Goal: Task Accomplishment & Management: Use online tool/utility

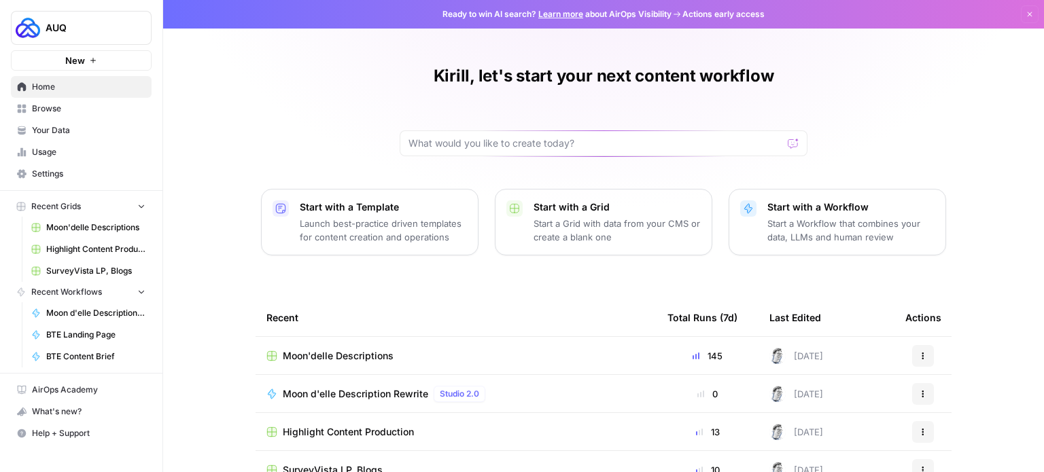
click at [71, 116] on link "Browse" at bounding box center [81, 109] width 141 height 22
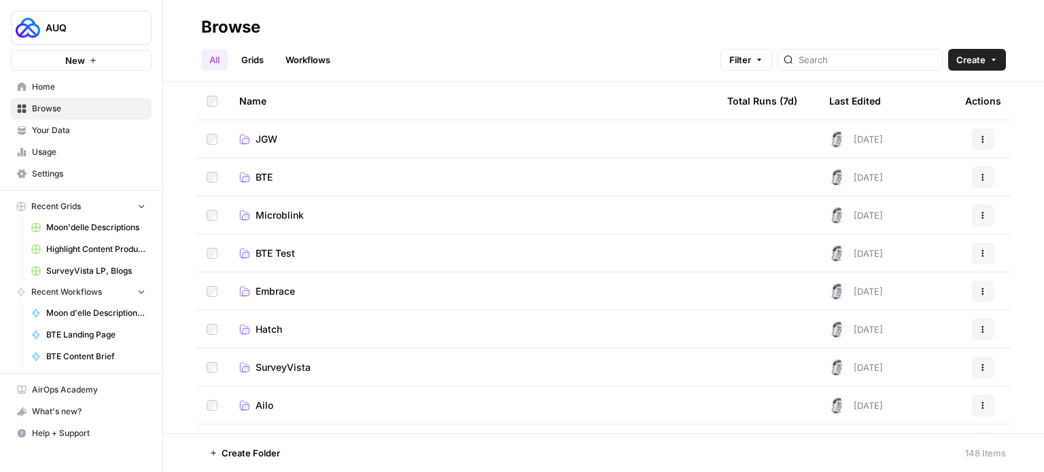
click at [272, 183] on span "BTE" at bounding box center [264, 178] width 17 height 14
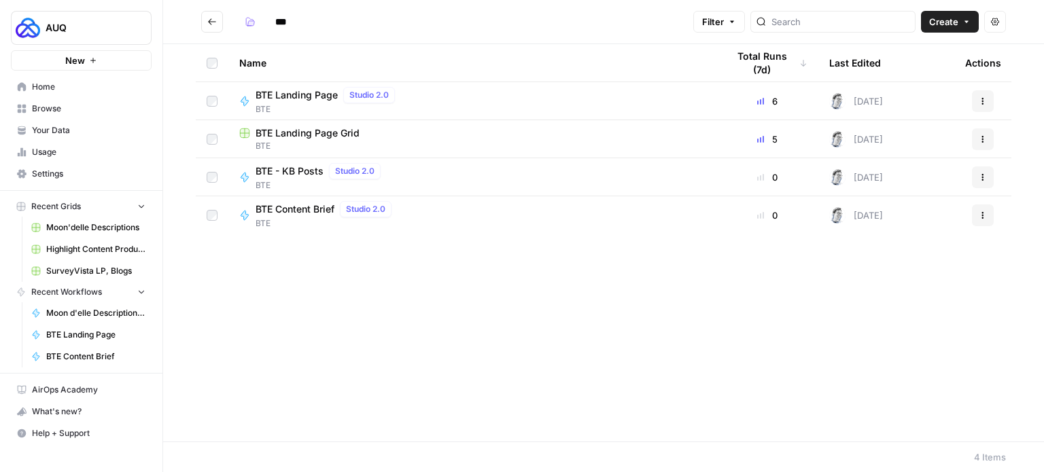
click at [292, 209] on span "BTE Content Brief" at bounding box center [295, 210] width 79 height 14
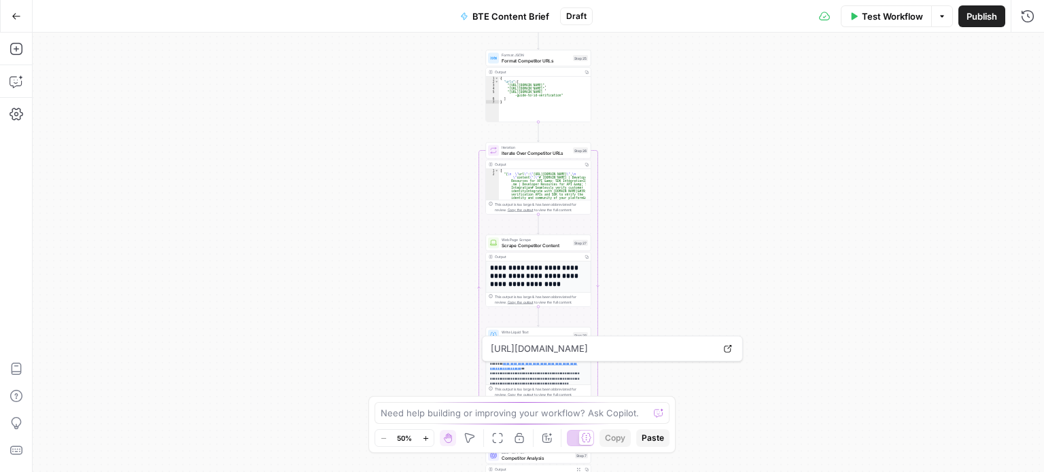
click at [536, 60] on span "Format Competitor URLs" at bounding box center [536, 60] width 69 height 7
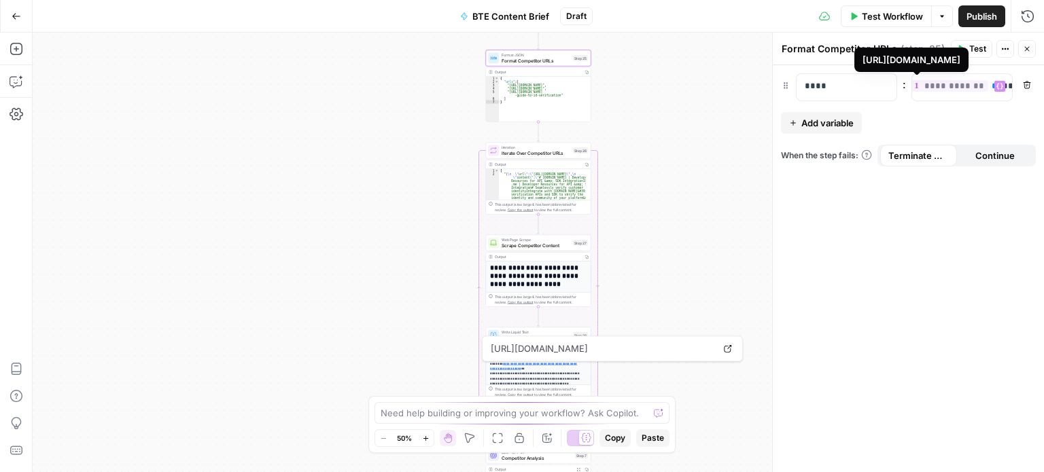
scroll to position [0, 77]
click at [933, 89] on span "**********" at bounding box center [930, 86] width 124 height 12
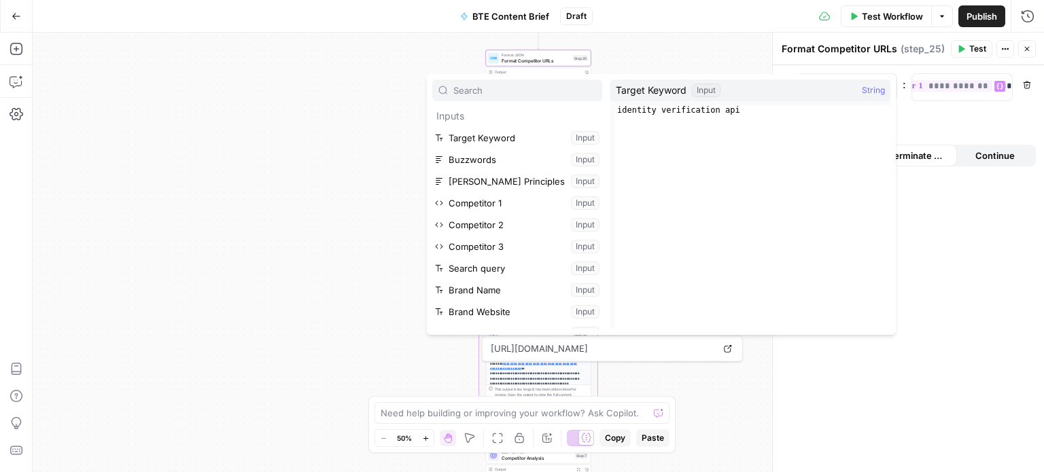
click at [16, 18] on icon "button" at bounding box center [17, 17] width 10 height 10
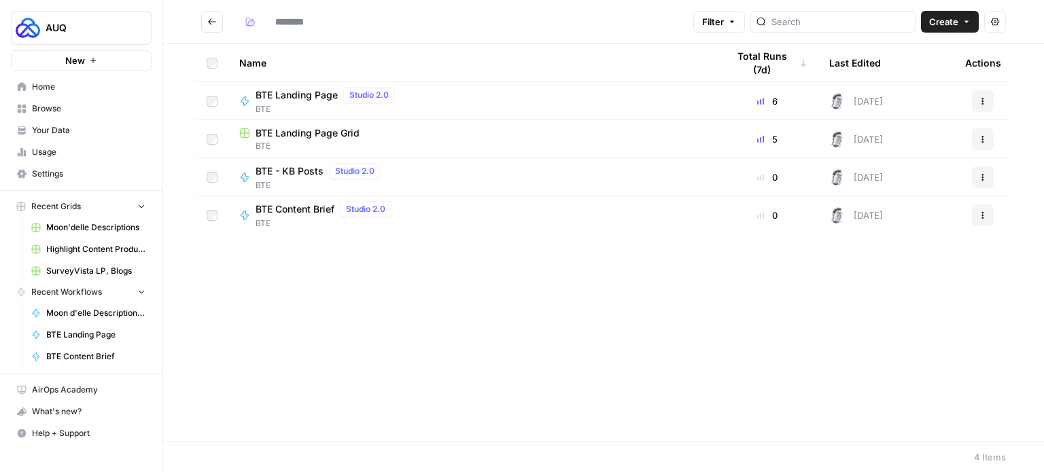
type input "***"
click at [304, 213] on span "BTE Content Brief" at bounding box center [295, 210] width 79 height 14
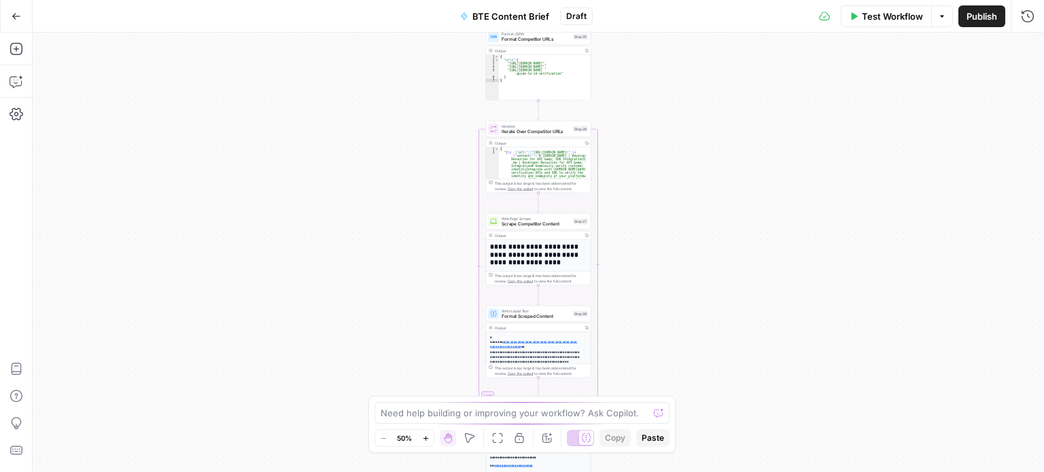
click at [946, 18] on button "Options" at bounding box center [942, 16] width 22 height 22
click at [903, 18] on span "Test Workflow" at bounding box center [892, 17] width 61 height 14
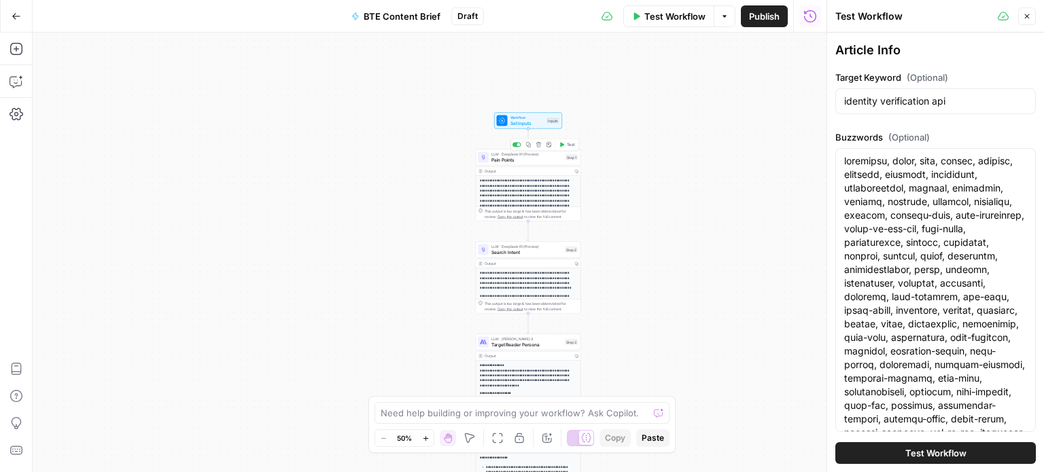
click at [541, 161] on span "Pain Points" at bounding box center [526, 159] width 71 height 7
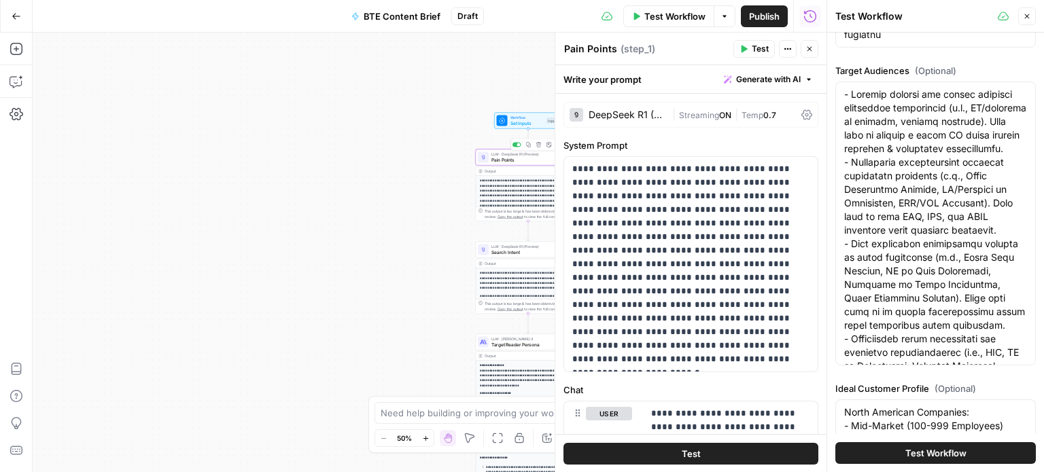
click at [521, 124] on span "Set Inputs" at bounding box center [527, 123] width 34 height 7
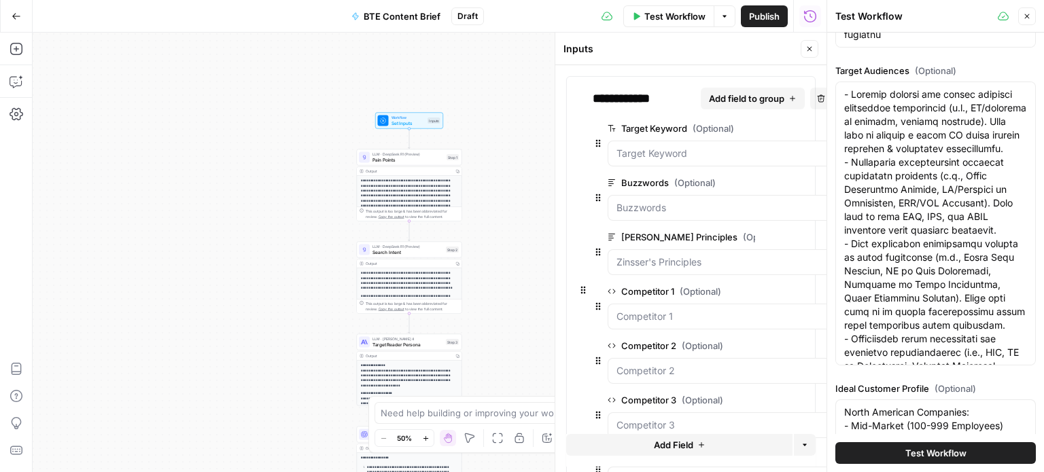
click at [820, 182] on icon "button" at bounding box center [823, 182] width 7 height 7
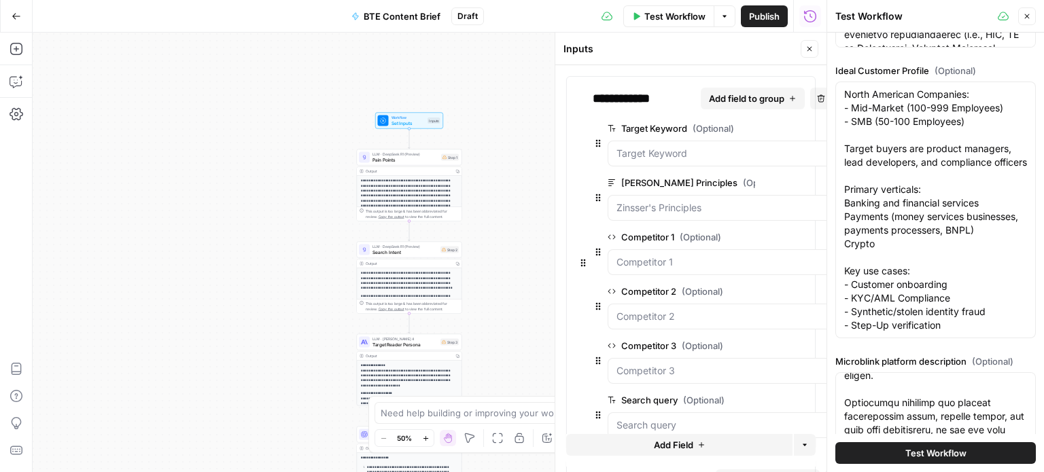
scroll to position [1179, 0]
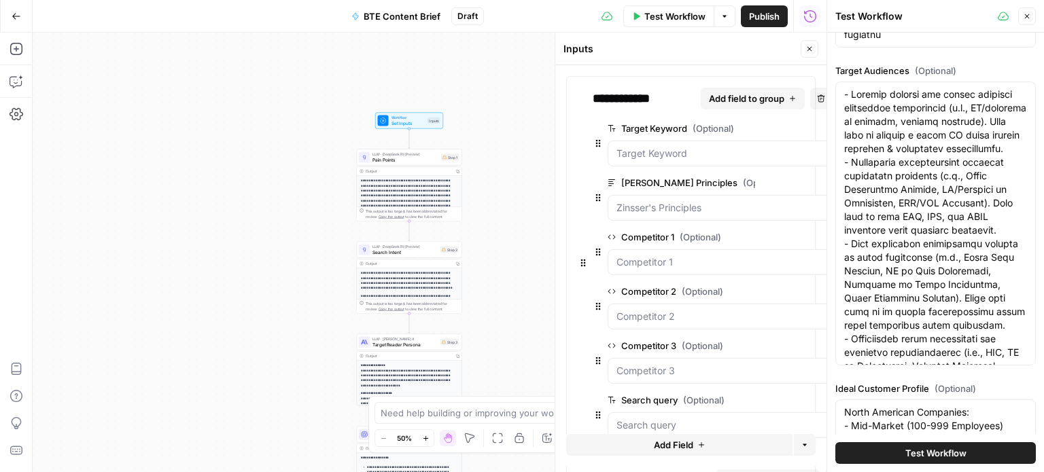
click at [820, 182] on icon "button" at bounding box center [823, 182] width 7 height 7
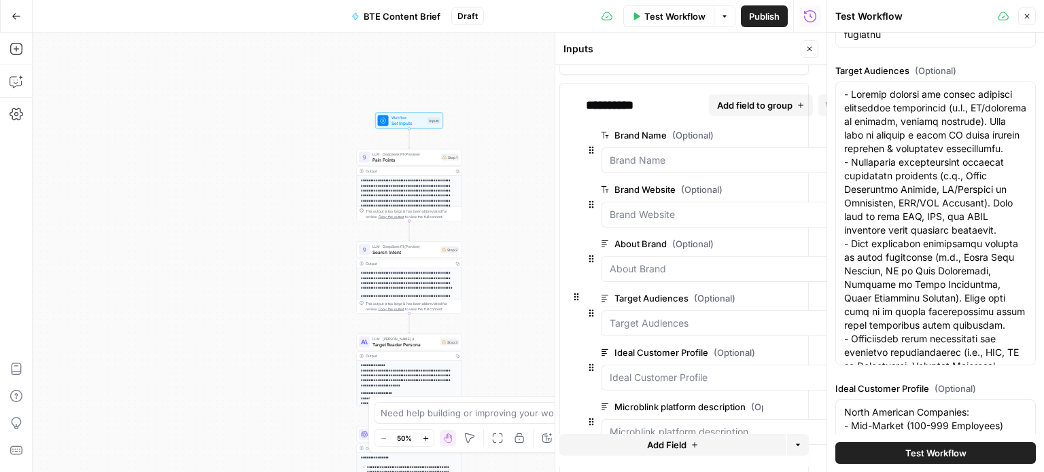
scroll to position [310, 31]
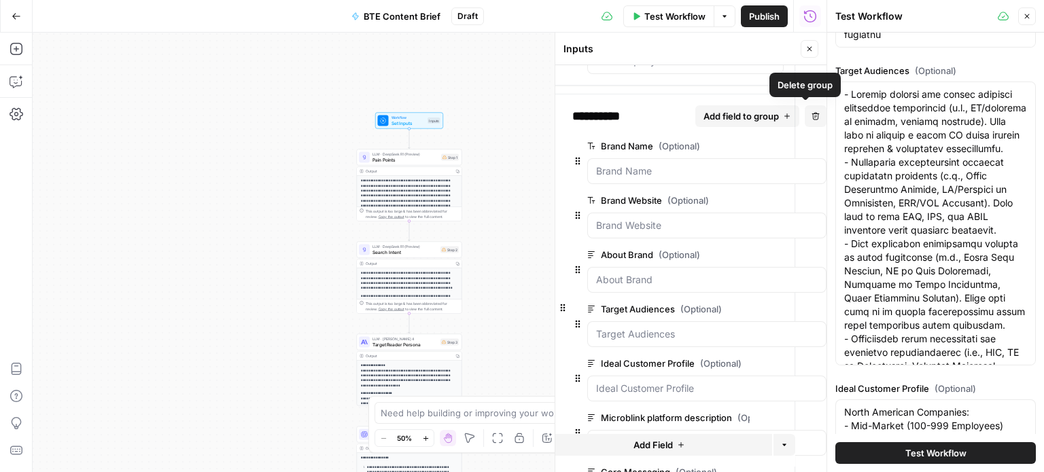
click at [805, 116] on button "Delete group" at bounding box center [816, 116] width 22 height 22
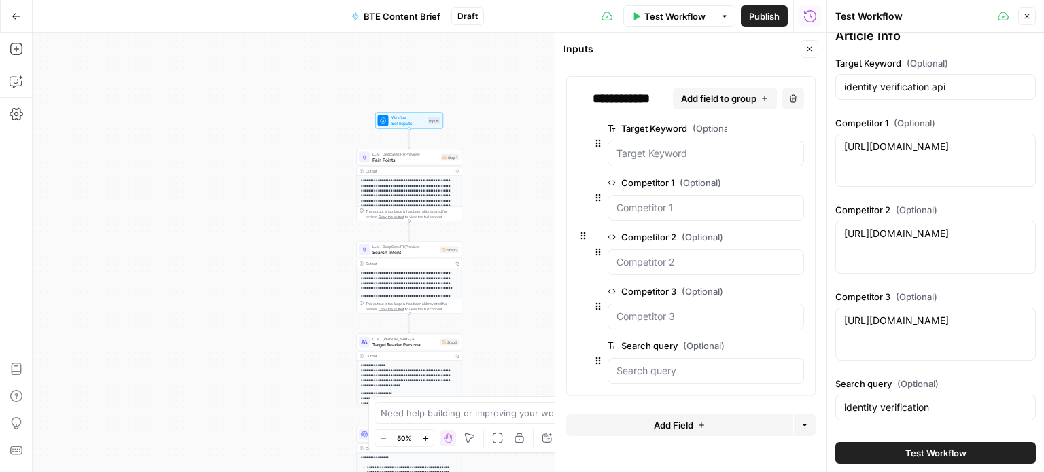
scroll to position [14, 0]
click at [710, 428] on button "Add Field" at bounding box center [679, 426] width 226 height 22
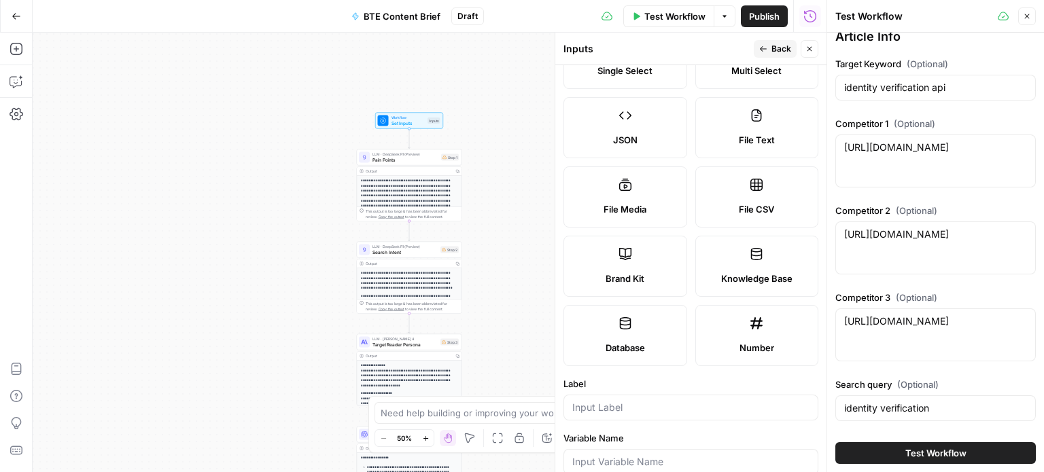
scroll to position [133, 0]
click at [732, 263] on label "Knowledge Base" at bounding box center [757, 265] width 124 height 61
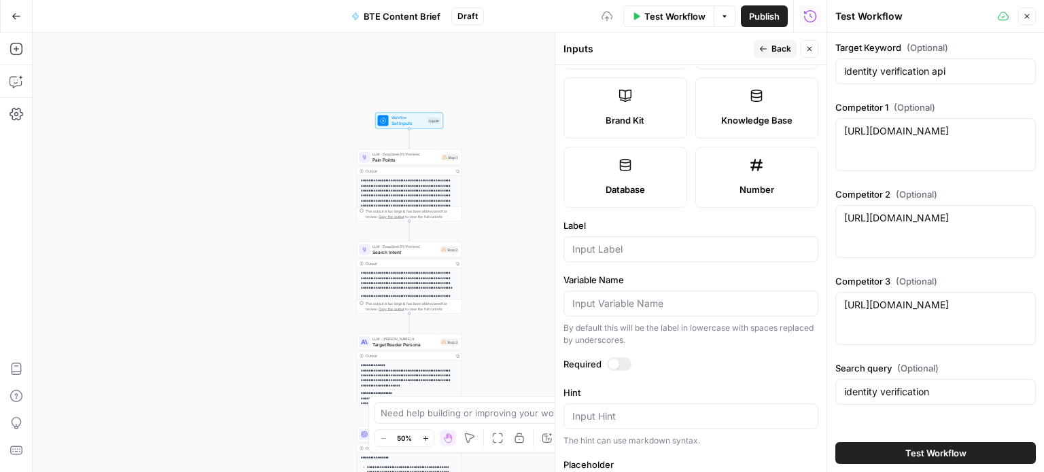
scroll to position [292, 0]
click at [636, 259] on form "Input type Short Text Long Text Single Select Multi Select JSON File Text File …" at bounding box center [690, 268] width 271 height 407
click at [627, 251] on input "Label" at bounding box center [690, 248] width 237 height 14
type input "N"
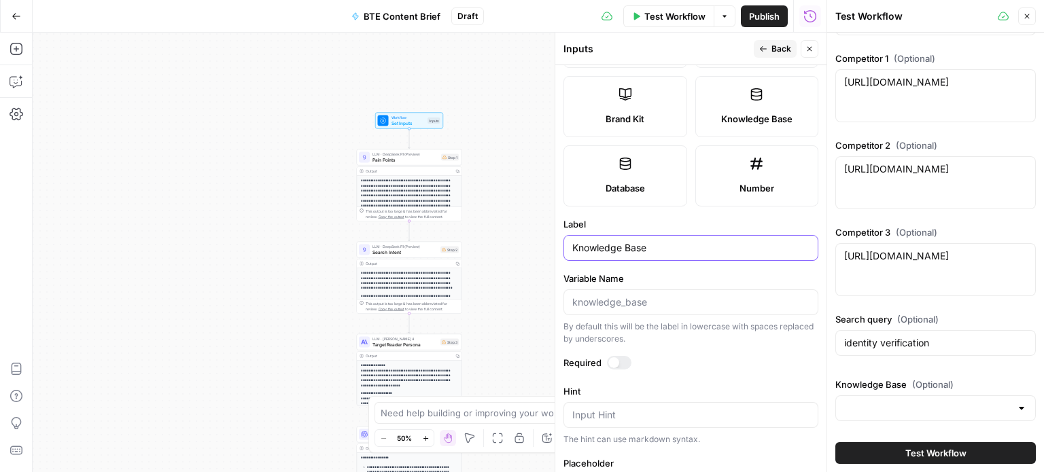
scroll to position [343, 0]
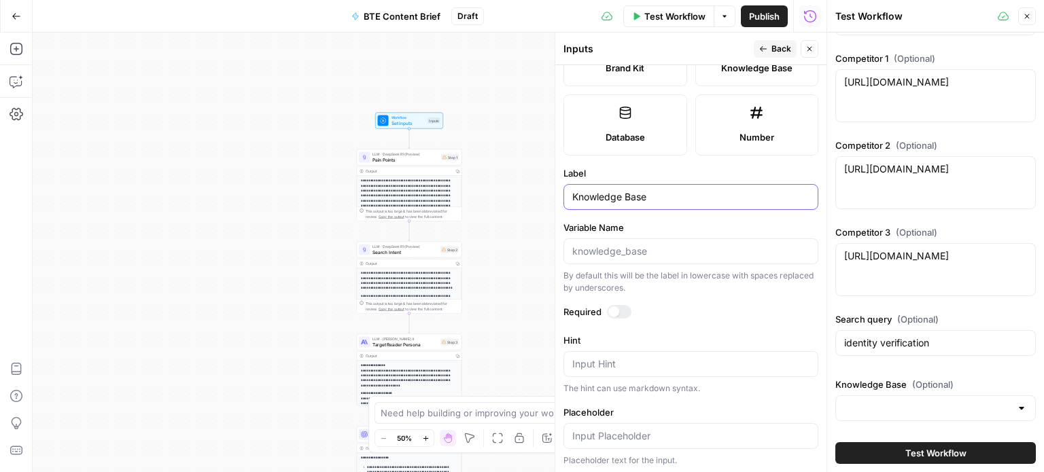
type input "Knowledge Base"
click at [716, 290] on div "By default this will be the label in lowercase with spaces replaced by undersco…" at bounding box center [690, 282] width 255 height 24
click at [767, 43] on button "Back" at bounding box center [775, 49] width 43 height 18
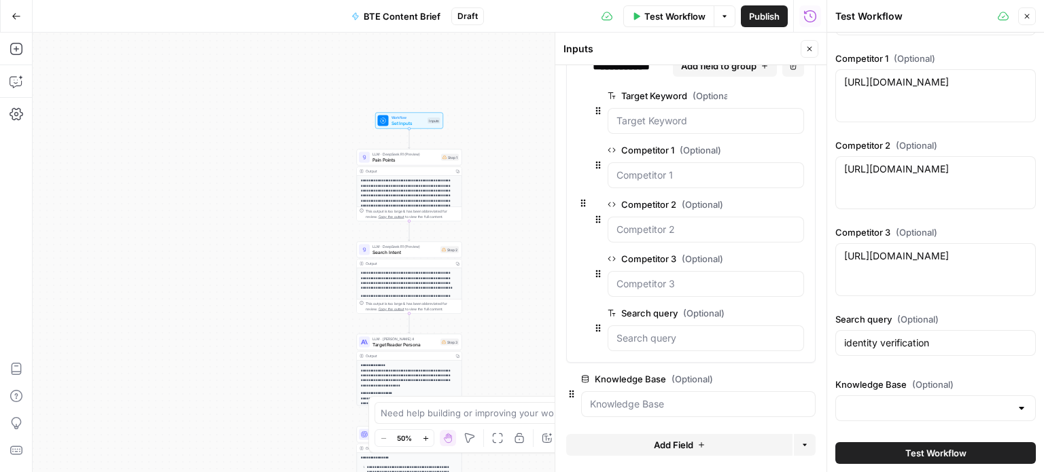
scroll to position [0, 0]
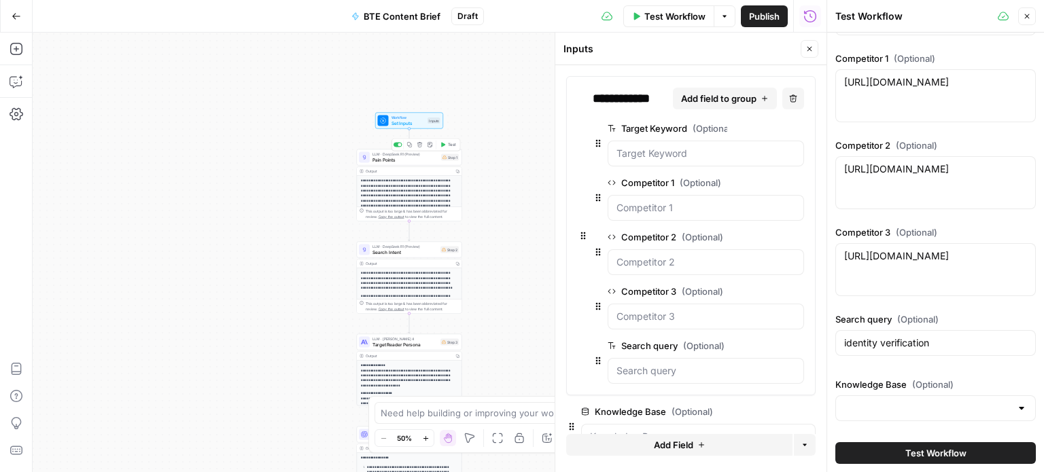
click at [421, 157] on span "Pain Points" at bounding box center [405, 159] width 66 height 7
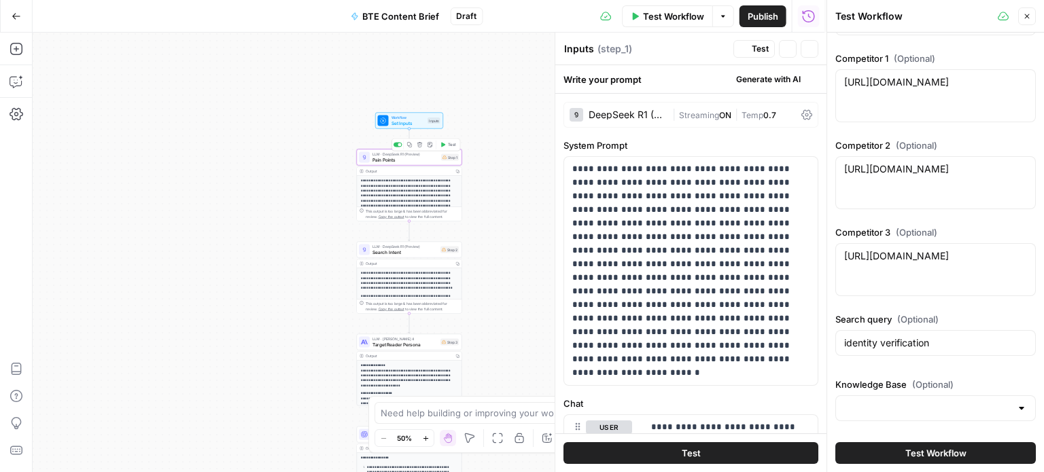
type textarea "Pain Points"
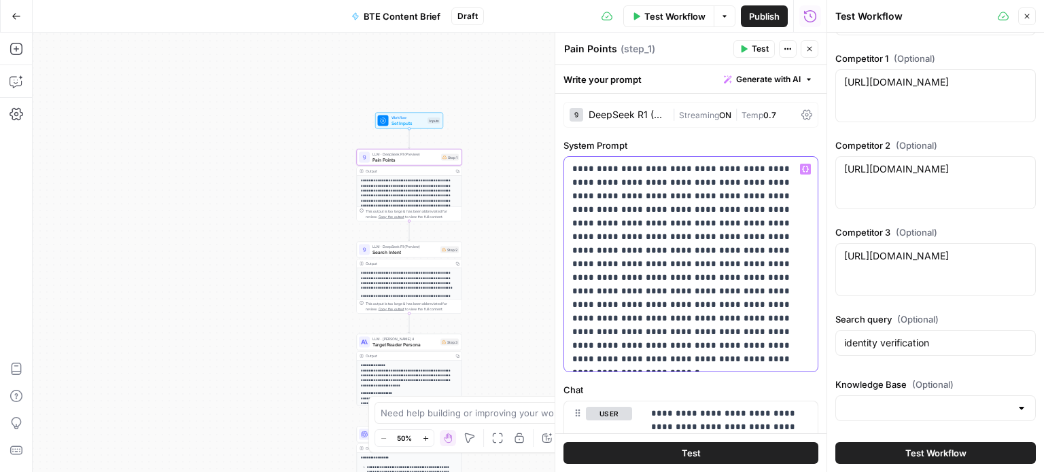
click at [674, 205] on p "**********" at bounding box center [685, 264] width 227 height 204
click at [609, 169] on p "**********" at bounding box center [685, 264] width 227 height 204
drag, startPoint x: 609, startPoint y: 169, endPoint x: 783, endPoint y: 173, distance: 174.1
click at [783, 173] on p "**********" at bounding box center [685, 264] width 227 height 204
drag, startPoint x: 632, startPoint y: 196, endPoint x: 606, endPoint y: 173, distance: 34.7
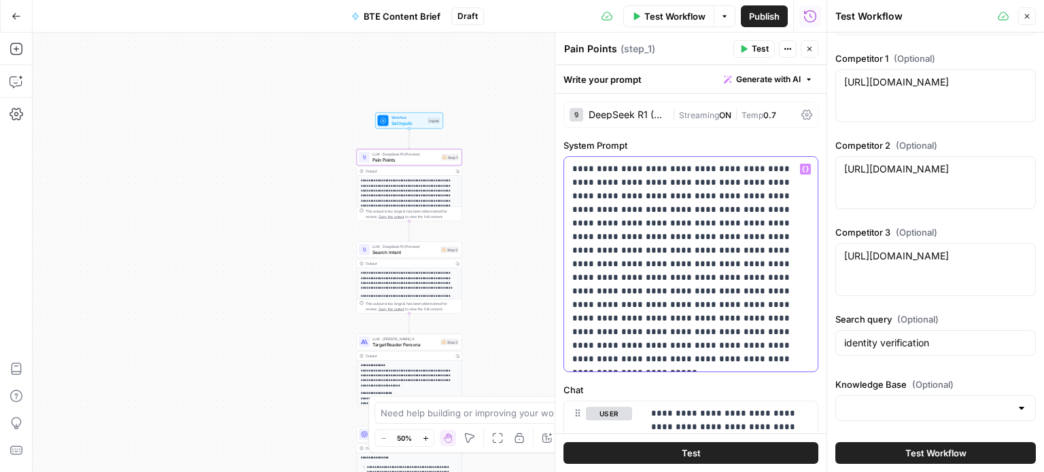
click at [606, 173] on p "**********" at bounding box center [685, 264] width 227 height 204
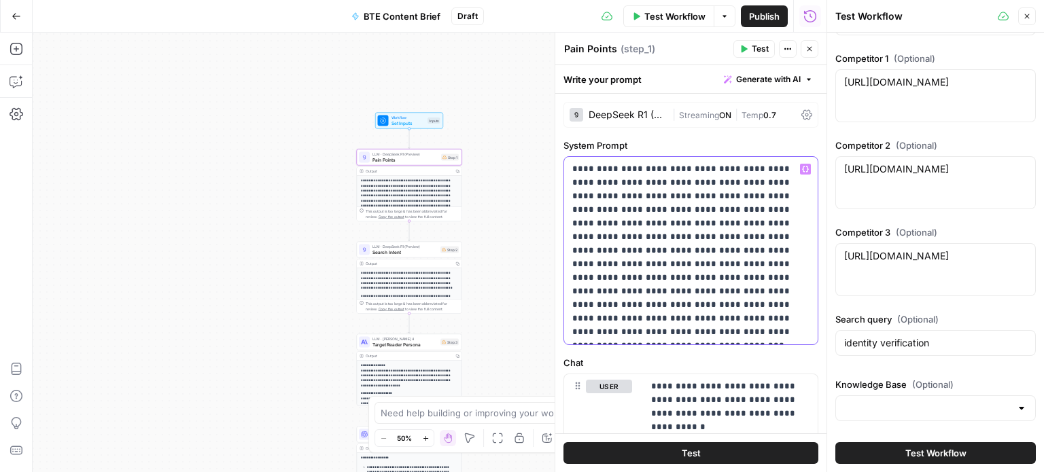
drag, startPoint x: 686, startPoint y: 291, endPoint x: 668, endPoint y: 275, distance: 23.6
click at [668, 275] on p "**********" at bounding box center [685, 250] width 227 height 177
click at [593, 255] on p "**********" at bounding box center [685, 250] width 227 height 177
drag, startPoint x: 594, startPoint y: 250, endPoint x: 756, endPoint y: 171, distance: 180.3
click at [756, 171] on p "**********" at bounding box center [685, 250] width 227 height 177
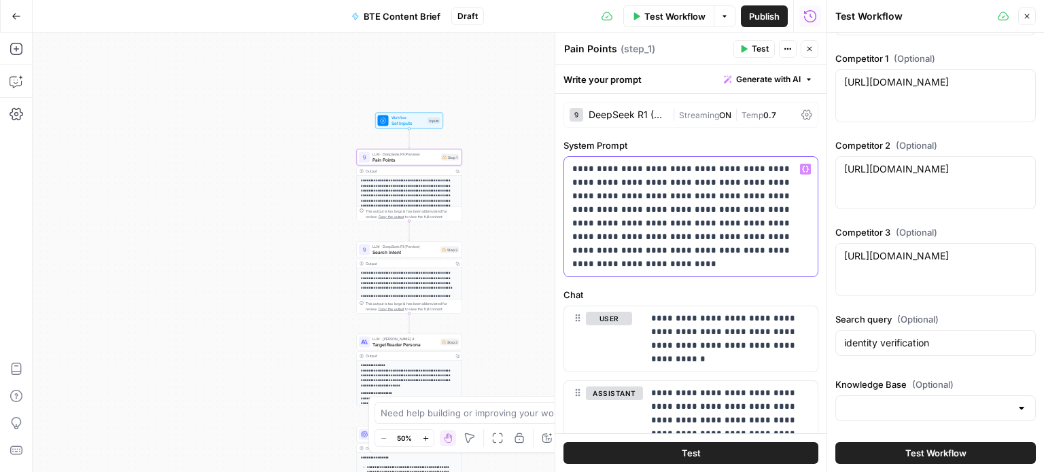
drag, startPoint x: 744, startPoint y: 183, endPoint x: 679, endPoint y: 223, distance: 76.0
click at [679, 223] on p "**********" at bounding box center [685, 216] width 227 height 109
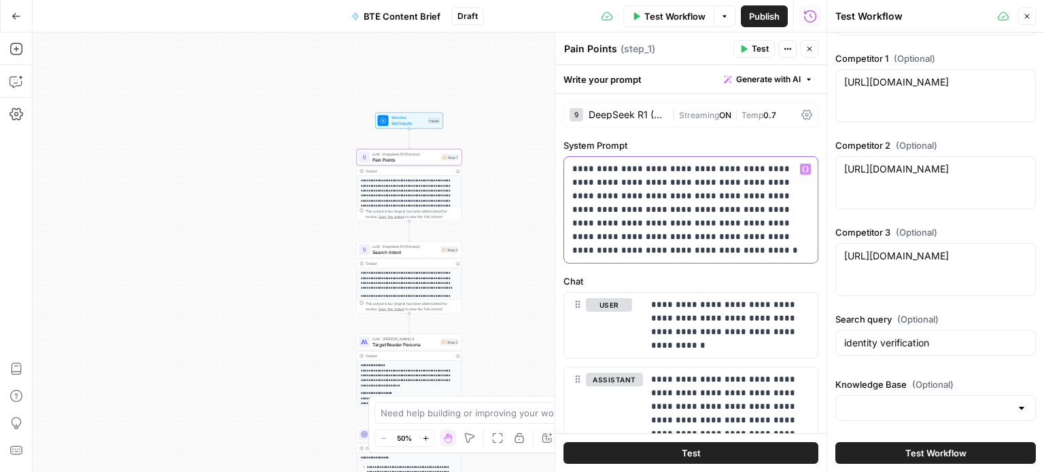
click at [742, 212] on p "**********" at bounding box center [685, 209] width 227 height 95
click at [424, 246] on span "LLM · DeepSeek R1 (Preview)" at bounding box center [404, 246] width 65 height 5
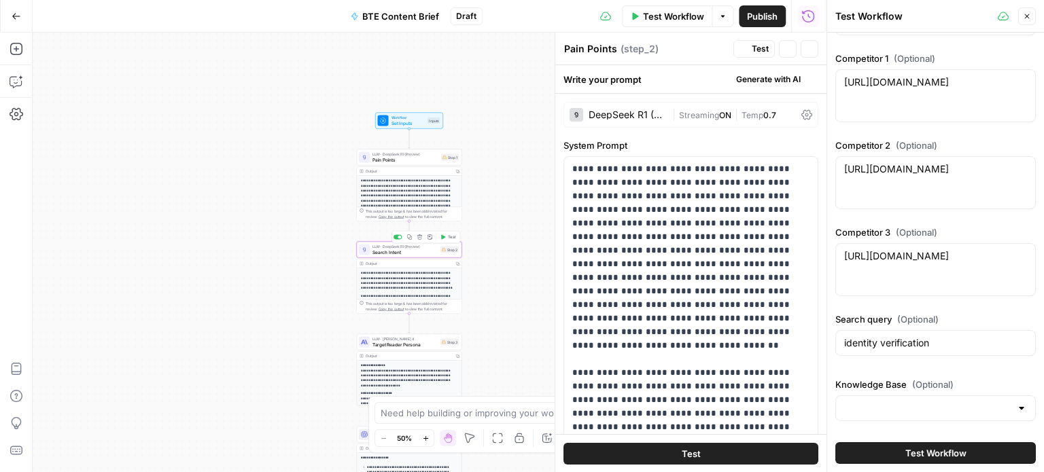
type textarea "Search Intent"
click at [429, 255] on span "Search Intent" at bounding box center [404, 252] width 65 height 7
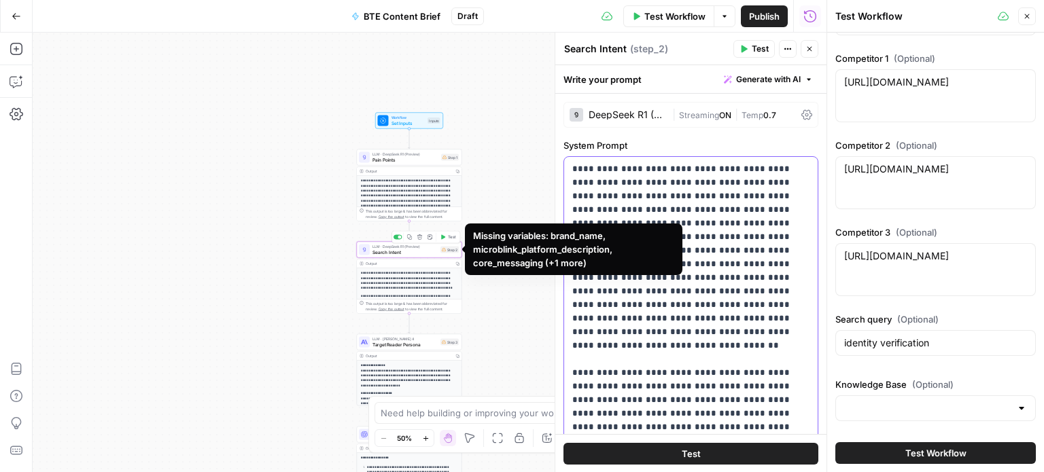
click at [710, 236] on p "**********" at bounding box center [685, 372] width 227 height 421
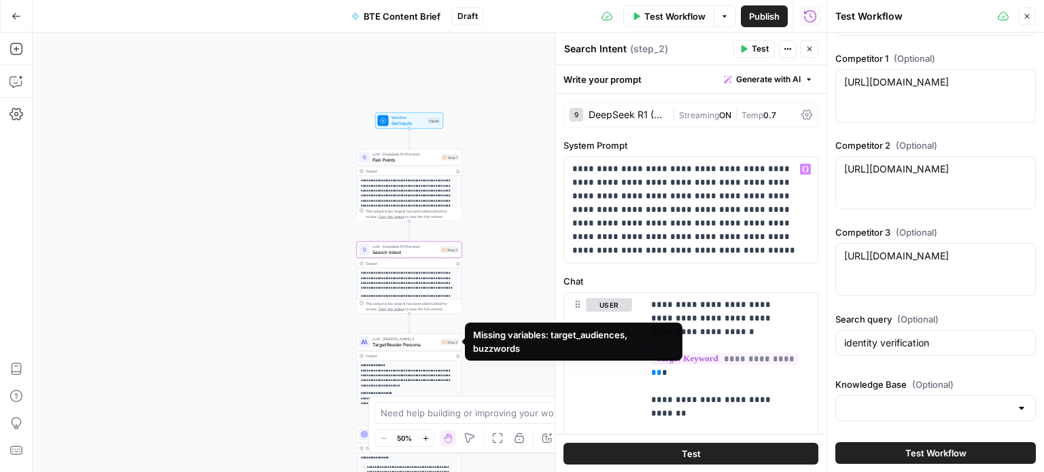
click at [437, 345] on span "Target Reader Persona" at bounding box center [404, 344] width 65 height 7
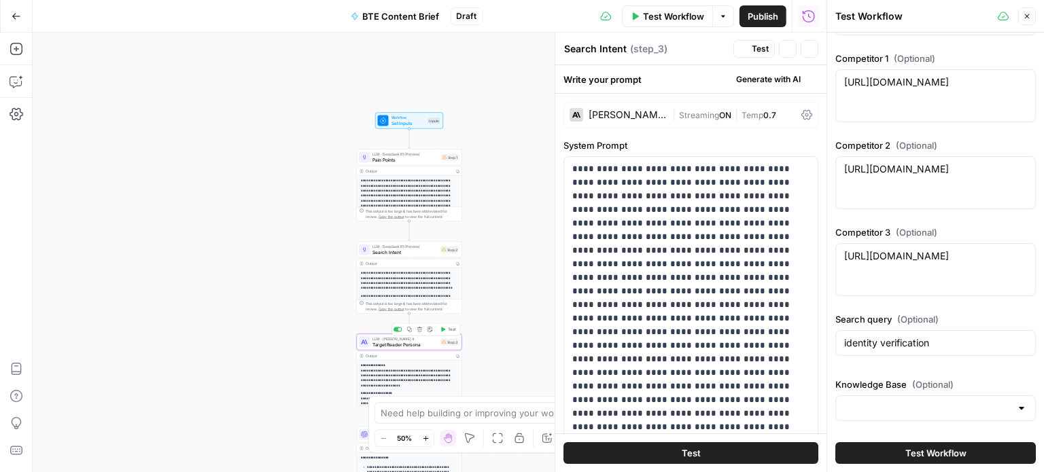
type textarea "Target Reader Persona"
click at [646, 282] on p at bounding box center [685, 359] width 227 height 394
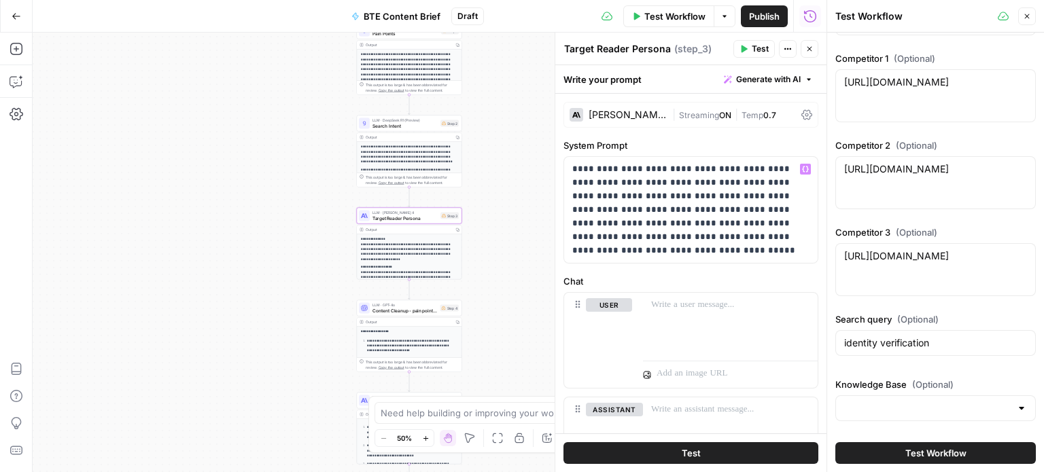
click at [433, 309] on span "Content Cleanup - pain points and search intent" at bounding box center [404, 310] width 65 height 7
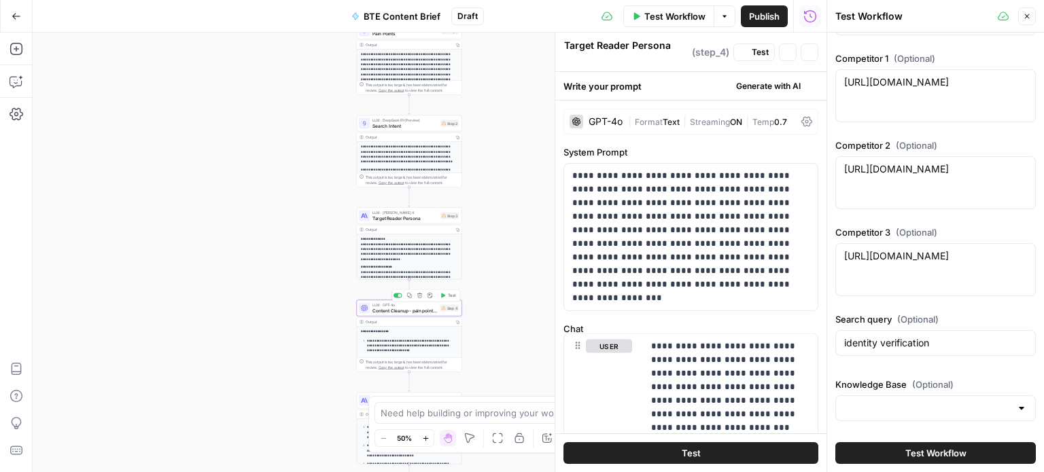
type textarea "Content Cleanup - pain points and search intent"
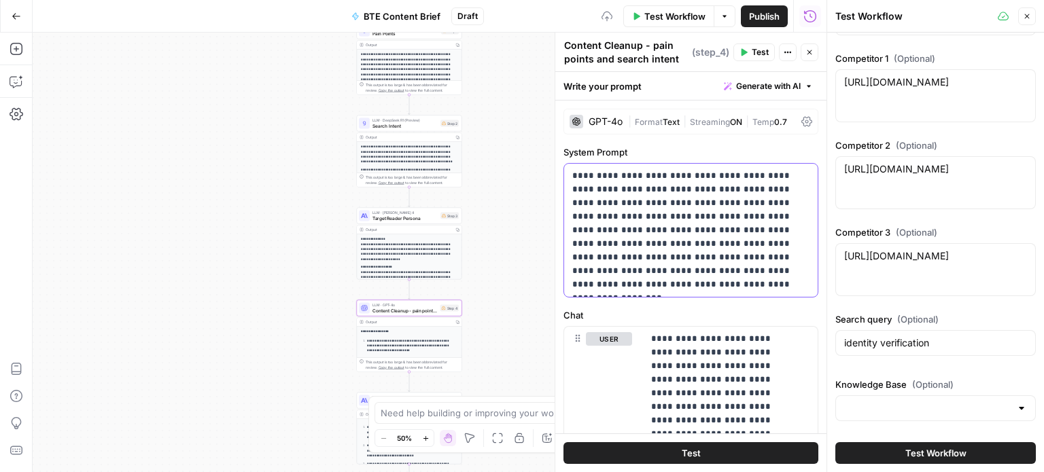
click at [658, 247] on p "**********" at bounding box center [685, 230] width 227 height 122
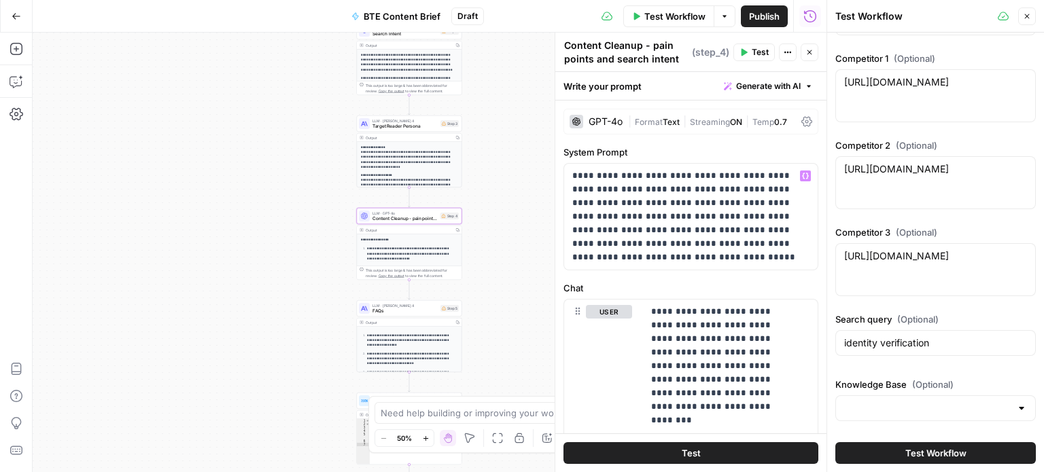
click at [421, 305] on span "LLM · [PERSON_NAME] 4" at bounding box center [404, 305] width 65 height 5
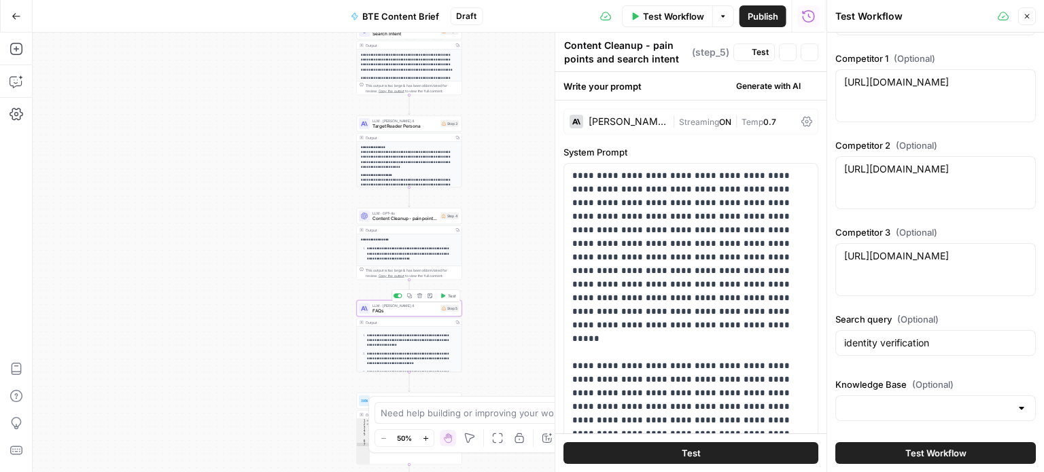
type textarea "FAQs"
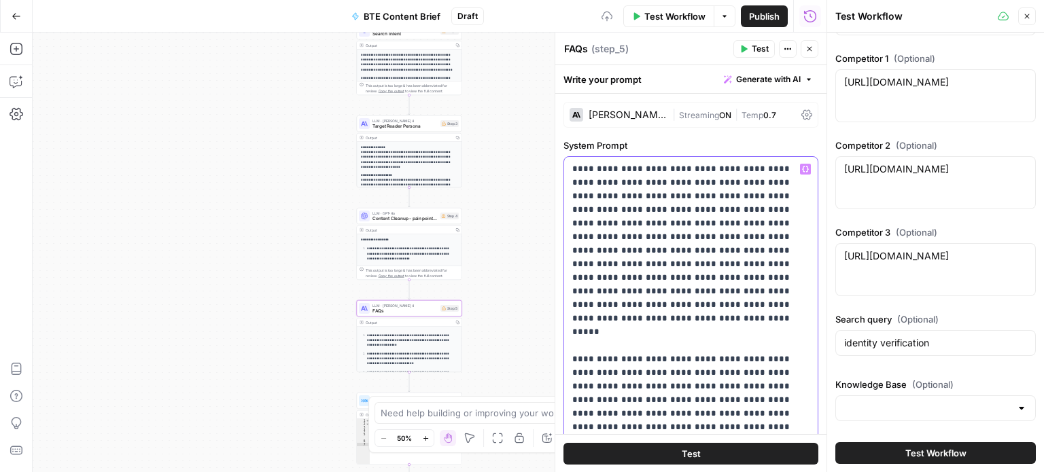
click at [678, 206] on p "**********" at bounding box center [685, 413] width 227 height 503
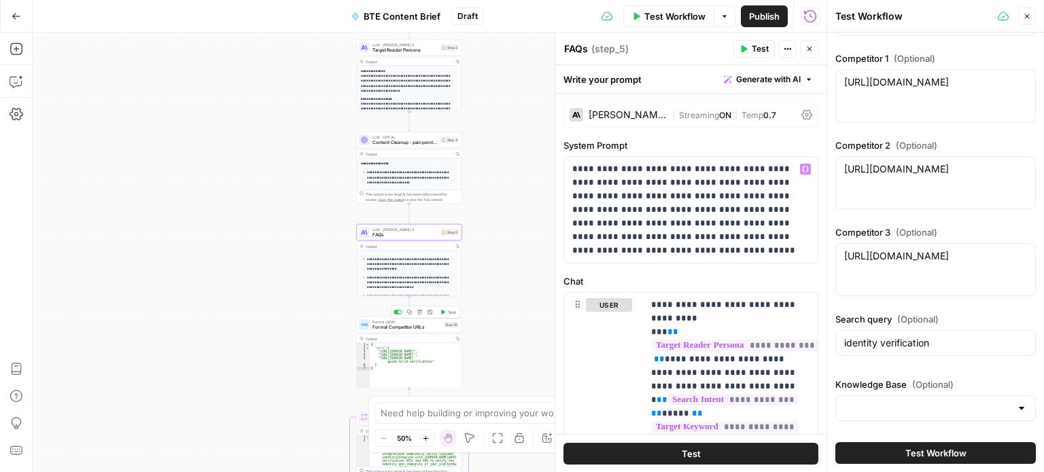
click at [416, 323] on span "Format JSON" at bounding box center [406, 321] width 69 height 5
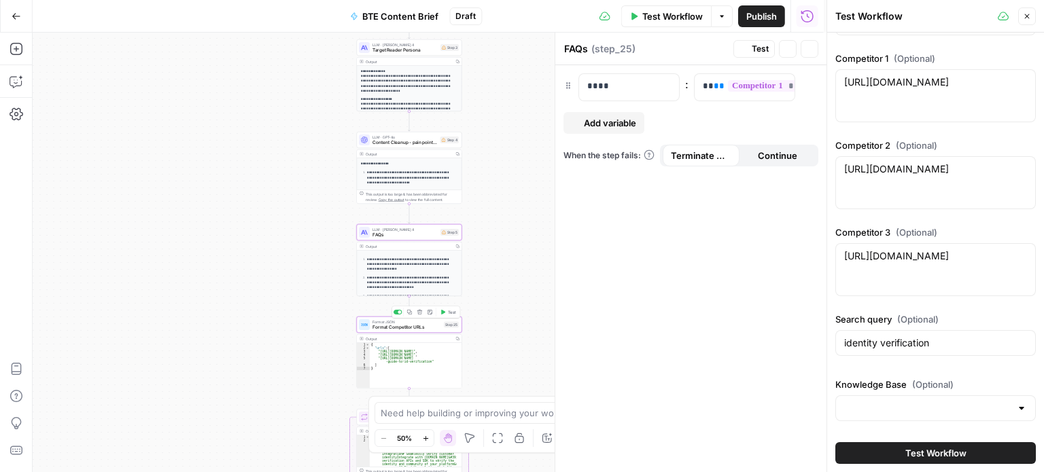
type textarea "Format Competitor URLs"
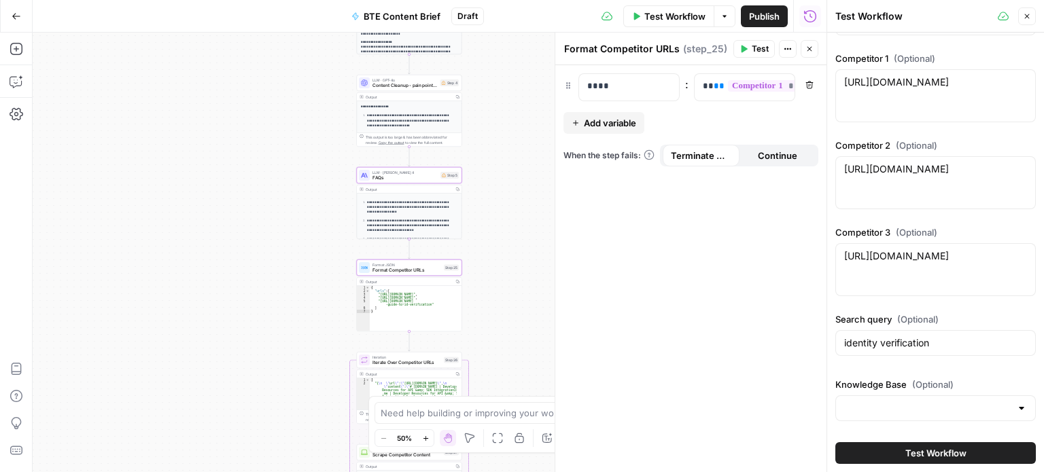
click at [752, 158] on button "Continue" at bounding box center [778, 156] width 77 height 22
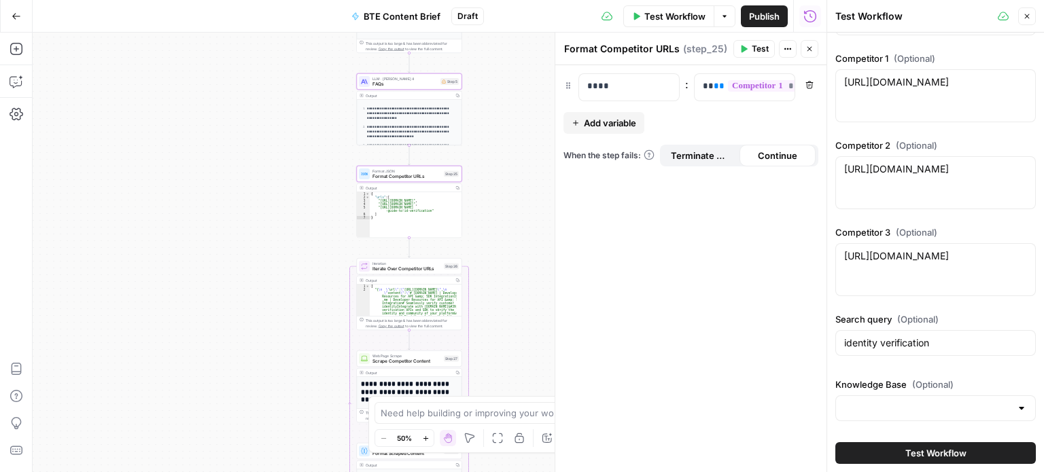
click at [707, 156] on span "Terminate Workflow" at bounding box center [701, 156] width 60 height 14
click at [757, 152] on button "Continue" at bounding box center [778, 156] width 77 height 22
click at [414, 268] on span "Iterate Over Competitor URLs" at bounding box center [406, 269] width 69 height 7
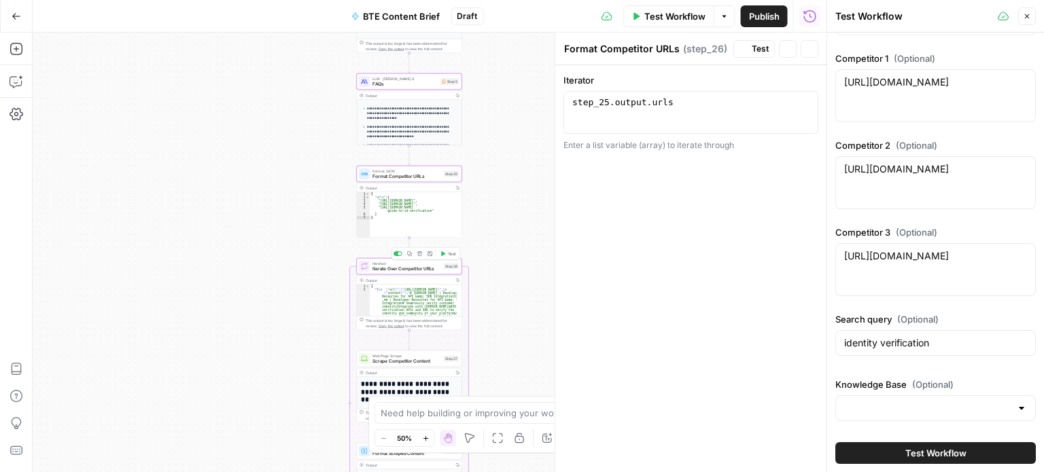
type textarea "Iterate Over Competitor URLs"
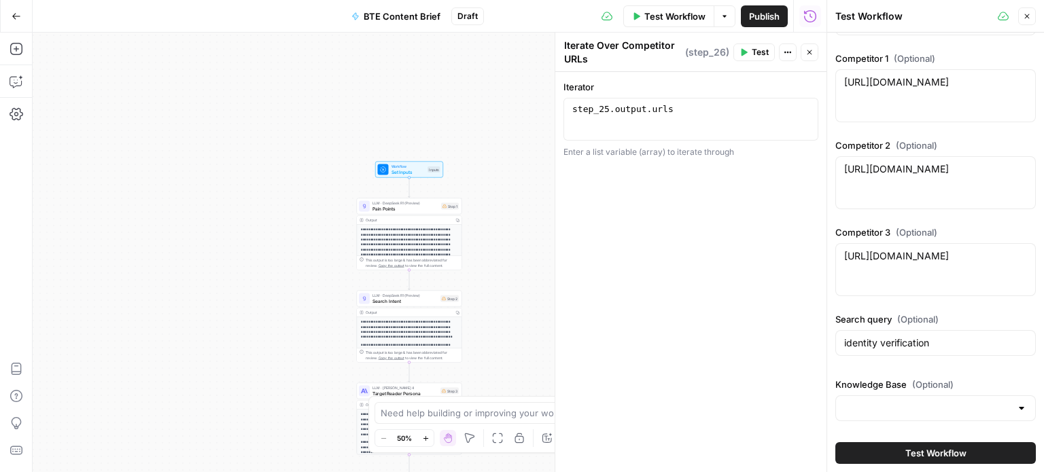
click at [5, 18] on button "Go Back" at bounding box center [16, 16] width 24 height 24
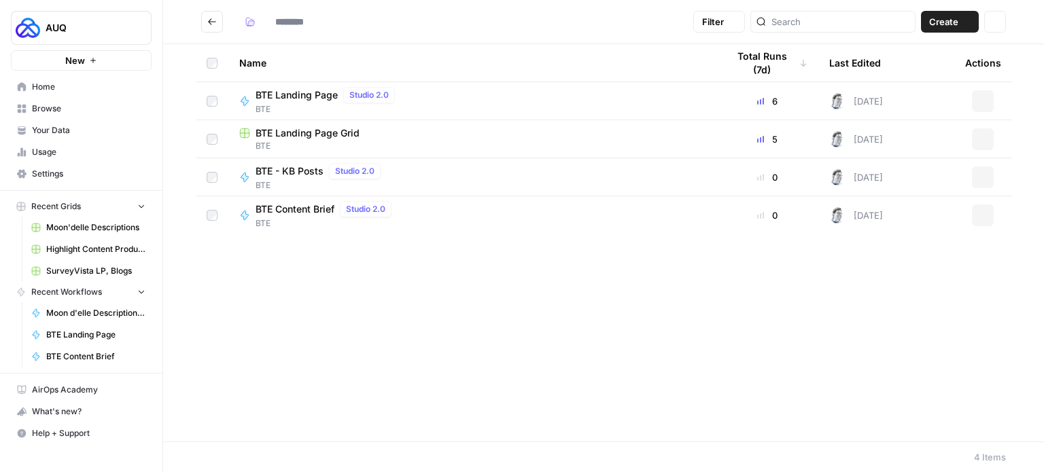
type input "***"
click at [204, 22] on button "Go back" at bounding box center [212, 22] width 22 height 22
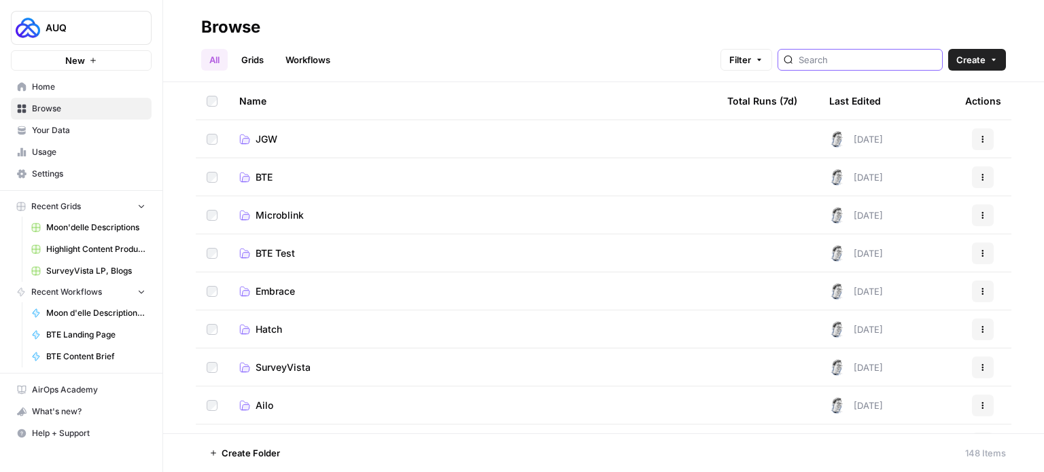
click at [820, 65] on input "search" at bounding box center [868, 60] width 138 height 14
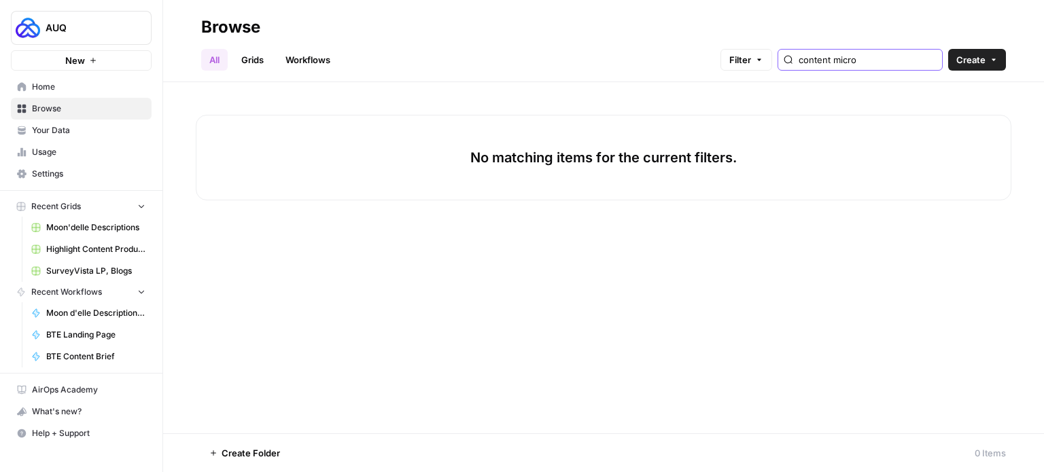
click at [873, 62] on input "content micro" at bounding box center [868, 60] width 138 height 14
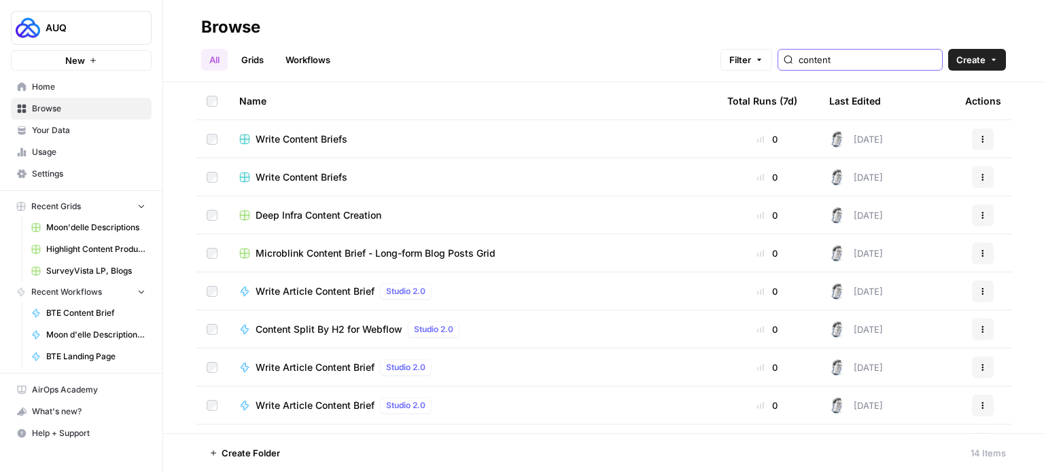
click at [823, 63] on input "content" at bounding box center [868, 60] width 138 height 14
click at [818, 63] on div "content" at bounding box center [860, 60] width 165 height 22
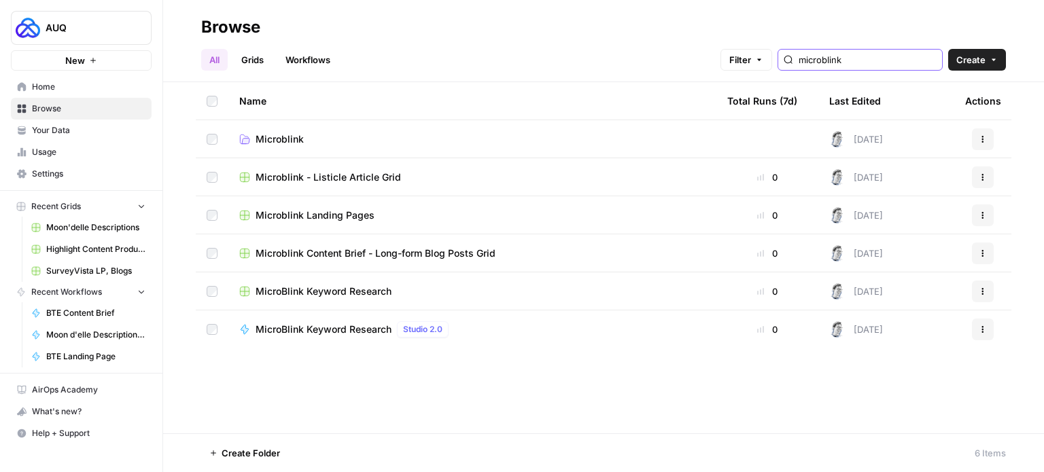
type input "microblink"
click at [285, 138] on span "Microblink" at bounding box center [280, 140] width 48 height 14
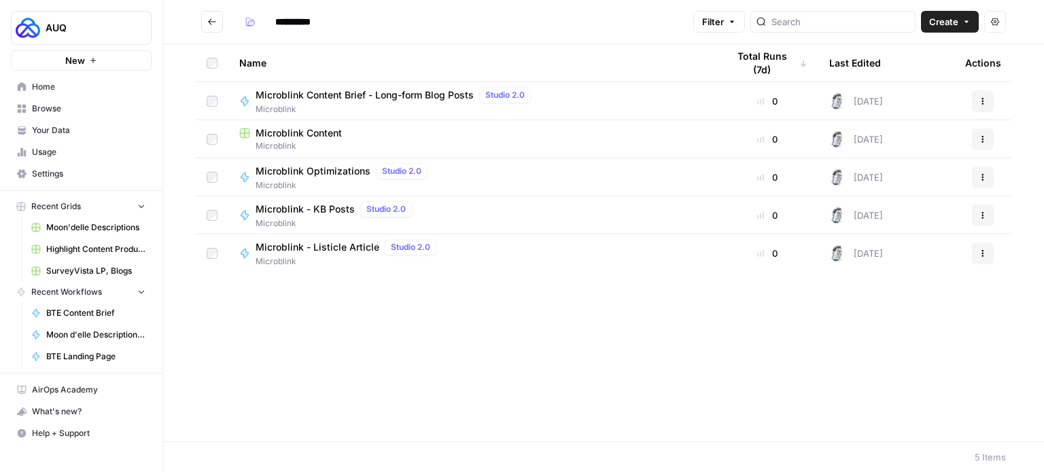
click at [351, 97] on span "Microblink Content Brief - Long-form Blog Posts" at bounding box center [365, 95] width 218 height 14
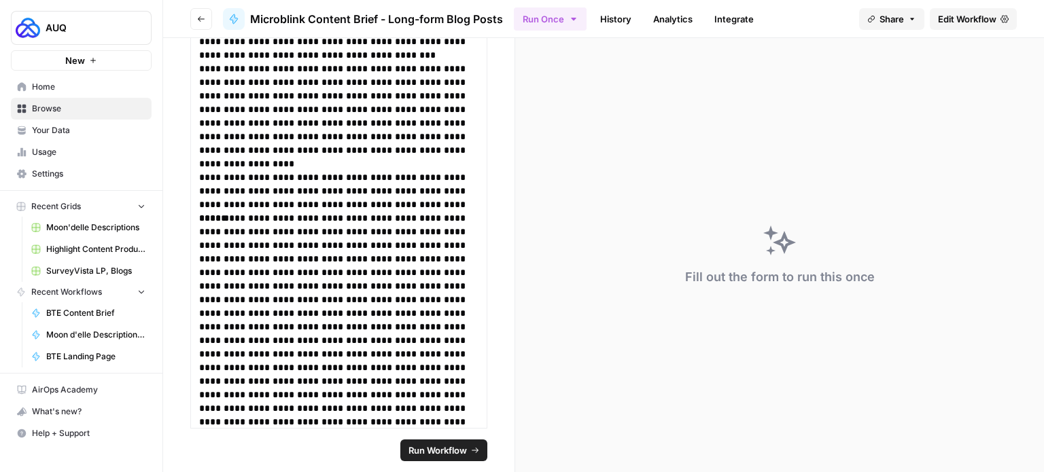
scroll to position [2757, 0]
click at [957, 29] on header "Go back Microblink Content Brief - Long-form Blog Posts Run Once History Analyt…" at bounding box center [603, 19] width 881 height 38
click at [957, 25] on span "Edit Workflow" at bounding box center [967, 19] width 58 height 14
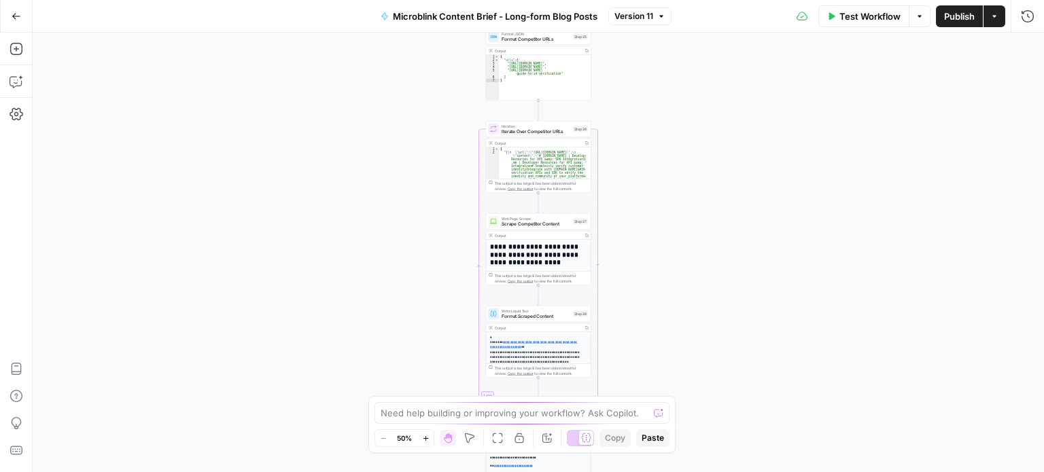
scroll to position [181, 0]
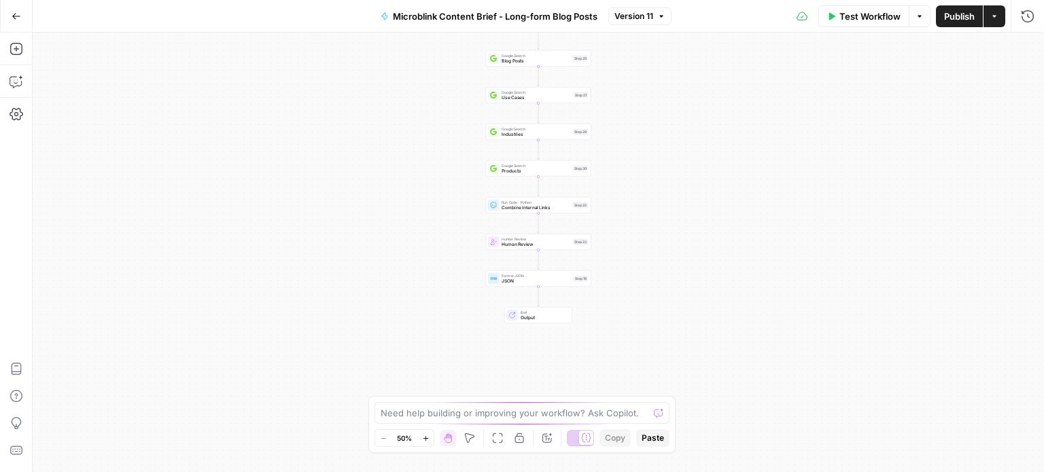
click at [541, 311] on span "End" at bounding box center [544, 312] width 46 height 5
click at [534, 279] on span "JSON" at bounding box center [536, 281] width 69 height 7
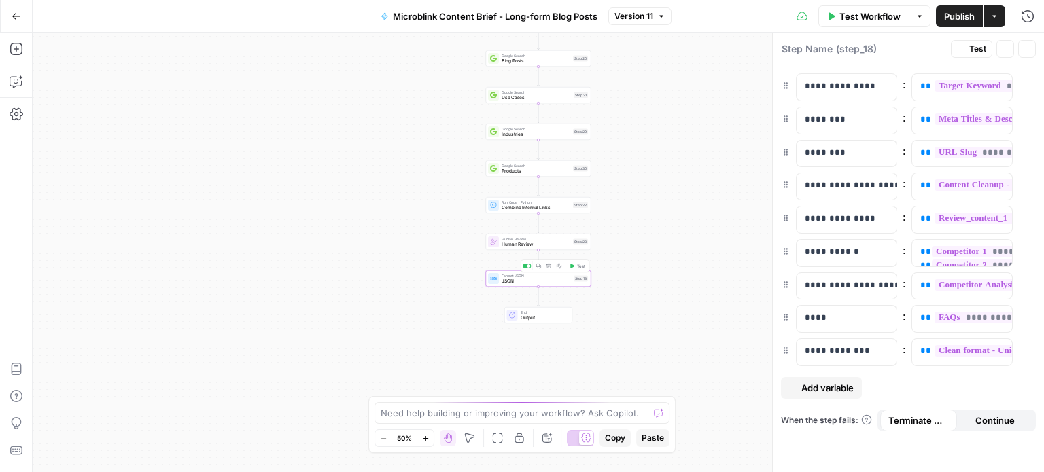
type textarea "JSON"
click at [553, 246] on span "Human Review" at bounding box center [536, 244] width 69 height 7
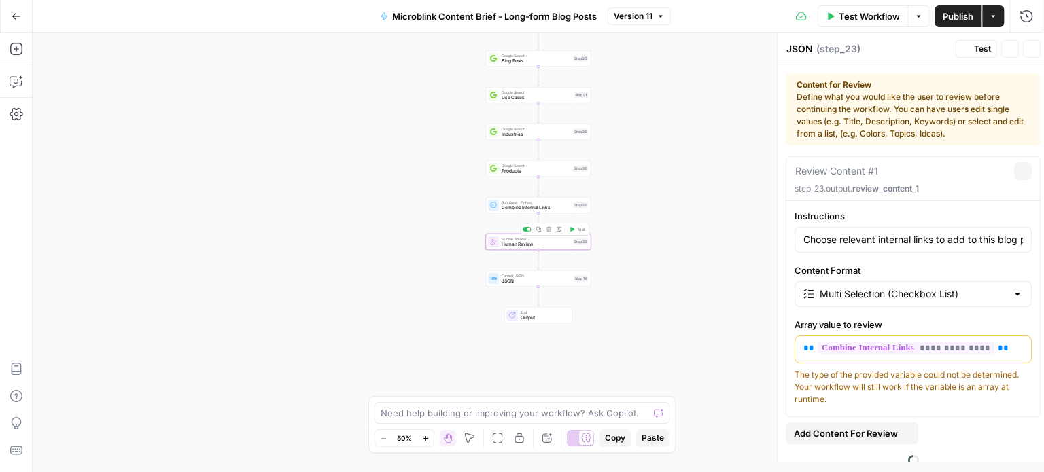
type textarea "Human Review"
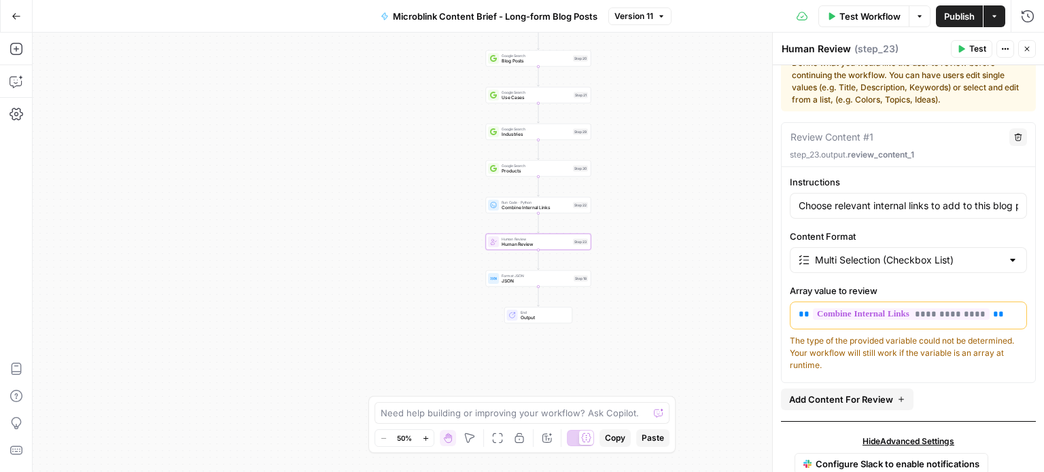
scroll to position [62, 0]
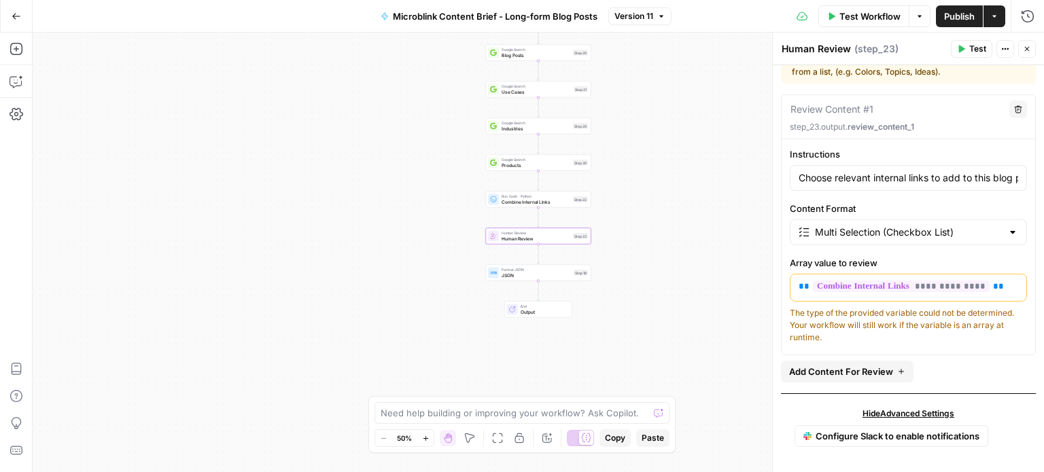
click at [14, 16] on icon "button" at bounding box center [16, 16] width 8 height 6
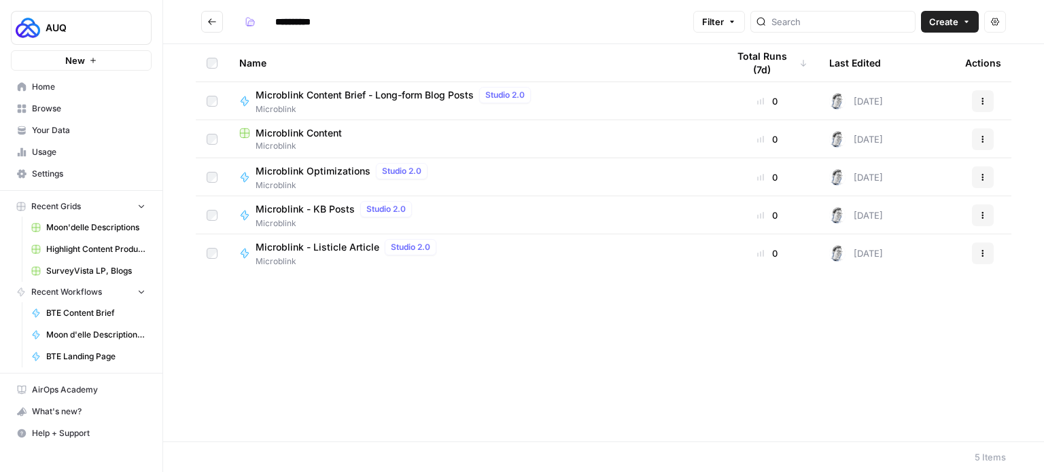
click at [208, 23] on icon "Go back" at bounding box center [212, 22] width 10 height 10
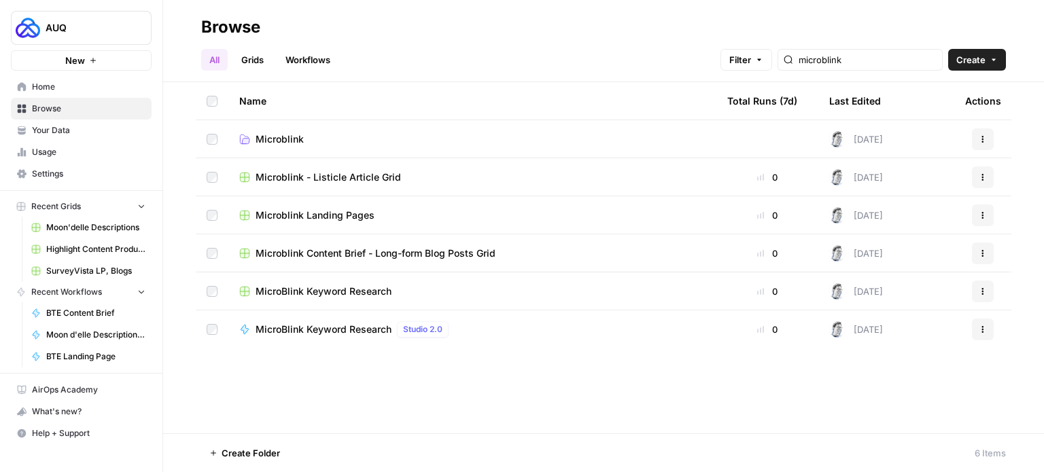
click at [79, 108] on span "Browse" at bounding box center [89, 109] width 114 height 12
click at [163, 24] on icon "button" at bounding box center [165, 27] width 10 height 10
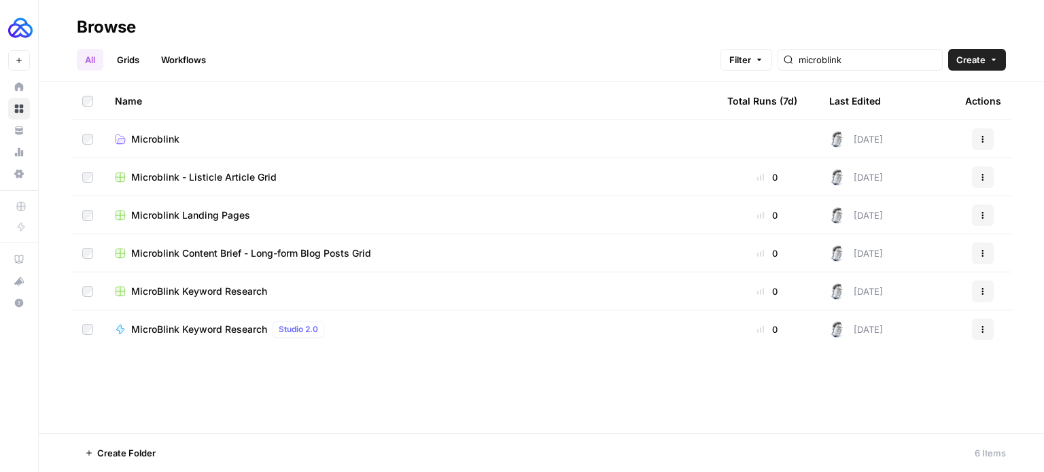
click at [838, 50] on div "microblink" at bounding box center [860, 60] width 165 height 22
click at [840, 67] on div "microblink" at bounding box center [860, 60] width 165 height 22
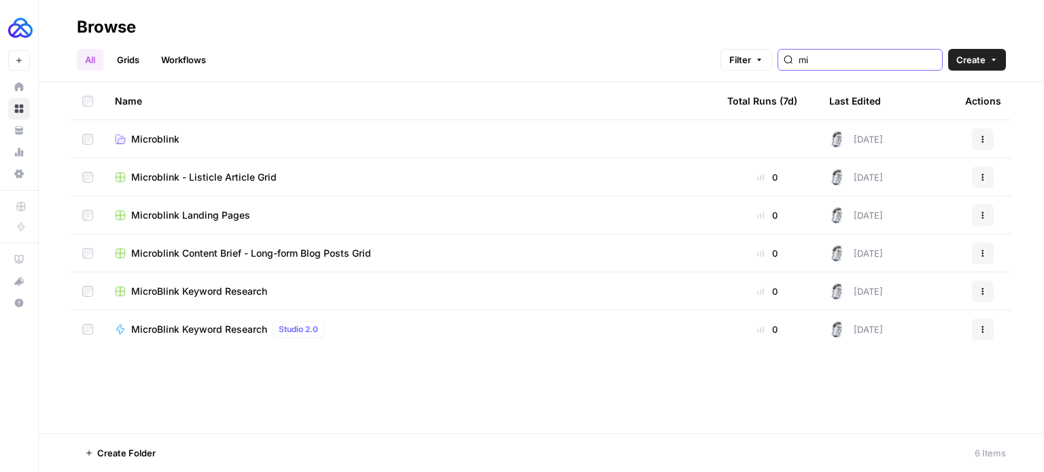
type input "m"
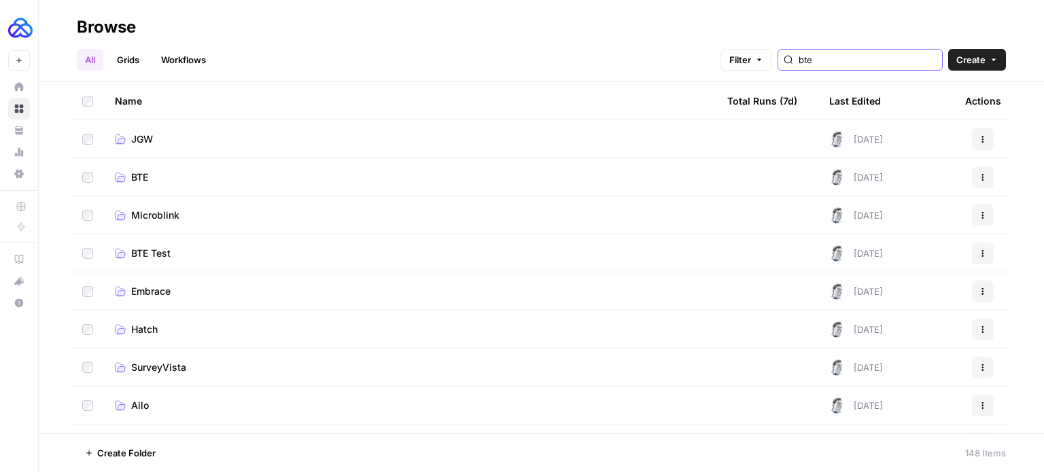
type input "bte"
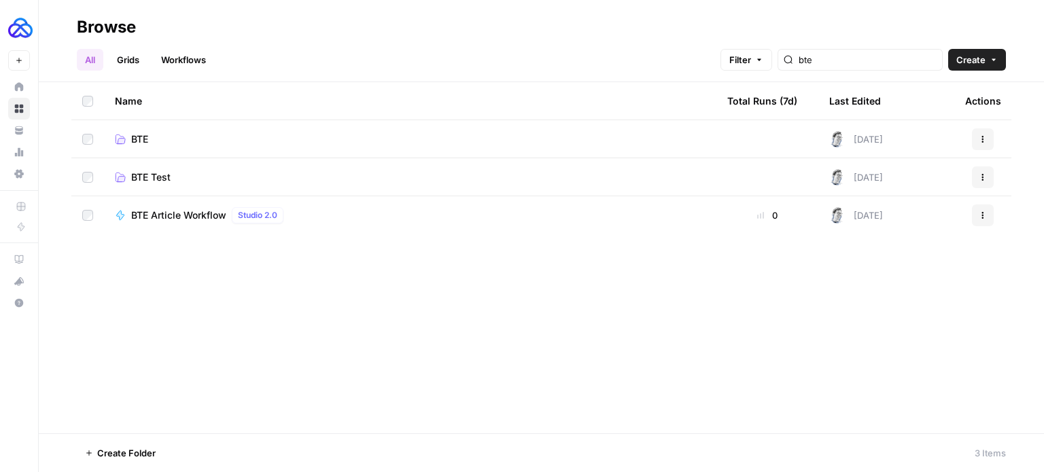
click at [150, 137] on link "BTE" at bounding box center [410, 140] width 591 height 14
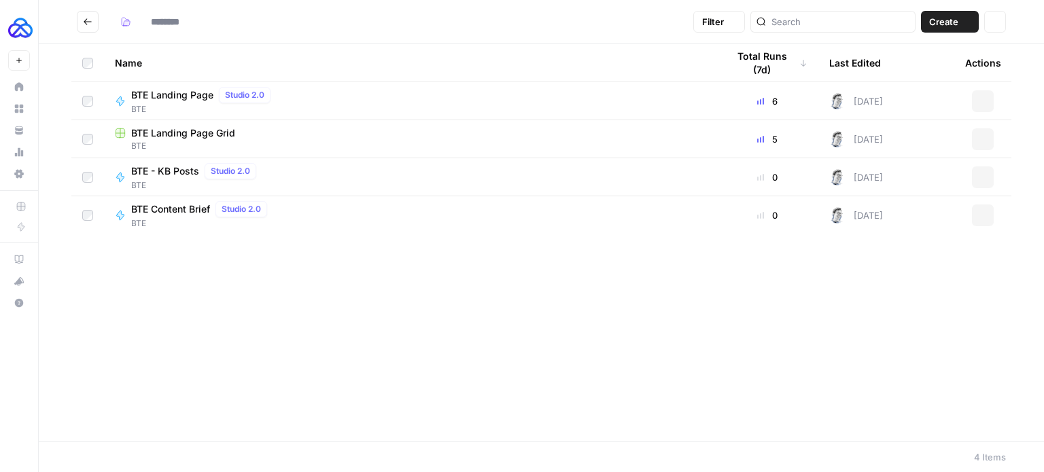
type input "***"
click at [185, 207] on span "BTE Content Brief" at bounding box center [170, 210] width 79 height 14
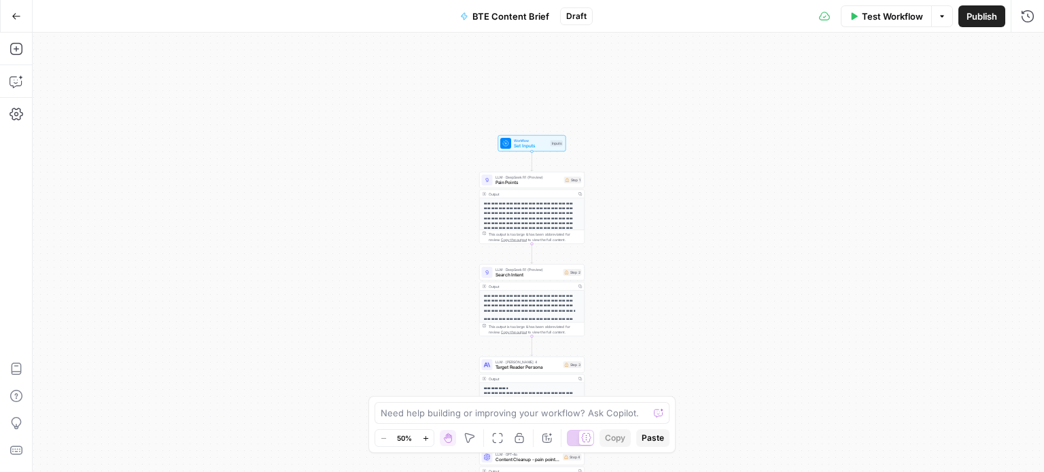
click at [506, 187] on div "LLM · DeepSeek R1 (Preview) Pain Points Step 1 Copy step Delete step Add Note T…" at bounding box center [531, 180] width 105 height 16
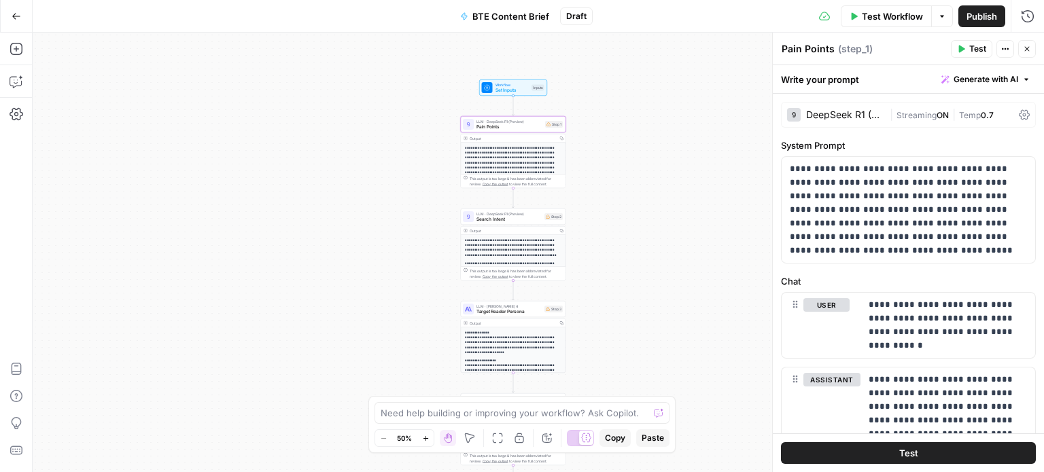
scroll to position [143, 0]
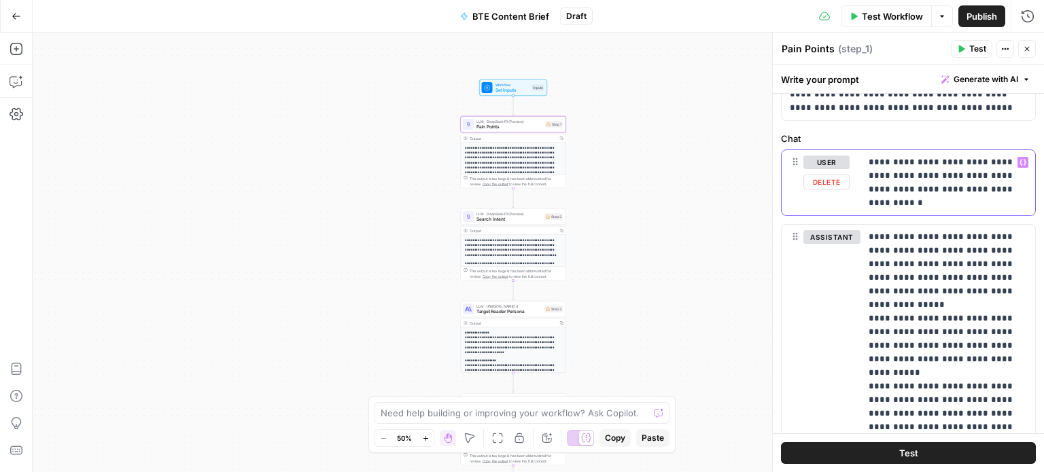
drag, startPoint x: 956, startPoint y: 209, endPoint x: 958, endPoint y: 190, distance: 19.1
click at [958, 190] on div "**********" at bounding box center [948, 182] width 175 height 65
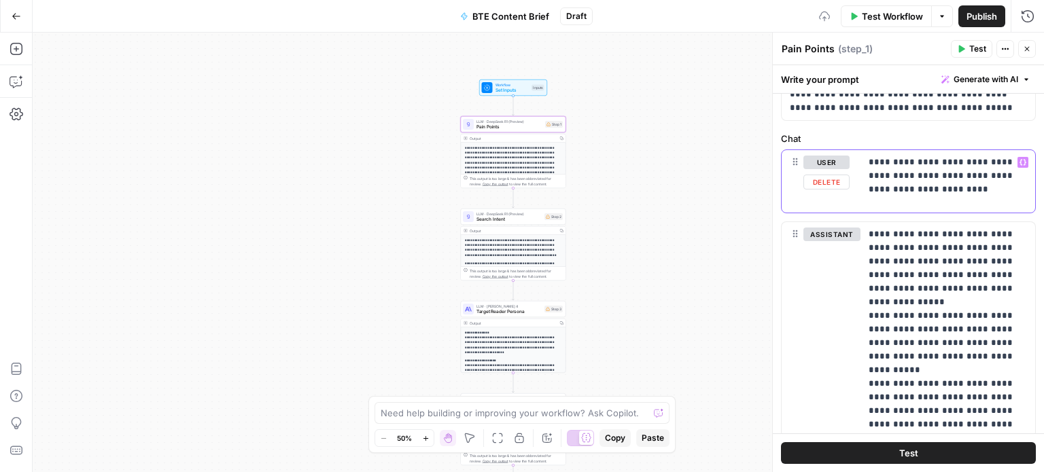
click at [1020, 159] on icon "button" at bounding box center [1023, 162] width 7 height 7
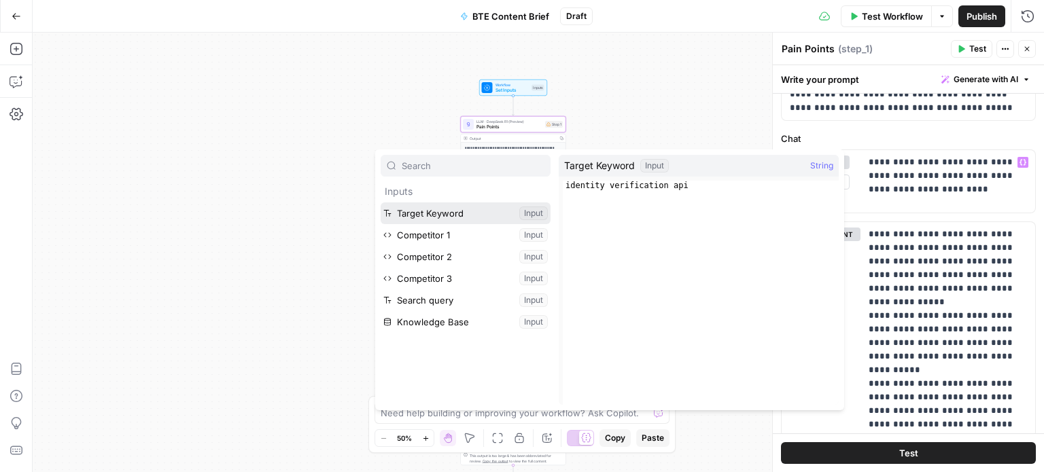
click at [421, 208] on button "Select variable Target Keyword" at bounding box center [466, 214] width 170 height 22
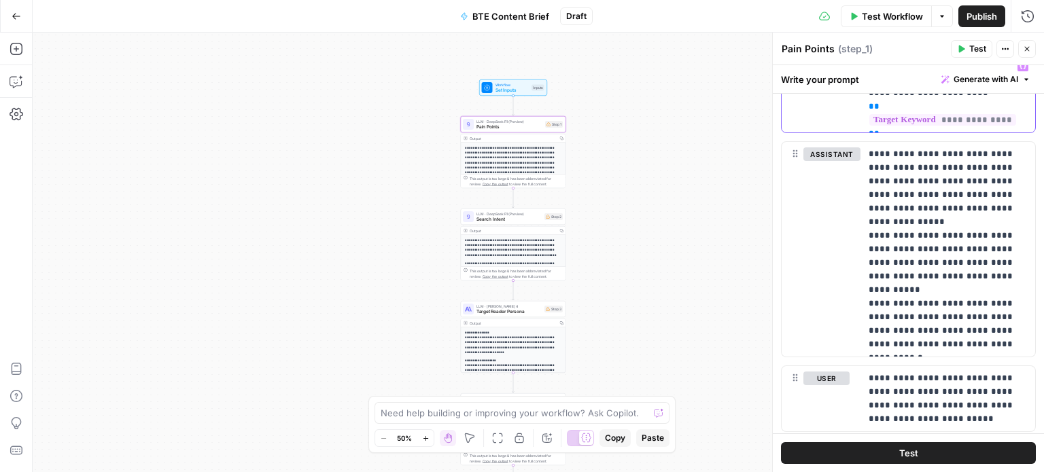
scroll to position [239, 0]
drag, startPoint x: 931, startPoint y: 347, endPoint x: 862, endPoint y: 152, distance: 206.2
click at [862, 152] on div "**********" at bounding box center [948, 249] width 175 height 215
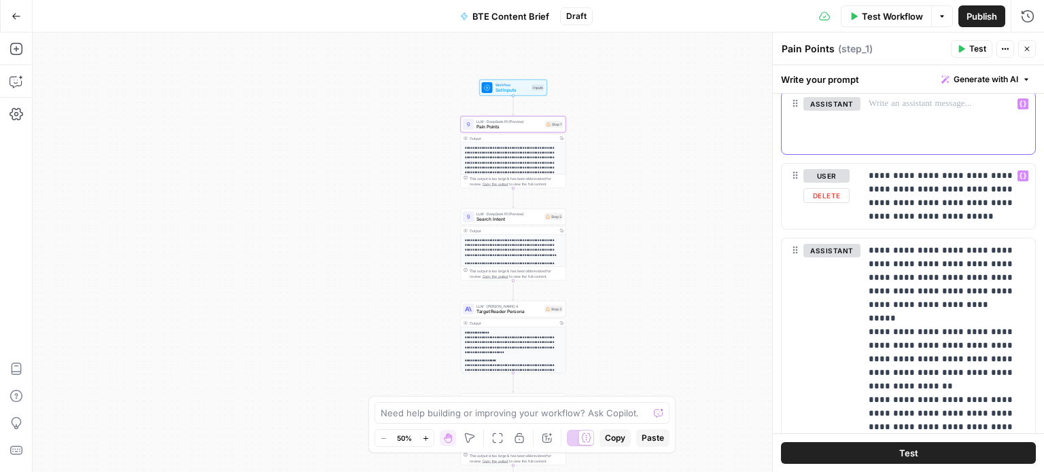
scroll to position [290, 0]
click at [934, 192] on p "**********" at bounding box center [943, 196] width 148 height 54
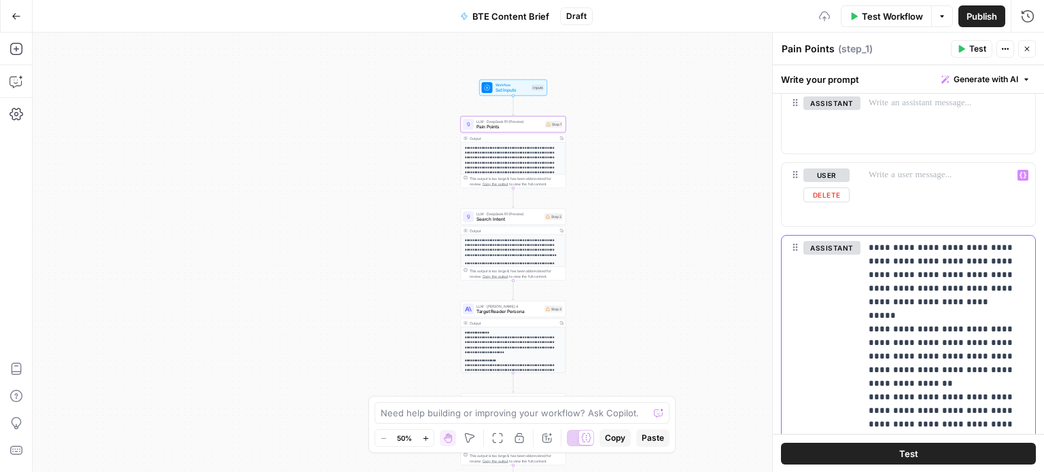
click at [915, 334] on p "**********" at bounding box center [943, 343] width 148 height 204
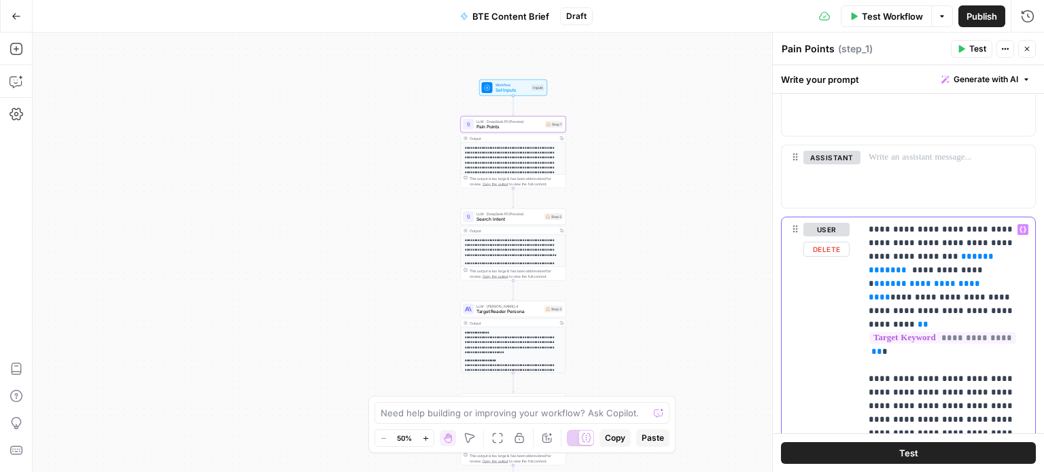
scroll to position [383, 0]
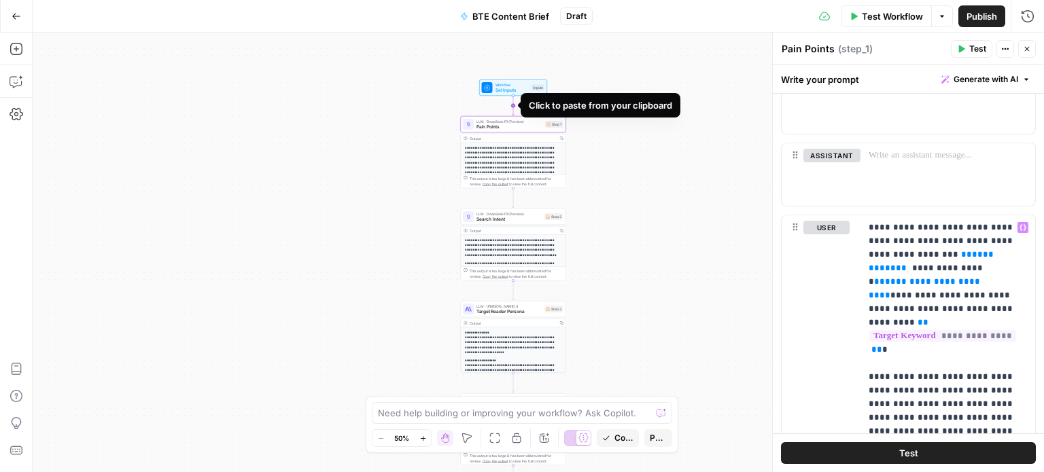
click at [515, 108] on icon "Edge from start to step_1" at bounding box center [513, 106] width 2 height 20
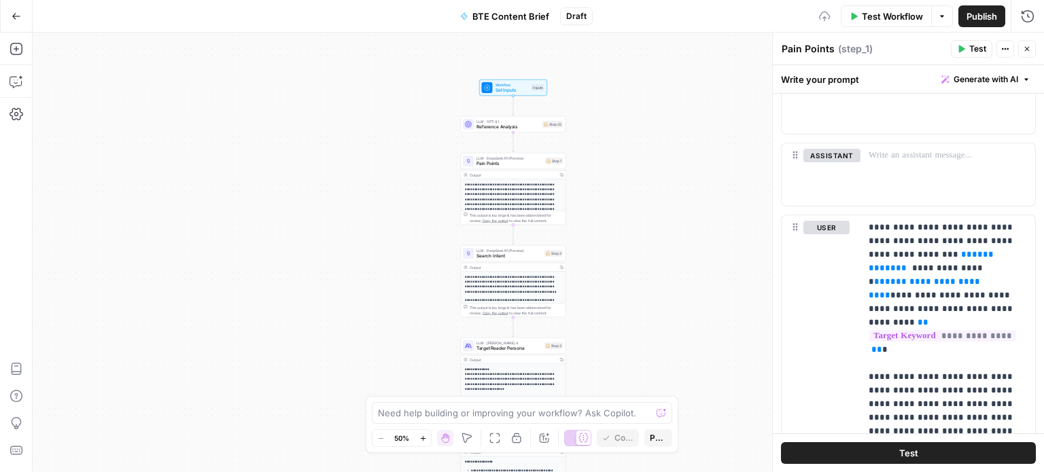
click at [516, 126] on span "Reference Analysis" at bounding box center [507, 127] width 63 height 7
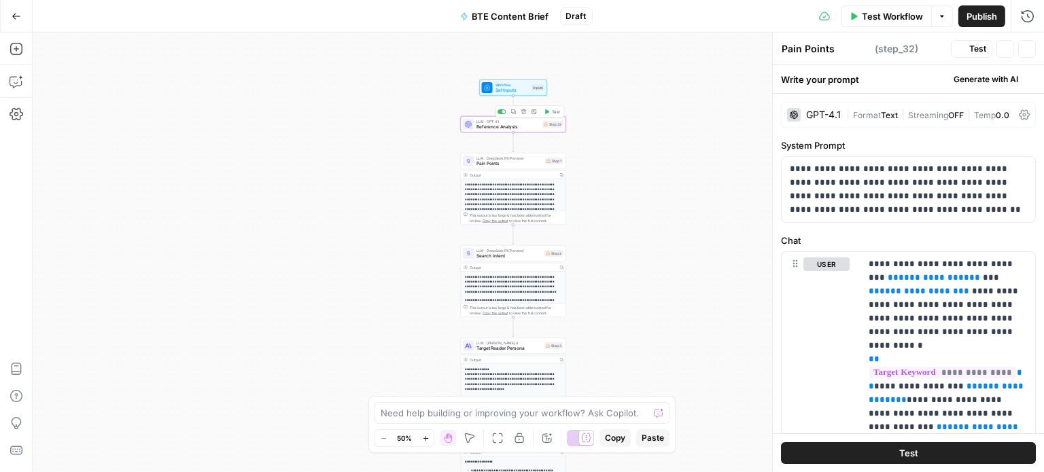
type textarea "Reference Analysis"
click at [925, 281] on span "**********" at bounding box center [934, 277] width 71 height 9
click at [522, 89] on span "Set Inputs" at bounding box center [513, 90] width 34 height 7
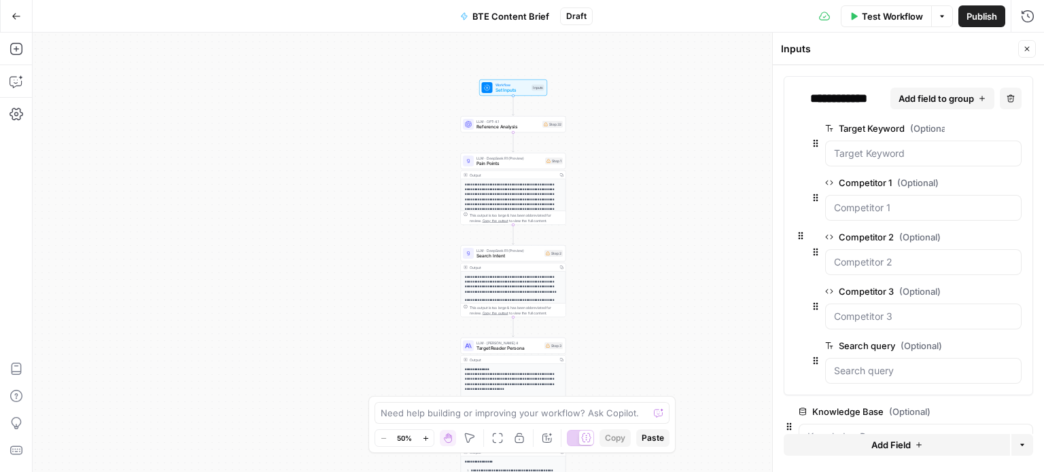
scroll to position [33, 0]
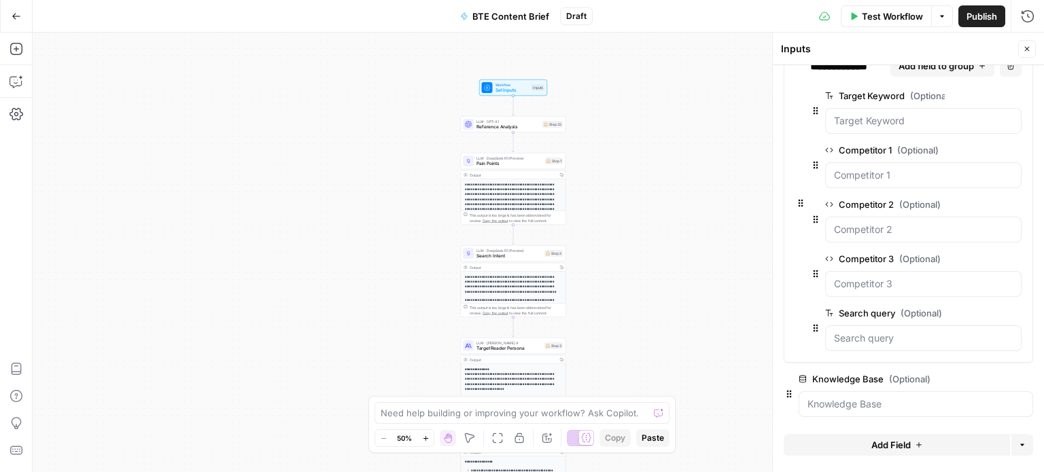
click at [906, 442] on button "Add Field" at bounding box center [897, 445] width 226 height 22
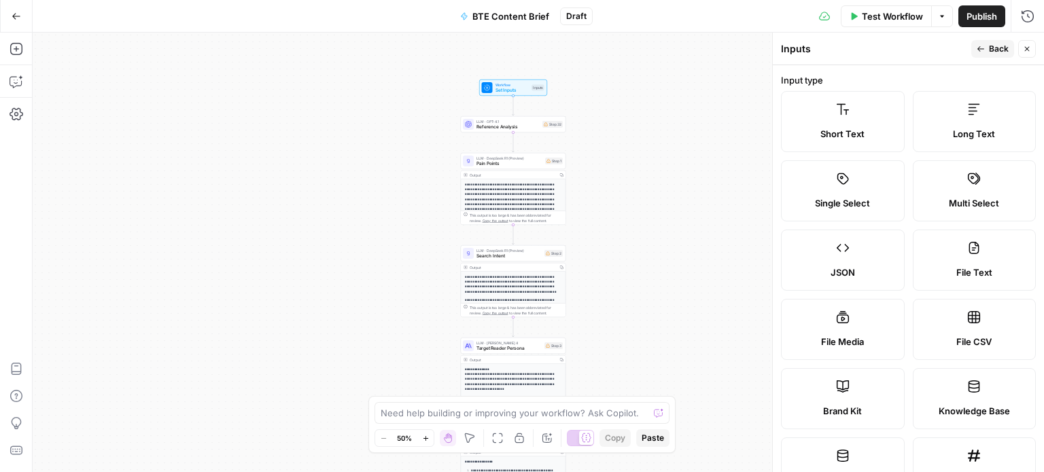
click at [987, 43] on button "Back" at bounding box center [992, 49] width 43 height 18
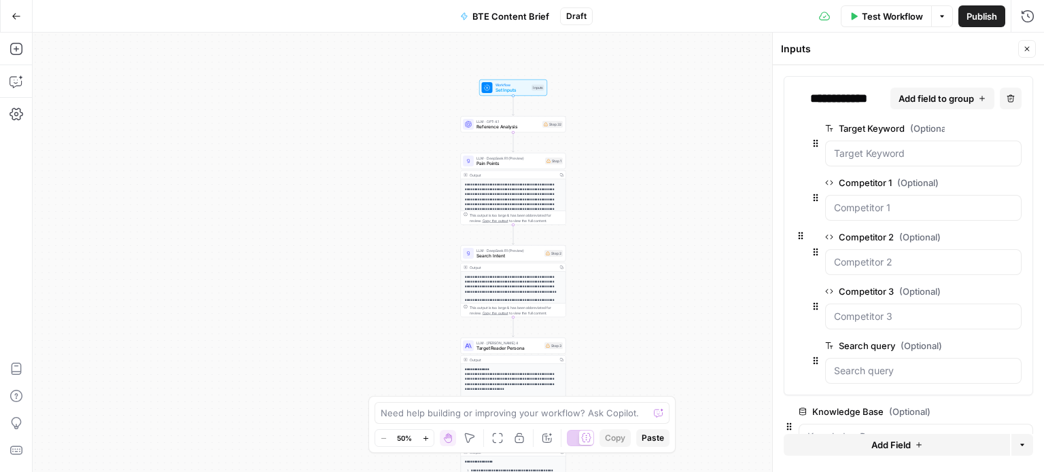
click at [987, 410] on button "edit field" at bounding box center [988, 412] width 52 height 16
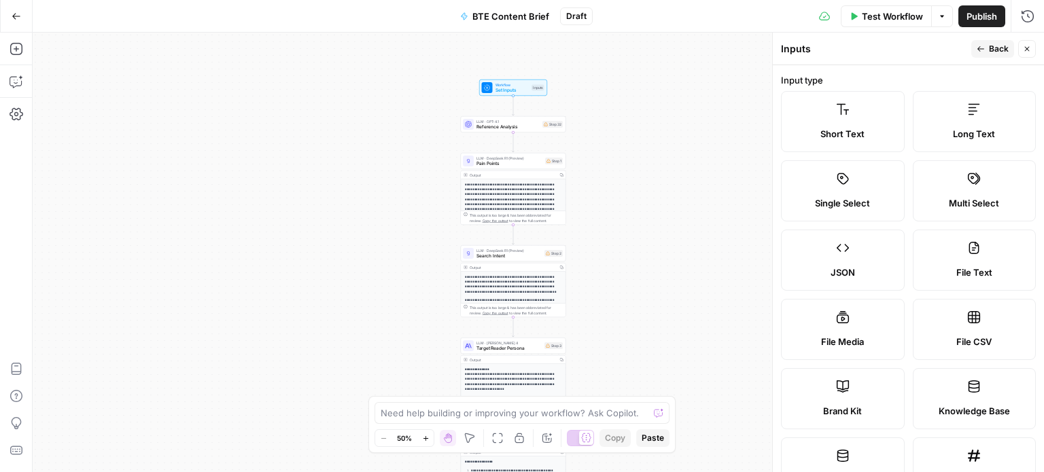
scroll to position [343, 0]
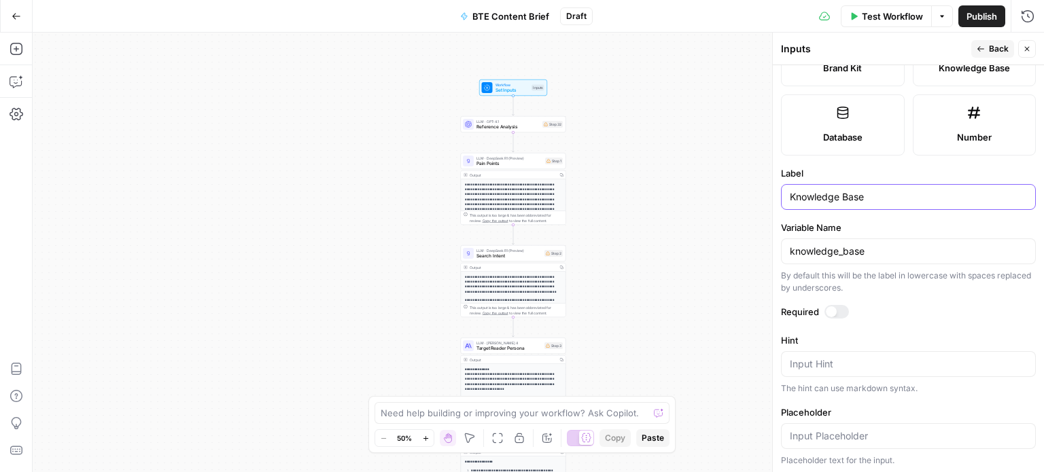
click at [831, 198] on input "Knowledge Base" at bounding box center [908, 197] width 237 height 14
type input "Reference Text"
click at [988, 42] on div "Publish P" at bounding box center [981, 46] width 44 height 14
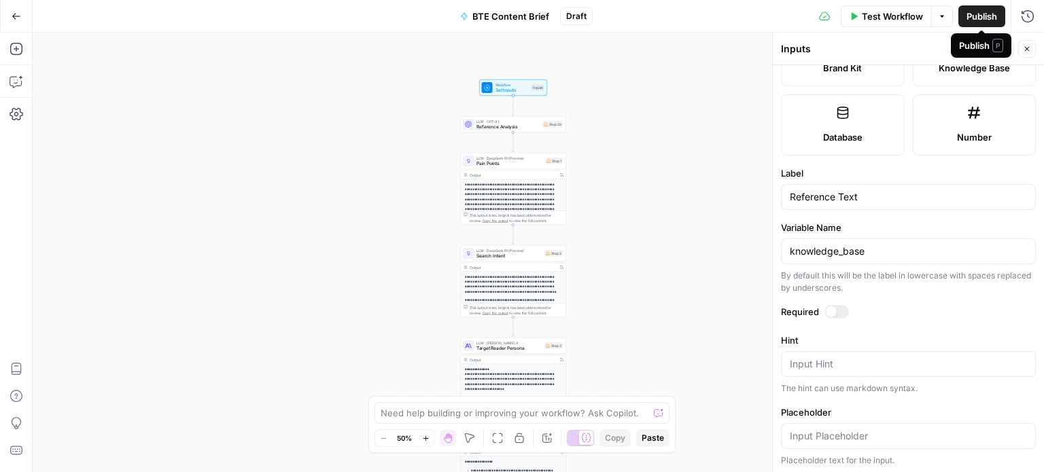
click at [918, 52] on div "Inputs" at bounding box center [874, 49] width 186 height 14
click at [985, 52] on icon "button" at bounding box center [981, 49] width 8 height 8
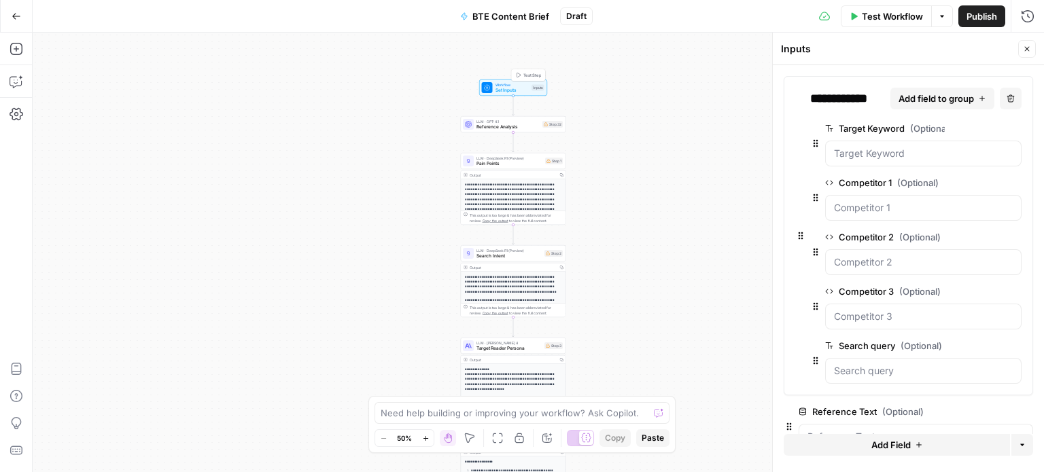
click at [526, 127] on span "Reference Analysis" at bounding box center [507, 127] width 63 height 7
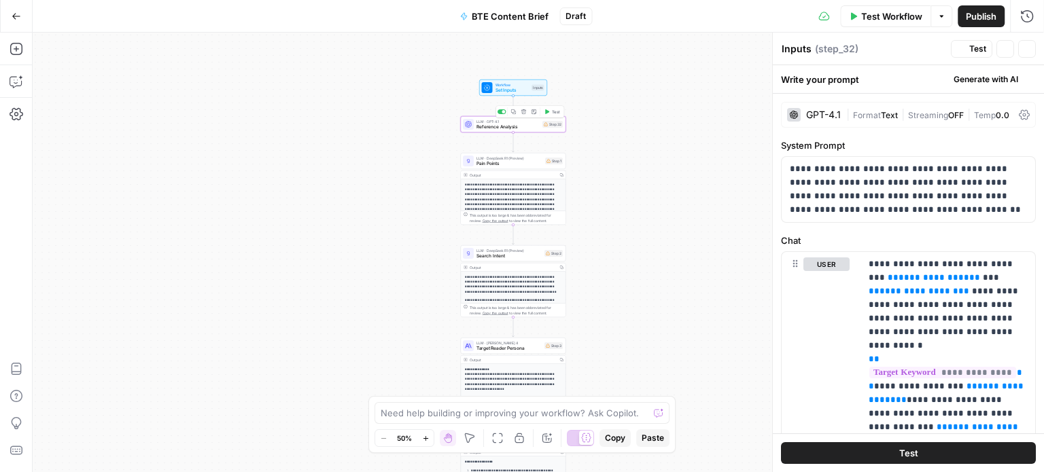
type textarea "Reference Analysis"
click at [920, 276] on span "**********" at bounding box center [934, 277] width 71 height 9
drag, startPoint x: 943, startPoint y: 277, endPoint x: 867, endPoint y: 281, distance: 76.2
click at [867, 281] on div "**********" at bounding box center [948, 359] width 175 height 215
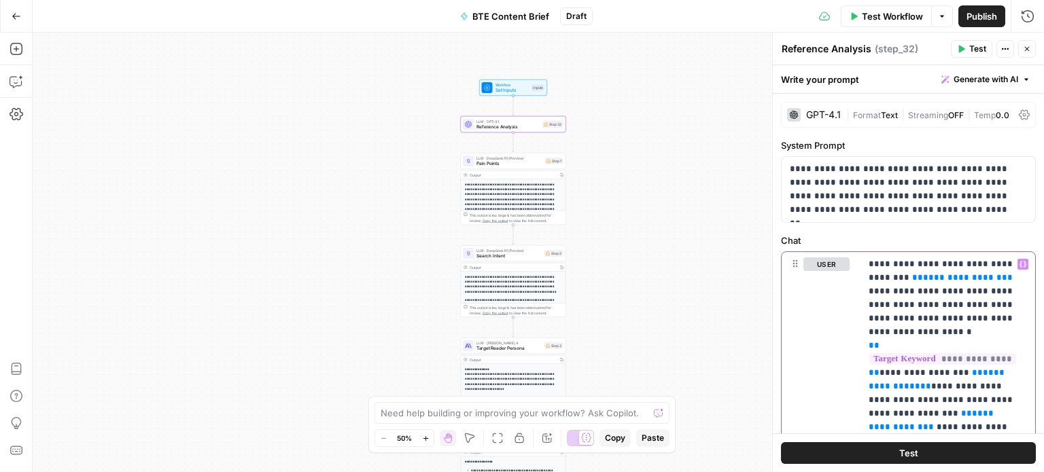
click at [1020, 262] on icon "button" at bounding box center [1023, 264] width 7 height 7
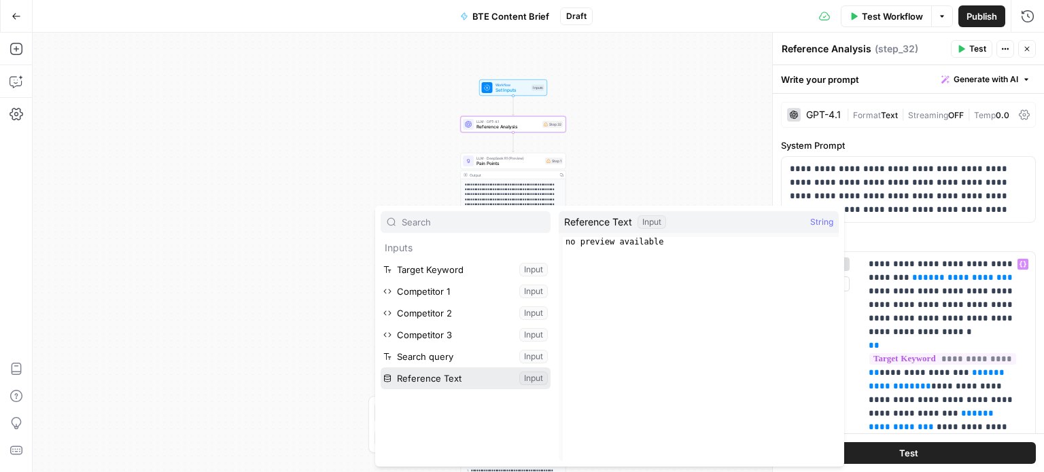
click at [479, 380] on button "Select variable Reference Text" at bounding box center [466, 379] width 170 height 22
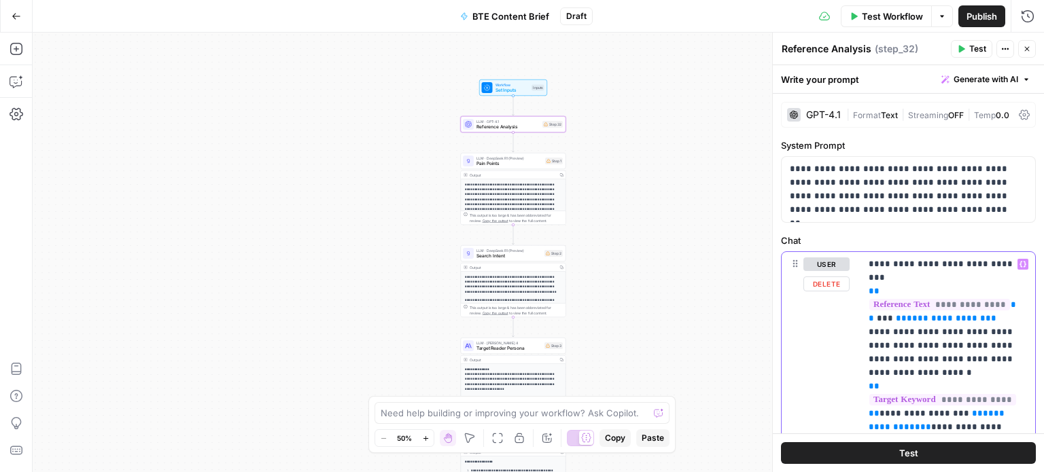
drag, startPoint x: 996, startPoint y: 292, endPoint x: 880, endPoint y: 288, distance: 117.0
click at [880, 288] on p "**********" at bounding box center [943, 367] width 148 height 218
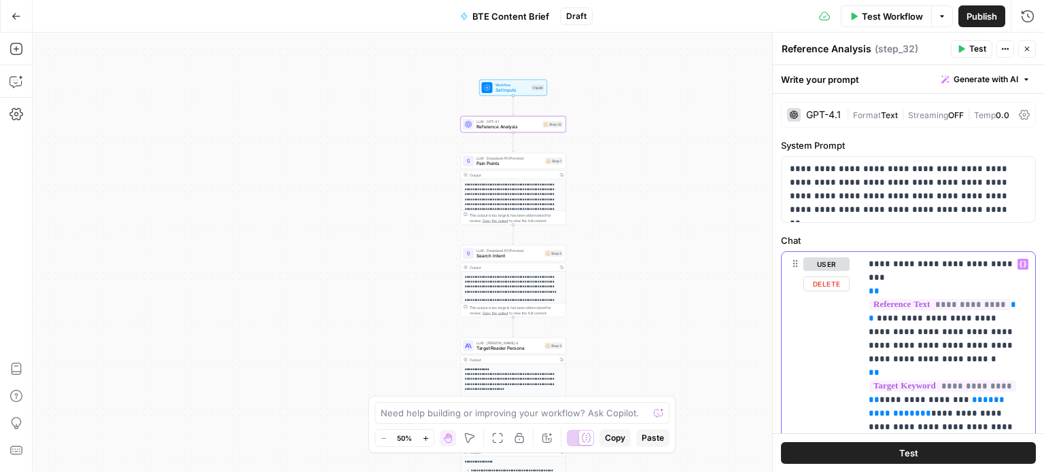
click at [886, 292] on p "**********" at bounding box center [943, 360] width 148 height 204
click at [894, 290] on p "**********" at bounding box center [943, 360] width 148 height 204
click at [892, 291] on p "**********" at bounding box center [943, 360] width 148 height 204
click at [976, 320] on p "**********" at bounding box center [943, 360] width 148 height 204
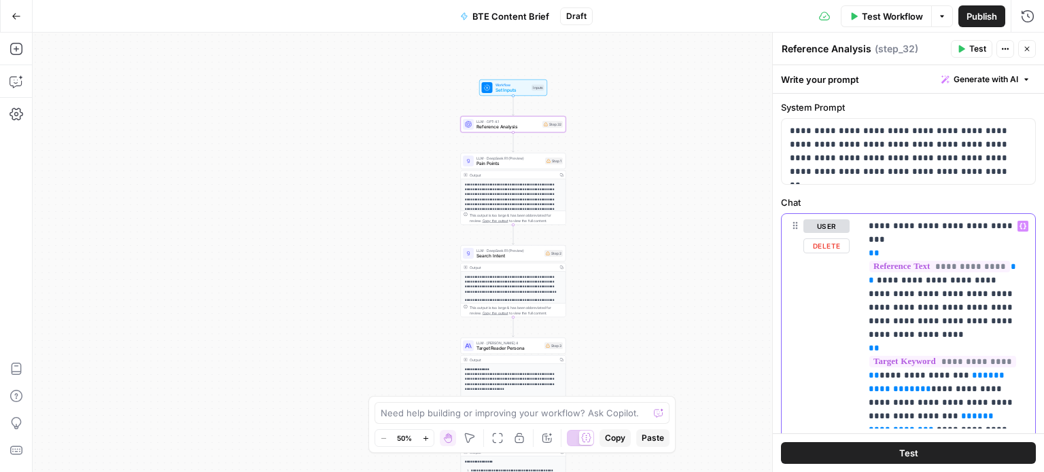
scroll to position [68, 0]
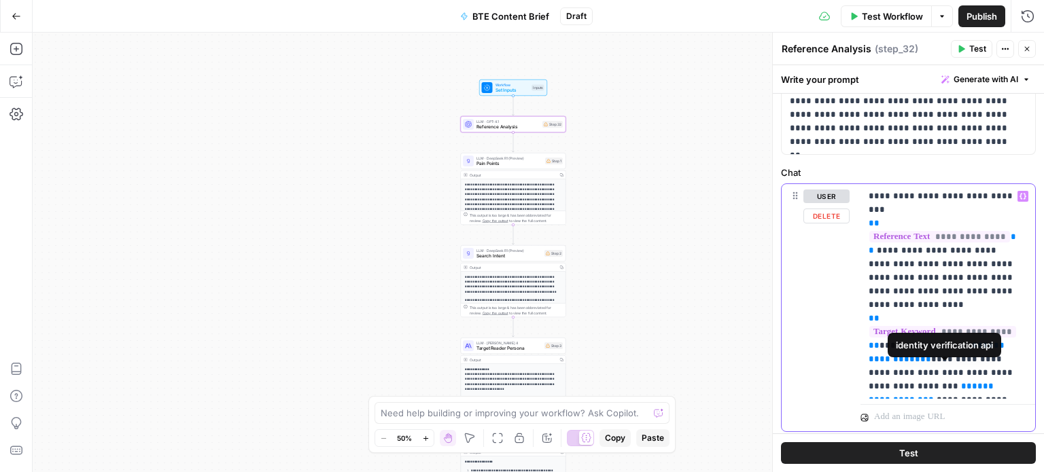
drag, startPoint x: 878, startPoint y: 292, endPoint x: 997, endPoint y: 415, distance: 171.1
click at [997, 415] on div "**********" at bounding box center [948, 307] width 175 height 247
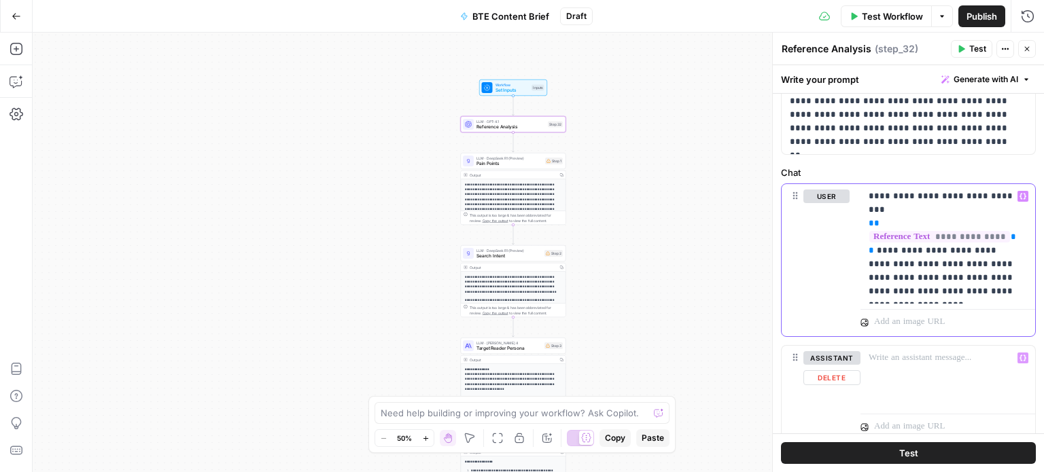
scroll to position [0, 0]
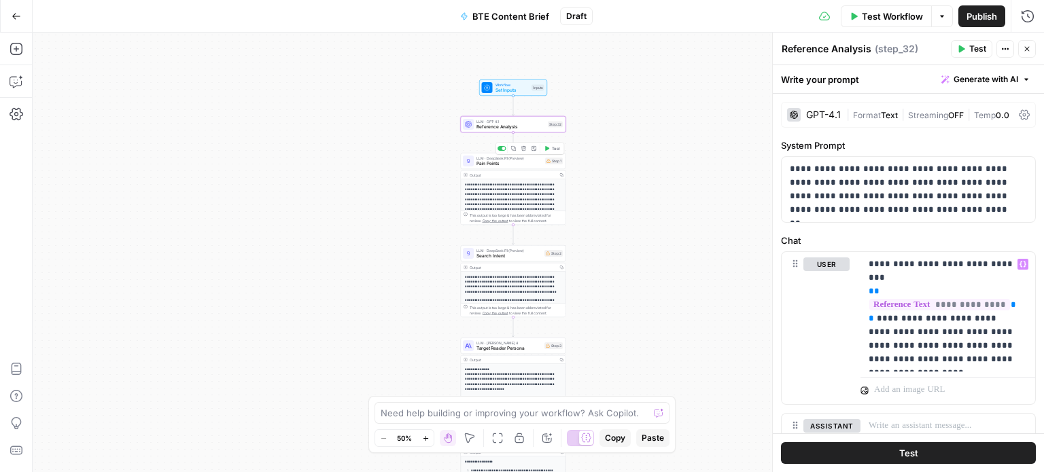
click at [511, 160] on span "Pain Points" at bounding box center [509, 163] width 66 height 7
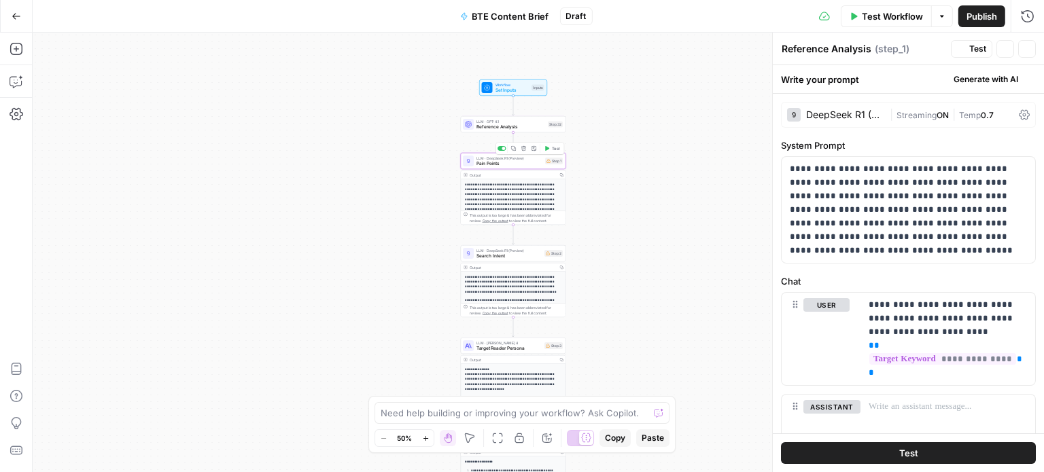
type textarea "Pain Points"
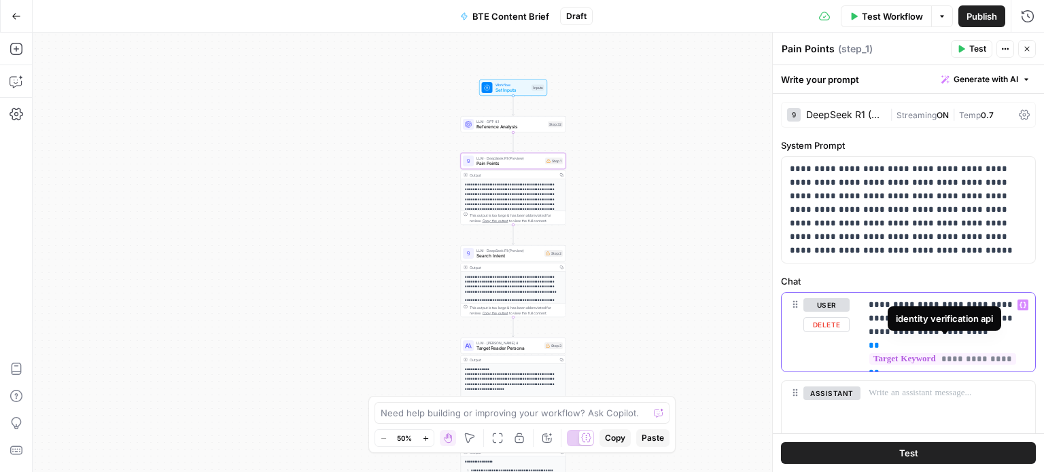
click at [923, 364] on p "**********" at bounding box center [943, 332] width 148 height 68
click at [1020, 305] on icon "button" at bounding box center [1023, 305] width 7 height 6
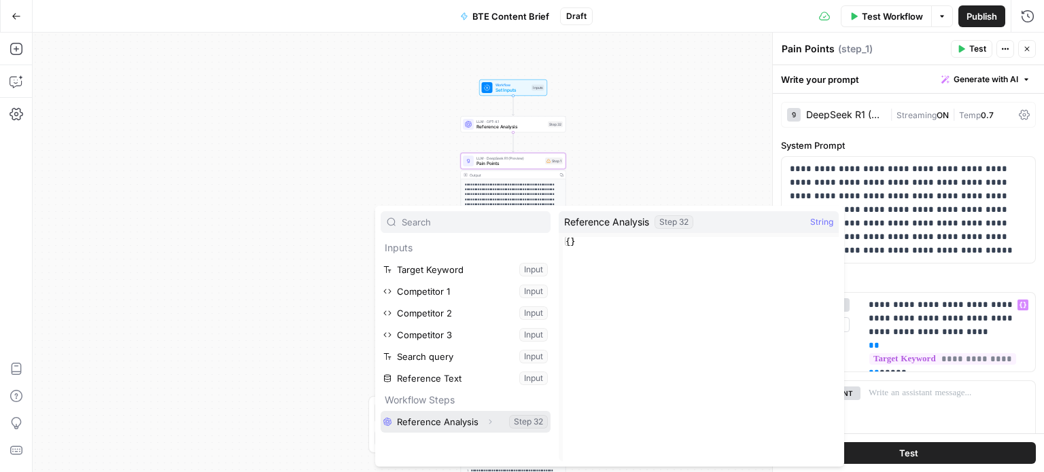
click at [472, 430] on button "Select variable Reference Analysis" at bounding box center [466, 422] width 170 height 22
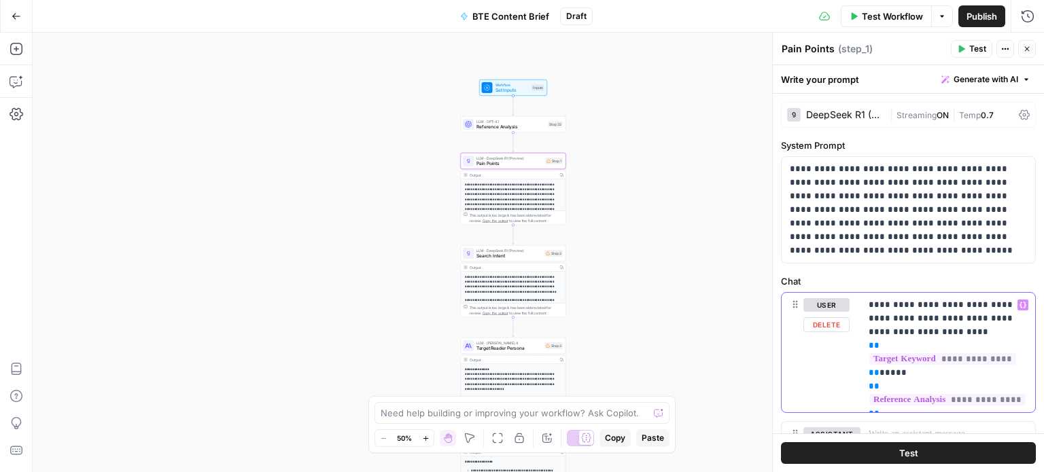
click at [884, 398] on p "**********" at bounding box center [943, 352] width 148 height 109
click at [929, 357] on p "**********" at bounding box center [943, 352] width 148 height 109
drag, startPoint x: 977, startPoint y: 394, endPoint x: 880, endPoint y: 360, distance: 103.4
click at [880, 360] on p "**********" at bounding box center [943, 352] width 148 height 109
click at [503, 253] on span "Search Intent" at bounding box center [508, 256] width 65 height 7
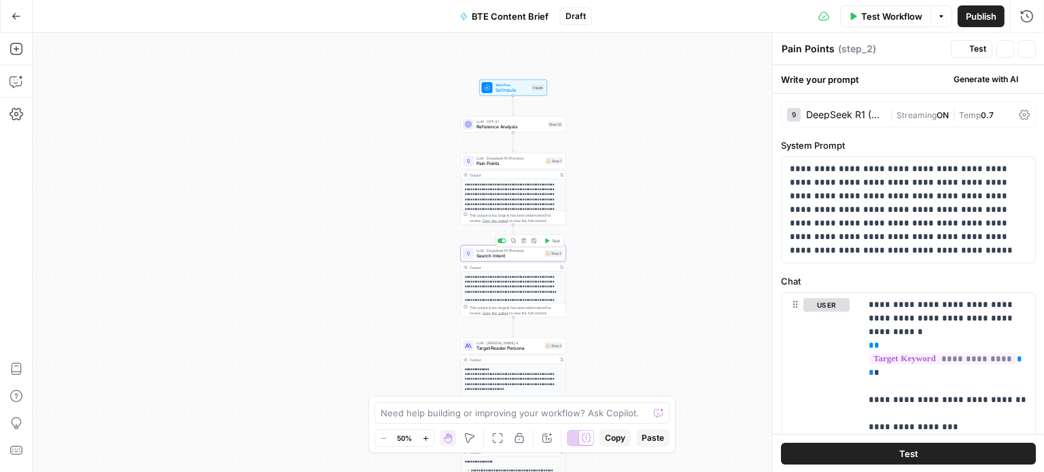
type textarea "Search Intent"
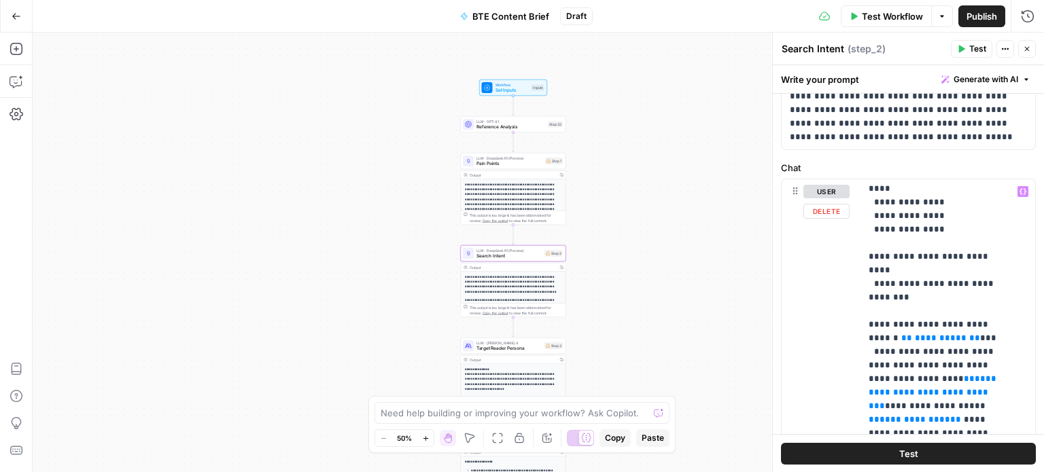
scroll to position [207, 0]
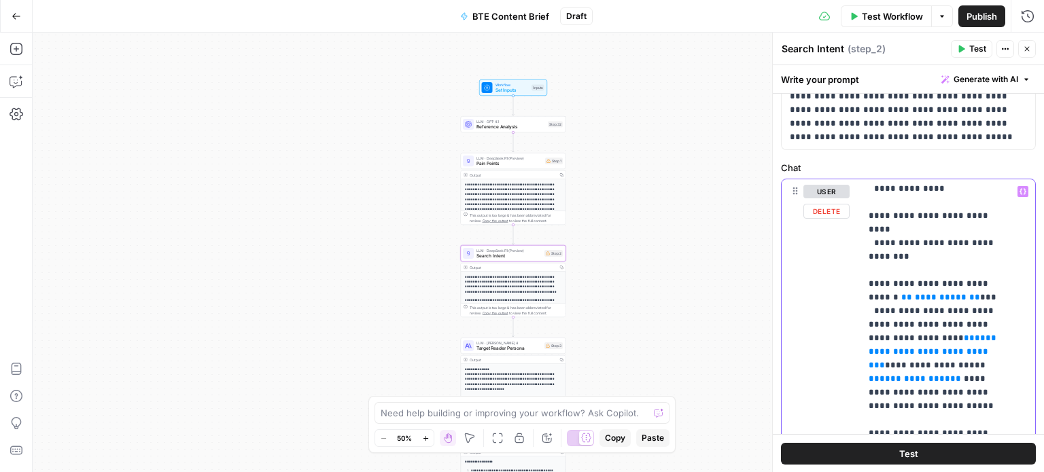
click at [901, 293] on span "**" at bounding box center [906, 297] width 11 height 9
drag, startPoint x: 893, startPoint y: 268, endPoint x: 902, endPoint y: 268, distance: 8.8
click at [902, 268] on p "**********" at bounding box center [938, 481] width 138 height 1006
click at [950, 293] on span "**********" at bounding box center [941, 297] width 52 height 9
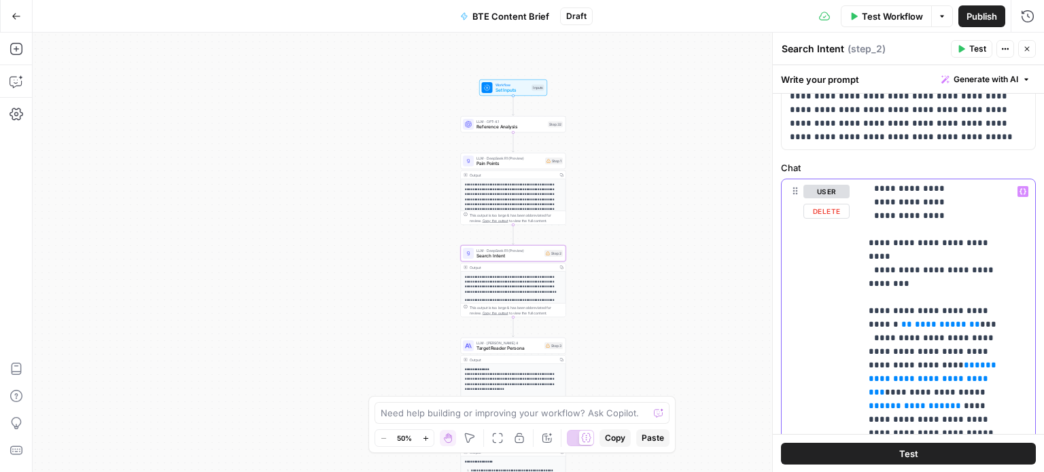
scroll to position [178, 0]
drag, startPoint x: 967, startPoint y: 296, endPoint x: 949, endPoint y: 298, distance: 17.7
click at [949, 321] on span "**********" at bounding box center [941, 325] width 52 height 9
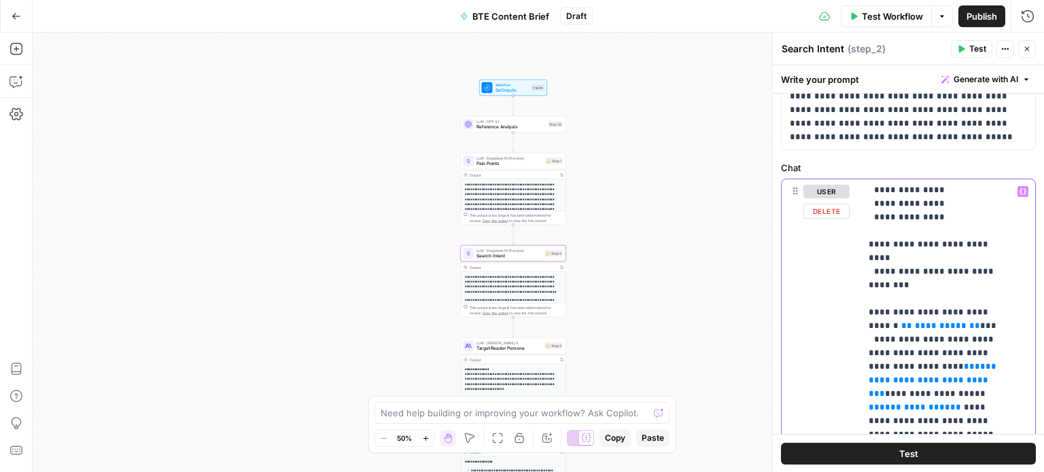
drag, startPoint x: 968, startPoint y: 301, endPoint x: 894, endPoint y: 298, distance: 74.1
click at [1020, 189] on icon "button" at bounding box center [1023, 192] width 7 height 6
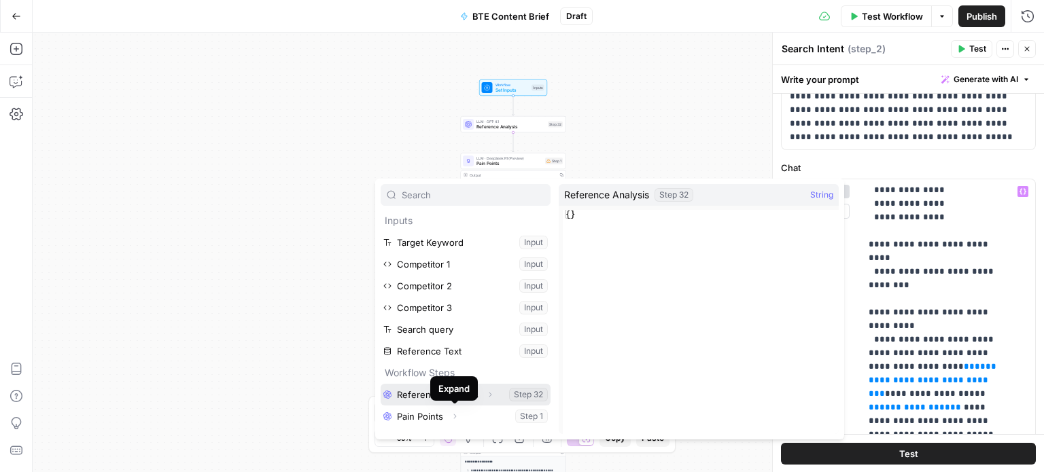
click at [416, 395] on button "Select variable Reference Analysis" at bounding box center [466, 395] width 170 height 22
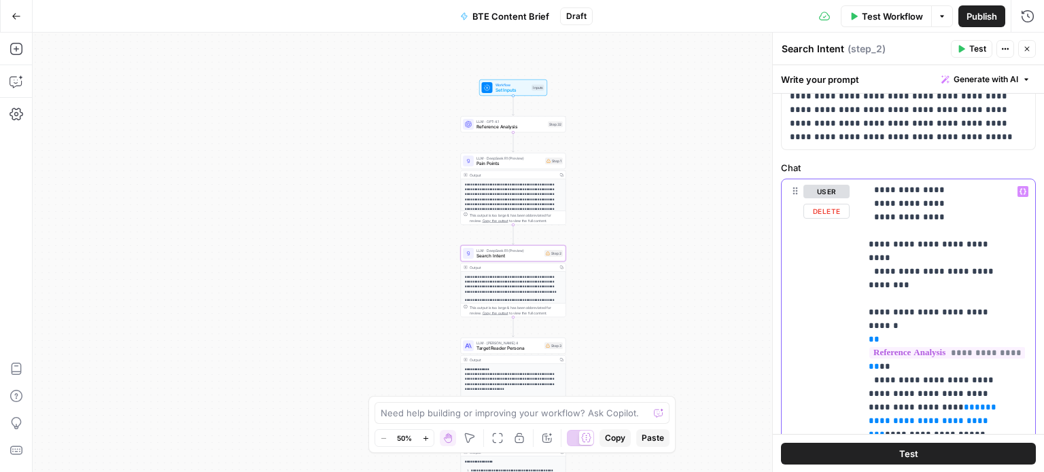
scroll to position [259, 0]
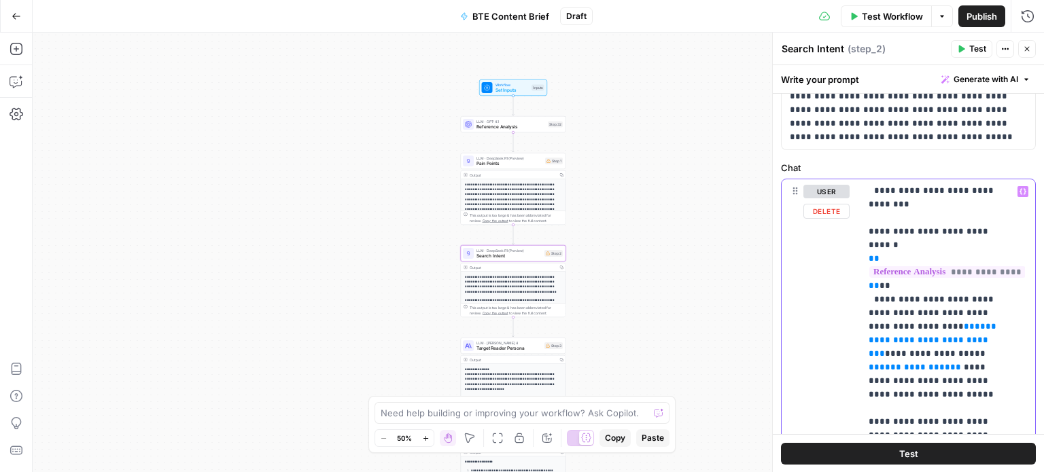
drag, startPoint x: 954, startPoint y: 338, endPoint x: 916, endPoint y: 334, distance: 38.3
click at [916, 334] on p "**********" at bounding box center [938, 449] width 138 height 1047
click at [950, 363] on span "**" at bounding box center [955, 367] width 11 height 9
drag, startPoint x: 952, startPoint y: 340, endPoint x: 945, endPoint y: 283, distance: 56.7
click at [945, 283] on p "**********" at bounding box center [938, 449] width 138 height 1047
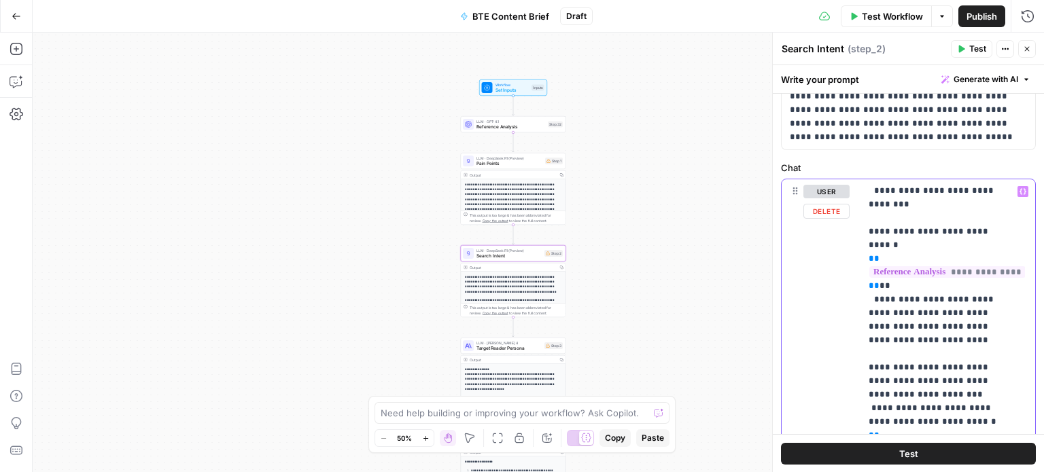
click at [1018, 191] on button "Variables Menu" at bounding box center [1023, 191] width 11 height 11
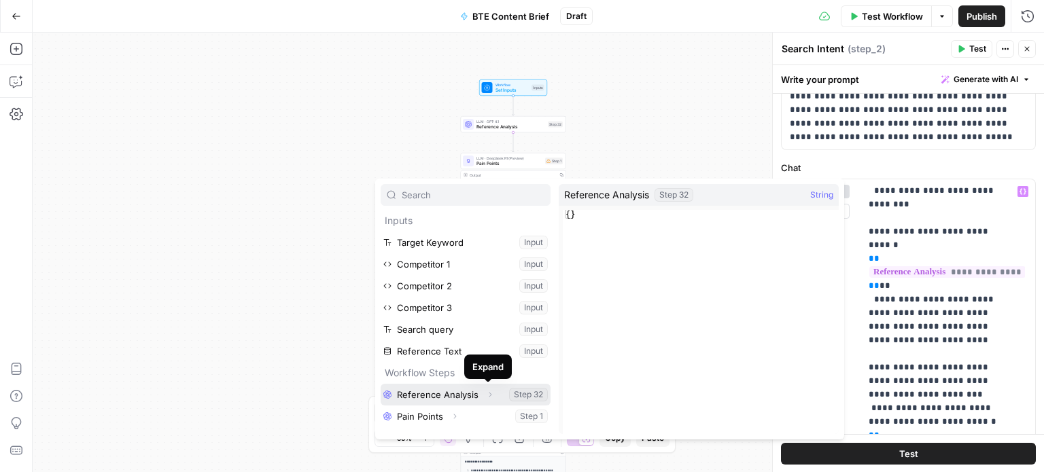
click at [477, 396] on button "Select variable Reference Analysis" at bounding box center [466, 395] width 170 height 22
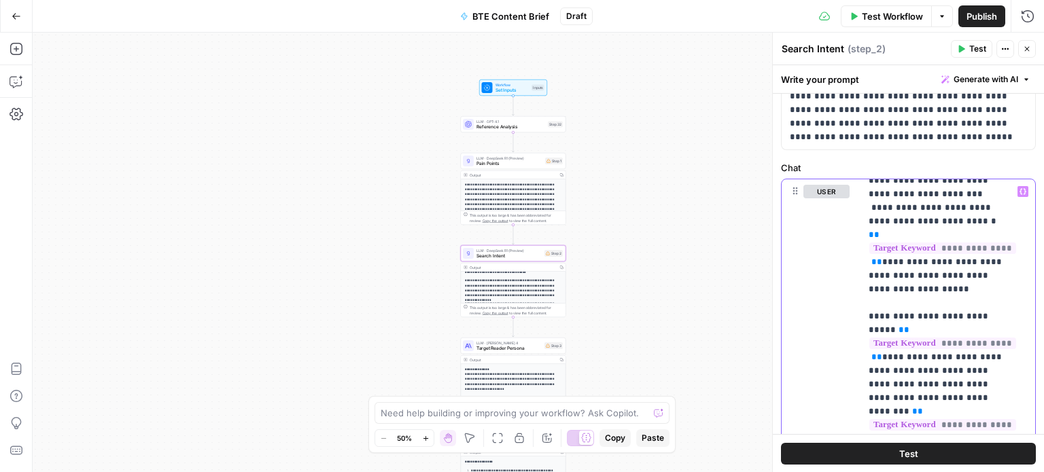
scroll to position [131, 0]
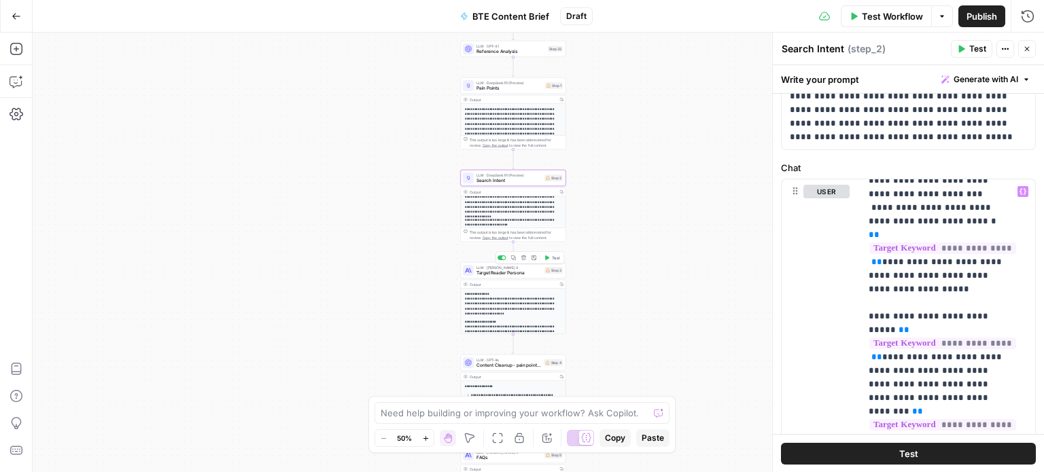
click at [531, 272] on span "Target Reader Persona" at bounding box center [508, 273] width 65 height 7
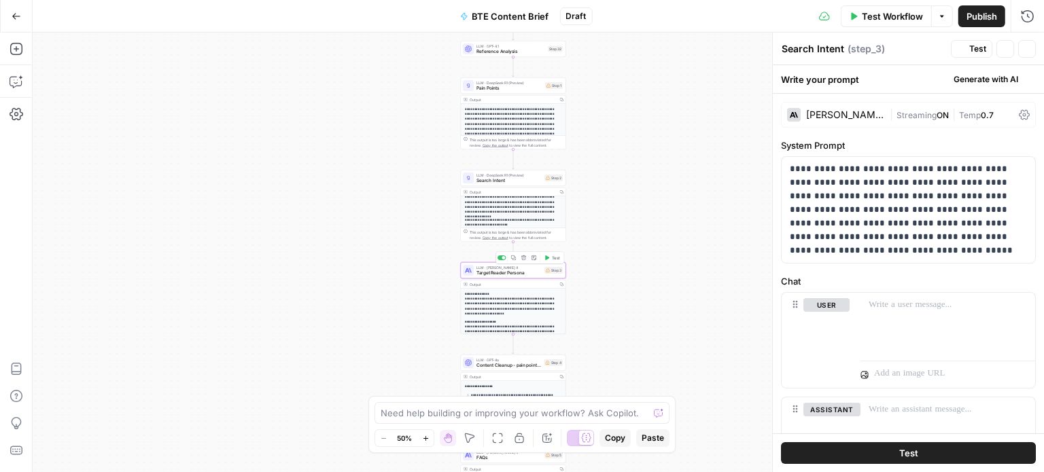
type textarea "Target Reader Persona"
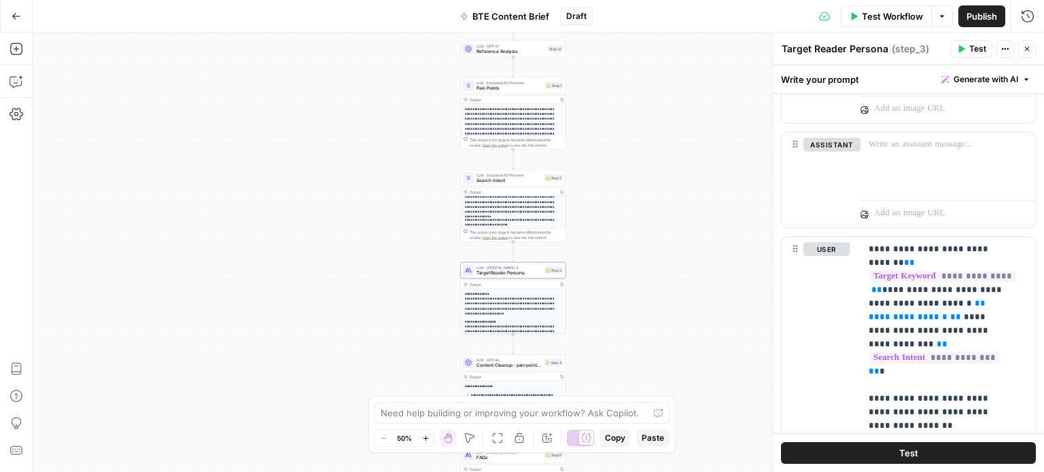
scroll to position [266, 0]
drag, startPoint x: 952, startPoint y: 317, endPoint x: 943, endPoint y: 298, distance: 20.4
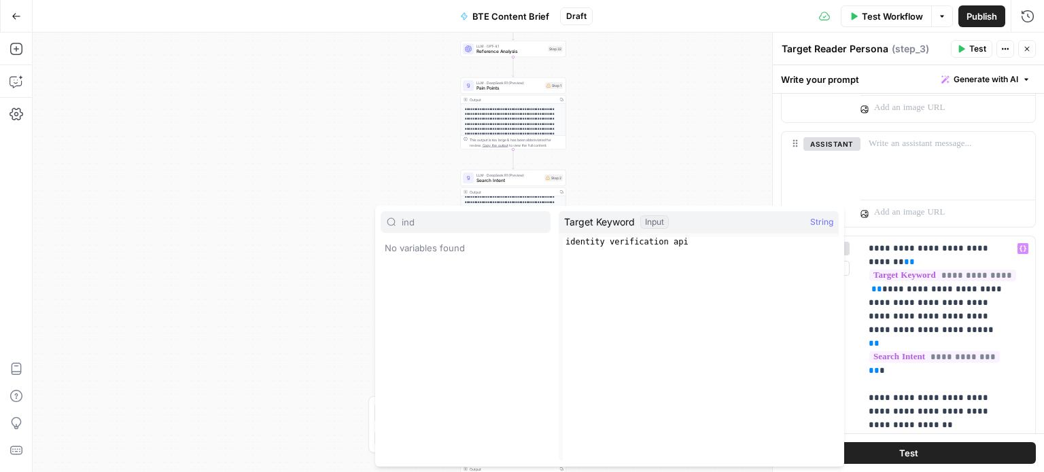
type input "ind"
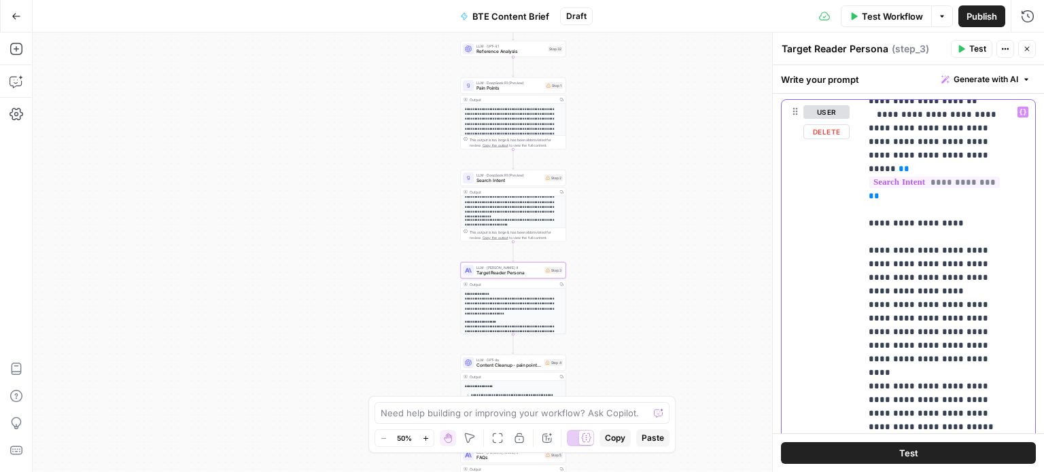
scroll to position [898, 0]
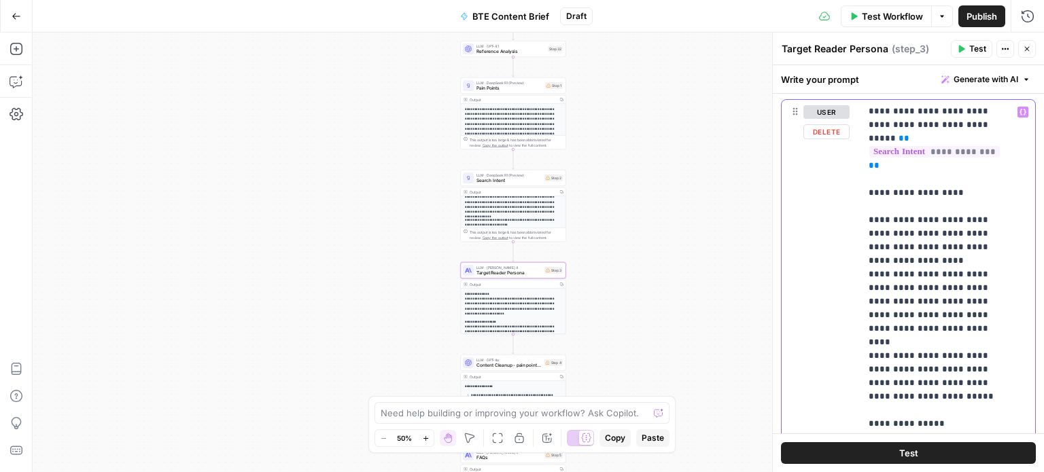
drag, startPoint x: 960, startPoint y: 313, endPoint x: 938, endPoint y: 299, distance: 26.0
drag, startPoint x: 938, startPoint y: 299, endPoint x: 911, endPoint y: 336, distance: 45.8
drag, startPoint x: 959, startPoint y: 315, endPoint x: 923, endPoint y: 300, distance: 39.0
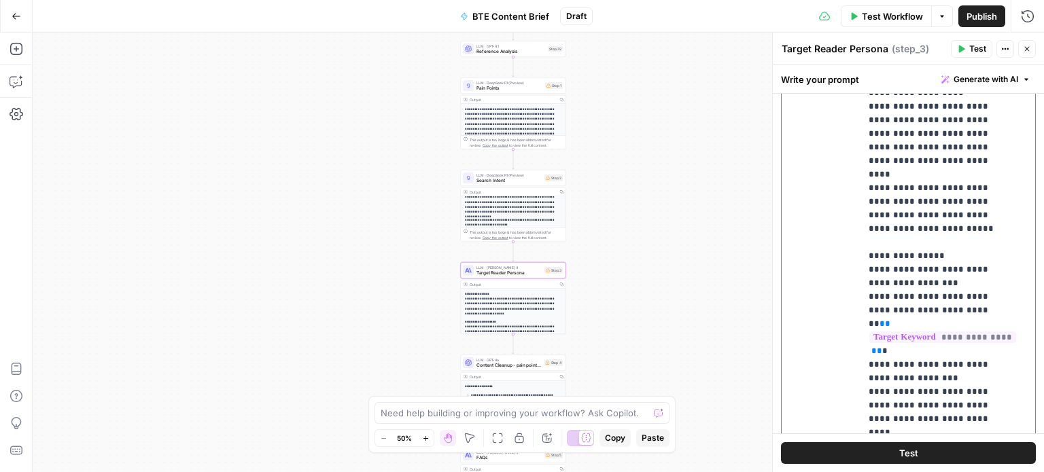
scroll to position [693, 0]
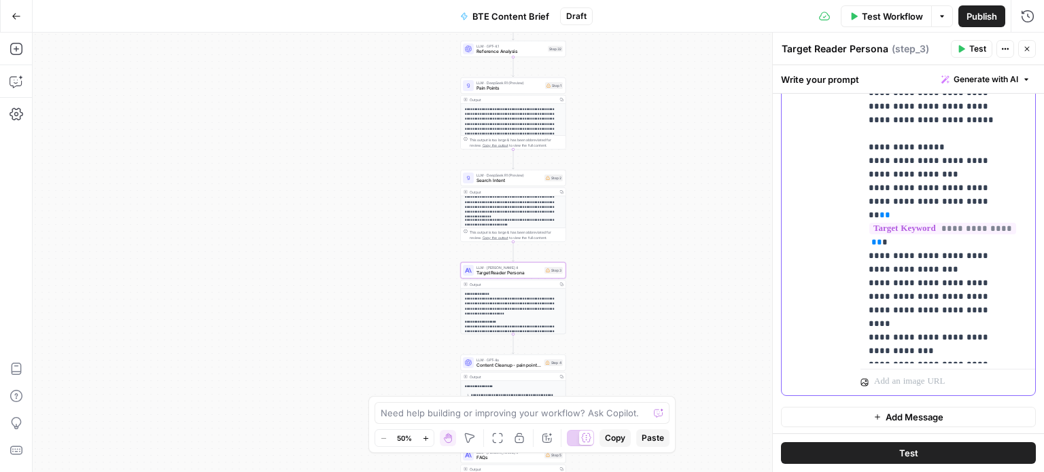
drag, startPoint x: 995, startPoint y: 346, endPoint x: 850, endPoint y: 337, distance: 145.7
click at [850, 337] on div "**********" at bounding box center [909, 103] width 254 height 586
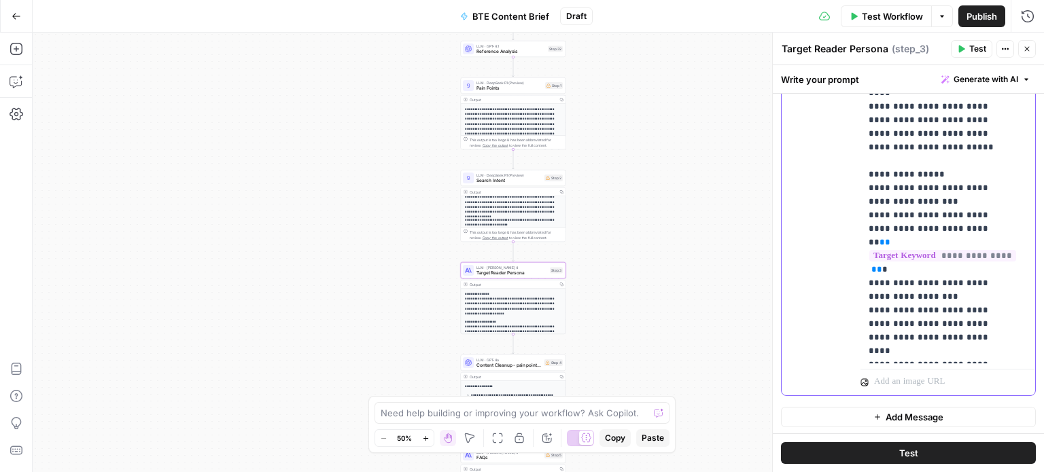
scroll to position [844, 0]
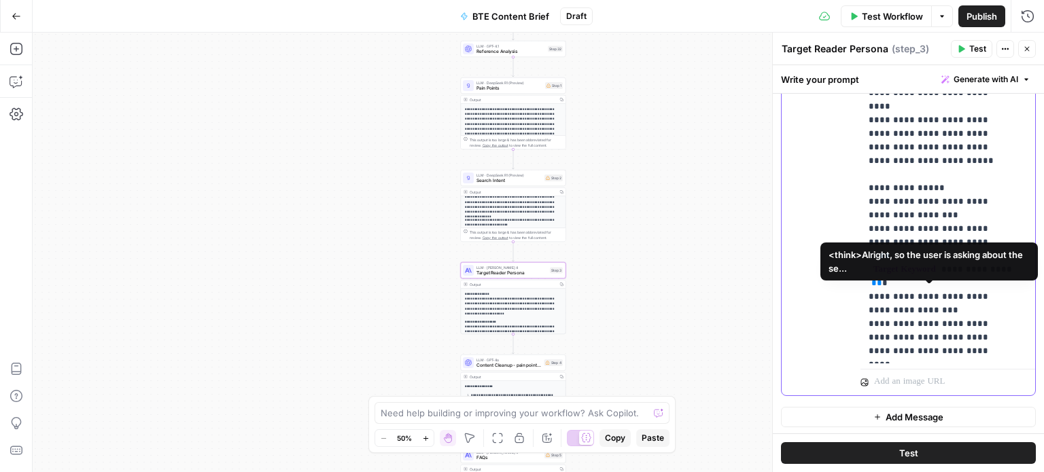
click at [933, 468] on span "**********" at bounding box center [934, 474] width 131 height 12
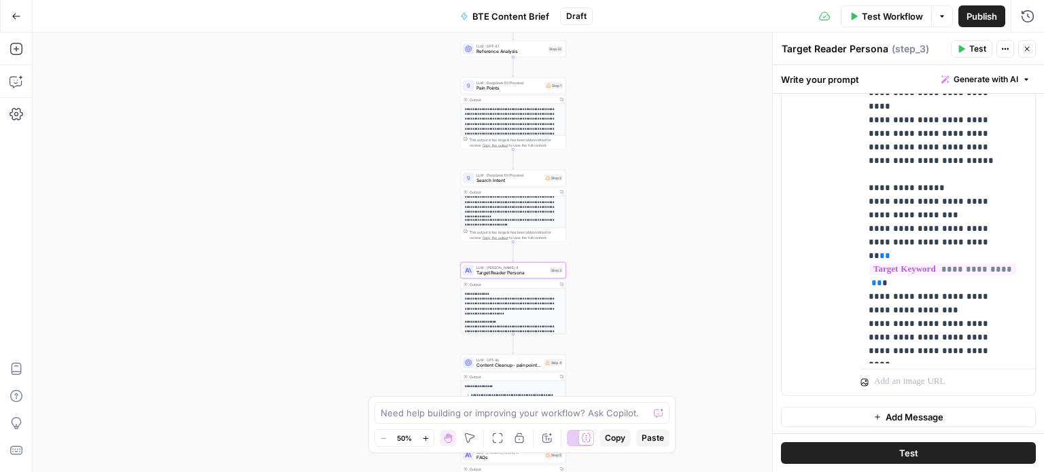
scroll to position [36, 0]
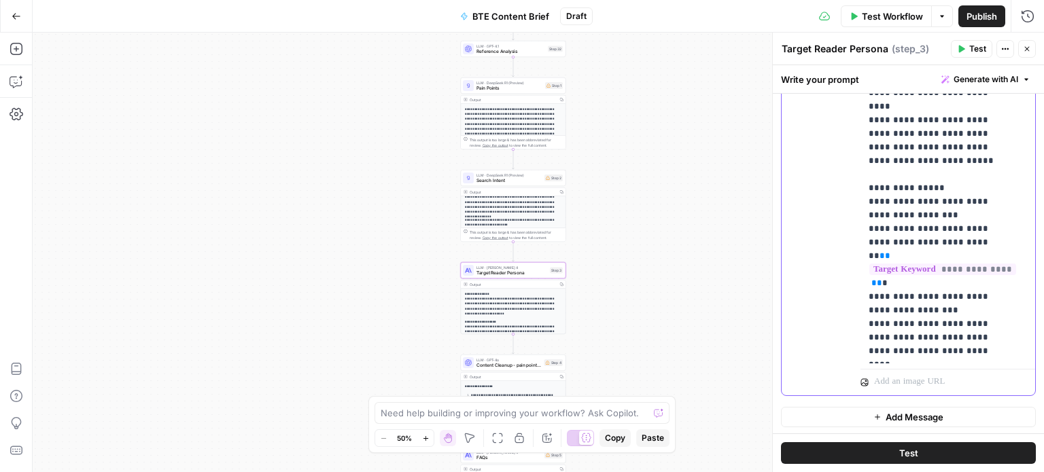
drag, startPoint x: 1005, startPoint y: 295, endPoint x: 924, endPoint y: 281, distance: 82.1
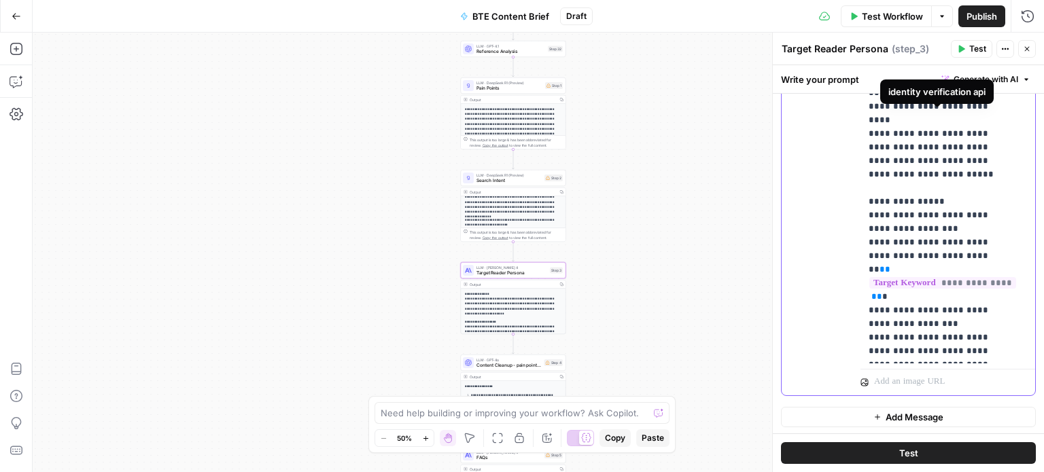
drag, startPoint x: 919, startPoint y: 127, endPoint x: 867, endPoint y: 114, distance: 54.1
click at [867, 114] on div "**********" at bounding box center [943, 87] width 164 height 554
copy p "**********"
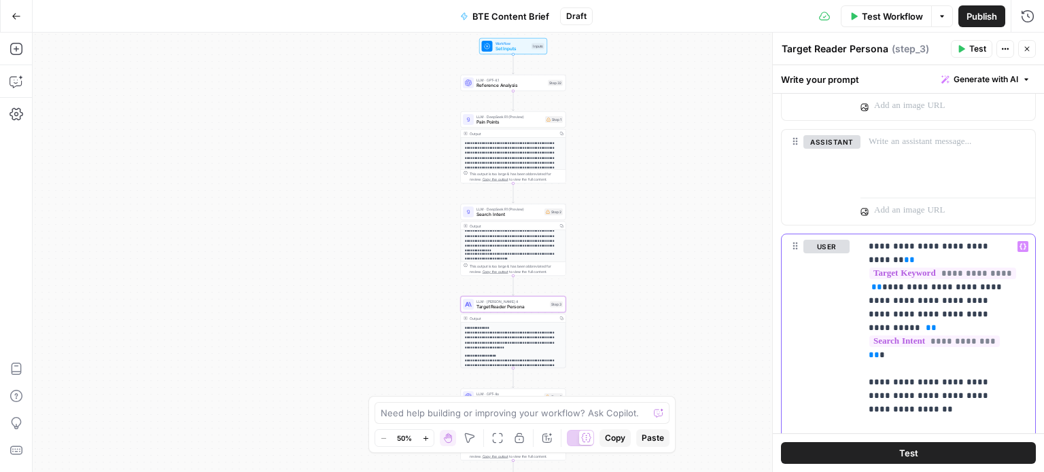
scroll to position [295, 0]
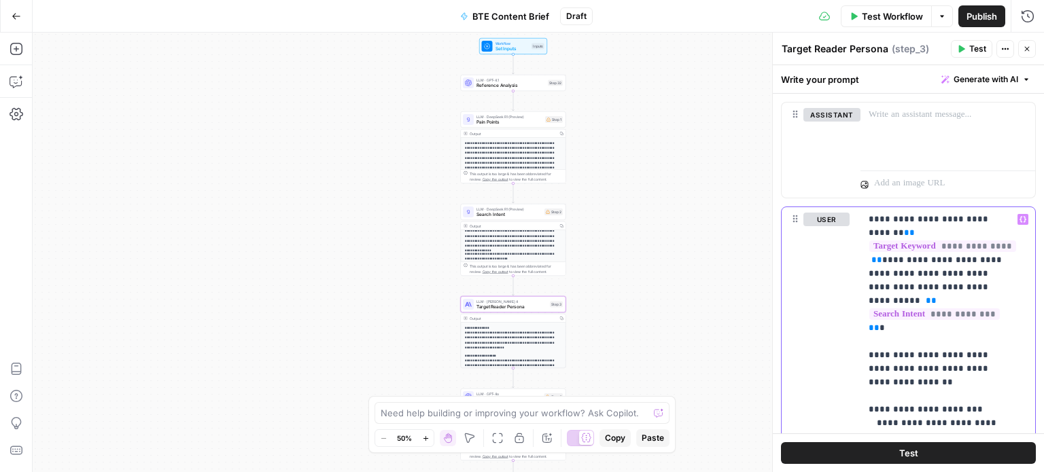
click at [1020, 218] on icon "button" at bounding box center [1023, 219] width 7 height 7
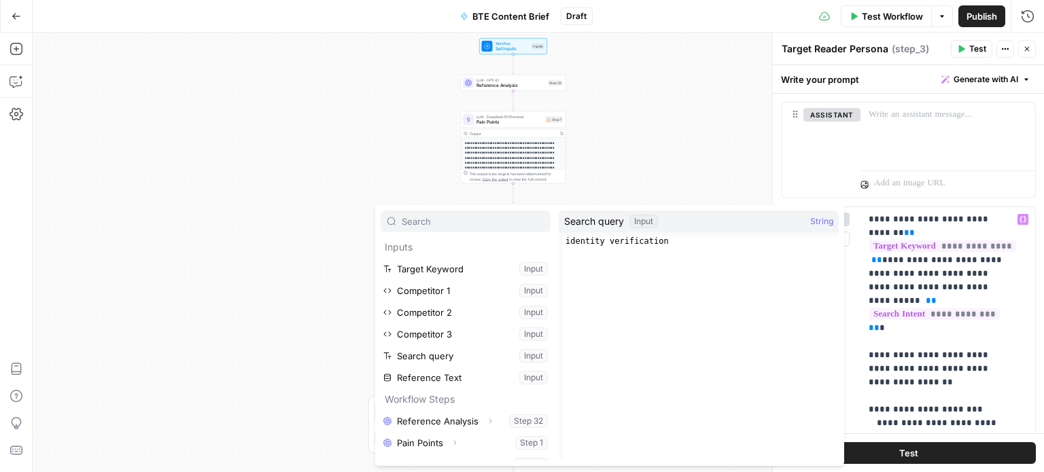
scroll to position [14, 0]
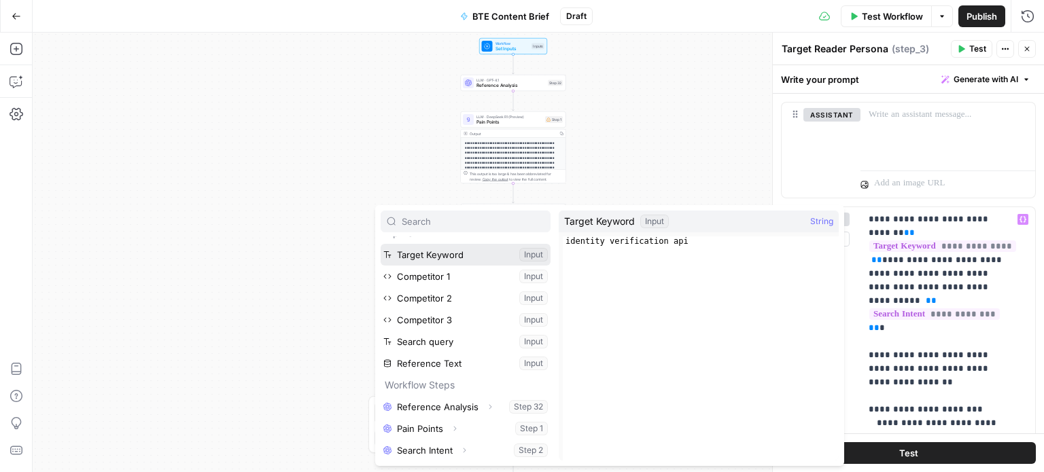
click at [477, 256] on button "Select variable Target Keyword" at bounding box center [466, 255] width 170 height 22
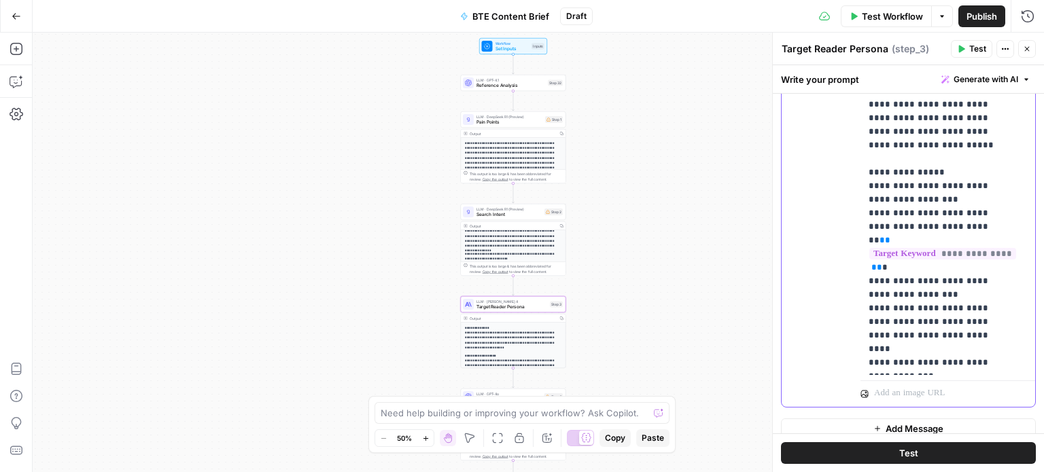
scroll to position [693, 0]
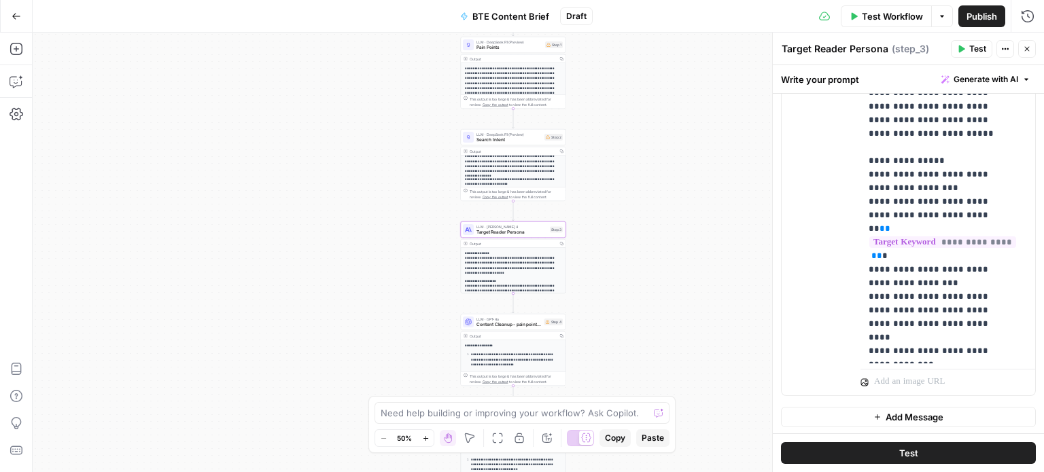
click at [527, 325] on span "Content Cleanup - pain points and search intent" at bounding box center [508, 324] width 65 height 7
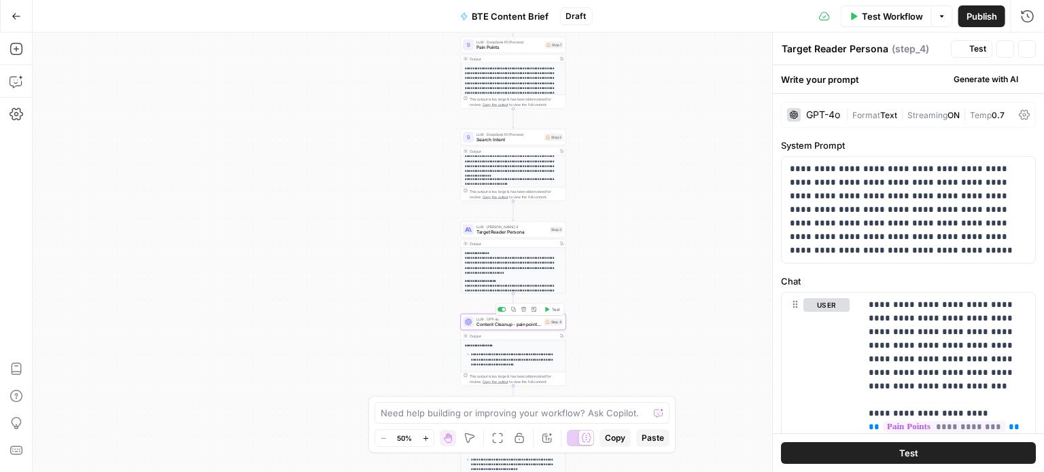
type textarea "Content Cleanup - pain points and search intent"
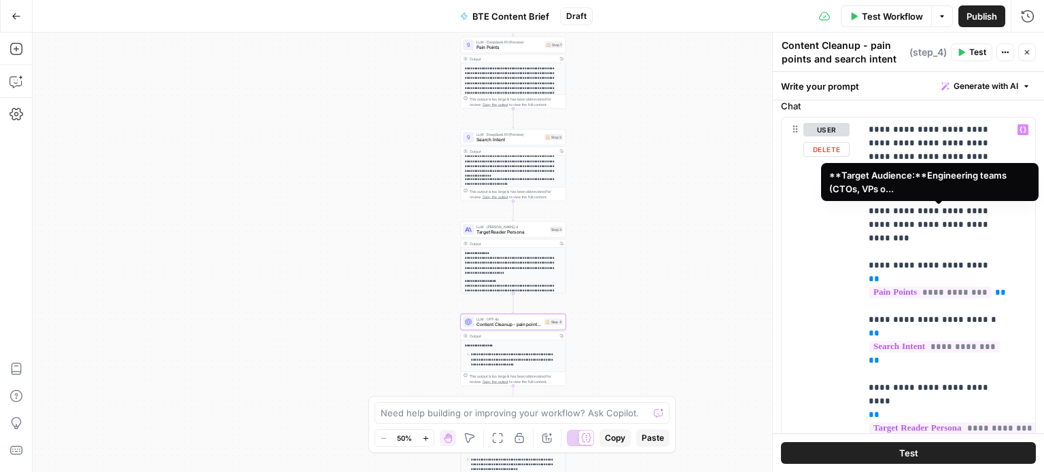
scroll to position [133, 0]
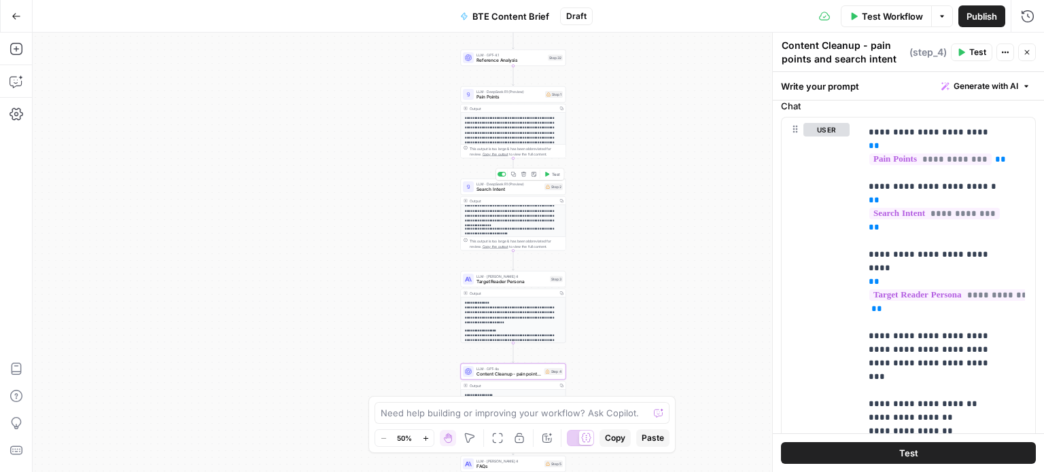
click at [510, 192] on div "LLM · DeepSeek R1 (Preview) Search Intent Step 2 Copy step Delete step Add Note…" at bounding box center [513, 187] width 105 height 16
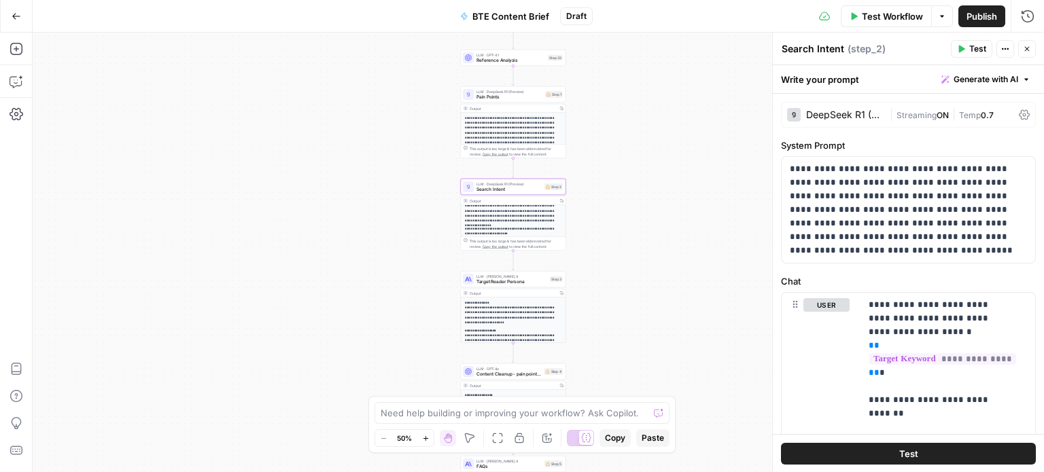
click at [521, 284] on span "Target Reader Persona" at bounding box center [511, 282] width 71 height 7
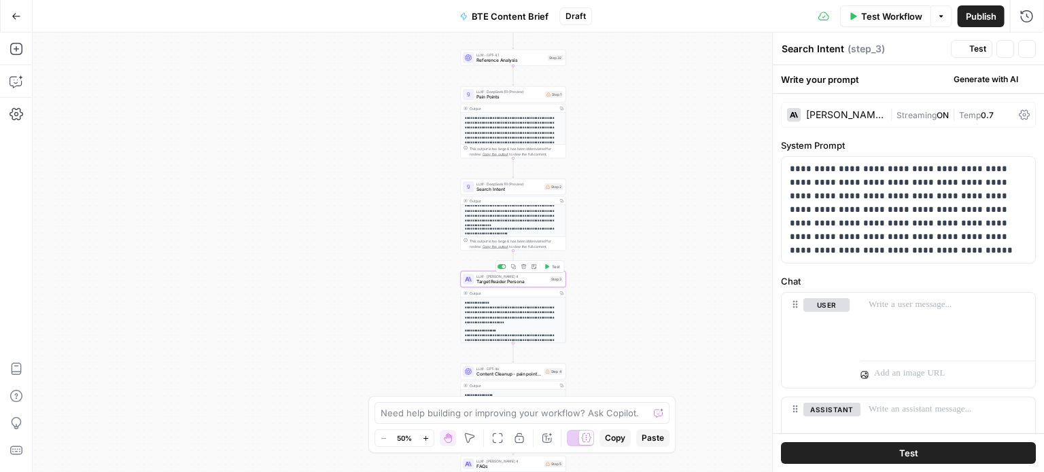
type textarea "Target Reader Persona"
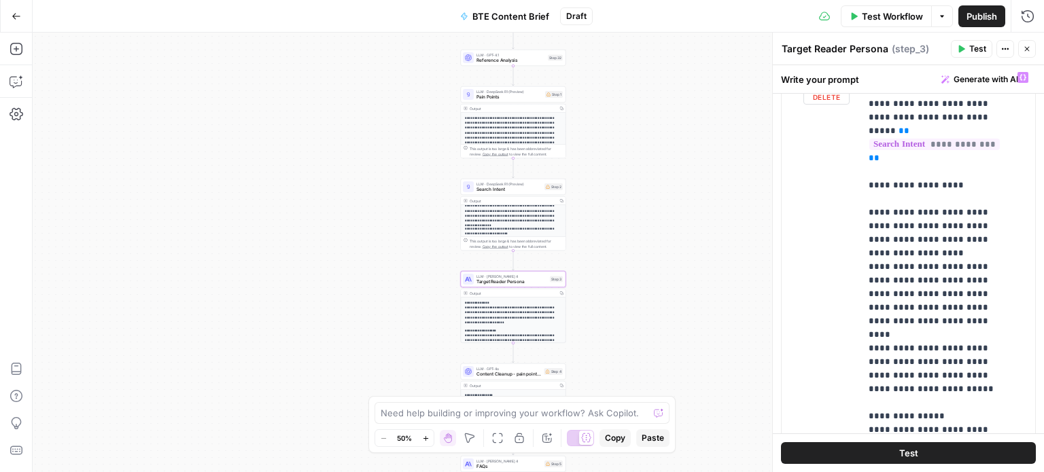
scroll to position [693, 0]
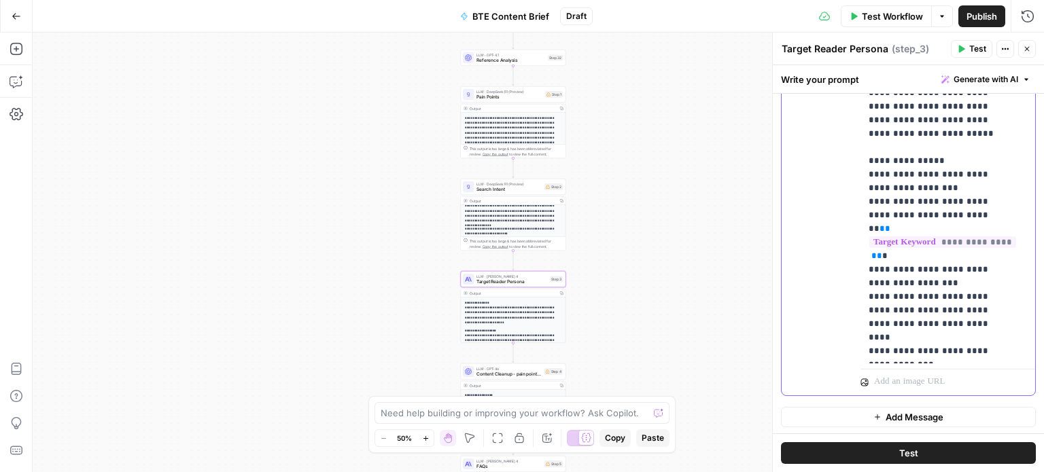
drag, startPoint x: 953, startPoint y: 298, endPoint x: 867, endPoint y: 264, distance: 92.1
click at [867, 264] on div "**********" at bounding box center [943, 87] width 164 height 554
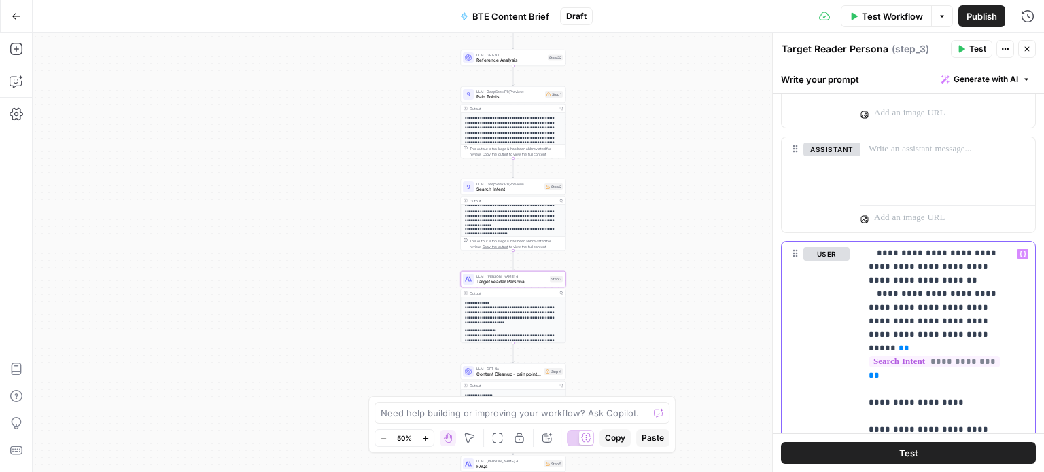
scroll to position [272, 0]
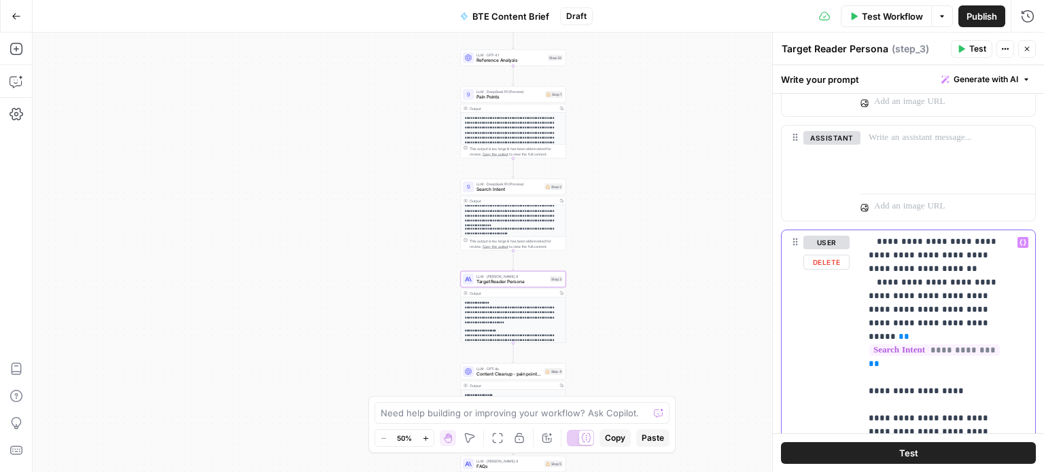
click at [1018, 244] on button "Variables Menu" at bounding box center [1023, 242] width 11 height 11
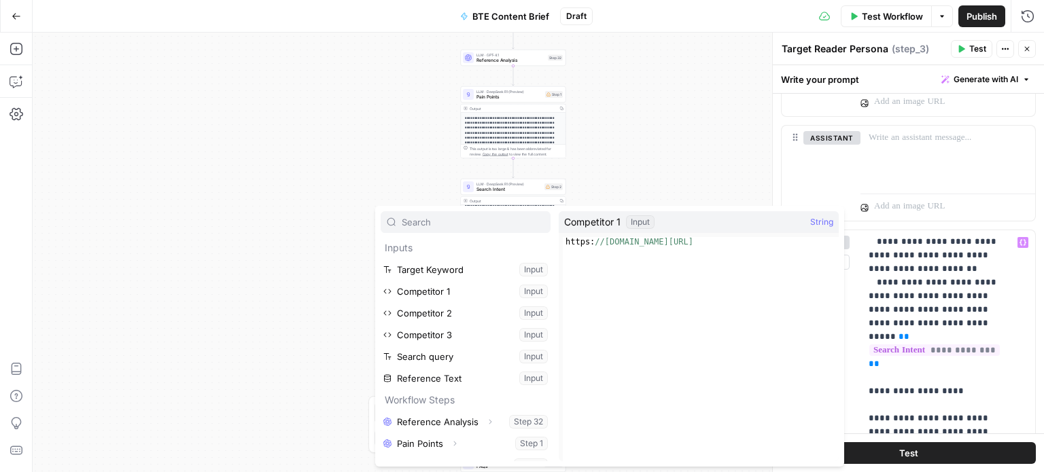
scroll to position [14, 0]
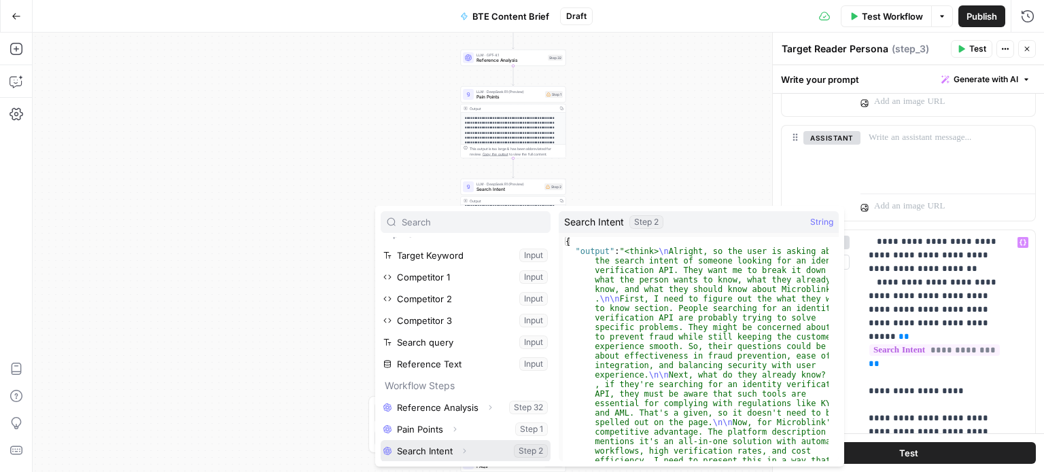
click at [465, 448] on icon "button" at bounding box center [464, 451] width 8 height 8
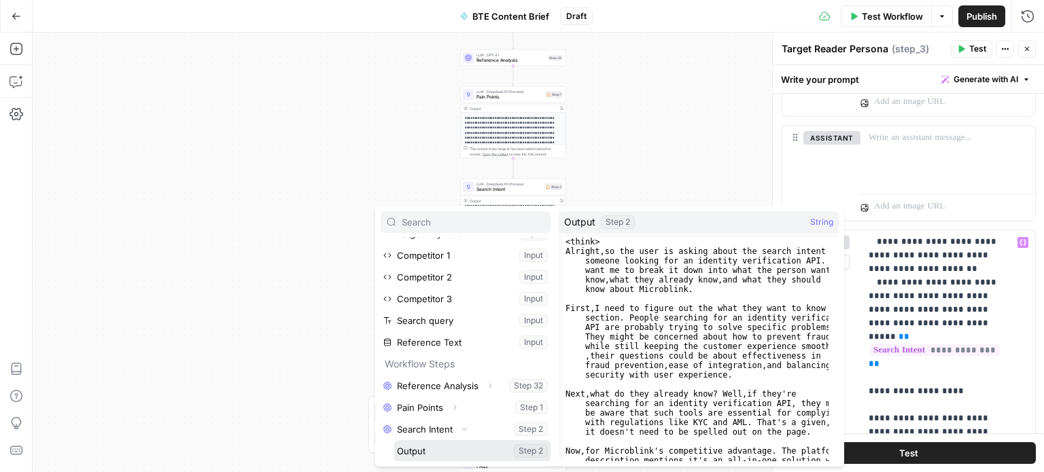
click at [424, 449] on button "Select variable Output" at bounding box center [472, 451] width 156 height 22
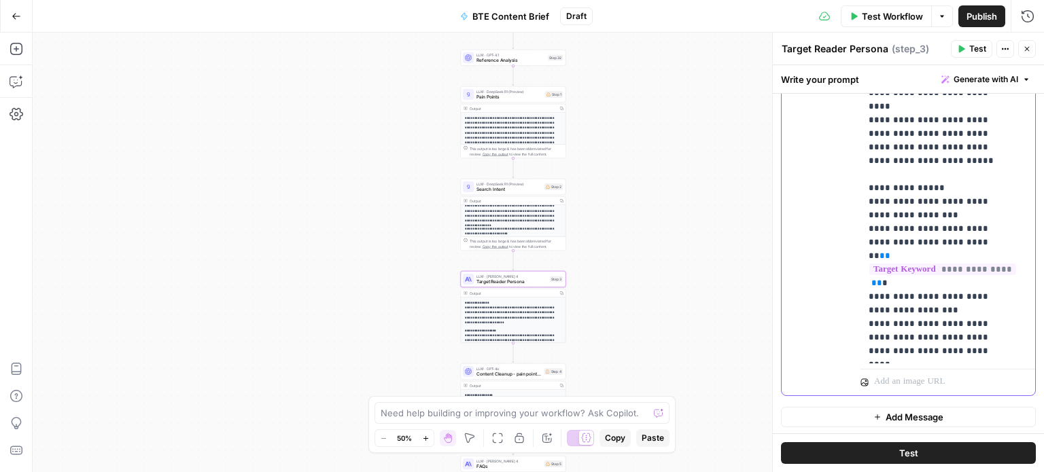
scroll to position [857, 0]
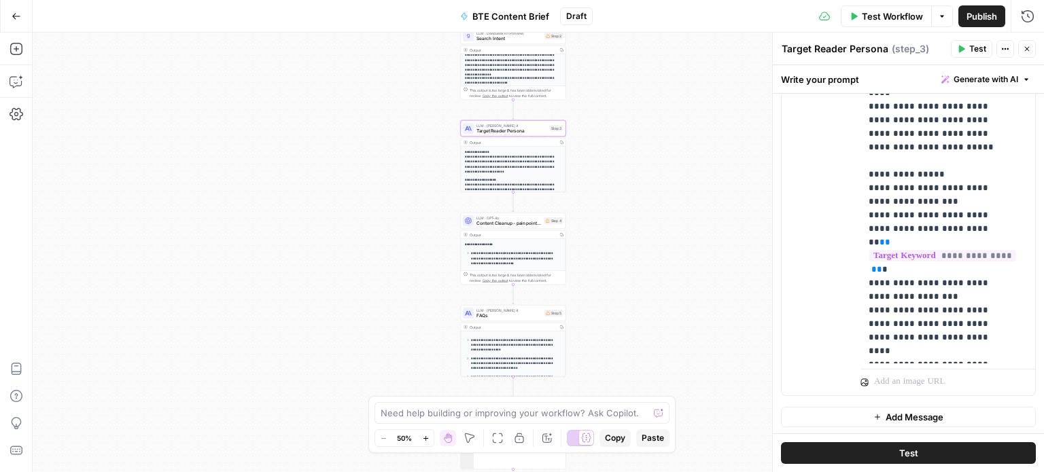
click at [538, 224] on span "Content Cleanup - pain points and search intent" at bounding box center [508, 223] width 65 height 7
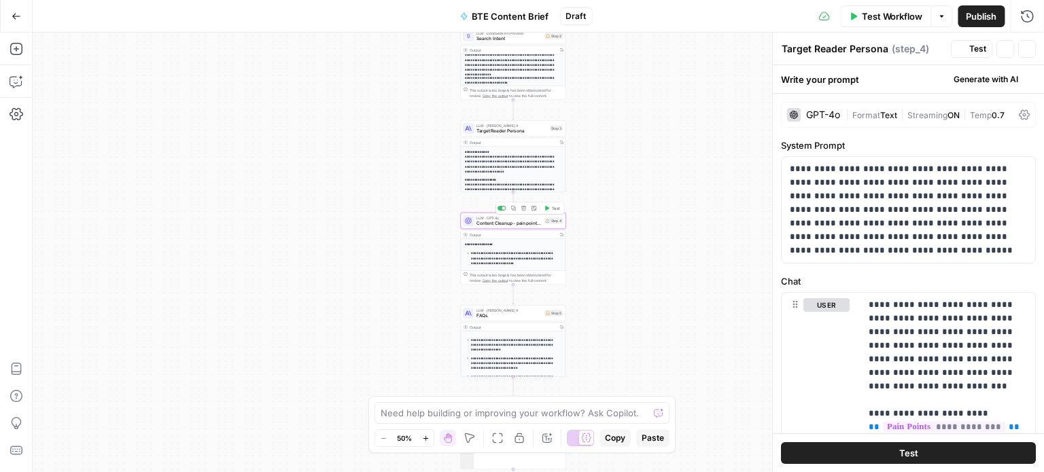
type textarea "Content Cleanup - pain points and search intent"
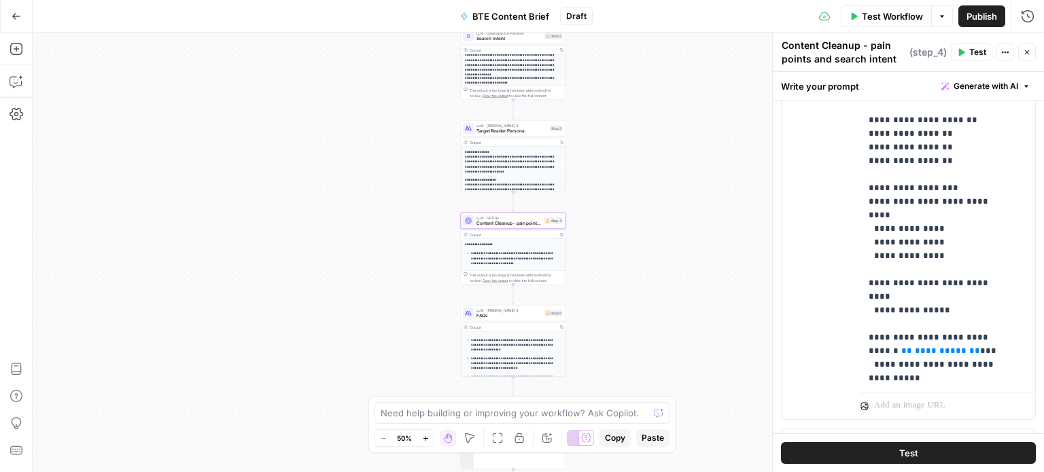
scroll to position [467, 0]
drag, startPoint x: 967, startPoint y: 255, endPoint x: 894, endPoint y: 247, distance: 73.2
click at [894, 247] on p "**********" at bounding box center [938, 38] width 138 height 666
drag, startPoint x: 893, startPoint y: 256, endPoint x: 967, endPoint y: 256, distance: 74.1
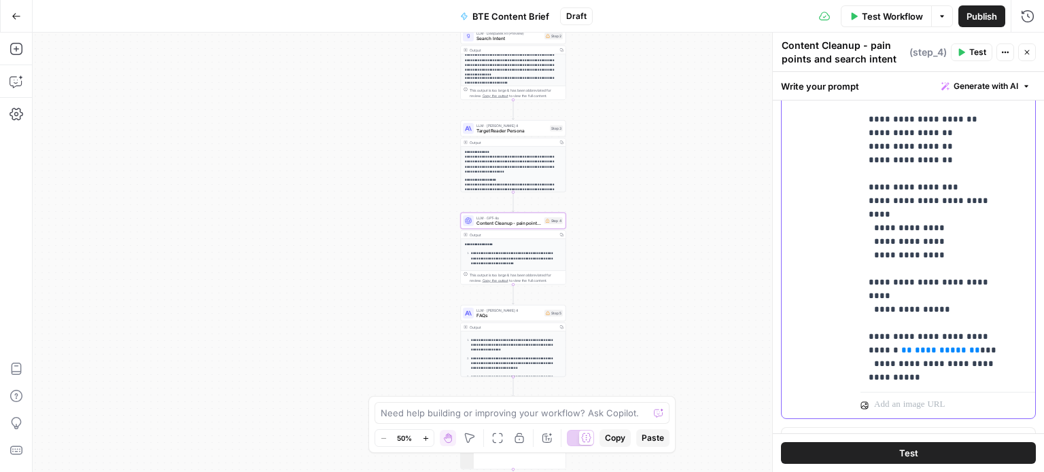
click at [967, 256] on p "**********" at bounding box center [938, 38] width 138 height 666
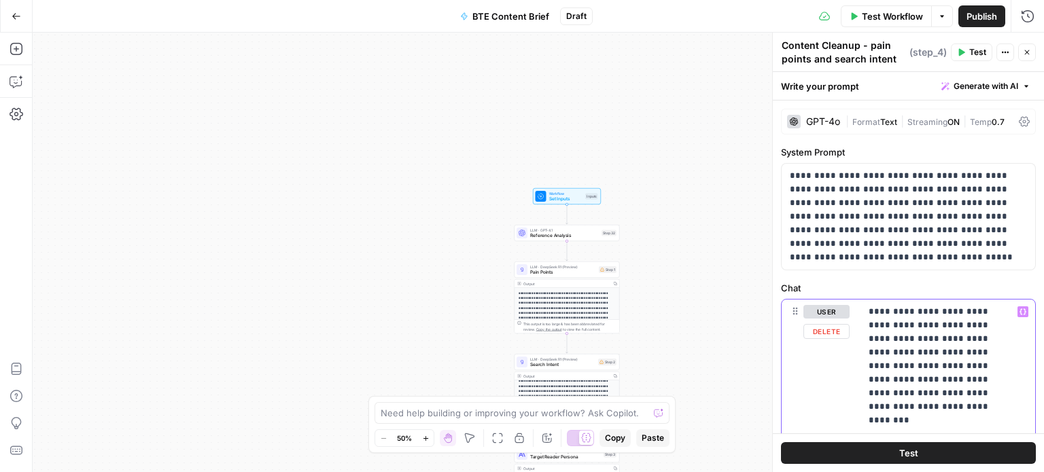
scroll to position [139, 0]
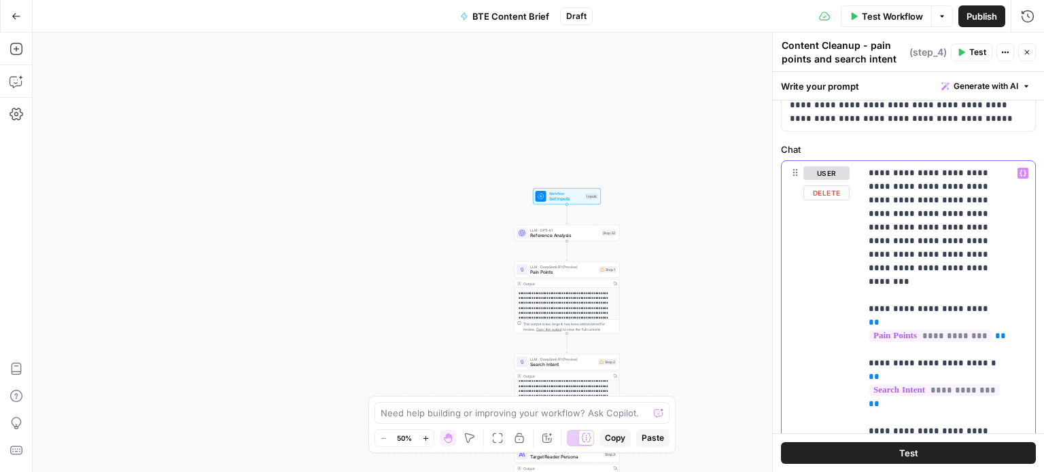
click at [1020, 171] on icon "button" at bounding box center [1023, 174] width 7 height 6
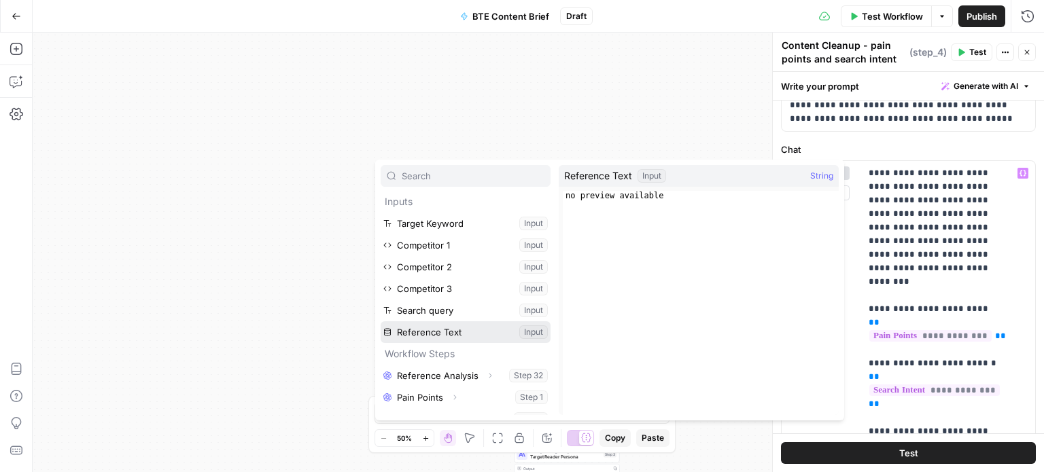
click at [447, 330] on button "Select variable Reference Text" at bounding box center [466, 332] width 170 height 22
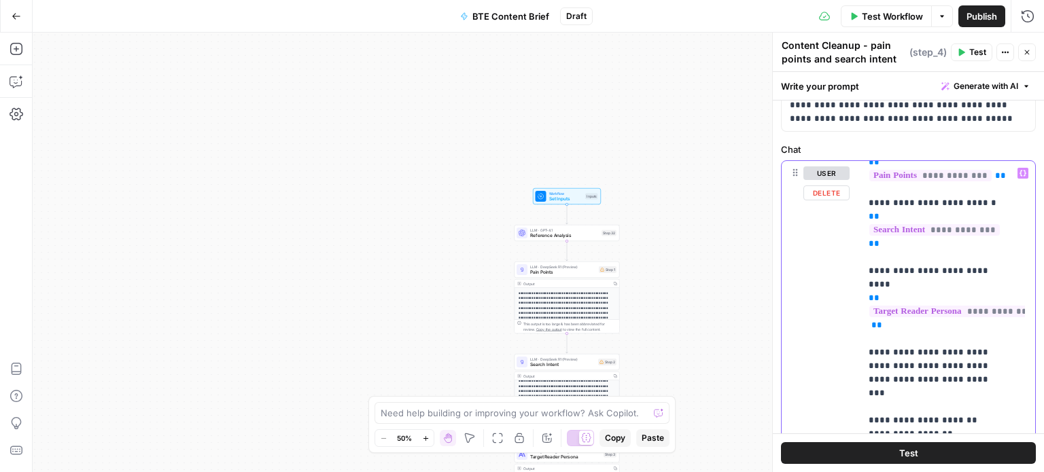
scroll to position [595, 0]
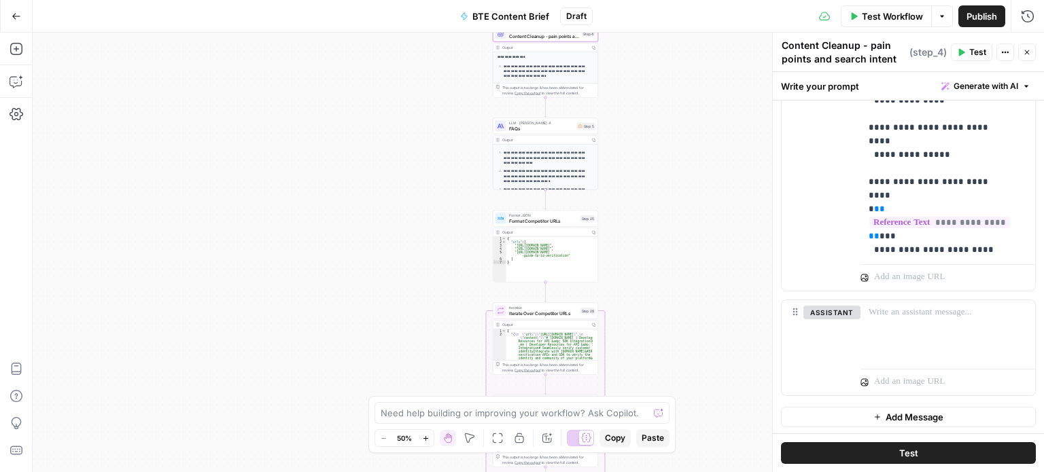
click at [553, 128] on span "FAQs" at bounding box center [541, 128] width 65 height 7
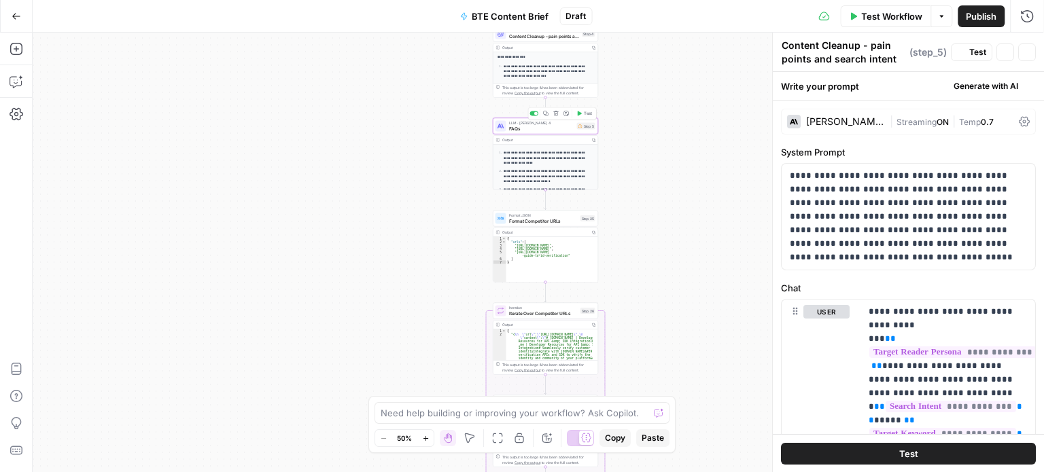
type textarea "FAQs"
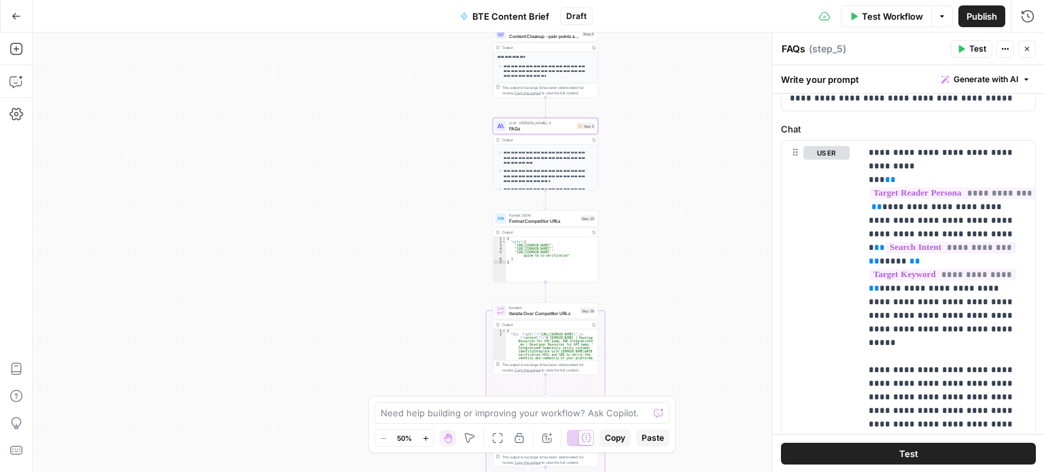
scroll to position [152, 0]
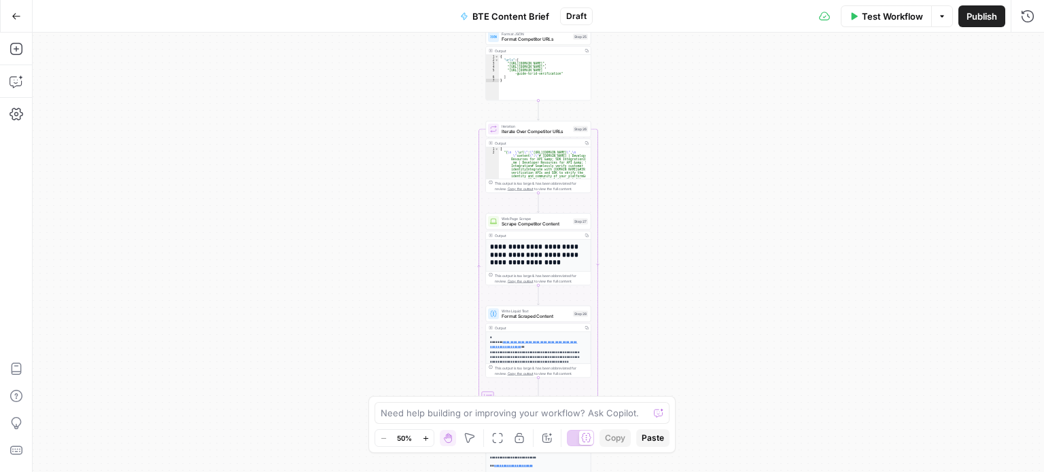
click at [4, 16] on button "Go Back" at bounding box center [16, 16] width 24 height 24
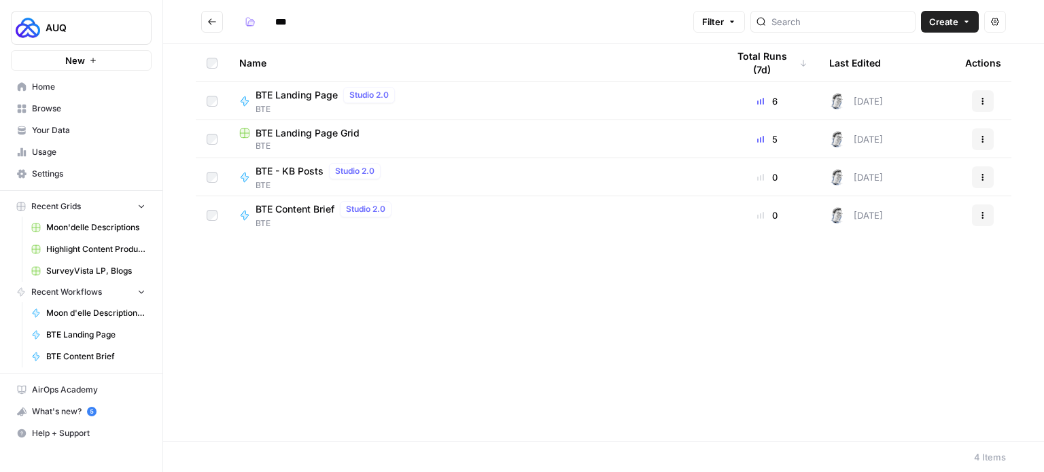
click at [295, 92] on span "BTE Landing Page" at bounding box center [297, 95] width 82 height 14
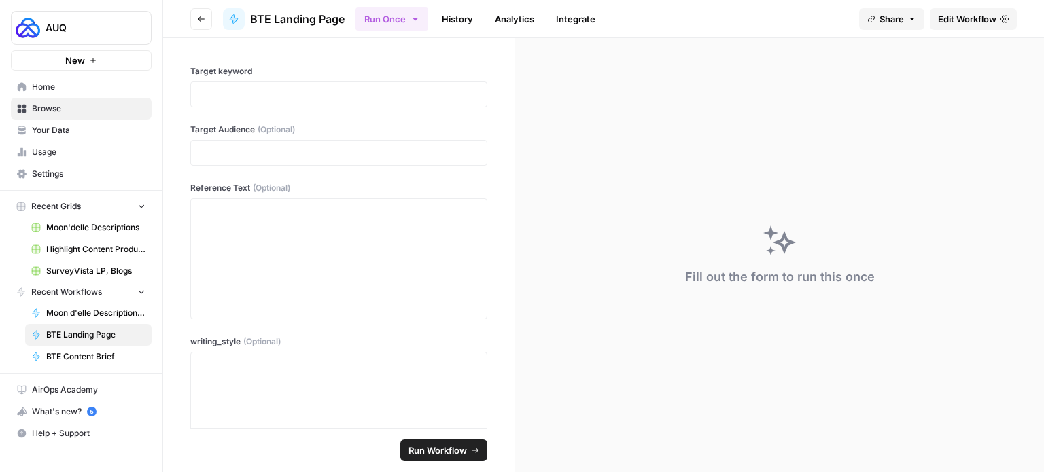
click at [948, 16] on span "Edit Workflow" at bounding box center [967, 19] width 58 height 14
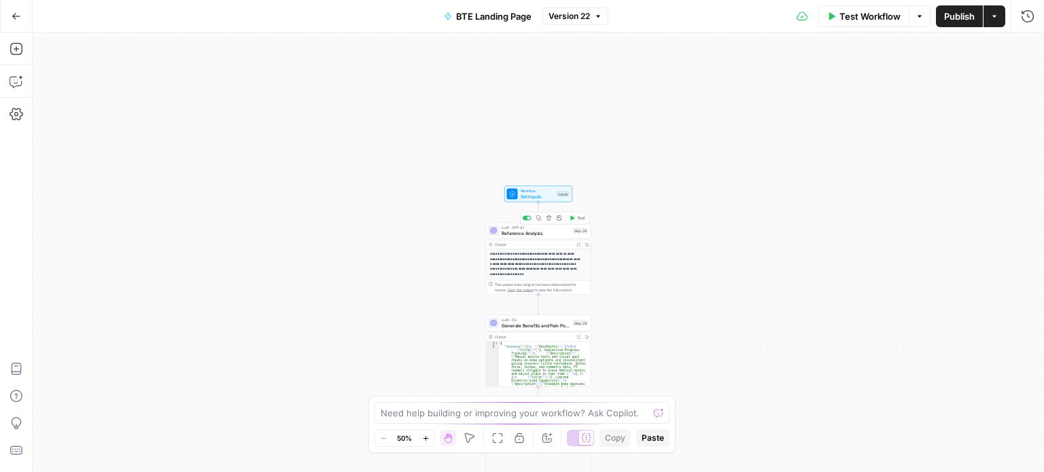
click at [555, 233] on span "Reference Analysis" at bounding box center [536, 233] width 69 height 7
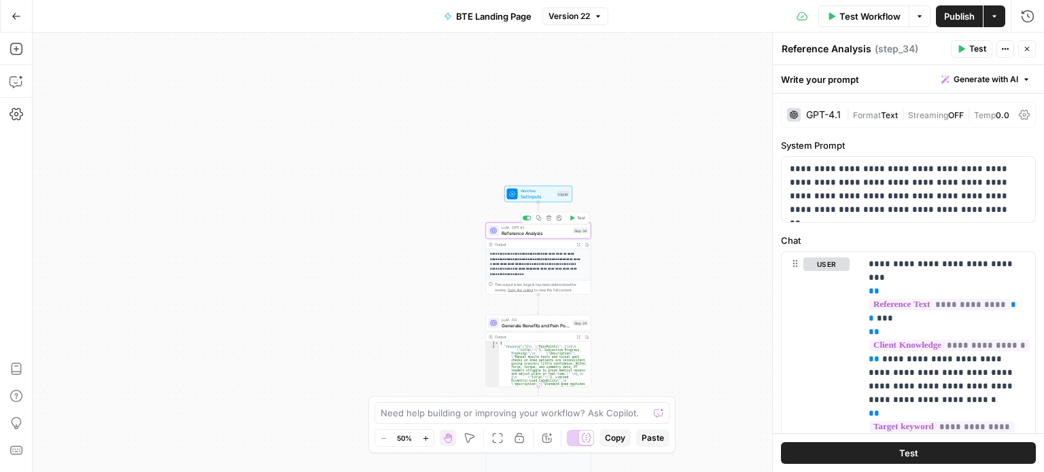
click at [555, 230] on span "Reference Analysis" at bounding box center [536, 233] width 69 height 7
click at [887, 206] on p "**********" at bounding box center [903, 189] width 227 height 54
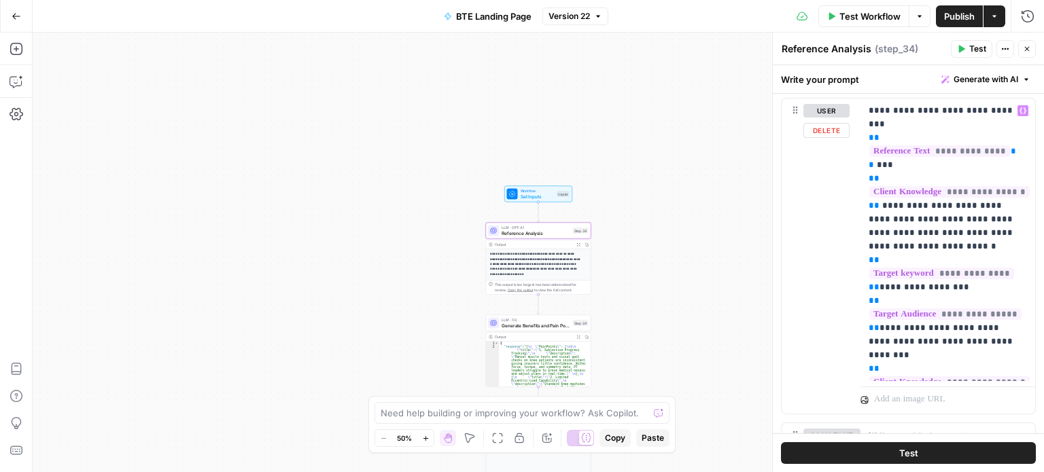
scroll to position [24, 0]
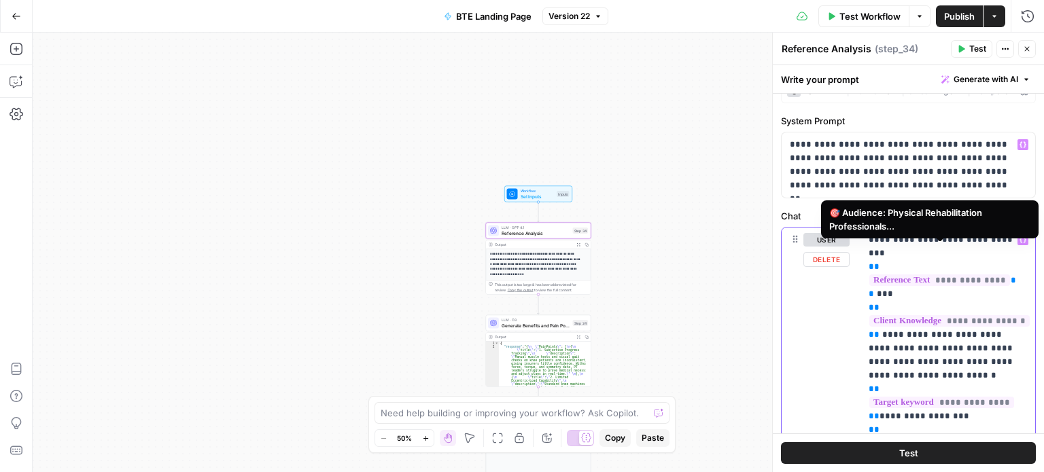
click at [922, 275] on span "**********" at bounding box center [939, 281] width 141 height 12
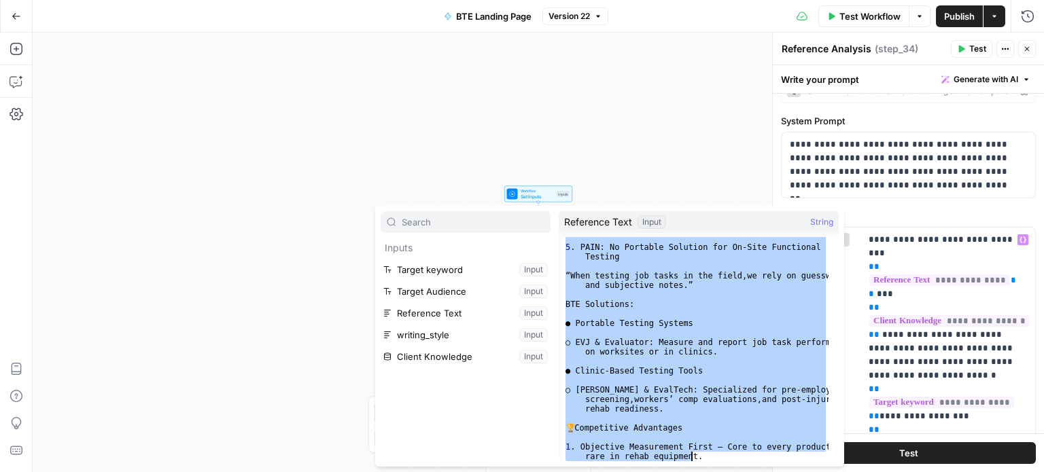
scroll to position [1384, 0]
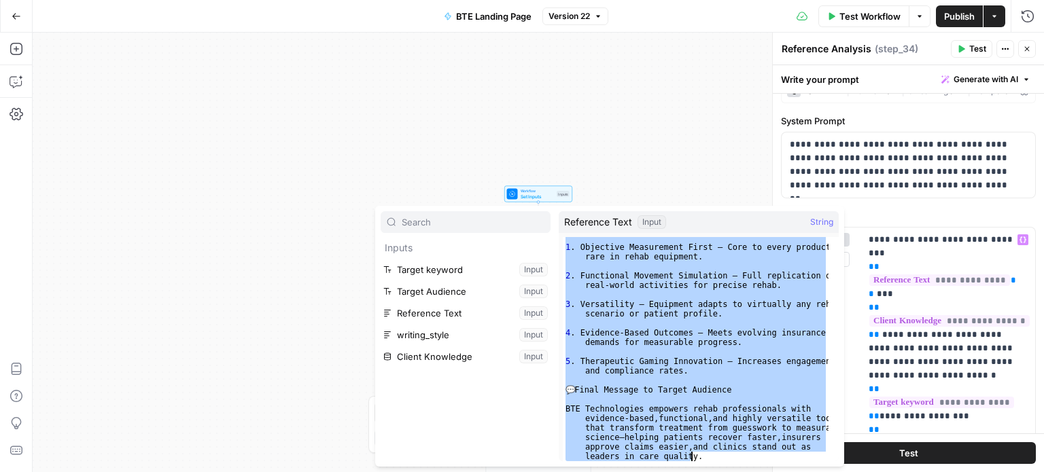
drag, startPoint x: 566, startPoint y: 243, endPoint x: 760, endPoint y: 458, distance: 290.2
click at [760, 458] on div "1 . Objective Measurement First – Core to every product; rare in rehab equipmen…" at bounding box center [696, 378] width 266 height 291
type textarea "**********"
click at [496, 119] on div "**********" at bounding box center [538, 253] width 1011 height 440
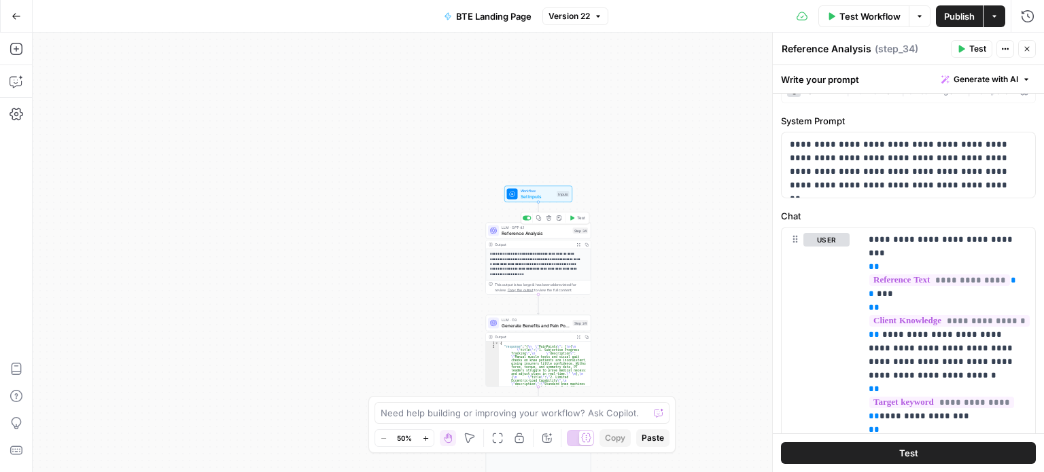
click at [544, 233] on span "Reference Analysis" at bounding box center [536, 233] width 69 height 7
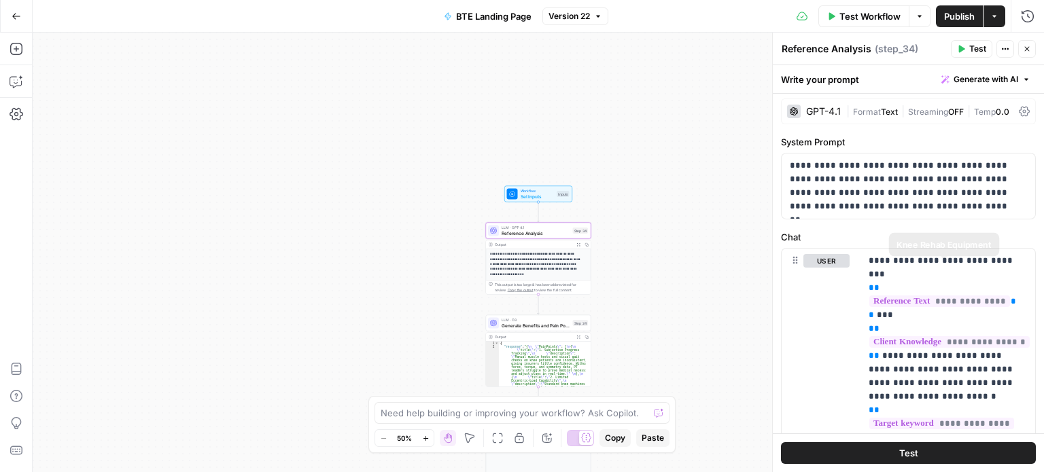
scroll to position [0, 0]
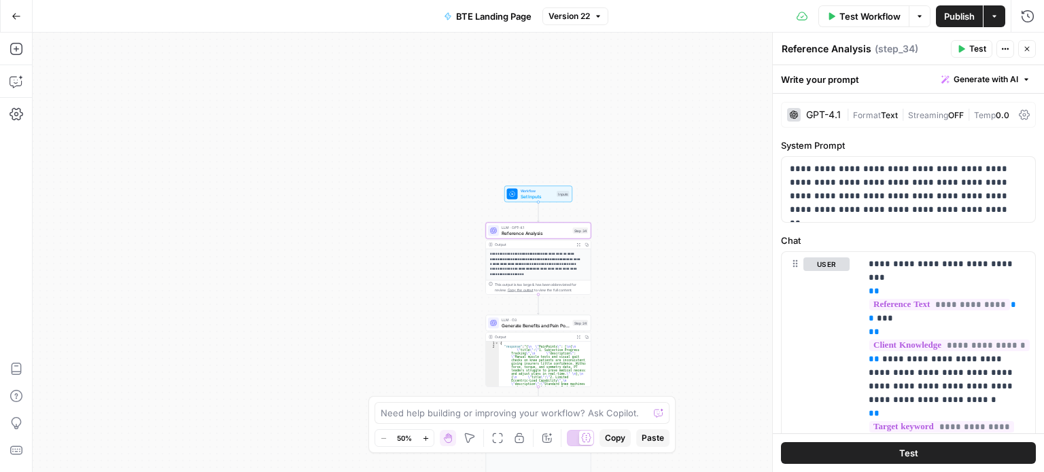
click at [558, 236] on span "Reference Analysis" at bounding box center [536, 233] width 69 height 7
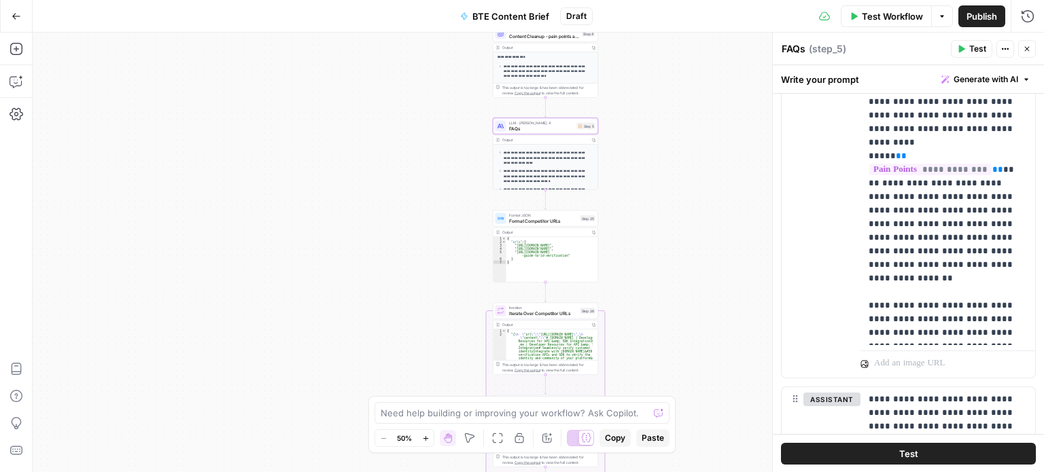
scroll to position [450, 0]
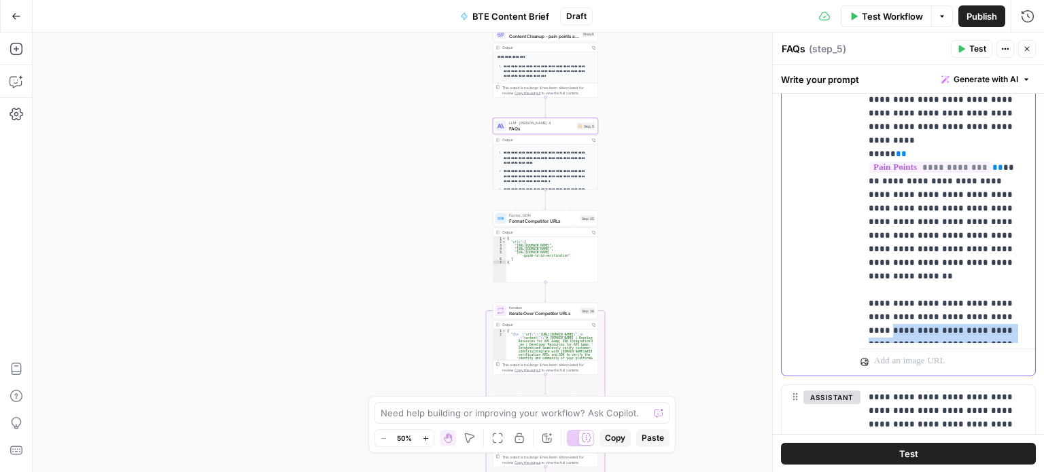
drag, startPoint x: 969, startPoint y: 335, endPoint x: 865, endPoint y: 280, distance: 117.7
click at [865, 280] on div "**********" at bounding box center [948, 93] width 175 height 500
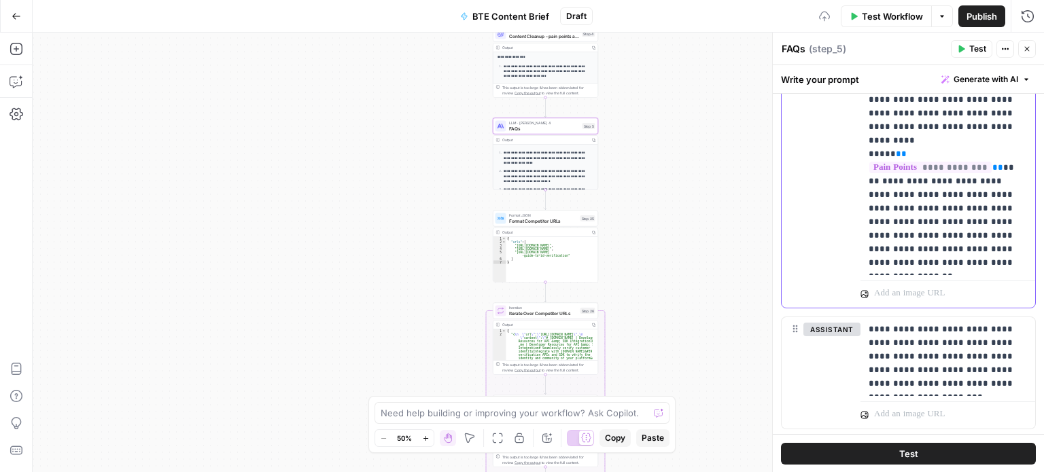
scroll to position [493, 0]
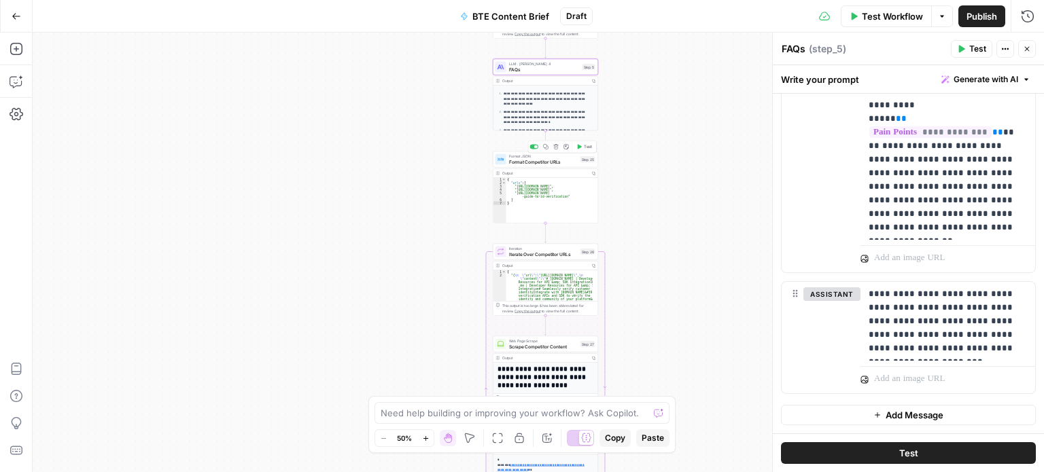
click at [554, 157] on span "Format JSON" at bounding box center [543, 156] width 69 height 5
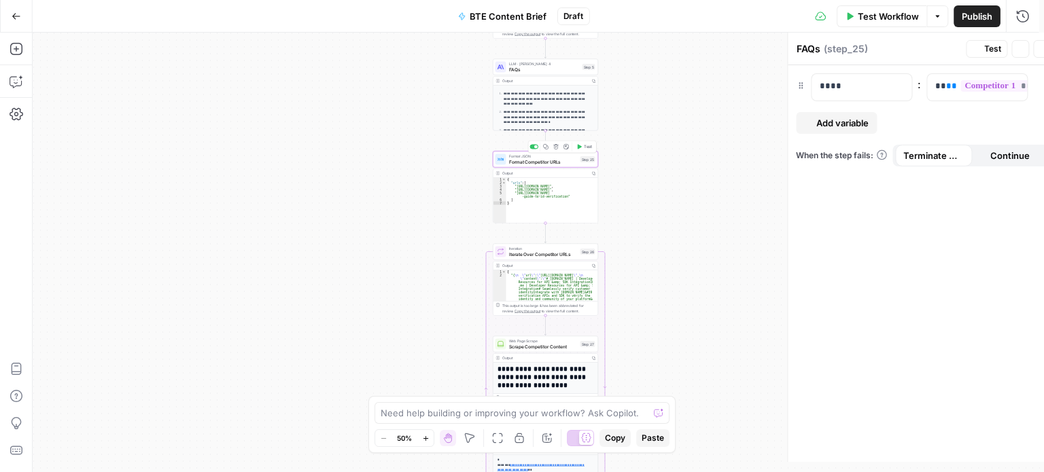
type textarea "Format Competitor URLs"
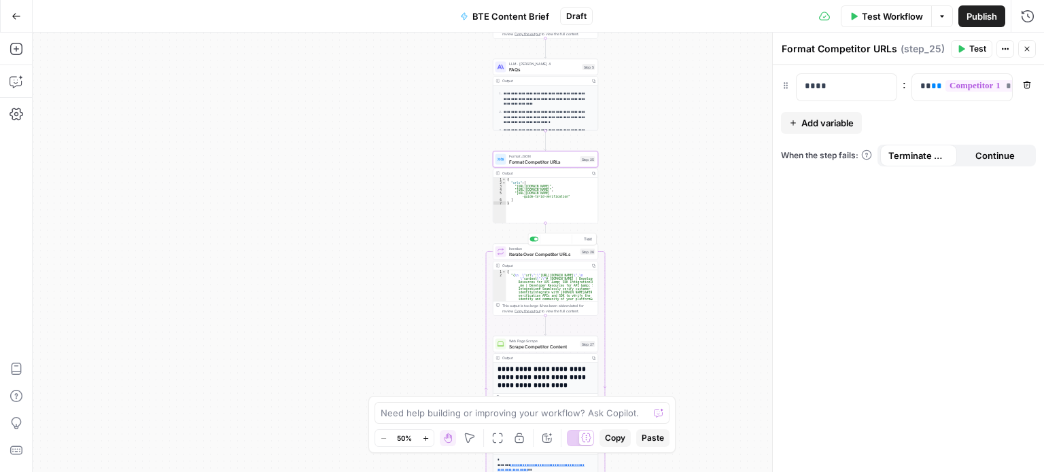
click at [565, 258] on div "Iteration Iterate Over Competitor URLs Step 26 Copy step Delete step Add Note T…" at bounding box center [545, 252] width 105 height 16
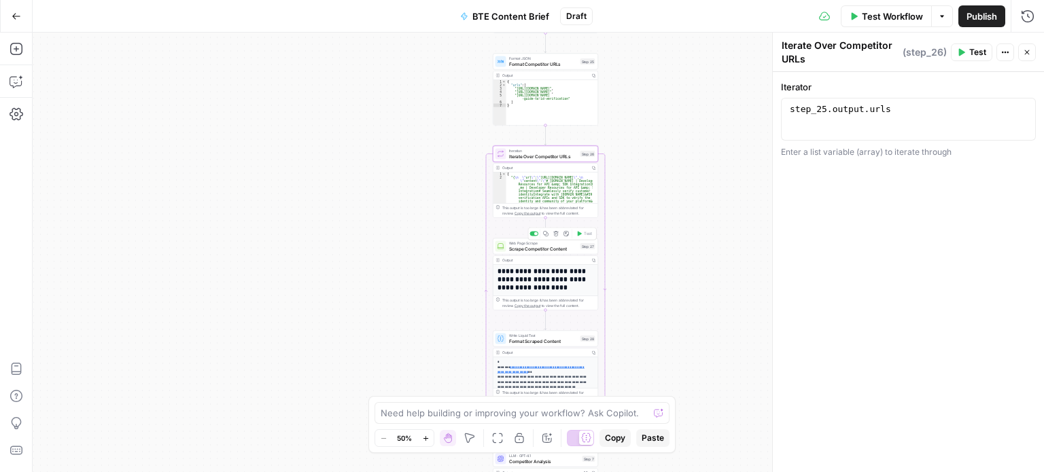
click at [531, 254] on div "Web Page Scrape Scrape Competitor Content Step 27 Copy step Delete step Add Not…" at bounding box center [545, 247] width 105 height 16
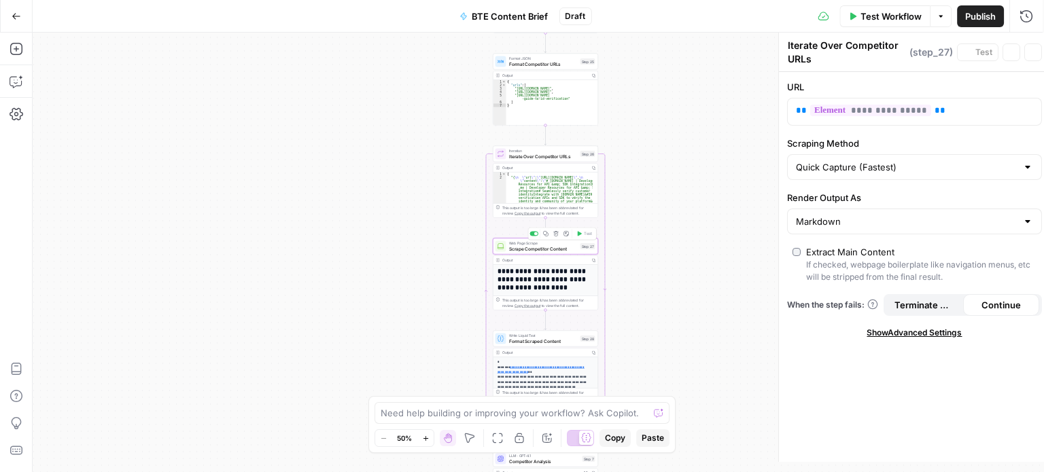
type textarea "Scrape Competitor Content"
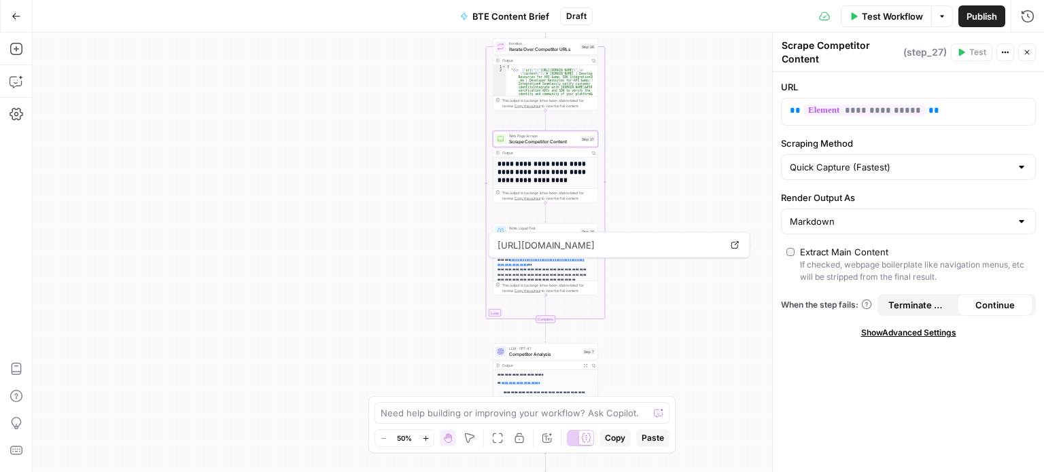
click at [549, 232] on div "https://www.entrust.com/blog/2023/10/complete-guide-to-id-verification Open in …" at bounding box center [619, 245] width 261 height 26
click at [530, 229] on span "Write Liquid Text" at bounding box center [543, 228] width 69 height 5
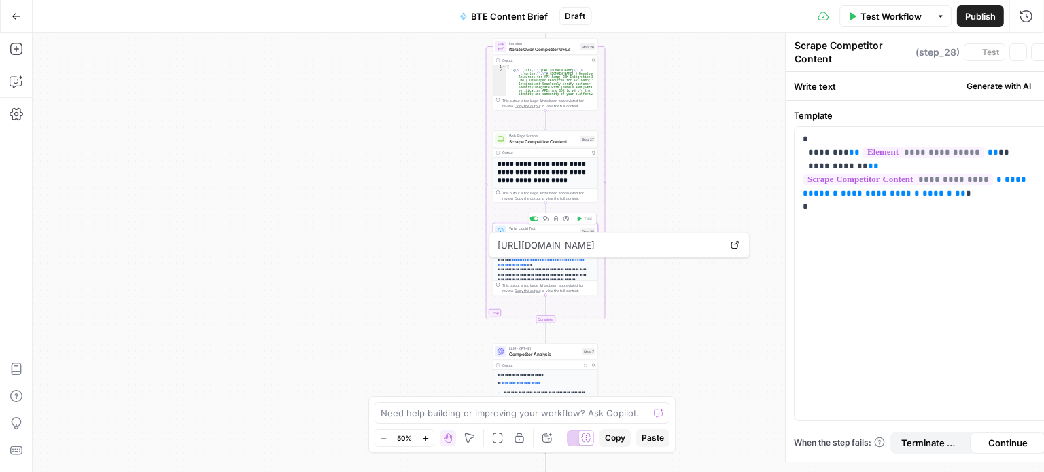
type textarea "Format Scraped Content"
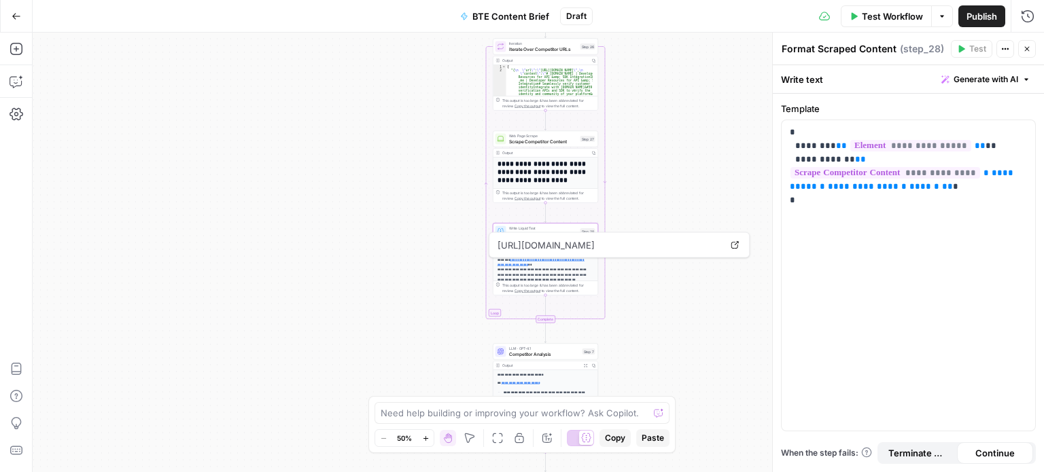
drag, startPoint x: 681, startPoint y: 283, endPoint x: 660, endPoint y: 298, distance: 25.8
click at [660, 298] on div "**********" at bounding box center [538, 253] width 1011 height 440
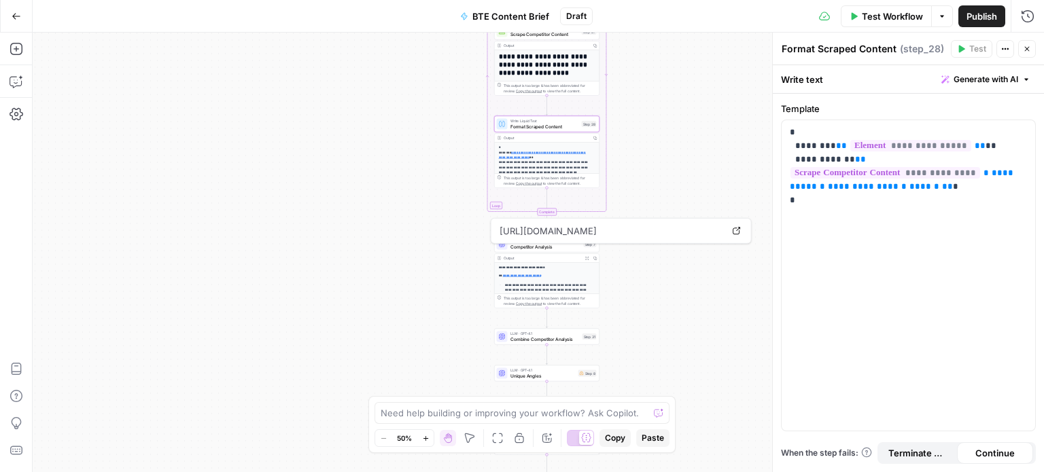
click at [650, 200] on div "**********" at bounding box center [538, 253] width 1011 height 440
click at [680, 213] on div "**********" at bounding box center [538, 253] width 1011 height 440
click at [538, 246] on span "Competitor Analysis" at bounding box center [545, 246] width 71 height 7
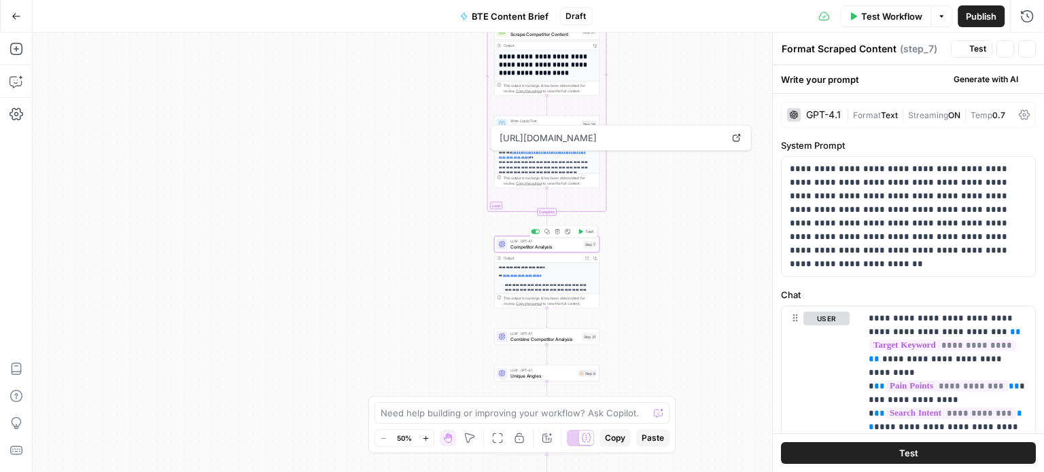
type textarea "Competitor Analysis"
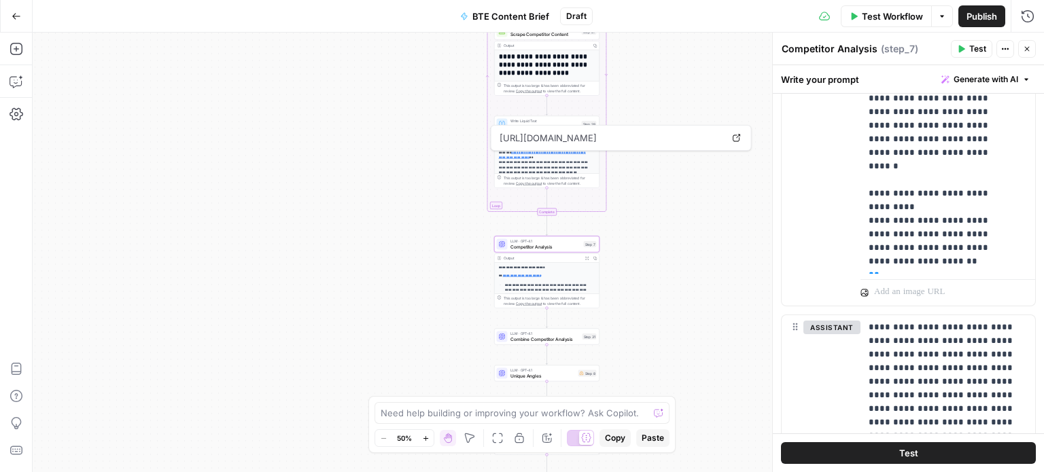
scroll to position [659, 0]
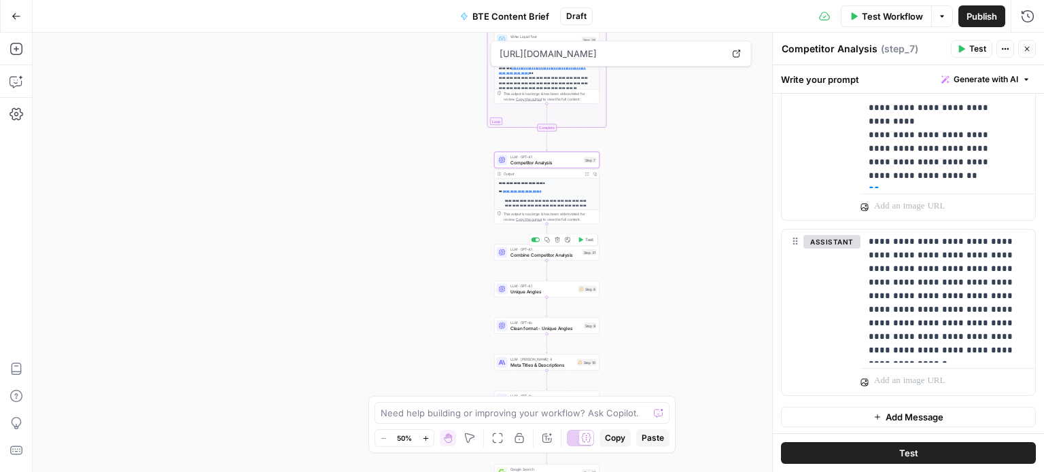
click at [571, 258] on span "Combine Competitor Analysis" at bounding box center [544, 254] width 69 height 7
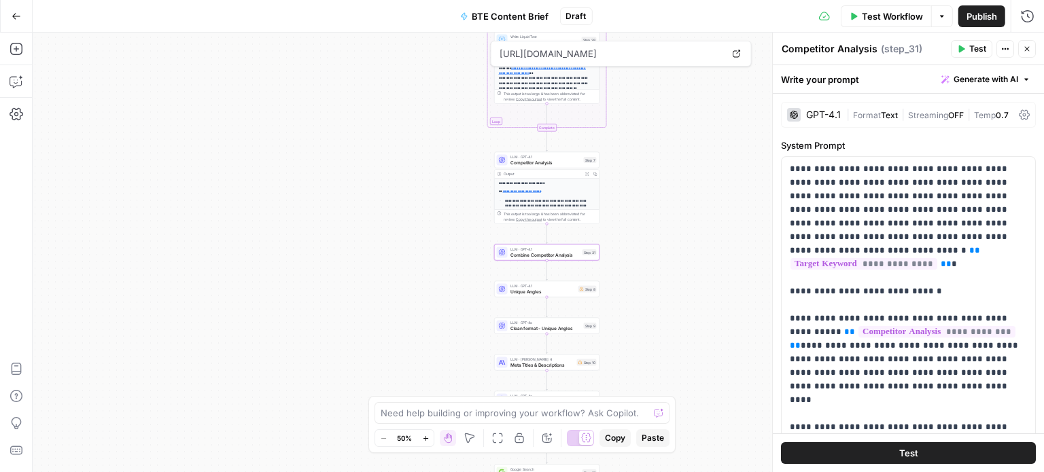
type textarea "Combine Competitor Analysis"
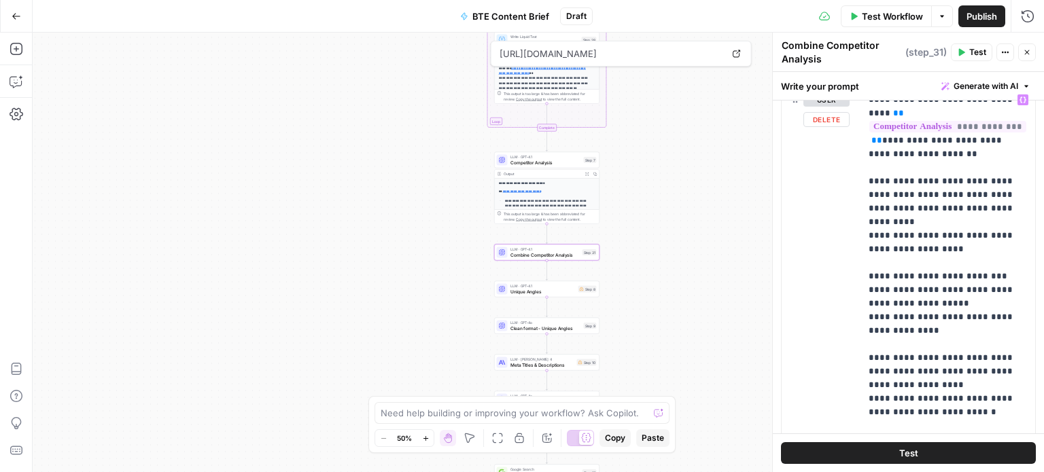
scroll to position [816, 0]
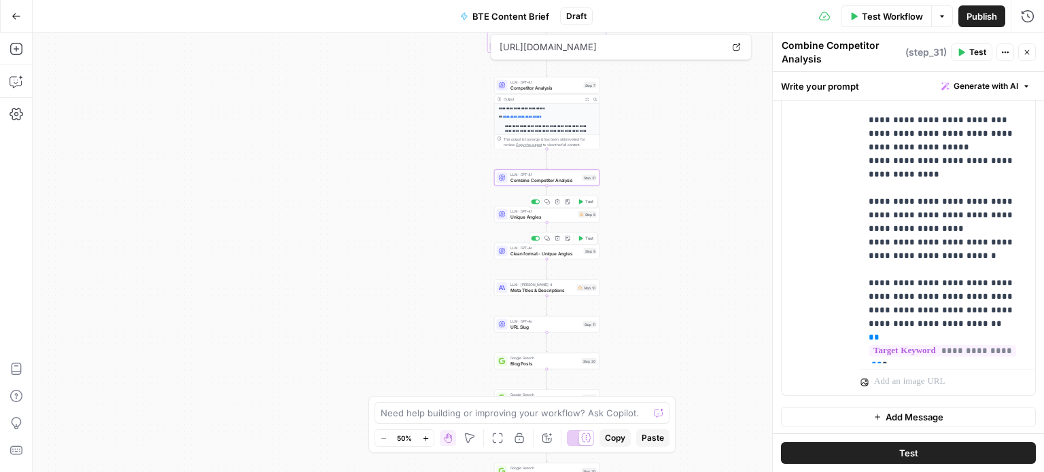
click at [551, 215] on span "Unique Angles" at bounding box center [542, 216] width 65 height 7
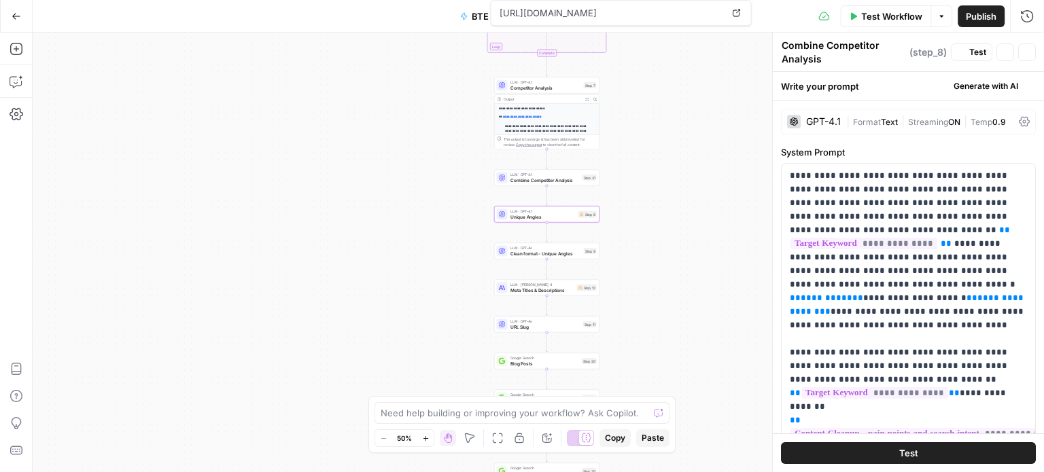
type textarea "Unique Angles"
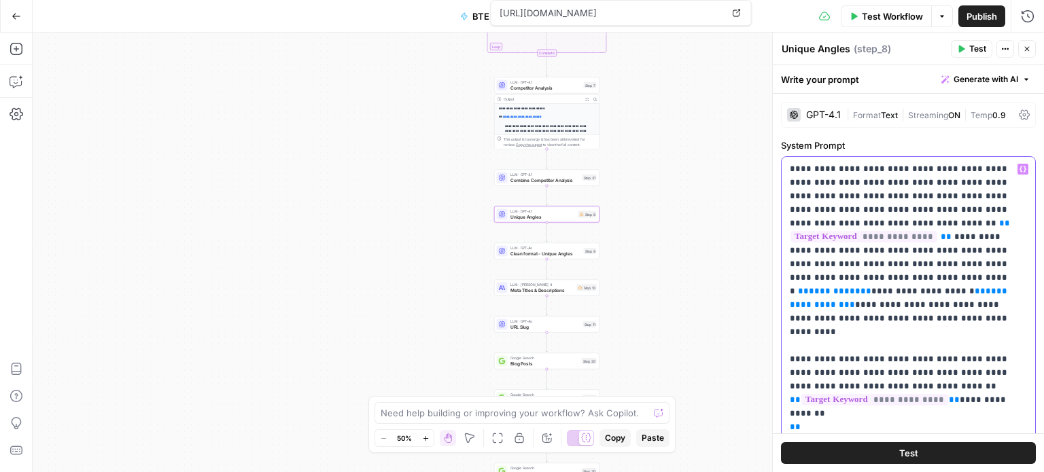
click at [960, 289] on p "**********" at bounding box center [903, 434] width 227 height 544
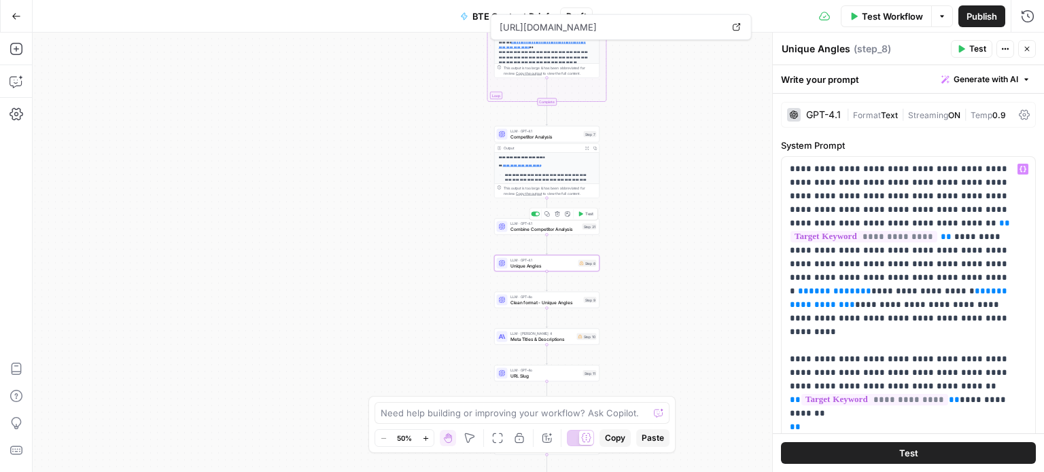
click at [557, 231] on span "Combine Competitor Analysis" at bounding box center [544, 229] width 69 height 7
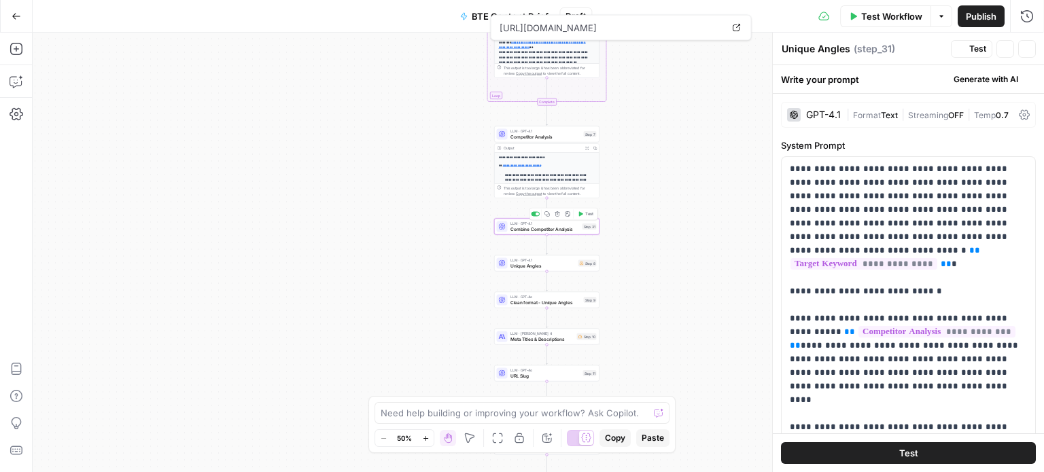
type textarea "Combine Competitor Analysis"
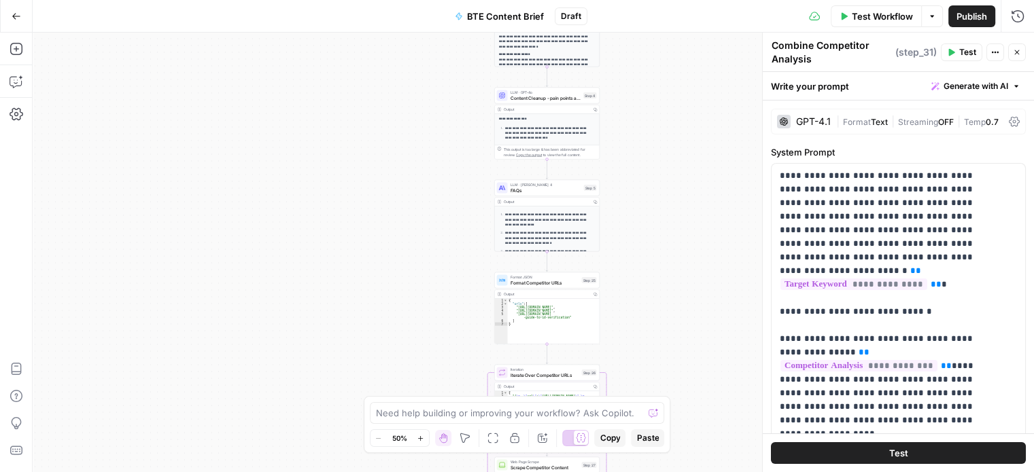
click at [551, 96] on span "Content Cleanup - pain points and search intent" at bounding box center [545, 97] width 71 height 7
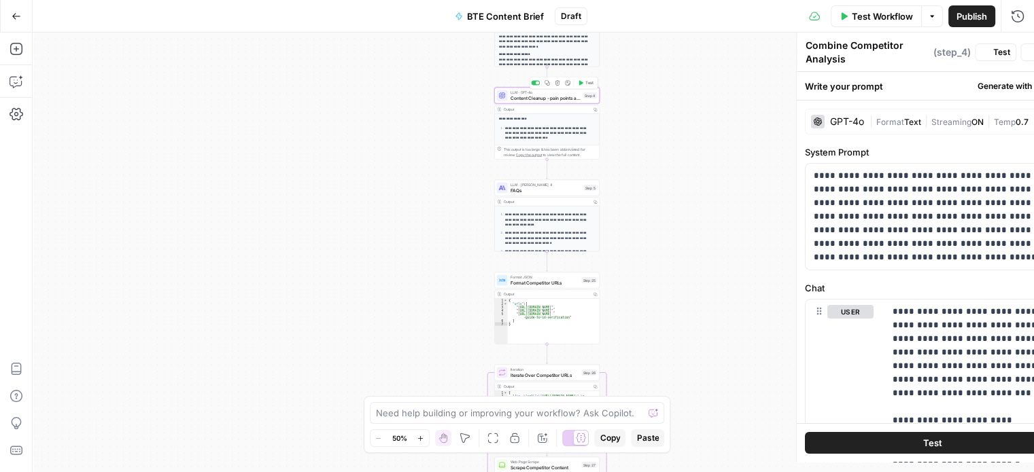
type textarea "Content Cleanup - pain points and search intent"
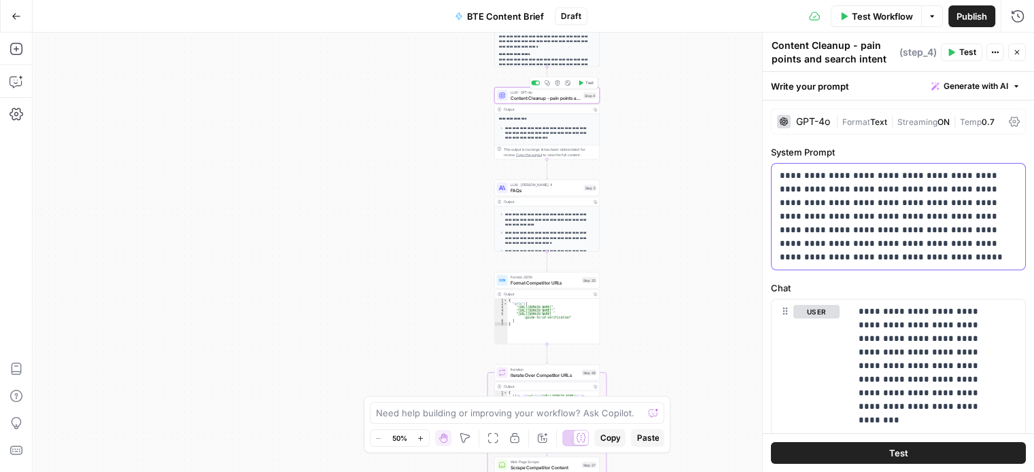
click at [916, 207] on p "**********" at bounding box center [893, 216] width 227 height 95
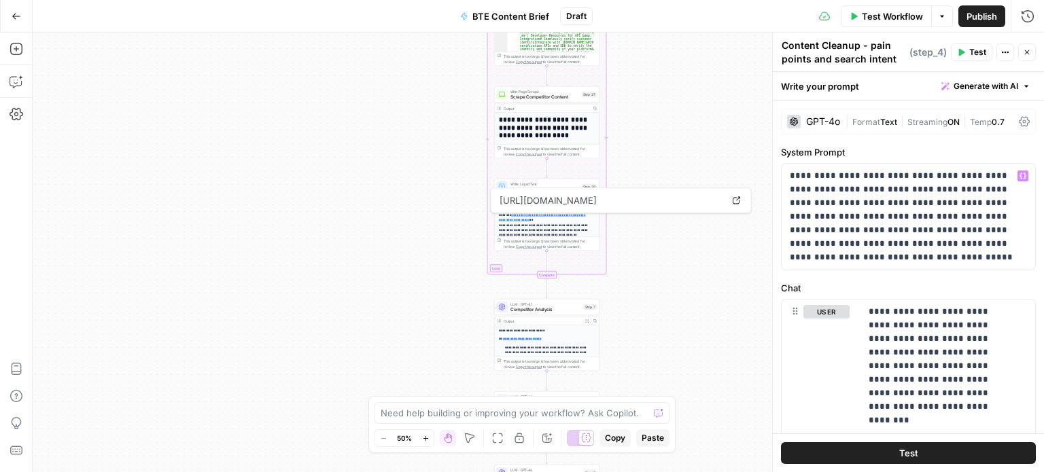
click at [567, 313] on div "LLM · GPT-4.1 Competitor Analysis Step 7 Copy step Delete step Add Note Test" at bounding box center [546, 307] width 105 height 16
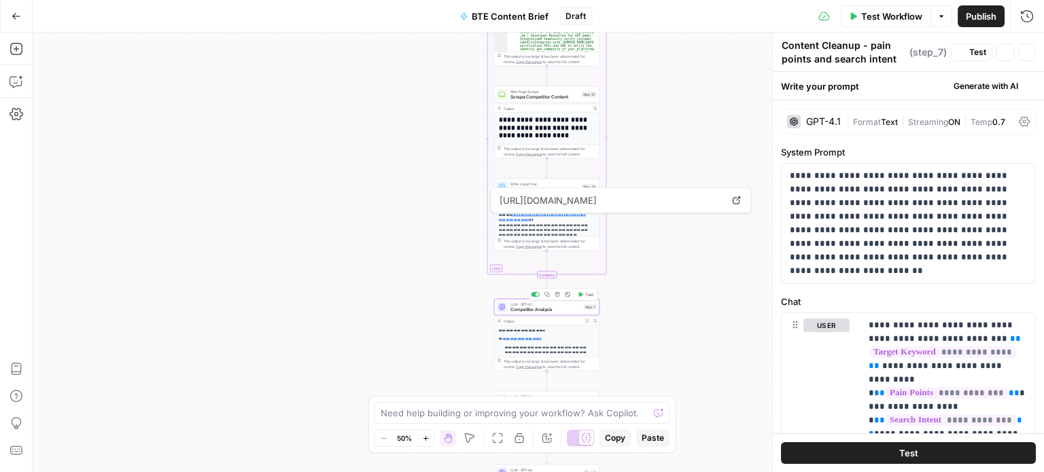
type textarea "Competitor Analysis"
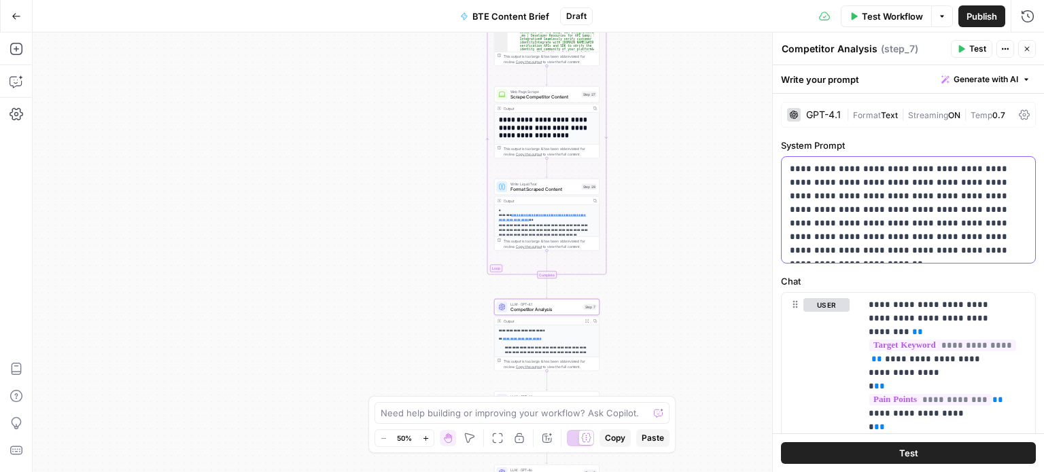
click at [892, 174] on p "**********" at bounding box center [903, 209] width 227 height 95
drag, startPoint x: 882, startPoint y: 181, endPoint x: 989, endPoint y: 234, distance: 119.8
click at [989, 234] on p "**********" at bounding box center [903, 209] width 227 height 95
click at [955, 226] on p "**********" at bounding box center [903, 209] width 227 height 95
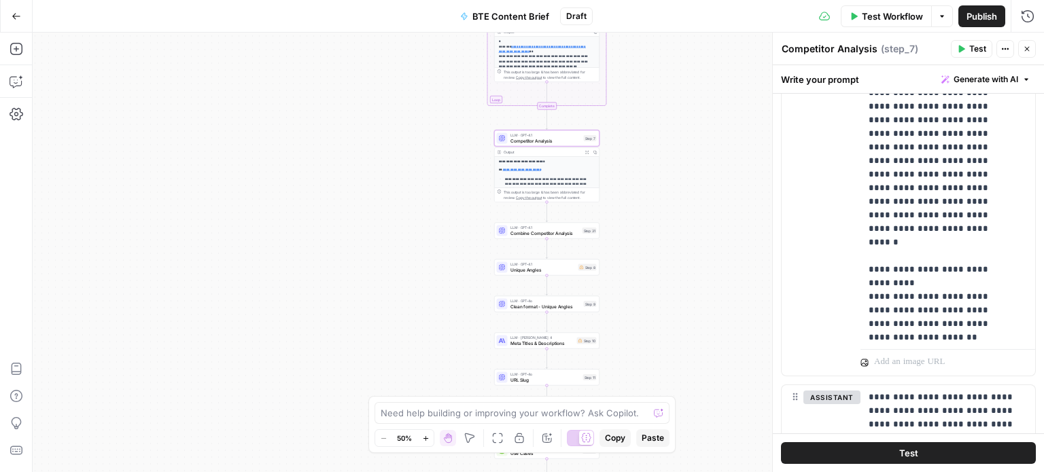
scroll to position [830, 0]
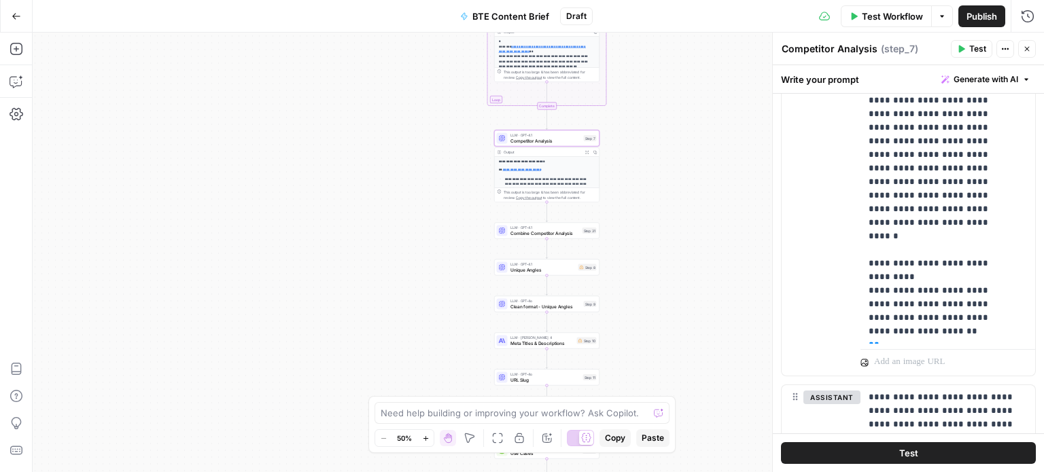
click at [565, 239] on div "**********" at bounding box center [538, 253] width 1011 height 440
click at [563, 233] on span "Combine Competitor Analysis" at bounding box center [544, 233] width 69 height 7
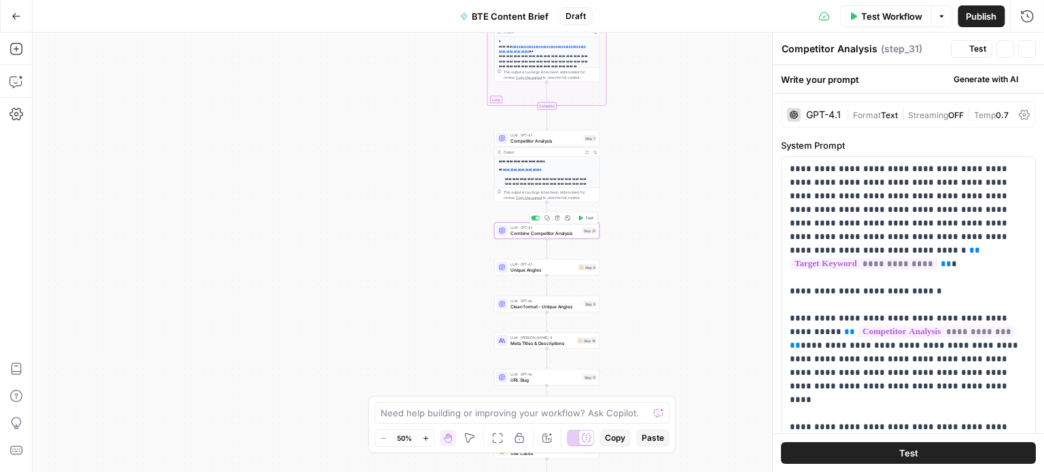
type textarea "Combine Competitor Analysis"
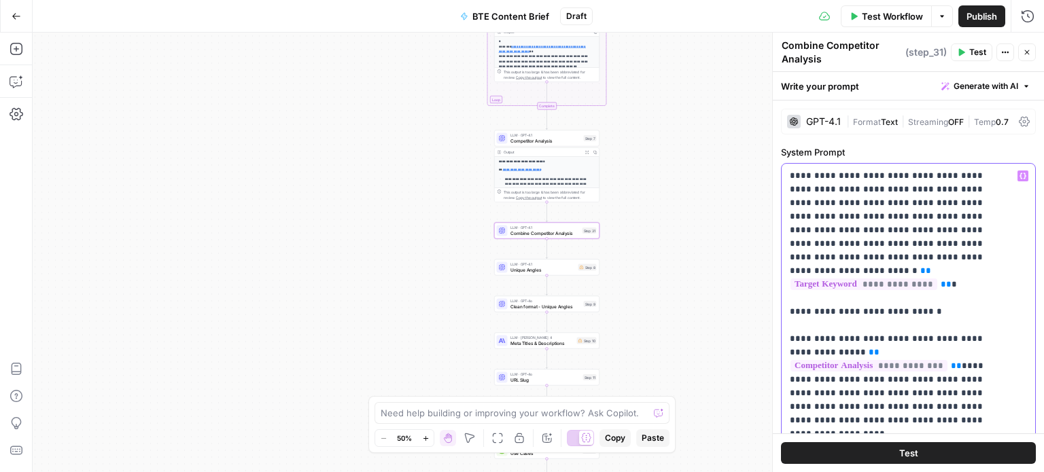
drag, startPoint x: 893, startPoint y: 186, endPoint x: 930, endPoint y: 202, distance: 40.2
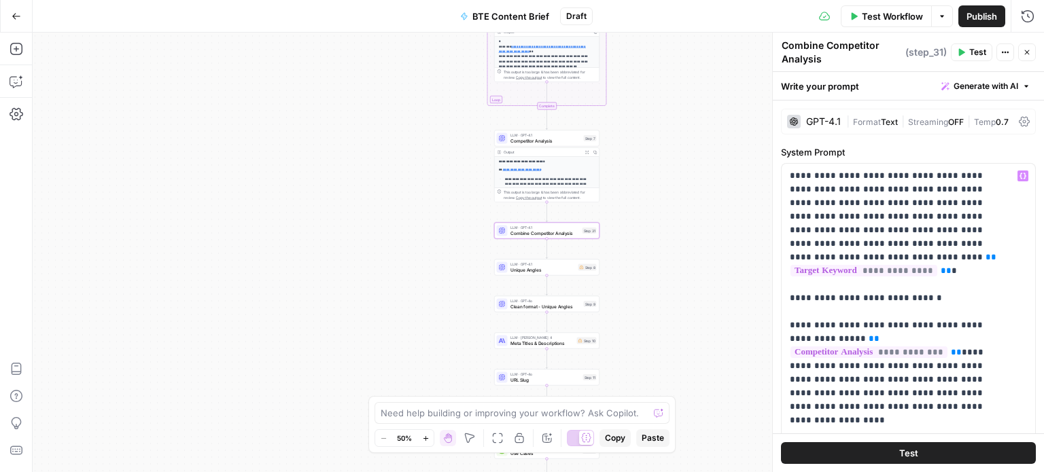
click at [549, 271] on span "Unique Angles" at bounding box center [542, 269] width 65 height 7
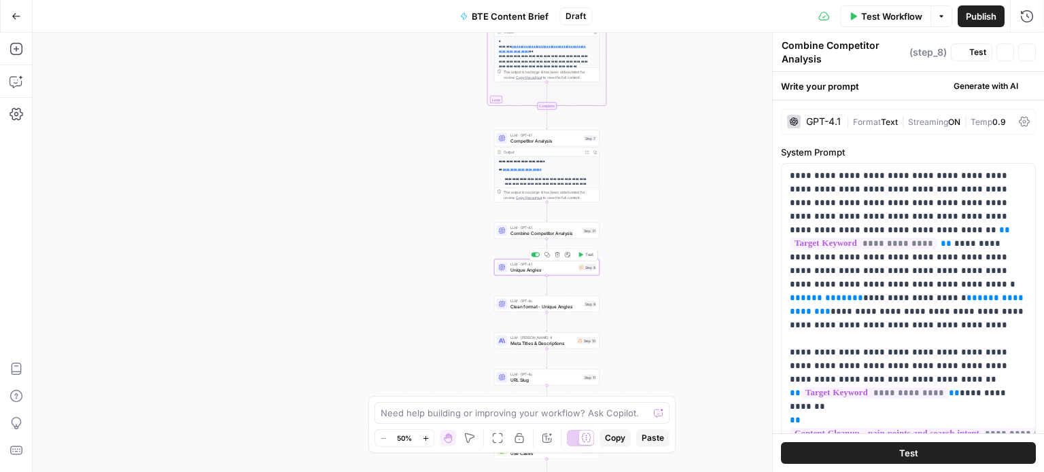
type textarea "Unique Angles"
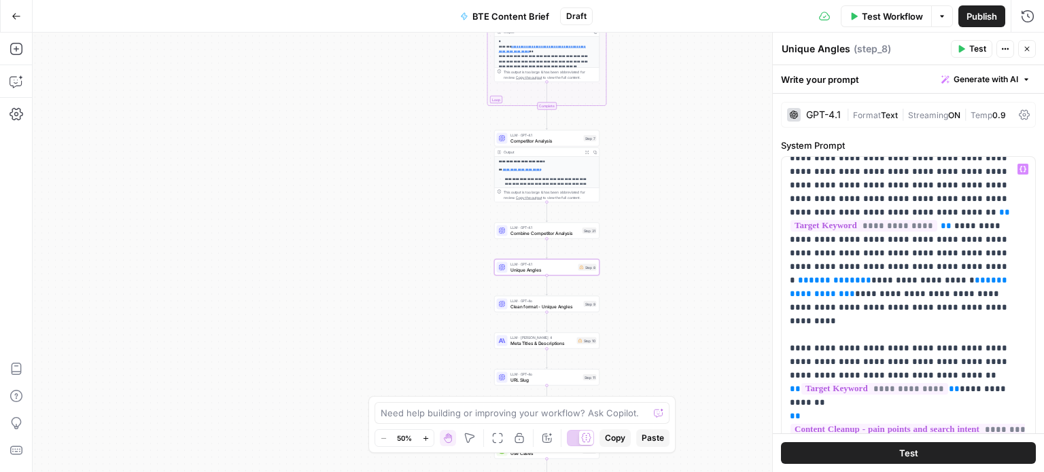
scroll to position [0, 0]
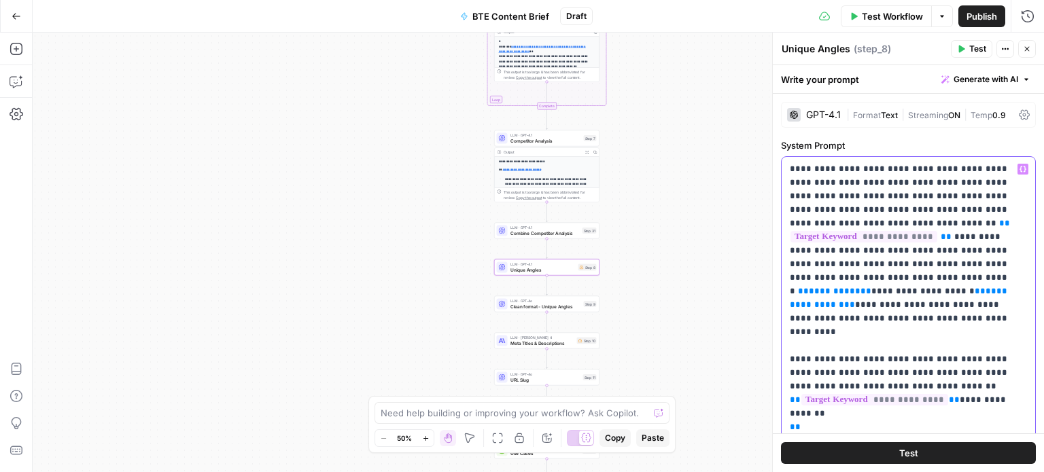
drag, startPoint x: 910, startPoint y: 192, endPoint x: 782, endPoint y: 164, distance: 131.6
click at [782, 164] on div "**********" at bounding box center [903, 434] width 243 height 554
paste div
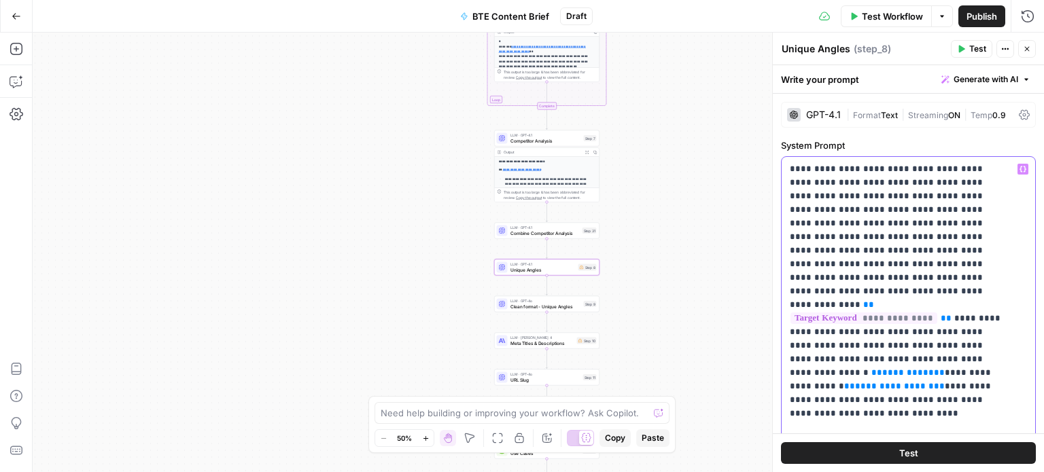
scroll to position [46, 0]
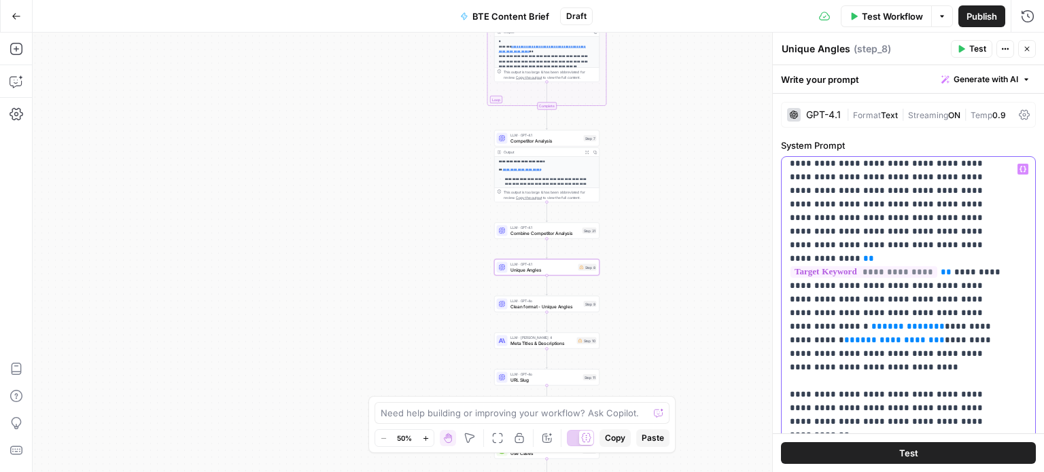
drag, startPoint x: 788, startPoint y: 258, endPoint x: 939, endPoint y: 260, distance: 150.2
click at [939, 260] on div "**********" at bounding box center [903, 434] width 243 height 554
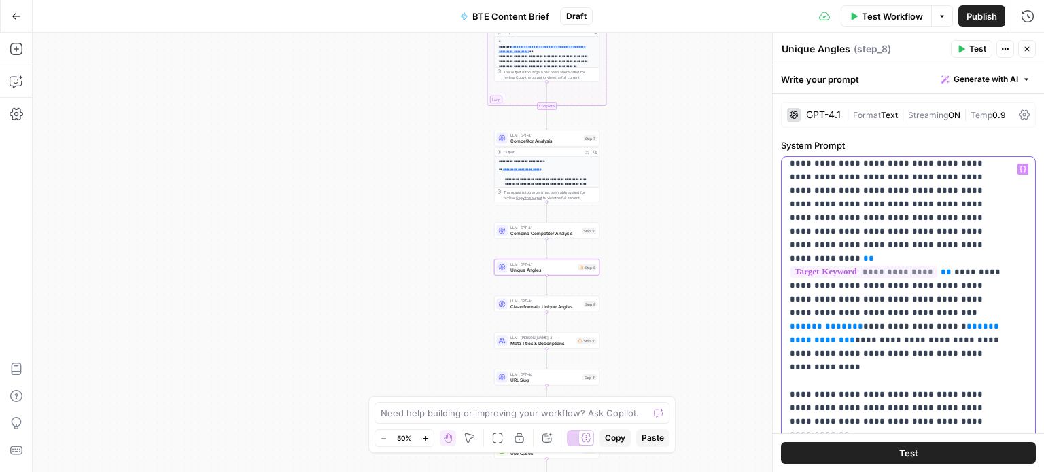
drag, startPoint x: 918, startPoint y: 320, endPoint x: 893, endPoint y: 254, distance: 70.6
click at [893, 254] on p "**********" at bounding box center [898, 422] width 217 height 612
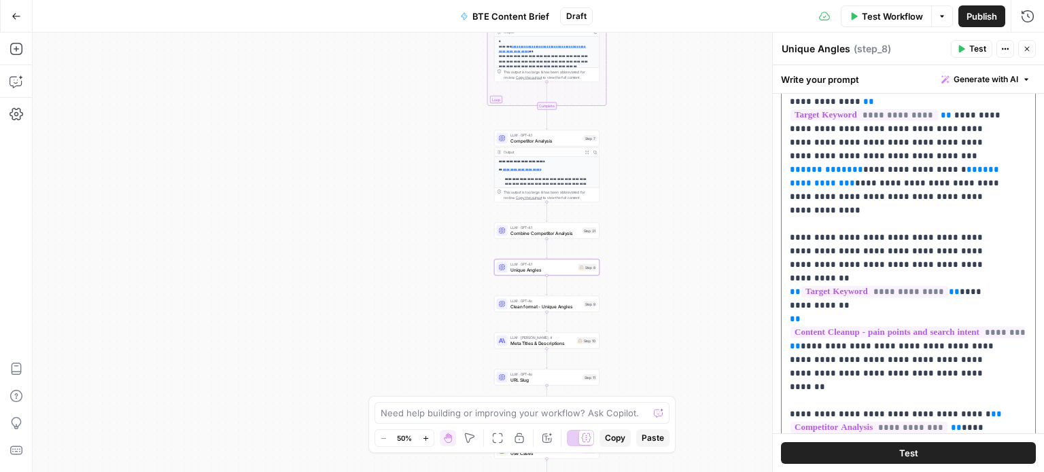
scroll to position [150, 0]
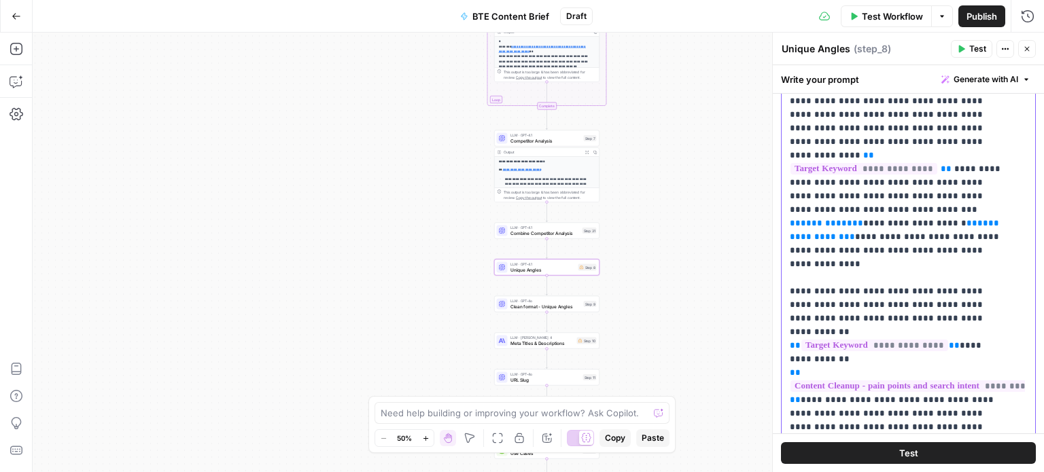
click at [901, 211] on p "**********" at bounding box center [898, 319] width 217 height 612
click at [801, 219] on span "**" at bounding box center [795, 223] width 11 height 9
drag, startPoint x: 897, startPoint y: 220, endPoint x: 892, endPoint y: 158, distance: 62.8
click at [892, 158] on p "**********" at bounding box center [898, 319] width 217 height 612
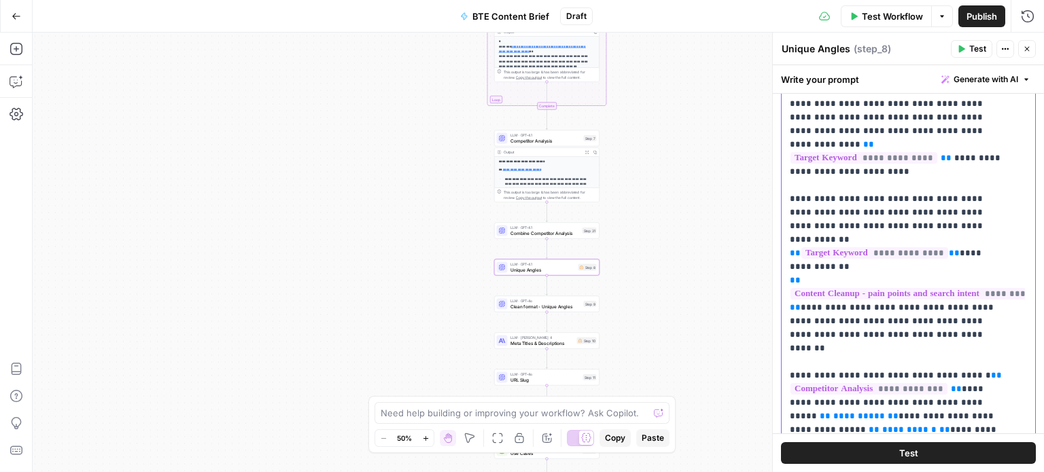
scroll to position [225, 0]
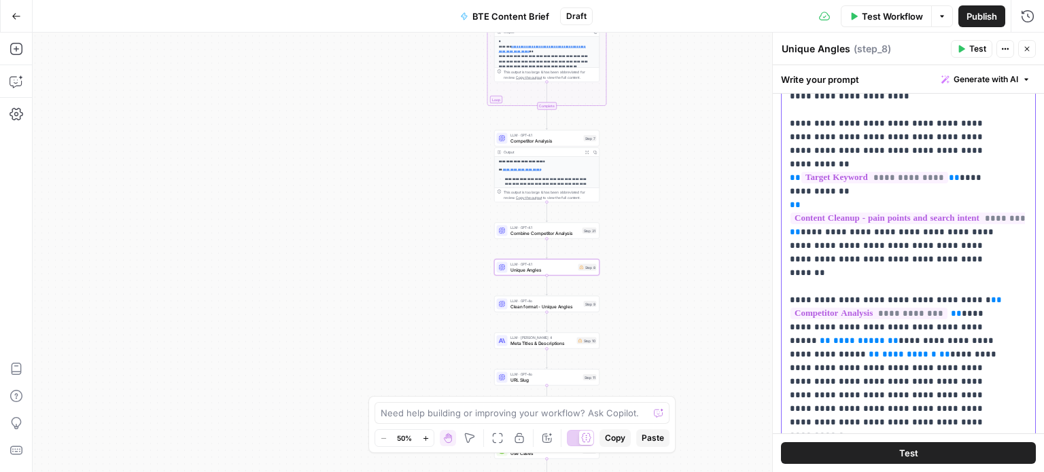
drag, startPoint x: 949, startPoint y: 222, endPoint x: 802, endPoint y: 191, distance: 150.1
click at [802, 191] on p "**********" at bounding box center [898, 199] width 217 height 544
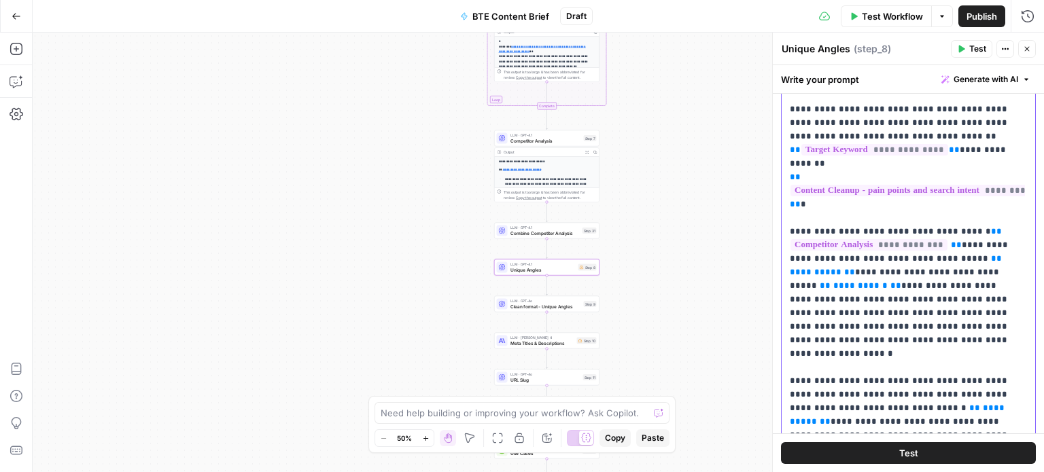
drag, startPoint x: 942, startPoint y: 232, endPoint x: 799, endPoint y: 247, distance: 143.4
click at [799, 247] on p "**********" at bounding box center [903, 184] width 227 height 489
drag, startPoint x: 971, startPoint y: 246, endPoint x: 899, endPoint y: 249, distance: 72.1
click at [899, 249] on p "**********" at bounding box center [903, 184] width 227 height 489
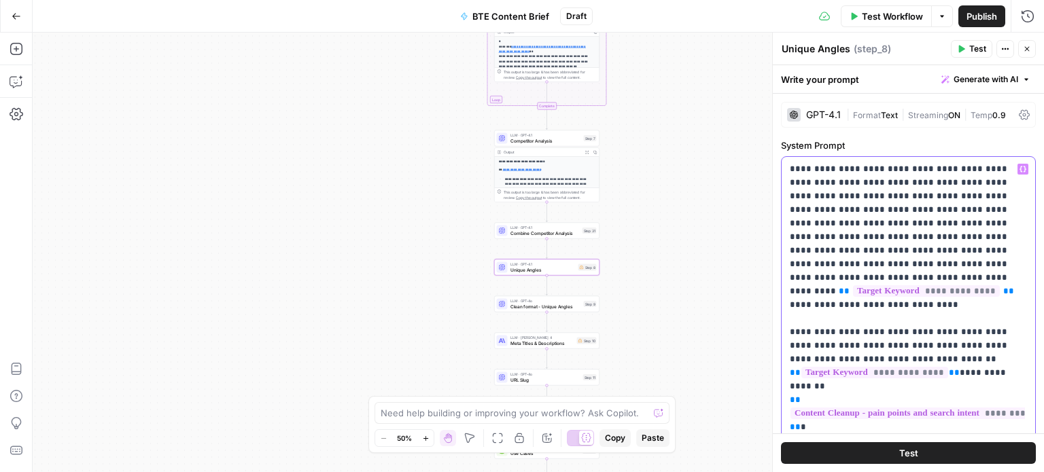
scroll to position [5, 0]
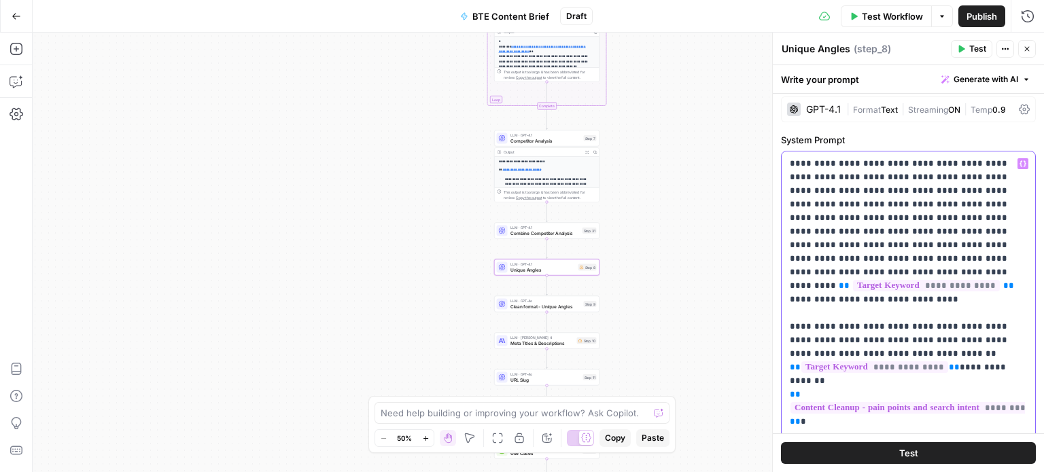
click at [1020, 162] on icon "button" at bounding box center [1023, 163] width 7 height 7
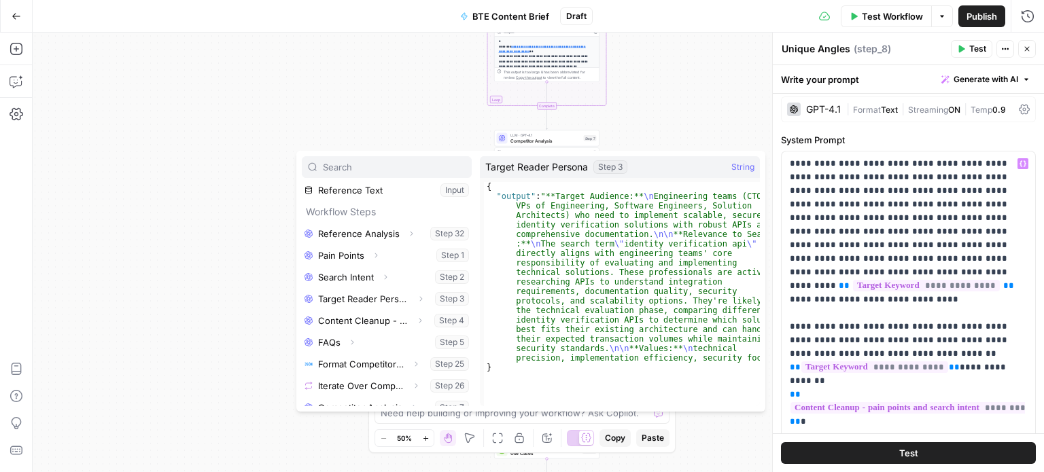
scroll to position [133, 0]
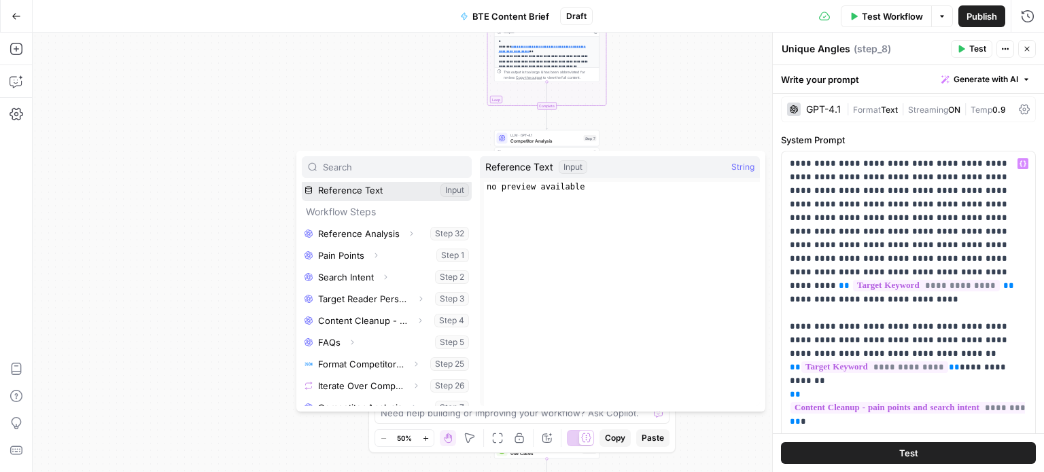
click at [393, 189] on button "Select variable Reference Text" at bounding box center [387, 190] width 170 height 22
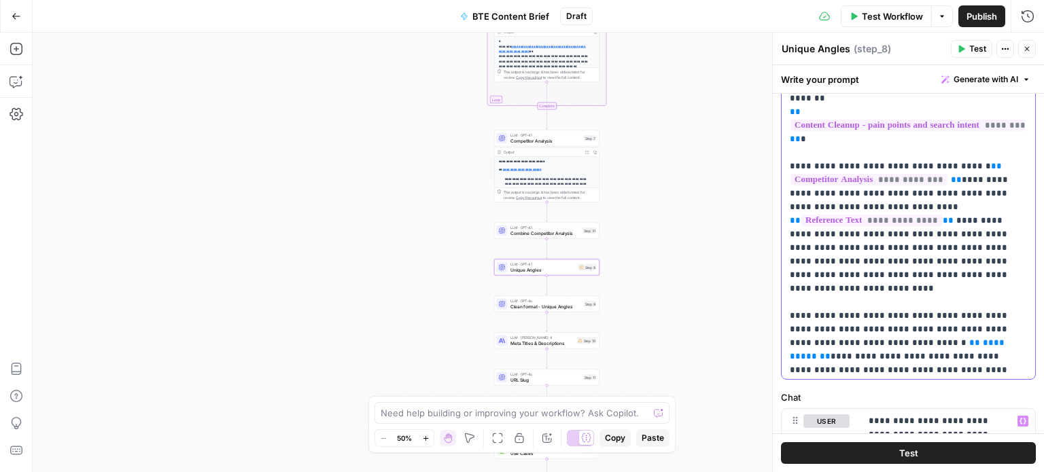
scroll to position [258, 0]
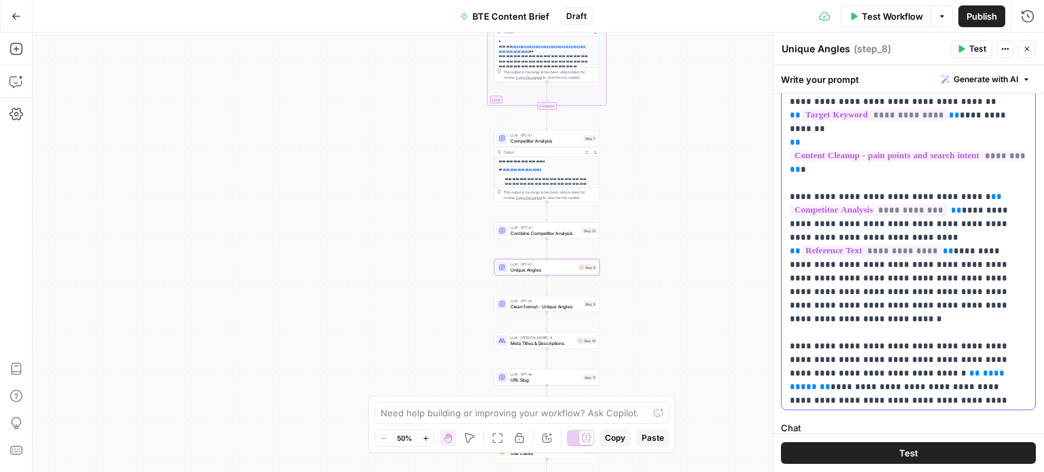
drag, startPoint x: 863, startPoint y: 249, endPoint x: 886, endPoint y: 254, distance: 23.6
click at [886, 254] on p "**********" at bounding box center [903, 149] width 227 height 489
drag, startPoint x: 812, startPoint y: 249, endPoint x: 1011, endPoint y: 277, distance: 201.1
click at [1011, 277] on p "**********" at bounding box center [903, 149] width 227 height 489
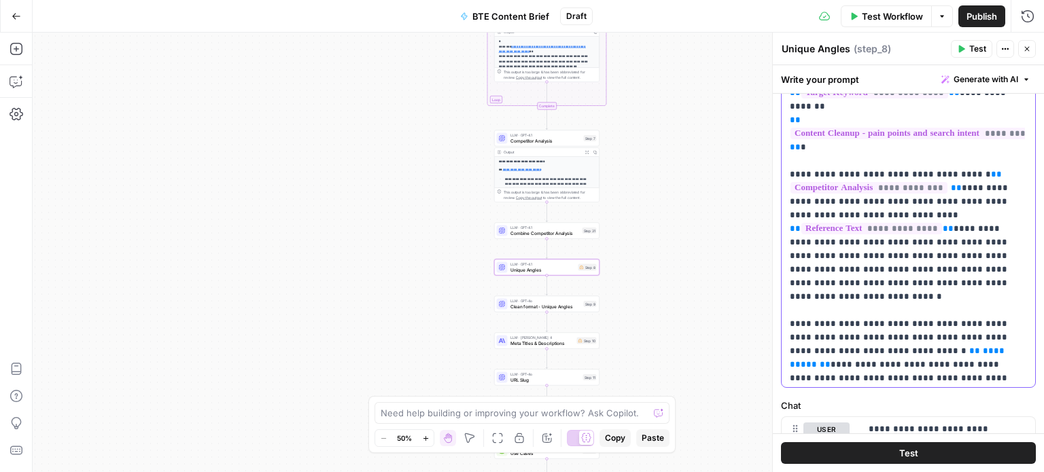
scroll to position [294, 0]
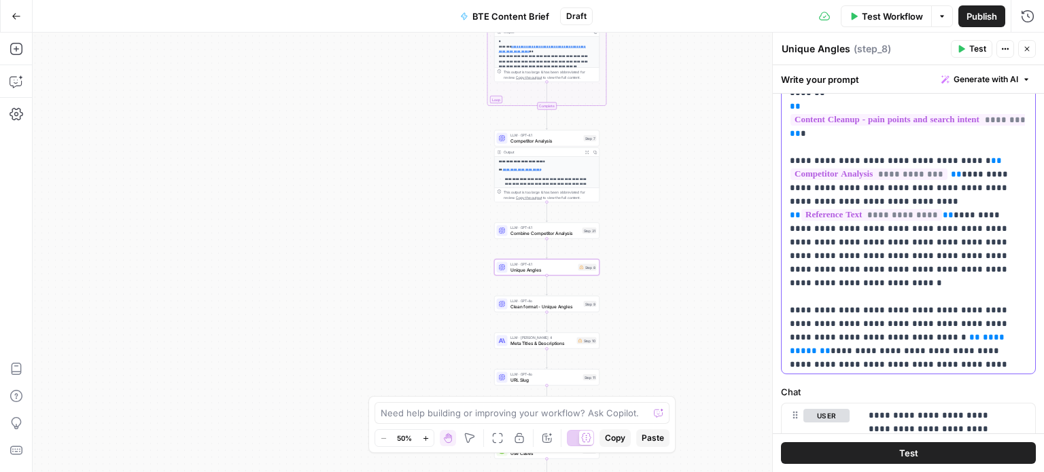
click at [885, 217] on p "**********" at bounding box center [903, 113] width 227 height 489
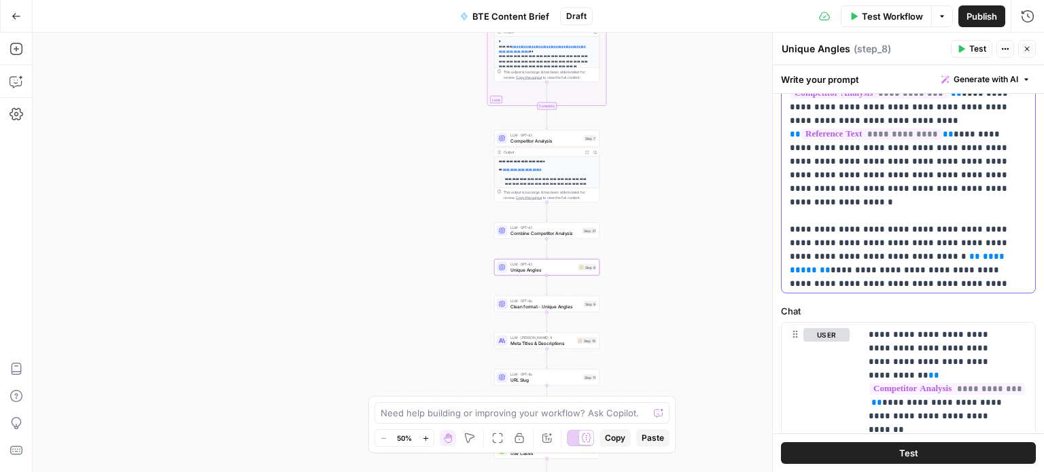
scroll to position [375, 0]
drag, startPoint x: 996, startPoint y: 215, endPoint x: 926, endPoint y: 211, distance: 70.2
click at [926, 211] on p "**********" at bounding box center [903, 31] width 227 height 489
drag, startPoint x: 940, startPoint y: 267, endPoint x: 764, endPoint y: 198, distance: 189.2
click at [764, 198] on body "**********" at bounding box center [522, 236] width 1044 height 472
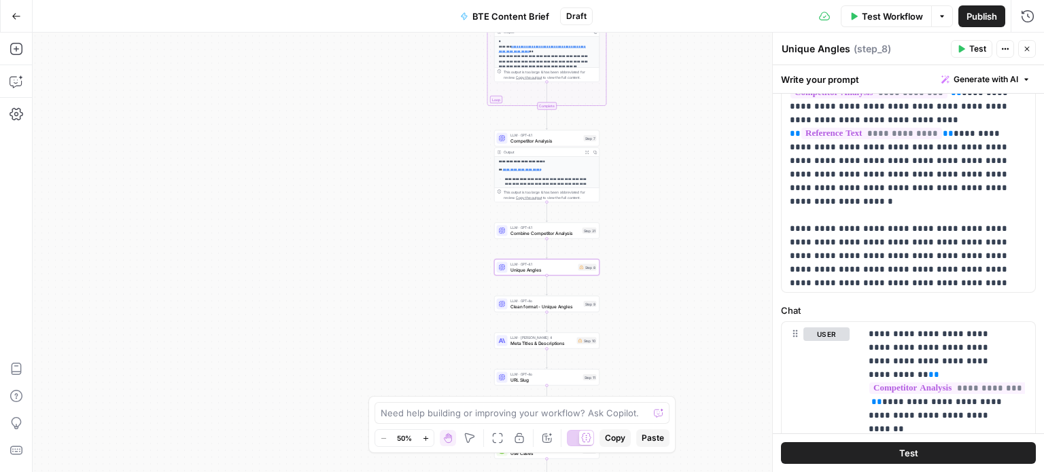
click at [764, 198] on div "**********" at bounding box center [538, 253] width 1011 height 440
click at [848, 232] on p "**********" at bounding box center [903, 31] width 227 height 489
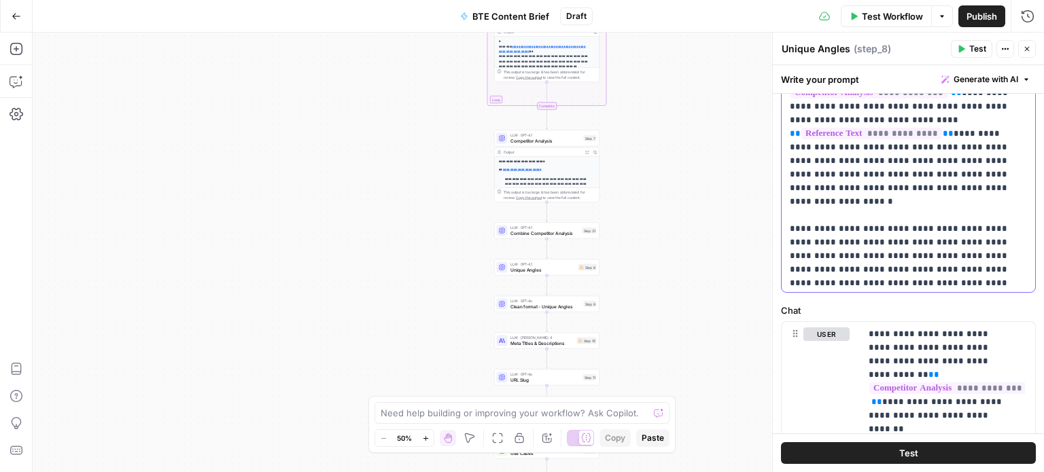
drag, startPoint x: 934, startPoint y: 271, endPoint x: 786, endPoint y: 183, distance: 172.5
click at [786, 183] on div "**********" at bounding box center [903, 37] width 243 height 510
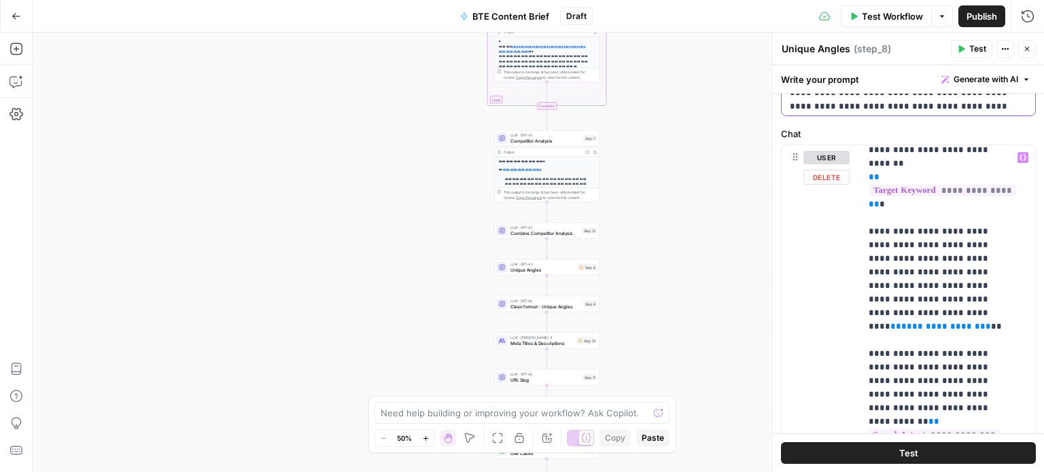
scroll to position [90, 0]
drag, startPoint x: 992, startPoint y: 285, endPoint x: 901, endPoint y: 279, distance: 91.2
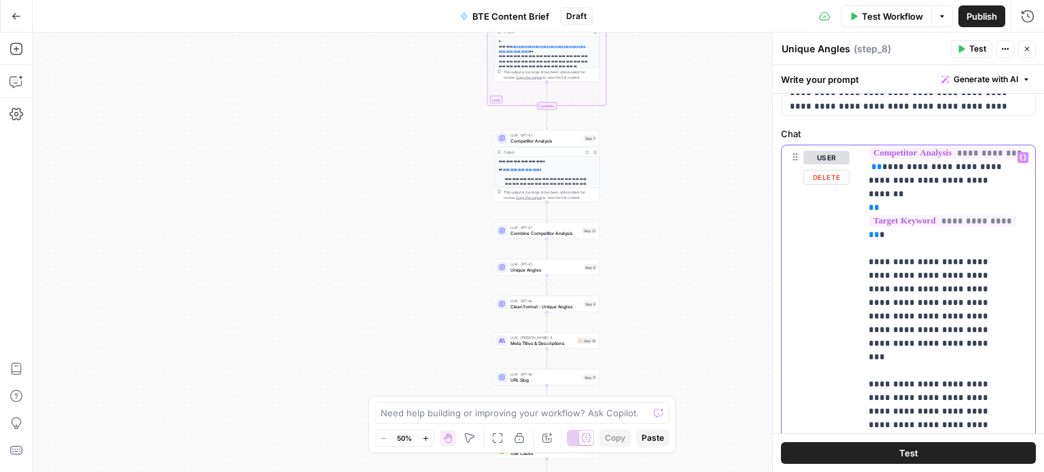
scroll to position [60, 0]
drag, startPoint x: 952, startPoint y: 222, endPoint x: 981, endPoint y: 313, distance: 95.9
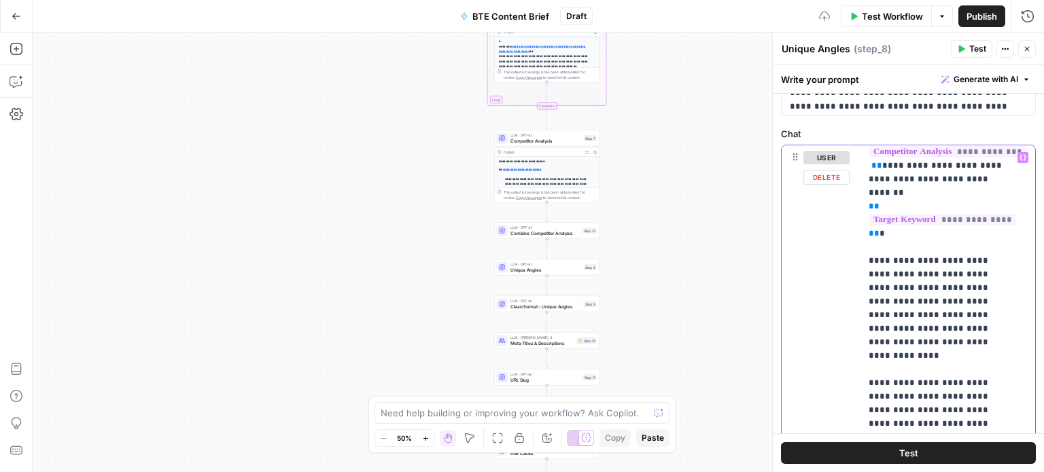
click at [1020, 160] on icon "button" at bounding box center [1023, 157] width 7 height 7
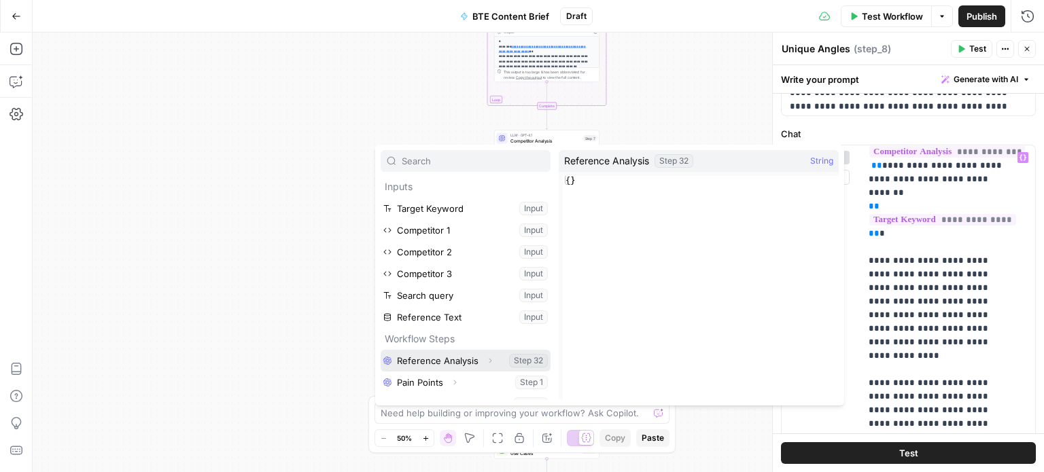
click at [486, 364] on icon "button" at bounding box center [490, 361] width 8 height 8
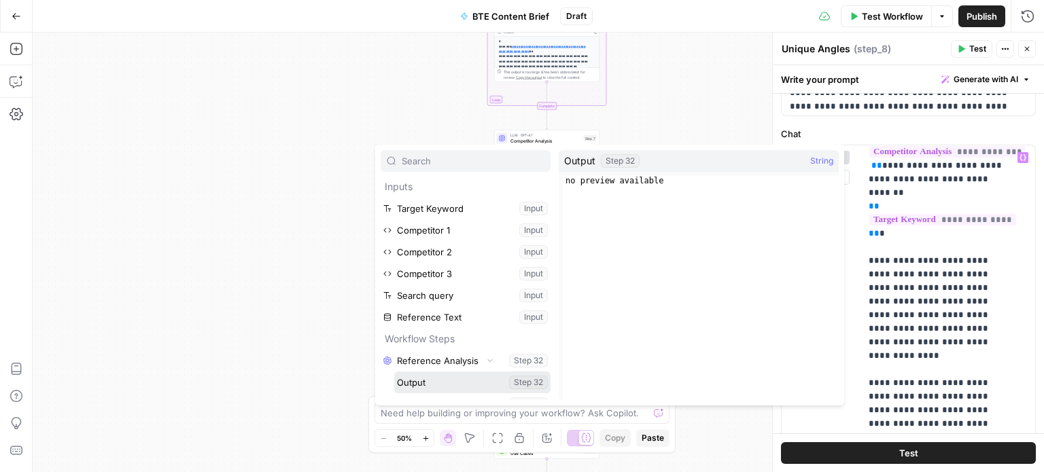
click at [435, 381] on button "Select variable Output" at bounding box center [472, 383] width 156 height 22
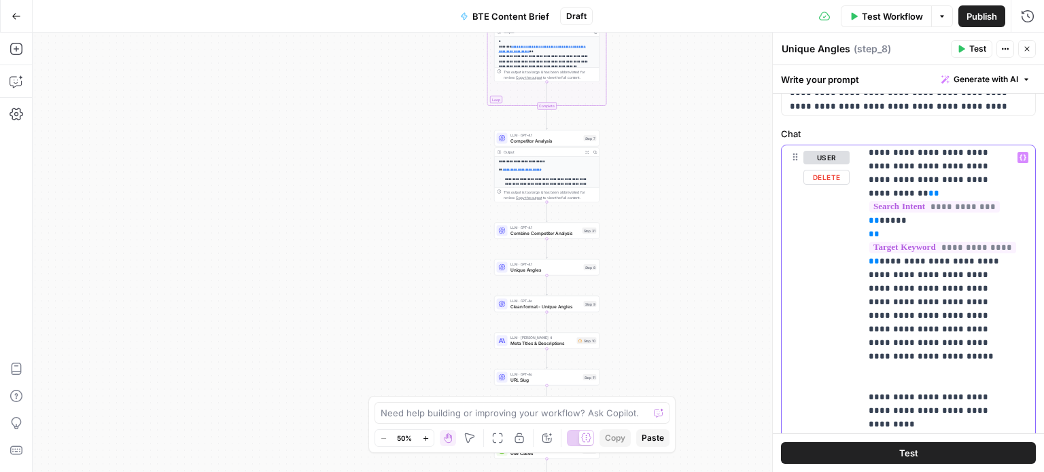
scroll to position [359, 0]
click at [910, 306] on p "**********" at bounding box center [938, 397] width 138 height 1210
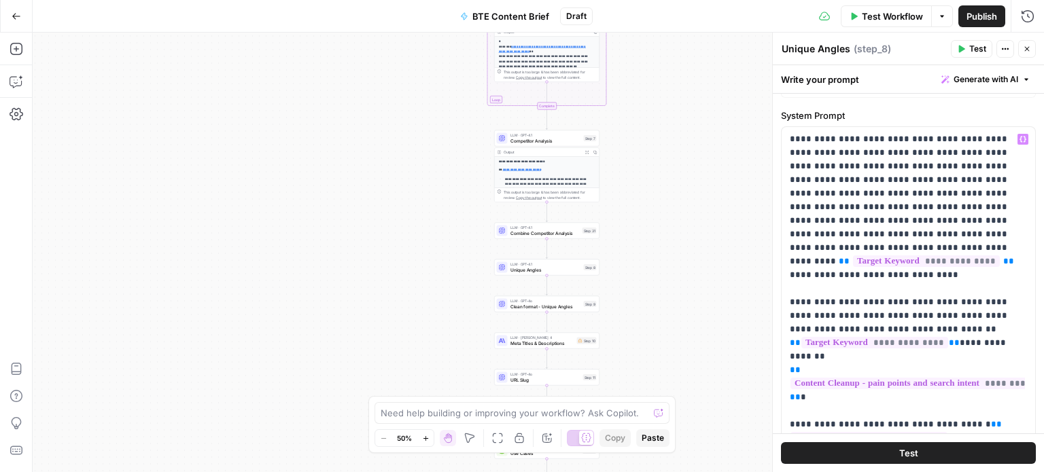
scroll to position [30, 0]
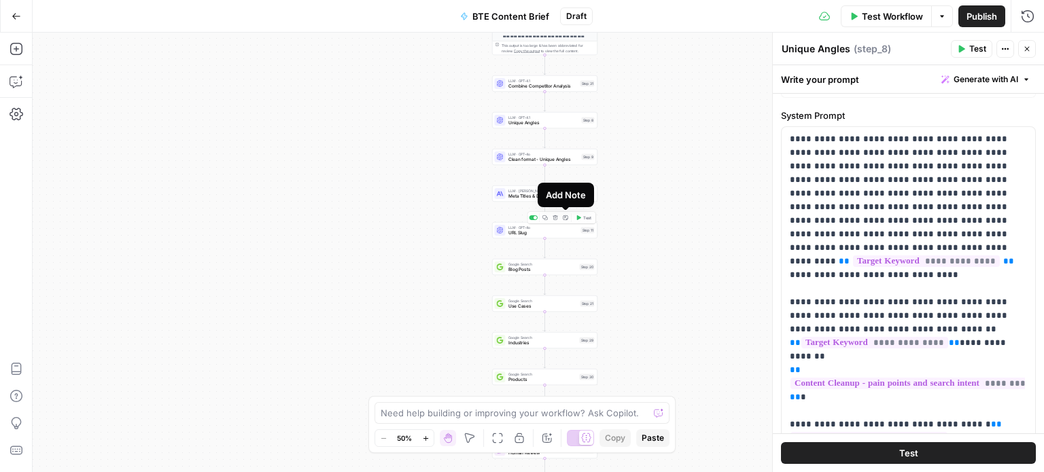
click at [549, 192] on div "Add Note" at bounding box center [566, 195] width 40 height 14
click at [512, 190] on span "LLM · [PERSON_NAME] 4" at bounding box center [540, 190] width 64 height 5
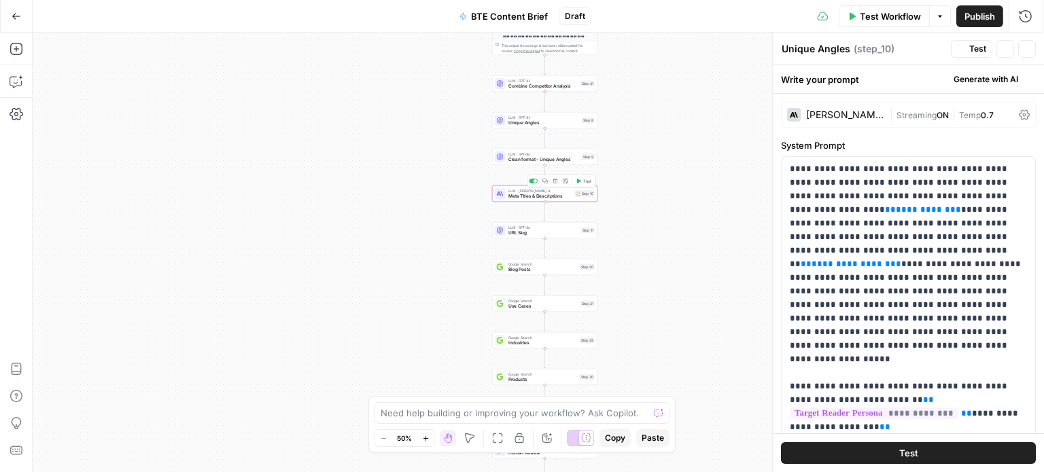
type textarea "Meta Titles & Descriptions"
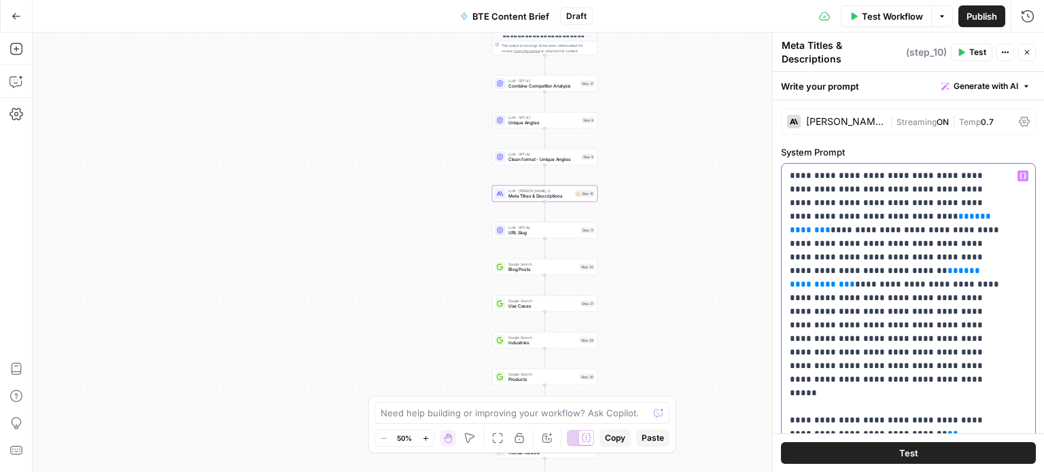
drag, startPoint x: 973, startPoint y: 182, endPoint x: 889, endPoint y: 195, distance: 85.3
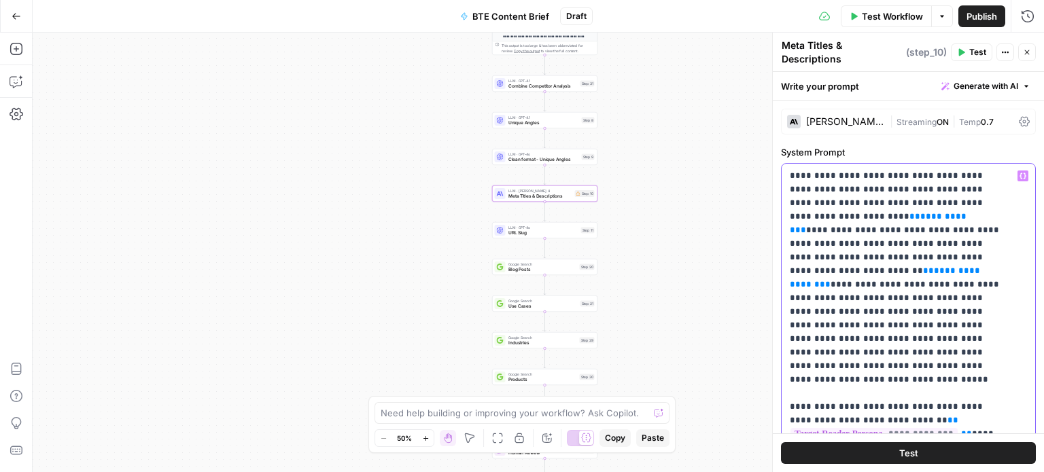
drag, startPoint x: 956, startPoint y: 194, endPoint x: 952, endPoint y: 209, distance: 16.2
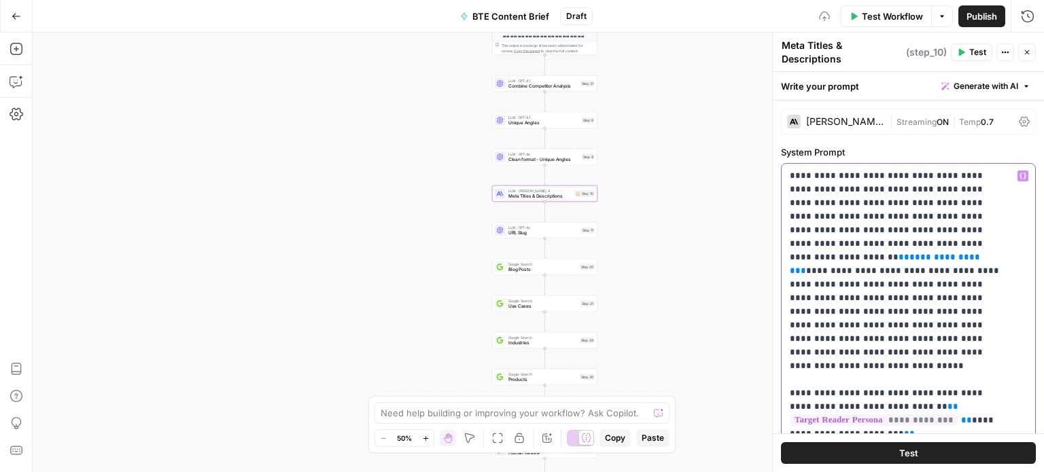
click at [1020, 173] on icon "button" at bounding box center [1023, 176] width 7 height 6
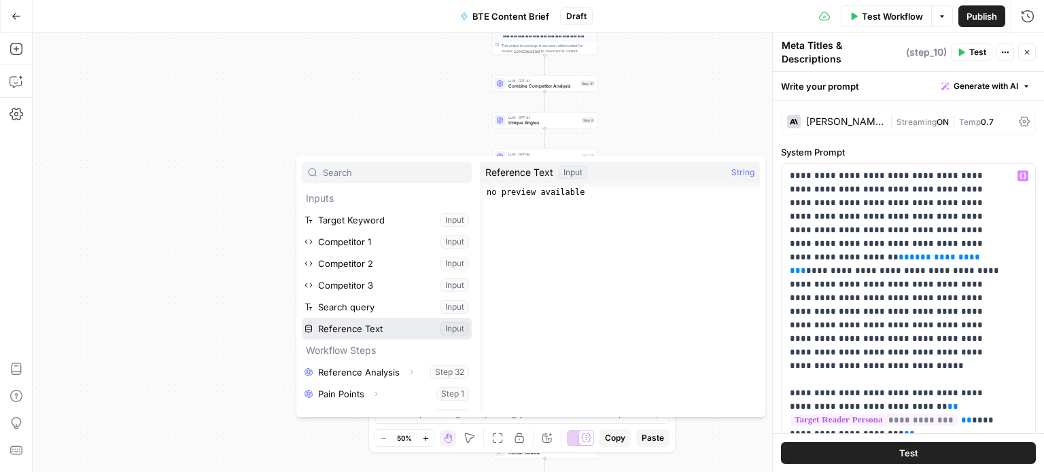
click at [409, 328] on button "Select variable Reference Text" at bounding box center [387, 329] width 170 height 22
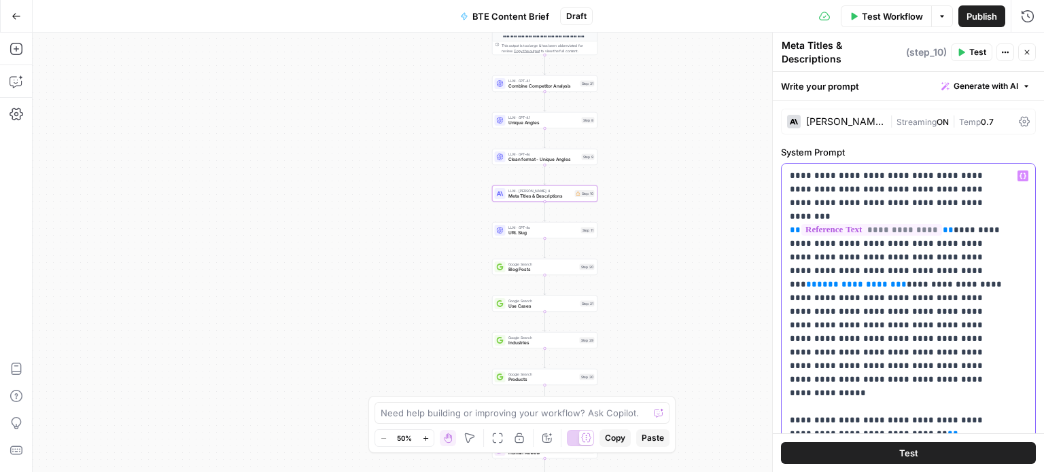
drag, startPoint x: 986, startPoint y: 251, endPoint x: 794, endPoint y: 253, distance: 191.7
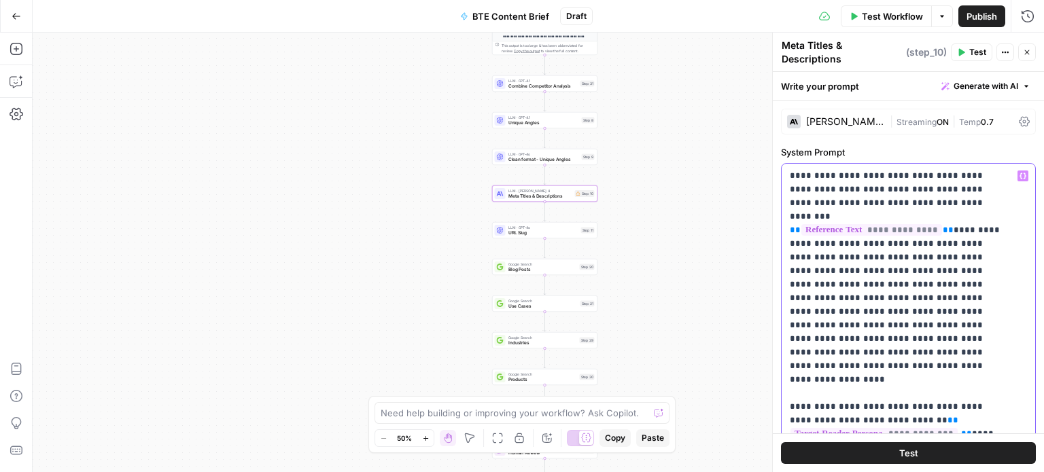
drag, startPoint x: 803, startPoint y: 249, endPoint x: 892, endPoint y: 258, distance: 89.4
drag, startPoint x: 984, startPoint y: 336, endPoint x: 803, endPoint y: 252, distance: 199.8
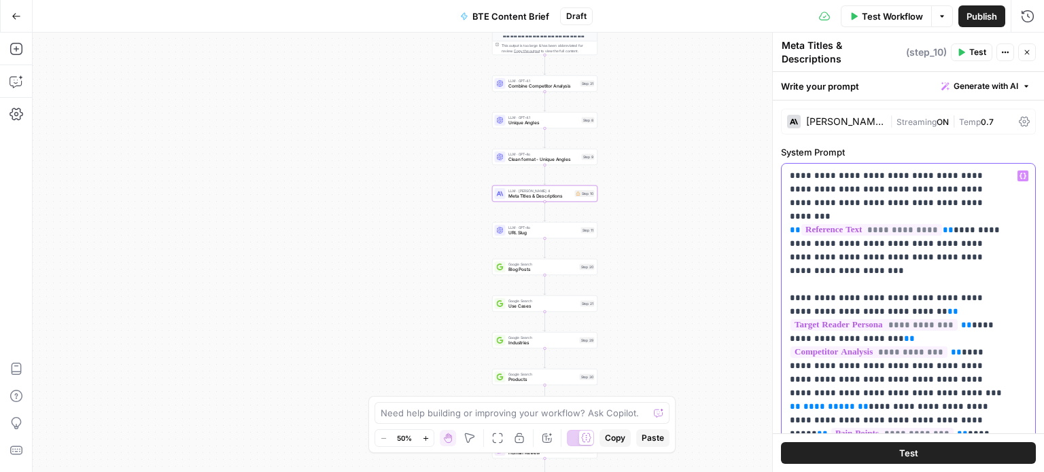
click at [1020, 173] on icon "button" at bounding box center [1023, 176] width 7 height 7
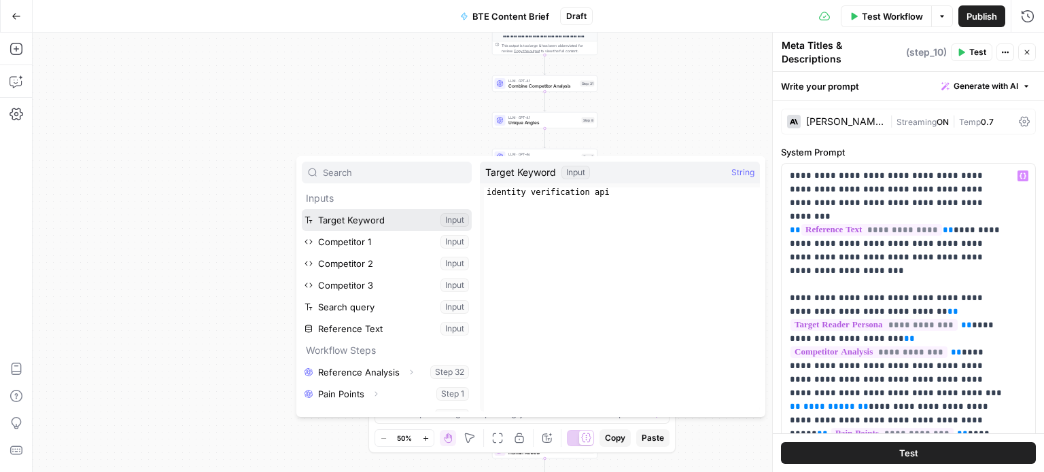
click at [415, 218] on button "Select variable Target Keyword" at bounding box center [387, 220] width 170 height 22
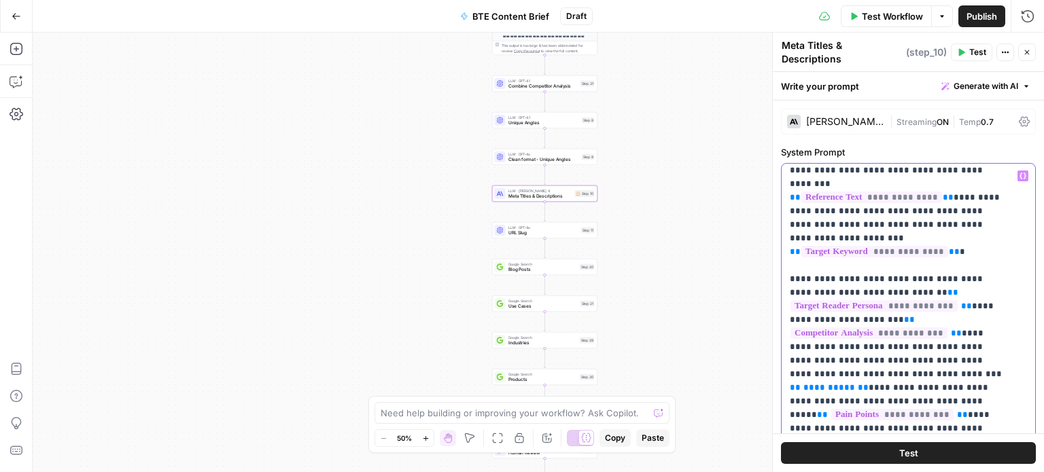
scroll to position [55, 0]
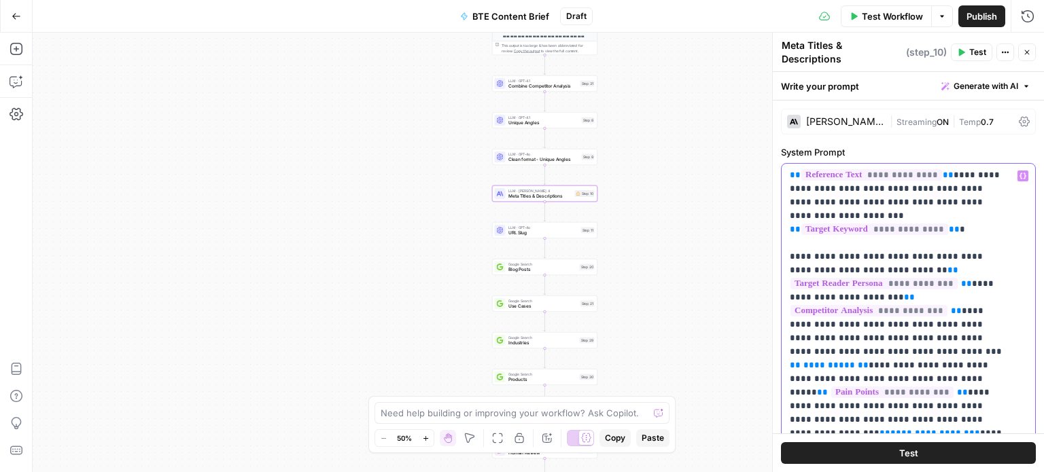
drag, startPoint x: 931, startPoint y: 317, endPoint x: 859, endPoint y: 311, distance: 71.6
click at [859, 311] on p "**********" at bounding box center [898, 413] width 217 height 598
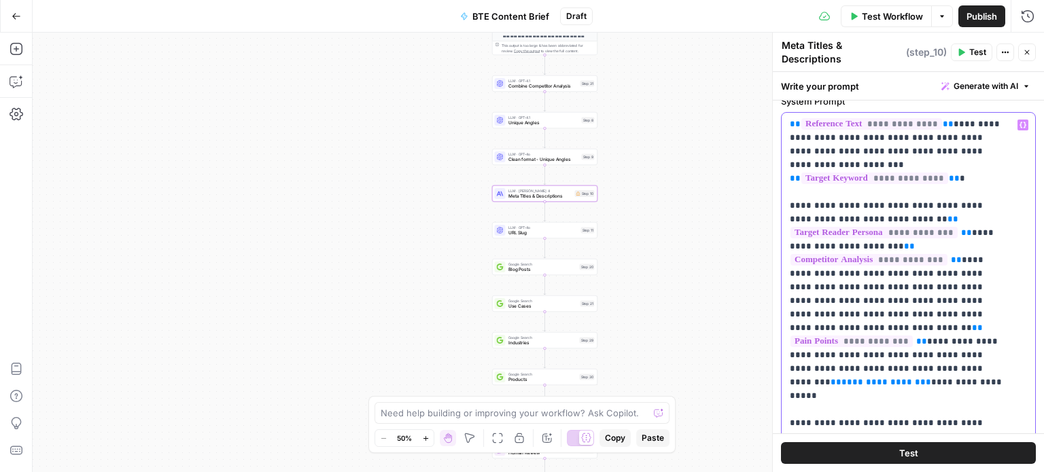
scroll to position [53, 0]
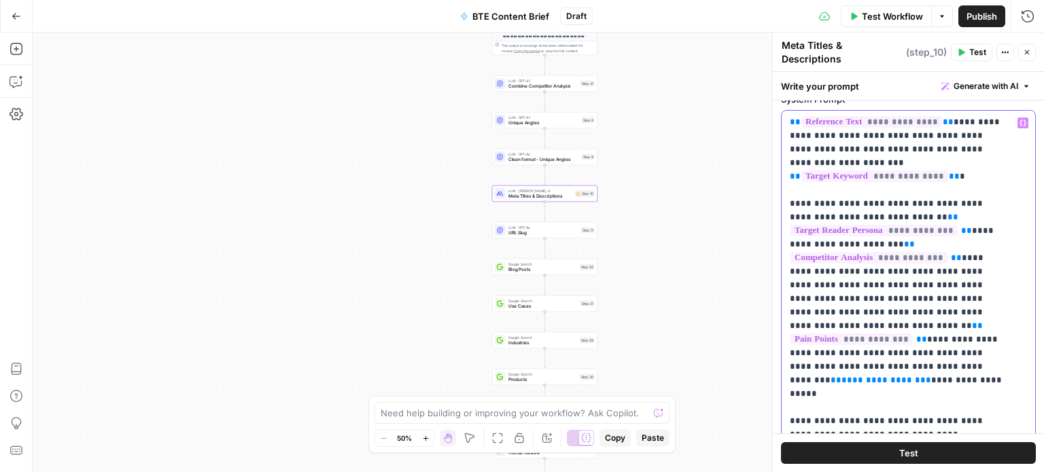
drag, startPoint x: 965, startPoint y: 330, endPoint x: 859, endPoint y: 305, distance: 109.1
click at [859, 305] on p "**********" at bounding box center [898, 360] width 217 height 598
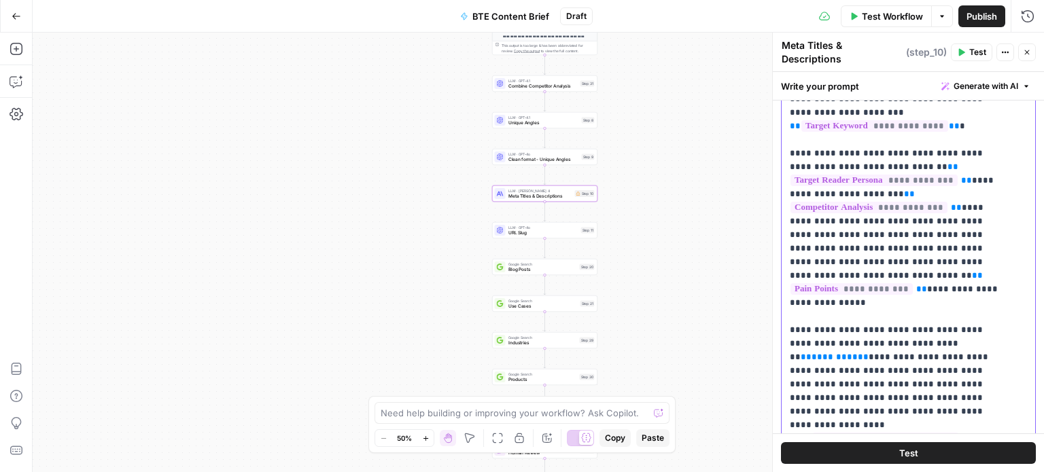
scroll to position [150, 0]
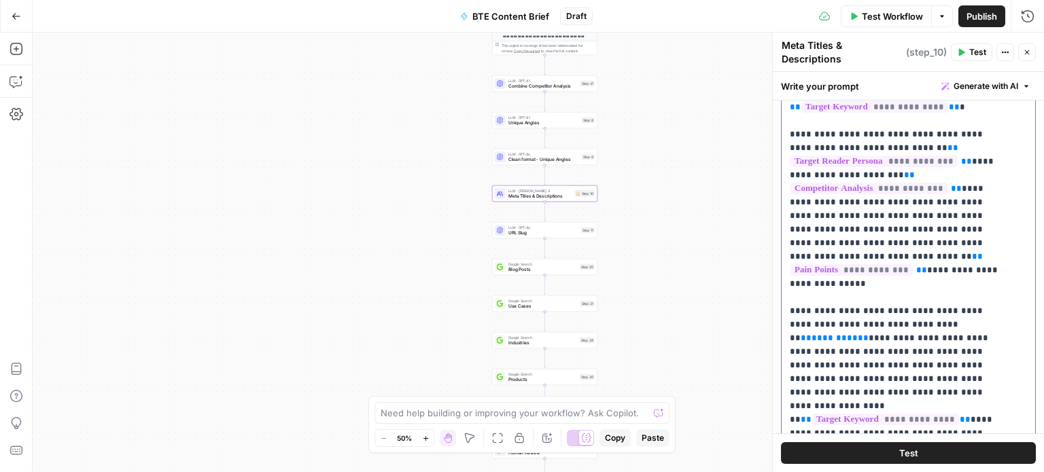
drag, startPoint x: 903, startPoint y: 275, endPoint x: 973, endPoint y: 276, distance: 70.0
click at [973, 276] on p "**********" at bounding box center [898, 277] width 217 height 571
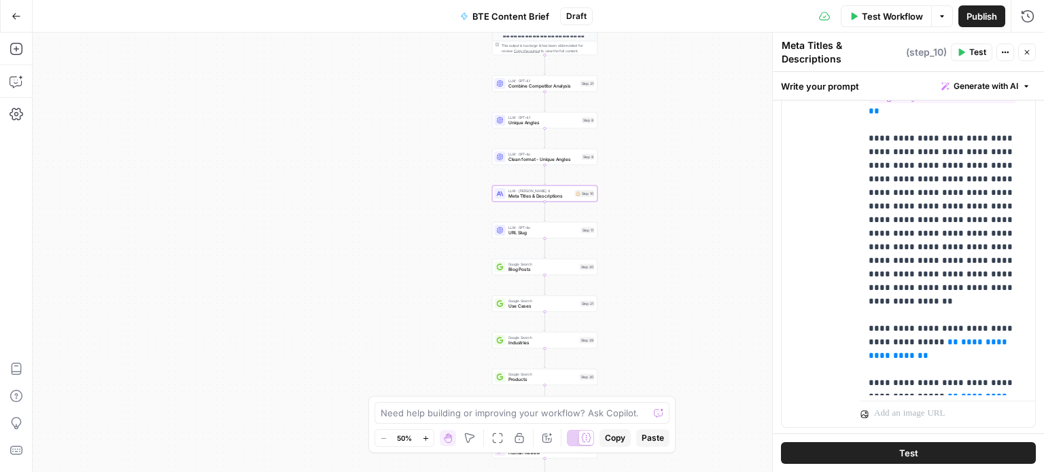
scroll to position [717, 0]
drag, startPoint x: 882, startPoint y: 282, endPoint x: 1005, endPoint y: 387, distance: 162.0
click at [1005, 387] on div "**********" at bounding box center [948, 229] width 175 height 397
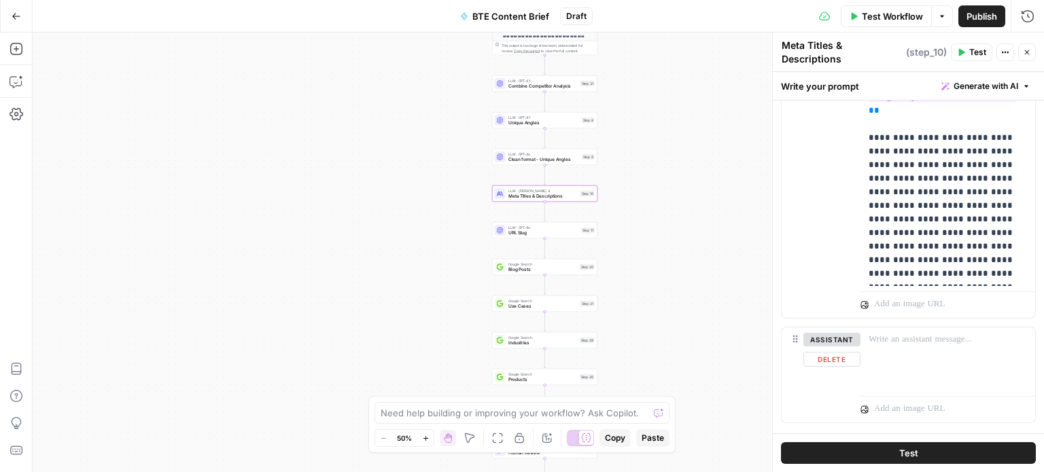
click at [678, 332] on div "**********" at bounding box center [538, 253] width 1011 height 440
click at [549, 232] on span "URL Slug" at bounding box center [543, 233] width 70 height 7
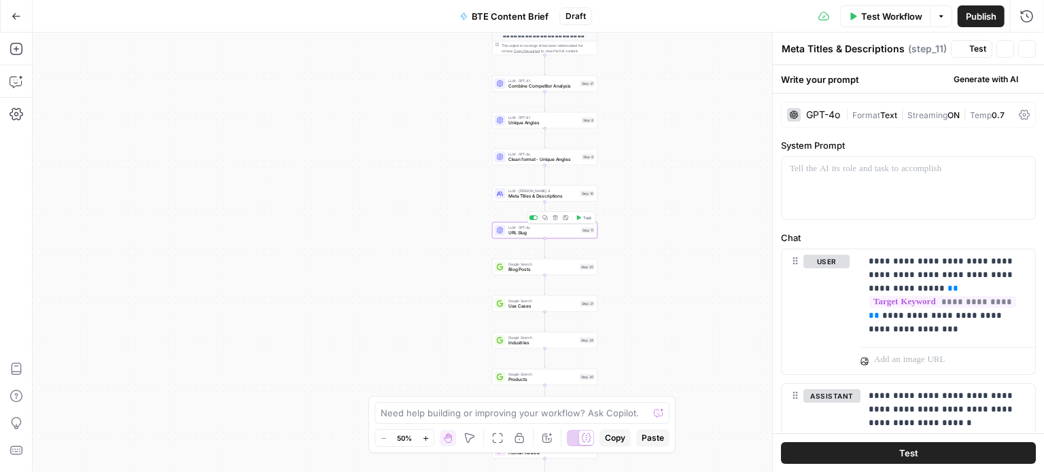
type textarea "URL Slug"
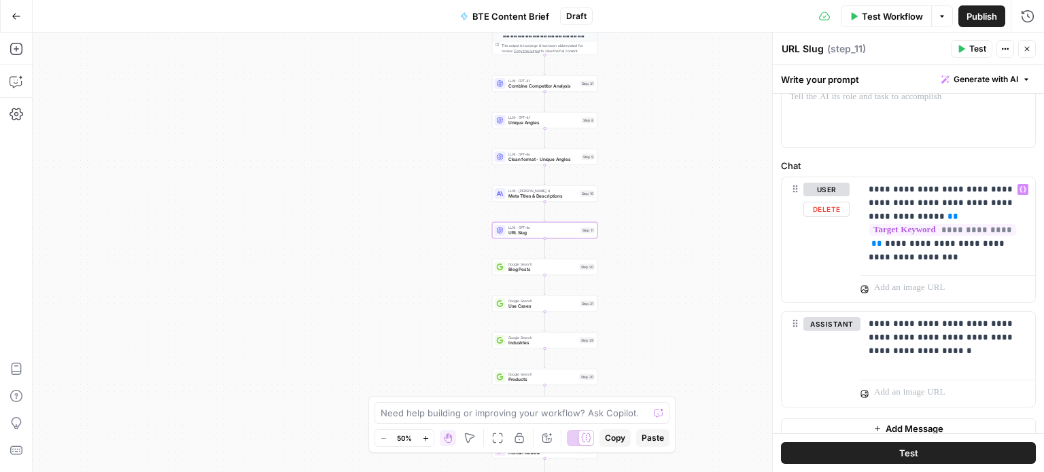
scroll to position [84, 0]
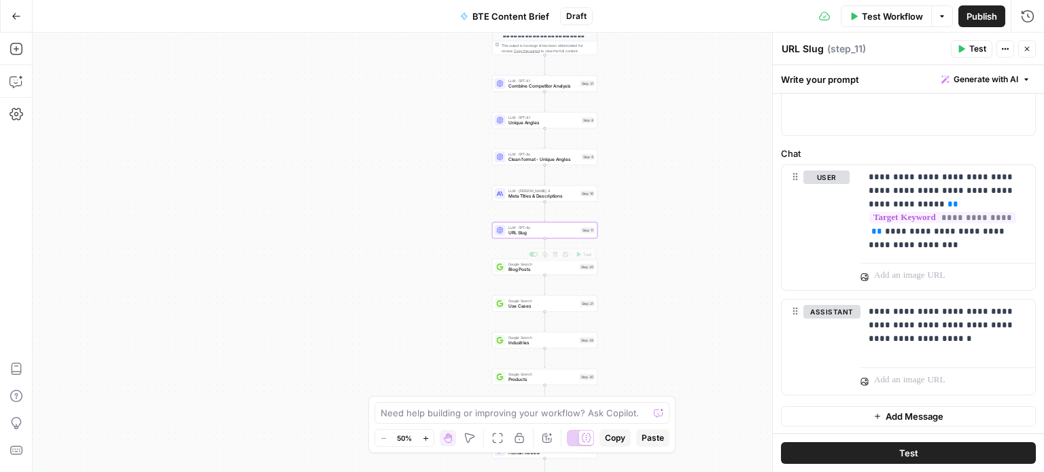
click at [556, 268] on span "Blog Posts" at bounding box center [542, 269] width 69 height 7
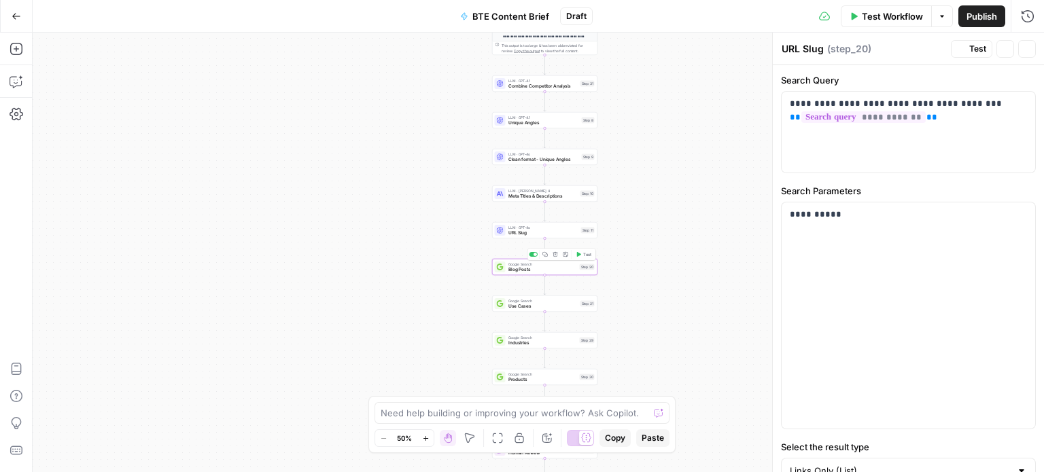
type textarea "Blog Posts"
click at [563, 301] on span "Google Search" at bounding box center [542, 300] width 69 height 5
type textarea "Use Cases"
click at [552, 271] on span "Blog Posts" at bounding box center [542, 269] width 69 height 7
type textarea "Blog Posts"
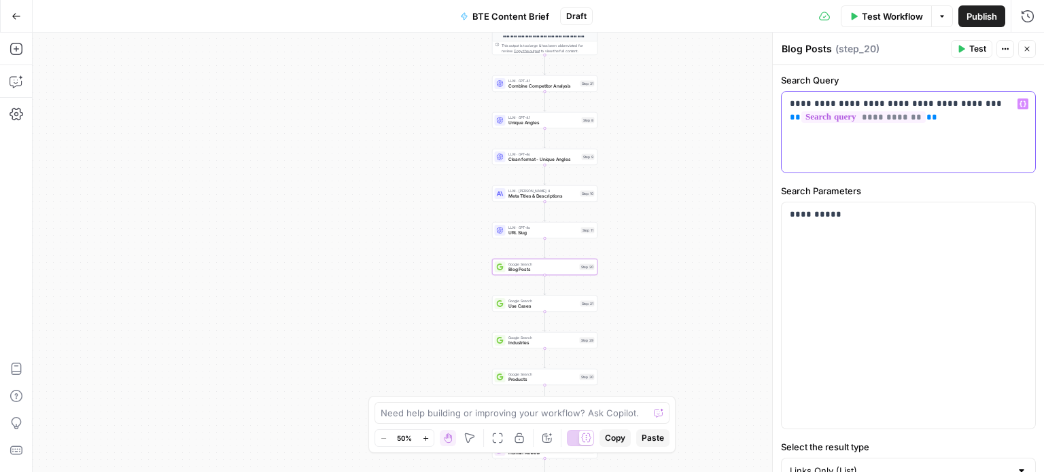
drag, startPoint x: 976, startPoint y: 104, endPoint x: 837, endPoint y: 103, distance: 138.7
click at [837, 103] on p "**********" at bounding box center [903, 110] width 227 height 27
paste div
drag, startPoint x: 927, startPoint y: 104, endPoint x: 787, endPoint y: 97, distance: 140.2
click at [787, 97] on div "**********" at bounding box center [909, 132] width 254 height 81
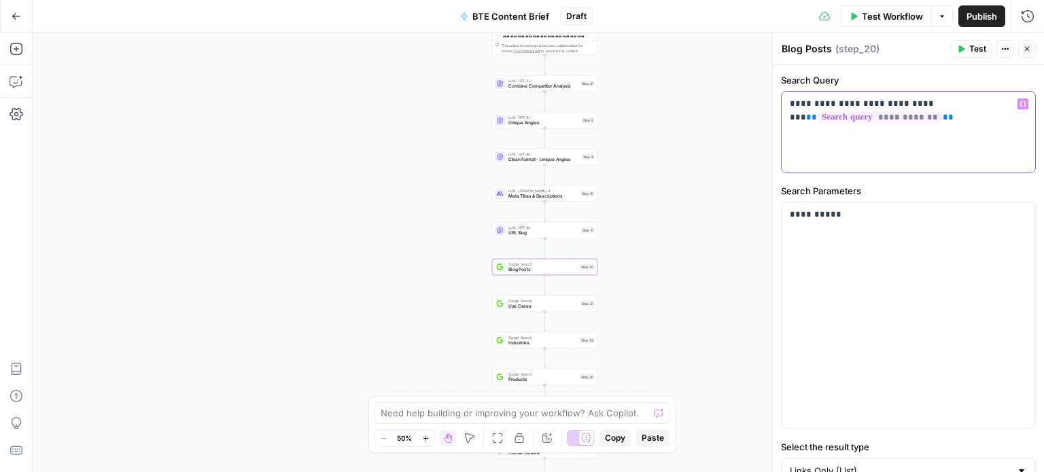
copy p "**********"
click at [552, 307] on span "Use Cases" at bounding box center [542, 306] width 69 height 7
type textarea "Use Cases"
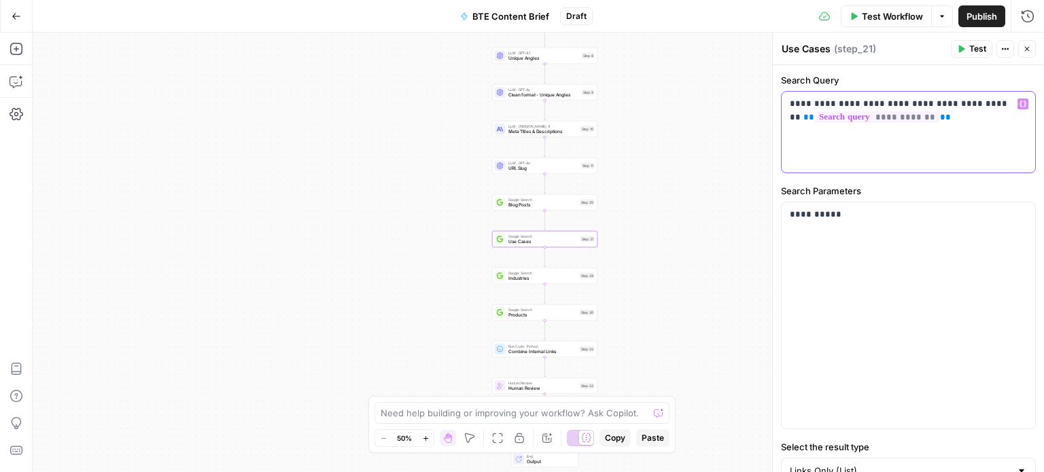
drag, startPoint x: 994, startPoint y: 103, endPoint x: 806, endPoint y: 92, distance: 187.9
click at [806, 92] on div "**********" at bounding box center [909, 132] width 254 height 81
paste div
click at [822, 45] on textarea "Use Cases" at bounding box center [806, 49] width 49 height 14
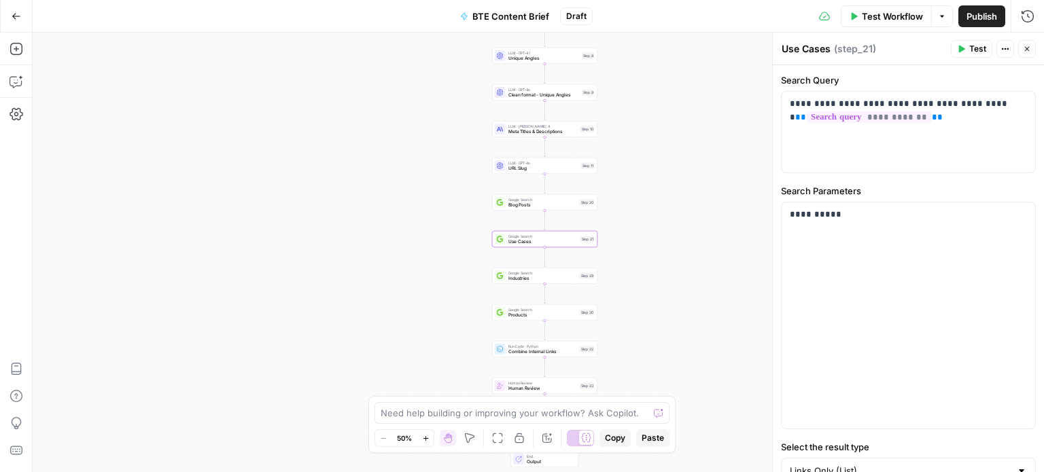
click at [822, 45] on textarea "Use Cases" at bounding box center [806, 49] width 49 height 14
type textarea "Products"
click at [540, 207] on span "Blog Posts" at bounding box center [542, 205] width 69 height 7
click at [795, 50] on textarea "Blog Posts" at bounding box center [807, 49] width 50 height 14
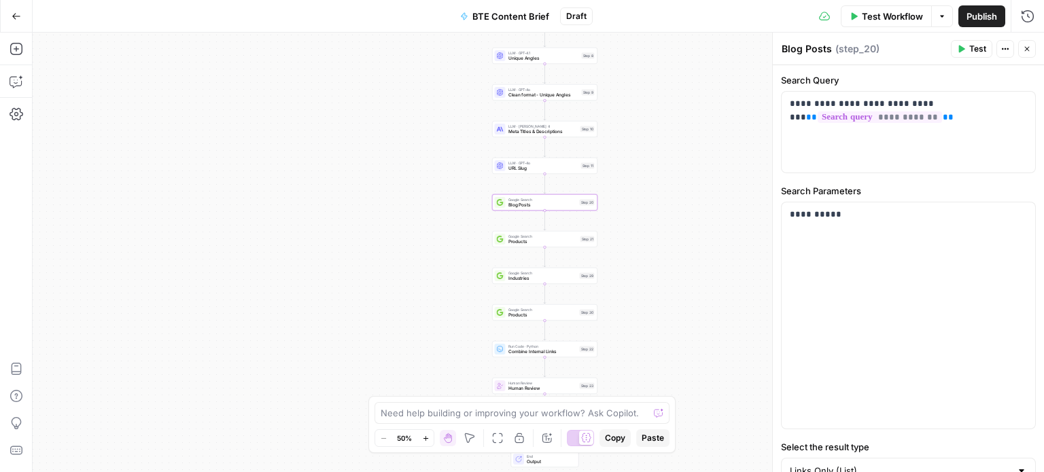
click at [795, 50] on textarea "Blog Posts" at bounding box center [807, 49] width 50 height 14
type textarea "Home"
click at [547, 277] on span "Industries" at bounding box center [542, 278] width 69 height 7
drag, startPoint x: 992, startPoint y: 106, endPoint x: 807, endPoint y: 102, distance: 184.9
click at [807, 102] on p "**********" at bounding box center [903, 110] width 227 height 27
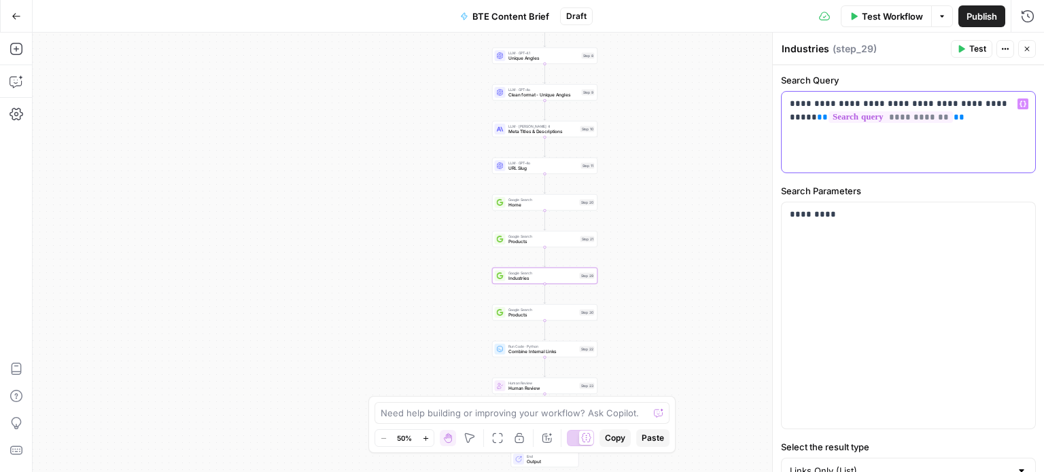
drag, startPoint x: 868, startPoint y: 145, endPoint x: 844, endPoint y: 125, distance: 31.9
click at [844, 125] on div "**********" at bounding box center [909, 132] width 254 height 81
click at [805, 45] on textarea "Industries" at bounding box center [806, 49] width 48 height 14
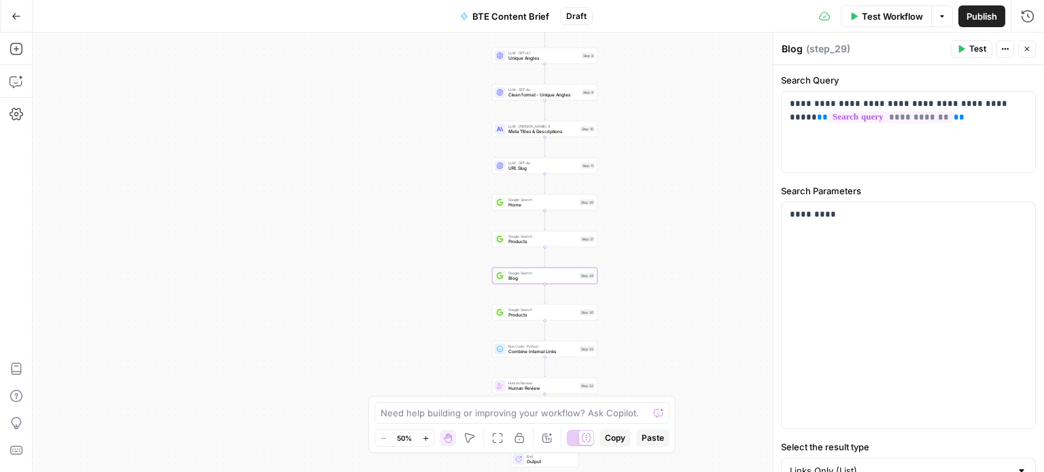
type textarea "Blog"
click at [539, 317] on span "Products" at bounding box center [542, 315] width 69 height 7
click at [803, 47] on textarea "Products" at bounding box center [803, 49] width 43 height 14
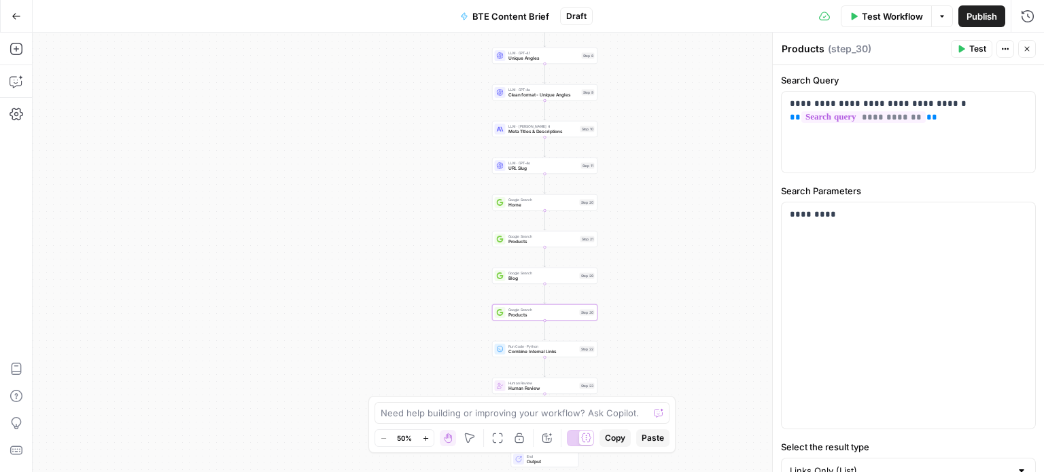
type textarea "P"
type textarea "Outcomes"
drag, startPoint x: 969, startPoint y: 106, endPoint x: 807, endPoint y: 88, distance: 162.1
click at [807, 88] on div "**********" at bounding box center [908, 123] width 255 height 100
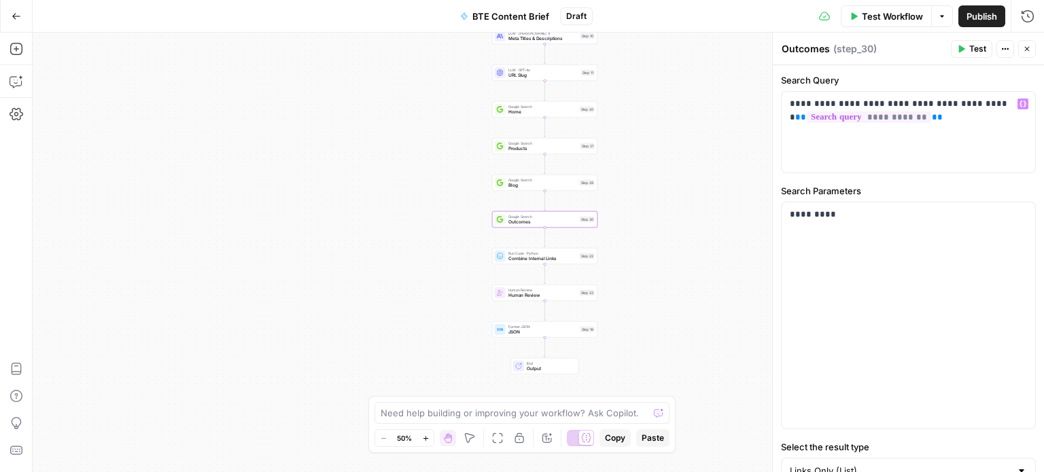
click at [552, 260] on span "Combine Internal Links" at bounding box center [542, 259] width 69 height 7
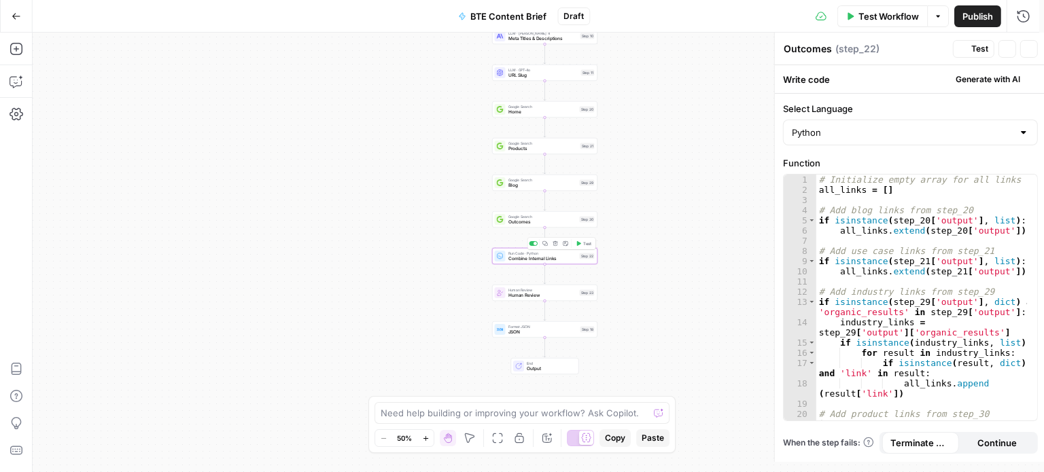
type textarea "Combine Internal Links"
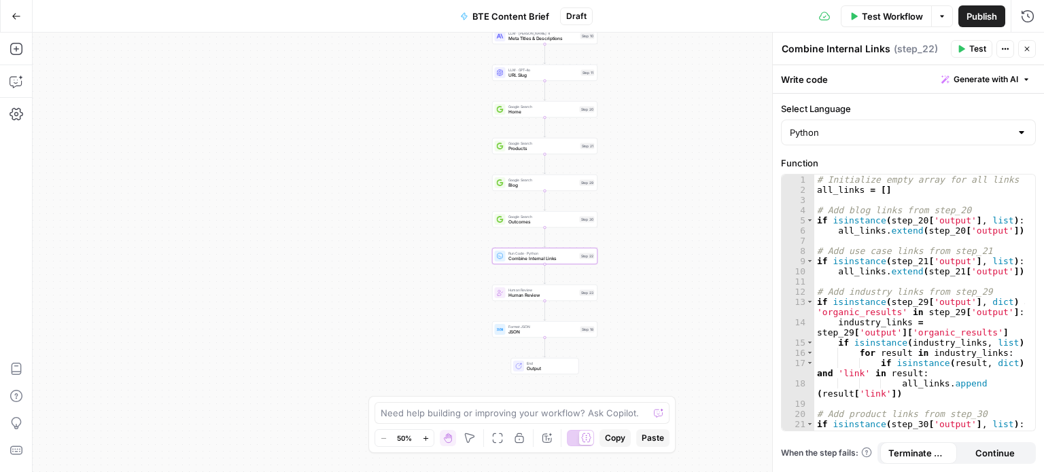
click at [531, 298] on div "Human Review Human Review Step 23 Copy step Delete step Add Note Test" at bounding box center [544, 293] width 105 height 16
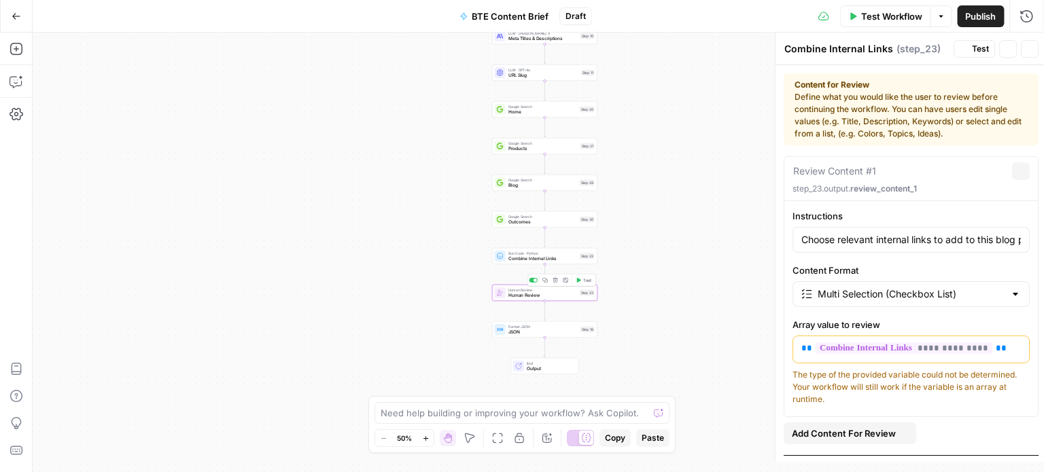
type textarea "Human Review"
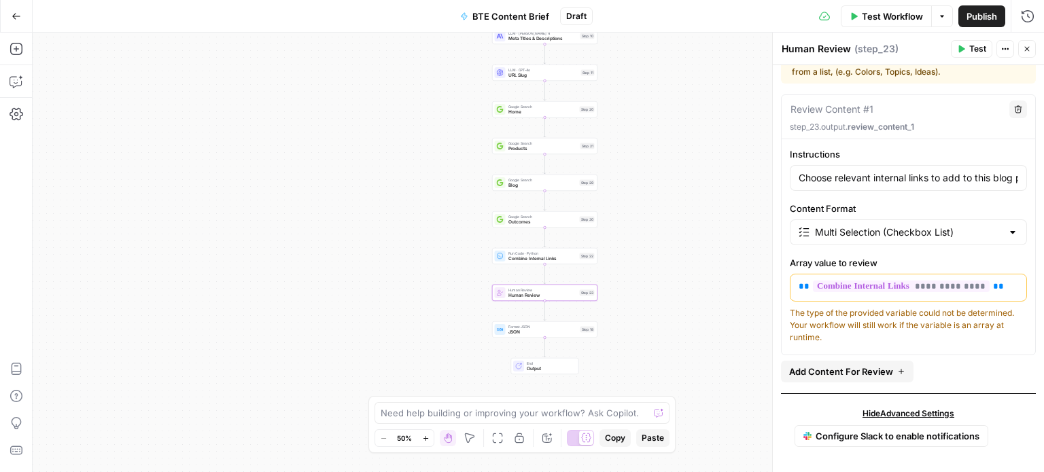
click at [567, 332] on span "JSON" at bounding box center [542, 332] width 69 height 7
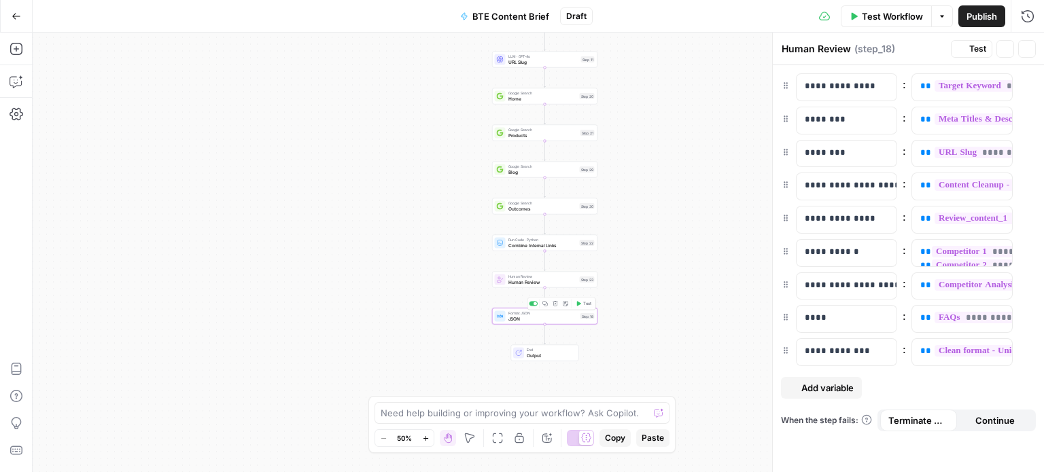
type textarea "JSON"
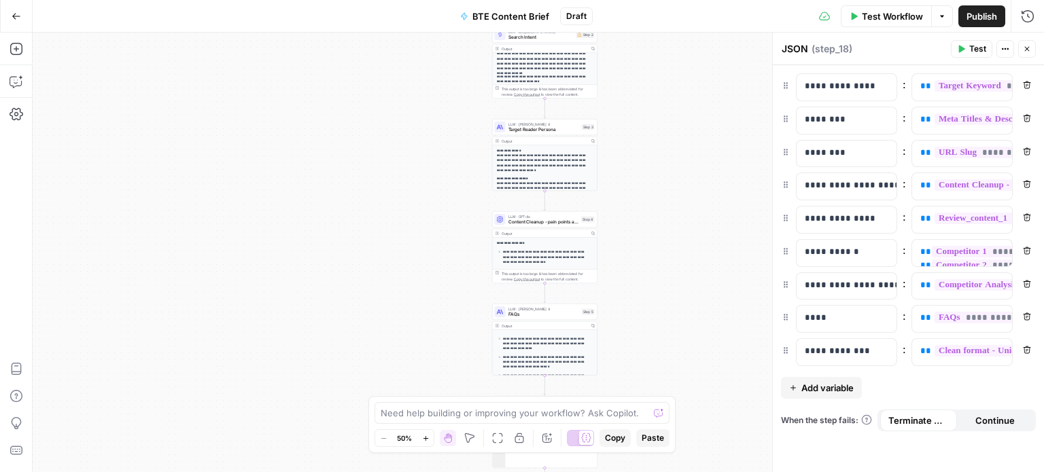
click at [979, 20] on span "Publish" at bounding box center [982, 17] width 31 height 14
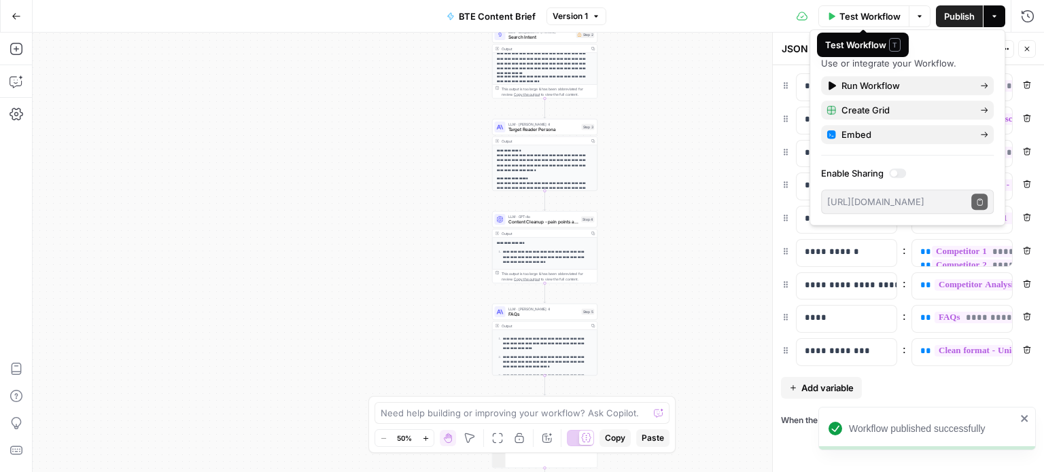
click at [875, 22] on span "Test Workflow" at bounding box center [869, 17] width 61 height 14
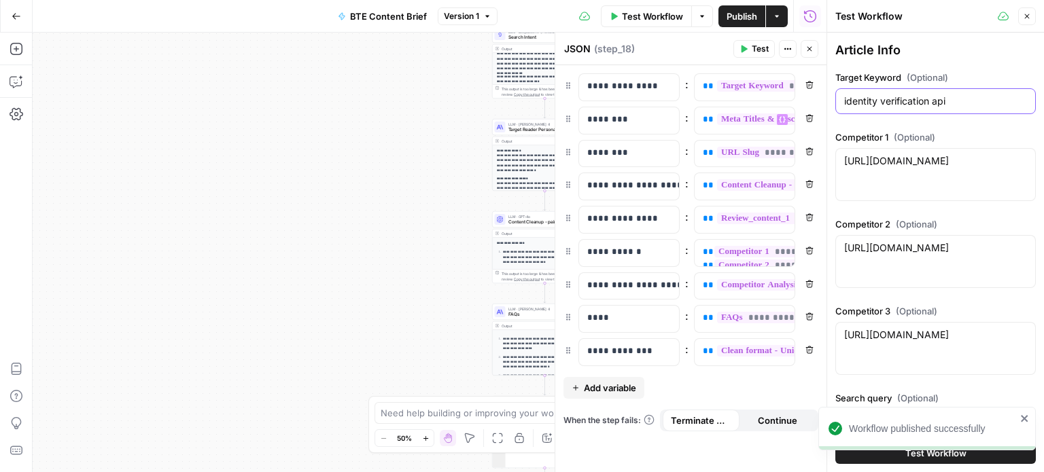
click at [926, 105] on input "identity verification api" at bounding box center [935, 101] width 183 height 14
click at [916, 100] on input "identity verification api" at bounding box center [935, 101] width 183 height 14
paste input "physical therapy reimbursement rates"
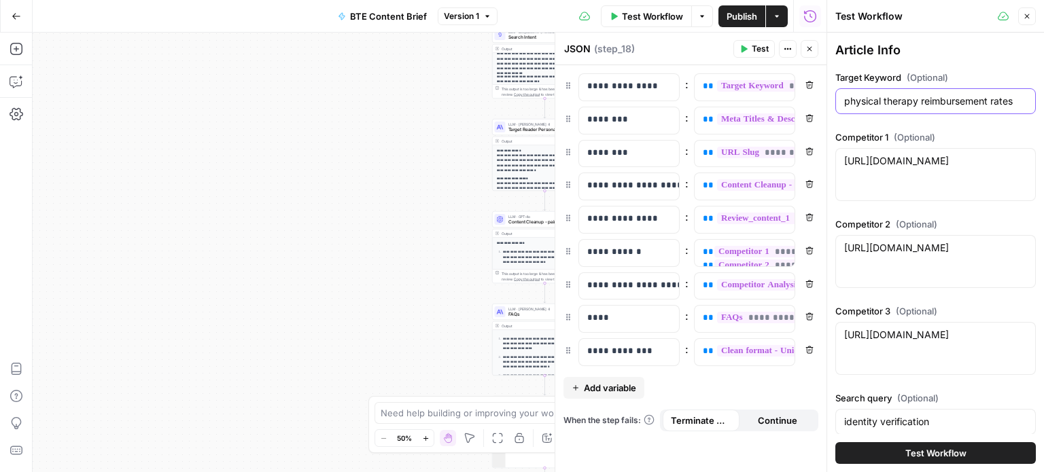
type input "physical therapy reimbursement rates"
click at [892, 176] on div "https://developers.id.me/ https://developers.id.me/" at bounding box center [935, 174] width 201 height 53
paste textarea "[URL][DOMAIN_NAME]"
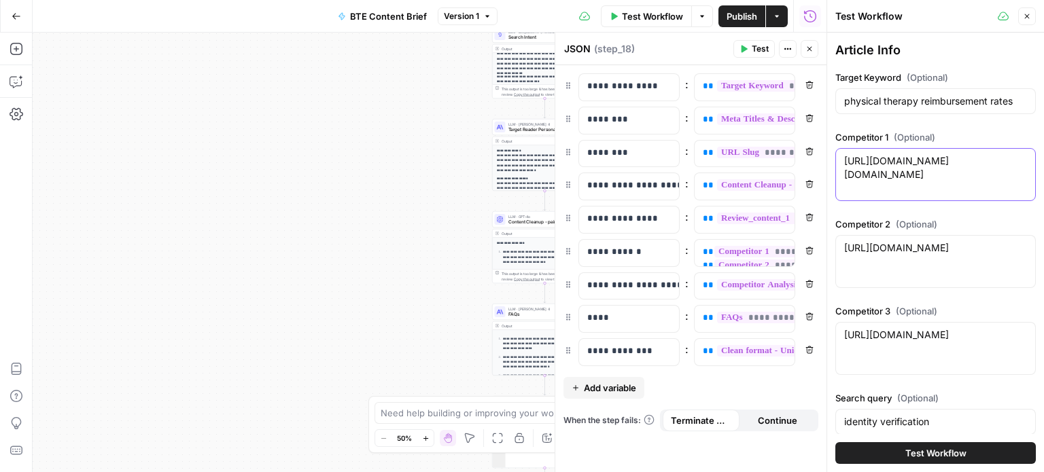
paste textarea
type textarea "[URL][DOMAIN_NAME]"
click at [919, 255] on textarea "https://authenticate.com/products/identity" at bounding box center [935, 248] width 183 height 14
paste textarea "www.sprypt.com/blog/physical-therapy-cpt-codes-reference-sheet"
type textarea "[URL][DOMAIN_NAME]"
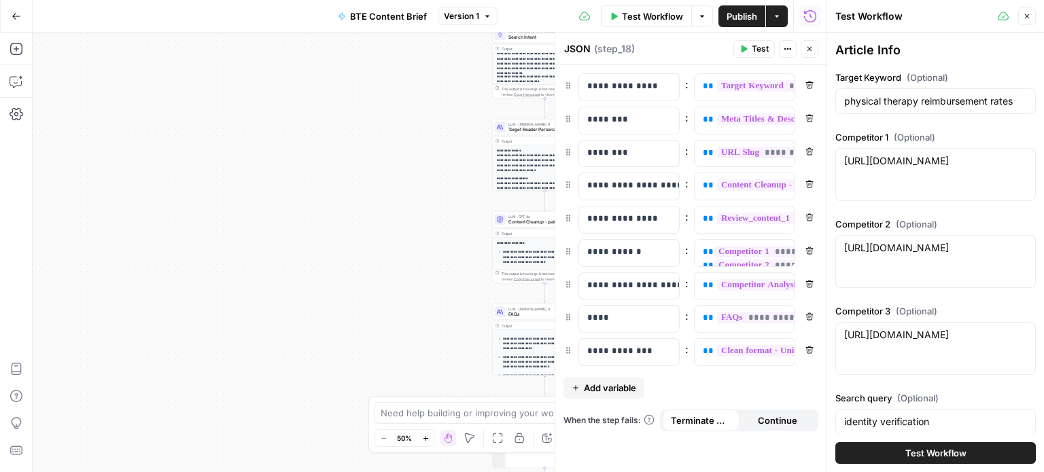
click at [951, 358] on div "https://www.entrust.com/blog/2023/10/complete-guide-to-id-verification https://…" at bounding box center [935, 348] width 201 height 53
paste textarea "patientstudio.com/2024-physical-therapy-reimbursement-rates"
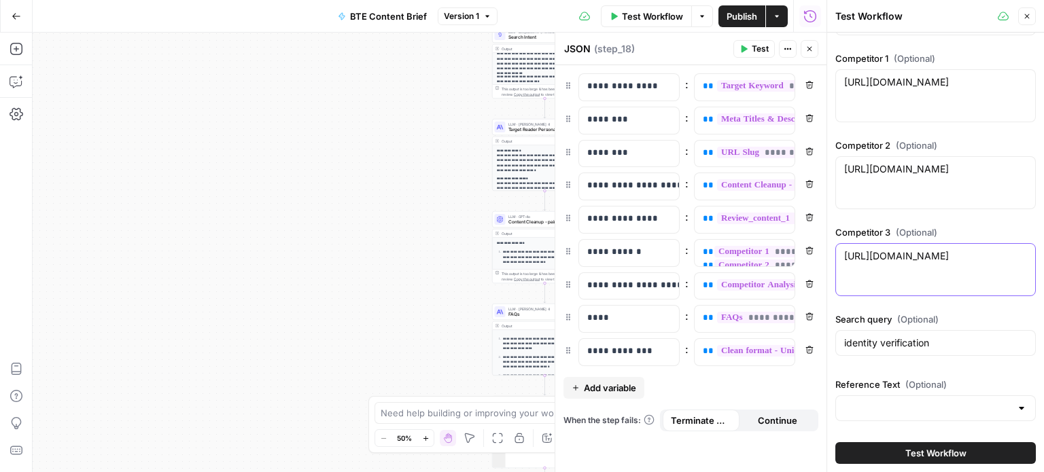
scroll to position [0, 0]
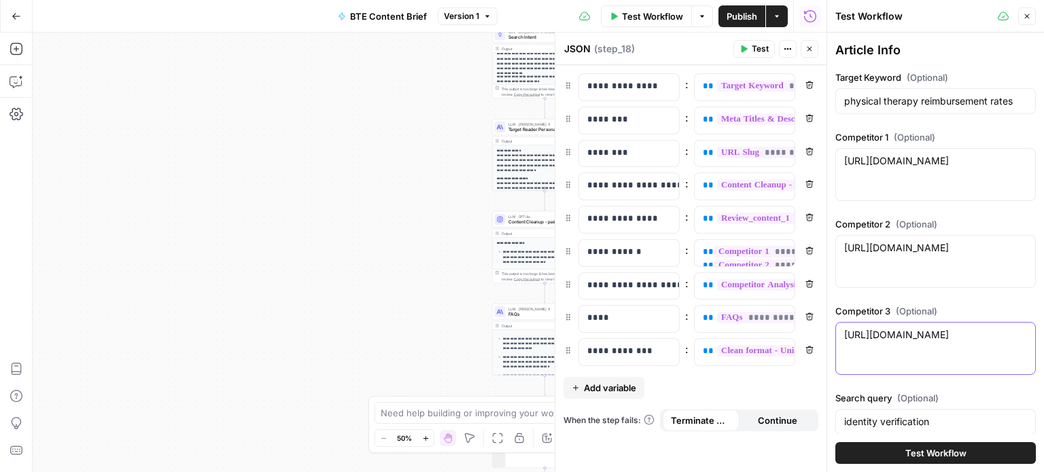
type textarea "[URL][DOMAIN_NAME]"
click at [916, 93] on div "physical therapy reimbursement rates" at bounding box center [935, 101] width 201 height 26
click at [924, 115] on div "Target Keyword (Optional) physical therapy reimbursement rates" at bounding box center [935, 95] width 201 height 49
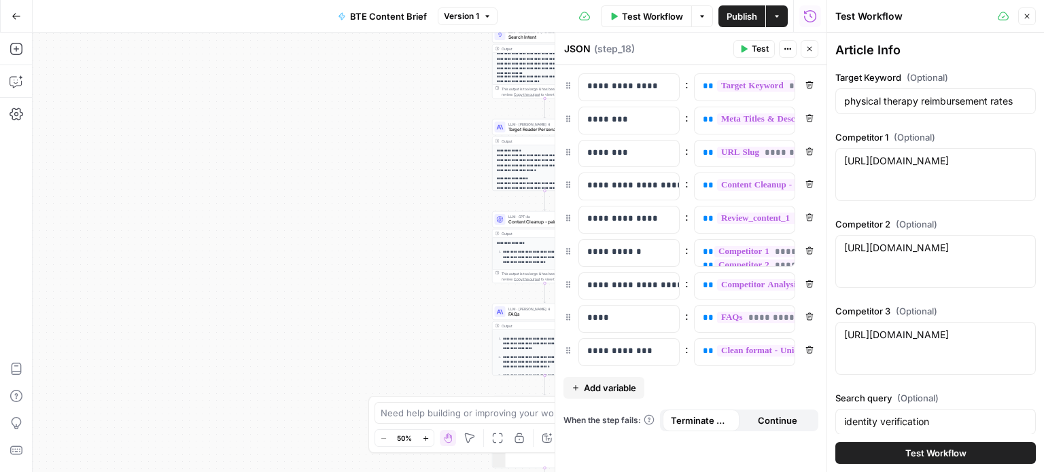
click at [924, 115] on div "Target Keyword (Optional) physical therapy reimbursement rates" at bounding box center [935, 95] width 201 height 49
click at [908, 107] on input "physical therapy reimbursement rates" at bounding box center [935, 101] width 183 height 14
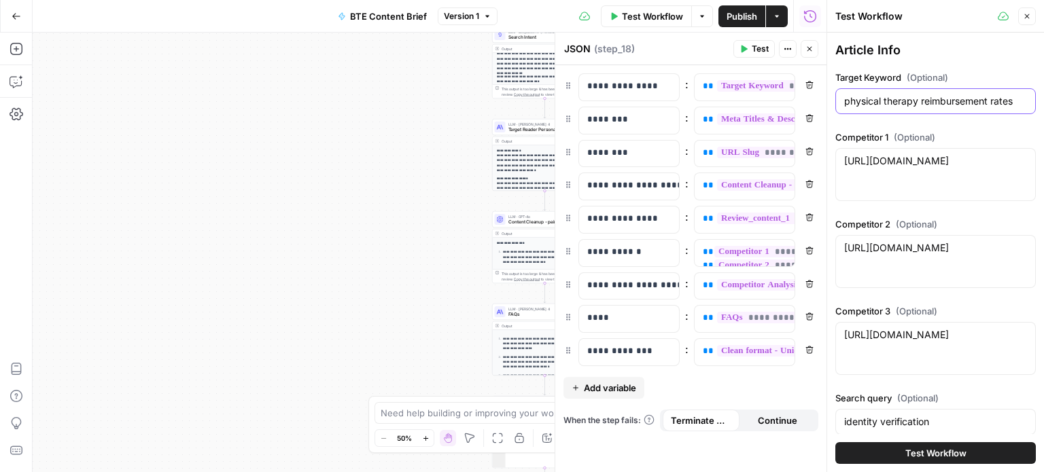
scroll to position [79, 0]
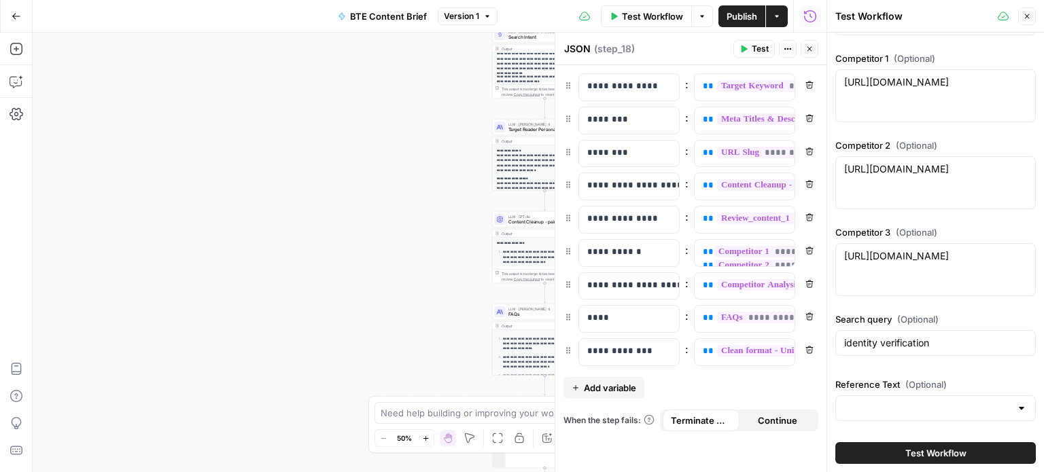
click at [911, 353] on div "identity verification" at bounding box center [935, 343] width 201 height 26
click at [911, 346] on input "identity verification" at bounding box center [935, 343] width 183 height 14
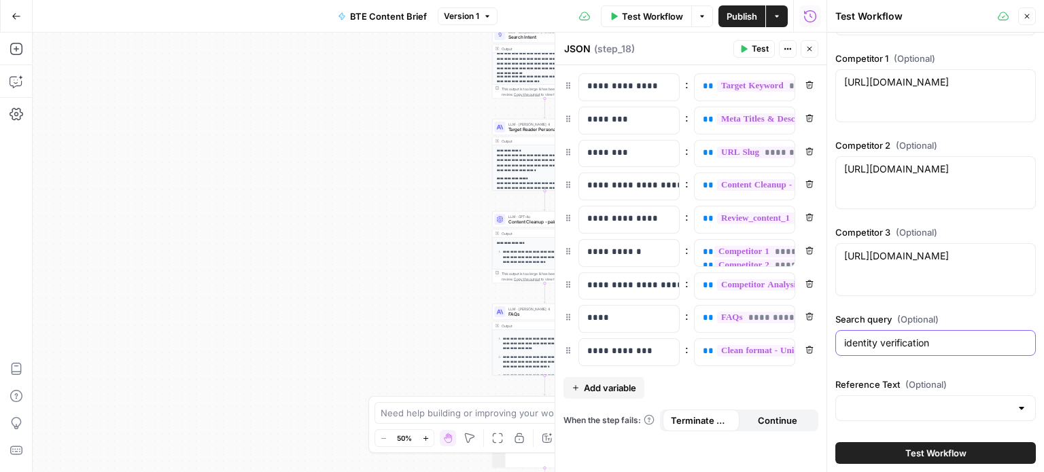
click at [911, 346] on input "identity verification" at bounding box center [935, 343] width 183 height 14
paste input "physical therapy reimbursement rates"
type input "physical therapy reimbursement rates"
click at [938, 404] on input "Reference Text (Optional)" at bounding box center [927, 409] width 167 height 14
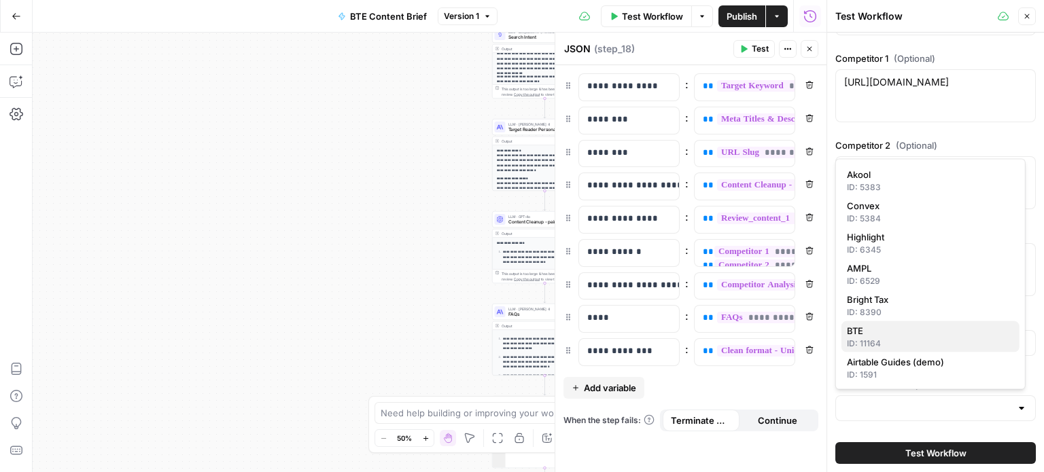
click at [908, 334] on span "BTE" at bounding box center [928, 331] width 162 height 14
type input "BTE"
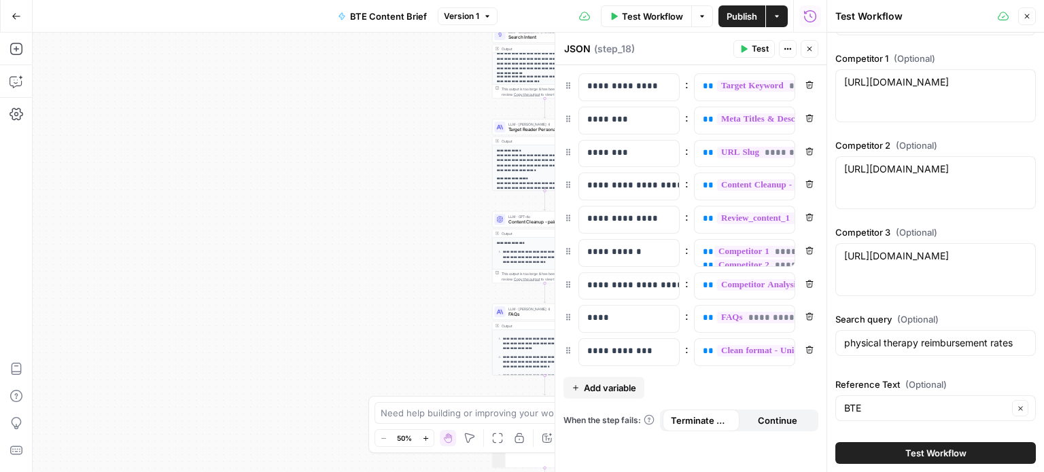
click at [959, 456] on span "Test Workflow" at bounding box center [935, 454] width 61 height 14
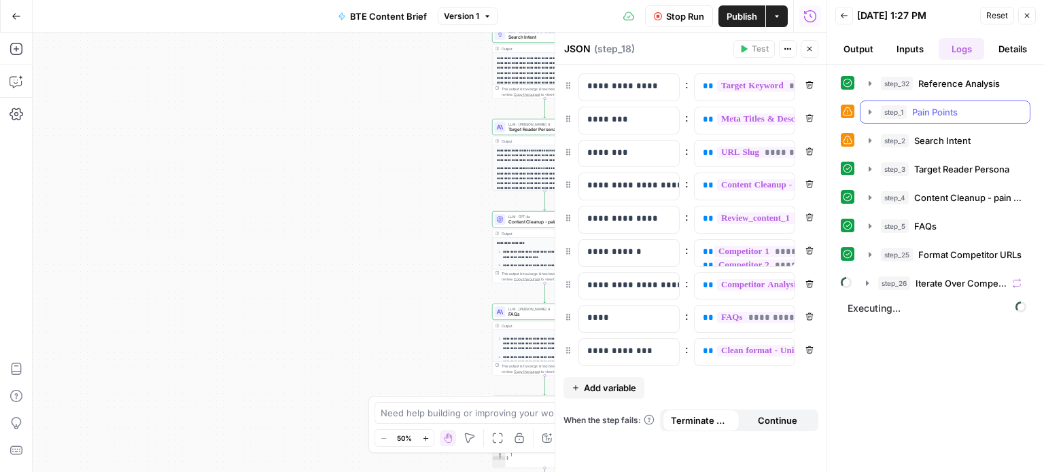
click at [871, 105] on button "step_1 Pain Points 2 seconds / 1 tasks" at bounding box center [945, 112] width 169 height 22
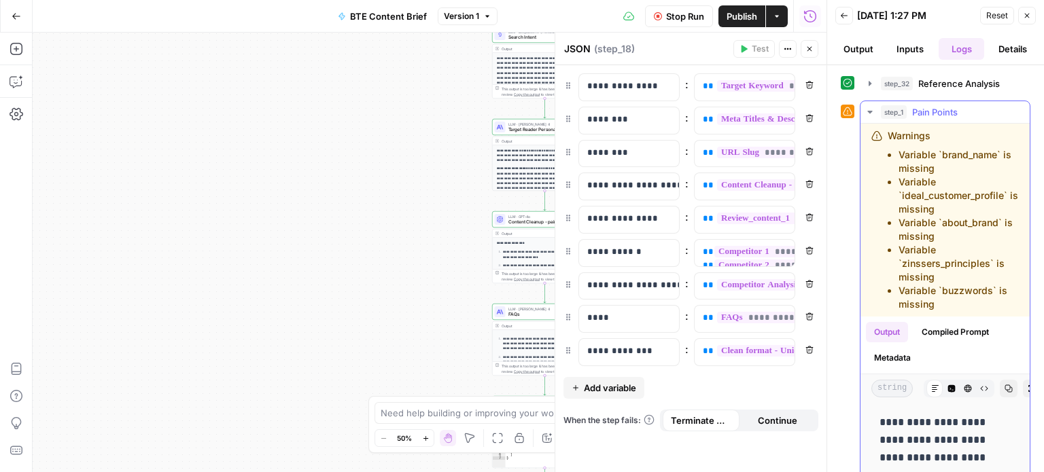
click at [873, 112] on icon "button" at bounding box center [870, 112] width 11 height 11
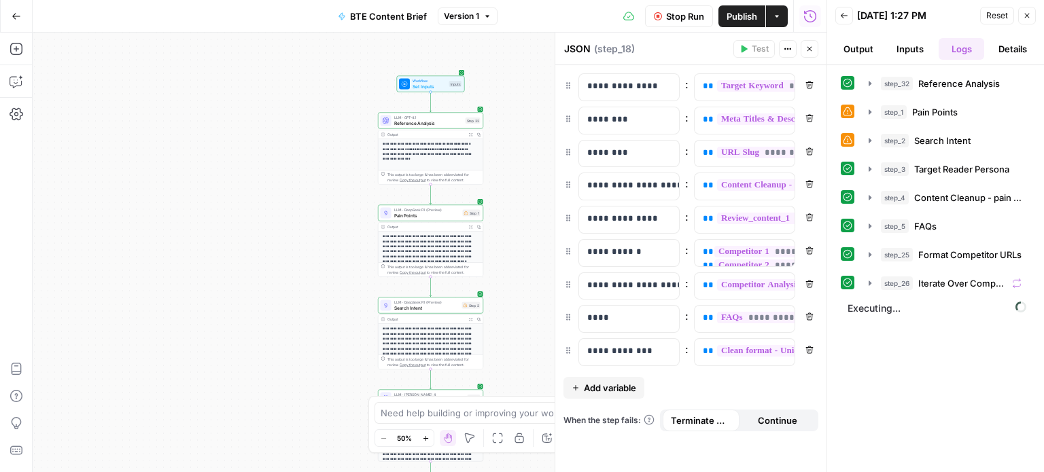
click at [423, 214] on span "Pain Points" at bounding box center [427, 215] width 66 height 7
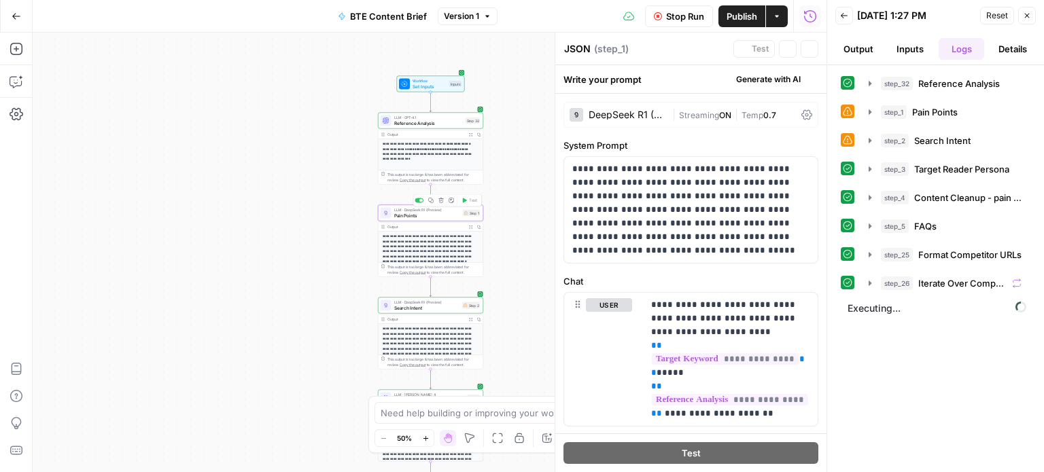
type textarea "Pain Points"
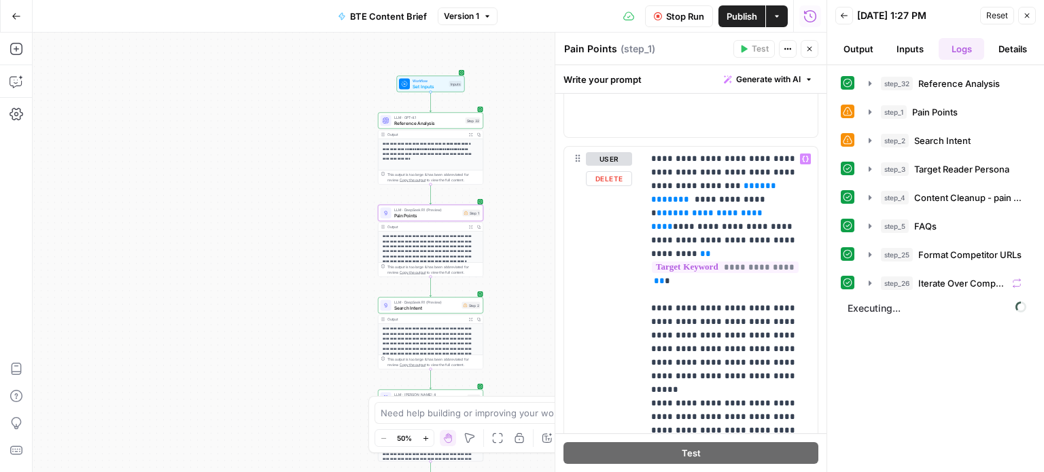
scroll to position [503, 0]
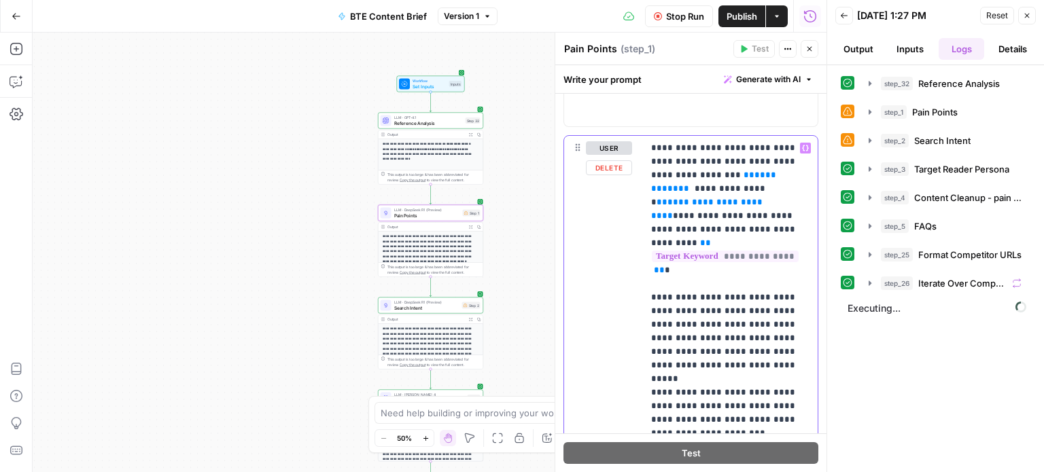
drag, startPoint x: 716, startPoint y: 188, endPoint x: 646, endPoint y: 190, distance: 70.0
click at [646, 190] on div "**********" at bounding box center [730, 379] width 175 height 487
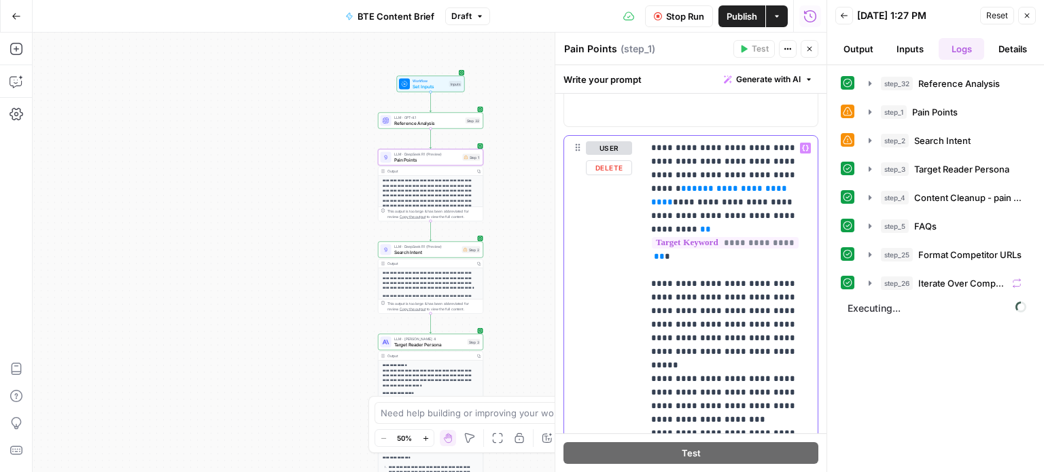
drag, startPoint x: 709, startPoint y: 193, endPoint x: 648, endPoint y: 192, distance: 61.2
click at [648, 192] on div "**********" at bounding box center [730, 372] width 175 height 473
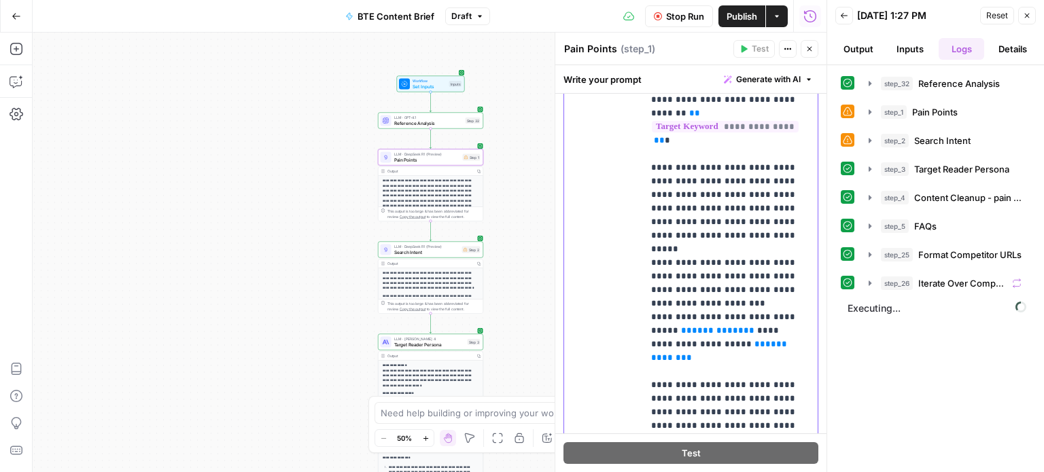
scroll to position [699, 0]
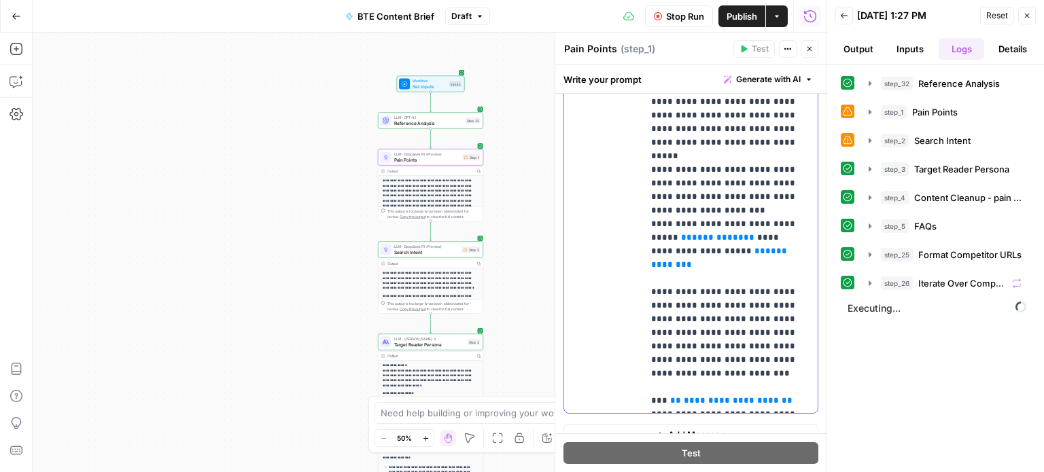
drag, startPoint x: 784, startPoint y: 238, endPoint x: 749, endPoint y: 237, distance: 35.4
click at [749, 237] on p "**********" at bounding box center [725, 177] width 148 height 462
click at [779, 231] on p "**********" at bounding box center [725, 177] width 148 height 462
drag, startPoint x: 779, startPoint y: 233, endPoint x: 644, endPoint y: 211, distance: 136.4
click at [644, 211] on div "**********" at bounding box center [730, 176] width 175 height 473
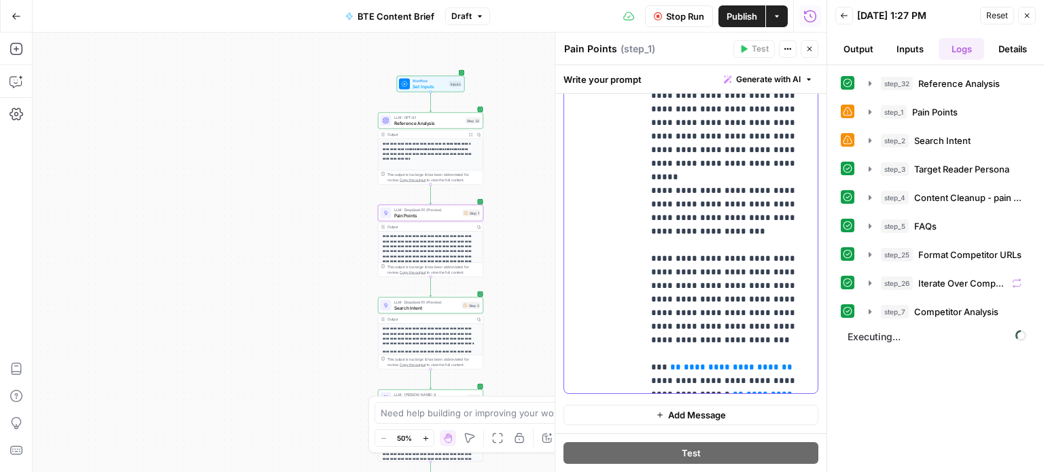
scroll to position [675, 0]
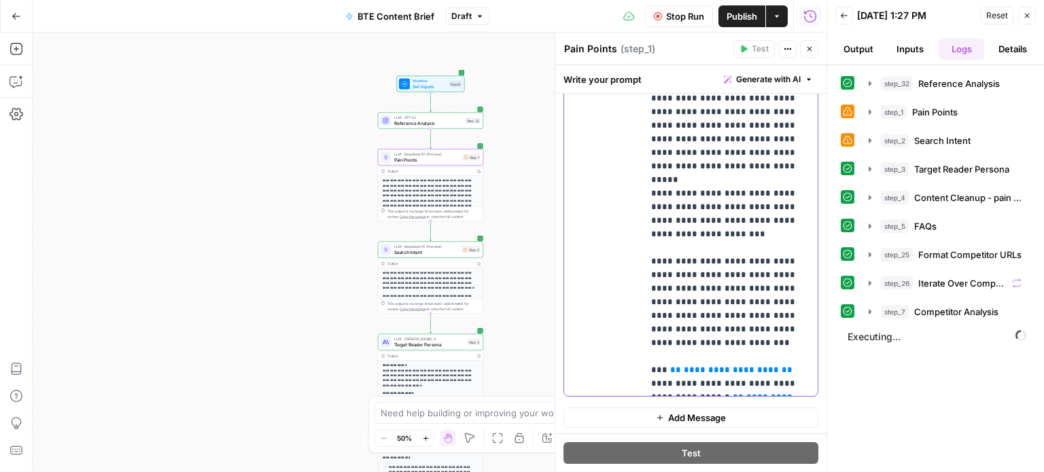
drag, startPoint x: 769, startPoint y: 383, endPoint x: 616, endPoint y: 357, distance: 155.8
click at [616, 357] on div "**********" at bounding box center [691, 180] width 254 height 432
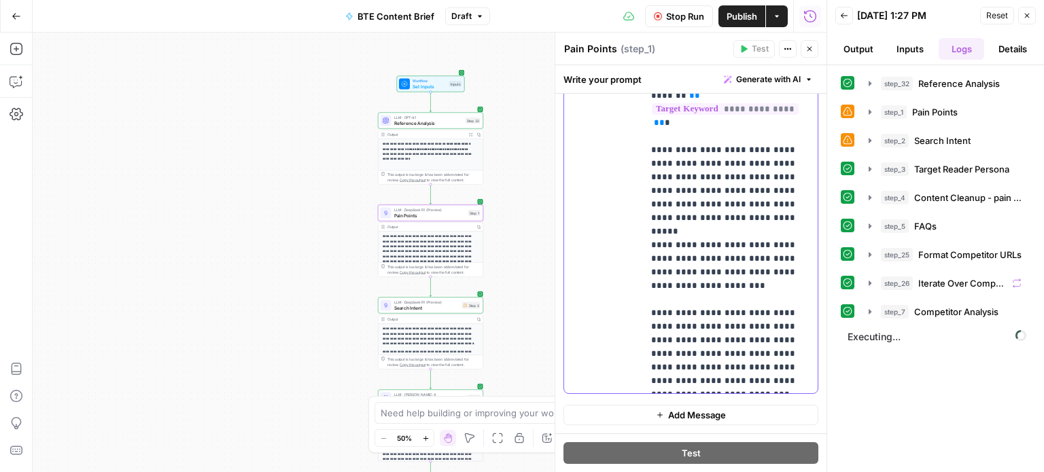
scroll to position [621, 0]
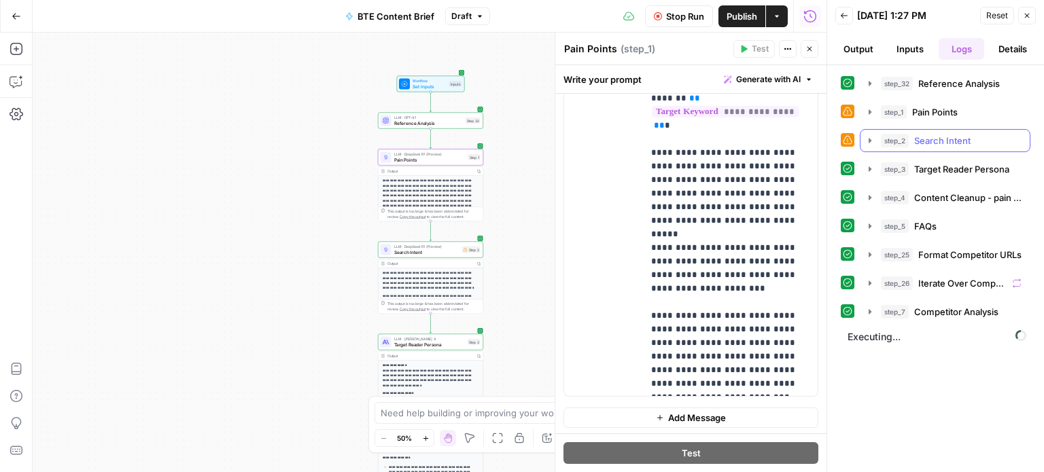
click at [926, 138] on span "Search Intent" at bounding box center [942, 141] width 56 height 14
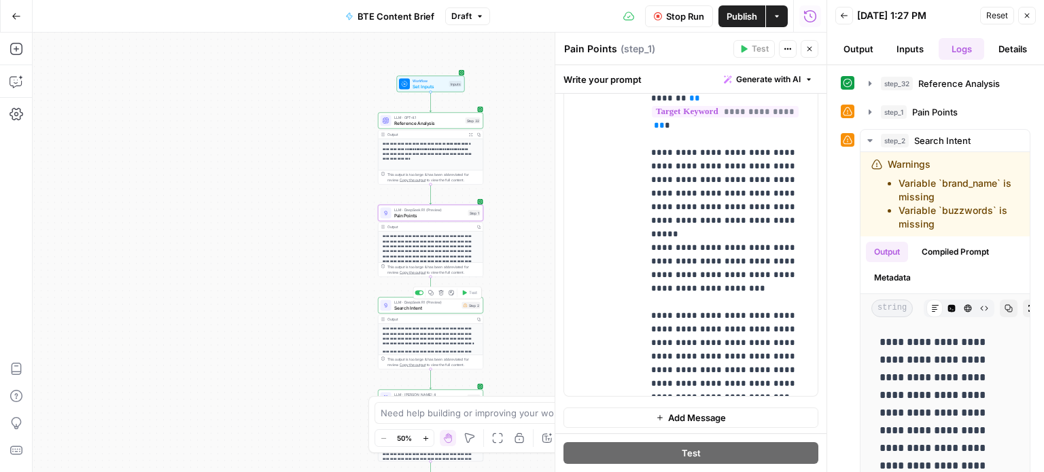
click at [453, 305] on span "Search Intent" at bounding box center [426, 308] width 65 height 7
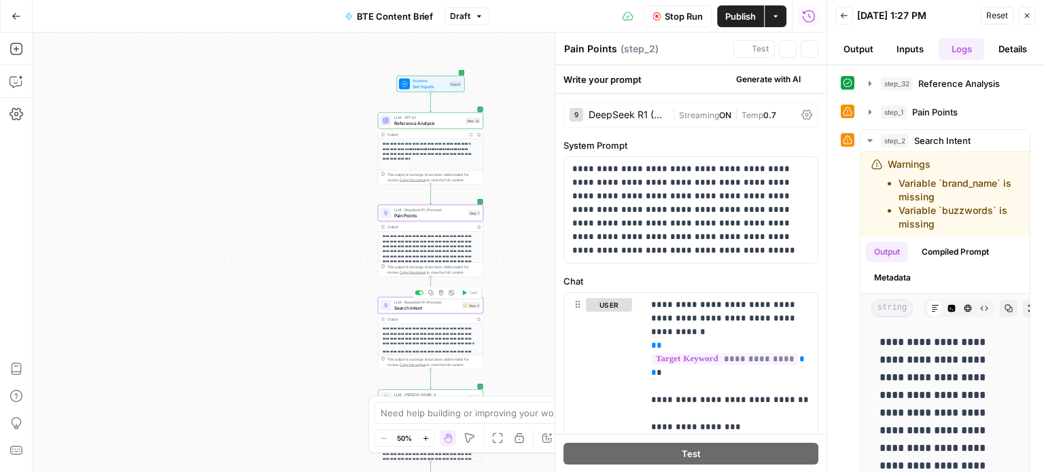
type textarea "Search Intent"
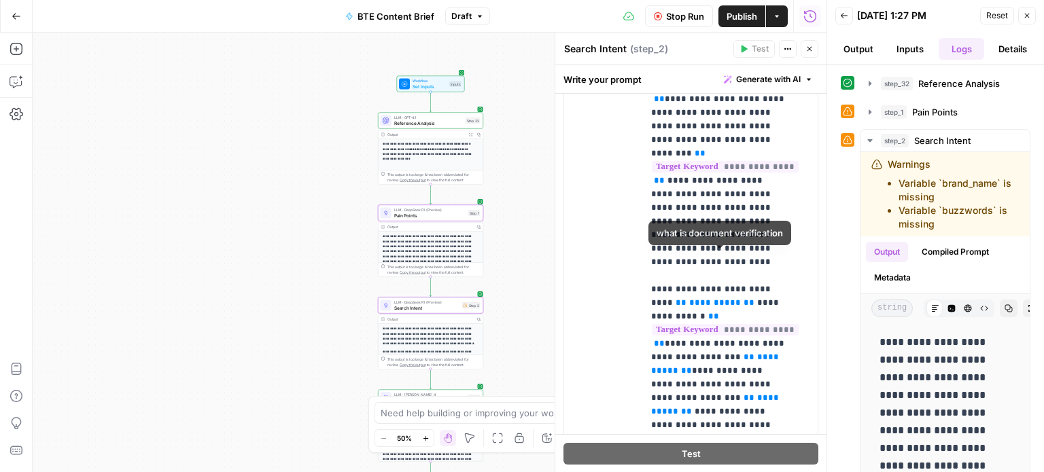
scroll to position [383, 0]
drag, startPoint x: 703, startPoint y: 245, endPoint x: 648, endPoint y: 237, distance: 56.4
click at [648, 237] on div "**********" at bounding box center [725, 187] width 164 height 554
drag, startPoint x: 723, startPoint y: 232, endPoint x: 641, endPoint y: 233, distance: 82.3
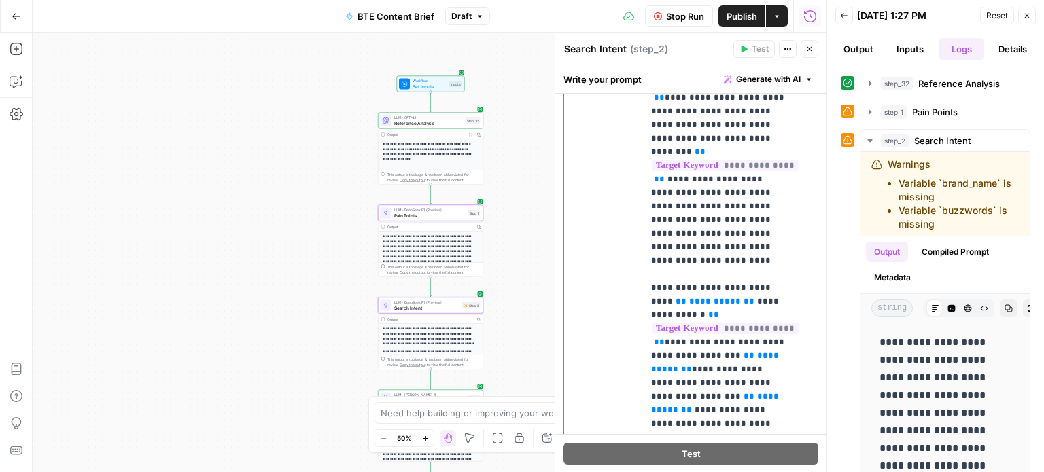
click at [641, 233] on div "**********" at bounding box center [691, 187] width 254 height 554
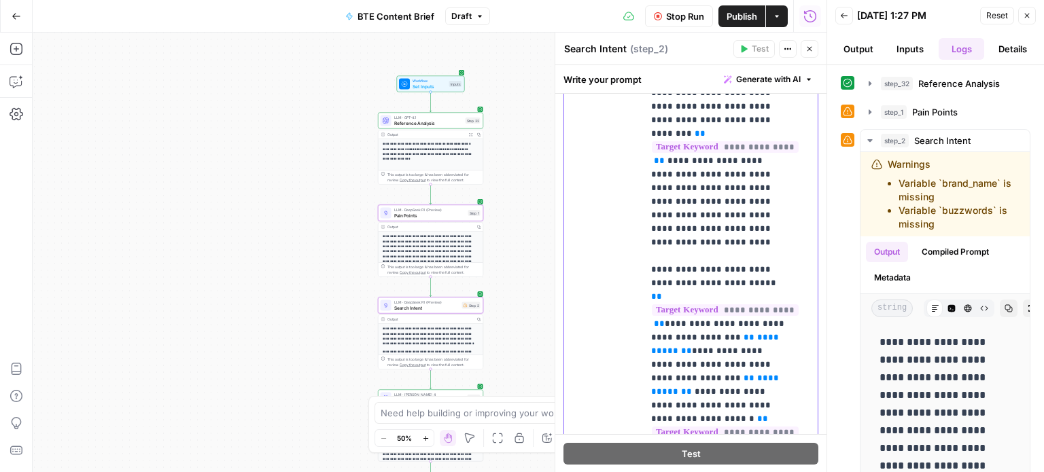
scroll to position [406, 0]
drag, startPoint x: 715, startPoint y: 254, endPoint x: 765, endPoint y: 255, distance: 49.6
click at [765, 332] on span "**********" at bounding box center [716, 343] width 131 height 22
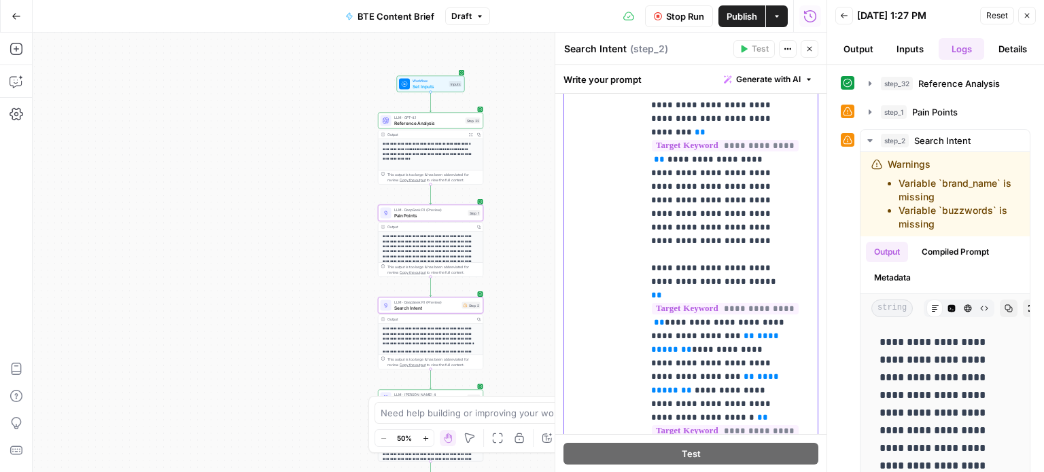
drag, startPoint x: 786, startPoint y: 255, endPoint x: 712, endPoint y: 256, distance: 74.1
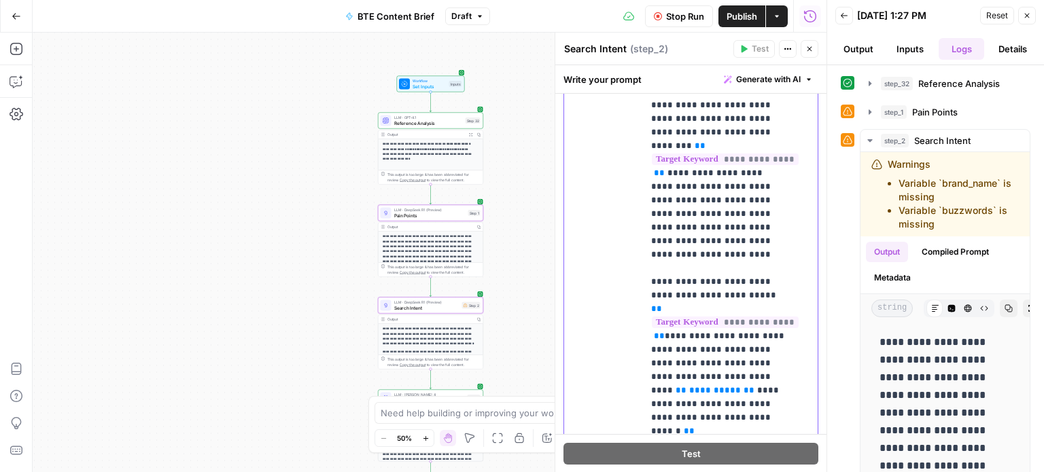
drag, startPoint x: 708, startPoint y: 295, endPoint x: 780, endPoint y: 295, distance: 72.7
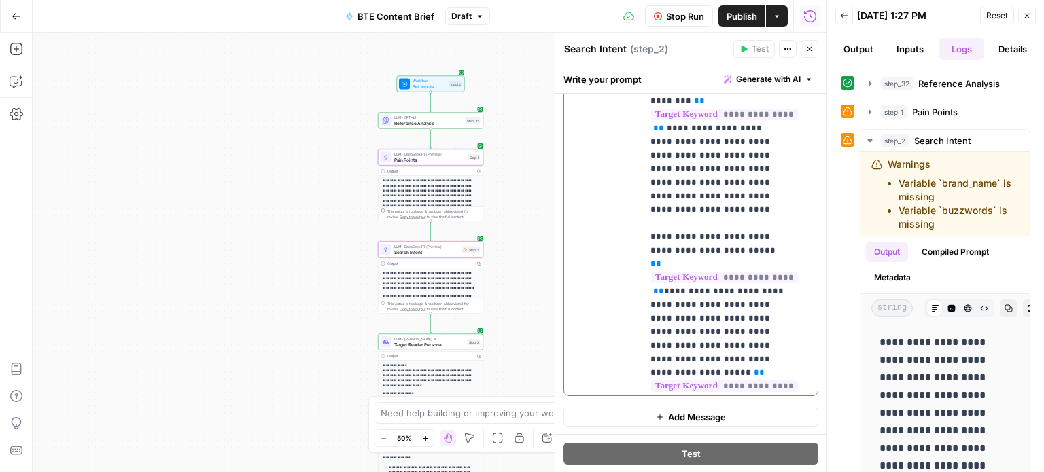
drag, startPoint x: 720, startPoint y: 368, endPoint x: 793, endPoint y: 386, distance: 74.8
click at [793, 386] on div "**********" at bounding box center [725, 119] width 164 height 554
click at [536, 125] on div "**********" at bounding box center [430, 253] width 794 height 440
click at [544, 138] on div "**********" at bounding box center [430, 253] width 794 height 440
click at [863, 44] on button "Output" at bounding box center [858, 49] width 46 height 22
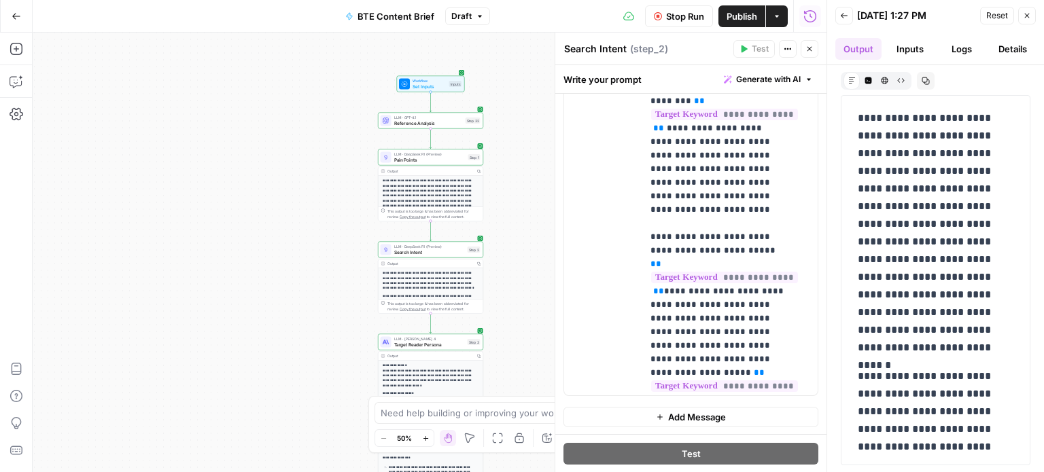
click at [748, 24] on button "Publish" at bounding box center [741, 16] width 47 height 22
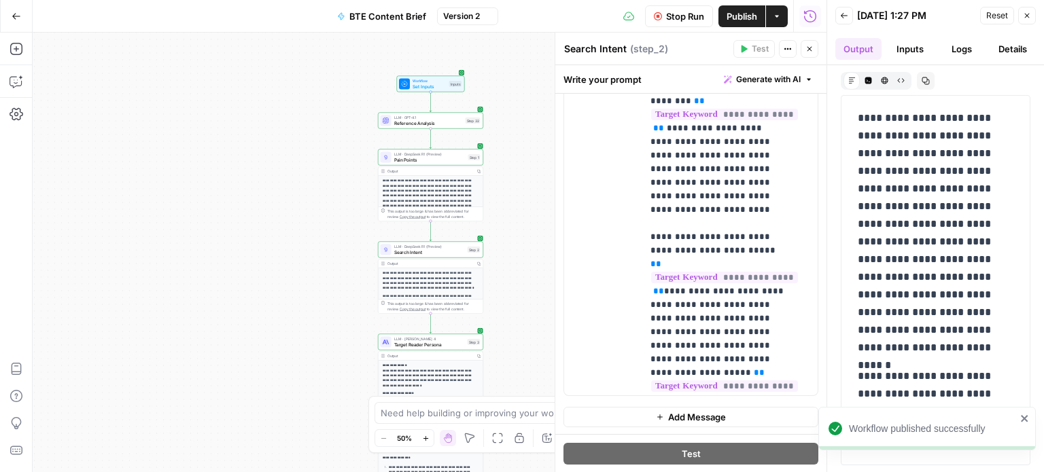
click at [683, 21] on span "Stop Run" at bounding box center [685, 17] width 38 height 14
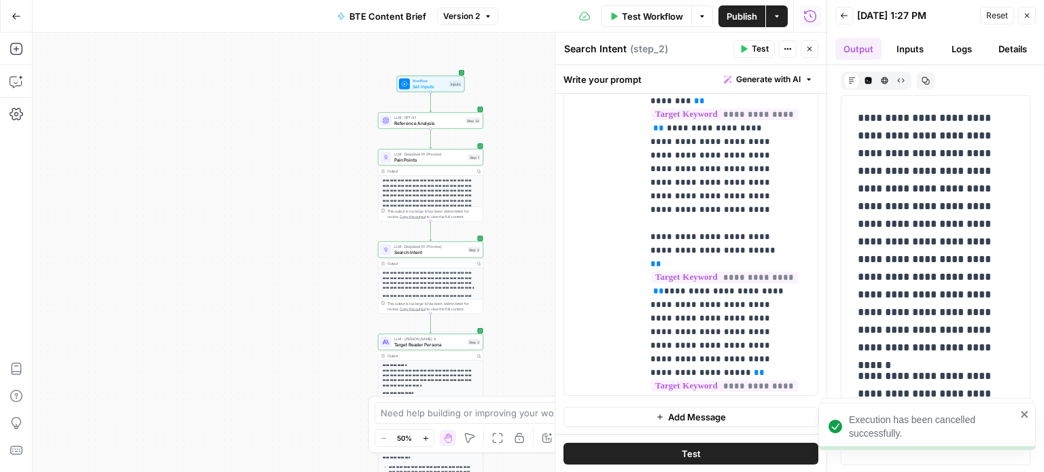
click at [737, 10] on span "Publish" at bounding box center [742, 17] width 31 height 14
click at [747, 48] on icon "button" at bounding box center [745, 49] width 6 height 7
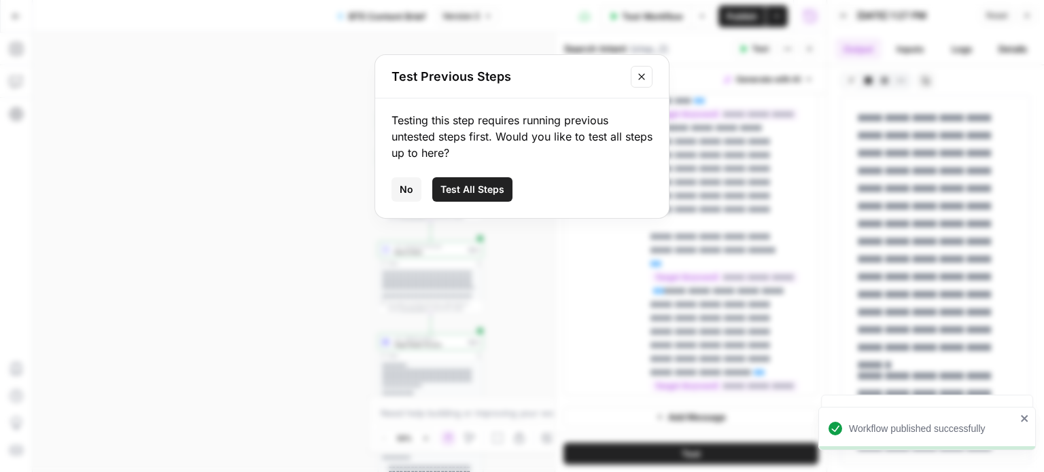
click at [489, 197] on button "Test All Steps" at bounding box center [472, 189] width 80 height 24
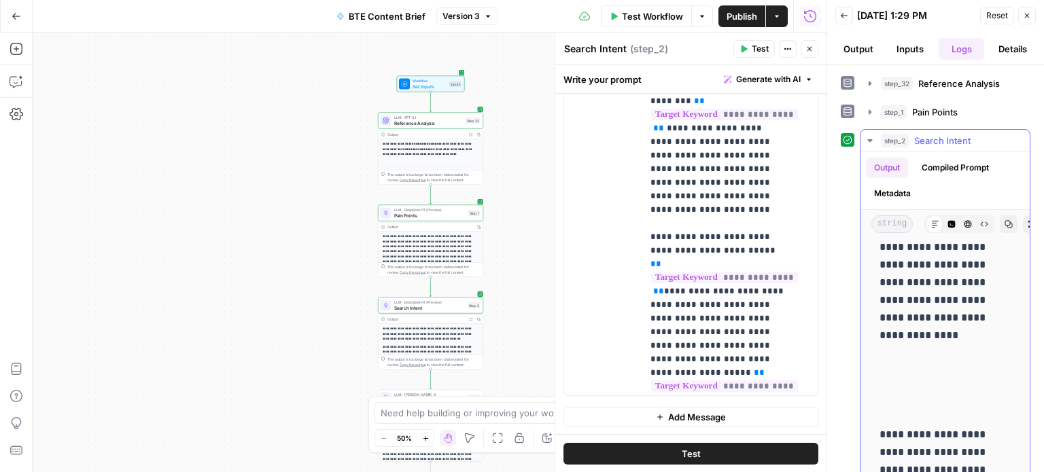
scroll to position [434, 0]
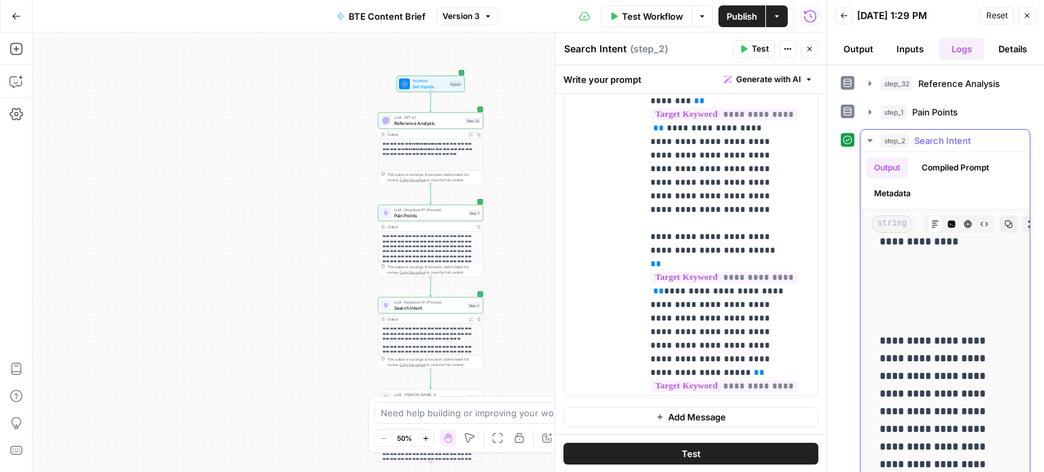
click at [875, 138] on button "step_2 Search Intent 1 second / 1 tasks" at bounding box center [945, 141] width 169 height 22
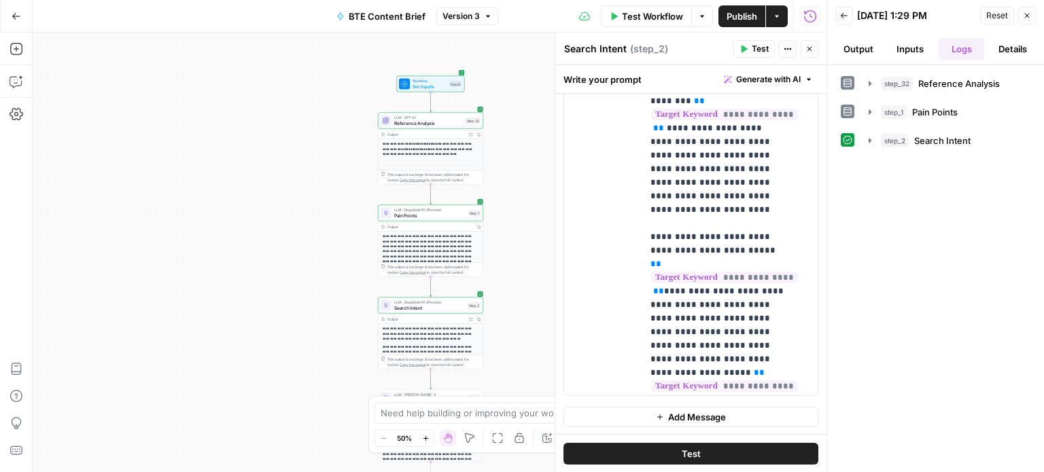
click at [867, 46] on button "Output" at bounding box center [858, 49] width 46 height 22
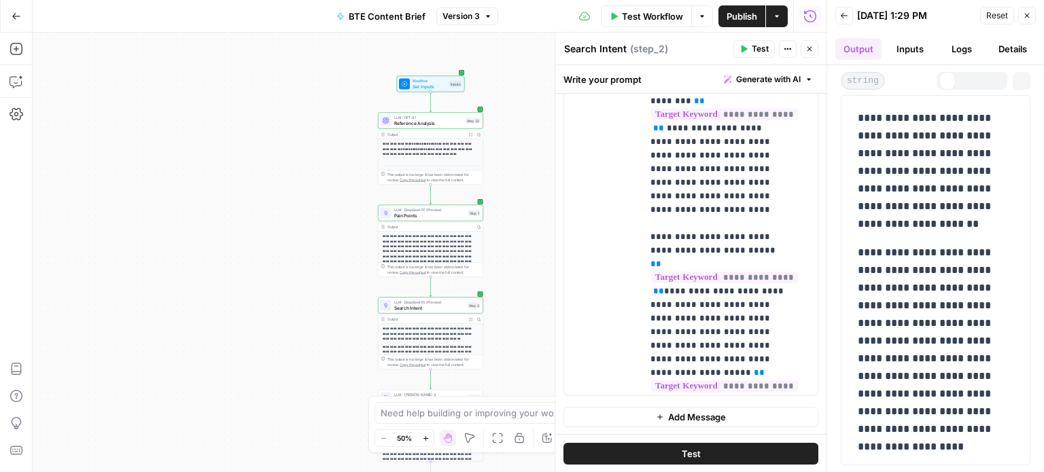
click at [916, 35] on header "Back 08/15/25 at 1:29 PM Reset Close Output Inputs Logs Details" at bounding box center [935, 32] width 217 height 65
click at [917, 41] on button "Inputs" at bounding box center [910, 49] width 46 height 22
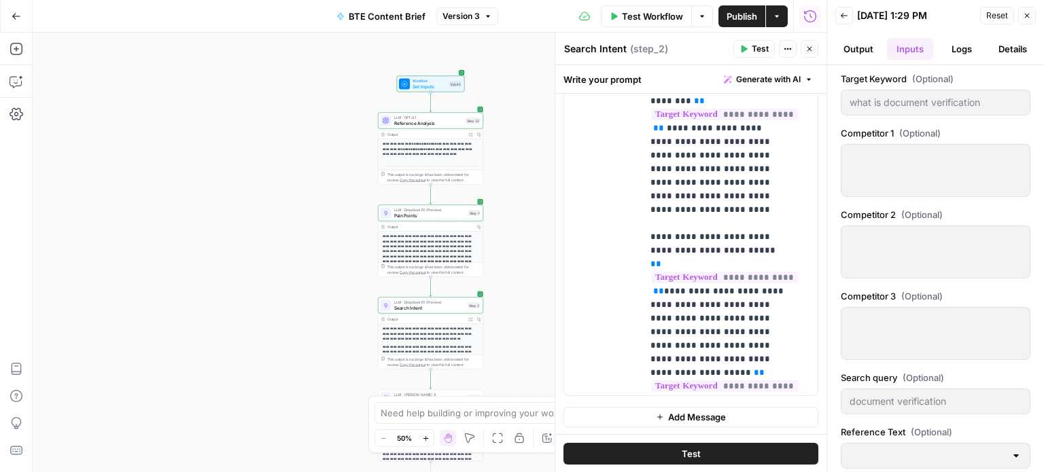
click at [963, 48] on button "Logs" at bounding box center [962, 49] width 46 height 22
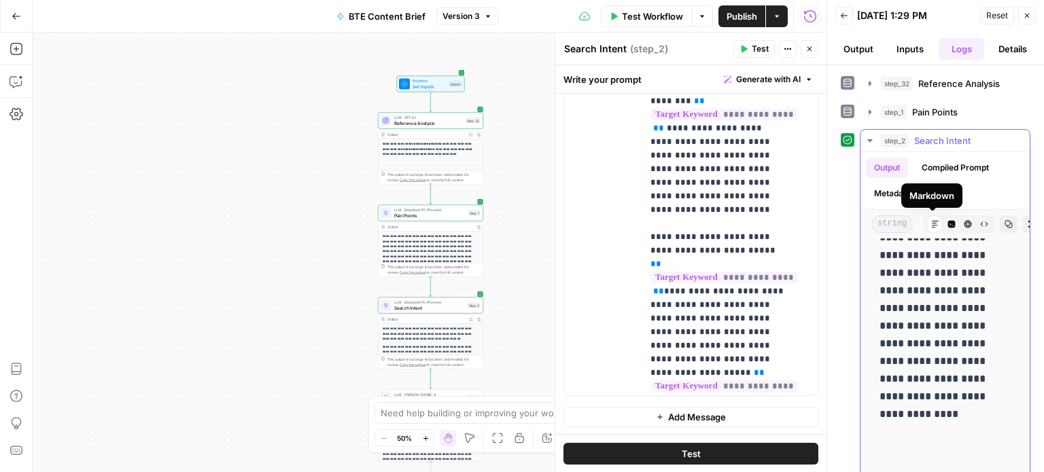
scroll to position [92, 0]
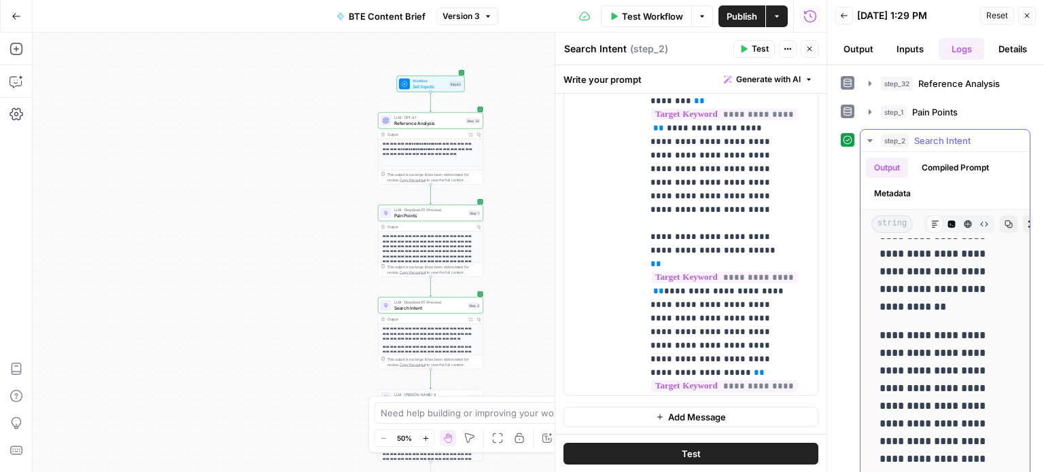
click at [870, 140] on icon "button" at bounding box center [869, 140] width 5 height 3
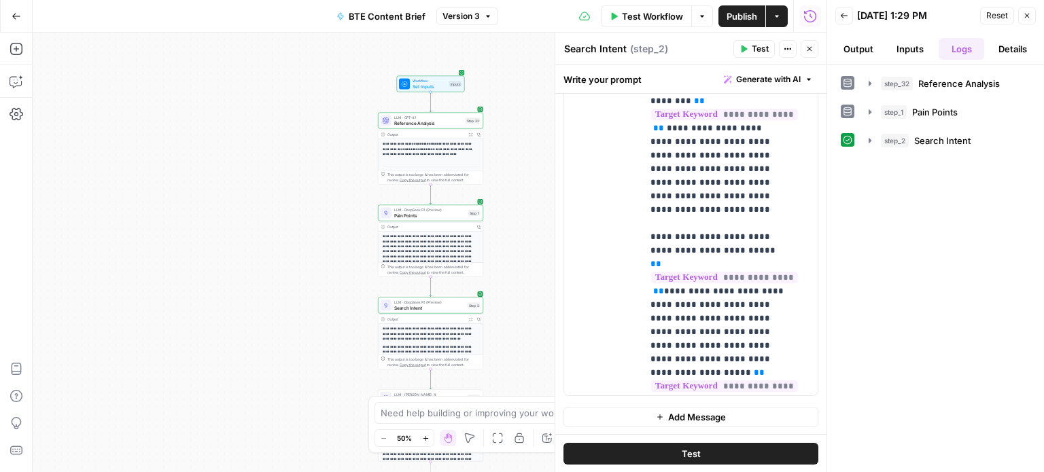
click at [504, 213] on div "**********" at bounding box center [430, 253] width 794 height 440
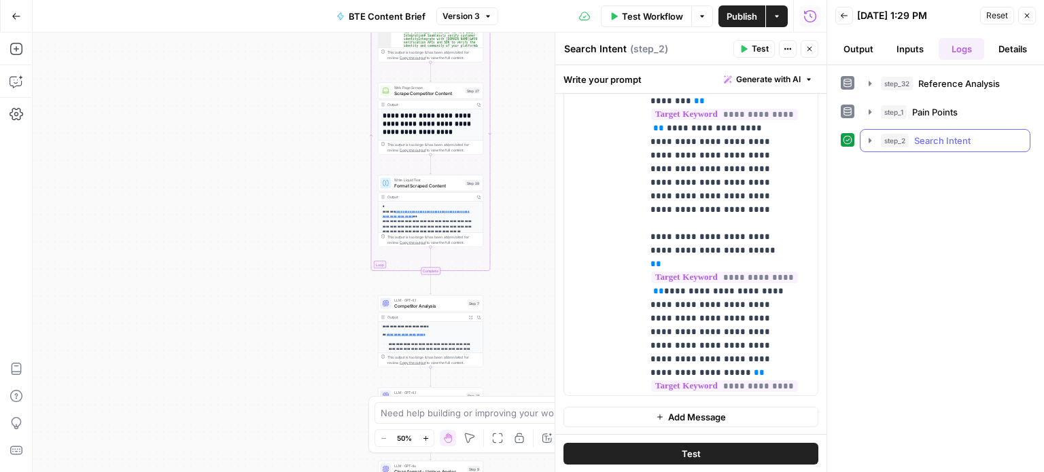
click at [918, 146] on span "Search Intent" at bounding box center [942, 141] width 56 height 14
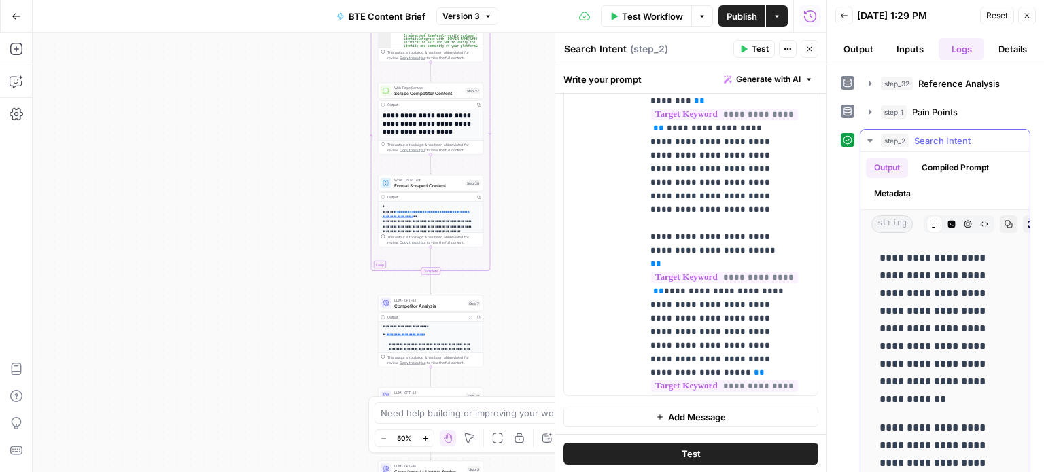
click at [872, 135] on icon "button" at bounding box center [870, 140] width 11 height 11
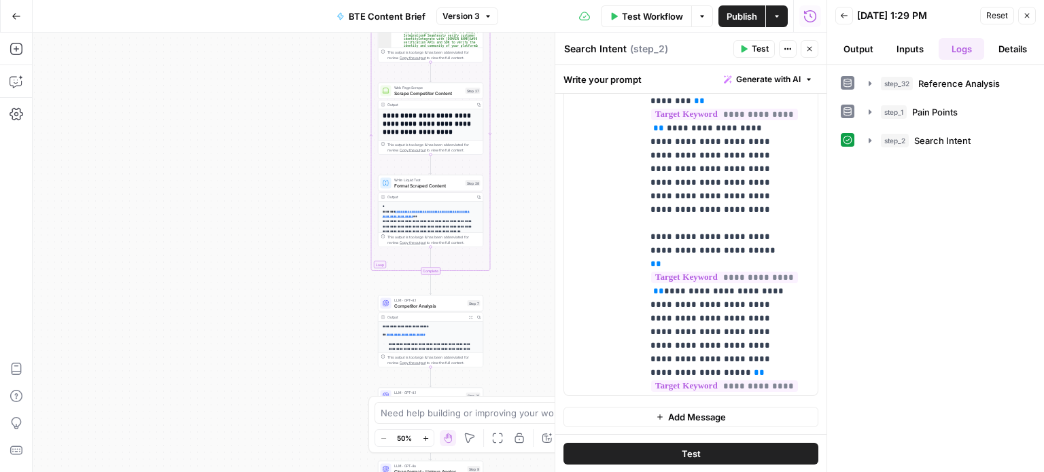
click at [817, 48] on button "Close" at bounding box center [810, 49] width 18 height 18
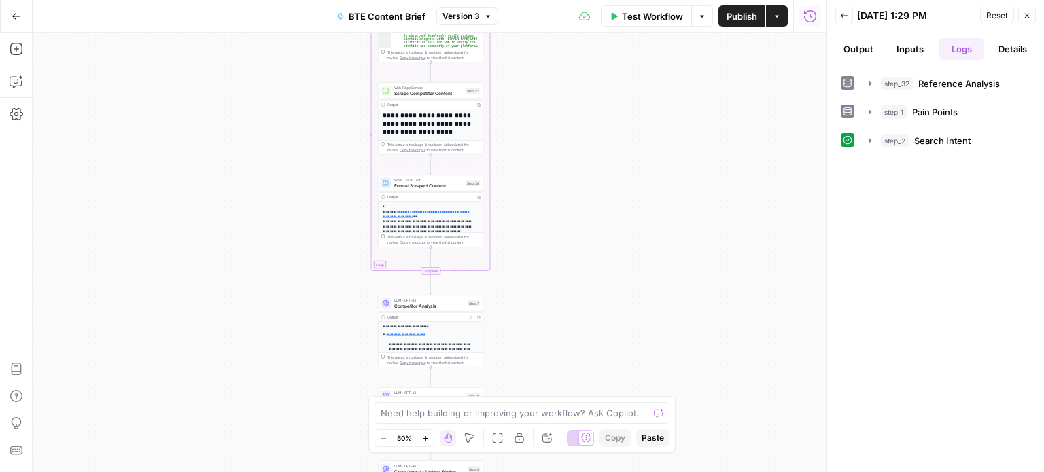
click at [854, 138] on div at bounding box center [848, 140] width 14 height 14
click at [846, 138] on icon at bounding box center [848, 140] width 10 height 10
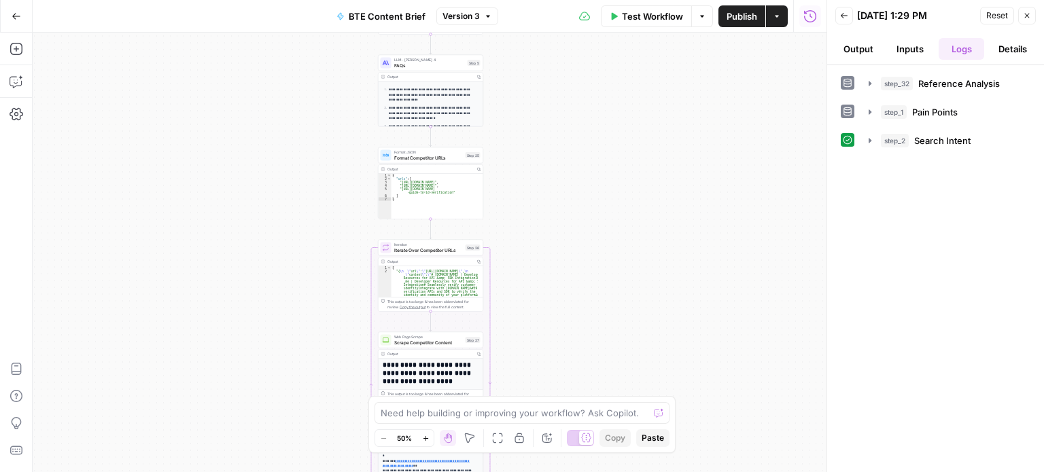
click at [667, 21] on span "Test Workflow" at bounding box center [652, 17] width 61 height 14
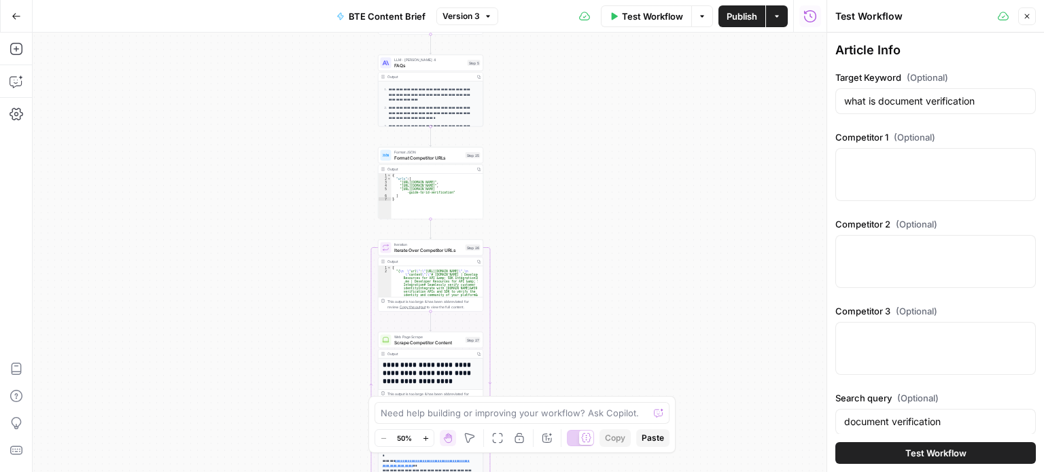
scroll to position [79, 0]
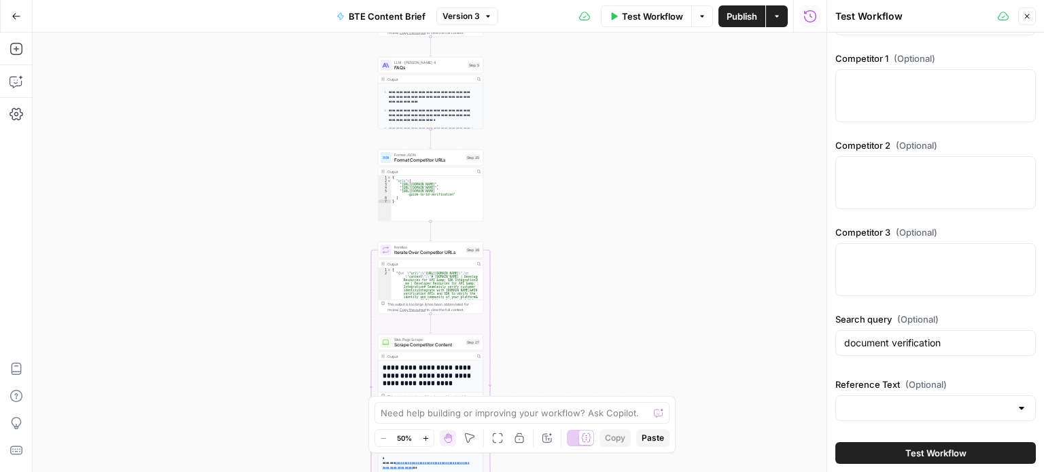
click at [769, 22] on button "Actions" at bounding box center [777, 16] width 22 height 22
click at [699, 15] on icon "button" at bounding box center [702, 16] width 8 height 8
click at [682, 60] on span "View Last Test" at bounding box center [664, 67] width 60 height 14
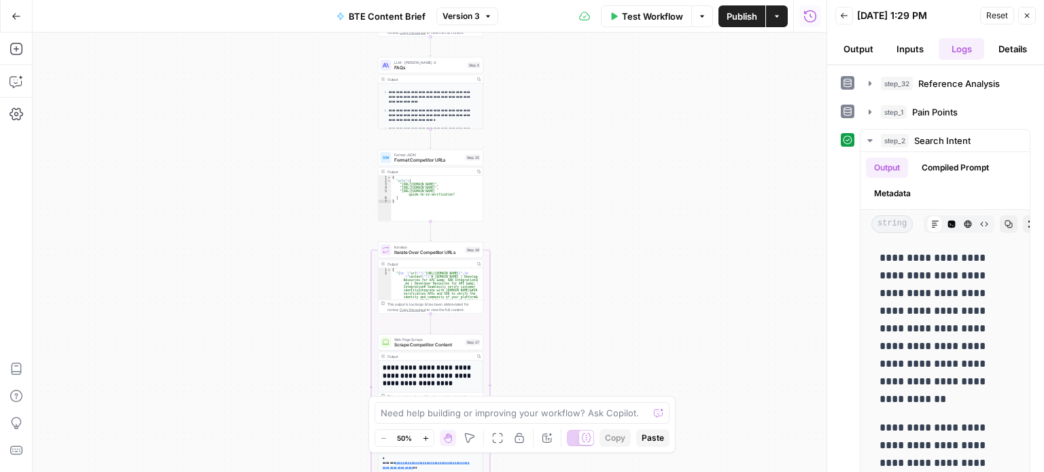
click at [894, 56] on button "Inputs" at bounding box center [910, 49] width 46 height 22
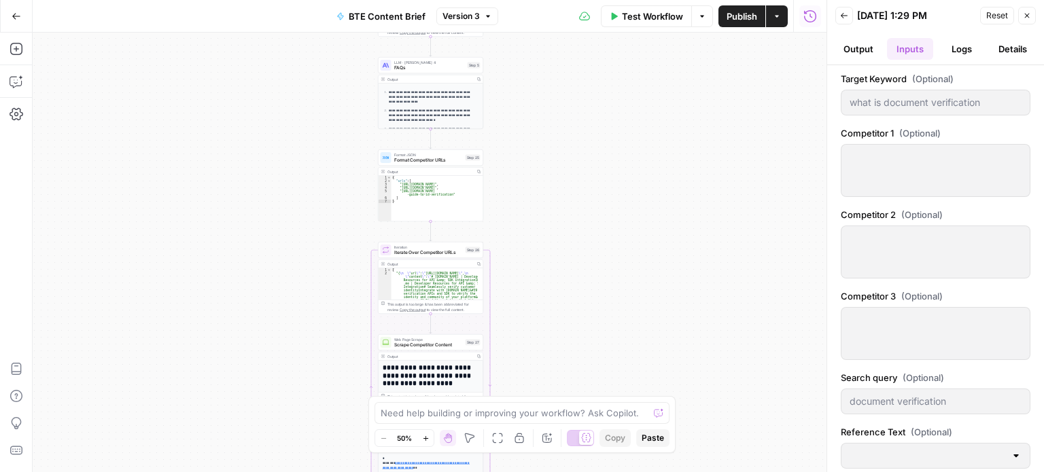
click at [997, 15] on span "Reset" at bounding box center [997, 16] width 22 height 12
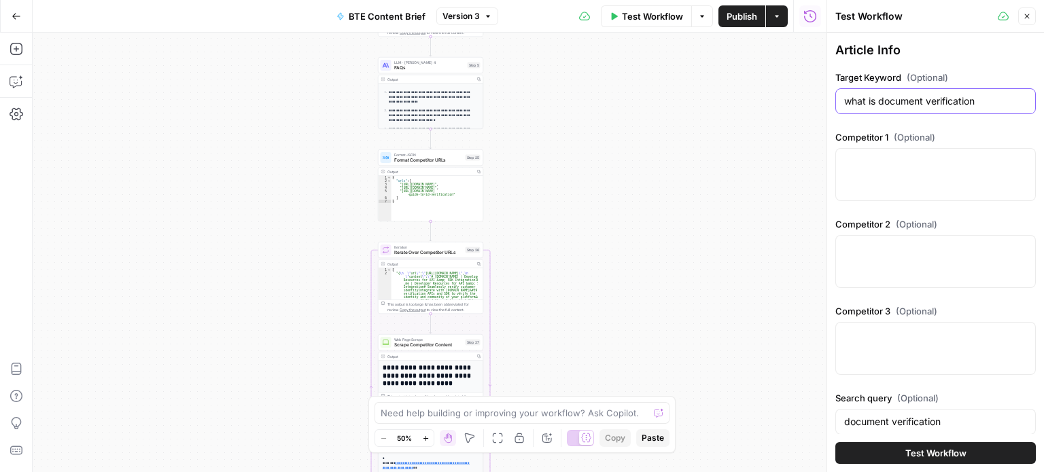
click at [846, 101] on input "what is document verification" at bounding box center [935, 101] width 183 height 14
paste input "physical therapy reimbursement rates"
type input "physical therapy reimbursement rates"
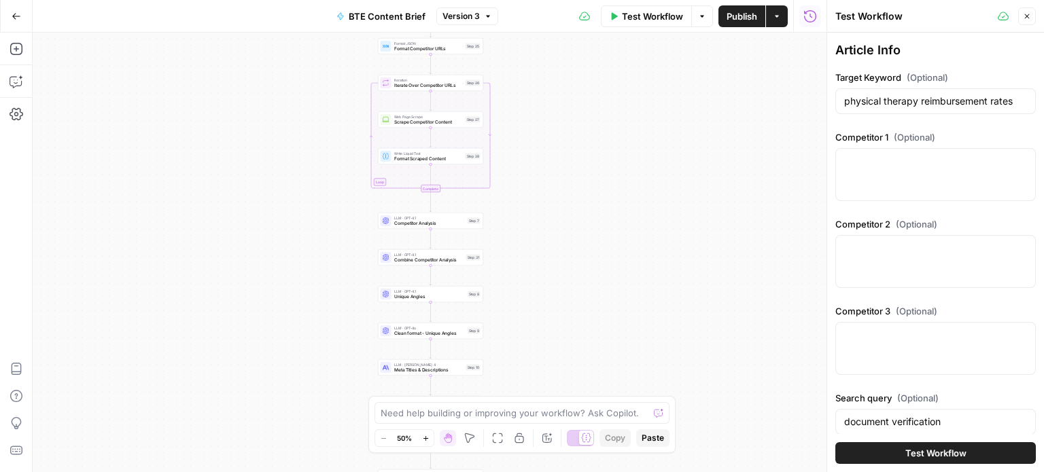
click at [895, 144] on div "Competitor 1 (Optional)" at bounding box center [935, 169] width 201 height 76
click at [903, 175] on div at bounding box center [935, 174] width 201 height 53
paste textarea "https://www.empoweremr.com/blog/physical-therapy-reimbursement-rates-by-state-a…"
type textarea "https://www.empoweremr.com/blog/physical-therapy-reimbursement-rates-by-state-a…"
click at [875, 255] on div at bounding box center [935, 261] width 201 height 53
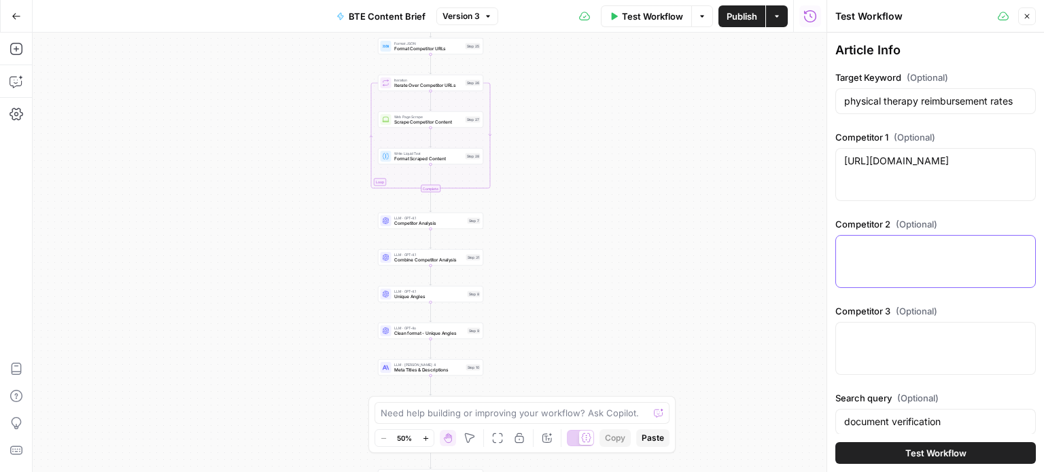
paste textarea "https://www.sprypt.com/blog/physical-therapy-cpt-codes-reference-sheet"
type textarea "https://www.sprypt.com/blog/physical-therapy-cpt-codes-reference-sheet"
click at [944, 344] on div at bounding box center [935, 348] width 201 height 53
paste textarea "https://www.patientstudio.com/2024-physical-therapy-reimbursement-rates"
type textarea "https://www.patientstudio.com/2024-physical-therapy-reimbursement-rates"
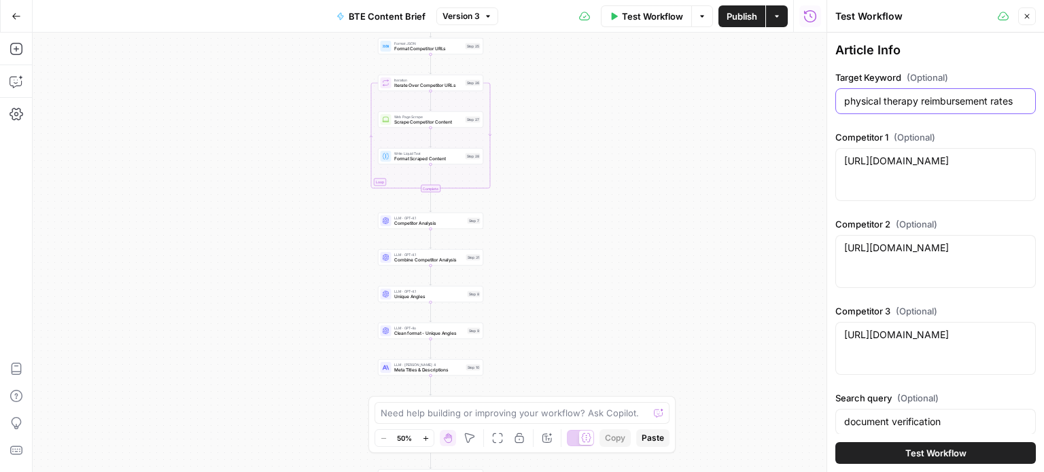
click at [883, 99] on input "physical therapy reimbursement rates" at bounding box center [935, 101] width 183 height 14
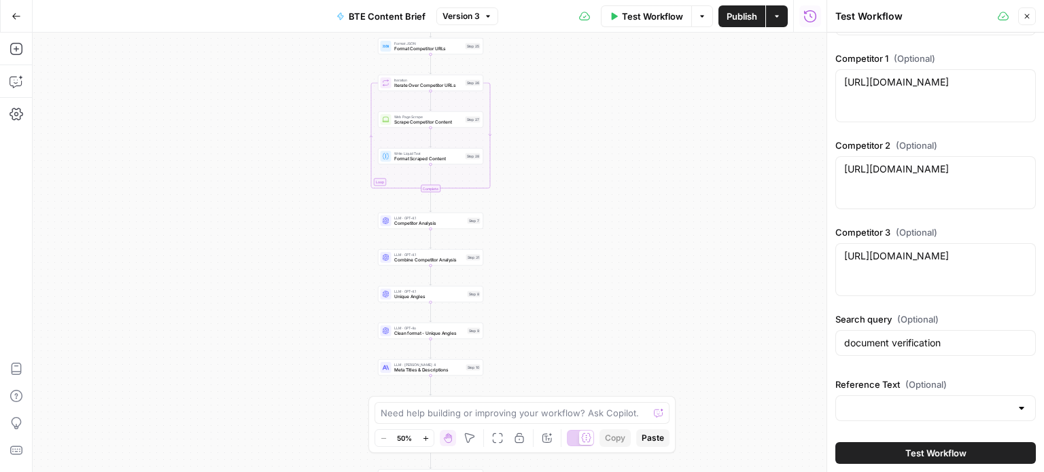
click at [932, 350] on div "document verification" at bounding box center [935, 343] width 201 height 26
paste input "physical therapy reimbursement rates"
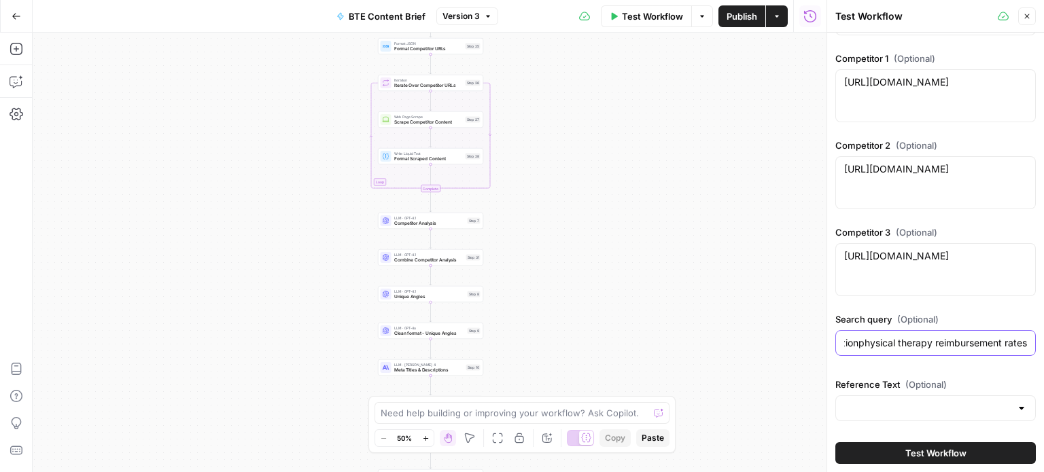
paste input "text"
type input "physical therapy reimbursement rates"
click at [941, 413] on input "Reference Text (Optional)" at bounding box center [927, 409] width 167 height 14
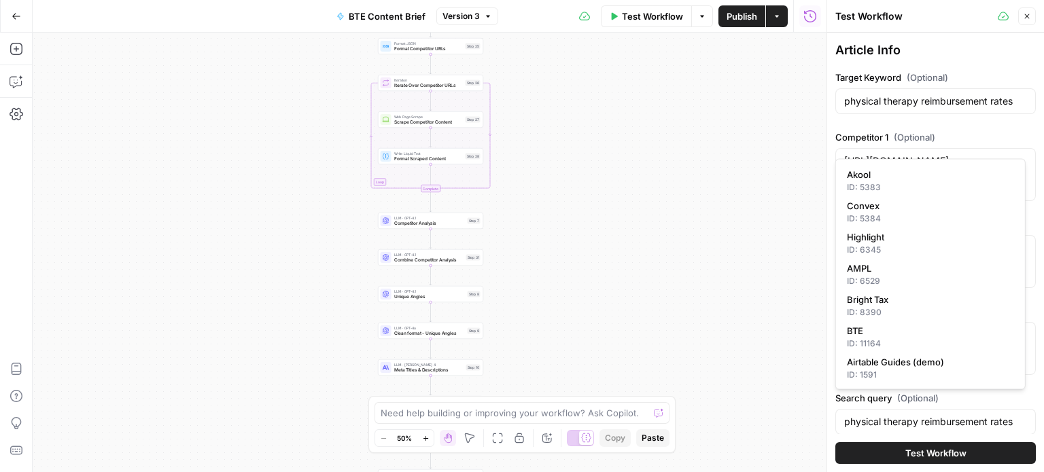
scroll to position [79, 0]
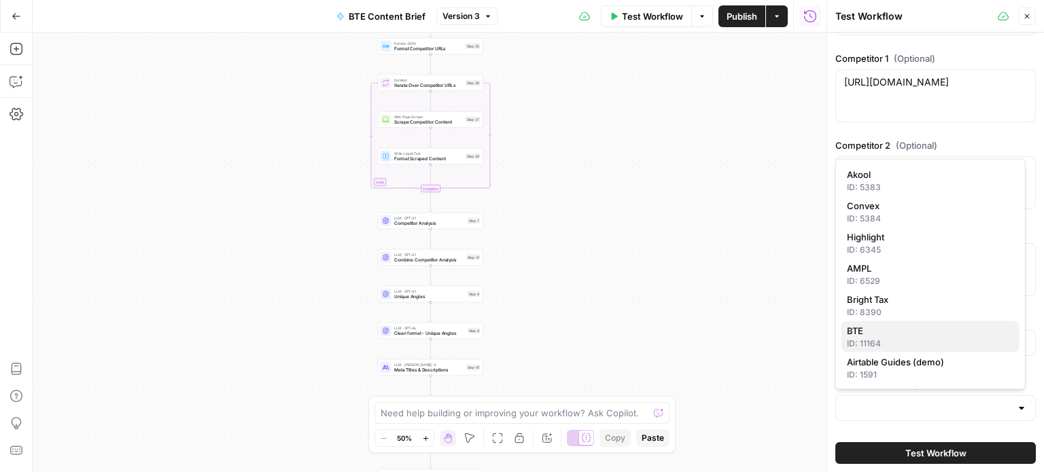
click at [891, 336] on span "BTE" at bounding box center [928, 331] width 162 height 14
type input "BTE"
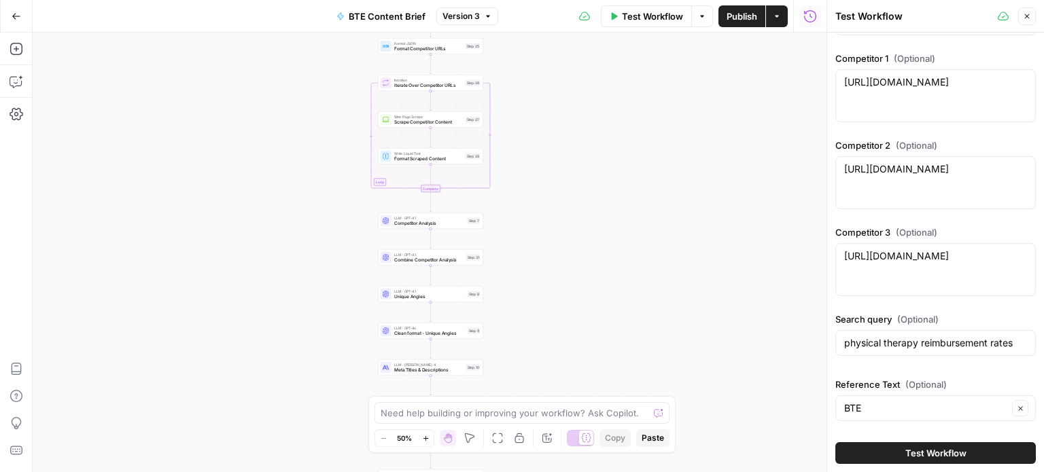
click at [916, 455] on span "Test Workflow" at bounding box center [935, 454] width 61 height 14
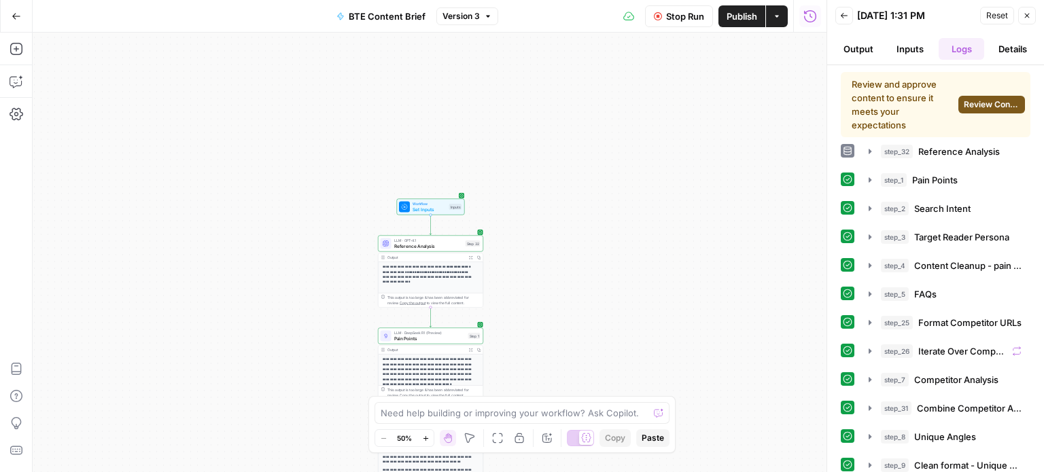
click at [983, 114] on div "Review and approve content to ensure it meets your expectations Review Content" at bounding box center [936, 104] width 190 height 65
click at [980, 108] on span "Review Content" at bounding box center [992, 105] width 56 height 12
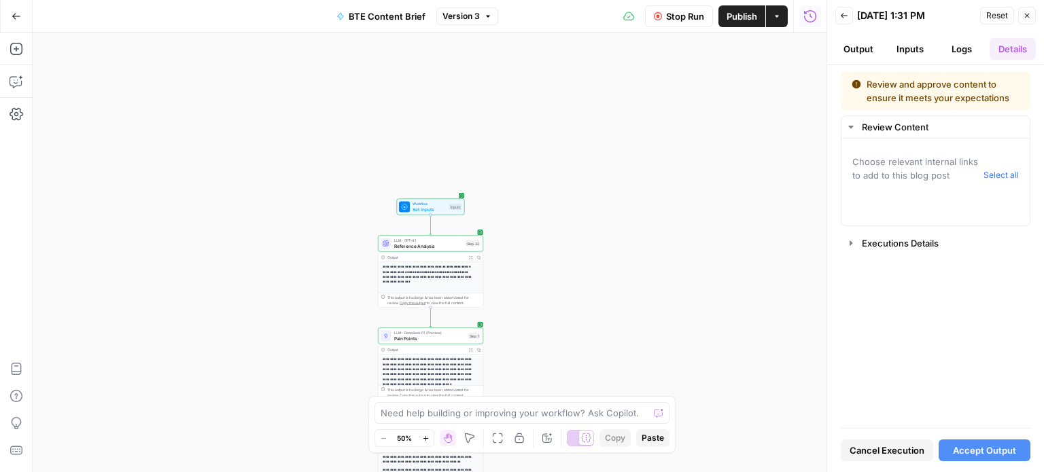
click at [881, 172] on span "Choose relevant internal links to add to this blog post" at bounding box center [915, 168] width 126 height 27
click at [862, 244] on div "Executions Details" at bounding box center [942, 244] width 160 height 14
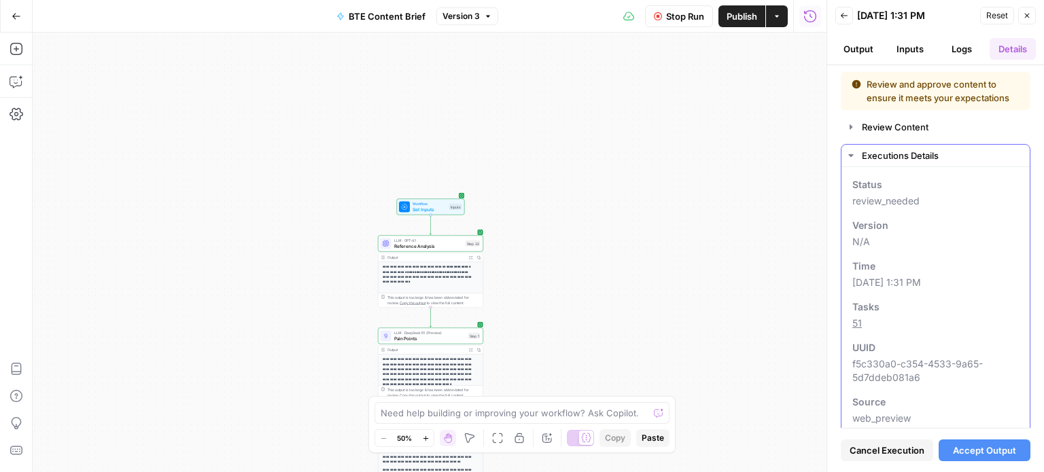
click at [854, 167] on button "Executions Details" at bounding box center [935, 156] width 188 height 22
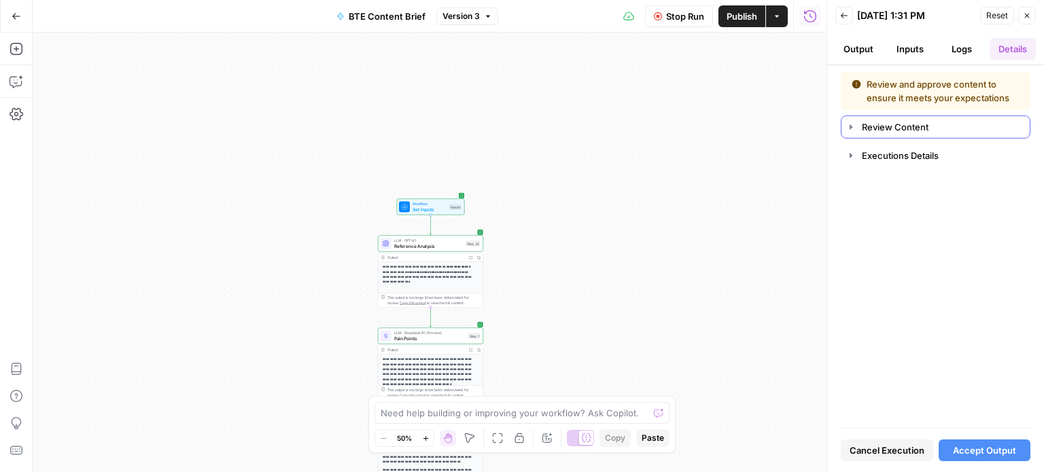
click at [854, 131] on icon "button" at bounding box center [851, 127] width 11 height 11
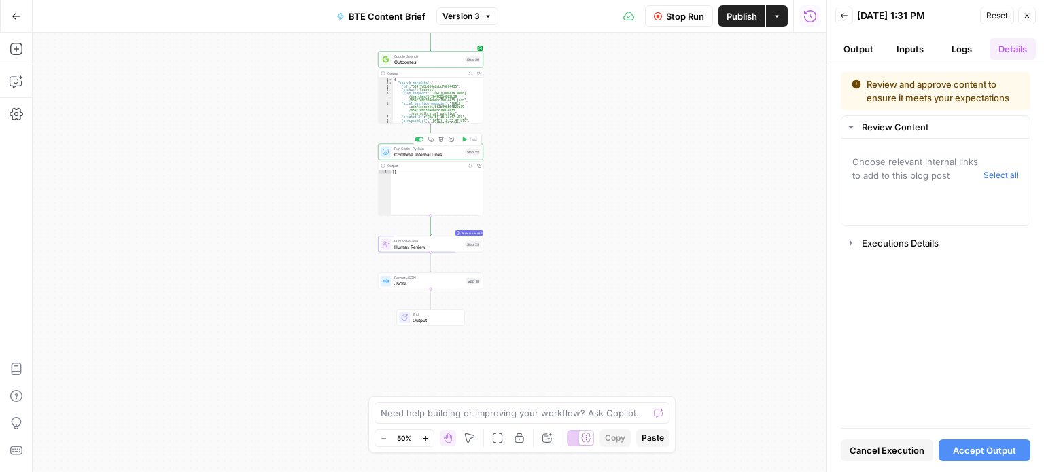
click at [437, 156] on span "Combine Internal Links" at bounding box center [428, 154] width 69 height 7
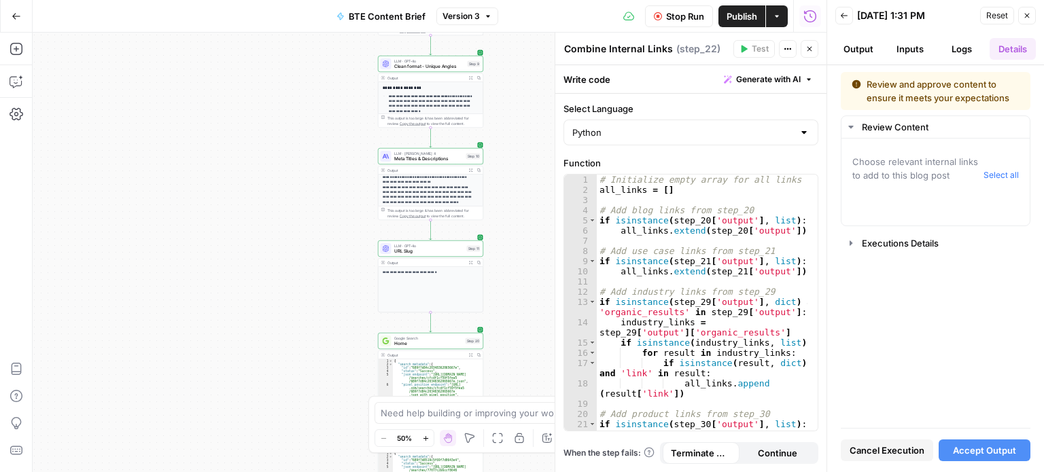
scroll to position [48, 0]
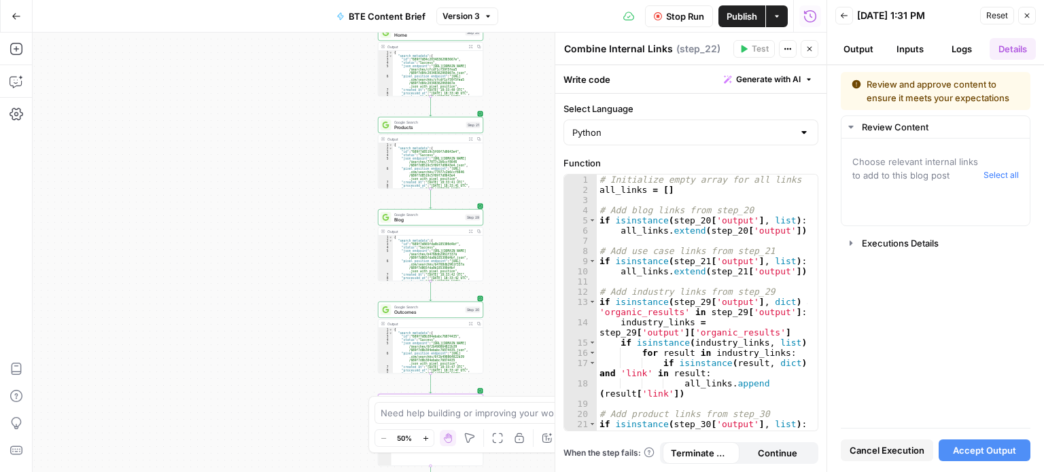
click at [438, 217] on span "Blog" at bounding box center [428, 220] width 69 height 7
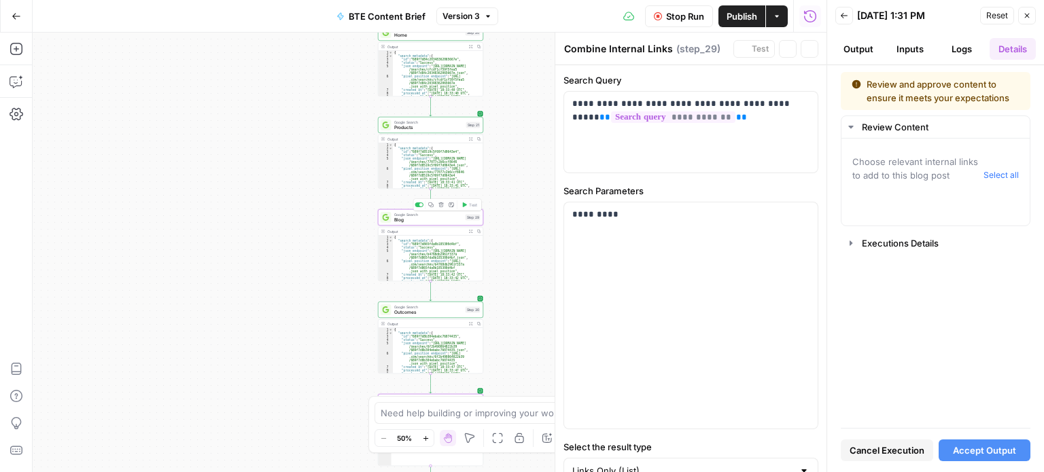
type textarea "Blog"
click at [470, 230] on icon "button" at bounding box center [471, 232] width 4 height 4
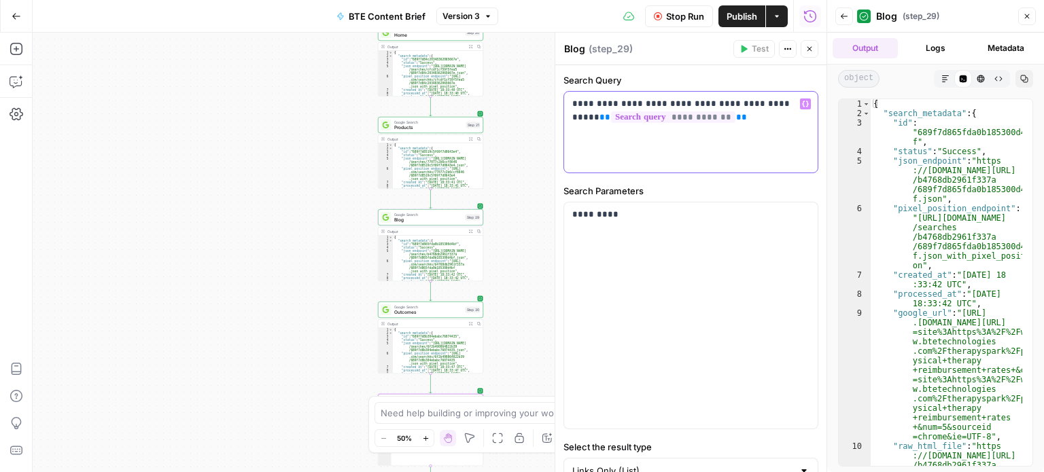
click at [576, 103] on p "**********" at bounding box center [685, 110] width 227 height 27
drag, startPoint x: 569, startPoint y: 103, endPoint x: 807, endPoint y: 108, distance: 238.0
click at [807, 108] on div "**********" at bounding box center [691, 132] width 254 height 81
copy p "**********"
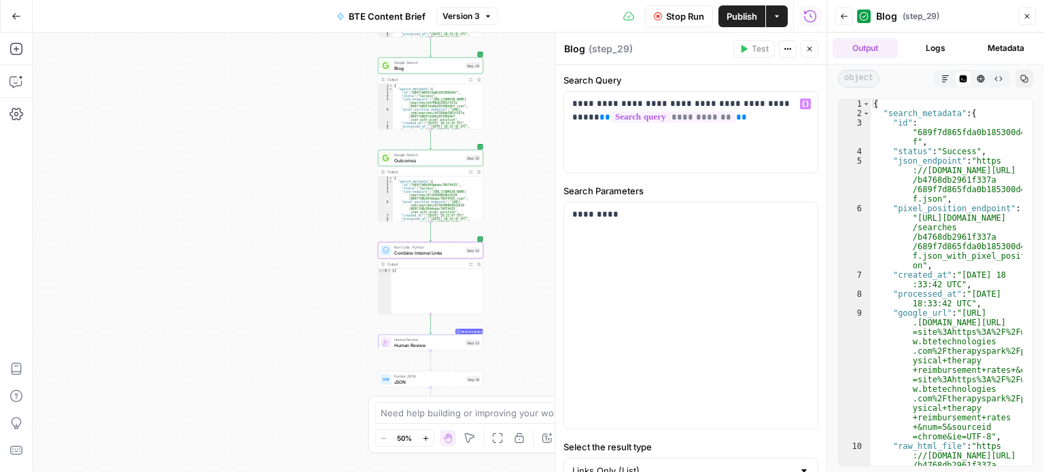
click at [444, 256] on span "Combine Internal Links" at bounding box center [428, 252] width 69 height 7
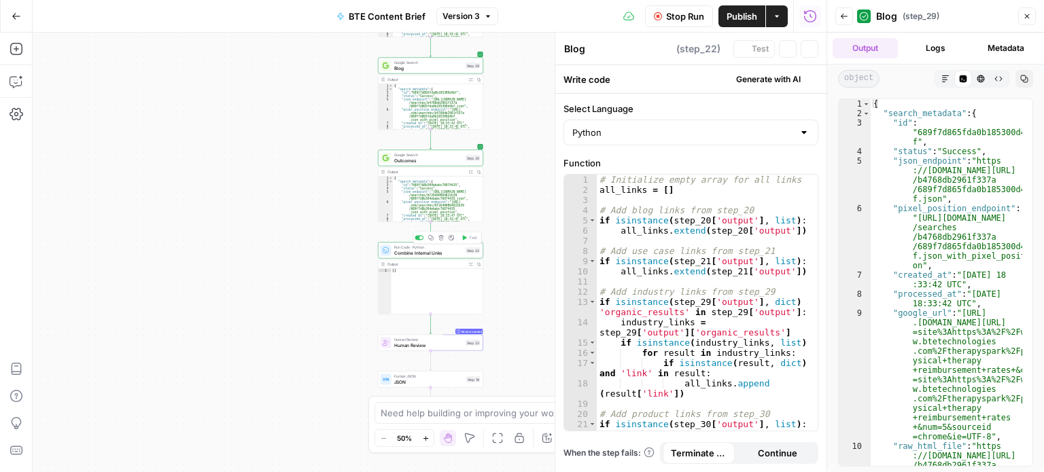
type textarea "Combine Internal Links"
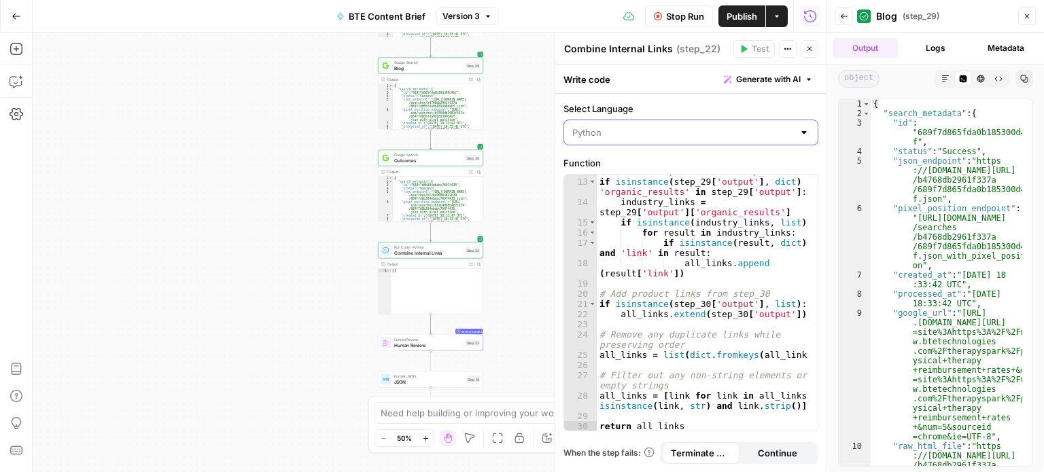
click at [685, 127] on input "Select Language" at bounding box center [682, 133] width 221 height 14
type input "Python"
click at [521, 152] on div "**********" at bounding box center [430, 253] width 794 height 440
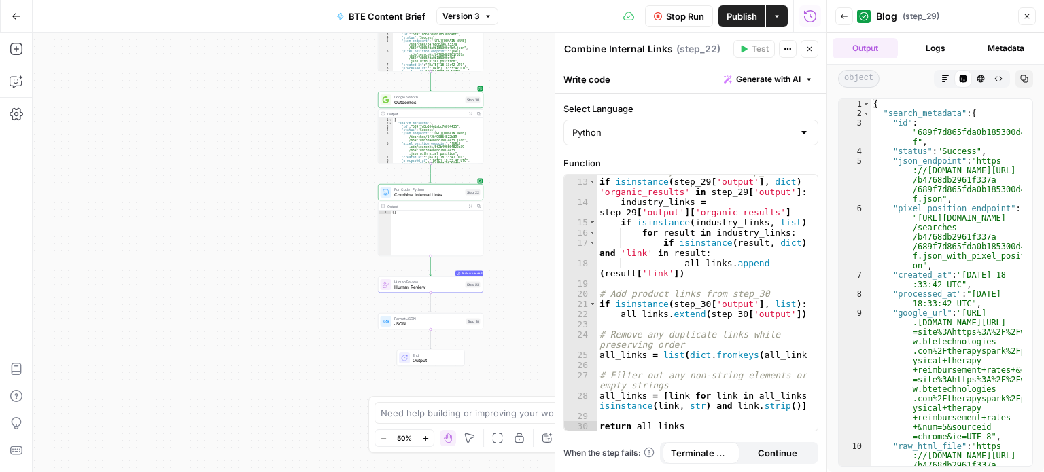
click at [443, 105] on span "Outcomes" at bounding box center [428, 102] width 69 height 7
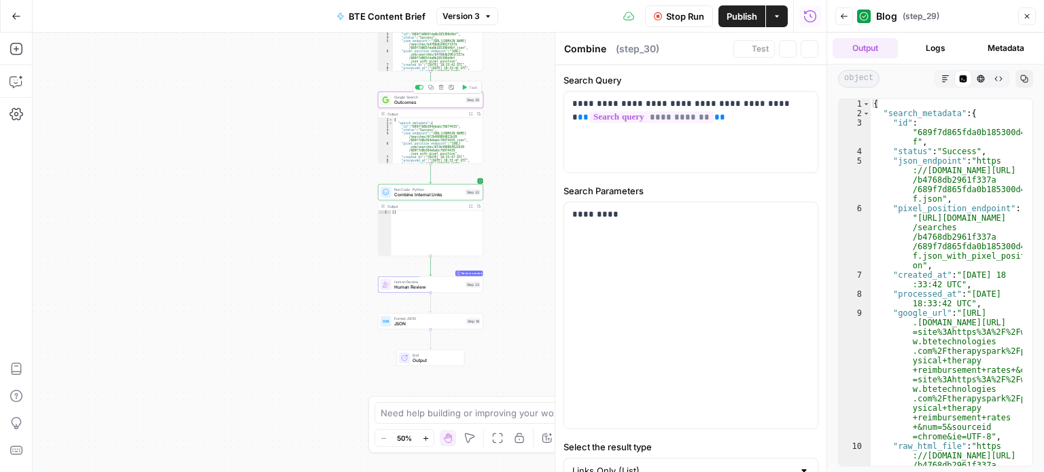
type textarea "Outcomes"
click at [468, 111] on button "Expand Output" at bounding box center [471, 114] width 8 height 8
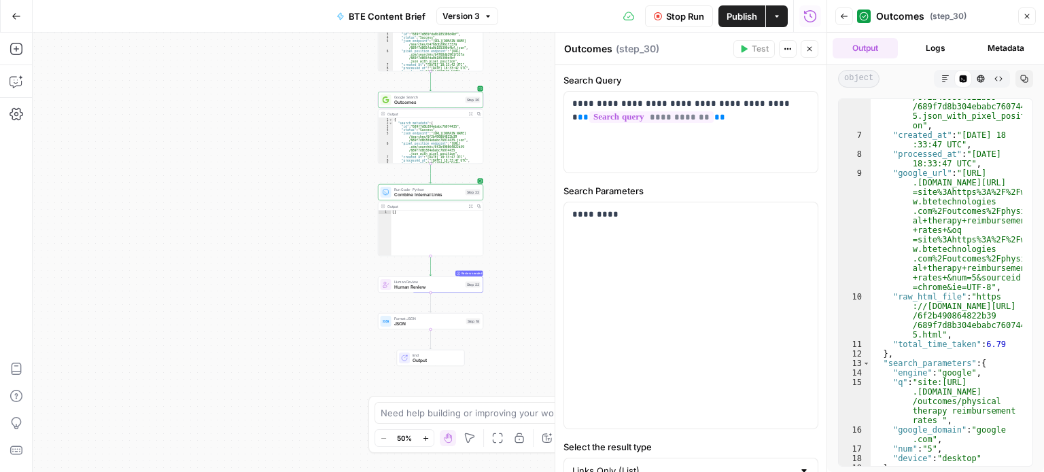
scroll to position [140, 0]
click at [844, 22] on button "Back" at bounding box center [844, 16] width 18 height 18
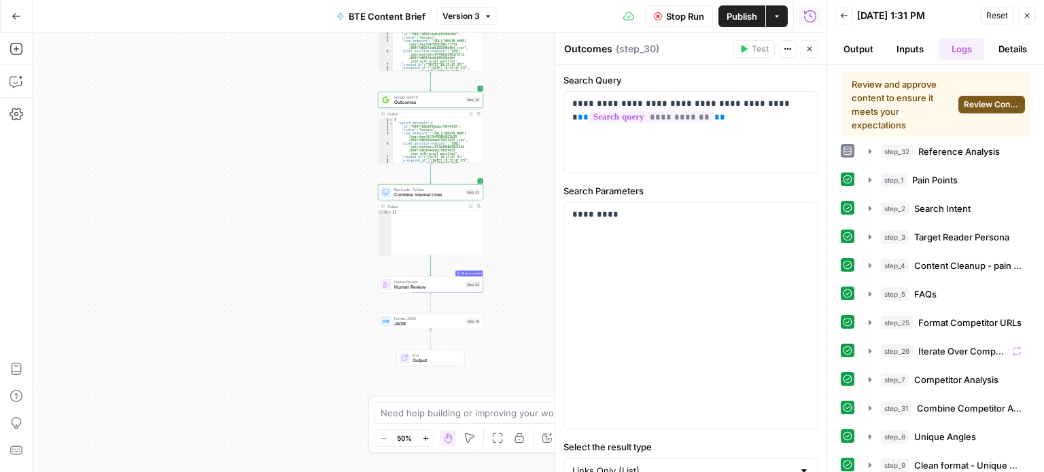
click at [969, 99] on span "Review Content" at bounding box center [992, 105] width 56 height 12
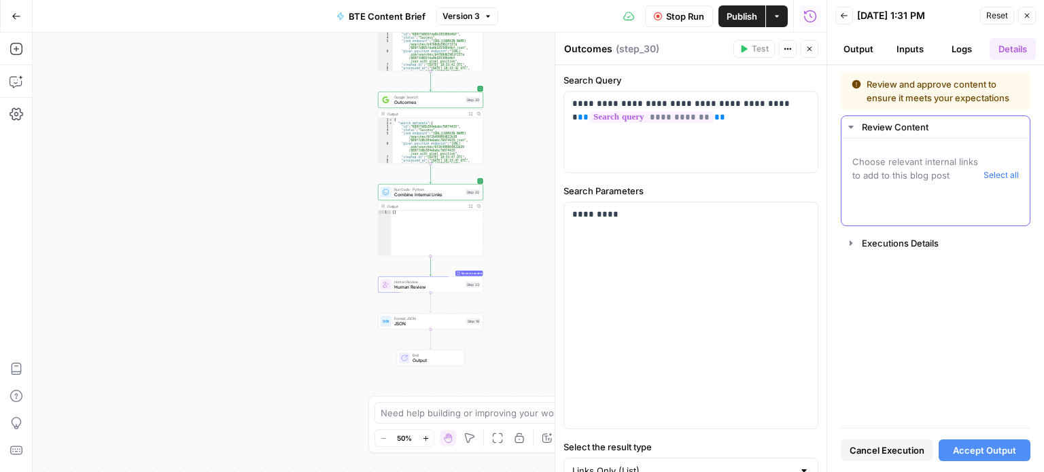
click at [1001, 171] on button "Select all" at bounding box center [1001, 176] width 35 height 14
click at [981, 449] on span "Accept Output" at bounding box center [984, 451] width 63 height 14
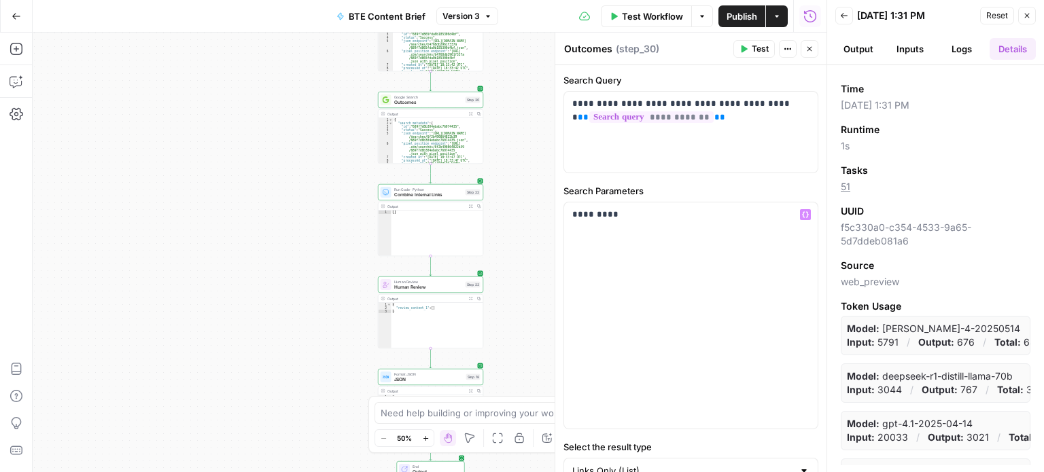
scroll to position [52, 0]
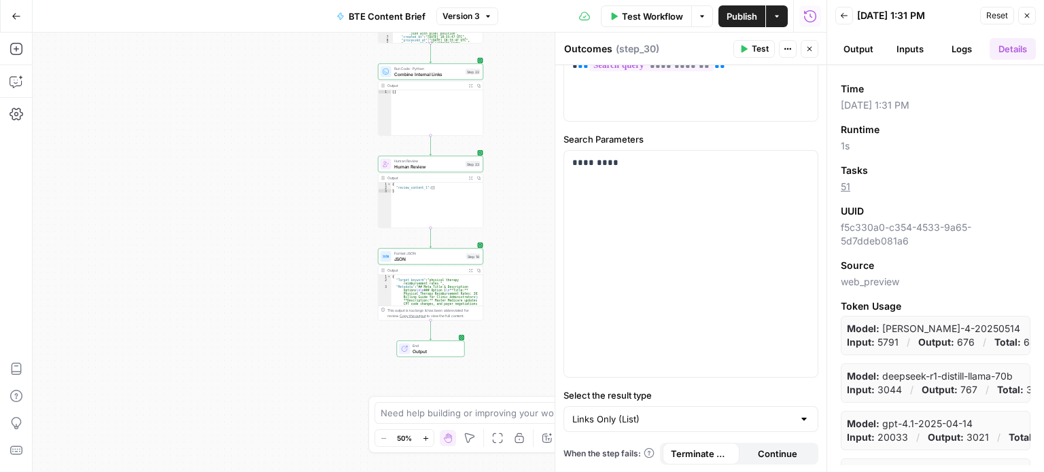
click at [448, 353] on span "Output" at bounding box center [436, 351] width 46 height 7
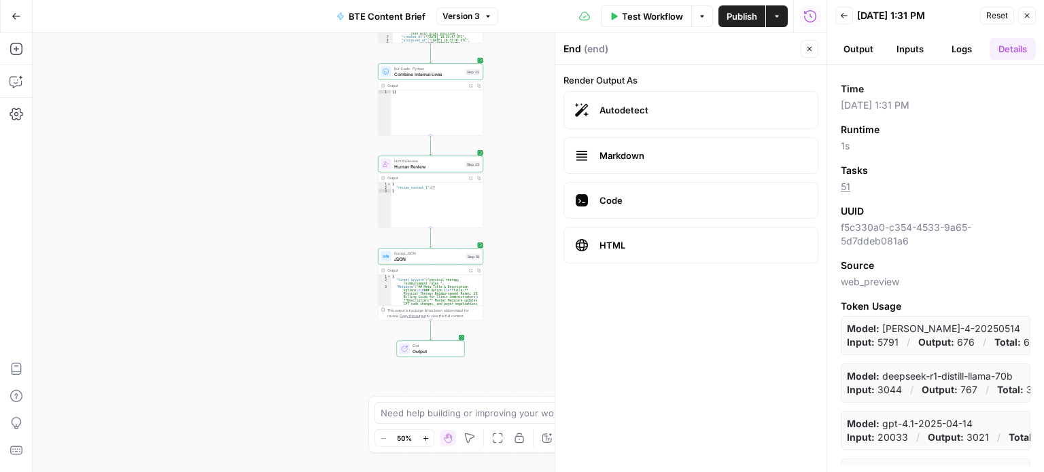
click at [449, 258] on span "JSON" at bounding box center [428, 259] width 69 height 7
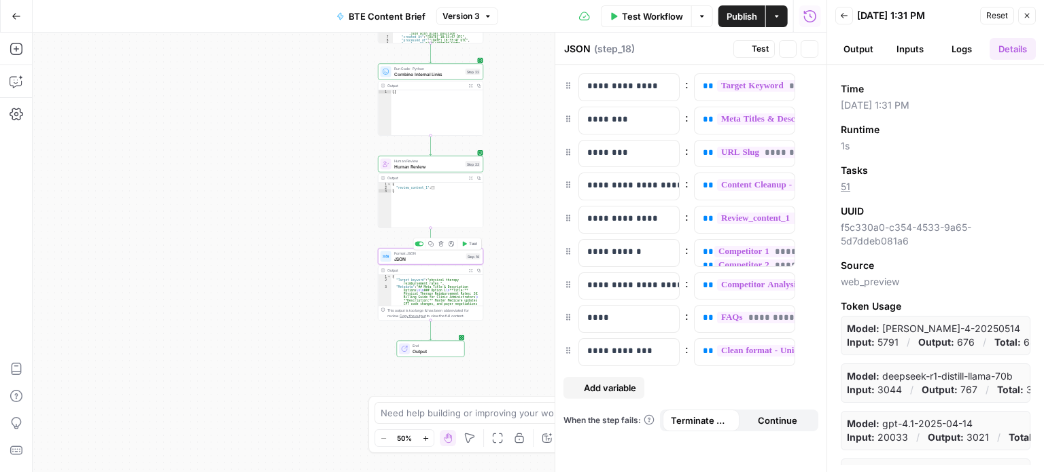
type textarea "JSON"
click at [470, 271] on icon "button" at bounding box center [471, 270] width 4 height 4
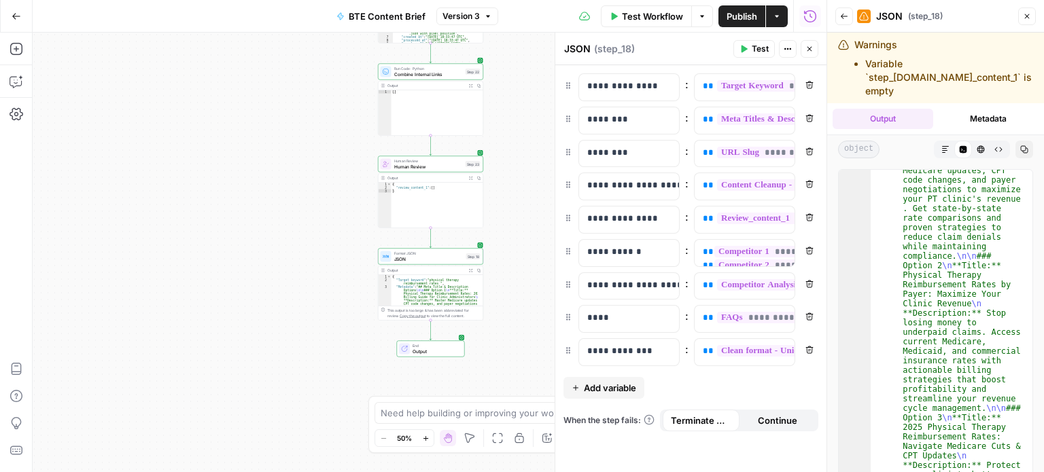
scroll to position [0, 0]
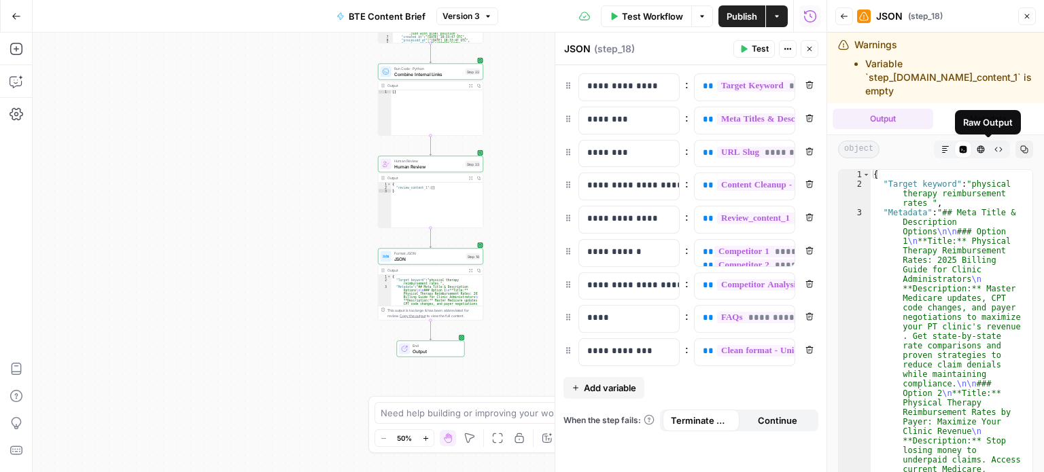
click at [941, 152] on icon "button" at bounding box center [945, 149] width 8 height 8
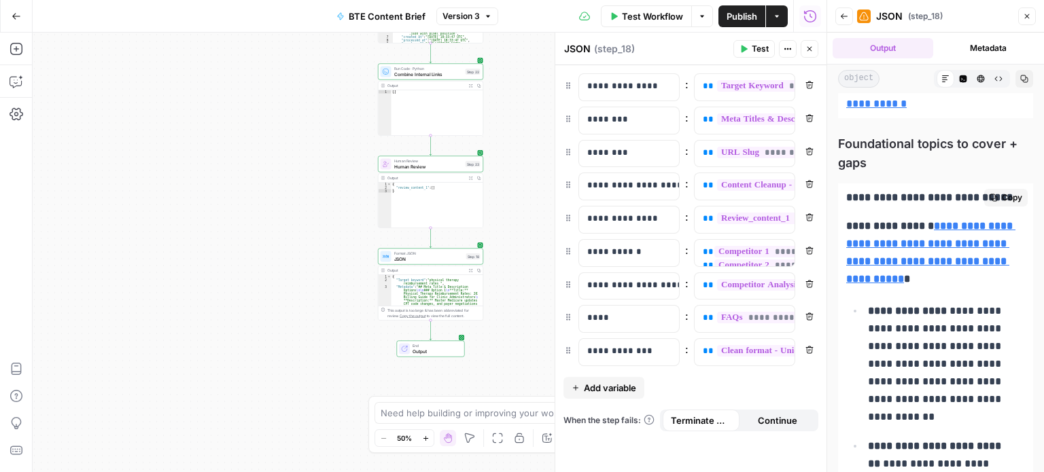
scroll to position [3119, 0]
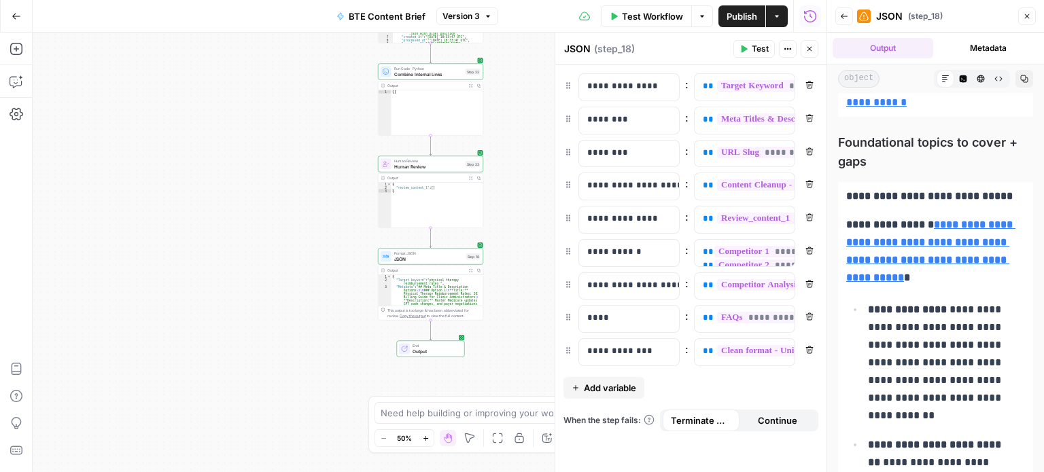
click at [778, 22] on button "Actions" at bounding box center [777, 16] width 22 height 22
click at [740, 26] on button "Publish" at bounding box center [741, 16] width 47 height 22
click at [872, 5] on div "JSON ( step_18 )" at bounding box center [900, 16] width 86 height 22
click at [862, 25] on div at bounding box center [864, 16] width 14 height 22
click at [449, 262] on span "JSON" at bounding box center [428, 259] width 69 height 7
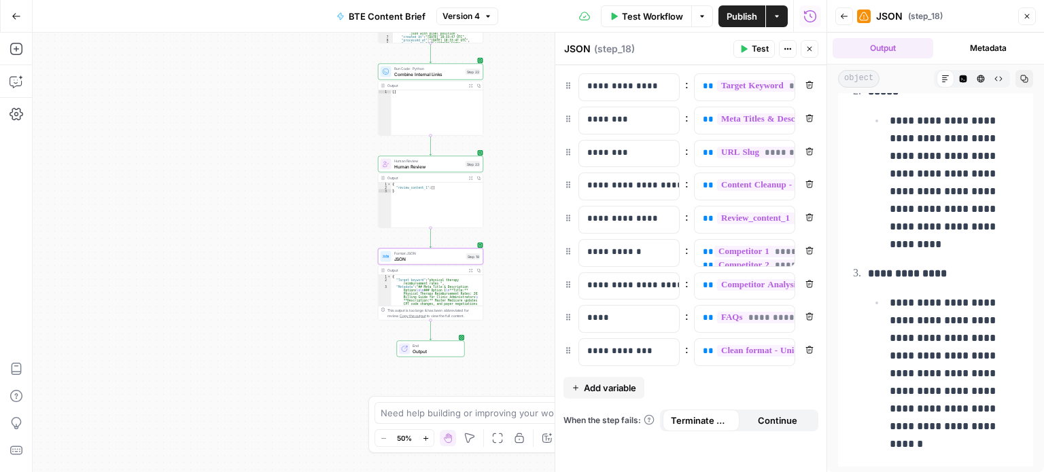
scroll to position [11098, 0]
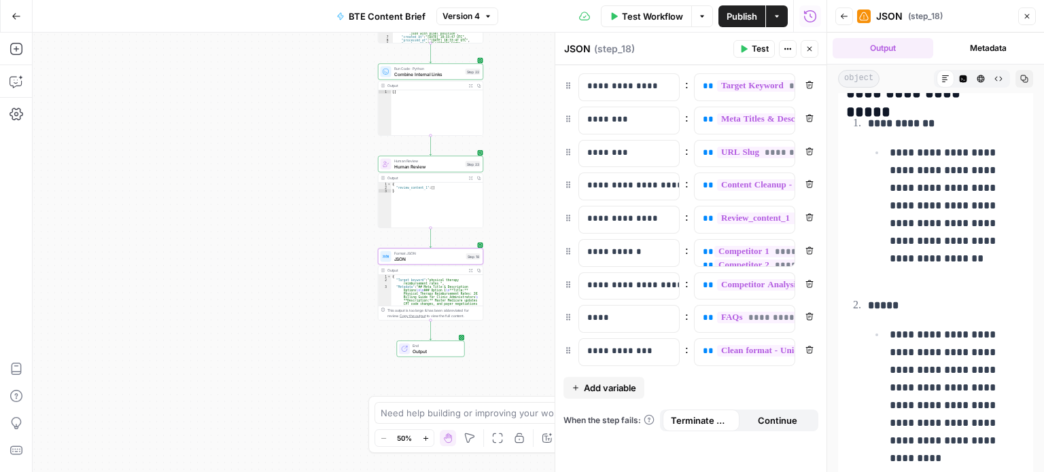
drag, startPoint x: 923, startPoint y: 228, endPoint x: 810, endPoint y: 27, distance: 230.7
click at [810, 27] on div "Test Workflow Options Publish Actions Run History" at bounding box center [662, 16] width 328 height 32
click at [783, 20] on button "Actions" at bounding box center [777, 16] width 22 height 22
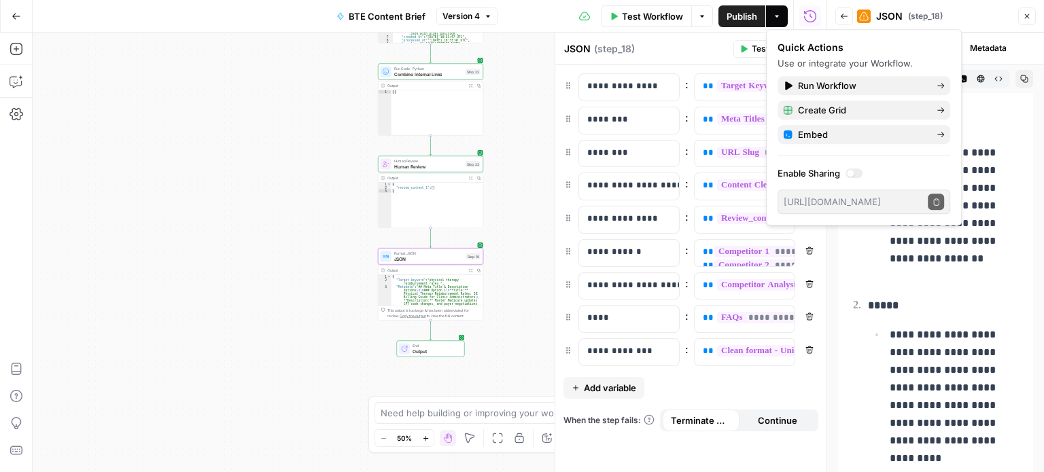
click at [869, 13] on div at bounding box center [864, 17] width 14 height 14
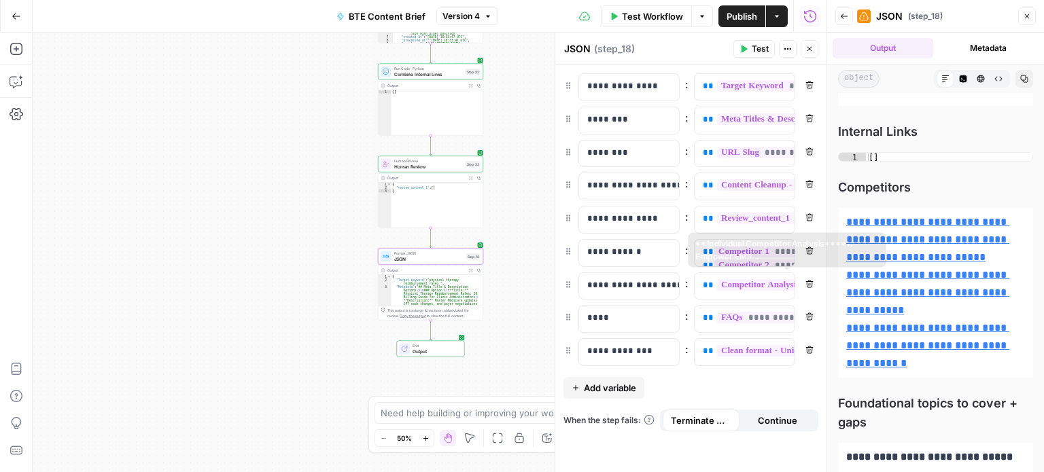
scroll to position [2783, 0]
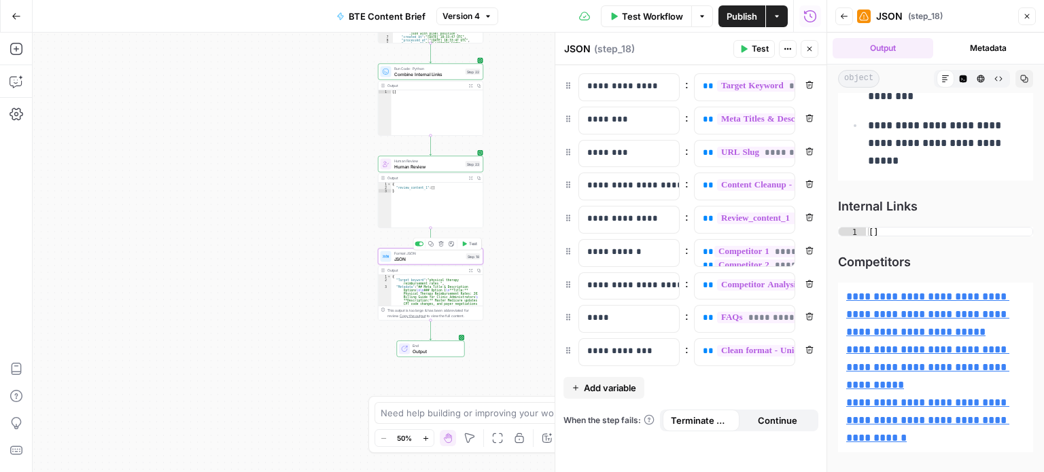
click at [425, 255] on span "Format JSON" at bounding box center [428, 253] width 69 height 5
click at [438, 166] on span "Human Review" at bounding box center [428, 166] width 69 height 7
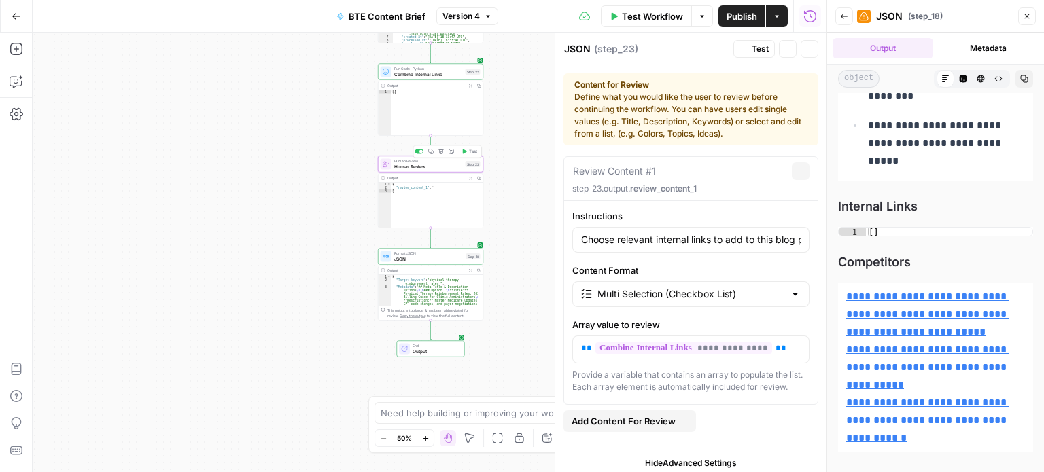
type textarea "Human Review"
click at [436, 258] on span "JSON" at bounding box center [428, 259] width 69 height 7
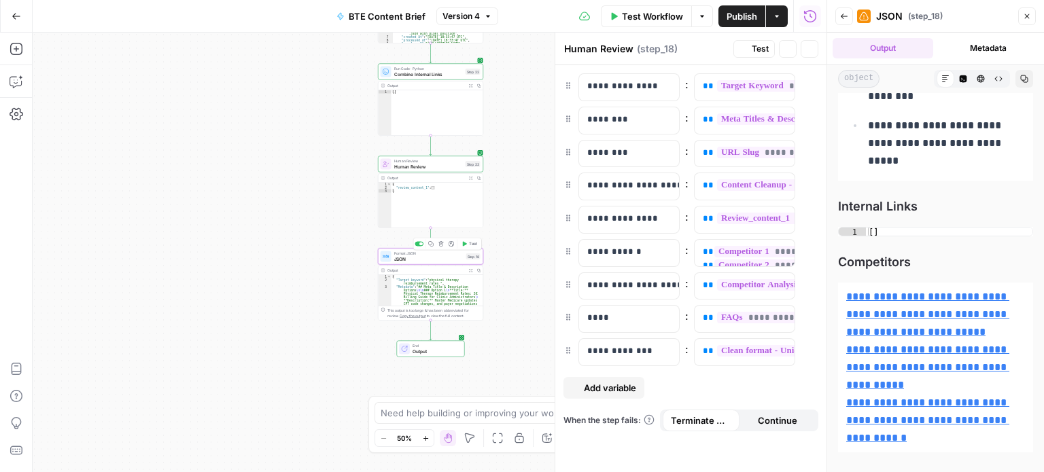
type textarea "JSON"
click at [868, 16] on div at bounding box center [864, 17] width 14 height 14
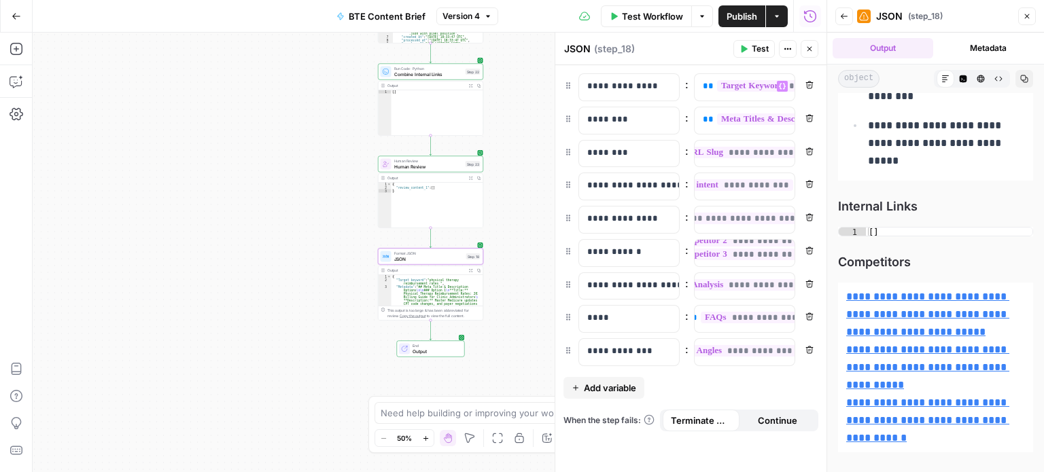
scroll to position [0, 65]
click at [744, 45] on icon "button" at bounding box center [744, 49] width 8 height 8
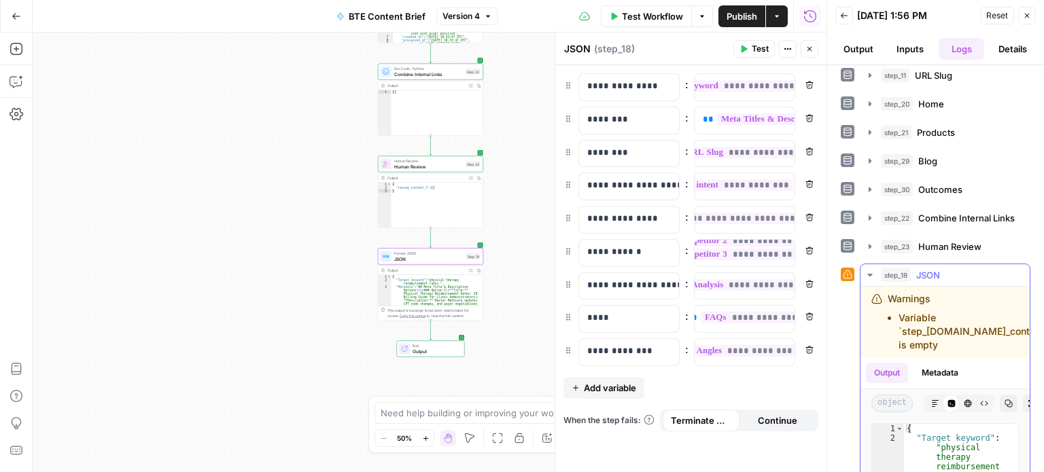
scroll to position [360, 0]
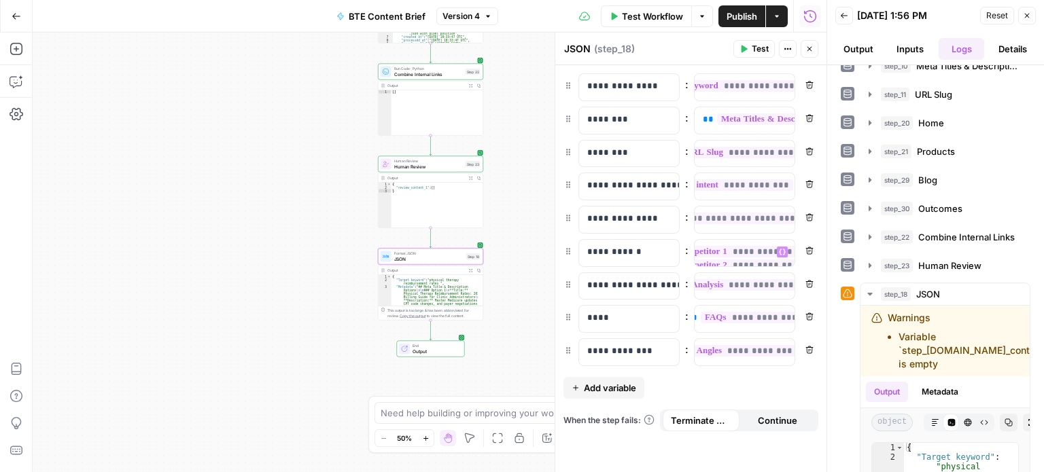
scroll to position [24, 42]
drag, startPoint x: 897, startPoint y: 347, endPoint x: 1010, endPoint y: 342, distance: 113.6
click at [1010, 342] on ul "Variable `step_[DOMAIN_NAME]_content_1` is empty" at bounding box center [971, 350] width 167 height 41
copy li "`step_[DOMAIN_NAME]_c"
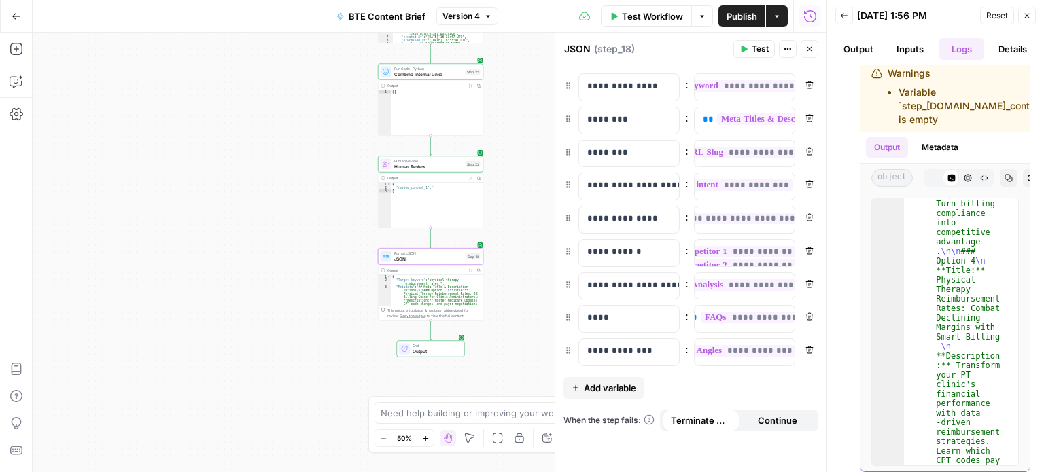
scroll to position [1060, 0]
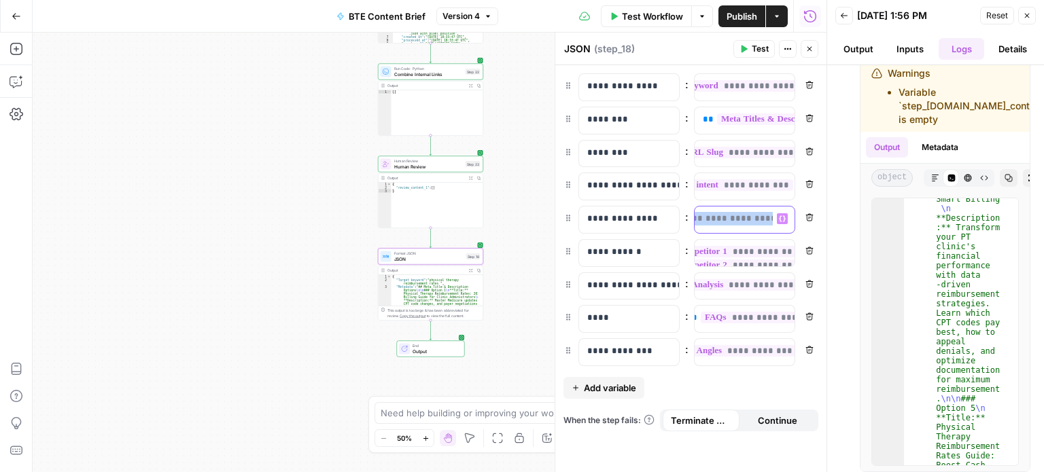
drag, startPoint x: 768, startPoint y: 231, endPoint x: 655, endPoint y: 222, distance: 113.2
click at [655, 222] on div "**********" at bounding box center [690, 220] width 255 height 28
click at [721, 216] on span "**********" at bounding box center [695, 219] width 234 height 12
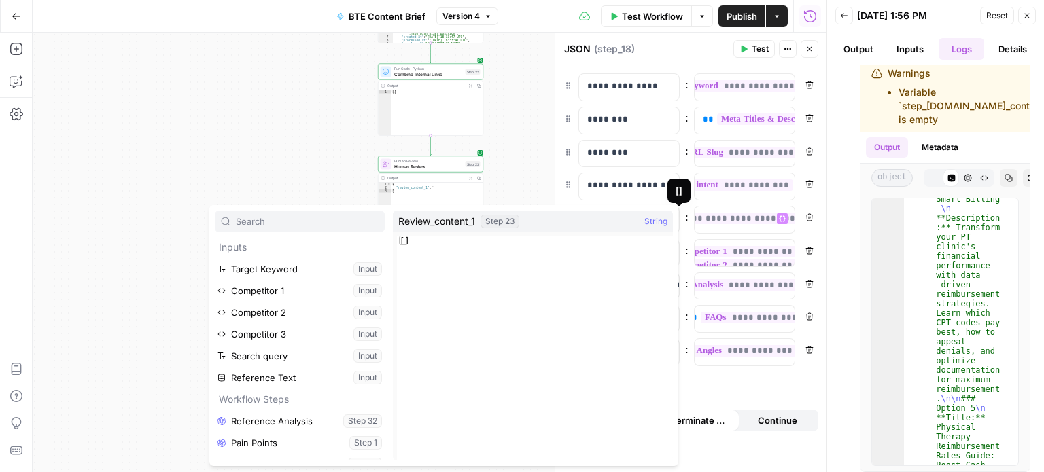
scroll to position [428, 0]
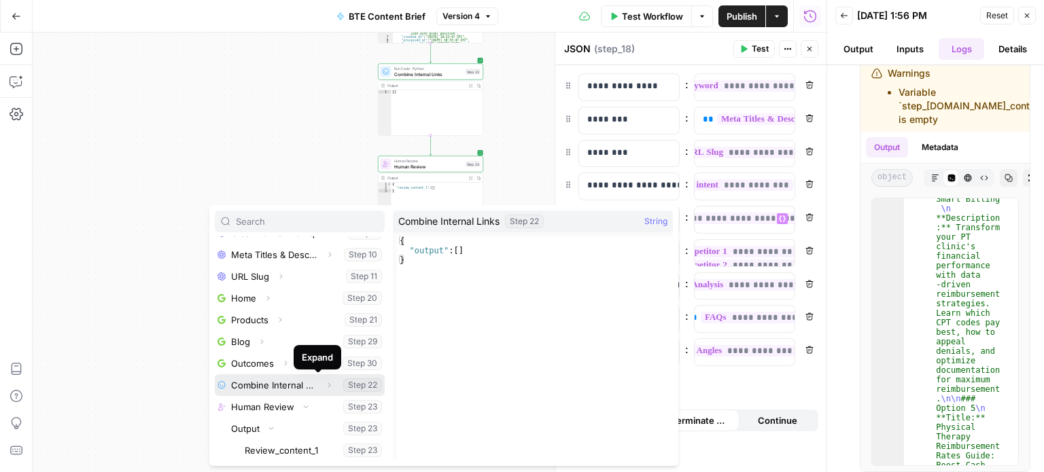
click at [325, 383] on icon "button" at bounding box center [329, 385] width 8 height 8
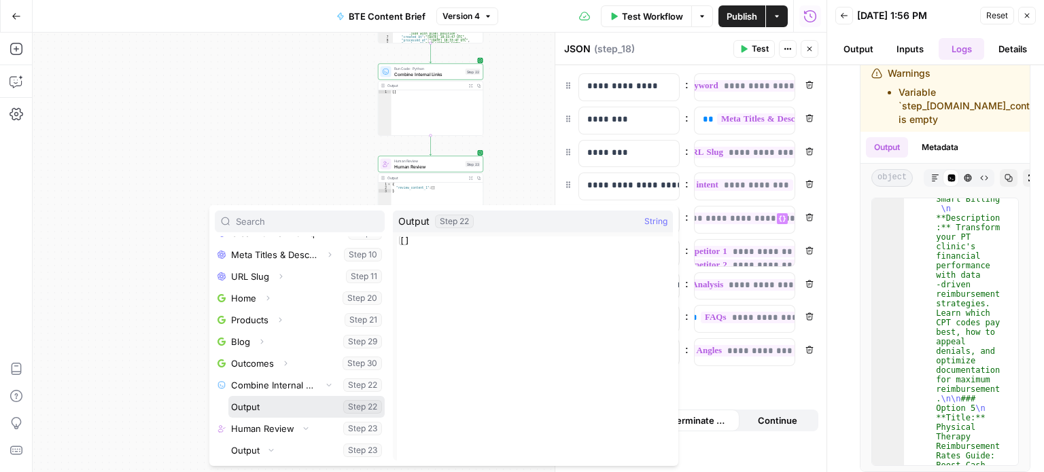
click at [281, 400] on button "Select variable Output" at bounding box center [306, 407] width 156 height 22
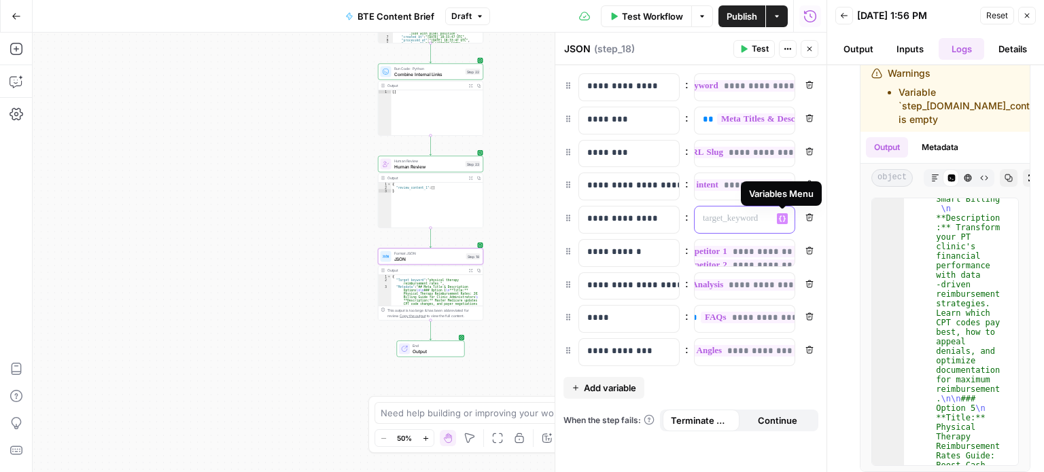
scroll to position [0, 0]
click at [783, 220] on icon "button" at bounding box center [782, 219] width 7 height 6
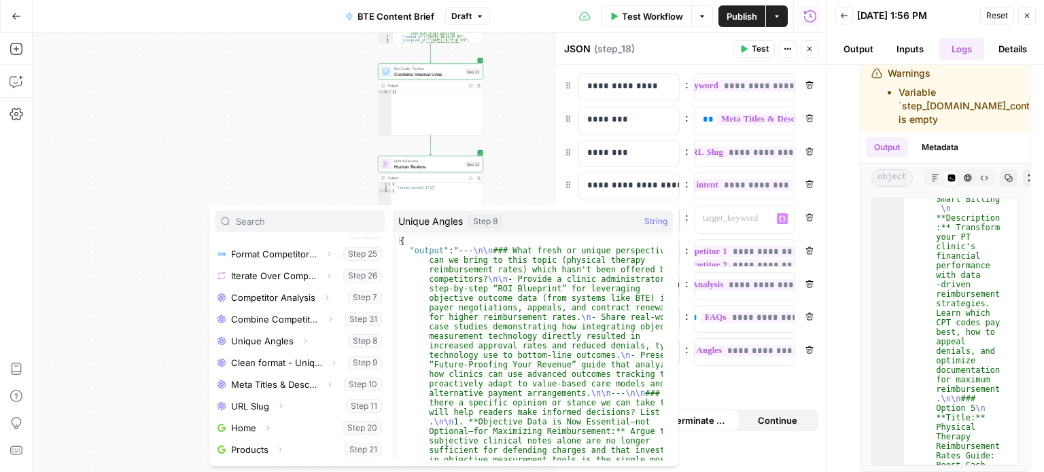
scroll to position [384, 0]
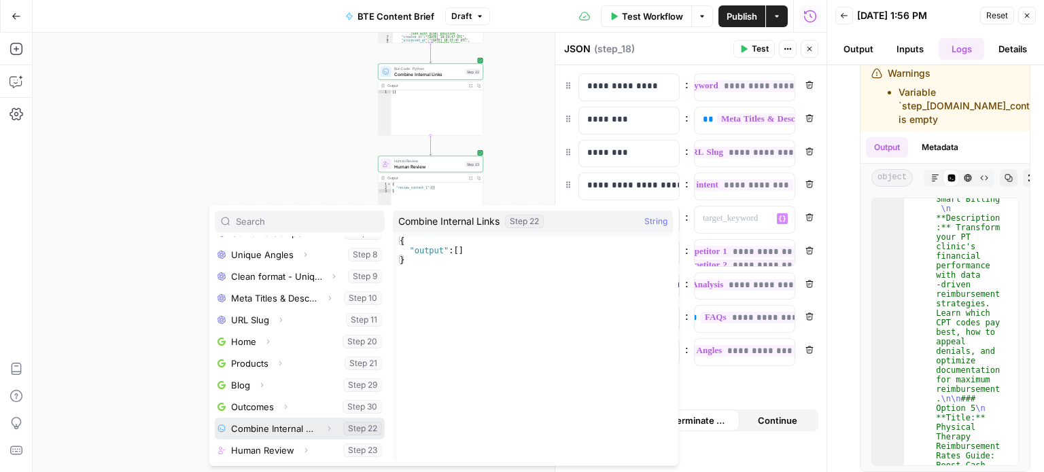
click at [325, 428] on icon "button" at bounding box center [329, 429] width 8 height 8
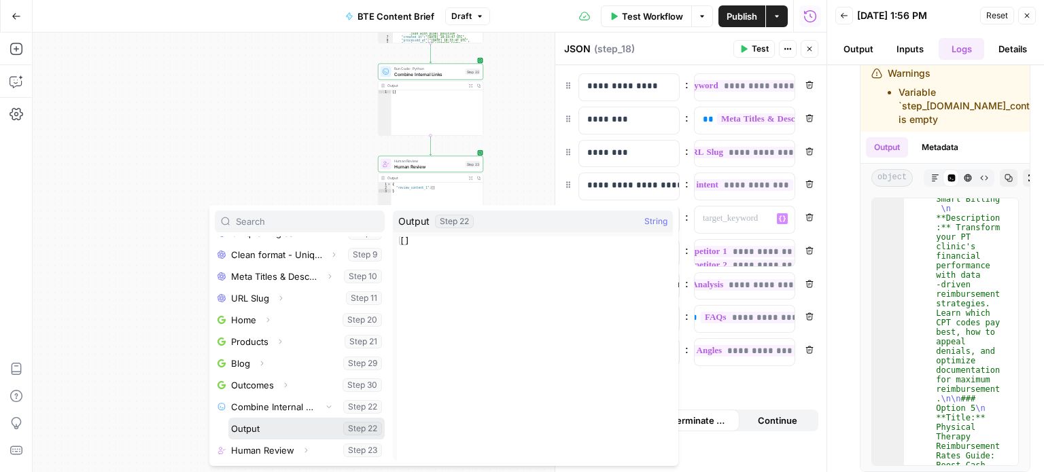
click at [294, 430] on button "Select variable Output" at bounding box center [306, 429] width 156 height 22
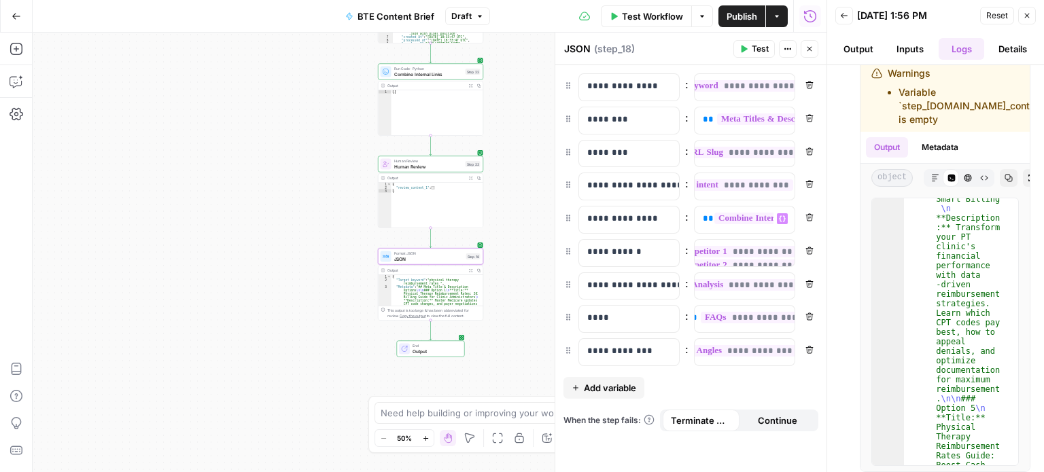
click at [747, 16] on span "Publish" at bounding box center [742, 17] width 31 height 14
click at [788, 54] on button "Actions" at bounding box center [788, 49] width 18 height 18
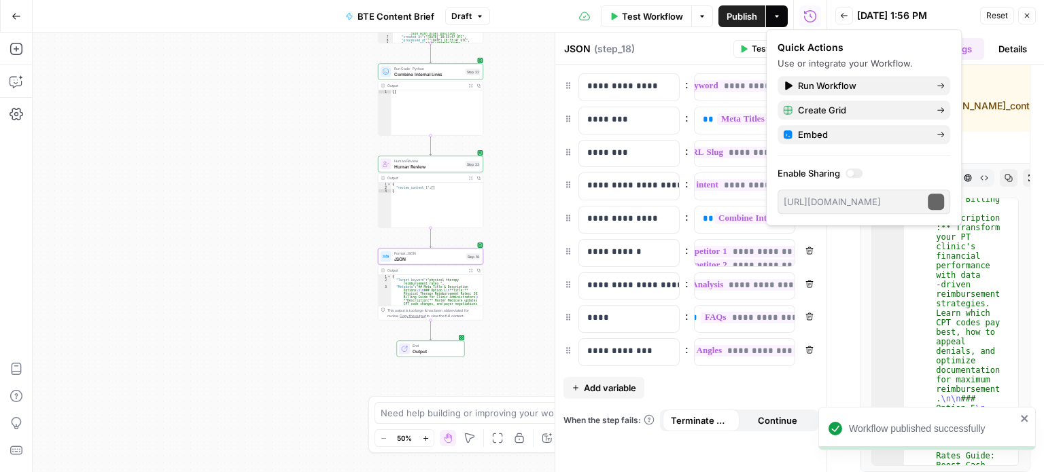
click at [788, 54] on div "Quick Actions" at bounding box center [864, 48] width 173 height 14
click at [827, 116] on span "Create Grid" at bounding box center [862, 110] width 128 height 14
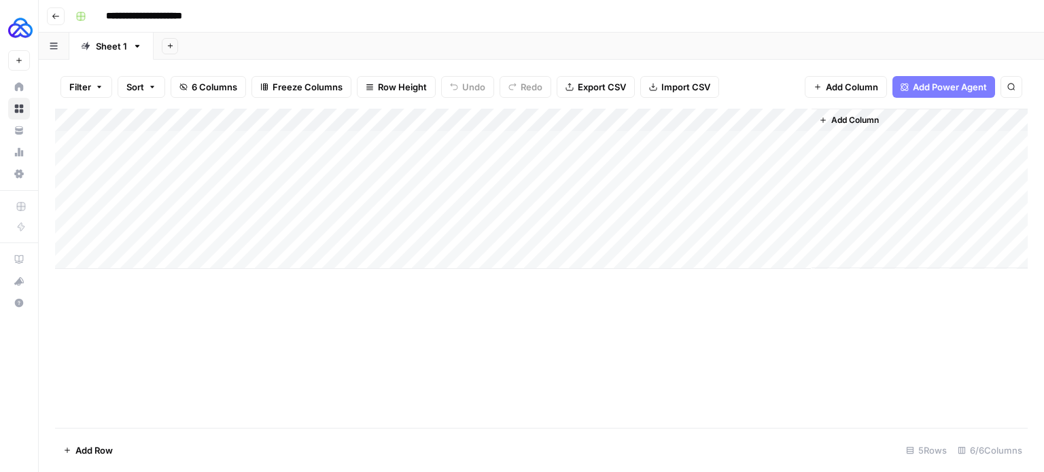
click at [152, 141] on div "Add Column" at bounding box center [541, 189] width 973 height 160
paste textarea "**********"
type textarea "**********"
click at [496, 138] on div "Add Column" at bounding box center [541, 189] width 973 height 160
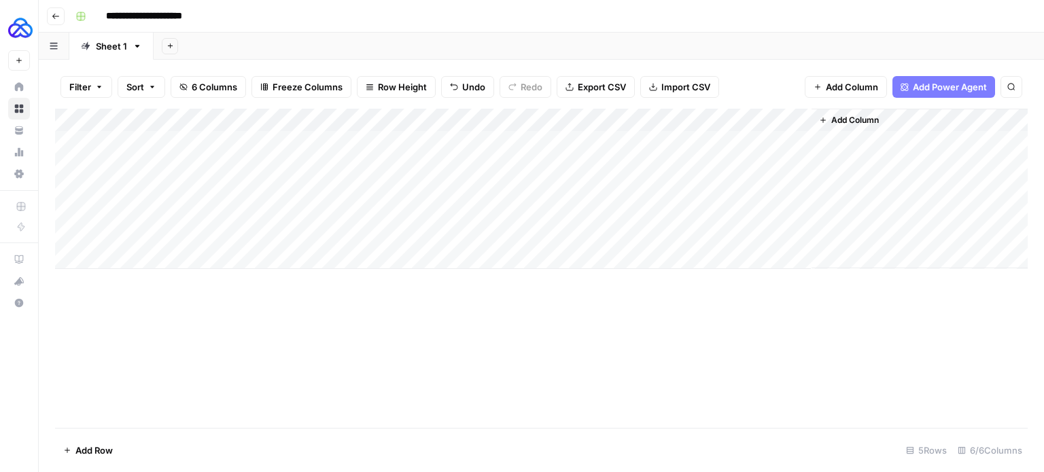
click at [496, 138] on div "Add Column" at bounding box center [541, 189] width 973 height 160
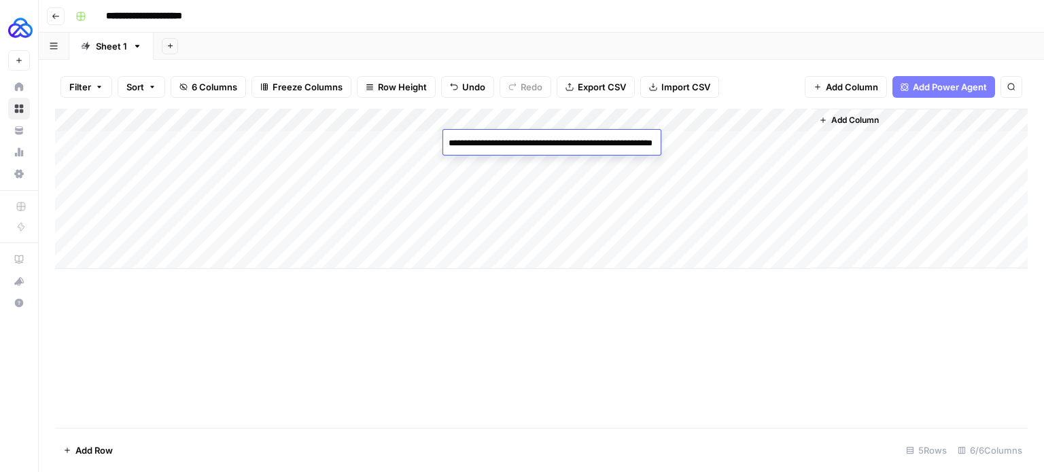
type textarea "**********"
click at [400, 138] on div "Add Column" at bounding box center [541, 189] width 973 height 160
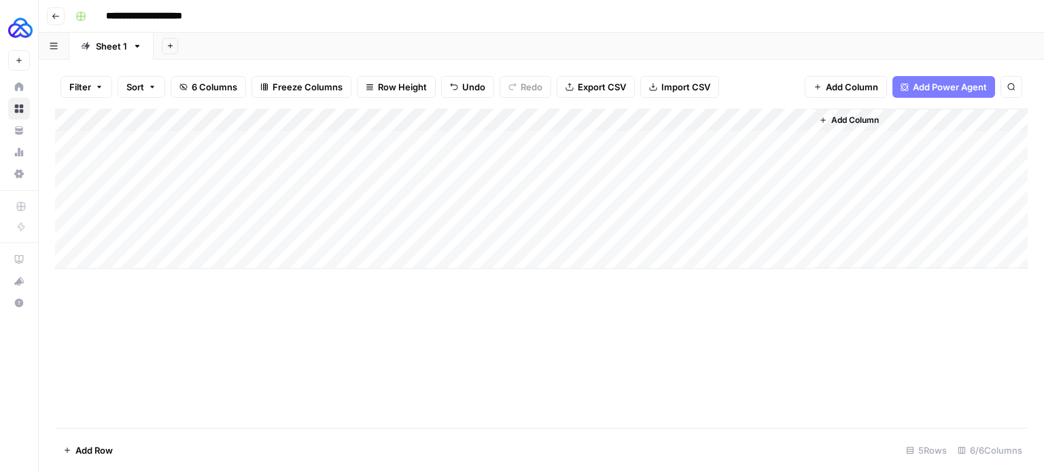
click at [400, 138] on div "Add Column" at bounding box center [541, 189] width 973 height 160
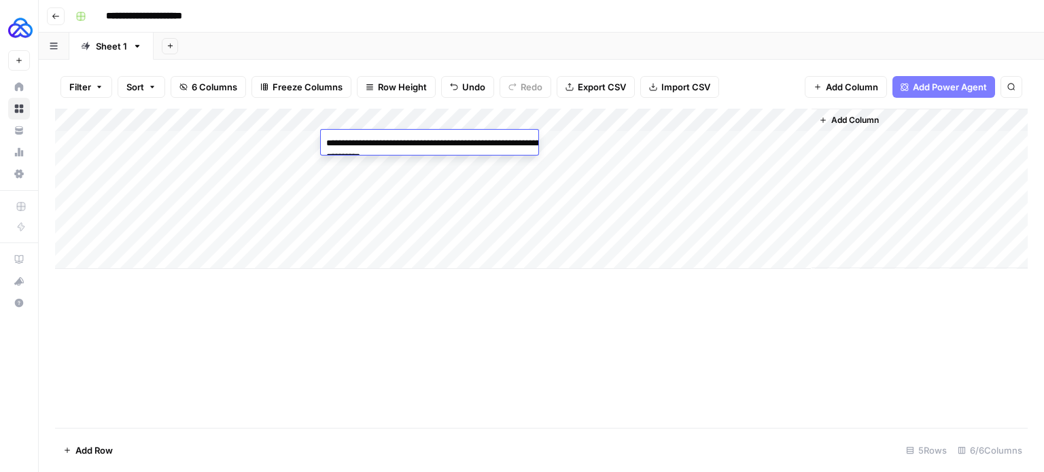
type textarea "**********"
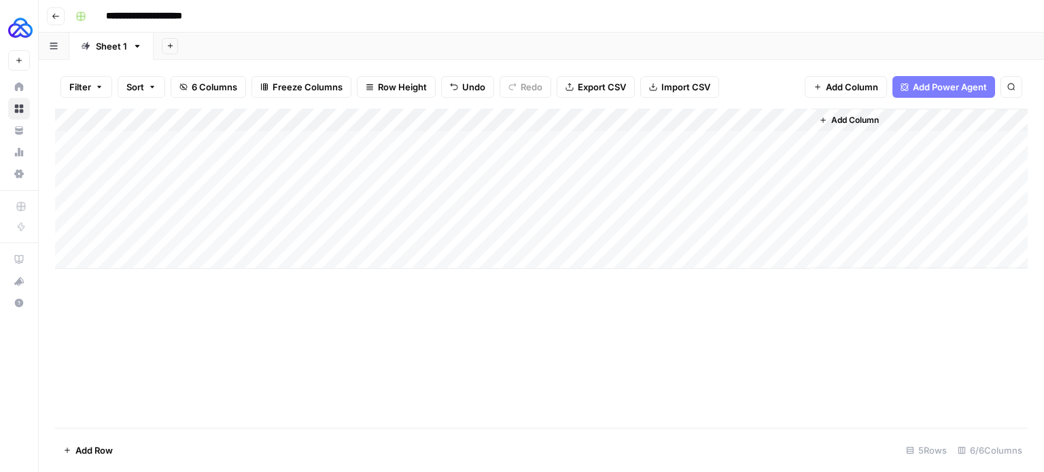
click at [305, 149] on div "Add Column" at bounding box center [541, 189] width 973 height 160
type textarea "**********"
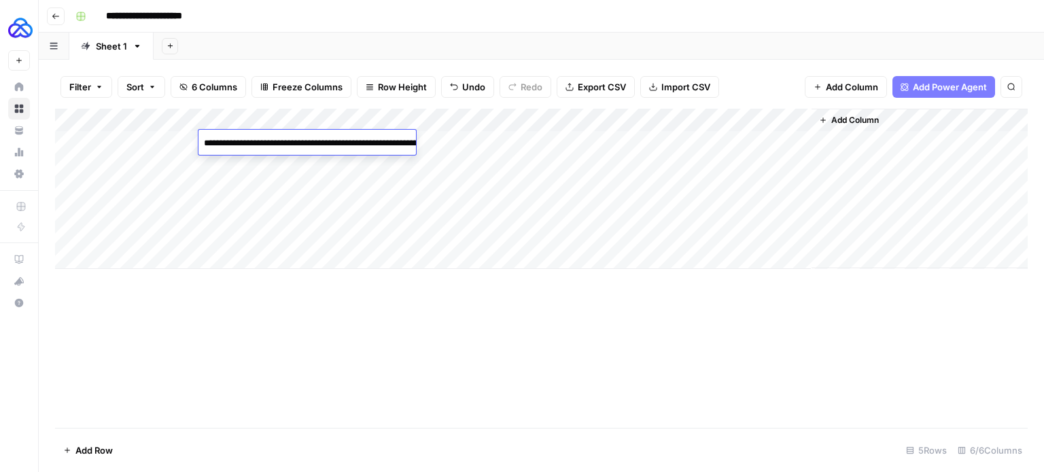
click at [157, 136] on div "Add Column" at bounding box center [541, 189] width 973 height 160
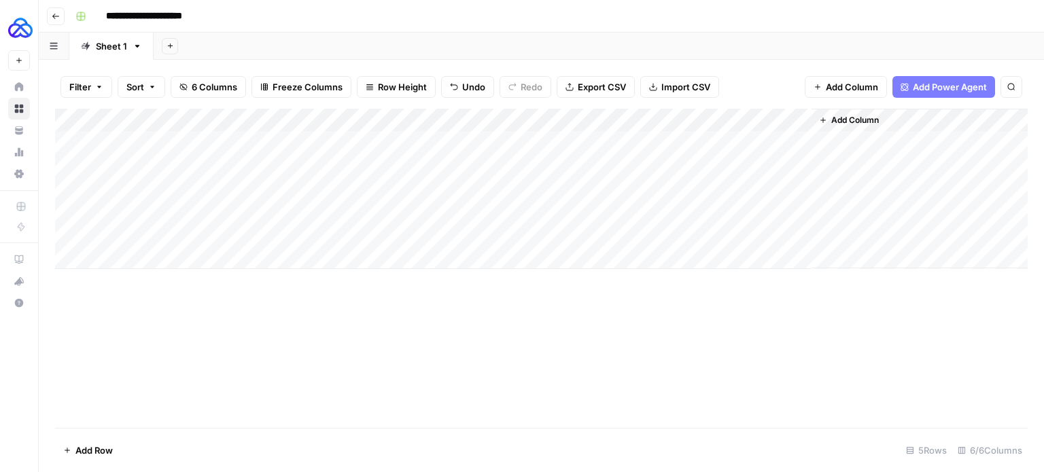
click at [618, 139] on div "Add Column" at bounding box center [541, 189] width 973 height 160
type textarea "**********"
click at [716, 309] on div "Add Column" at bounding box center [541, 268] width 973 height 319
click at [679, 120] on div "Add Column" at bounding box center [541, 189] width 973 height 160
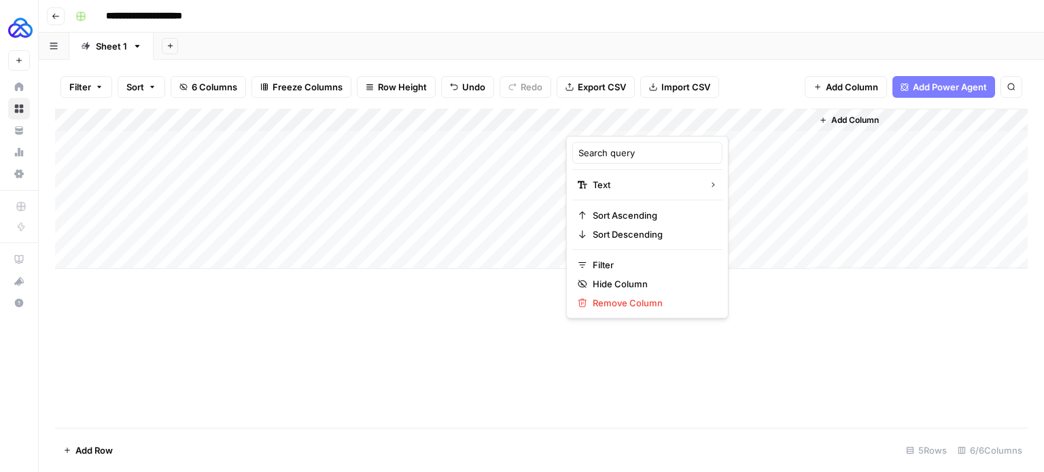
click at [677, 118] on div at bounding box center [627, 122] width 123 height 27
click at [488, 241] on div "Add Column" at bounding box center [541, 189] width 973 height 160
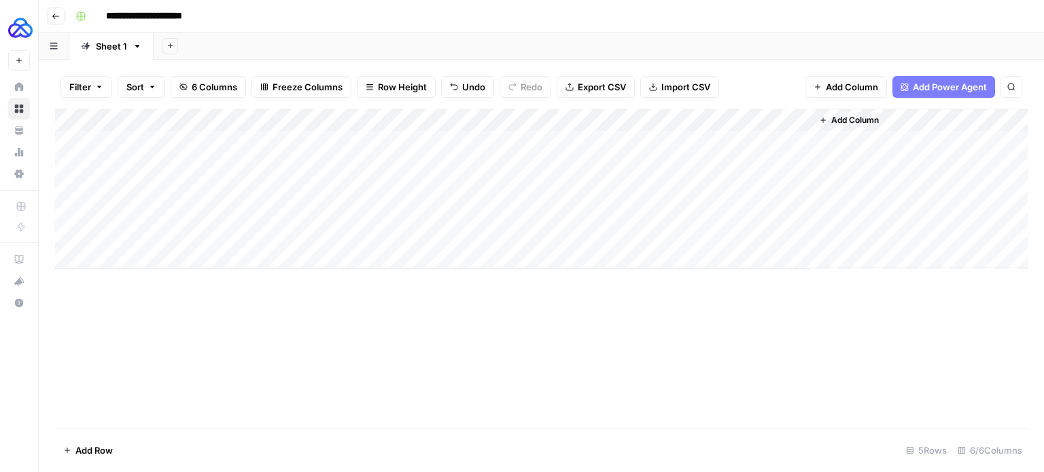
click at [154, 141] on div "Add Column" at bounding box center [541, 189] width 973 height 160
click at [605, 141] on div "Add Column" at bounding box center [541, 189] width 973 height 160
click at [706, 145] on textarea "**********" at bounding box center [675, 143] width 218 height 19
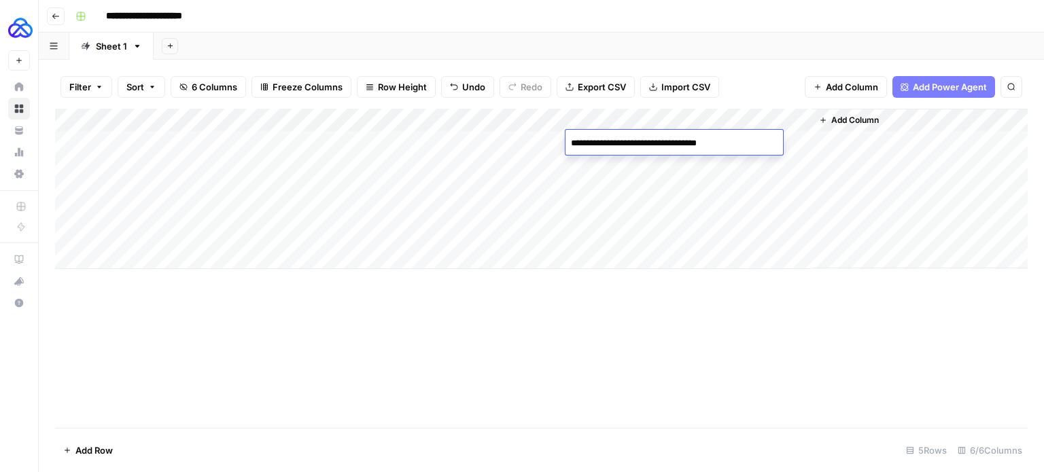
click at [706, 145] on textarea "**********" at bounding box center [675, 143] width 218 height 19
click at [708, 145] on textarea "**********" at bounding box center [675, 143] width 218 height 19
type textarea "**********"
click at [585, 285] on div "Add Column" at bounding box center [541, 268] width 973 height 319
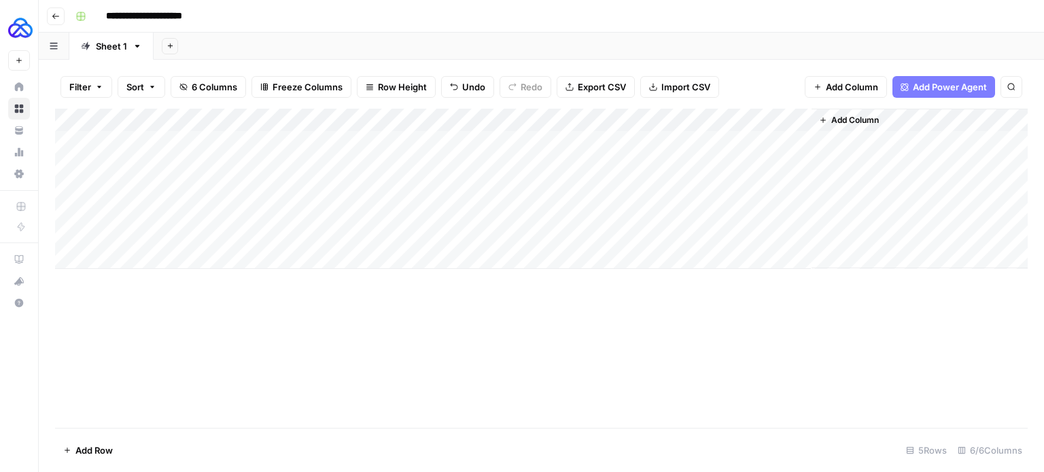
click at [178, 162] on div "Add Column" at bounding box center [541, 189] width 973 height 160
type textarea "**********"
click at [300, 165] on div "Add Column" at bounding box center [541, 189] width 973 height 160
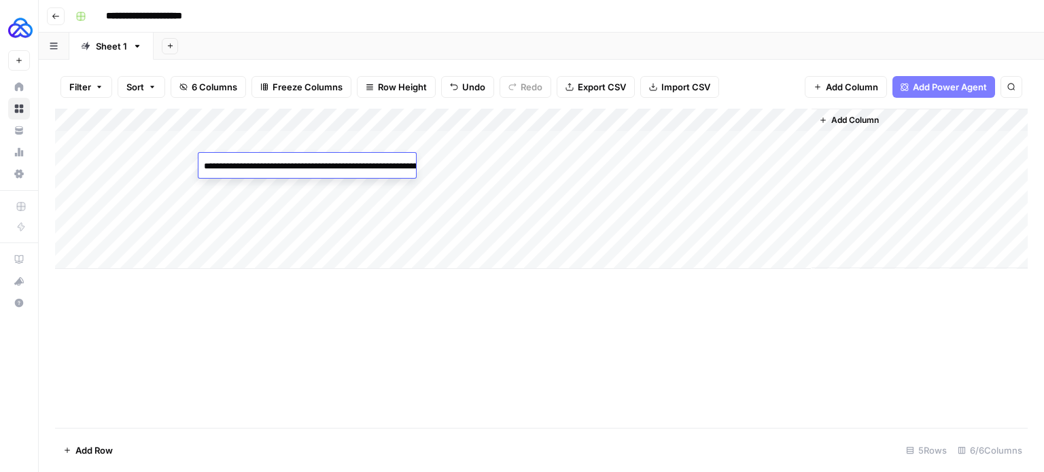
type textarea "**********"
click at [419, 330] on div "Add Column" at bounding box center [541, 268] width 973 height 319
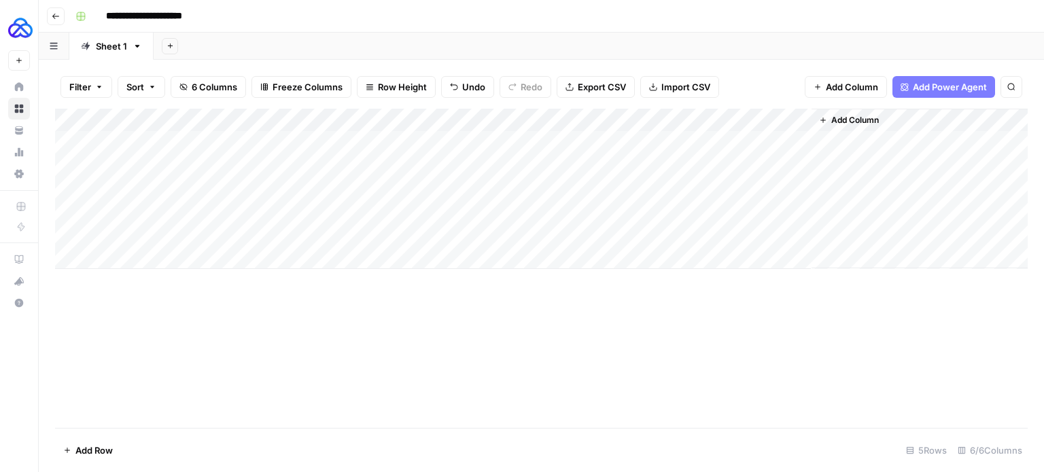
click at [370, 171] on div "Add Column" at bounding box center [541, 189] width 973 height 160
type textarea "**********"
click at [462, 321] on div "Add Column" at bounding box center [541, 268] width 973 height 319
click at [485, 158] on div "Add Column" at bounding box center [541, 189] width 973 height 160
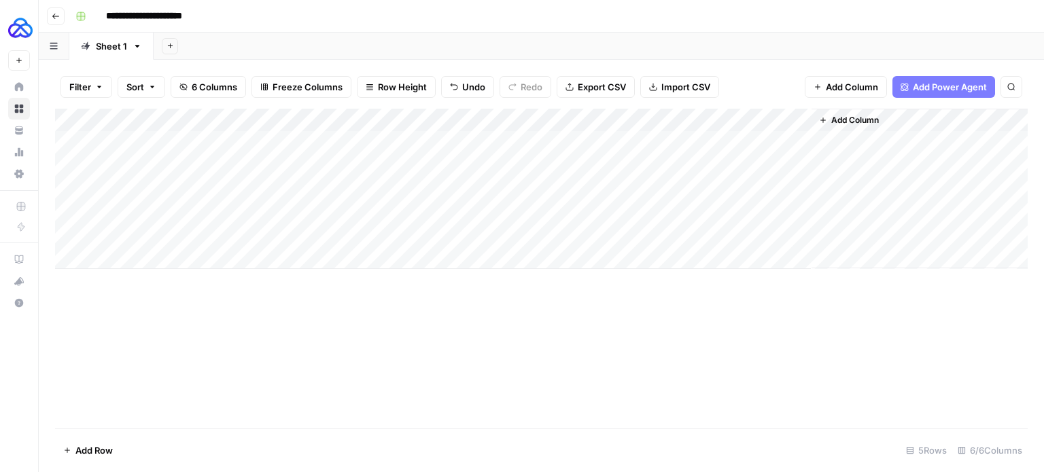
click at [485, 158] on div "Add Column" at bounding box center [541, 189] width 973 height 160
type textarea "**********"
click at [150, 165] on div "Add Column" at bounding box center [541, 189] width 973 height 160
drag, startPoint x: 163, startPoint y: 168, endPoint x: 71, endPoint y: 169, distance: 92.4
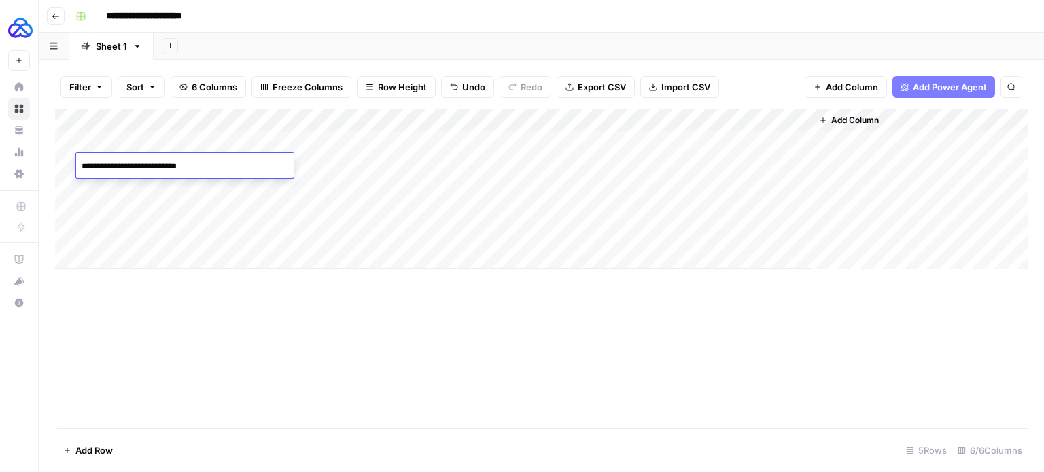
click at [71, 169] on body "**********" at bounding box center [522, 236] width 1044 height 472
click at [612, 160] on div "Add Column" at bounding box center [541, 189] width 973 height 160
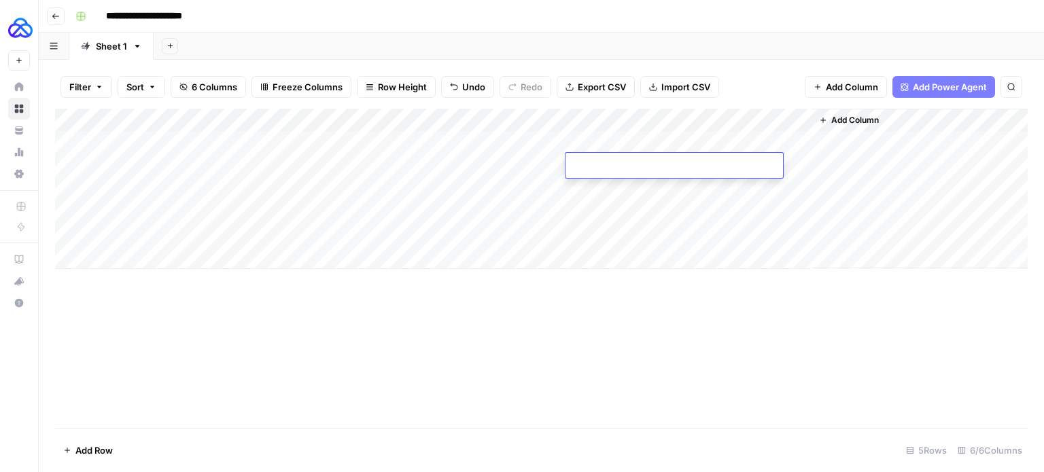
type textarea "**********"
click at [163, 187] on div "Add Column" at bounding box center [541, 189] width 973 height 160
click at [239, 189] on div "Add Column" at bounding box center [541, 189] width 973 height 160
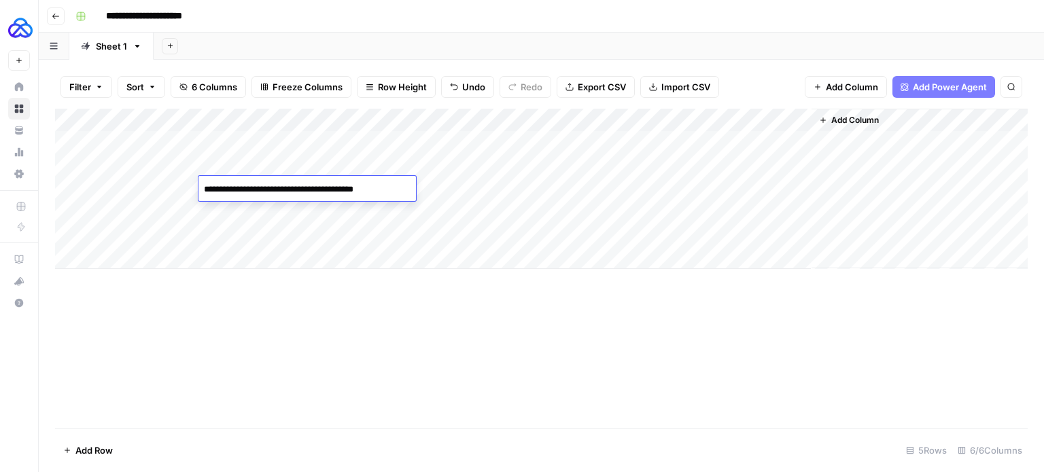
type textarea "**********"
click at [417, 183] on div "Add Column" at bounding box center [541, 189] width 973 height 160
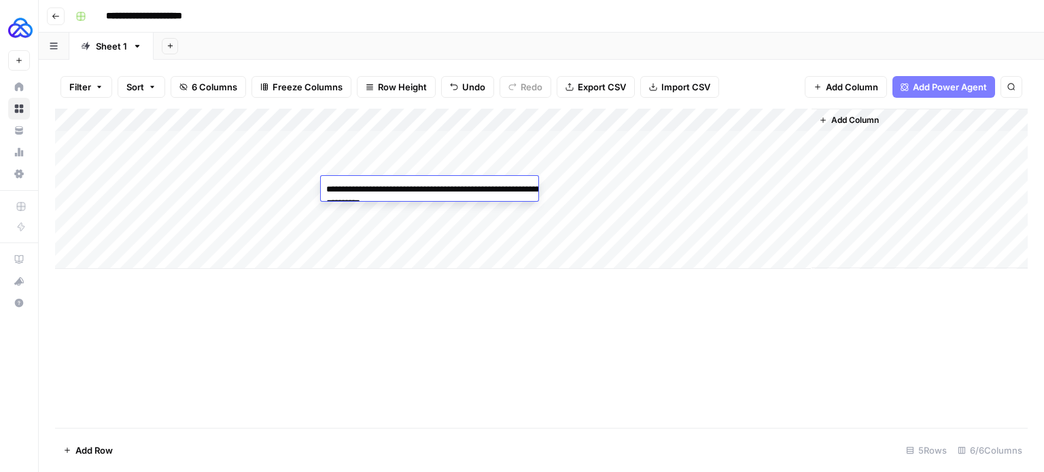
type textarea "**********"
click at [617, 194] on div "Add Column" at bounding box center [541, 189] width 973 height 160
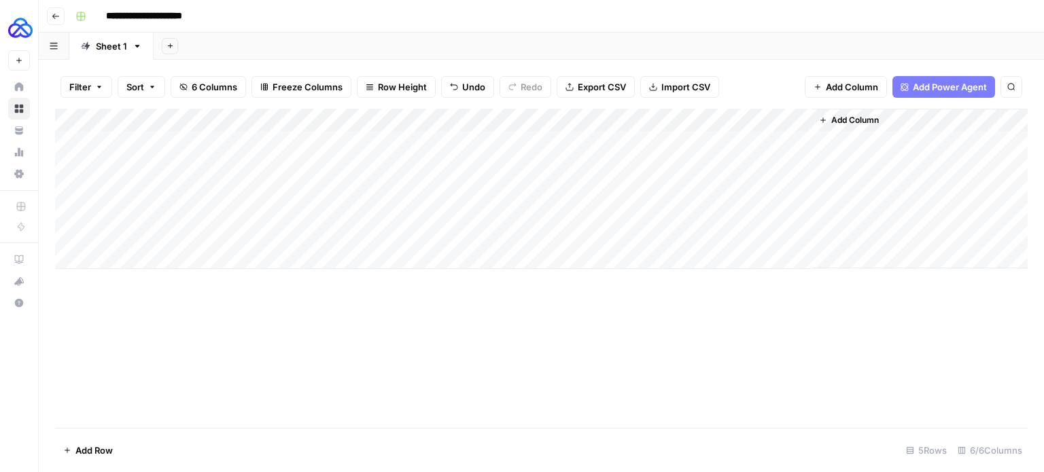
click at [617, 194] on div "Add Column" at bounding box center [541, 189] width 973 height 160
type textarea "**********"
click at [519, 191] on div "Add Column" at bounding box center [541, 189] width 973 height 160
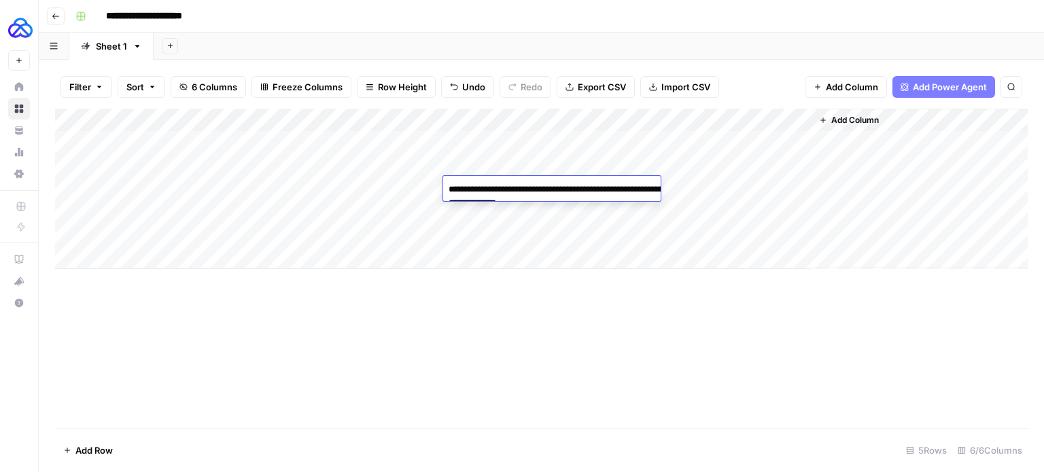
type textarea "**********"
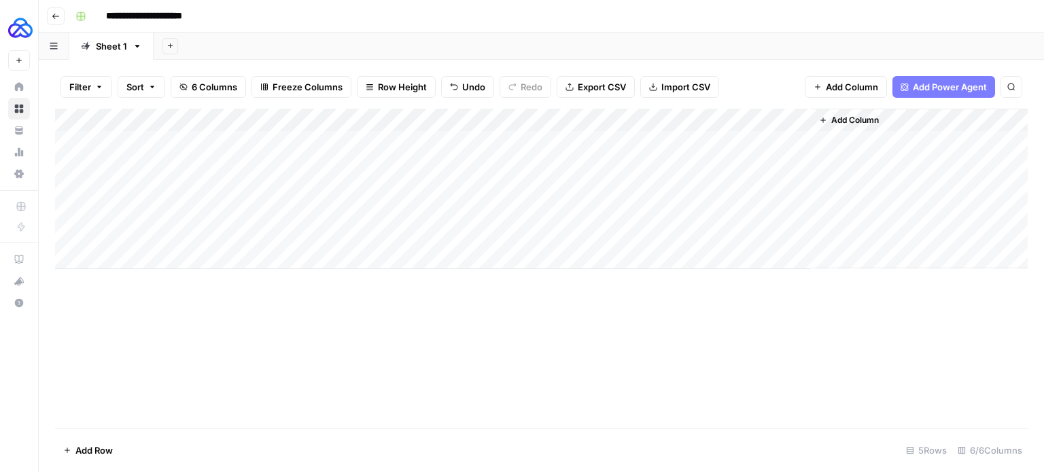
click at [167, 186] on div "Add Column" at bounding box center [541, 189] width 973 height 160
type textarea "**********"
click at [595, 184] on div "Add Column" at bounding box center [541, 189] width 973 height 160
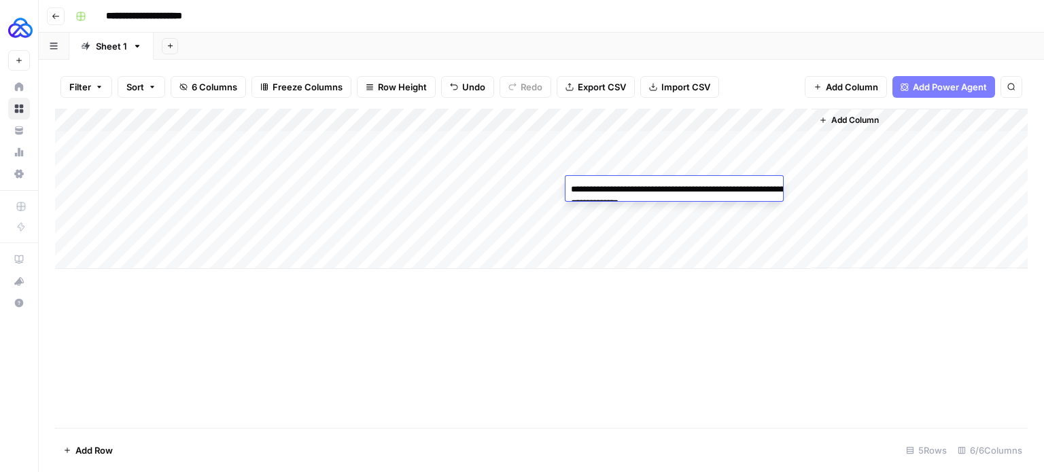
type textarea "**********"
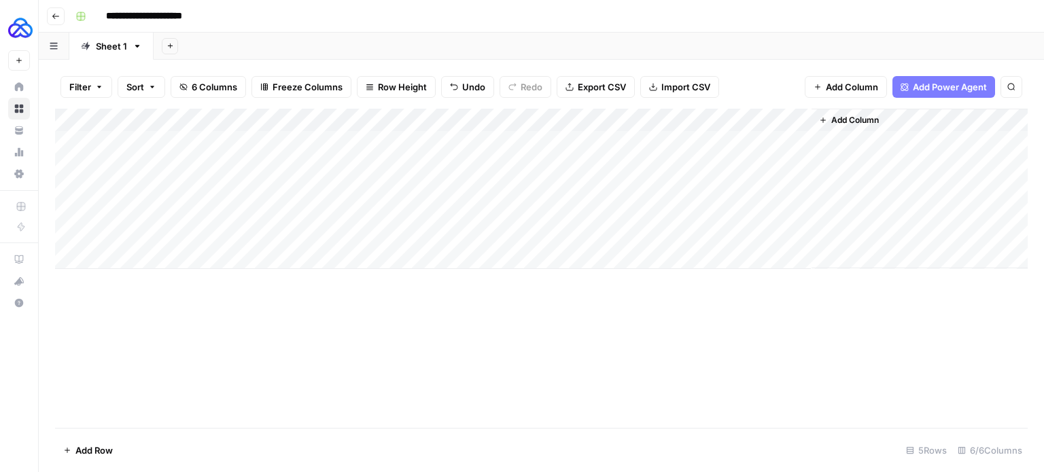
click at [619, 288] on div "Add Column" at bounding box center [541, 268] width 973 height 319
click at [169, 203] on div "Add Column" at bounding box center [541, 189] width 973 height 160
click at [609, 201] on div "Add Column" at bounding box center [541, 189] width 973 height 160
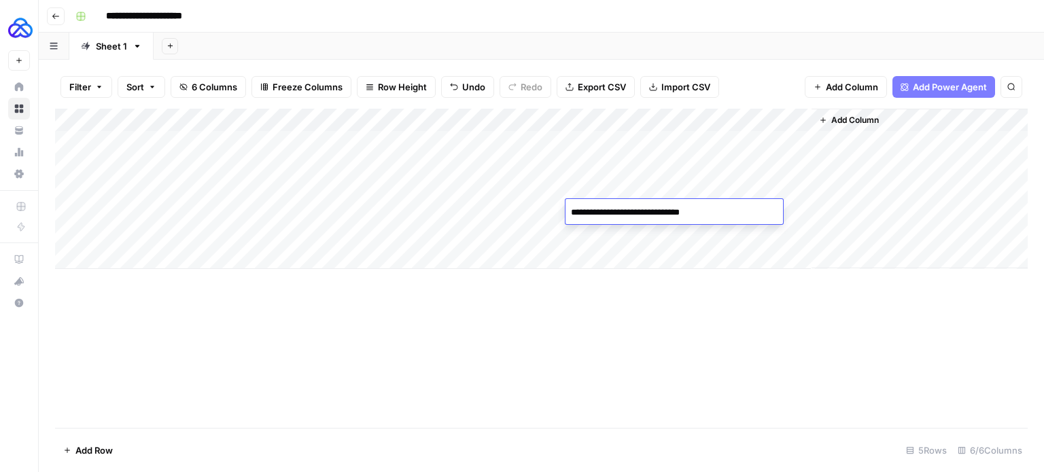
click at [691, 213] on textarea "**********" at bounding box center [675, 212] width 218 height 19
type textarea "**********"
click at [432, 322] on div "Add Column" at bounding box center [541, 268] width 973 height 319
click at [275, 205] on div "Add Column" at bounding box center [541, 189] width 973 height 160
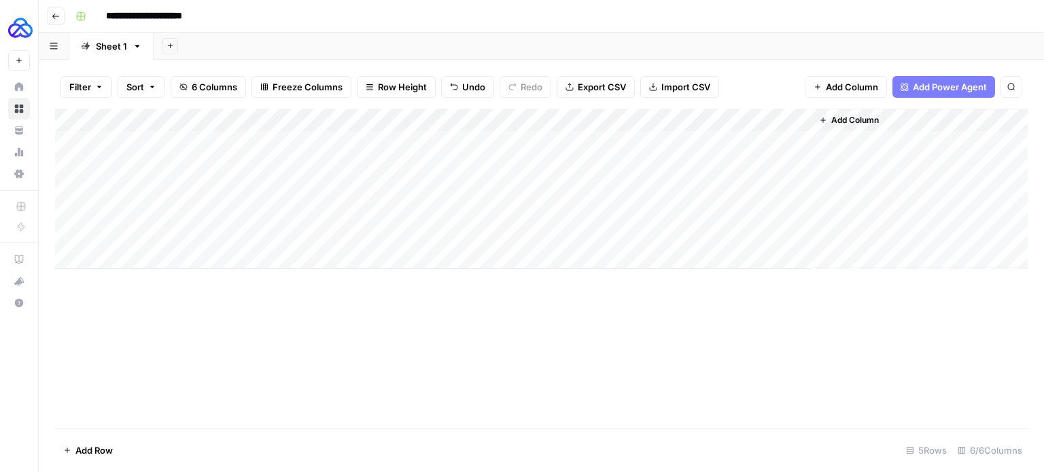
click at [275, 205] on div "Add Column" at bounding box center [541, 189] width 973 height 160
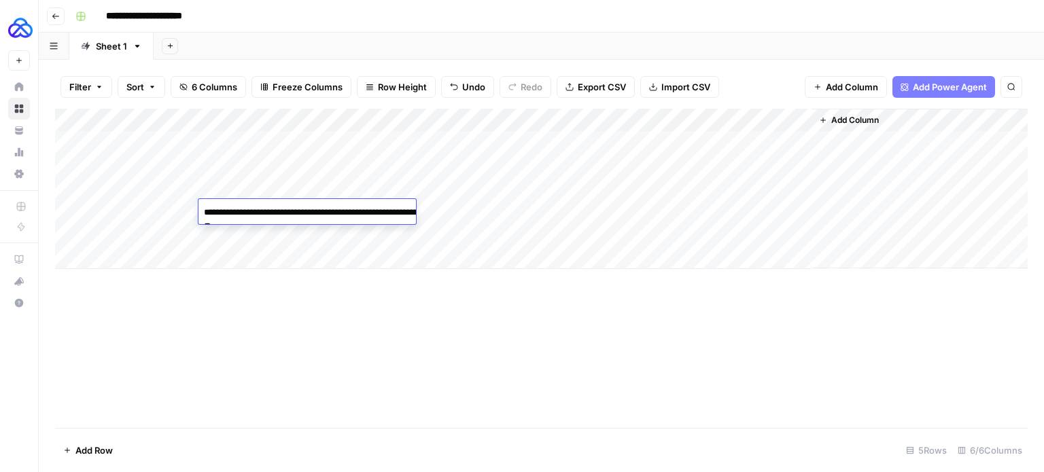
type textarea "**********"
click at [451, 326] on div "Add Column" at bounding box center [541, 268] width 973 height 319
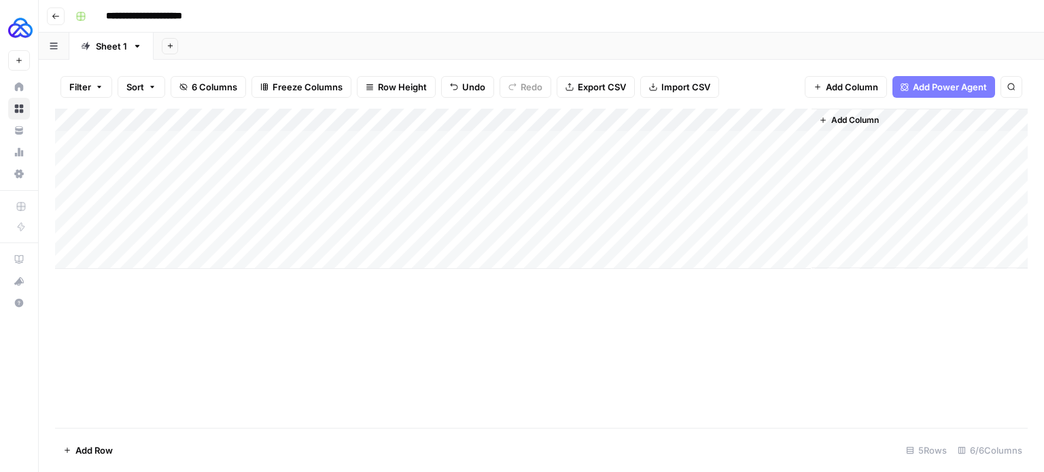
click at [375, 210] on div "Add Column" at bounding box center [541, 189] width 973 height 160
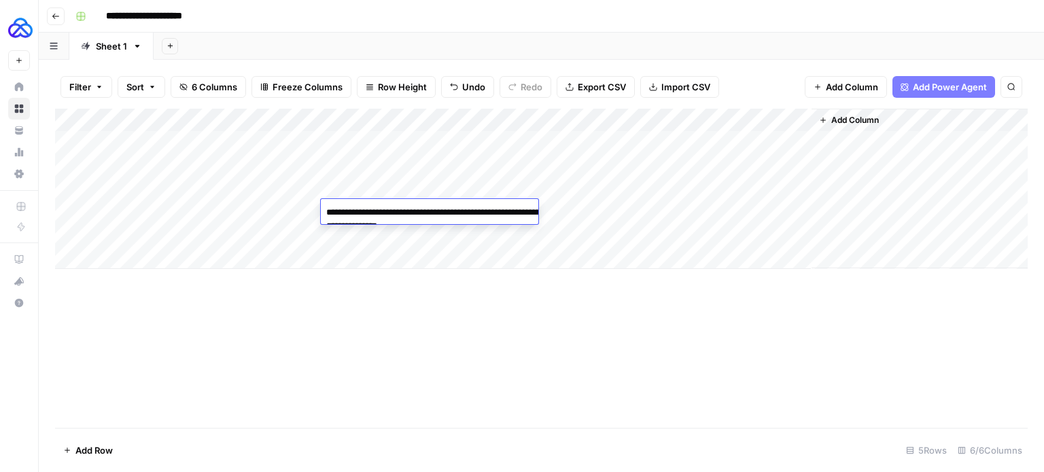
type textarea "**********"
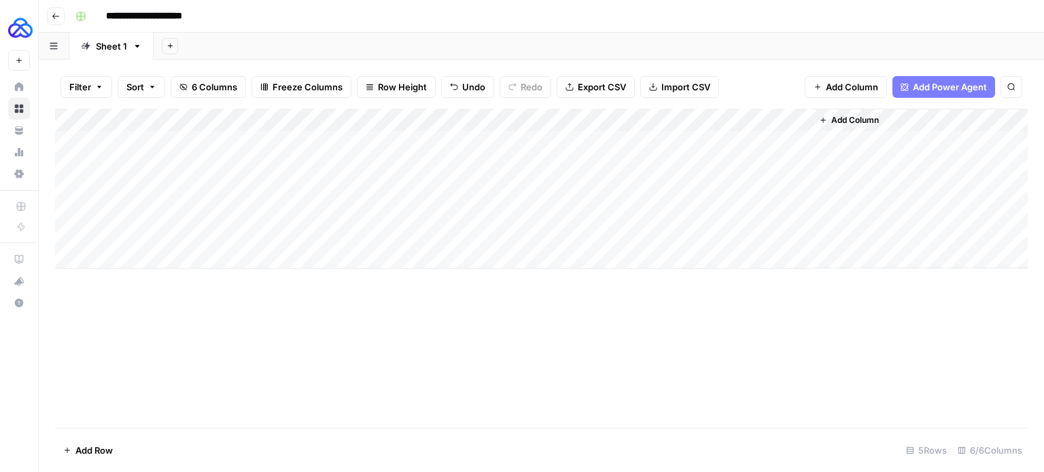
click at [506, 355] on div "Add Column" at bounding box center [541, 268] width 973 height 319
click at [541, 211] on div "Add Column" at bounding box center [541, 189] width 973 height 160
click at [563, 308] on div "Add Column" at bounding box center [541, 268] width 973 height 319
click at [130, 228] on div "Add Column" at bounding box center [541, 189] width 973 height 160
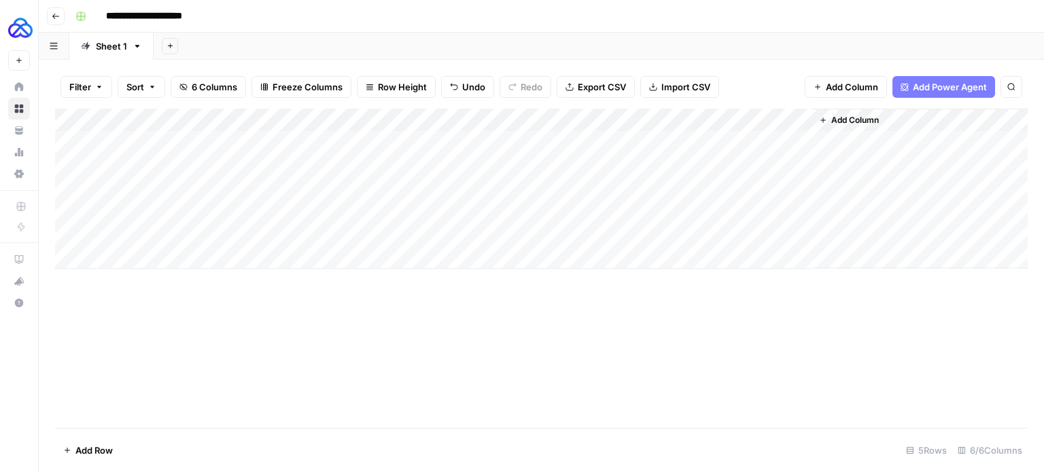
click at [130, 228] on div "Add Column" at bounding box center [541, 189] width 973 height 160
click at [619, 228] on div "Add Column" at bounding box center [541, 189] width 973 height 160
click at [137, 253] on div "Add Column" at bounding box center [541, 189] width 973 height 160
click at [277, 231] on div "Add Column" at bounding box center [541, 201] width 973 height 184
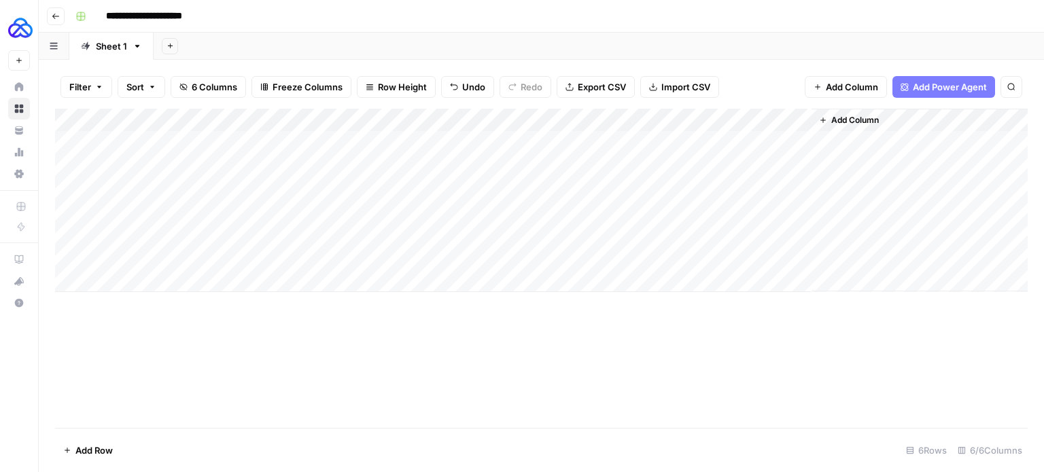
click at [277, 231] on div "Add Column" at bounding box center [541, 201] width 973 height 184
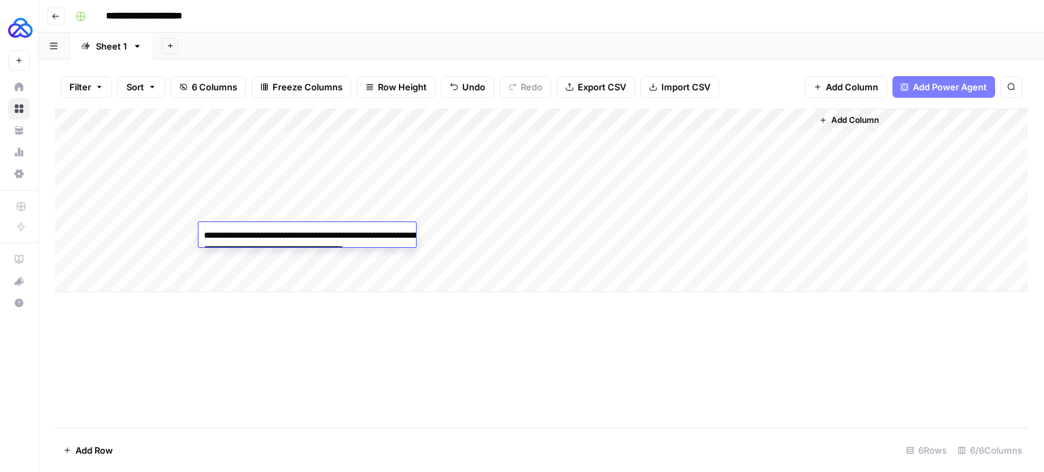
type textarea "**********"
click at [502, 236] on div "Add Column" at bounding box center [541, 201] width 973 height 184
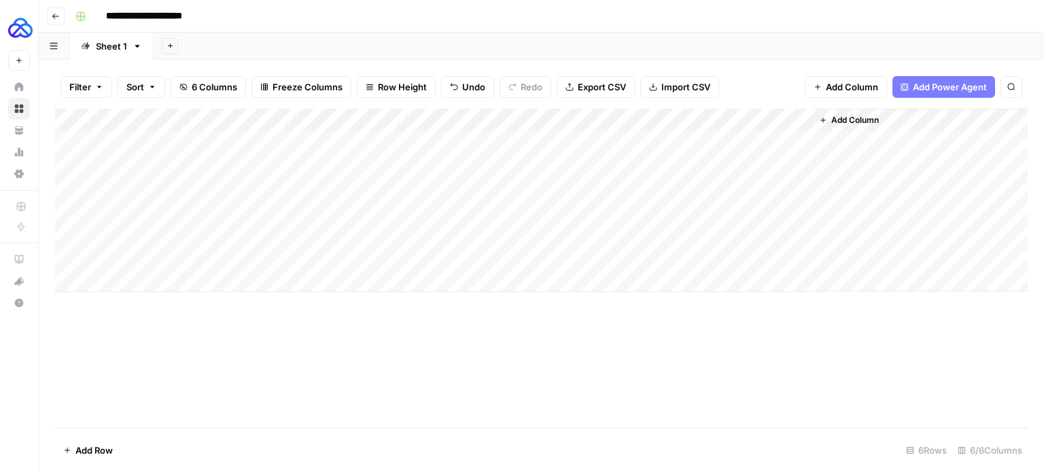
click at [502, 236] on div "Add Column" at bounding box center [541, 201] width 973 height 184
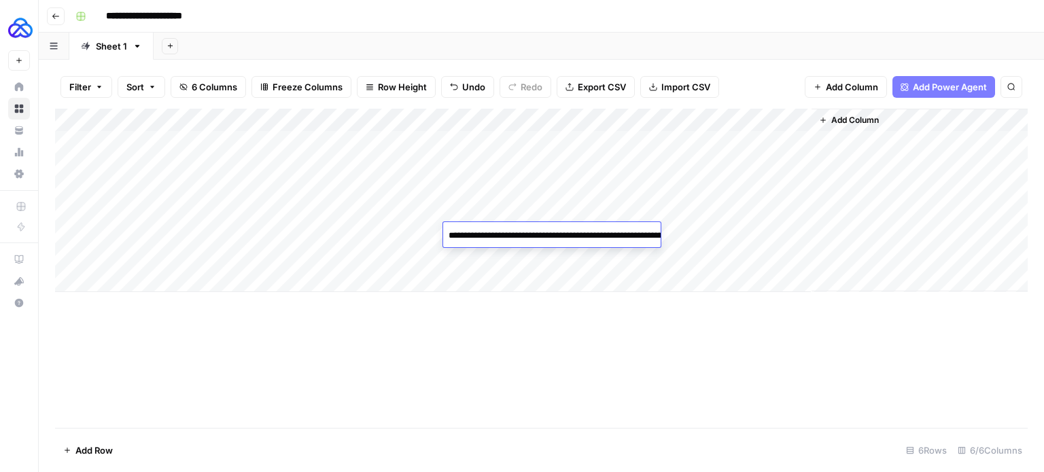
type textarea "**********"
click at [358, 232] on div "Add Column" at bounding box center [541, 201] width 973 height 184
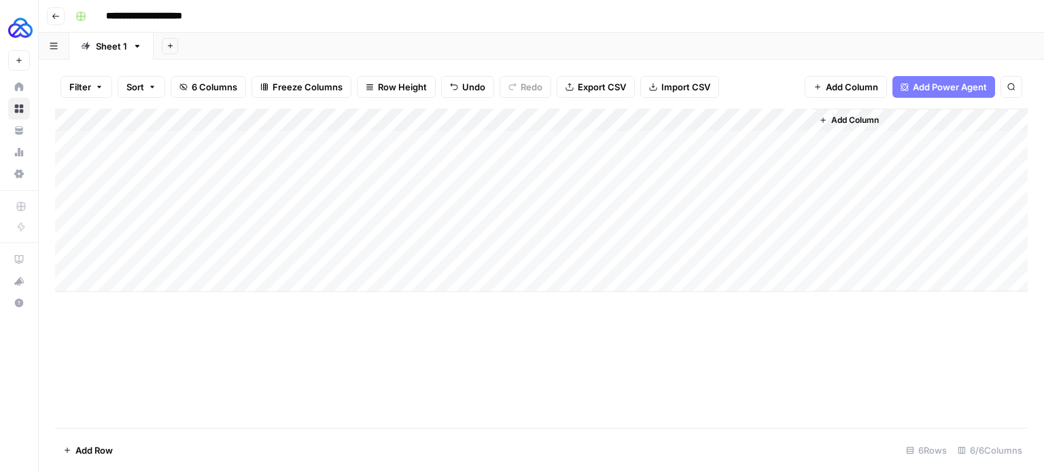
click at [358, 232] on div "Add Column" at bounding box center [541, 201] width 973 height 184
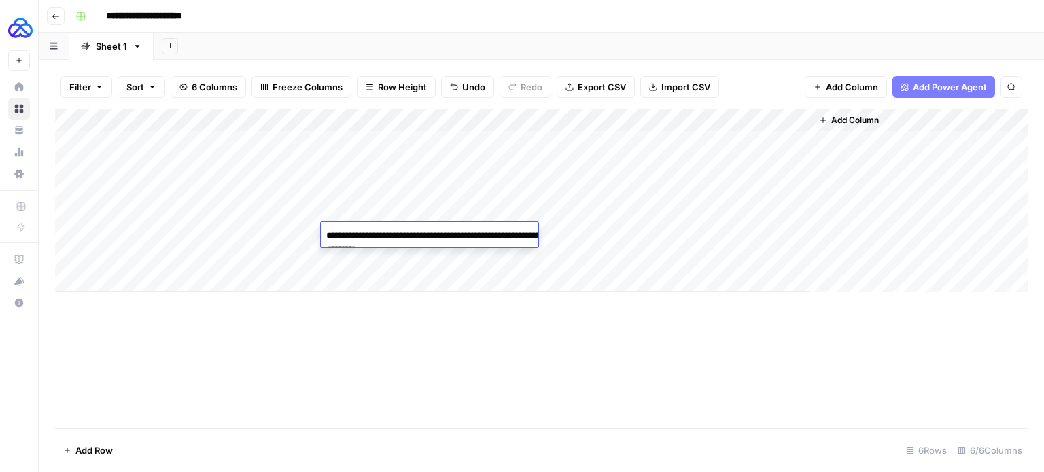
type textarea "**********"
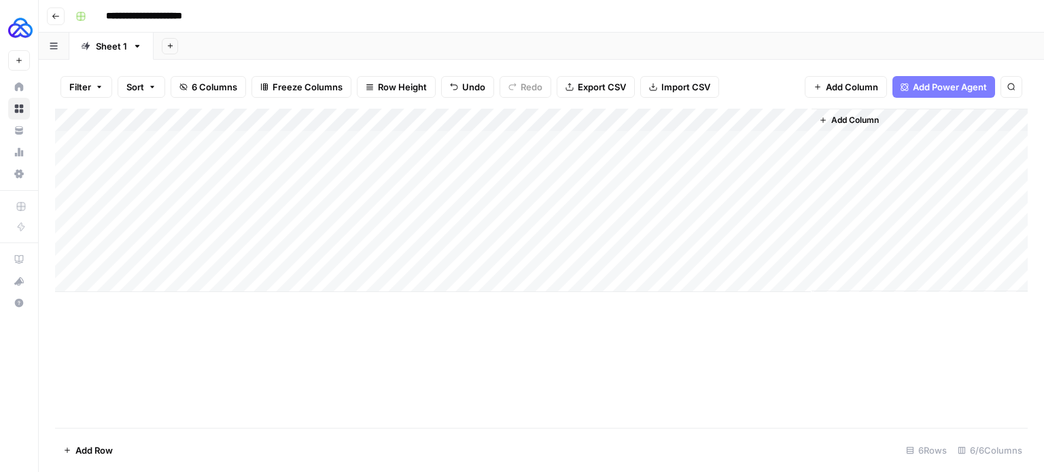
click at [604, 243] on div "Add Column" at bounding box center [541, 201] width 973 height 184
click at [581, 258] on div "Add Column" at bounding box center [541, 201] width 973 height 184
type textarea "**********"
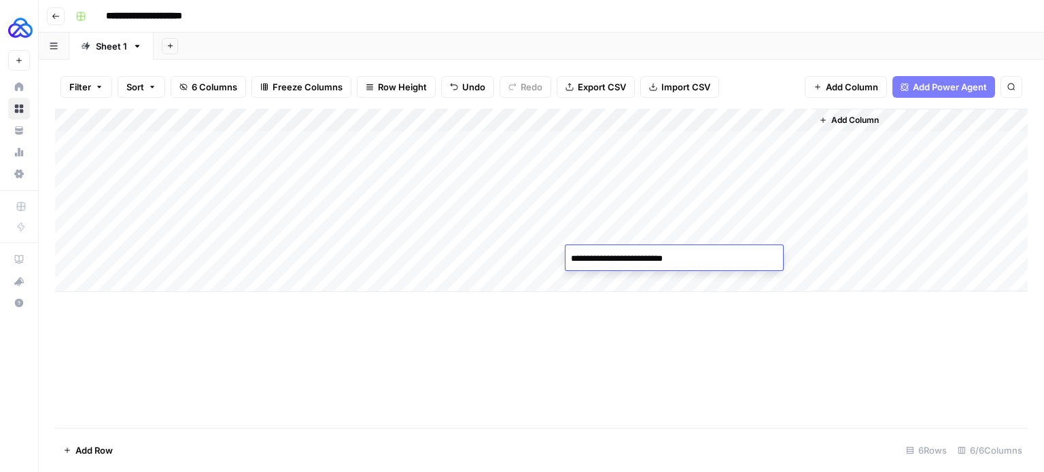
click at [160, 253] on div "Add Column" at bounding box center [541, 201] width 973 height 184
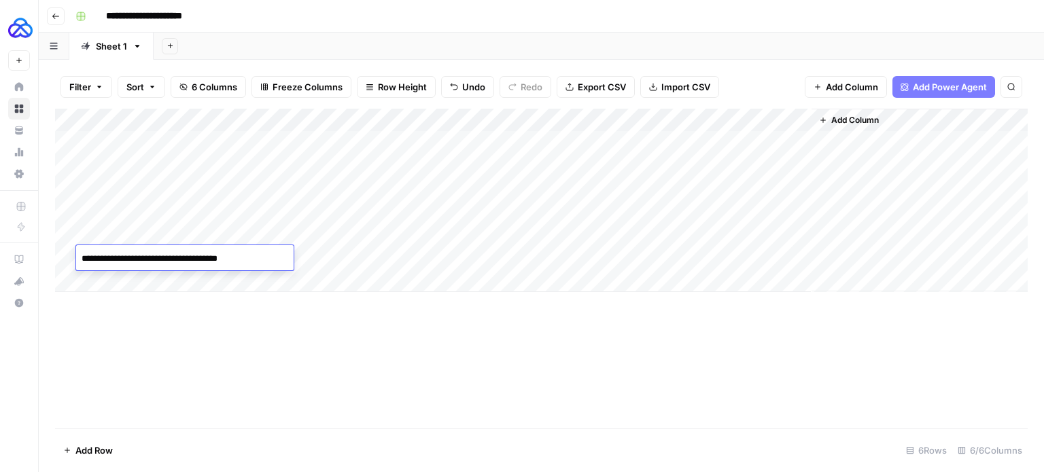
type textarea "**********"
click at [274, 335] on div "Add Column" at bounding box center [541, 268] width 973 height 319
click at [243, 264] on div "Add Column" at bounding box center [541, 201] width 973 height 184
click at [241, 260] on div "Add Column" at bounding box center [541, 201] width 973 height 184
click at [241, 260] on textarea at bounding box center [307, 258] width 218 height 19
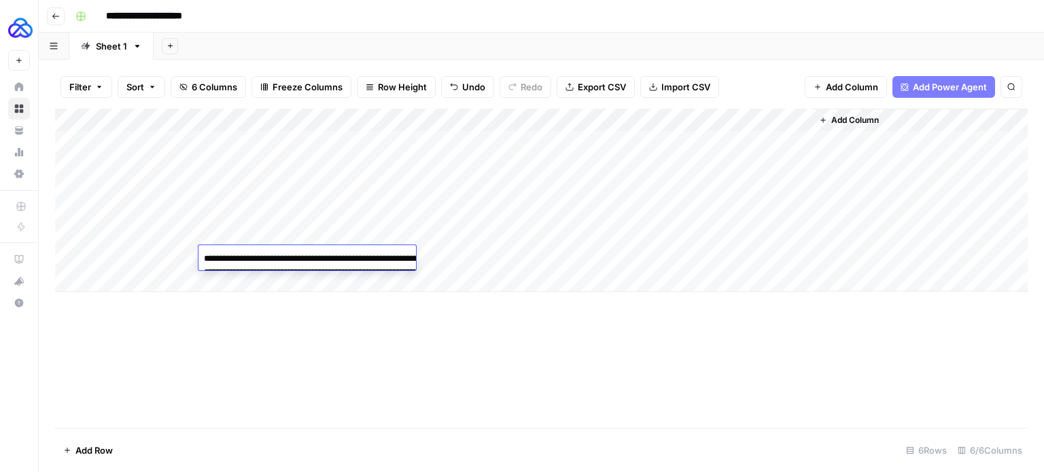
type textarea "**********"
drag, startPoint x: 353, startPoint y: 346, endPoint x: 362, endPoint y: 277, distance: 69.9
click at [353, 346] on div "Add Column" at bounding box center [541, 268] width 973 height 319
click at [365, 247] on div "Add Column" at bounding box center [541, 201] width 973 height 184
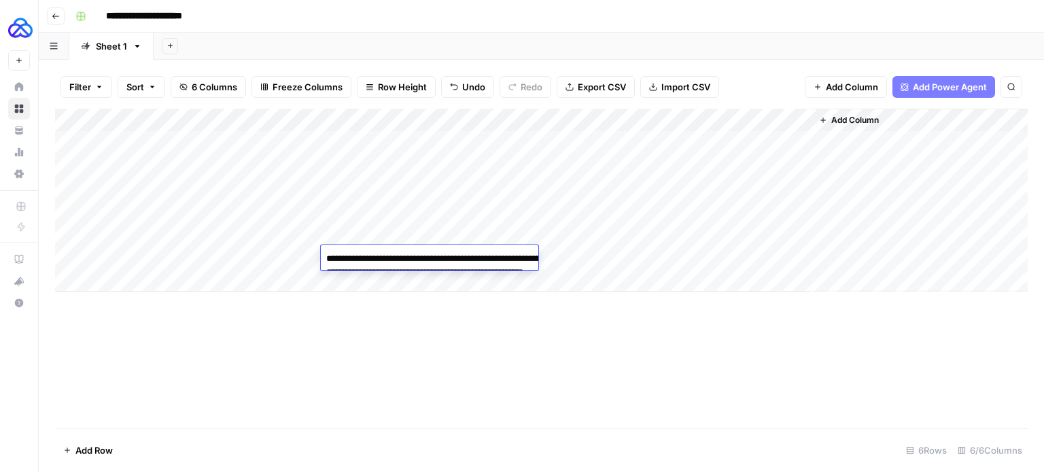
type textarea "**********"
click at [381, 364] on div "Add Column" at bounding box center [541, 268] width 973 height 319
click at [484, 264] on div "Add Column" at bounding box center [541, 201] width 973 height 184
click at [702, 350] on div "Add Column" at bounding box center [541, 268] width 973 height 319
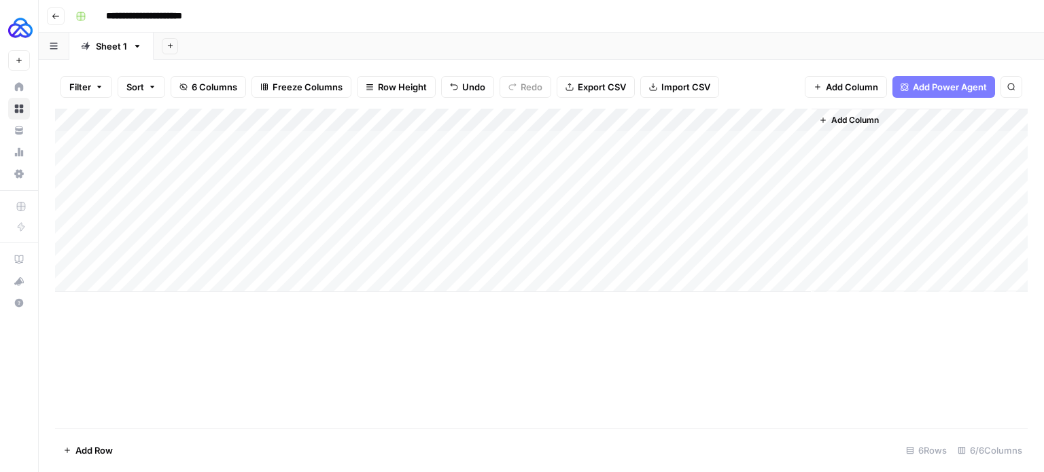
click at [799, 119] on div "Add Column" at bounding box center [541, 201] width 973 height 184
click at [819, 149] on span "All Rows" at bounding box center [848, 152] width 86 height 14
click at [753, 169] on div "Add Column" at bounding box center [541, 201] width 973 height 184
click at [787, 162] on div "Add Column" at bounding box center [541, 201] width 973 height 184
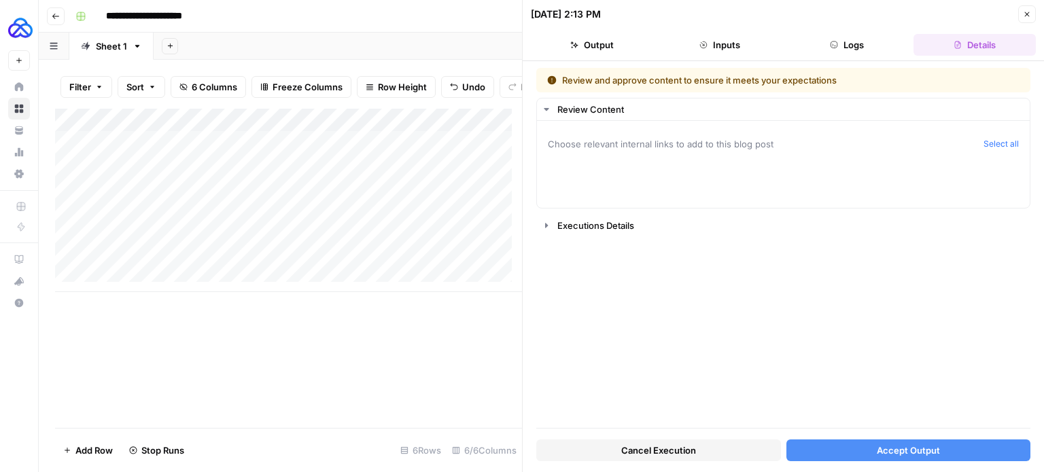
click at [857, 456] on button "Accept Output" at bounding box center [908, 451] width 245 height 22
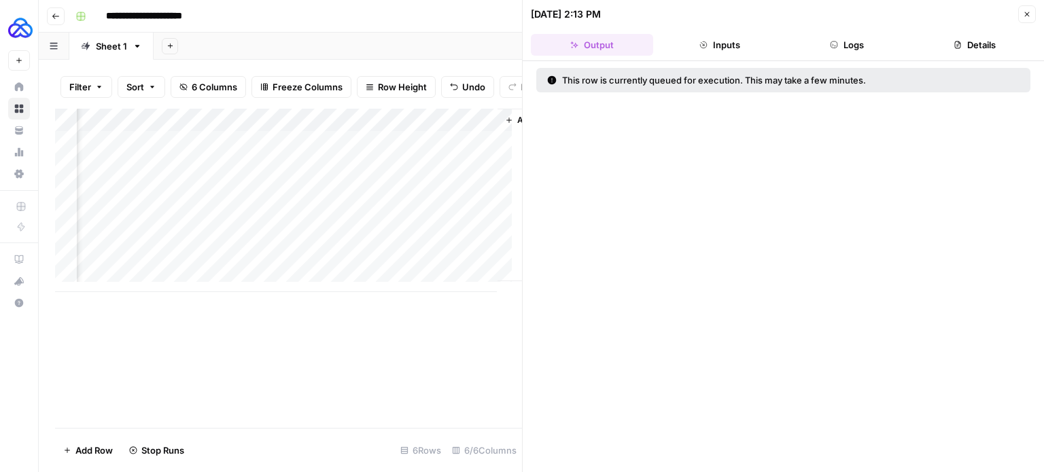
scroll to position [0, 367]
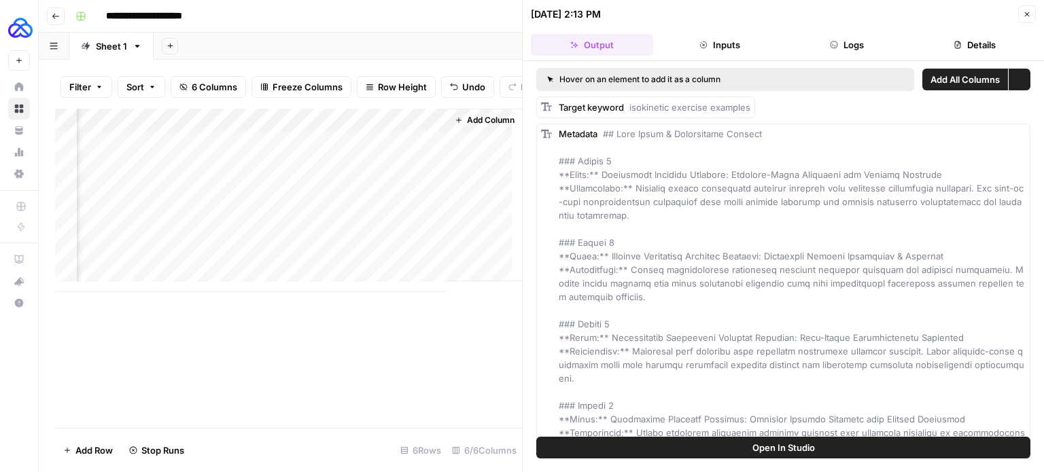
click at [381, 203] on div "Add Column" at bounding box center [288, 201] width 467 height 184
click at [429, 193] on div "Add Column" at bounding box center [288, 201] width 467 height 184
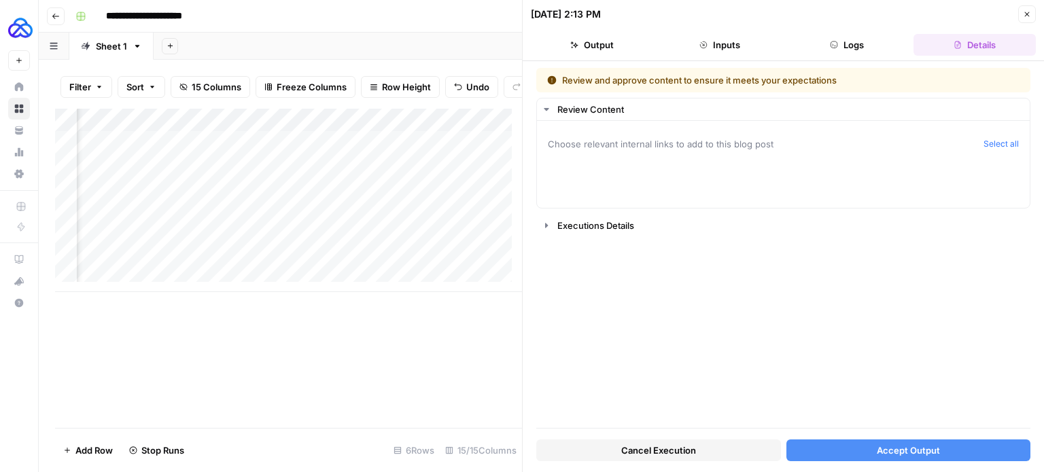
click at [922, 453] on span "Accept Output" at bounding box center [908, 451] width 63 height 14
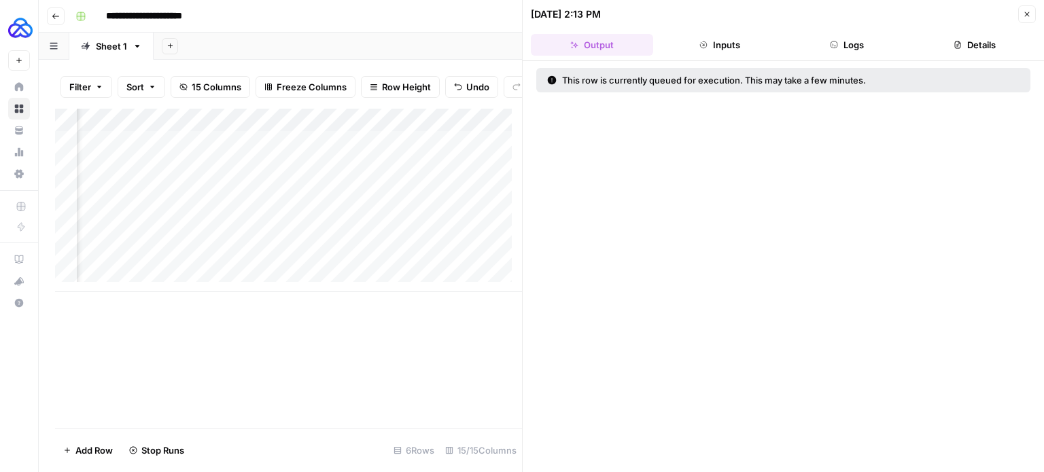
click at [430, 222] on div "Add Column" at bounding box center [288, 201] width 467 height 184
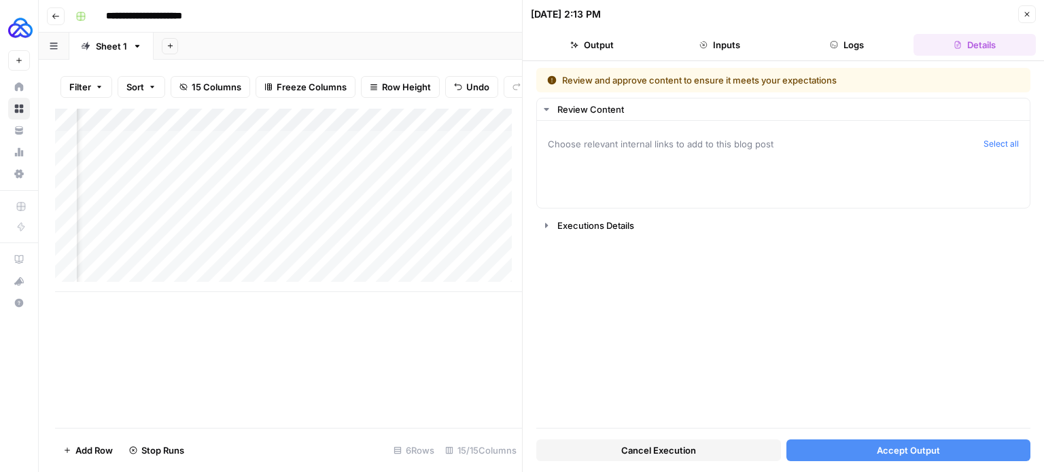
click at [833, 447] on button "Accept Output" at bounding box center [908, 451] width 245 height 22
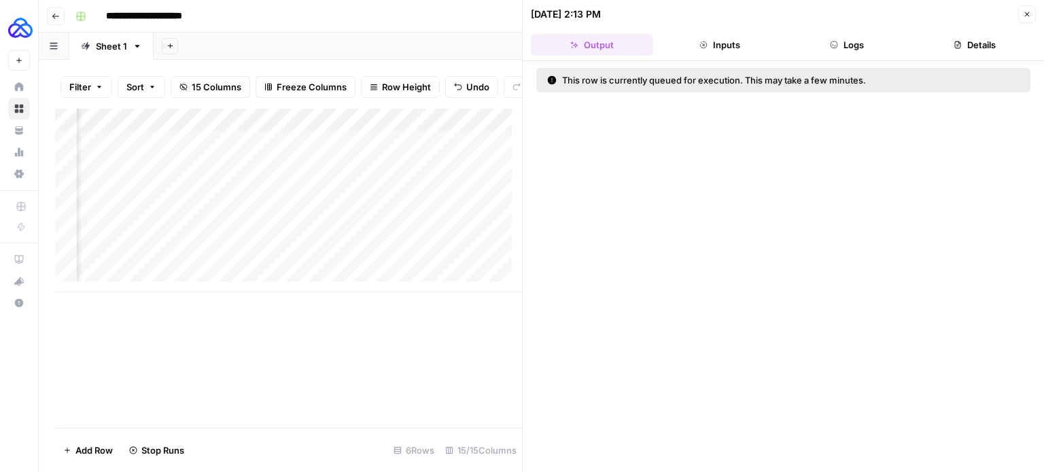
click at [424, 241] on div "Add Column" at bounding box center [288, 201] width 467 height 184
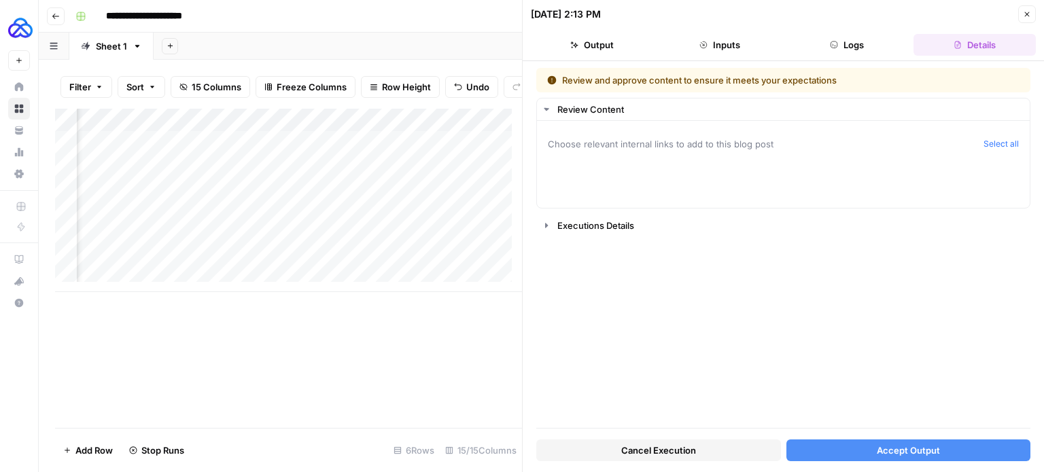
click at [868, 444] on button "Accept Output" at bounding box center [908, 451] width 245 height 22
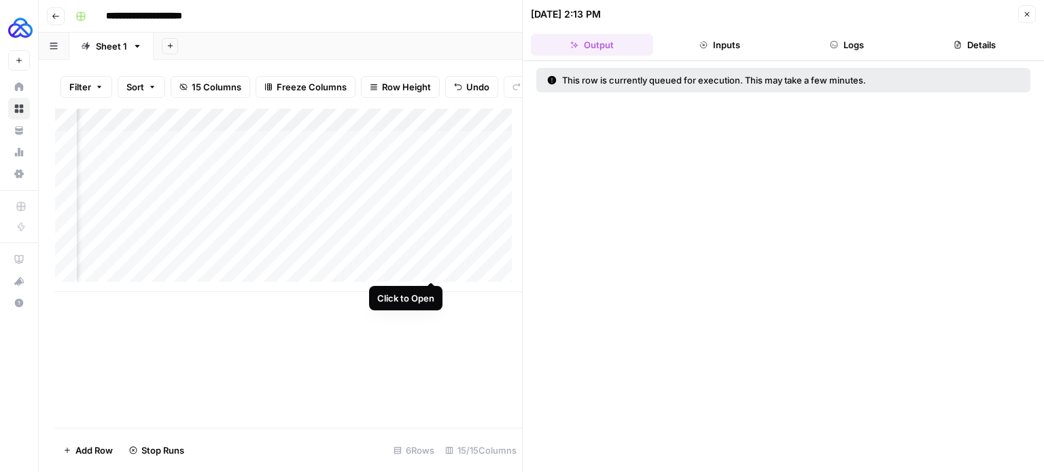
click at [428, 264] on div "Add Column" at bounding box center [288, 201] width 467 height 184
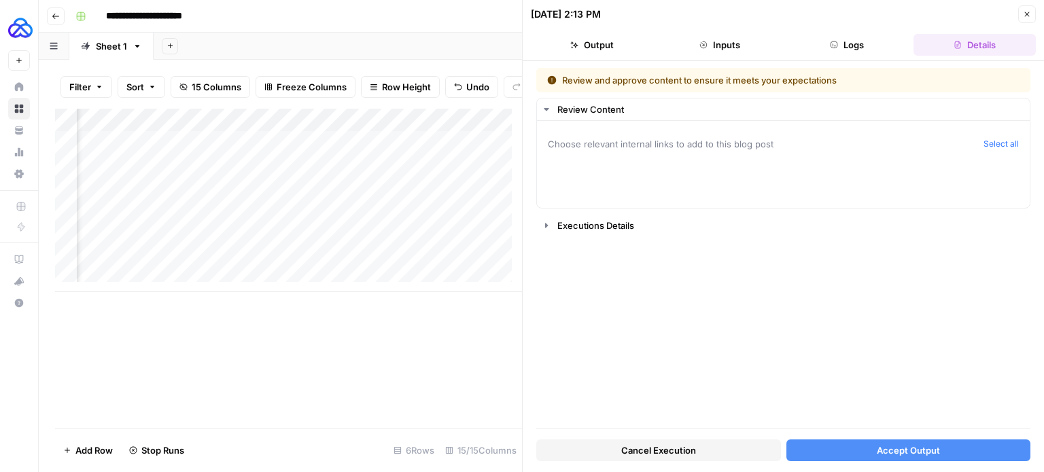
click at [814, 459] on button "Accept Output" at bounding box center [908, 451] width 245 height 22
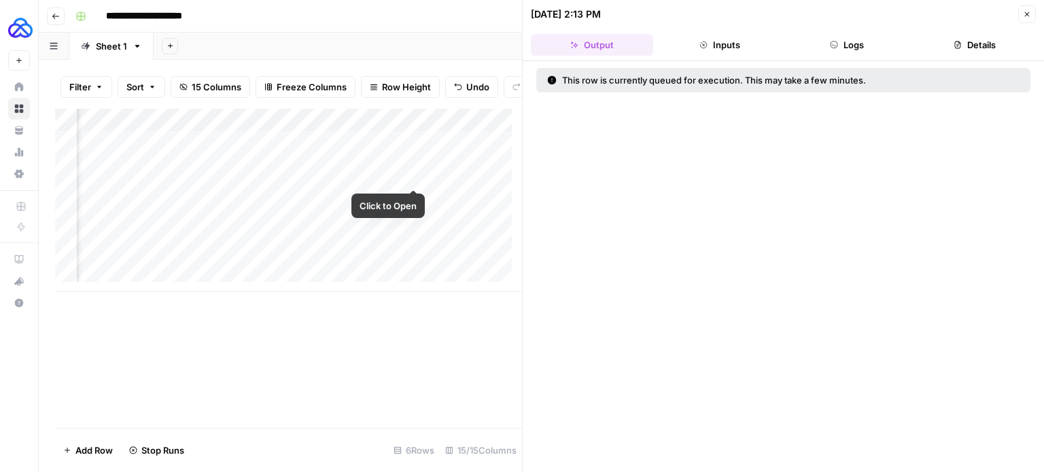
click at [412, 175] on div "Add Column" at bounding box center [288, 201] width 467 height 184
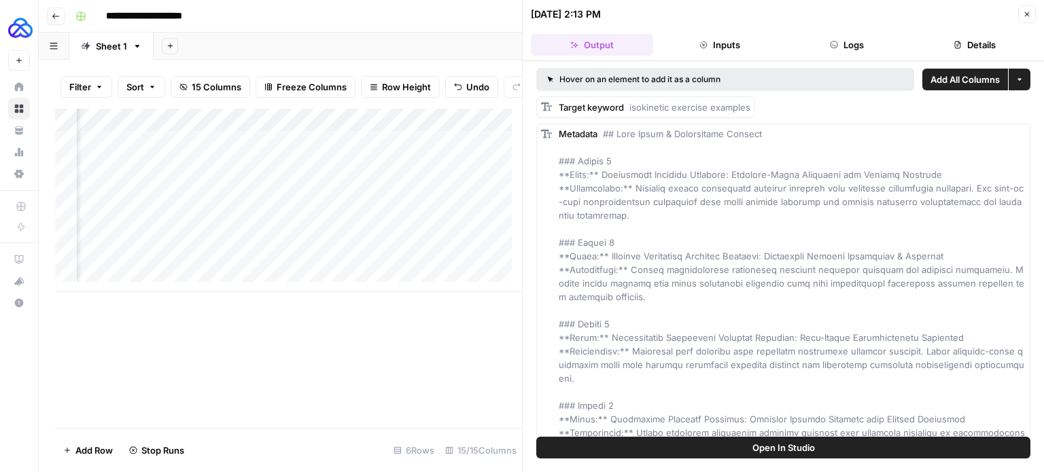
scroll to position [0, 500]
click at [283, 173] on div "Add Column" at bounding box center [288, 201] width 467 height 184
click at [976, 39] on button "Details" at bounding box center [975, 45] width 122 height 22
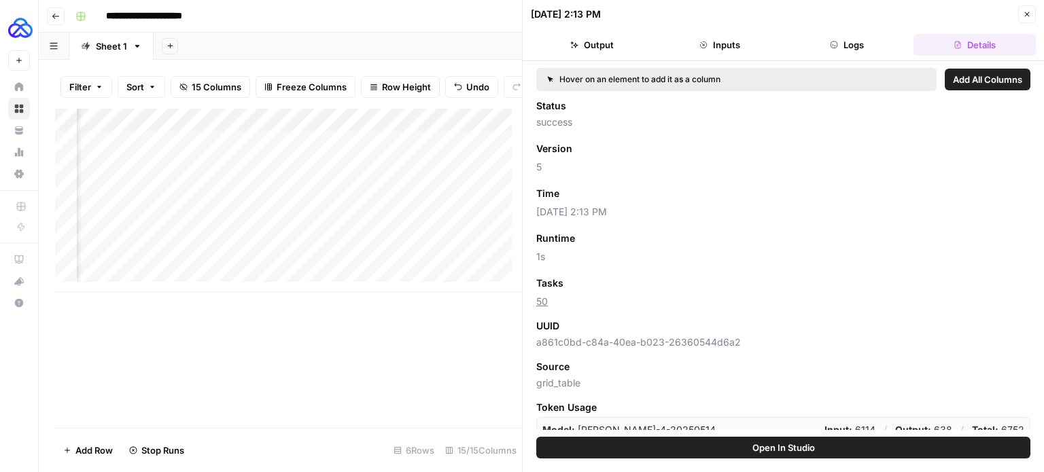
click at [703, 39] on button "Inputs" at bounding box center [720, 45] width 122 height 22
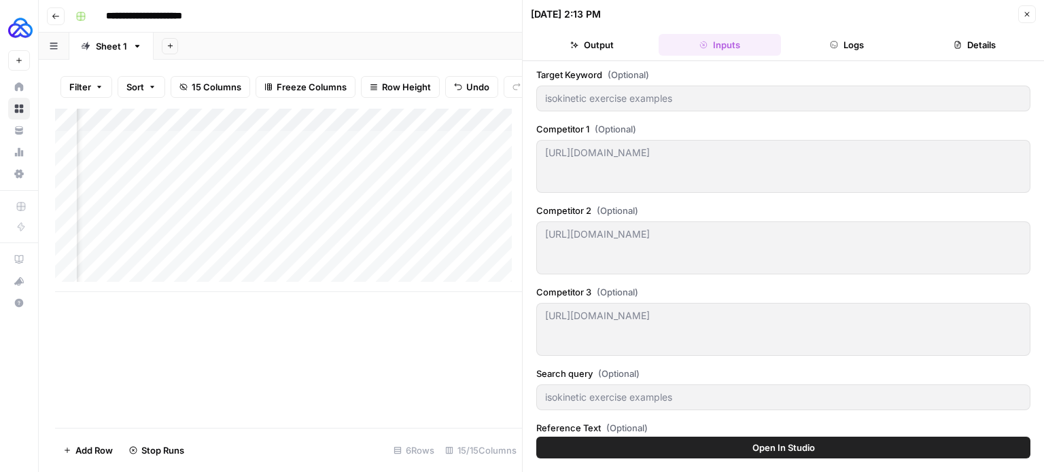
click at [840, 46] on button "Logs" at bounding box center [847, 45] width 122 height 22
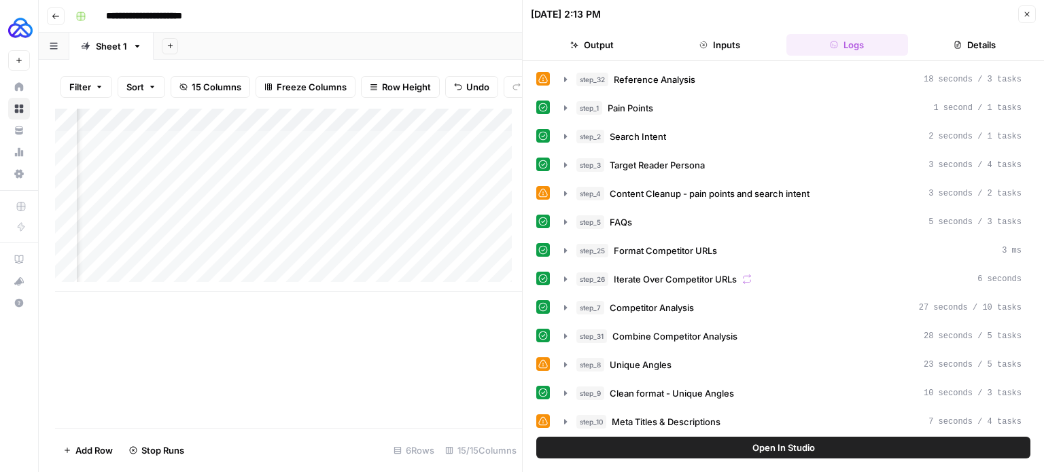
click at [589, 34] on button "Output" at bounding box center [592, 45] width 122 height 22
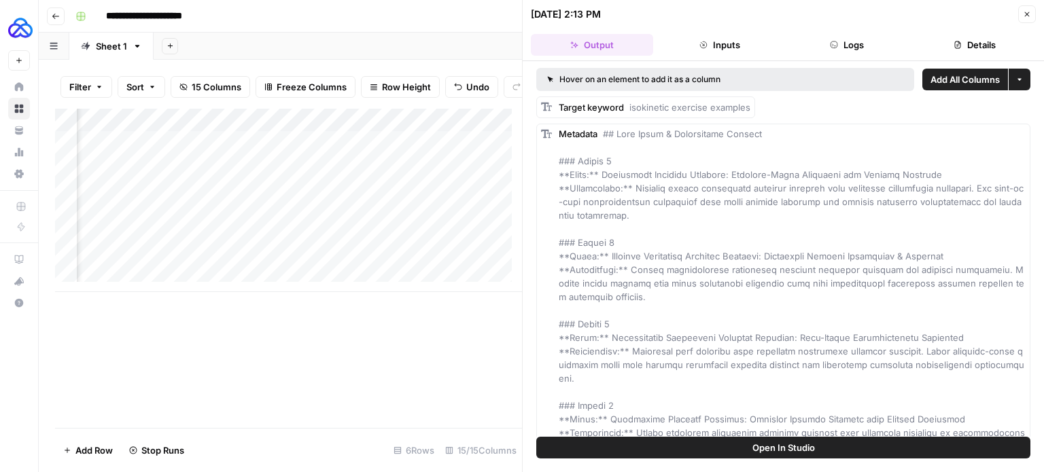
click at [856, 46] on button "Logs" at bounding box center [847, 45] width 122 height 22
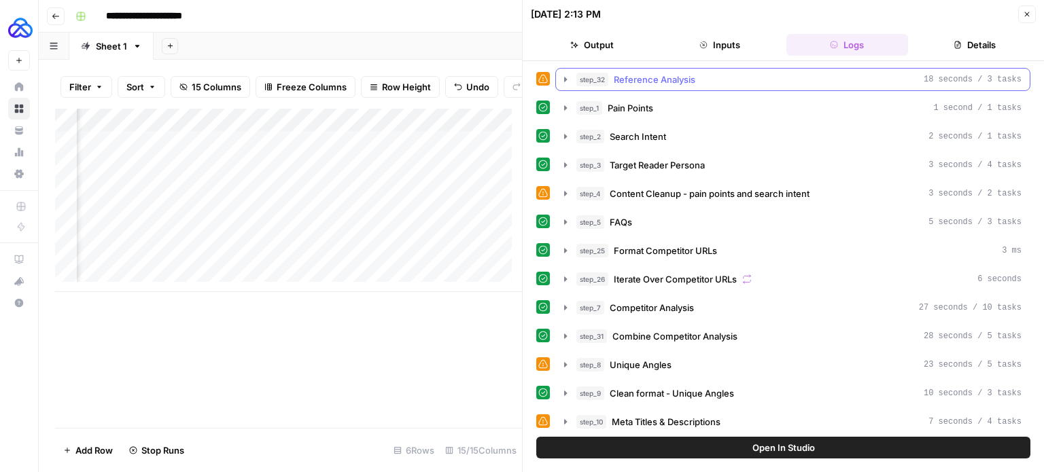
click at [572, 80] on button "step_32 Reference Analysis 18 seconds / 3 tasks" at bounding box center [793, 80] width 474 height 22
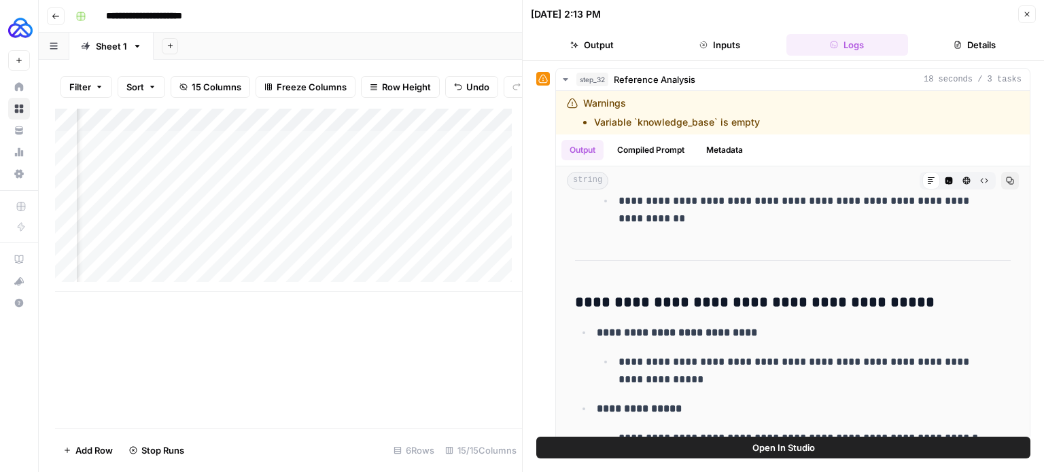
scroll to position [0, 386]
click at [393, 195] on div "Add Column" at bounding box center [288, 201] width 467 height 184
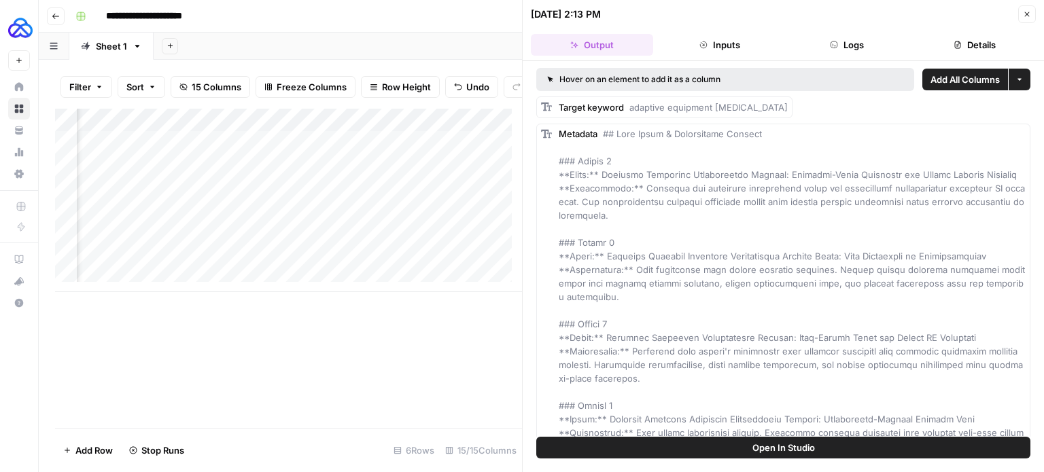
click at [309, 173] on div "Add Column" at bounding box center [288, 201] width 467 height 184
click at [699, 48] on button "Inputs" at bounding box center [720, 45] width 122 height 22
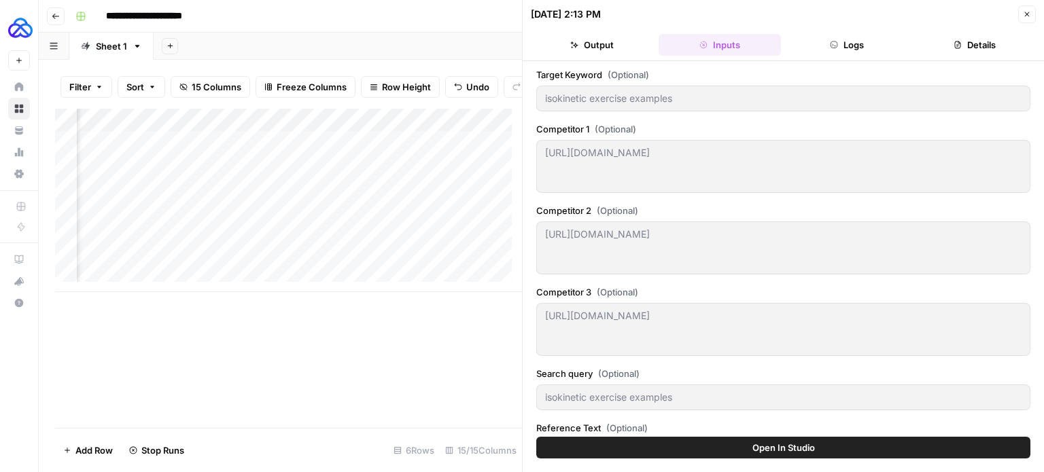
scroll to position [38, 0]
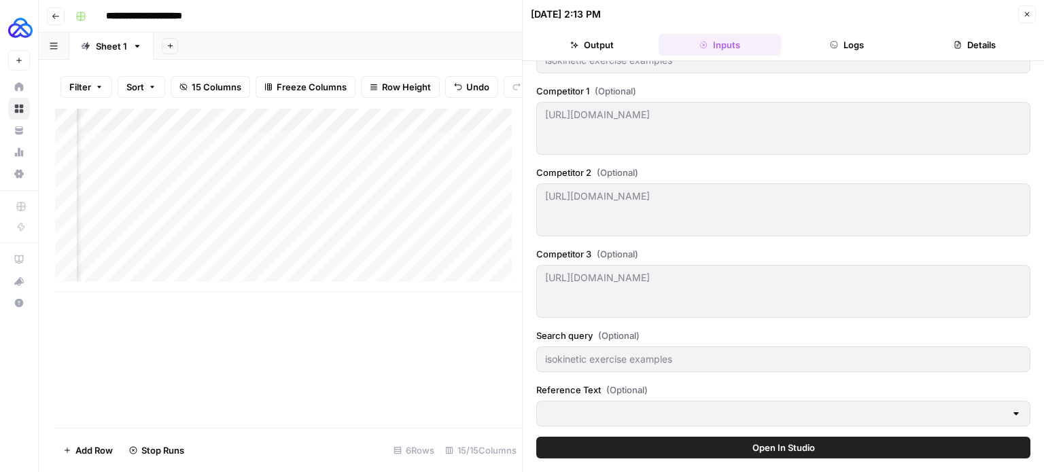
click at [849, 39] on button "Logs" at bounding box center [847, 45] width 122 height 22
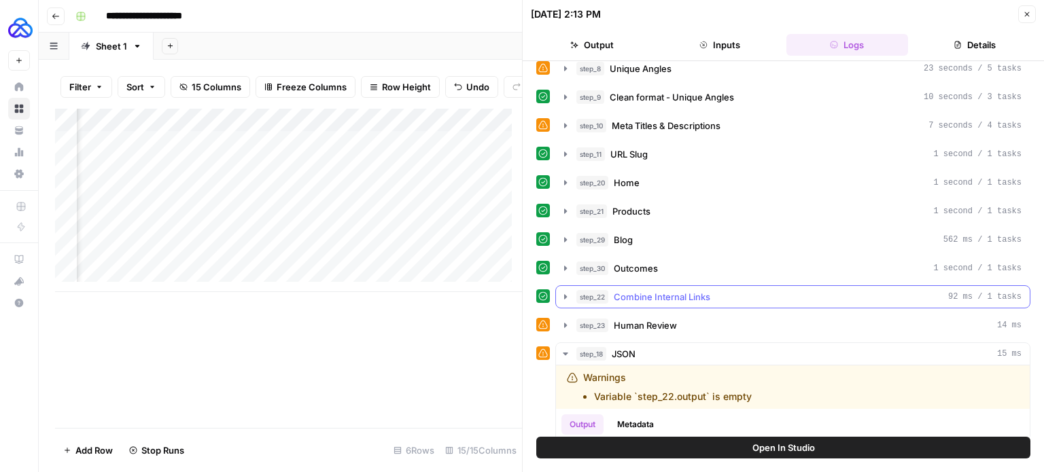
scroll to position [294, 0]
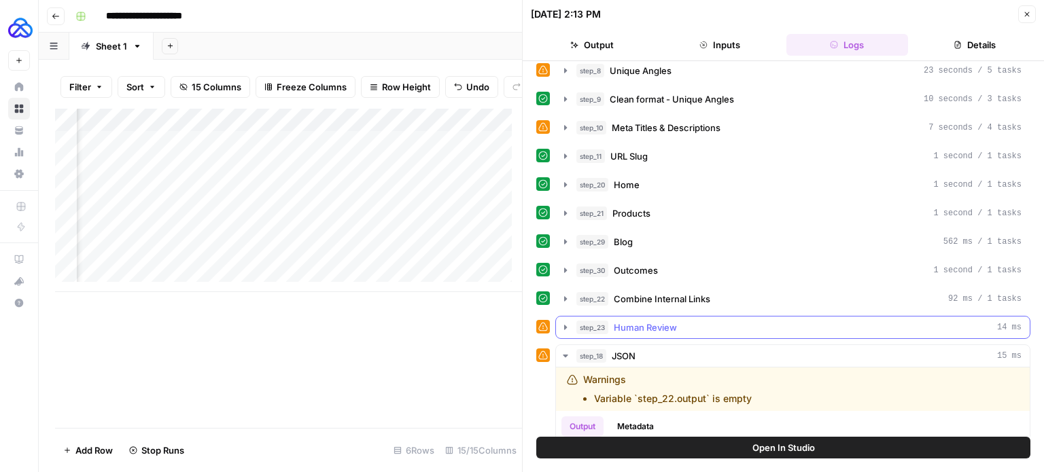
click at [650, 321] on span "Human Review" at bounding box center [645, 328] width 63 height 14
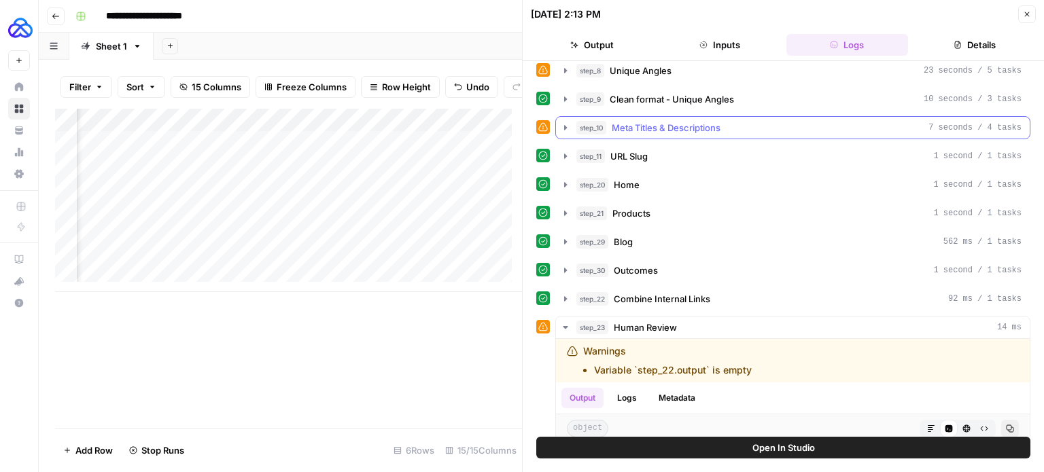
click at [625, 121] on span "Meta Titles & Descriptions" at bounding box center [666, 128] width 109 height 14
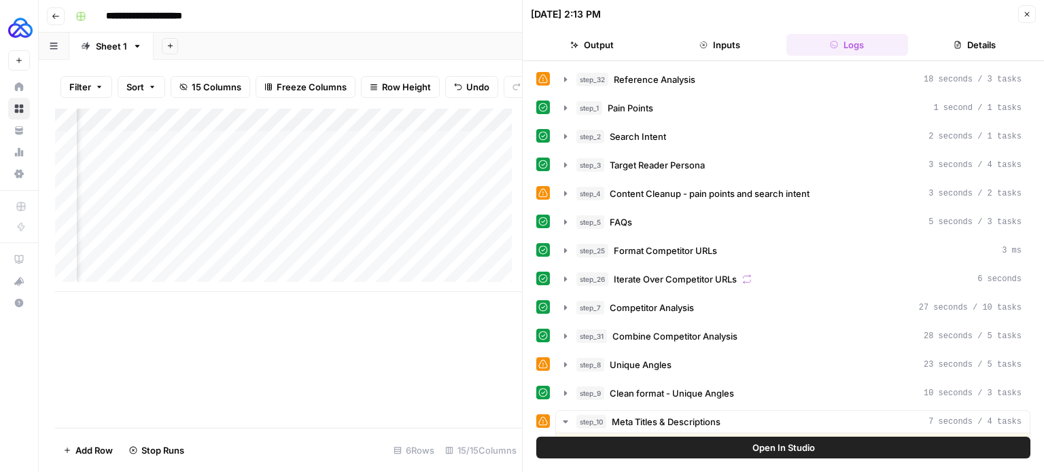
scroll to position [0, 465]
click at [1034, 14] on button "Close" at bounding box center [1027, 14] width 18 height 18
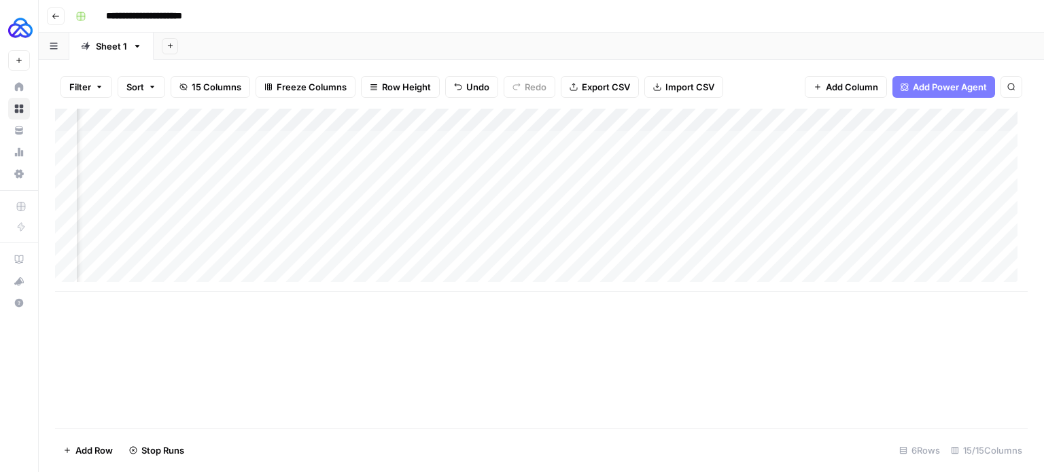
scroll to position [0, 339]
click at [861, 94] on button "Add Column" at bounding box center [846, 87] width 82 height 22
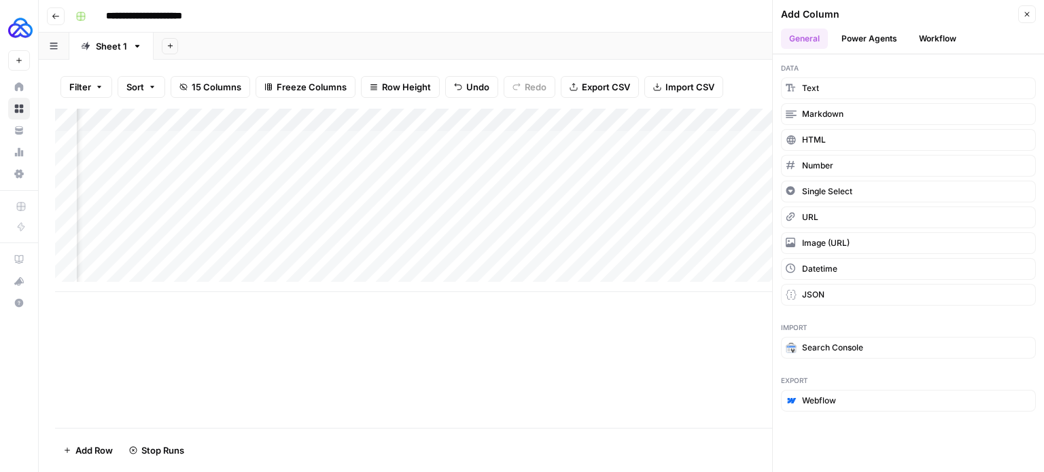
click at [601, 342] on div "Add Column" at bounding box center [541, 268] width 973 height 319
click at [57, 22] on button "Go back" at bounding box center [56, 16] width 18 height 18
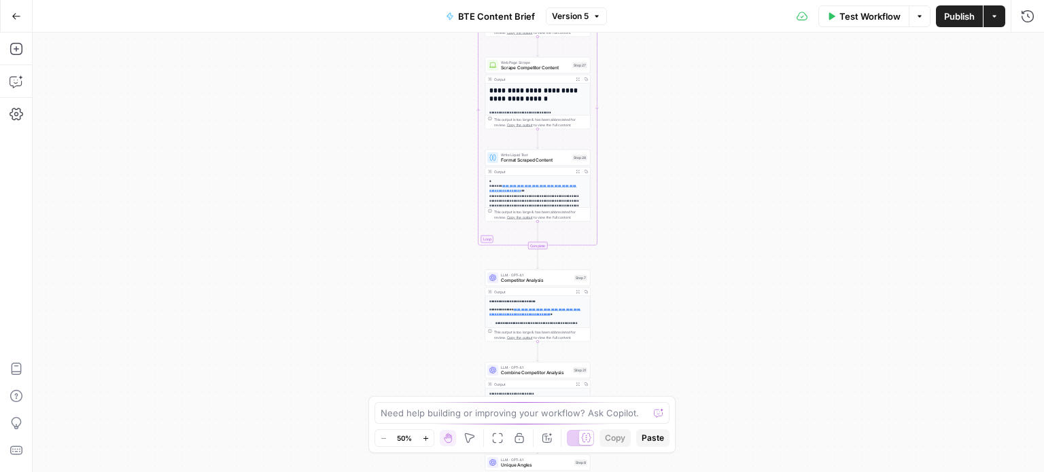
click at [24, 14] on button "Go Back" at bounding box center [16, 16] width 24 height 24
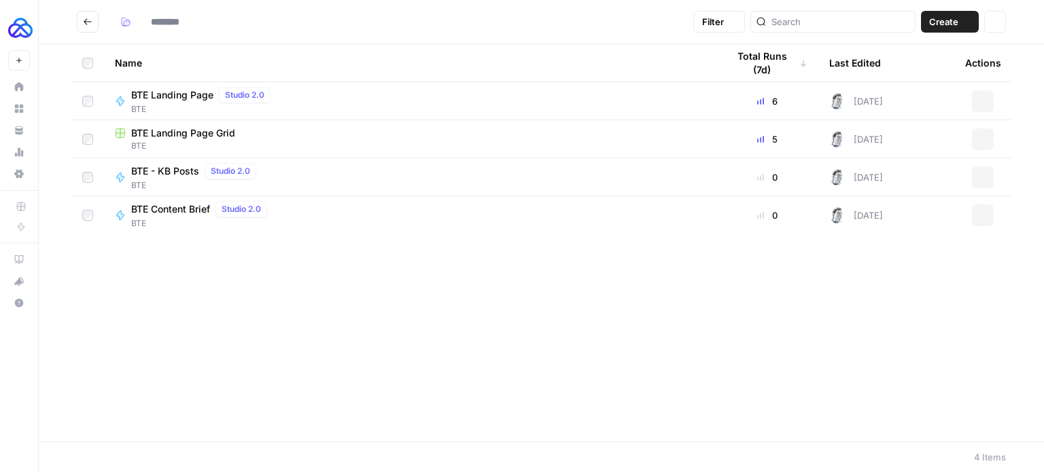
type input "***"
click at [188, 129] on span "BTE Landing Page" at bounding box center [172, 133] width 82 height 14
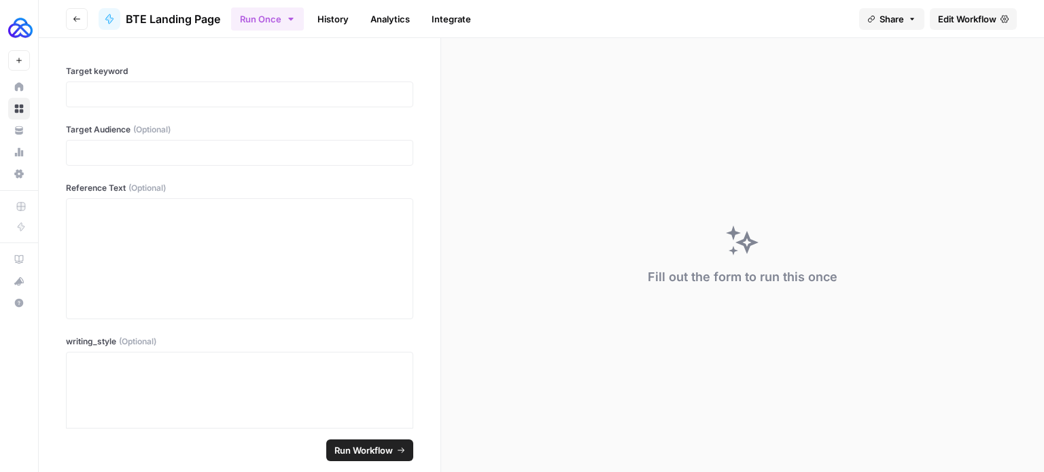
click at [956, 28] on link "Edit Workflow" at bounding box center [973, 19] width 87 height 22
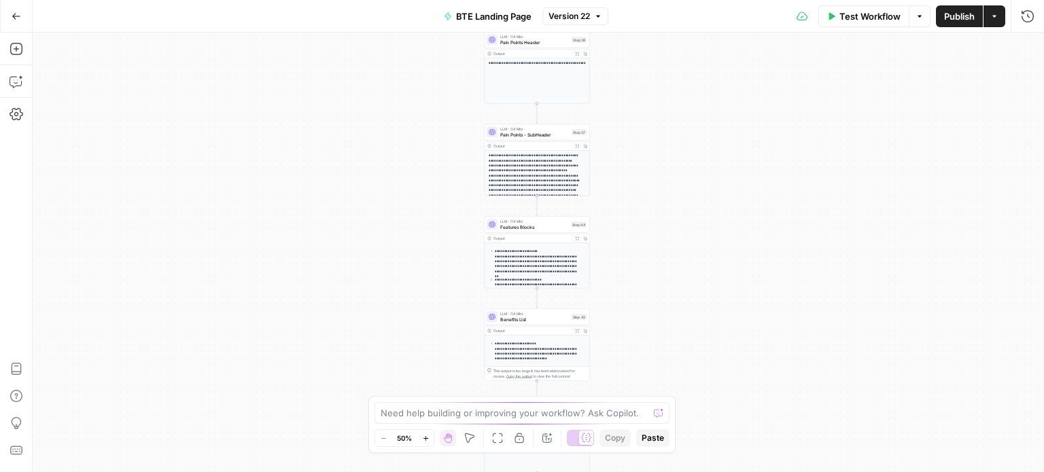
click at [928, 21] on button "Options" at bounding box center [920, 16] width 22 height 22
click at [1001, 20] on button "Actions" at bounding box center [995, 16] width 22 height 22
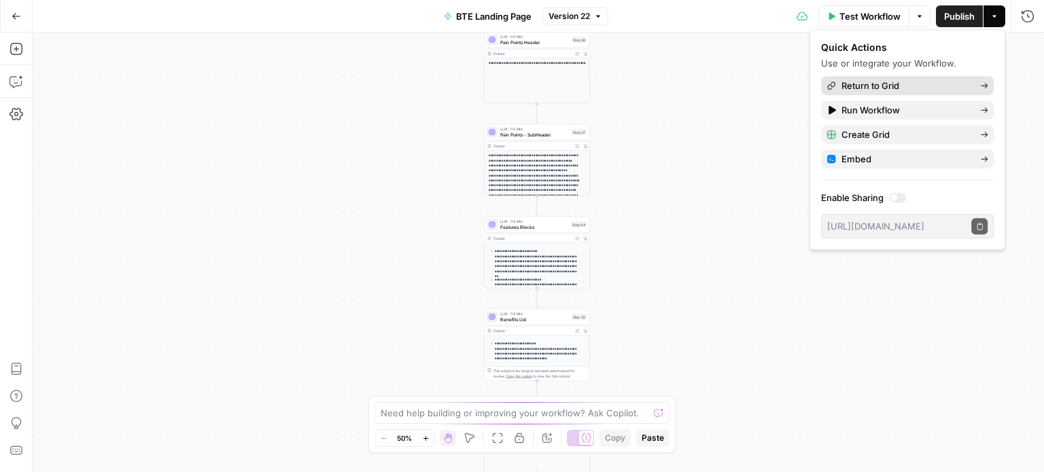
click at [900, 89] on span "Return to Grid" at bounding box center [905, 86] width 128 height 14
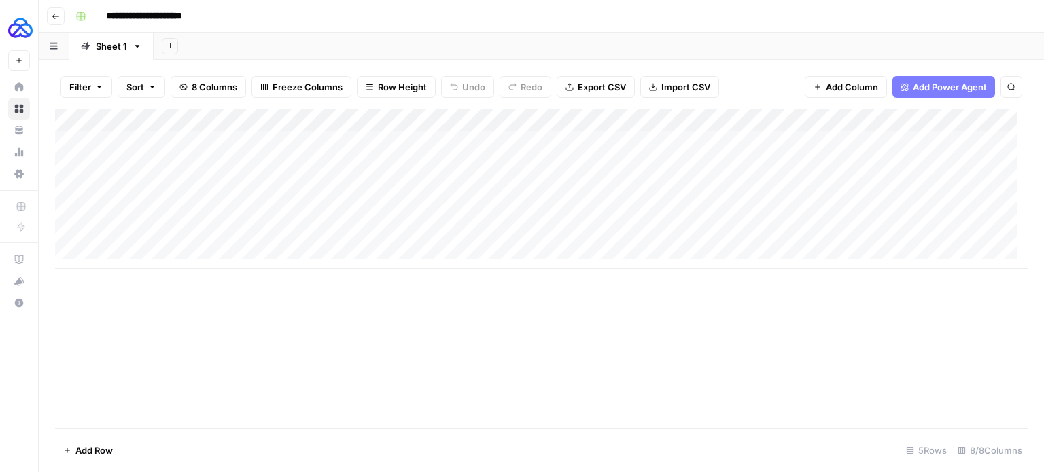
click at [653, 145] on div "Add Column" at bounding box center [541, 189] width 973 height 160
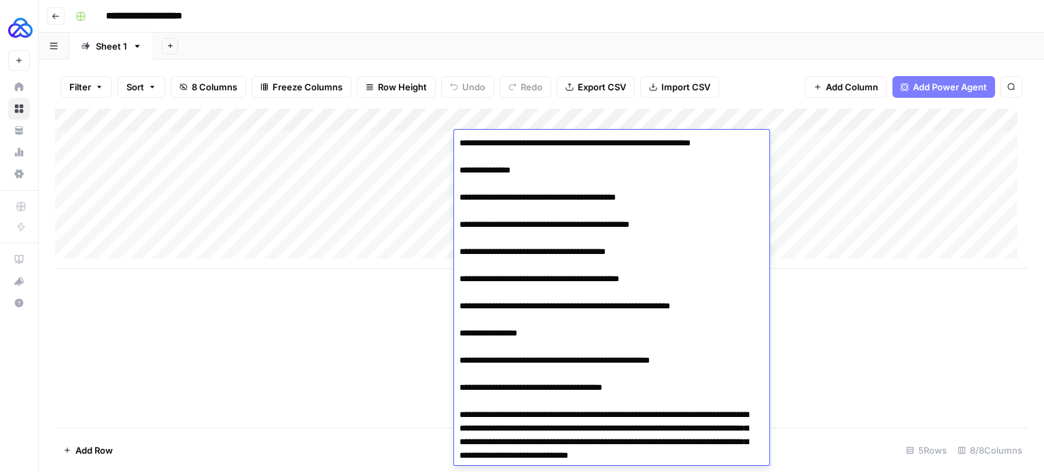
scroll to position [1794, 0]
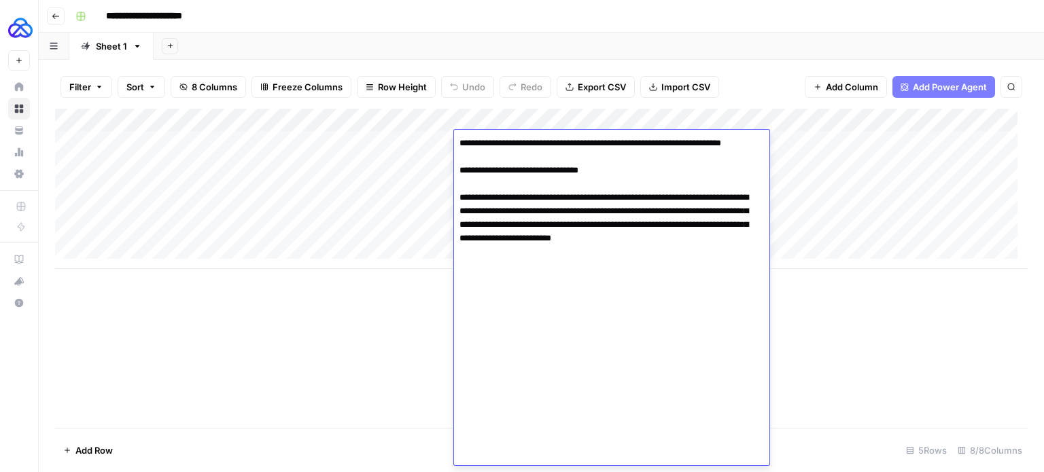
click at [324, 326] on div "Add Column" at bounding box center [541, 268] width 973 height 319
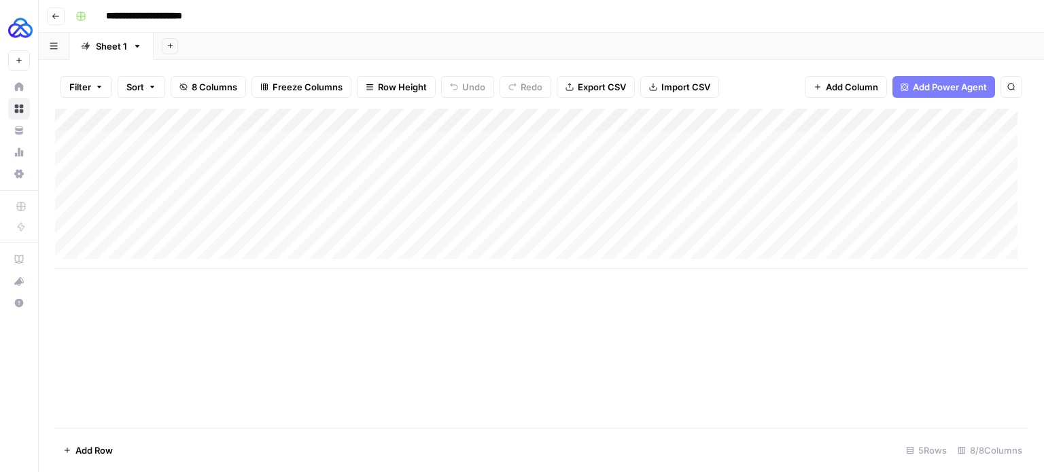
click at [58, 22] on button "Go back" at bounding box center [56, 16] width 18 height 18
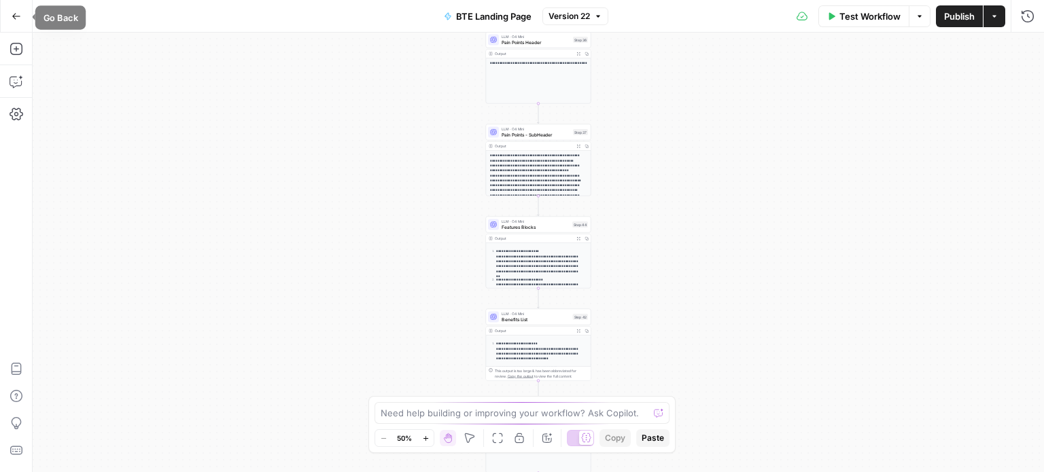
click at [23, 19] on button "Go Back" at bounding box center [16, 16] width 24 height 24
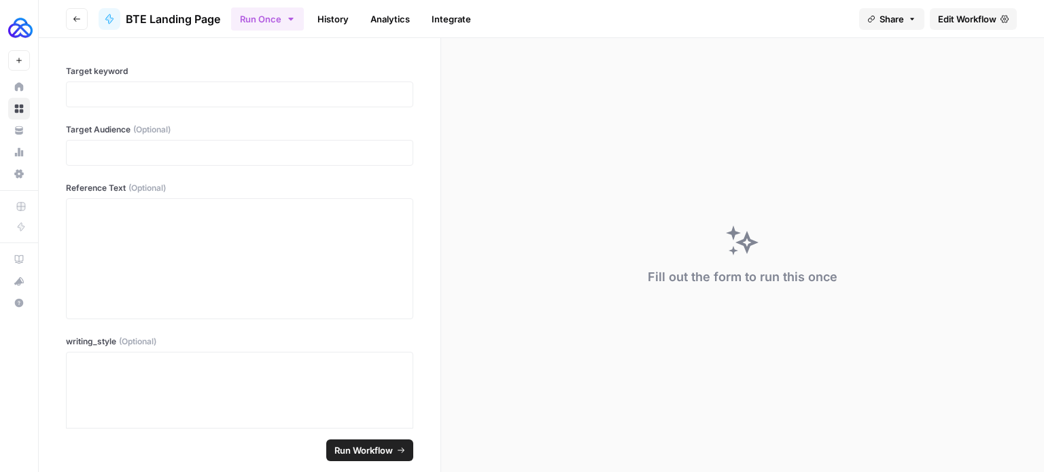
click at [68, 16] on button "Go back" at bounding box center [77, 19] width 22 height 22
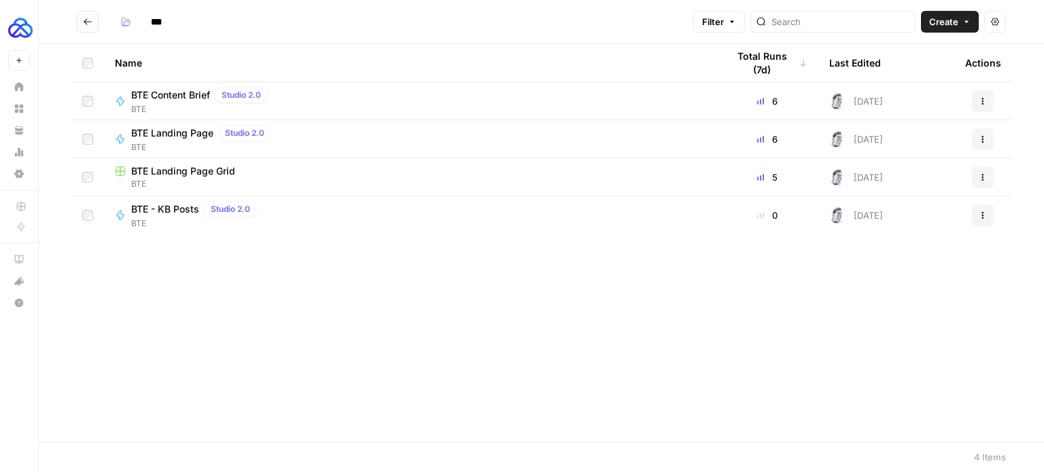
click at [198, 92] on span "BTE Content Brief" at bounding box center [170, 95] width 79 height 14
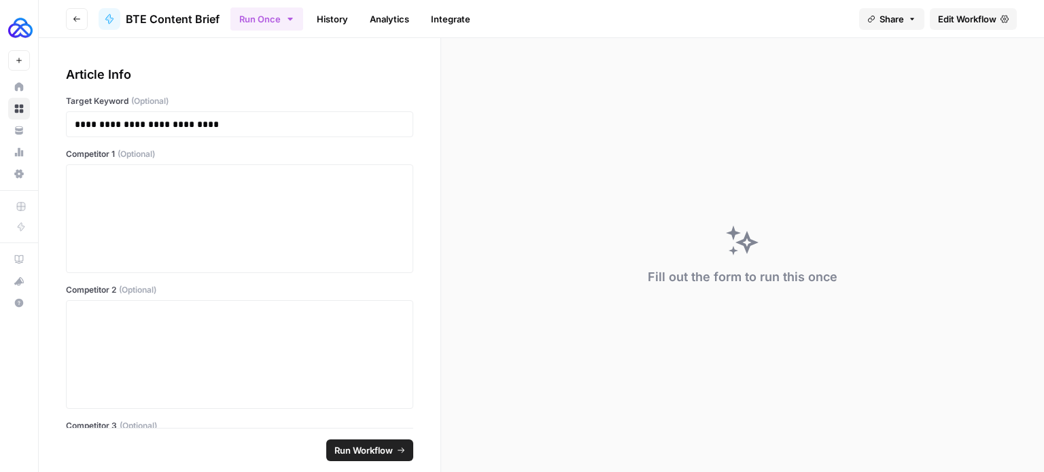
click at [958, 21] on span "Edit Workflow" at bounding box center [967, 19] width 58 height 14
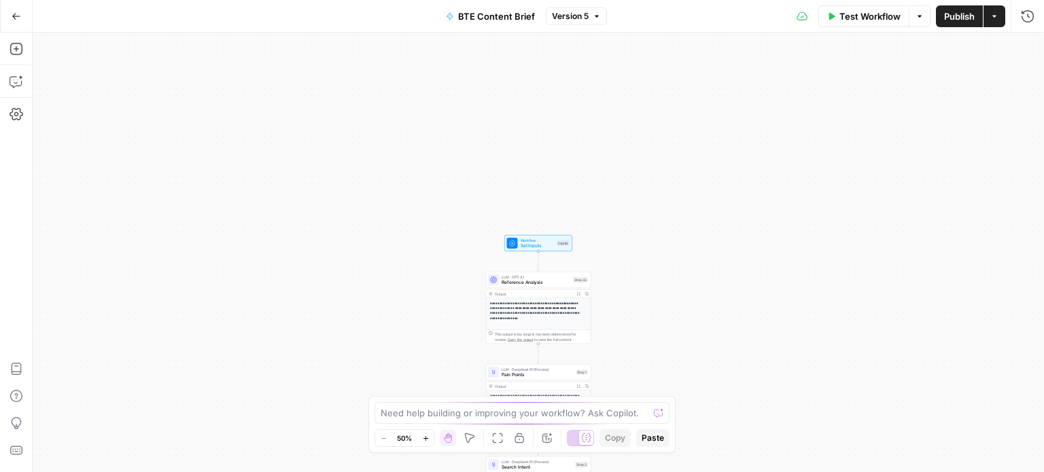
click at [538, 249] on div "Workflow Set Inputs Inputs Test Step" at bounding box center [538, 243] width 68 height 16
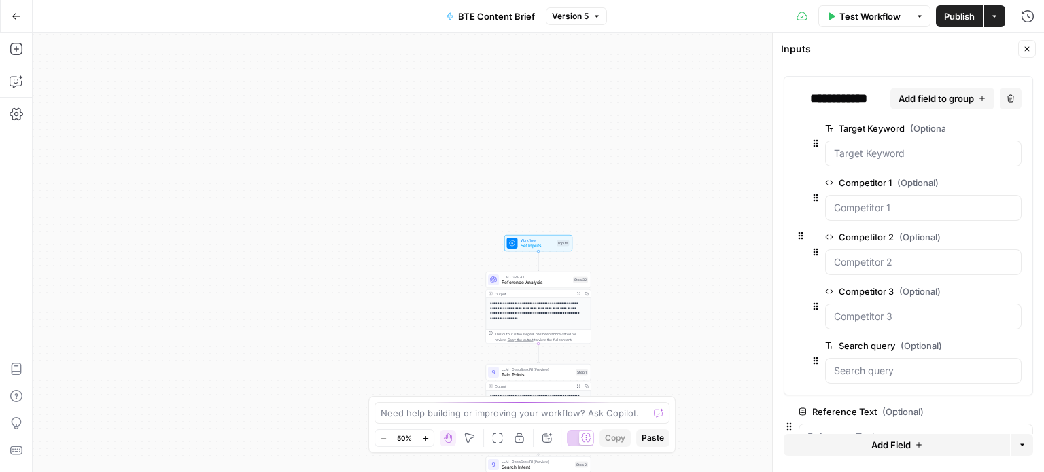
scroll to position [33, 0]
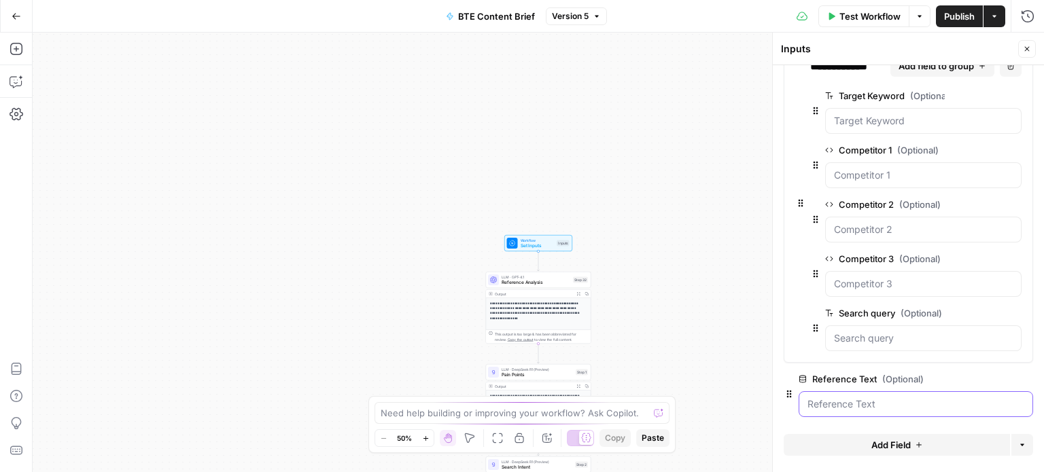
click at [928, 401] on Text "Reference Text (Optional)" at bounding box center [915, 405] width 217 height 14
click at [874, 12] on span "Test Workflow" at bounding box center [869, 17] width 61 height 14
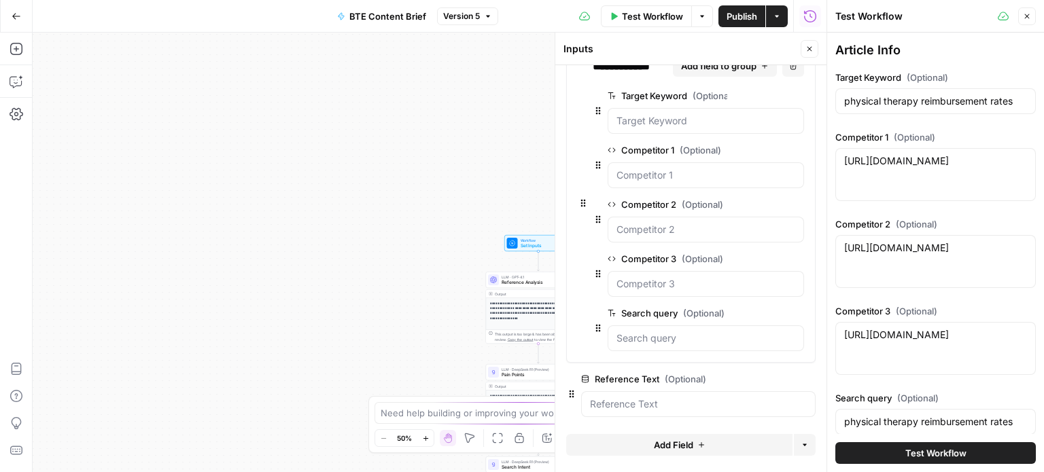
scroll to position [79, 0]
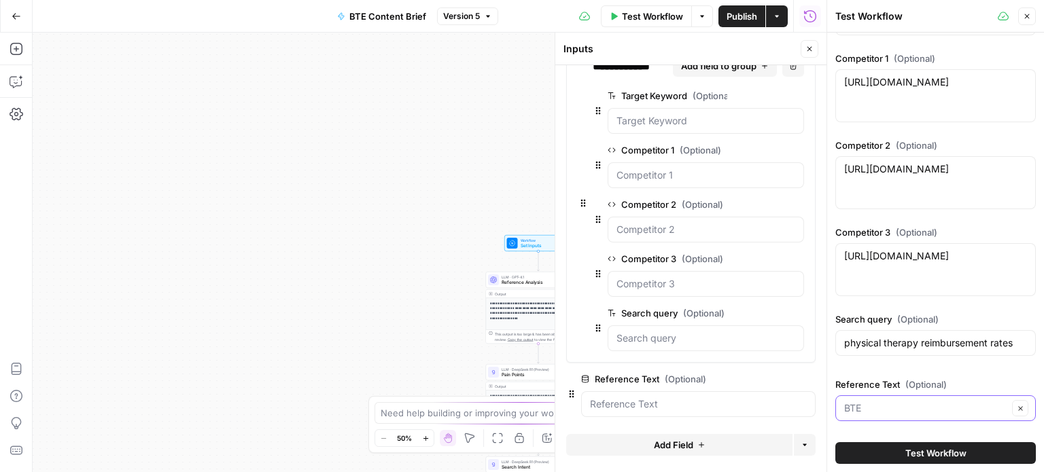
click at [949, 408] on input "Reference Text (Optional)" at bounding box center [926, 409] width 164 height 14
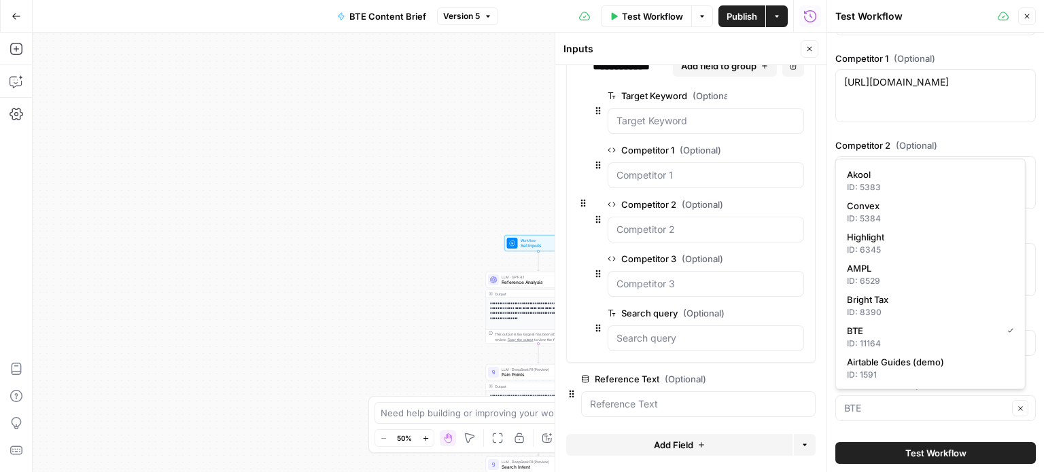
type input "BTE"
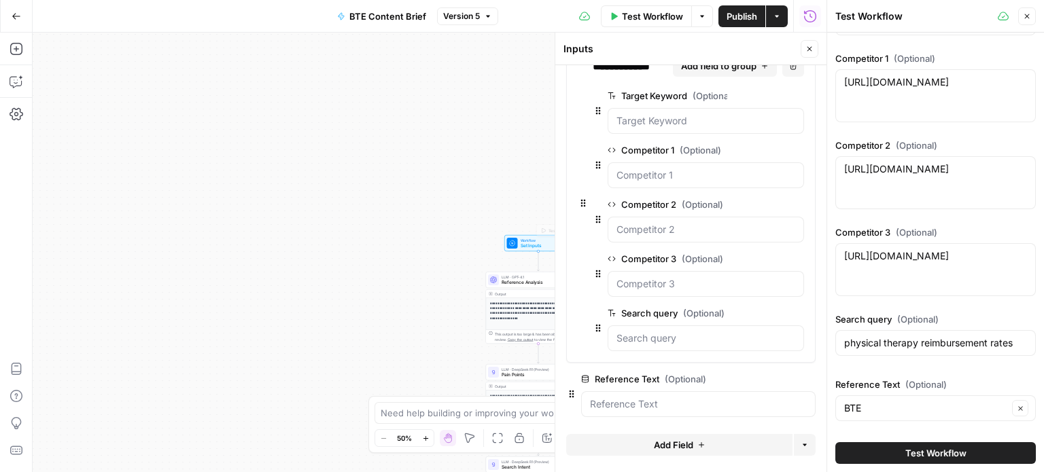
click at [512, 218] on div "**********" at bounding box center [430, 253] width 794 height 440
click at [1024, 18] on icon "button" at bounding box center [1027, 16] width 8 height 8
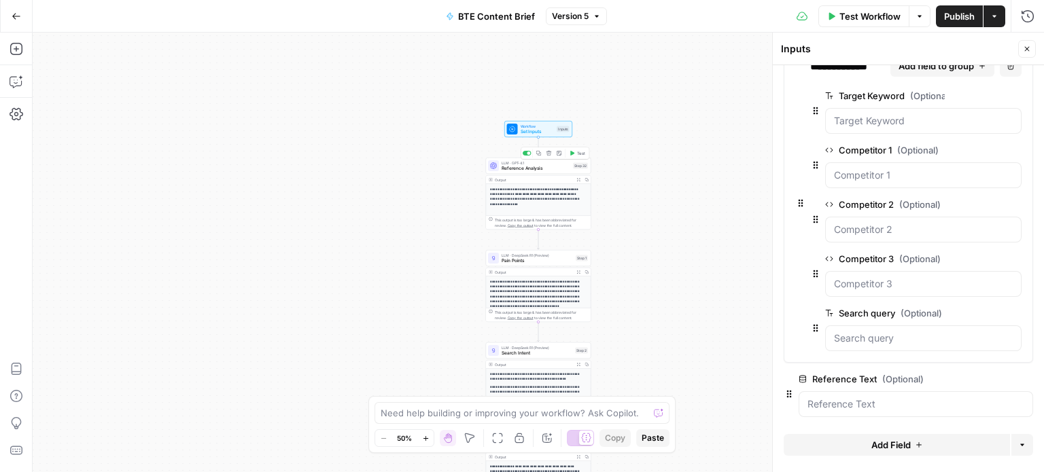
click at [557, 169] on span "Reference Analysis" at bounding box center [536, 168] width 69 height 7
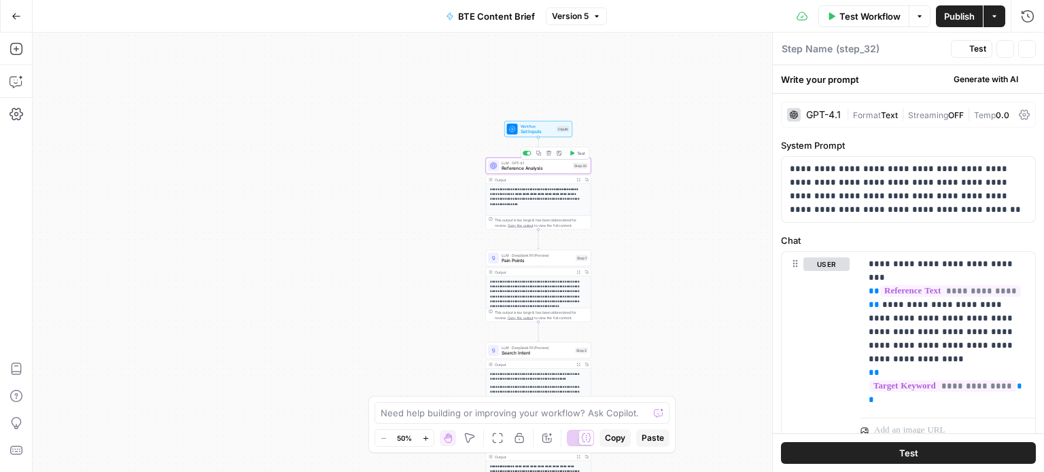
type textarea "Reference Analysis"
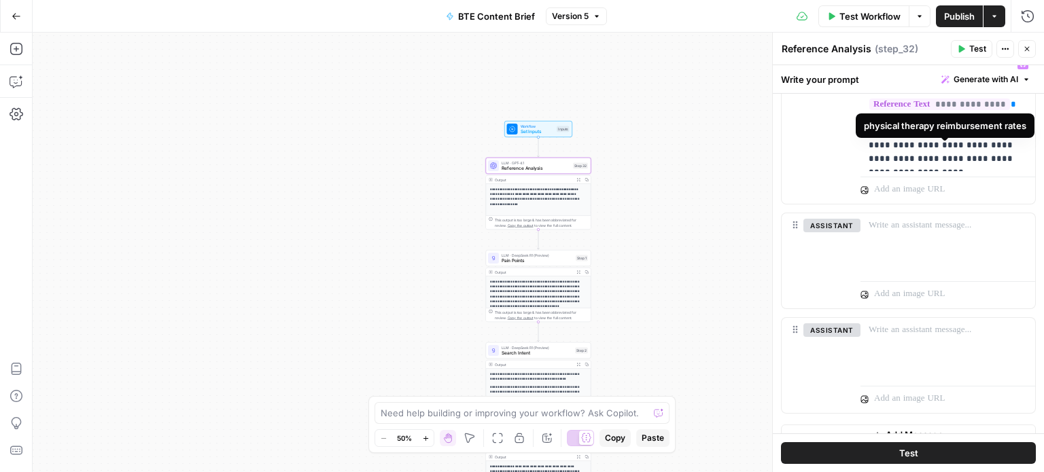
scroll to position [44, 0]
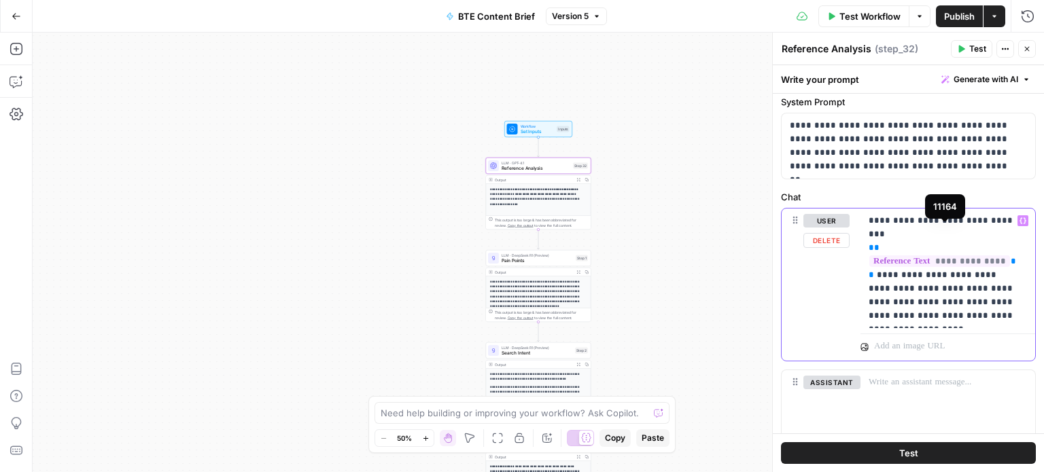
click at [928, 256] on span "**********" at bounding box center [939, 262] width 141 height 12
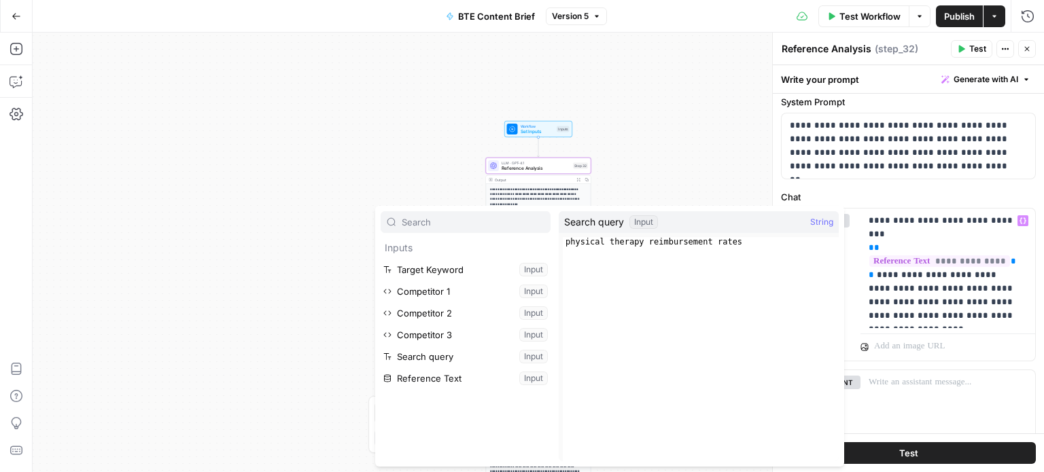
click at [707, 82] on div "**********" at bounding box center [538, 253] width 1011 height 440
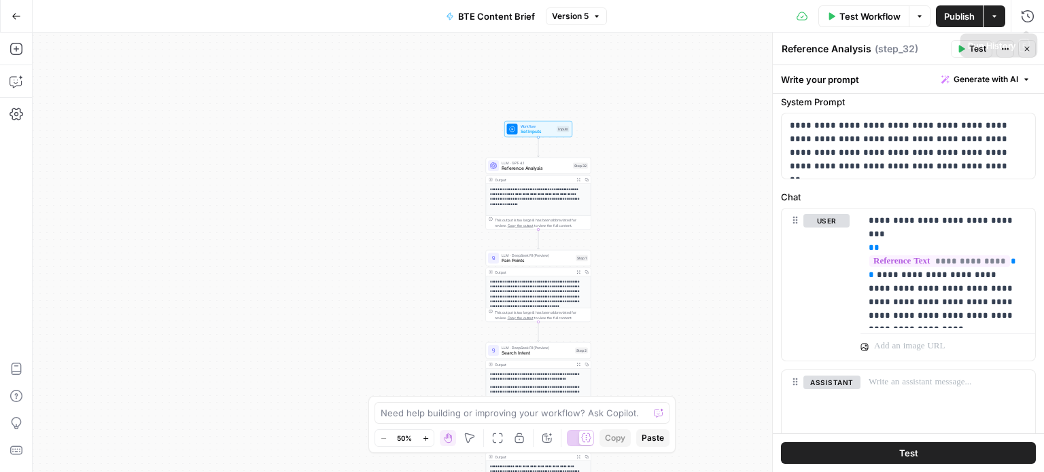
click at [1001, 16] on button "Actions" at bounding box center [995, 16] width 22 height 22
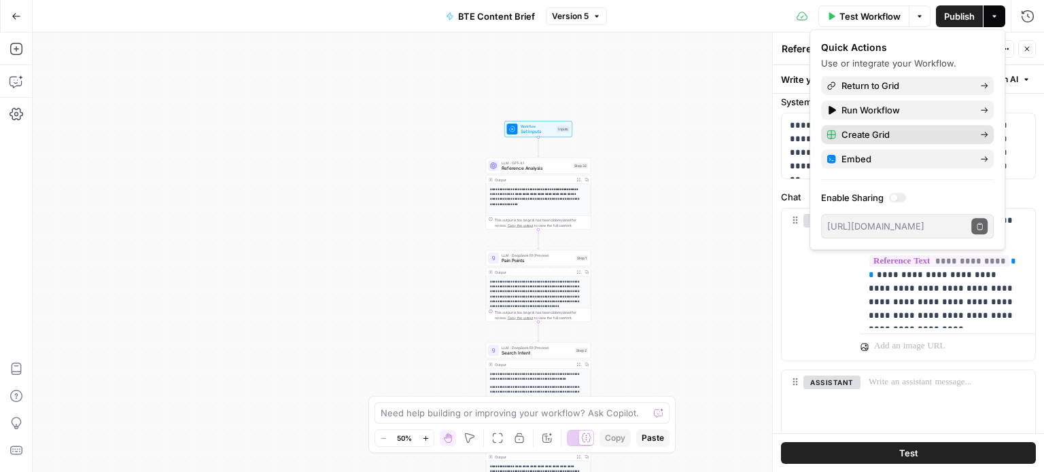
click at [910, 128] on span "Create Grid" at bounding box center [905, 135] width 128 height 14
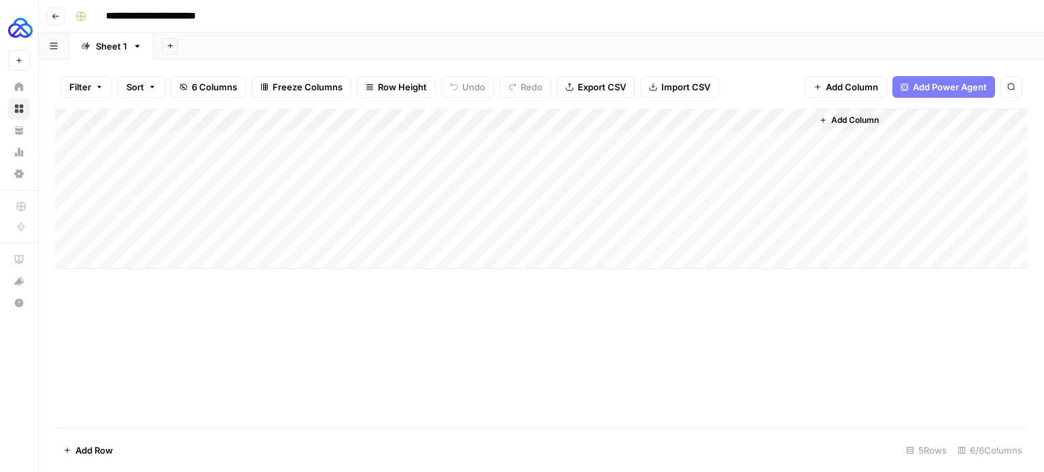
click at [844, 119] on span "Add Column" at bounding box center [855, 120] width 48 height 12
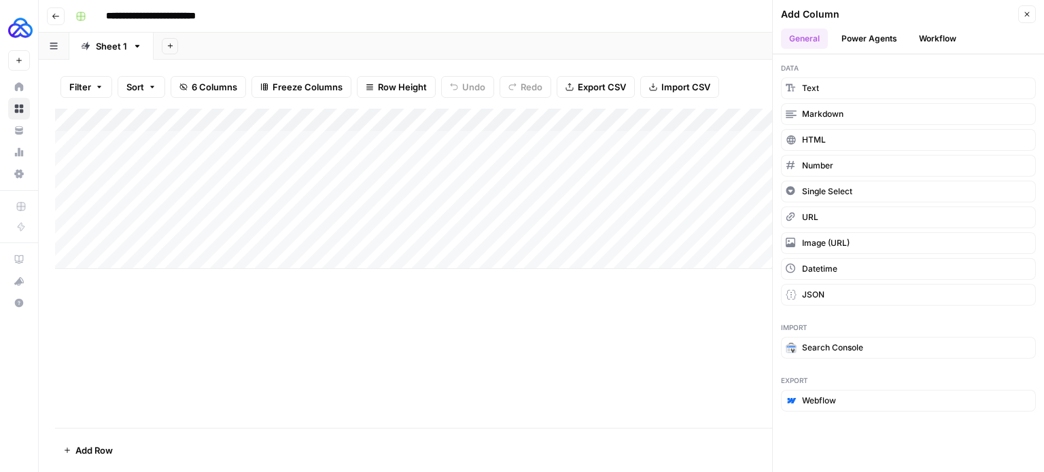
click at [666, 342] on div "Add Column" at bounding box center [541, 268] width 973 height 319
click at [54, 16] on icon "button" at bounding box center [55, 16] width 7 height 5
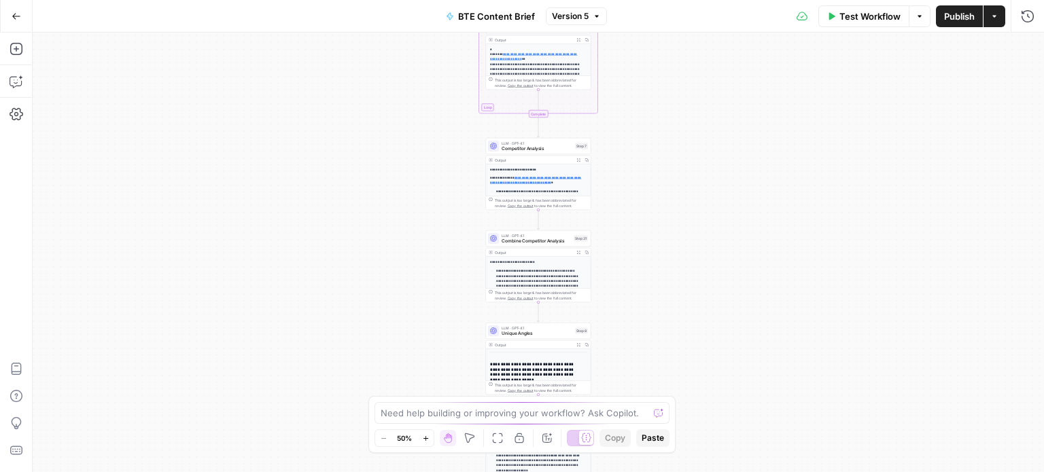
click at [920, 14] on icon "button" at bounding box center [920, 16] width 8 height 8
click at [997, 21] on button "Actions" at bounding box center [995, 16] width 22 height 22
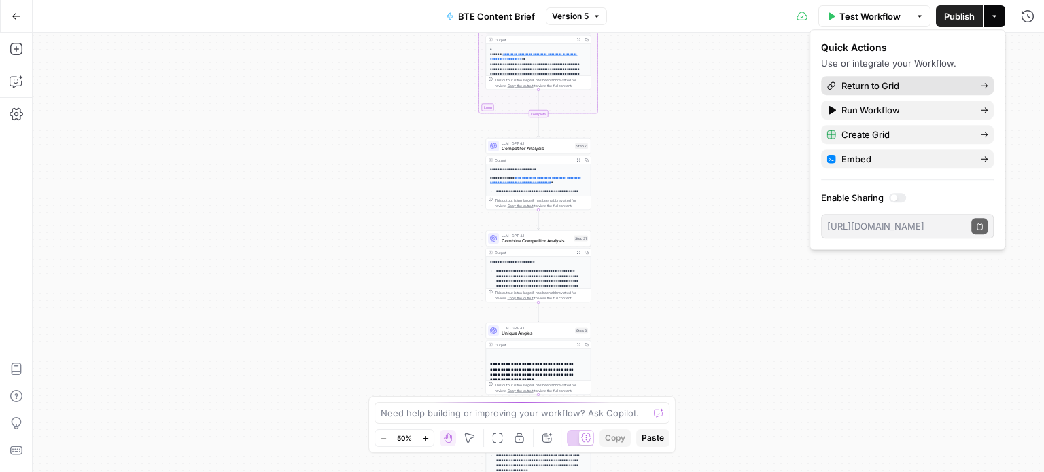
click at [912, 87] on span "Return to Grid" at bounding box center [905, 86] width 128 height 14
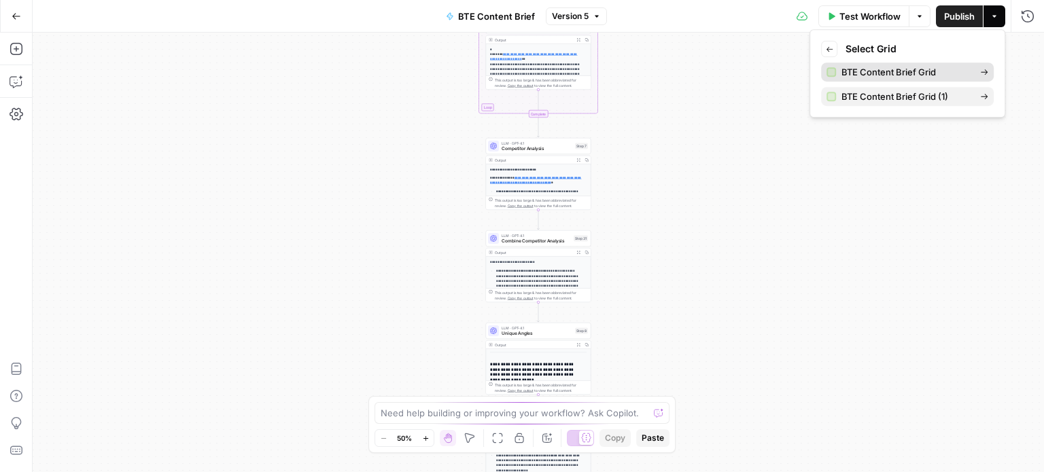
click at [896, 73] on span "BTE Content Brief Grid" at bounding box center [905, 72] width 128 height 14
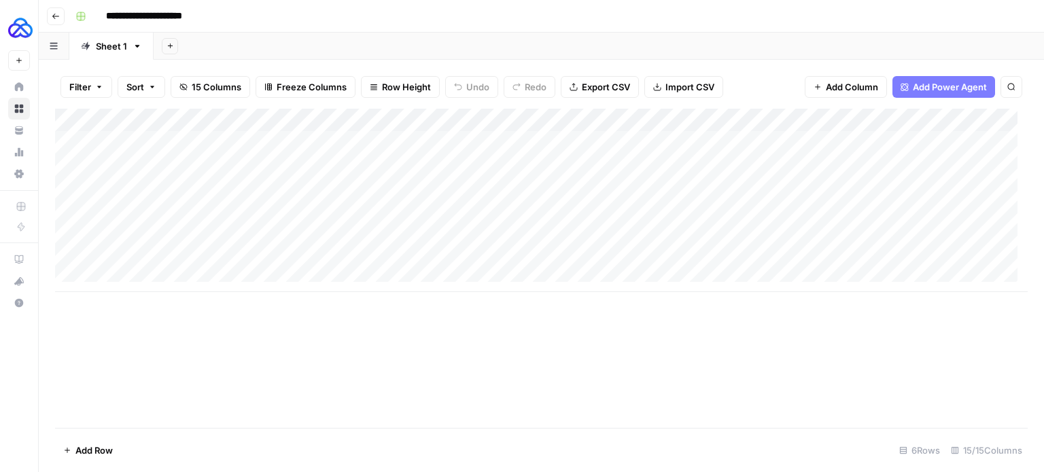
click at [226, 90] on span "15 Columns" at bounding box center [217, 87] width 50 height 14
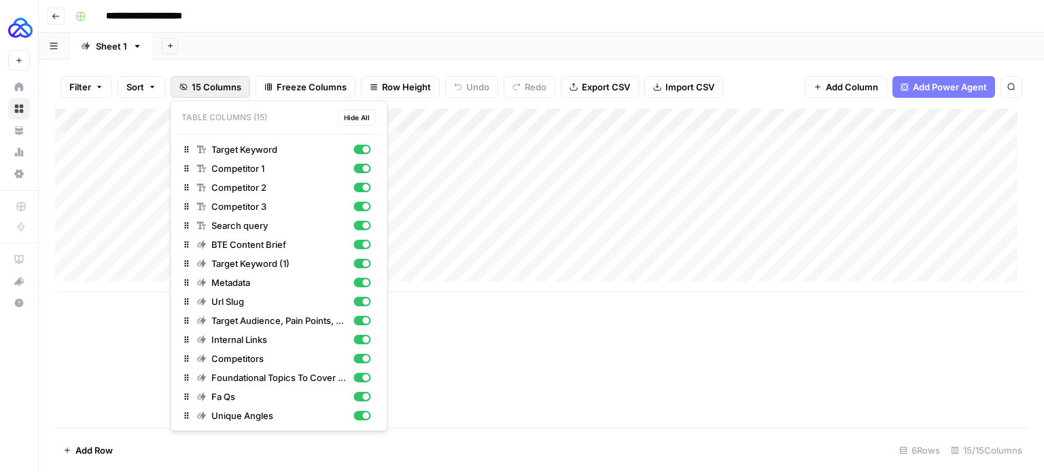
click at [331, 90] on span "Freeze Columns" at bounding box center [312, 87] width 70 height 14
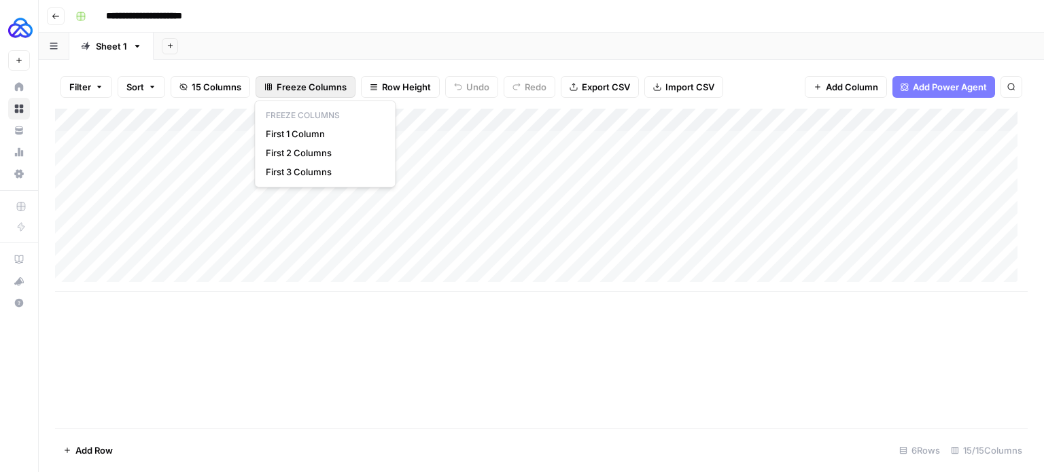
click at [331, 90] on span "Freeze Columns" at bounding box center [312, 87] width 70 height 14
click at [826, 89] on span "Add Column" at bounding box center [852, 87] width 52 height 14
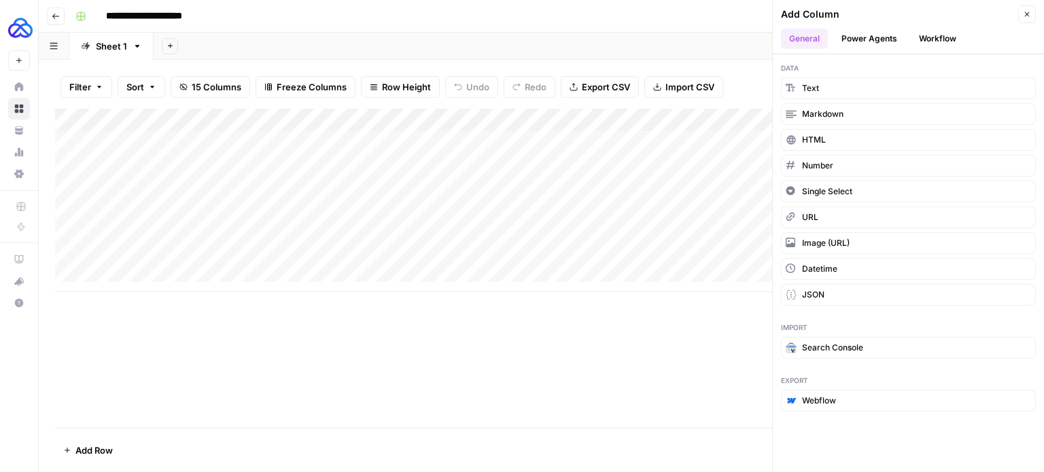
click at [886, 31] on button "Power Agents" at bounding box center [869, 39] width 72 height 20
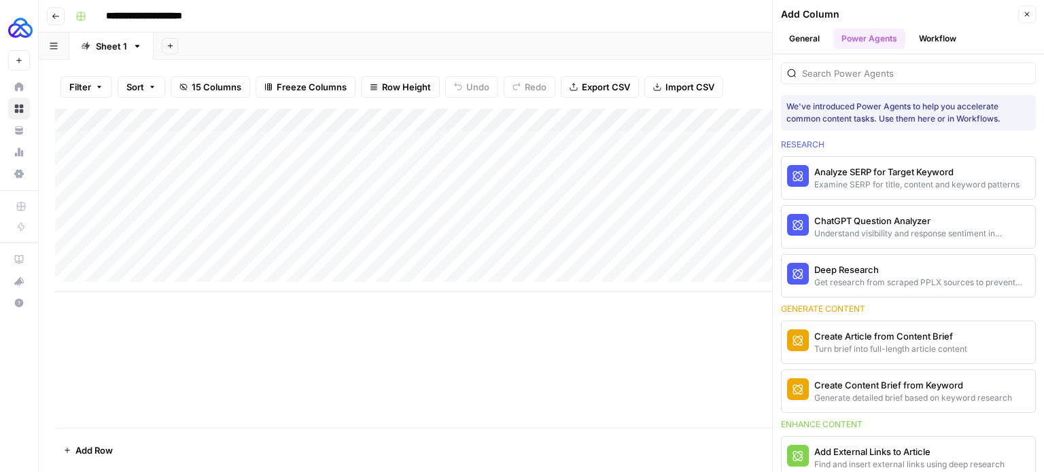
click at [913, 63] on div at bounding box center [908, 74] width 255 height 22
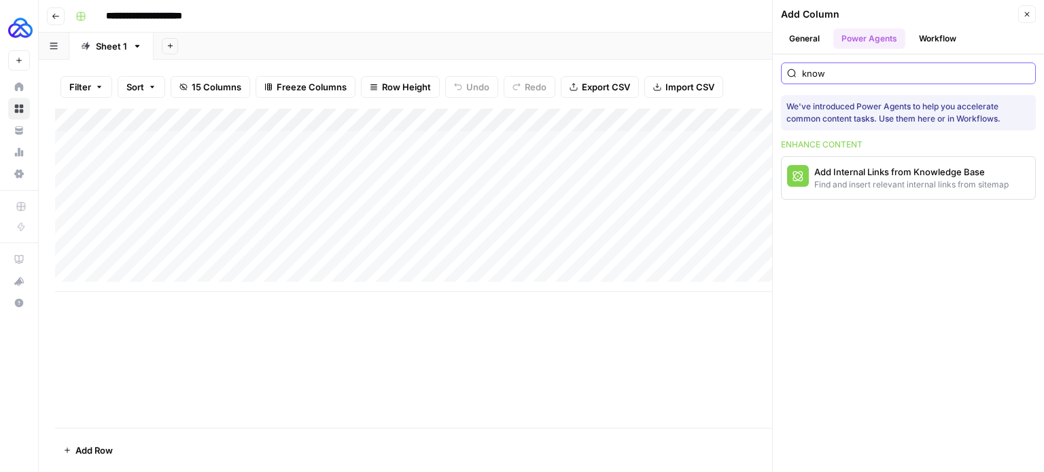
type input "know"
click at [938, 43] on button "Workflow" at bounding box center [938, 39] width 54 height 20
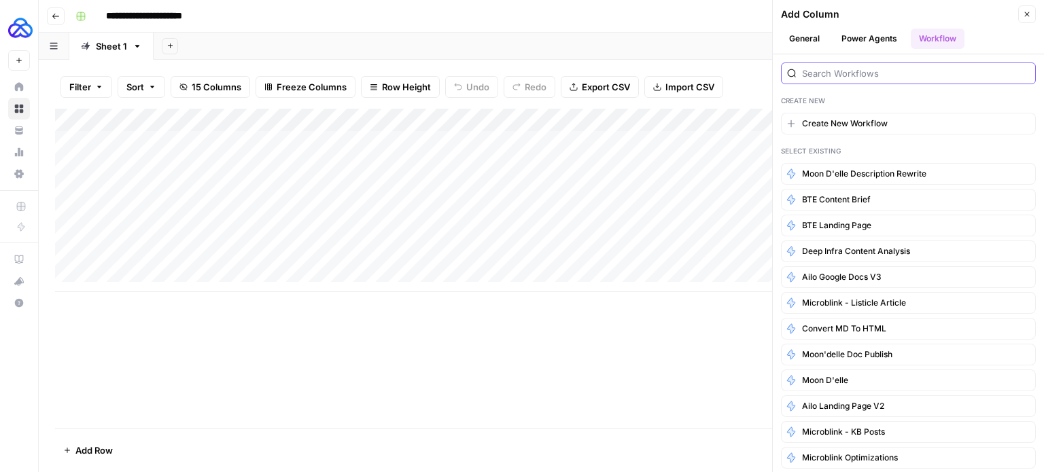
click at [916, 73] on input "search" at bounding box center [916, 74] width 228 height 14
click at [892, 217] on button "BTE Landing Page" at bounding box center [908, 226] width 255 height 22
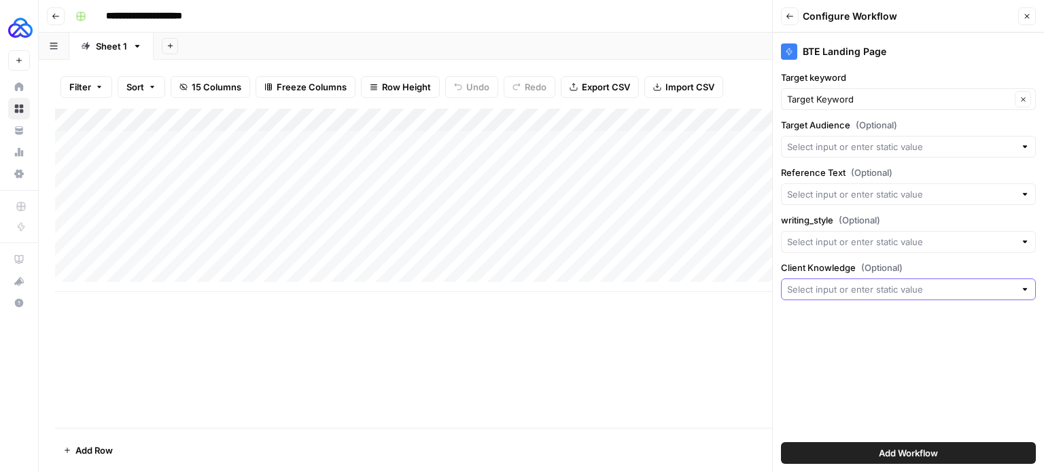
click at [1006, 289] on input "Client Knowledge (Optional)" at bounding box center [901, 290] width 228 height 14
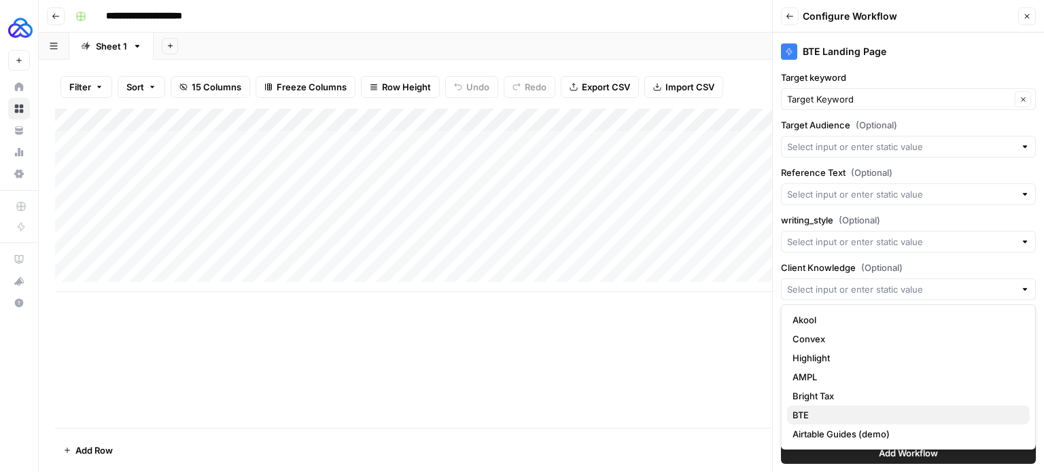
click at [820, 410] on span "BTE" at bounding box center [906, 416] width 226 height 14
type input "BTE"
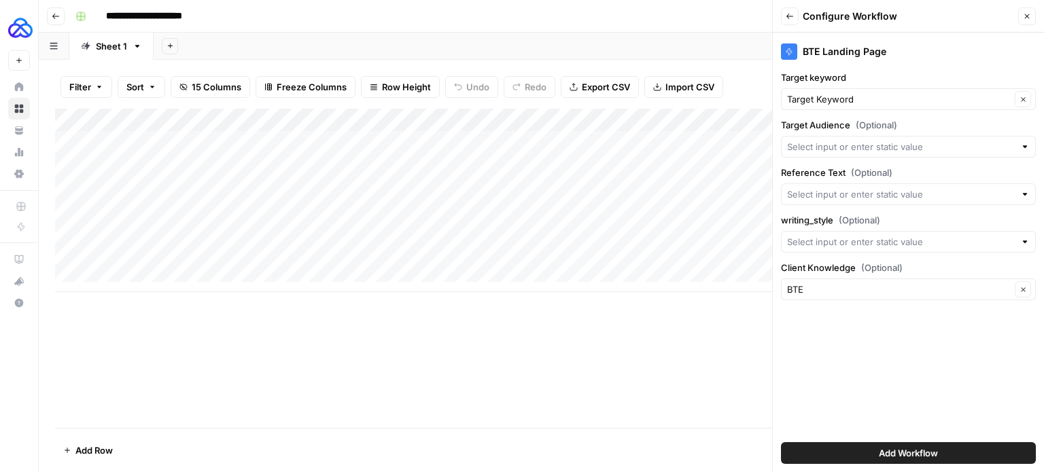
click at [930, 453] on span "Add Workflow" at bounding box center [908, 454] width 59 height 14
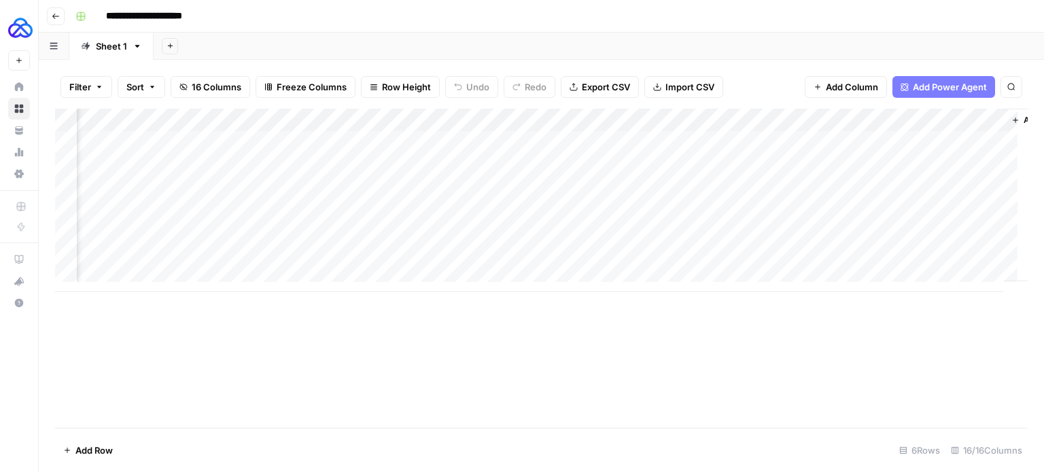
scroll to position [0, 1093]
click at [911, 120] on div "Add Column" at bounding box center [541, 201] width 973 height 184
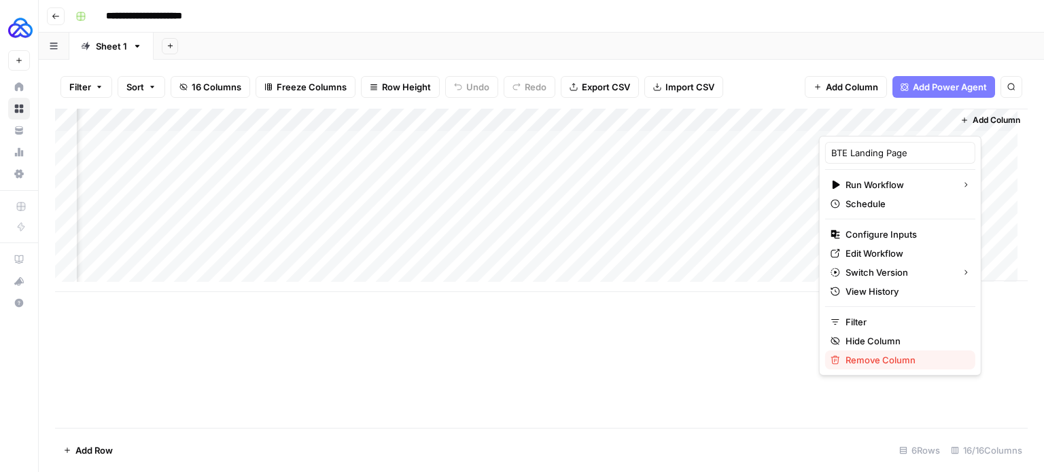
click at [897, 355] on span "Remove Column" at bounding box center [905, 360] width 119 height 14
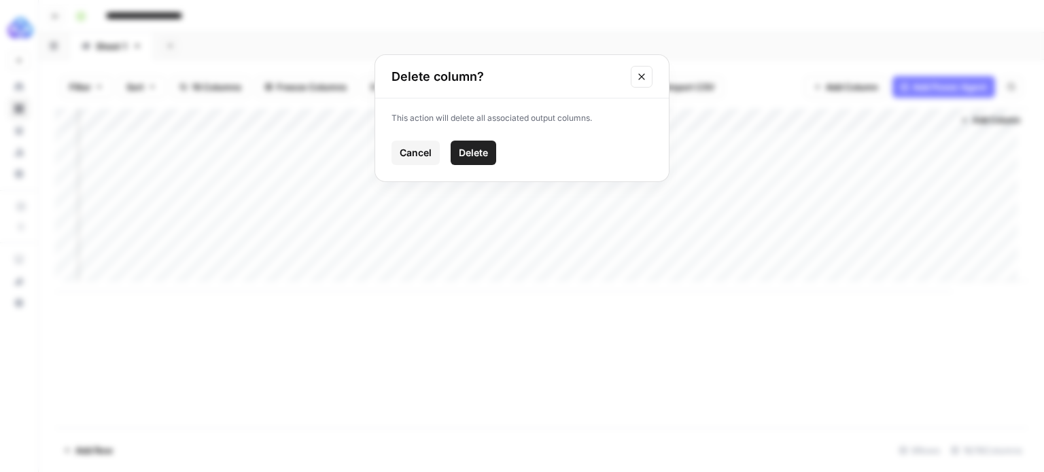
click at [459, 157] on span "Delete" at bounding box center [473, 153] width 29 height 14
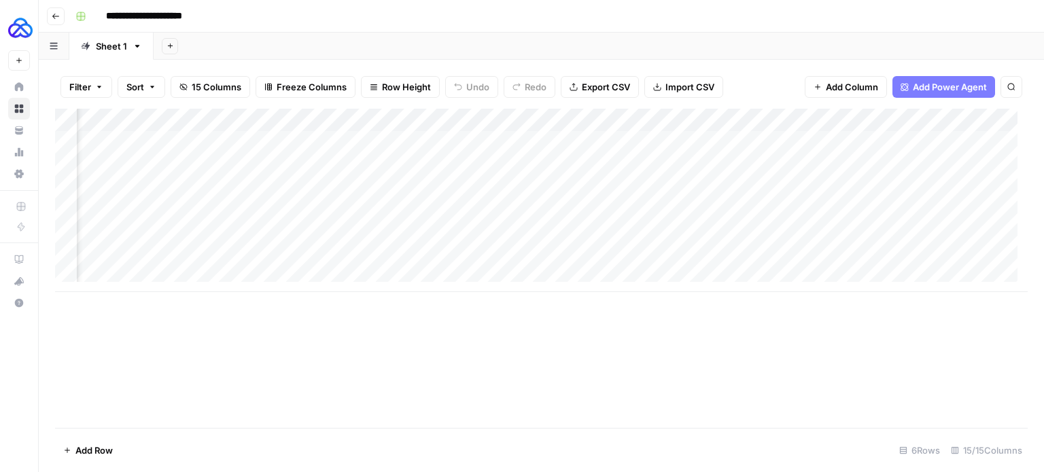
scroll to position [0, 212]
click at [856, 79] on button "Add Column" at bounding box center [846, 87] width 82 height 22
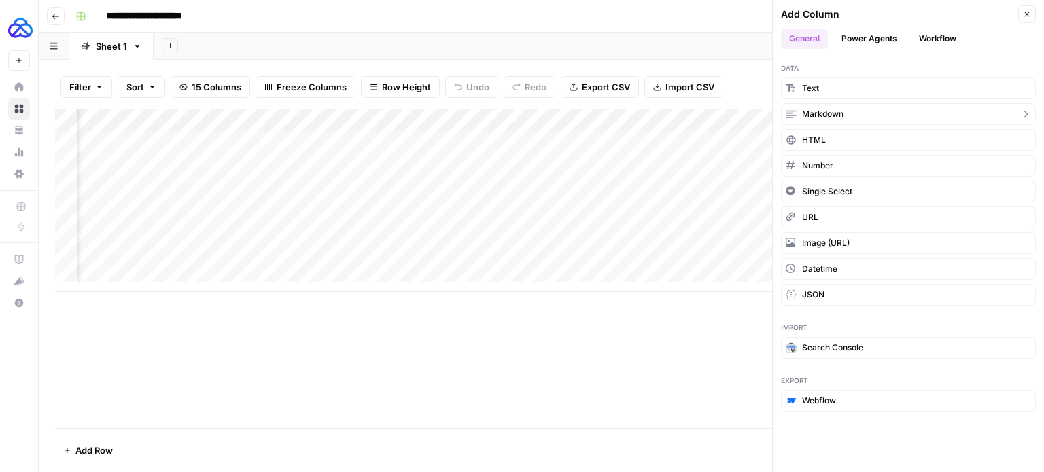
click at [1028, 113] on icon "button" at bounding box center [1025, 114] width 11 height 11
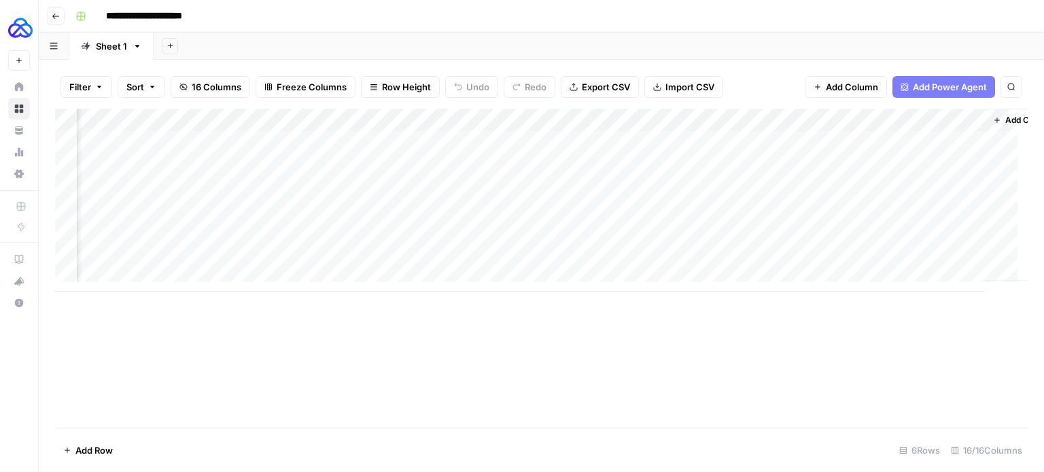
scroll to position [0, 1093]
click at [875, 163] on div "Add Column" at bounding box center [541, 201] width 973 height 184
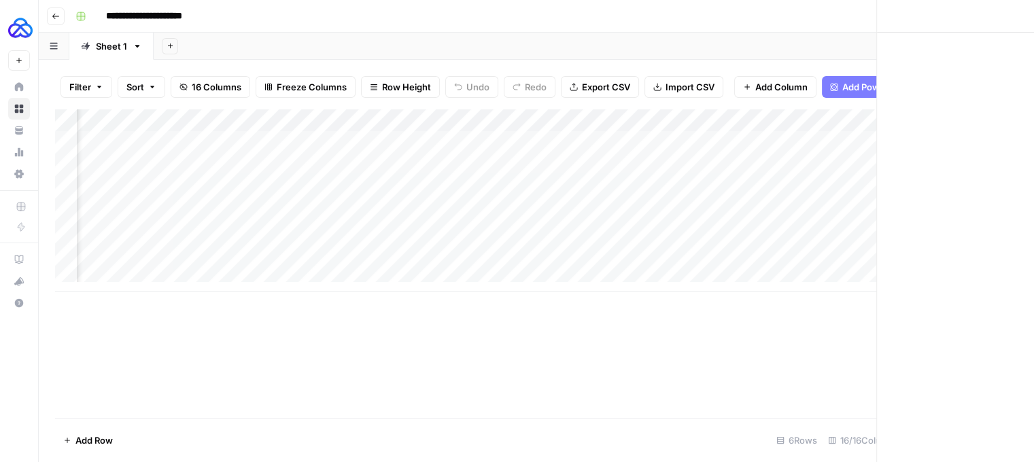
click at [875, 163] on div at bounding box center [880, 165] width 124 height 25
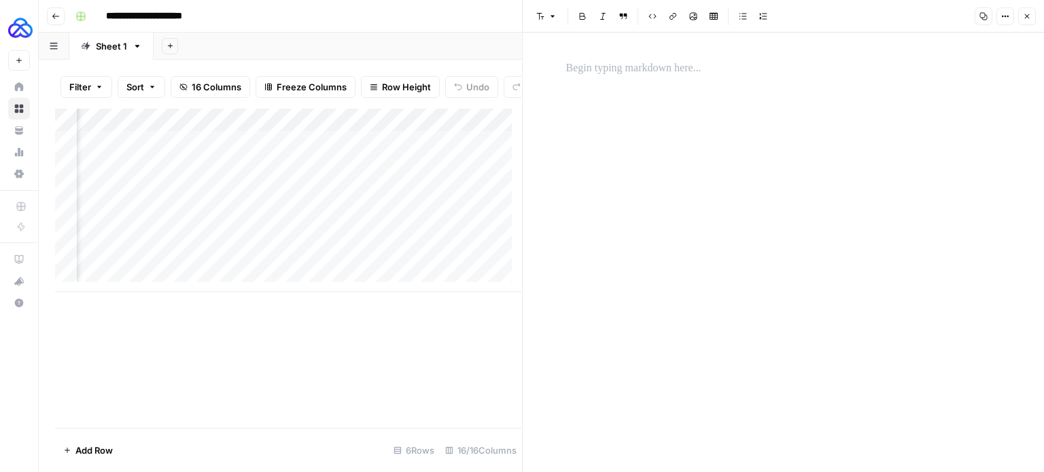
click at [490, 127] on div "Add Column" at bounding box center [288, 201] width 467 height 184
click at [1034, 16] on button "Close" at bounding box center [1027, 16] width 18 height 18
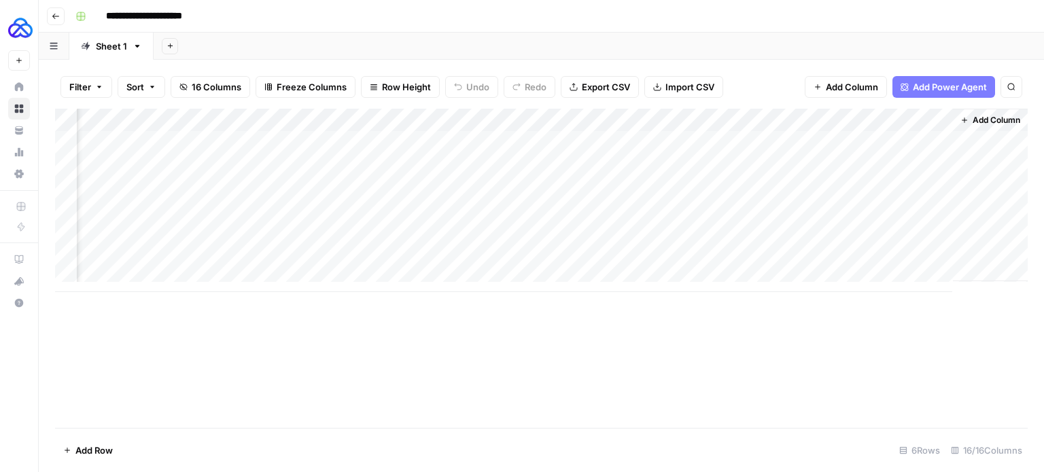
scroll to position [0, 1077]
click at [978, 120] on span "Add Column" at bounding box center [1002, 120] width 48 height 12
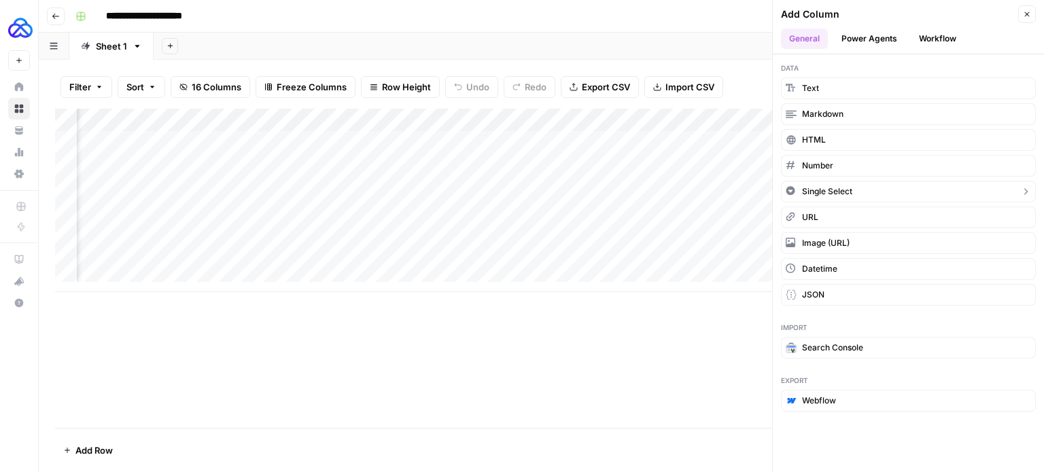
click at [912, 190] on button "Single Select" at bounding box center [908, 192] width 255 height 22
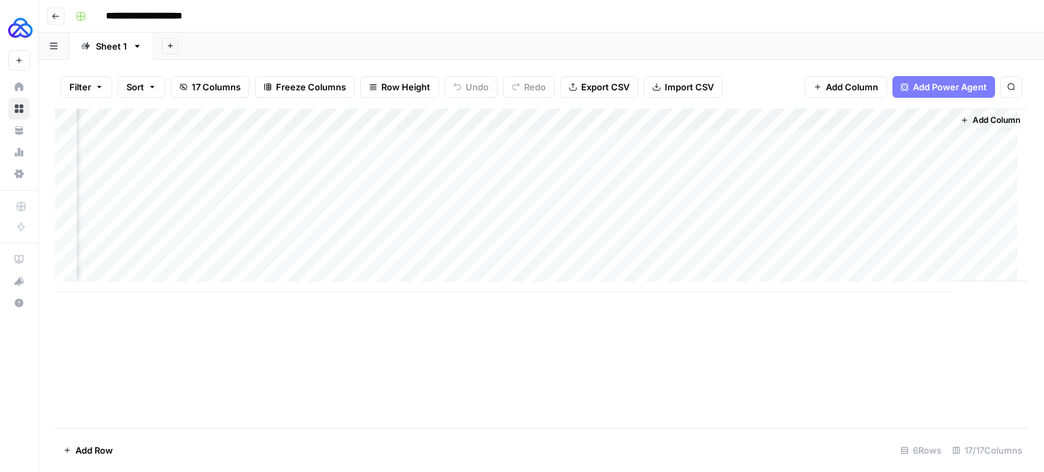
scroll to position [0, 1215]
click at [870, 141] on div "Add Column" at bounding box center [541, 201] width 973 height 184
click at [870, 141] on div at bounding box center [895, 147] width 136 height 24
click at [892, 178] on p "Select option" at bounding box center [867, 172] width 80 height 16
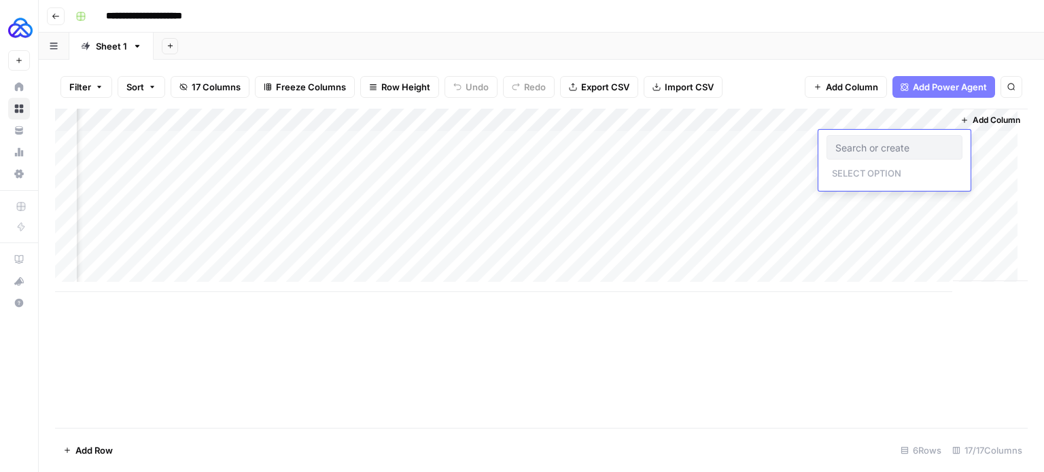
click at [886, 149] on input "text" at bounding box center [894, 147] width 118 height 12
type input "Re"
click at [885, 203] on button "Re" at bounding box center [878, 195] width 22 height 16
click at [835, 141] on div "Add Column" at bounding box center [541, 201] width 973 height 184
click at [904, 295] on div "Add Column" at bounding box center [541, 268] width 973 height 319
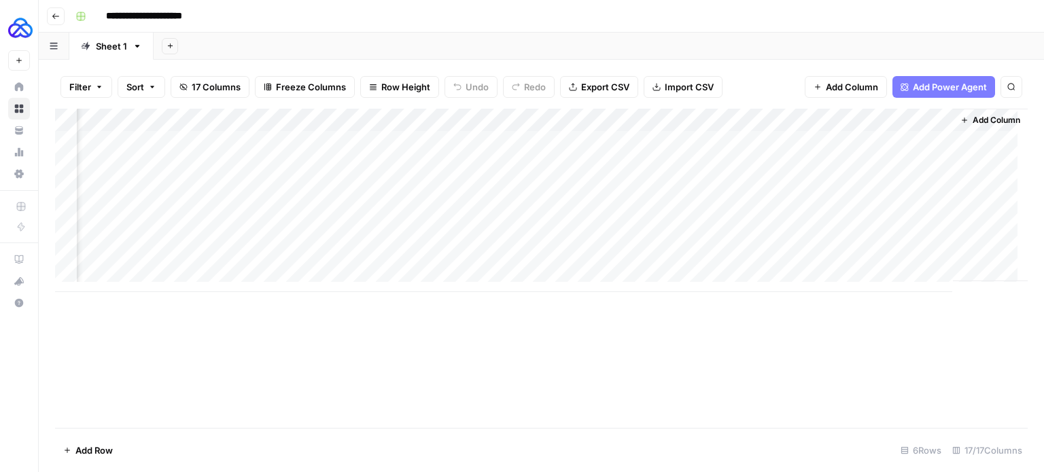
click at [981, 114] on button "Add Column" at bounding box center [990, 120] width 71 height 18
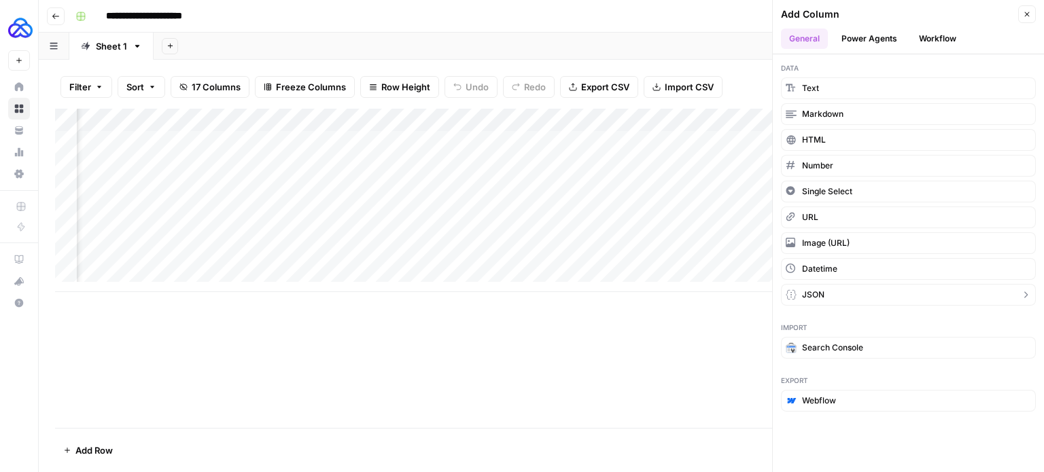
click at [853, 293] on button "JSON" at bounding box center [908, 295] width 255 height 22
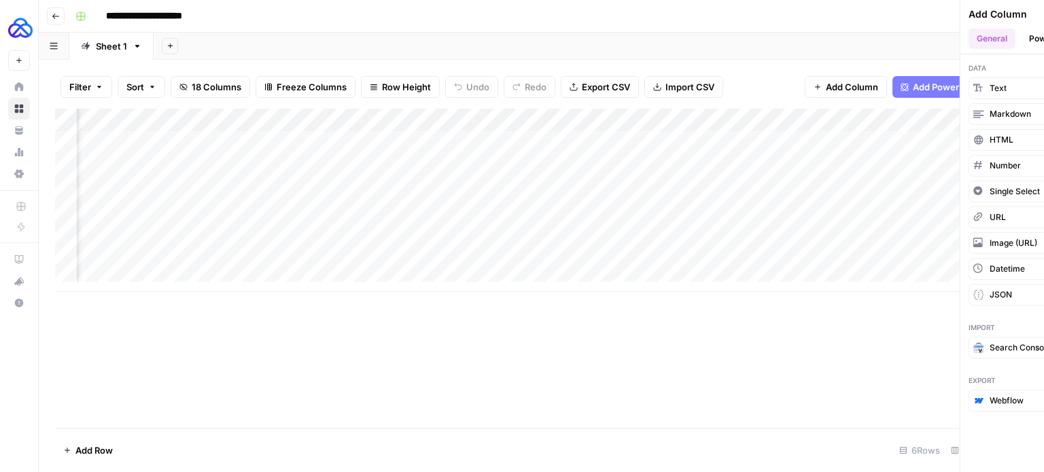
scroll to position [0, 1338]
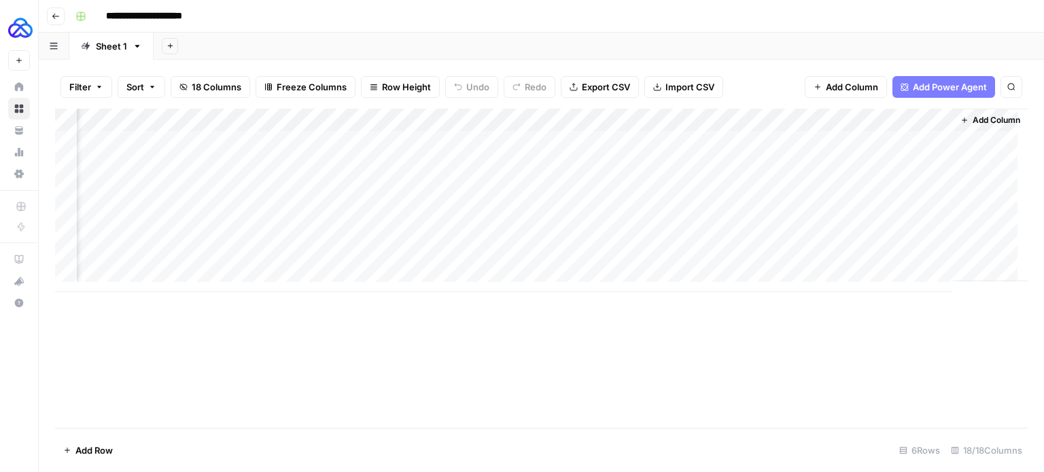
click at [873, 143] on div "Add Column" at bounding box center [541, 201] width 973 height 184
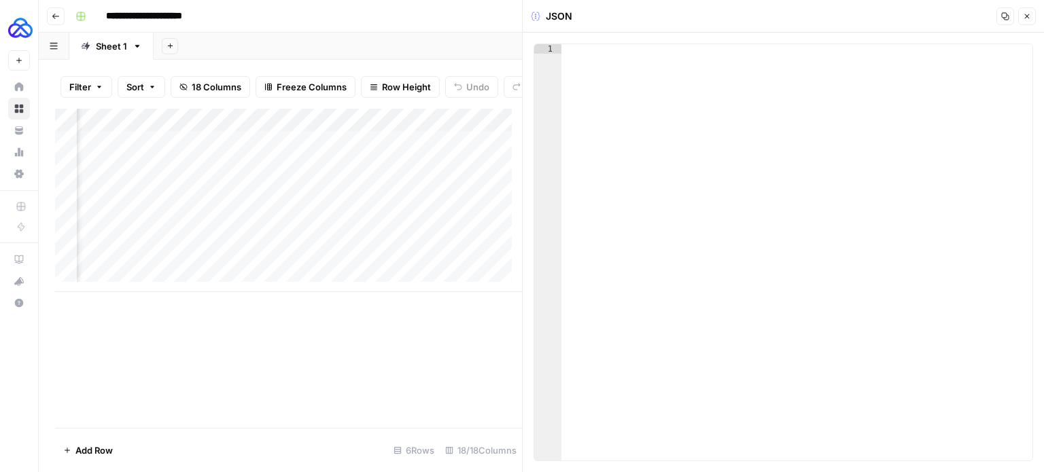
click at [440, 241] on div "Add Column" at bounding box center [288, 201] width 467 height 184
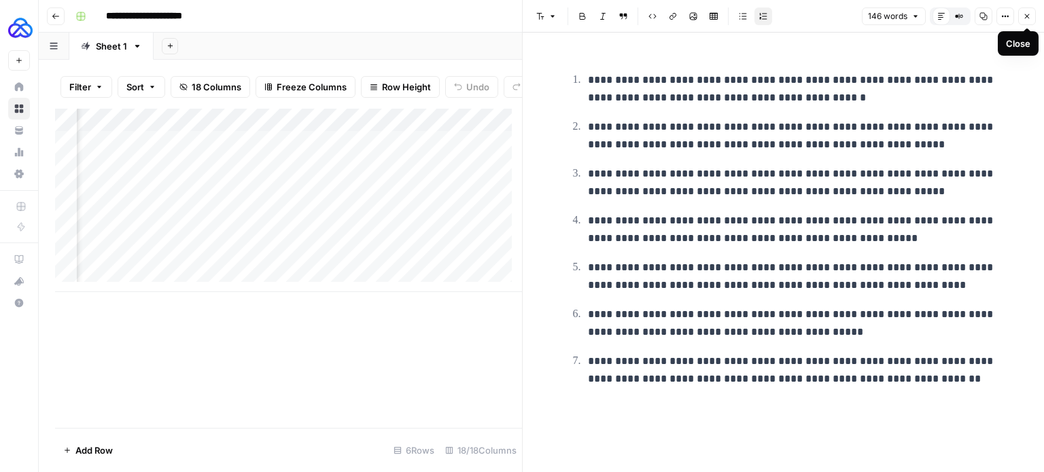
click at [1032, 14] on button "Close" at bounding box center [1027, 16] width 18 height 18
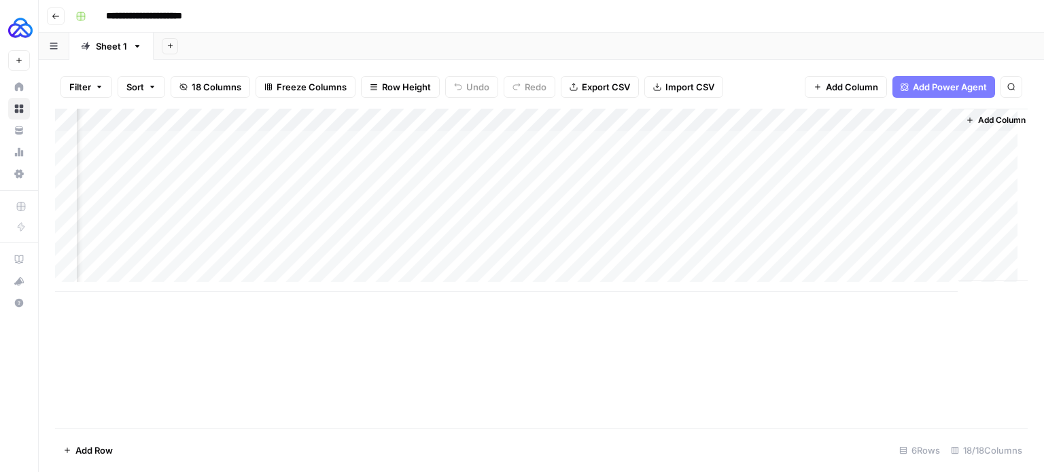
scroll to position [0, 1338]
click at [973, 118] on span "Add Column" at bounding box center [997, 120] width 48 height 12
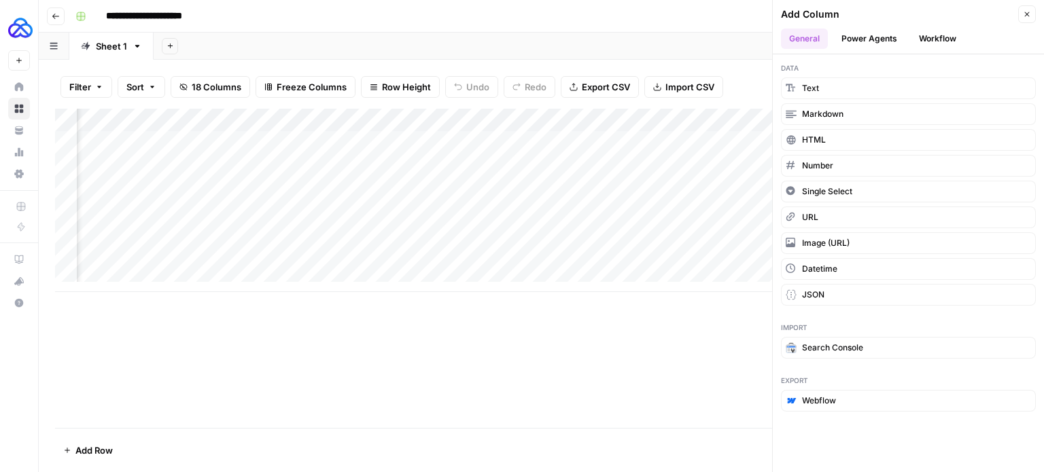
click at [881, 39] on button "Power Agents" at bounding box center [869, 39] width 72 height 20
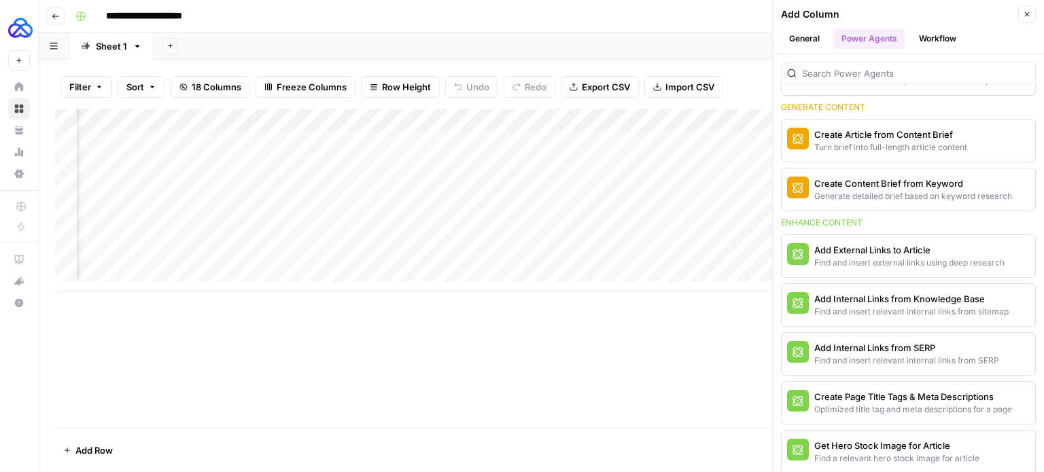
scroll to position [0, 0]
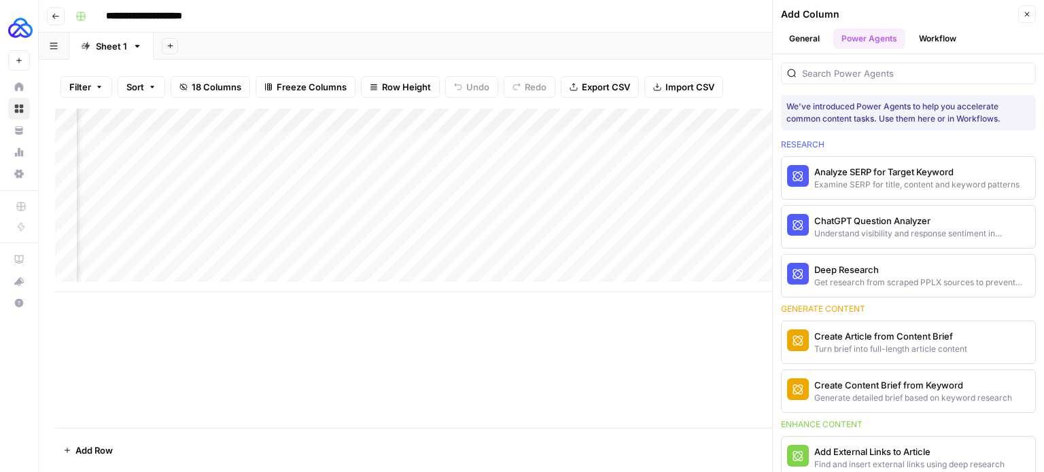
click at [924, 35] on button "Workflow" at bounding box center [938, 39] width 54 height 20
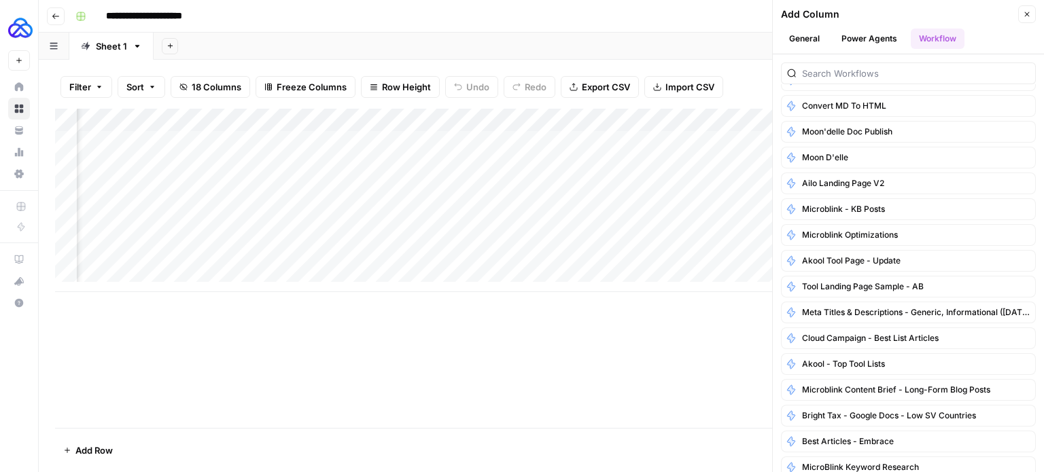
scroll to position [225, 0]
click at [689, 123] on div "Add Column" at bounding box center [541, 201] width 973 height 184
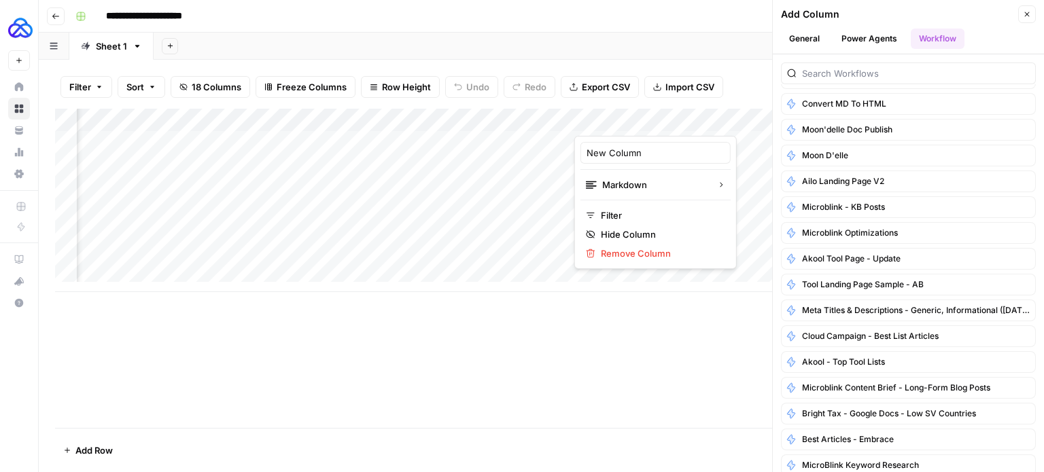
click at [557, 118] on div "Add Column" at bounding box center [541, 201] width 973 height 184
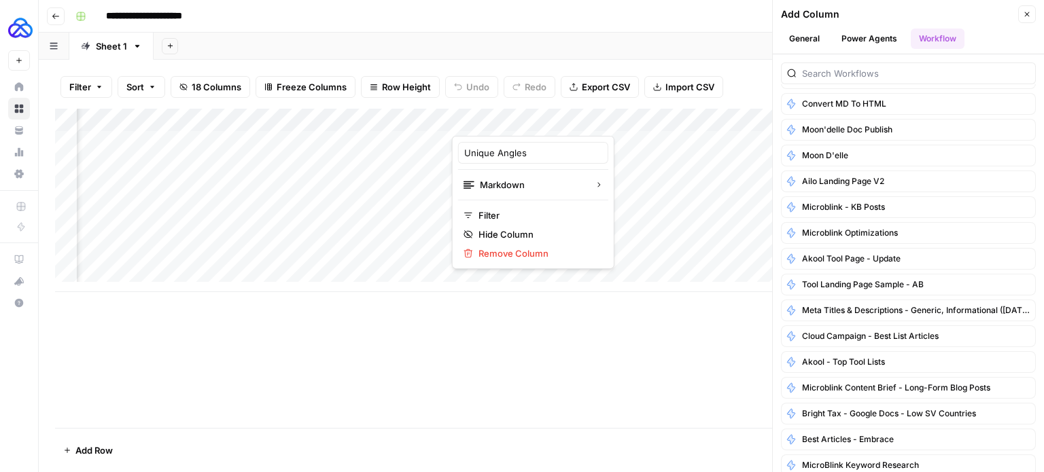
click at [565, 116] on div at bounding box center [513, 122] width 123 height 27
click at [523, 156] on input "Unique Angles" at bounding box center [533, 153] width 138 height 14
click at [309, 123] on div "Add Column" at bounding box center [541, 201] width 973 height 184
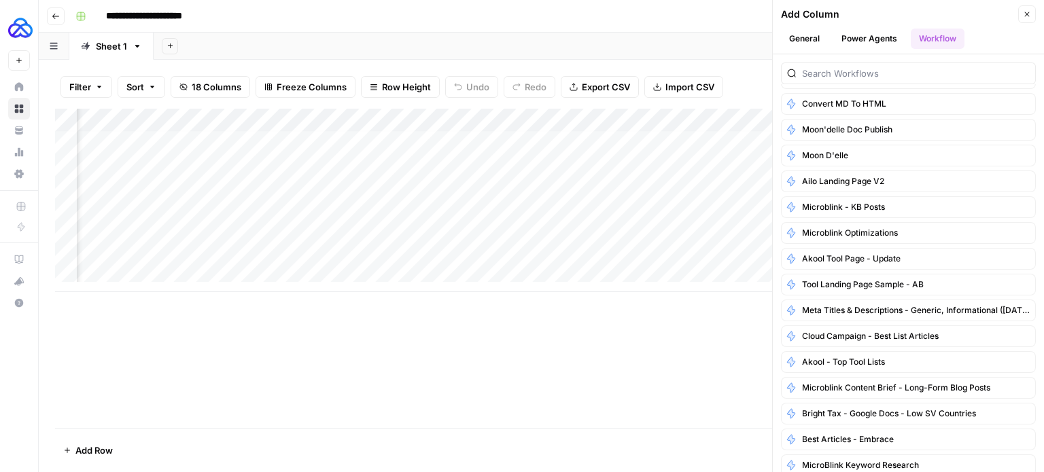
click at [692, 122] on div "Add Column" at bounding box center [541, 201] width 973 height 184
click at [660, 178] on span "Markdown" at bounding box center [664, 185] width 104 height 14
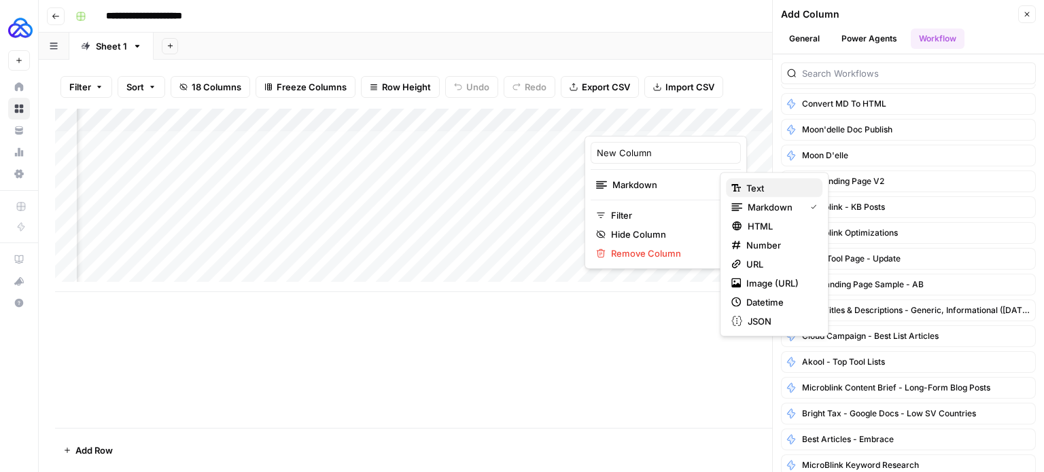
click at [744, 184] on div "Text" at bounding box center [774, 188] width 86 height 14
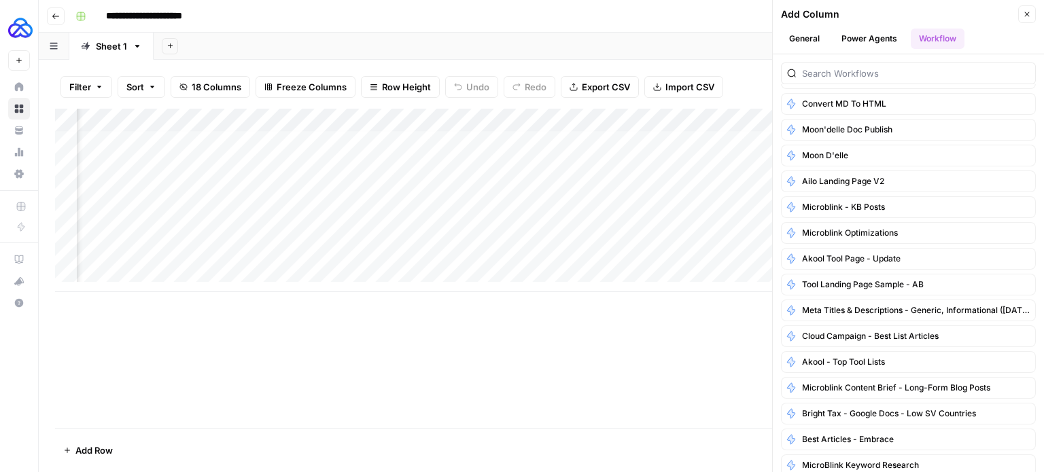
click at [627, 159] on div "Add Column" at bounding box center [541, 201] width 973 height 184
type textarea "***"
click at [627, 123] on div "Add Column" at bounding box center [541, 201] width 973 height 184
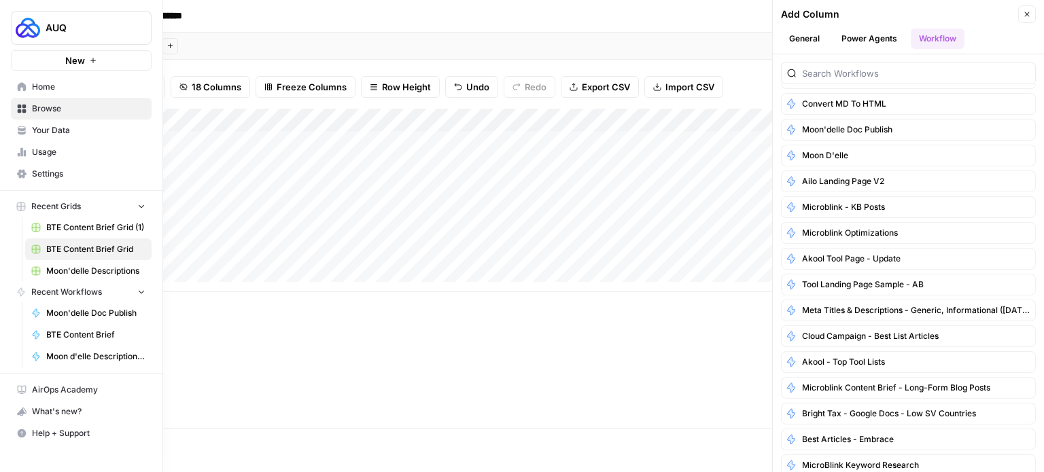
scroll to position [5, 199]
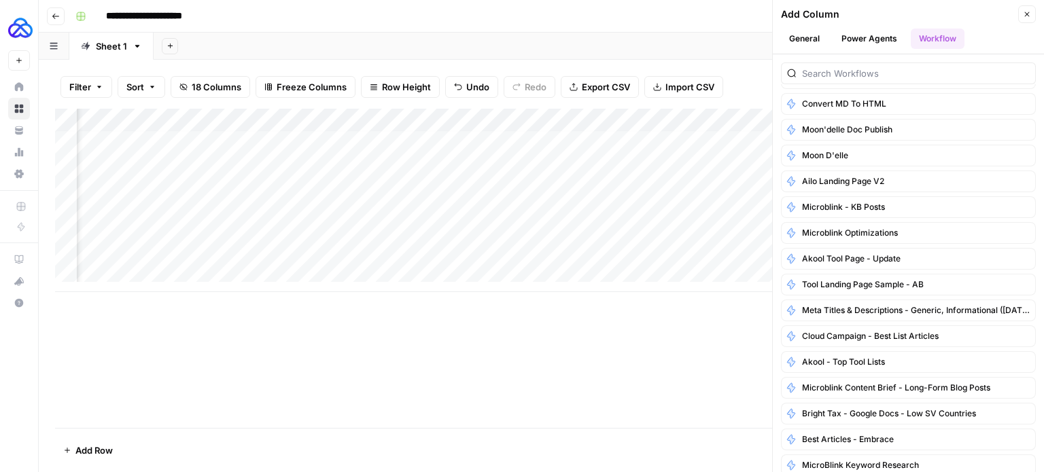
drag, startPoint x: 560, startPoint y: 122, endPoint x: 556, endPoint y: 129, distance: 8.5
click at [556, 129] on div "Add Column" at bounding box center [541, 201] width 973 height 184
click at [646, 164] on div "Add Column" at bounding box center [541, 201] width 973 height 184
click at [702, 161] on div "Add Column" at bounding box center [541, 201] width 973 height 184
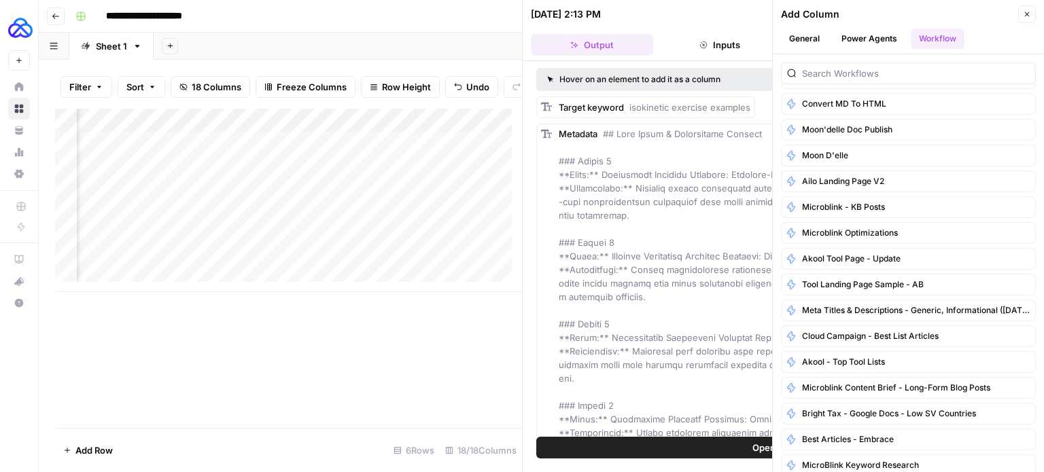
click at [1030, 10] on icon "button" at bounding box center [1027, 14] width 8 height 8
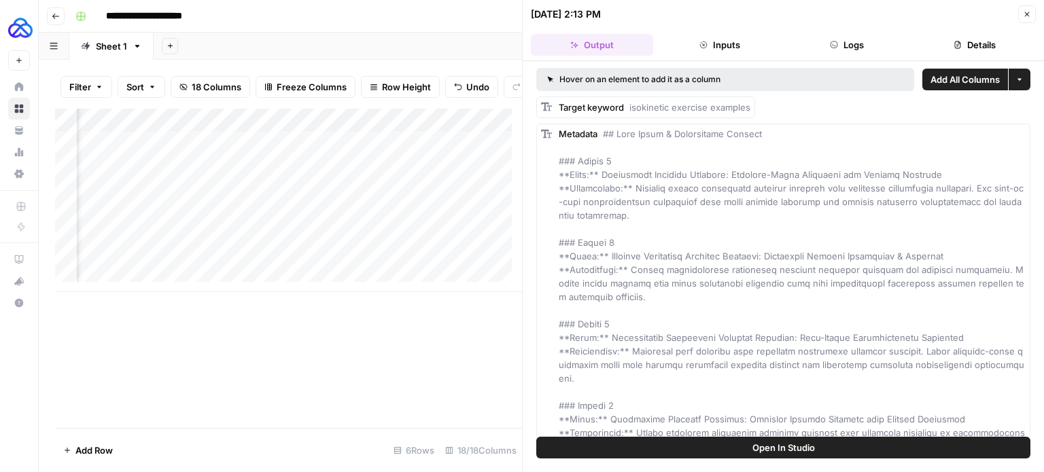
click at [710, 38] on button "Inputs" at bounding box center [720, 45] width 122 height 22
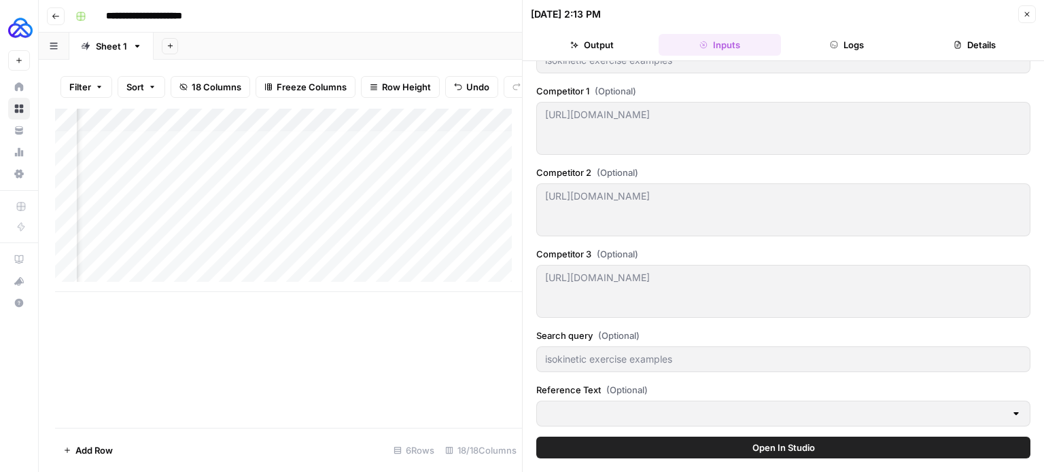
scroll to position [5, 416]
click at [310, 128] on div "Add Column" at bounding box center [288, 201] width 467 height 184
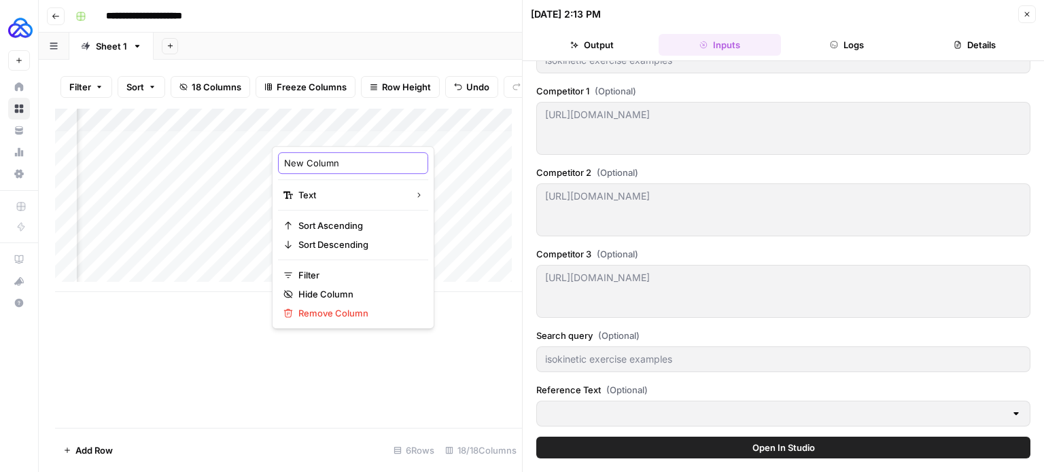
click at [327, 163] on input "New Column" at bounding box center [353, 163] width 138 height 14
type input "Reference Text"
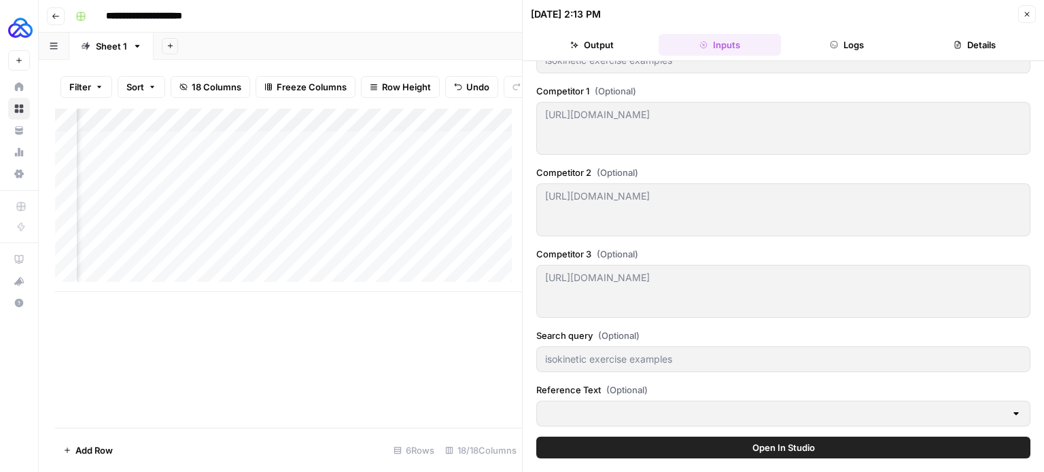
click at [407, 362] on div "Add Column" at bounding box center [288, 268] width 467 height 319
click at [296, 169] on div "Add Column" at bounding box center [288, 201] width 467 height 184
click at [625, 404] on div at bounding box center [783, 414] width 494 height 26
click at [1011, 415] on div at bounding box center [1016, 414] width 11 height 14
click at [346, 201] on div "Add Column" at bounding box center [288, 201] width 467 height 184
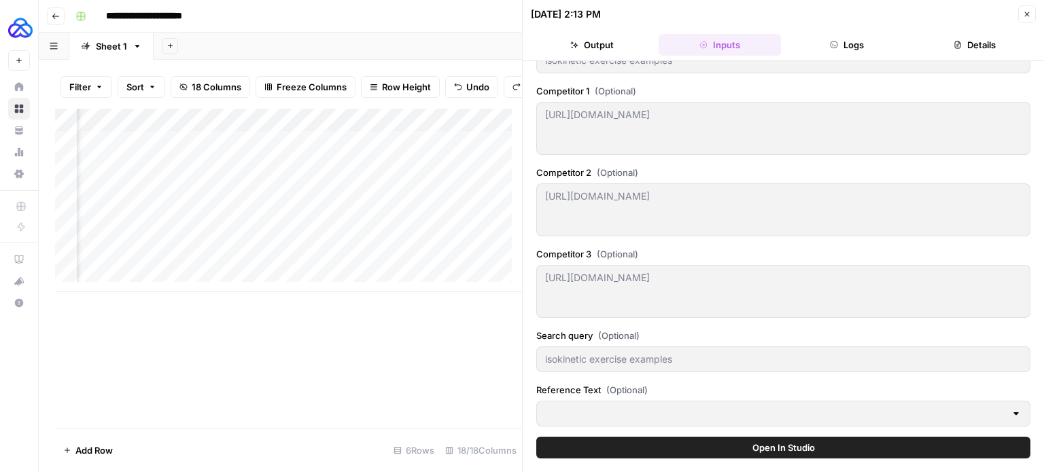
click at [307, 173] on div "Add Column" at bounding box center [288, 201] width 467 height 184
click at [307, 194] on div "Add Column" at bounding box center [288, 201] width 467 height 184
click at [311, 208] on div "Add Column" at bounding box center [288, 201] width 467 height 184
click at [310, 237] on div "Add Column" at bounding box center [288, 201] width 467 height 184
click at [326, 150] on div "Add Column" at bounding box center [288, 201] width 467 height 184
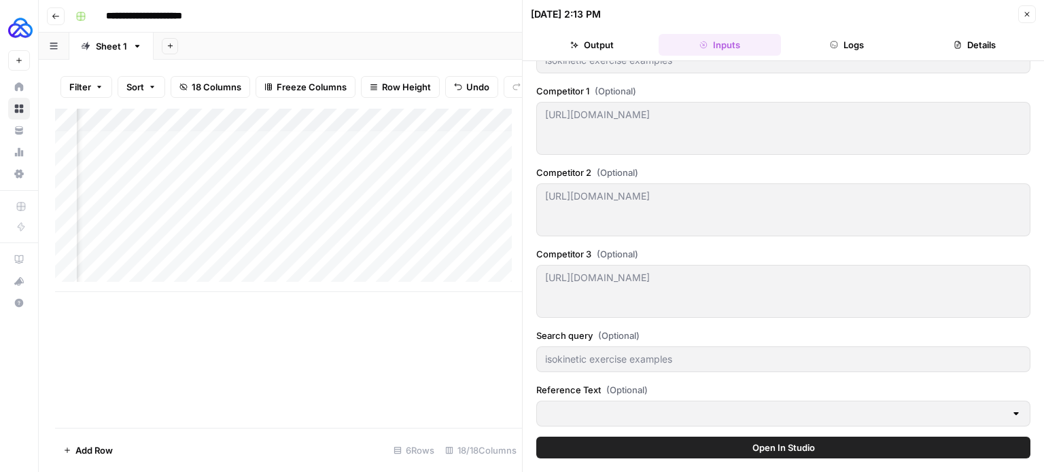
click at [318, 275] on div "Add Column" at bounding box center [288, 201] width 467 height 184
click at [327, 261] on div "Add Column" at bounding box center [288, 212] width 467 height 207
click at [337, 237] on div "Add Column" at bounding box center [288, 212] width 467 height 207
click at [1026, 10] on icon "button" at bounding box center [1027, 14] width 8 height 8
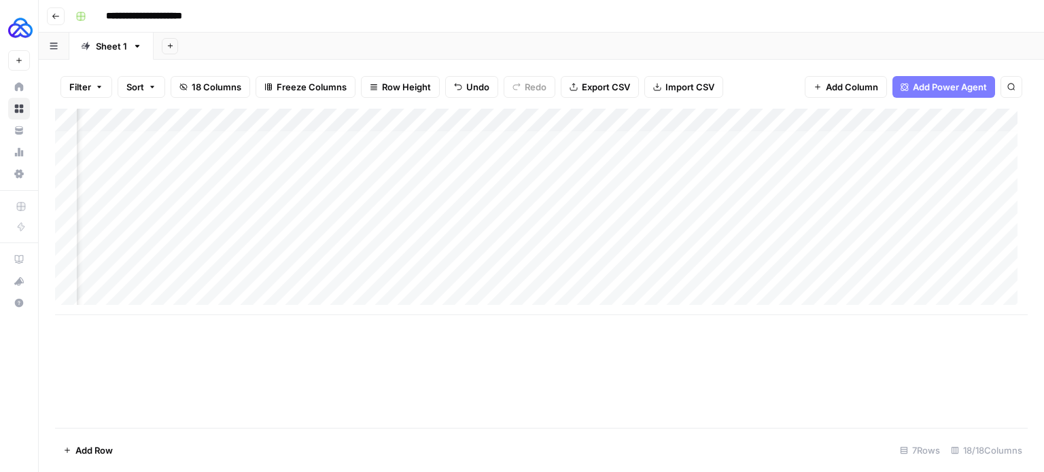
scroll to position [5, 0]
click at [60, 273] on div "Add Column" at bounding box center [541, 212] width 973 height 207
click at [71, 282] on div "Add Column" at bounding box center [541, 212] width 973 height 207
click at [92, 445] on span "Delete 1 Row" at bounding box center [90, 451] width 54 height 14
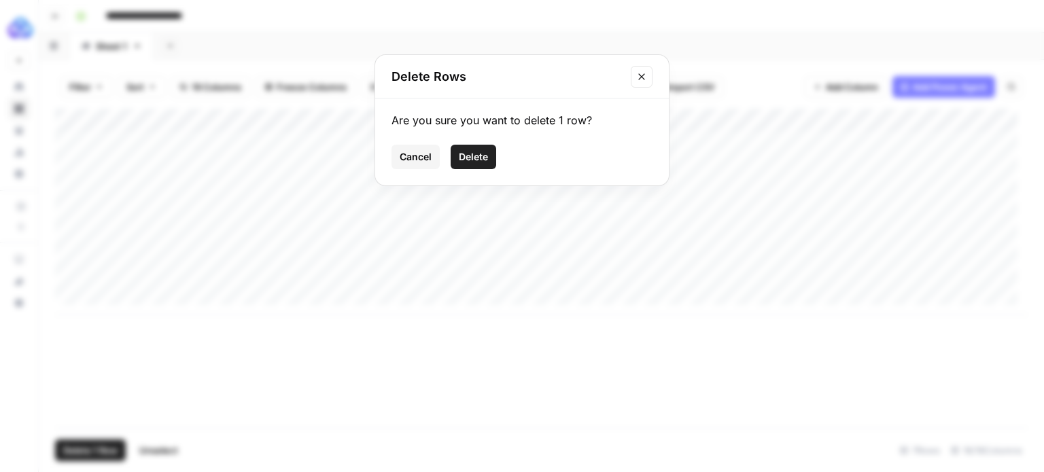
click at [472, 158] on span "Delete" at bounding box center [473, 157] width 29 height 14
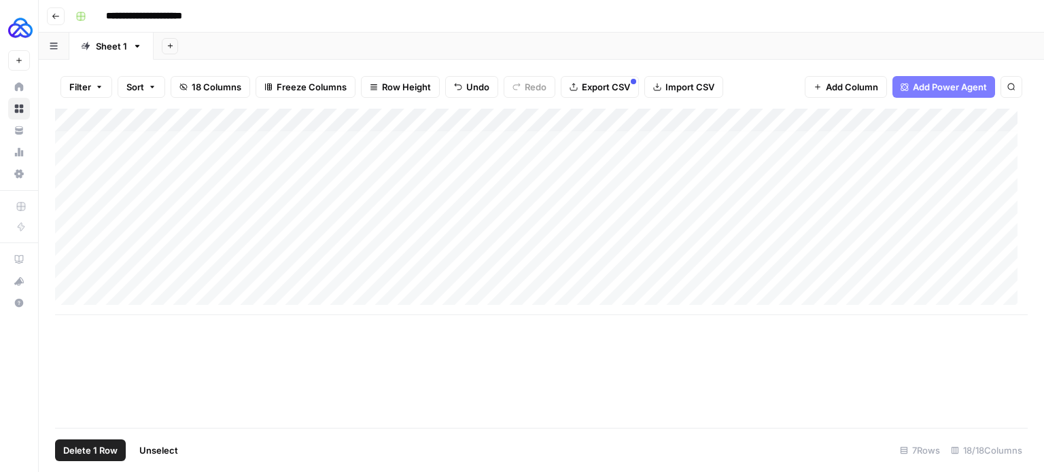
scroll to position [0, 0]
click at [186, 119] on div "Add Column" at bounding box center [541, 201] width 973 height 184
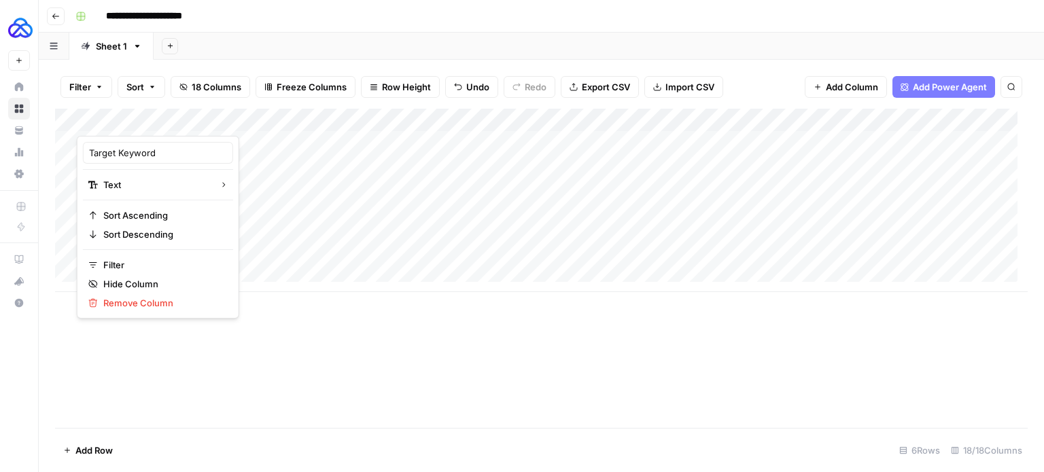
click at [906, 119] on div "Add Column" at bounding box center [541, 201] width 973 height 184
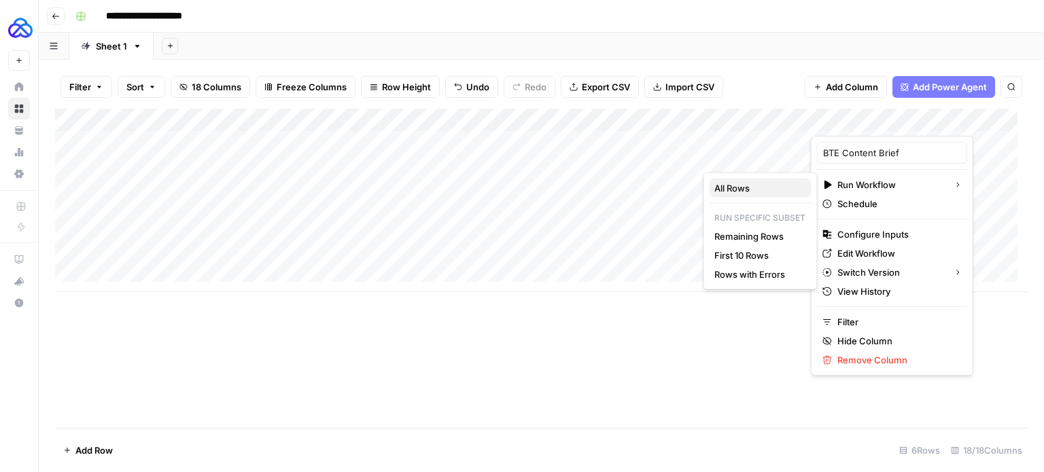
click at [773, 181] on span "All Rows" at bounding box center [757, 188] width 86 height 14
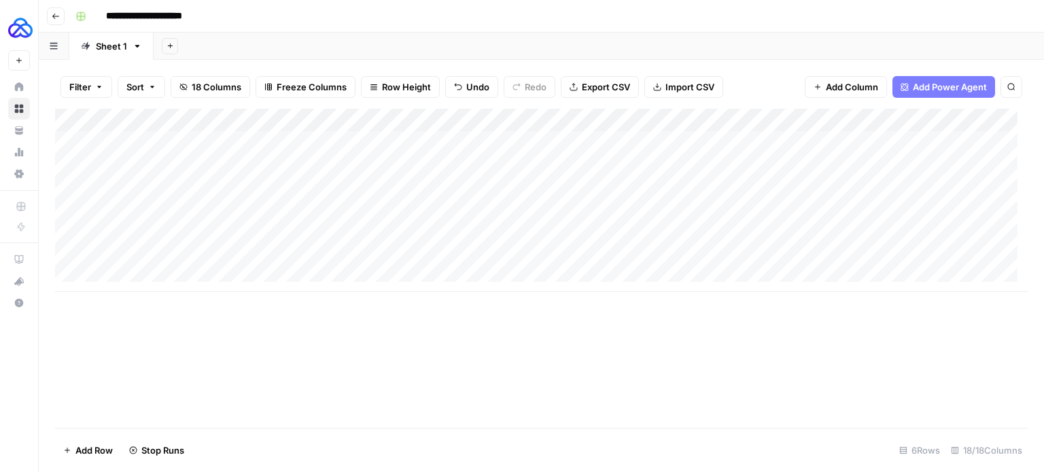
click at [905, 122] on div "Add Column" at bounding box center [541, 201] width 973 height 184
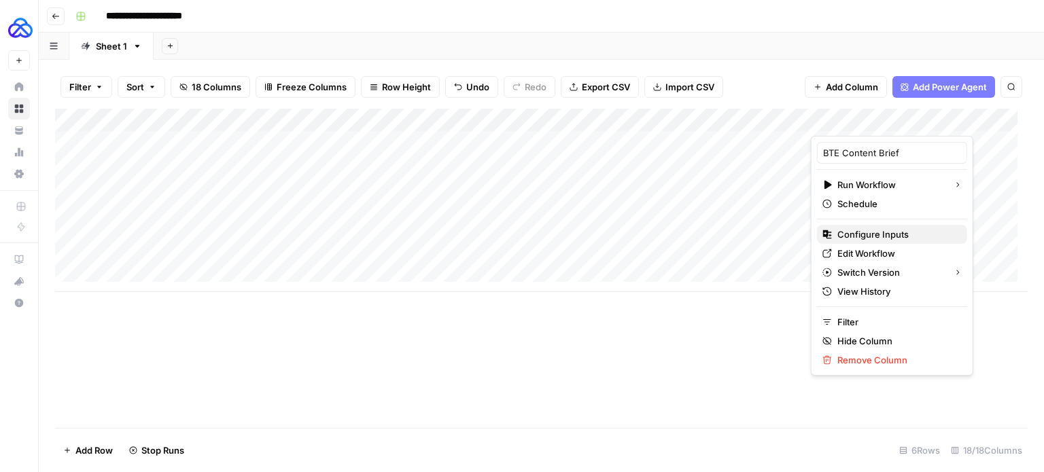
click at [865, 230] on span "Configure Inputs" at bounding box center [896, 235] width 119 height 14
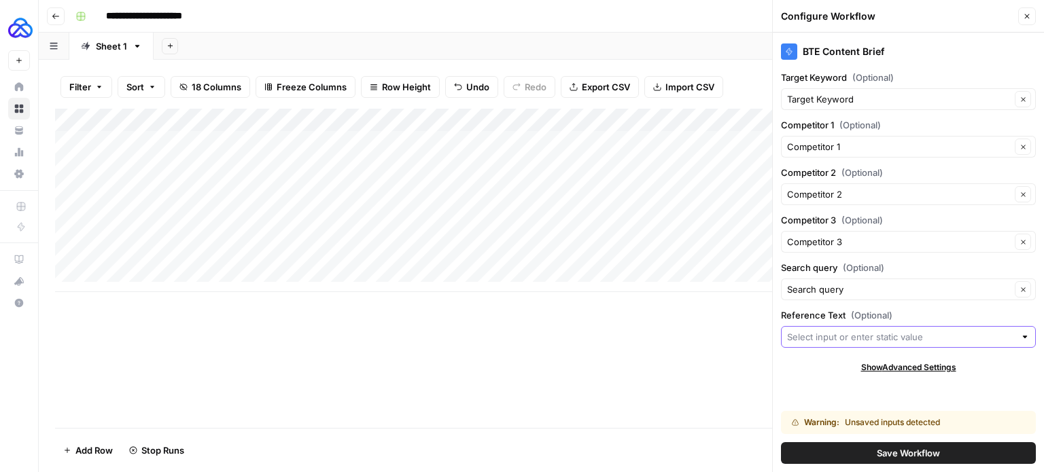
click at [892, 337] on input "Reference Text (Optional)" at bounding box center [901, 337] width 228 height 14
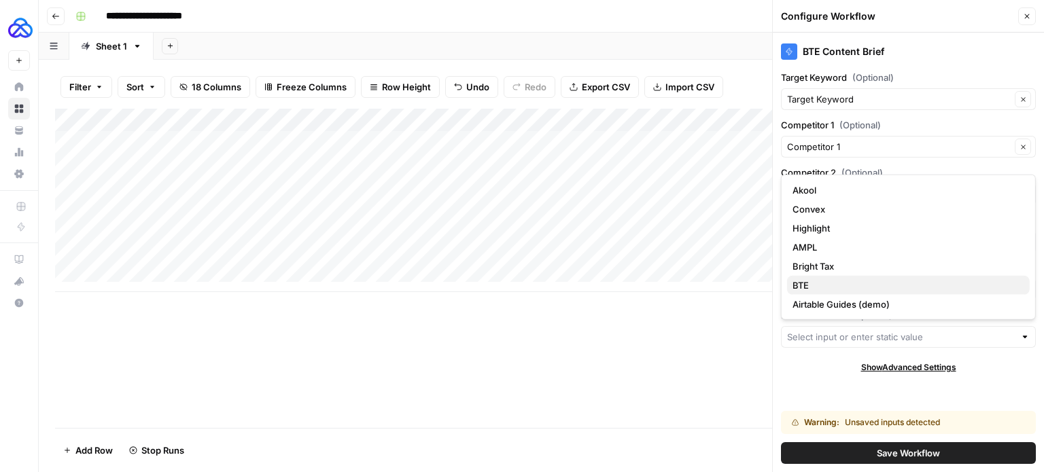
click at [812, 280] on span "BTE" at bounding box center [906, 286] width 226 height 14
type input "BTE"
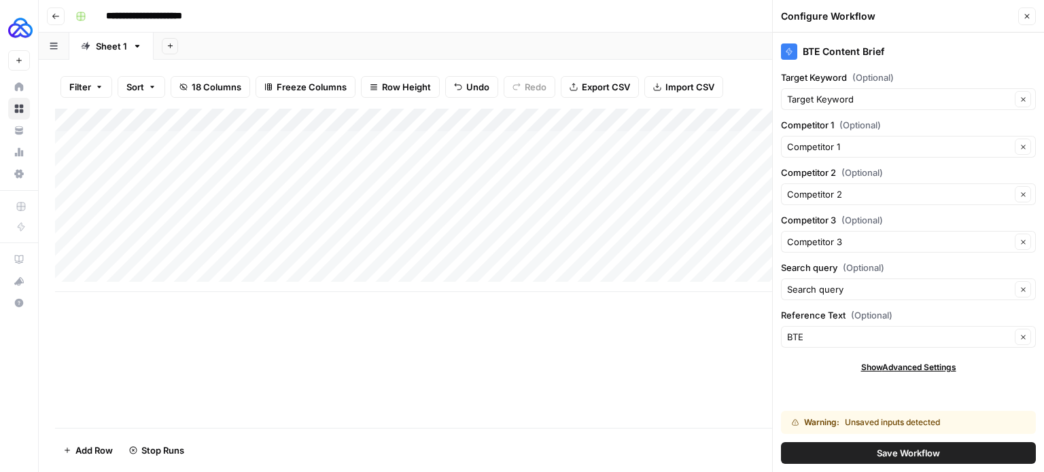
click at [880, 445] on button "Save Workflow" at bounding box center [908, 453] width 255 height 22
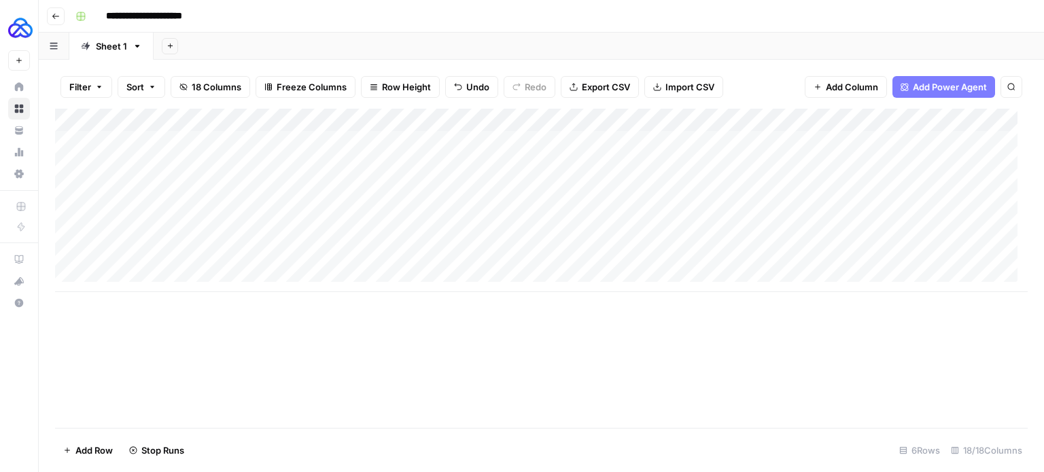
click at [918, 122] on div "Add Column" at bounding box center [541, 201] width 973 height 184
click at [804, 117] on div "Add Column" at bounding box center [541, 201] width 973 height 184
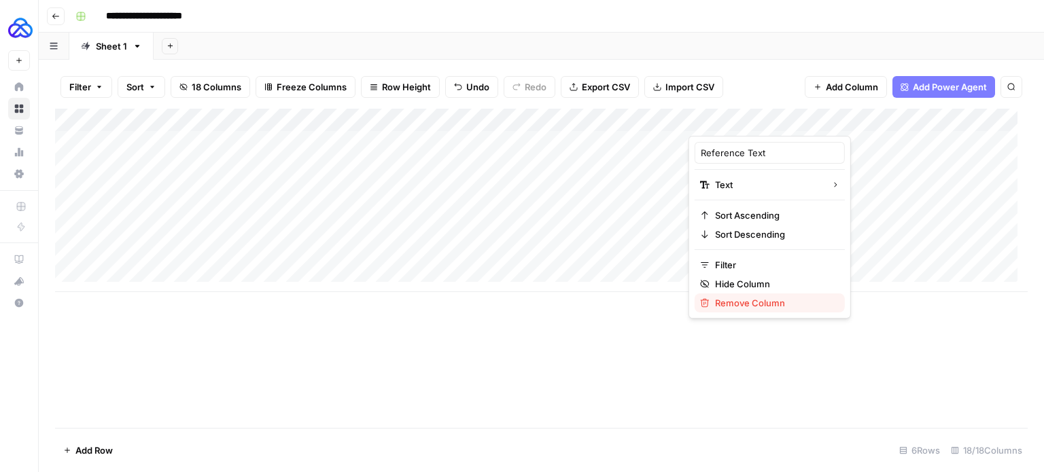
click at [767, 298] on span "Remove Column" at bounding box center [774, 303] width 119 height 14
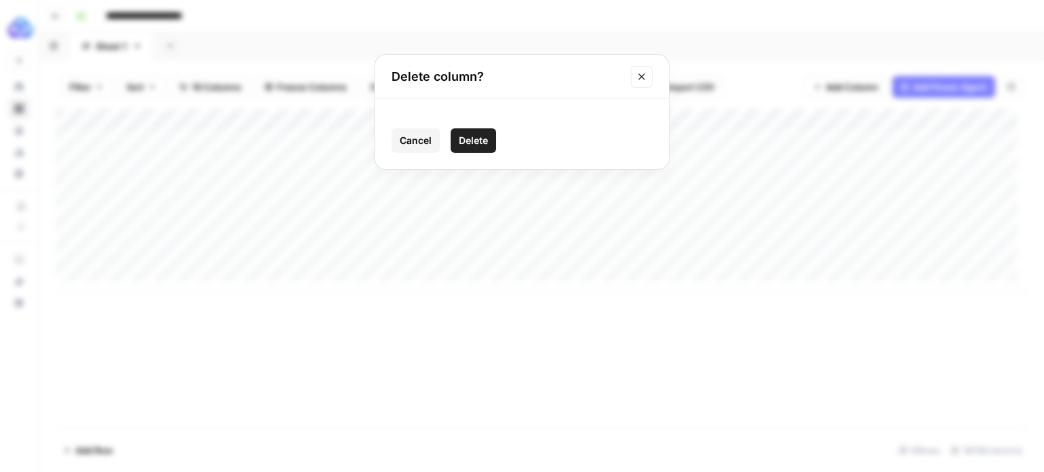
click at [468, 153] on div "Cancel Delete" at bounding box center [522, 134] width 294 height 71
click at [468, 143] on span "Delete" at bounding box center [473, 141] width 29 height 14
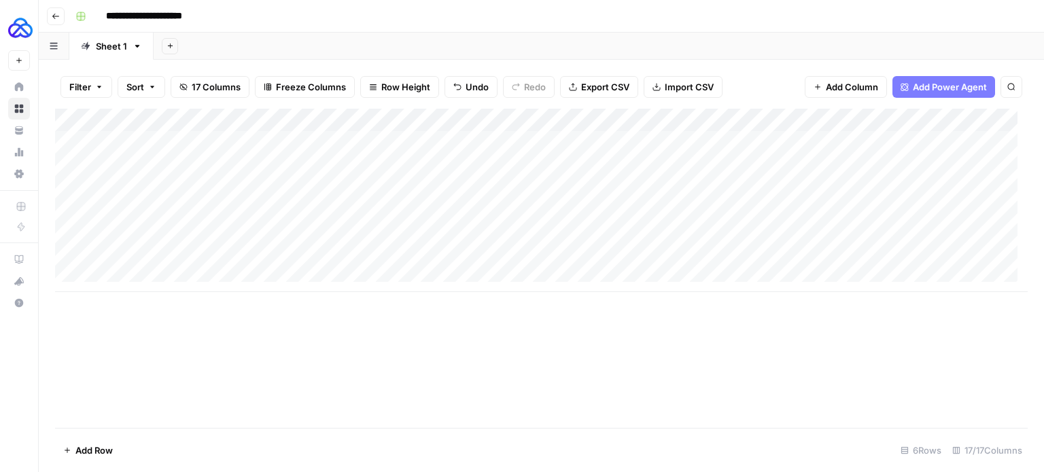
click at [780, 118] on div "Add Column" at bounding box center [541, 201] width 973 height 184
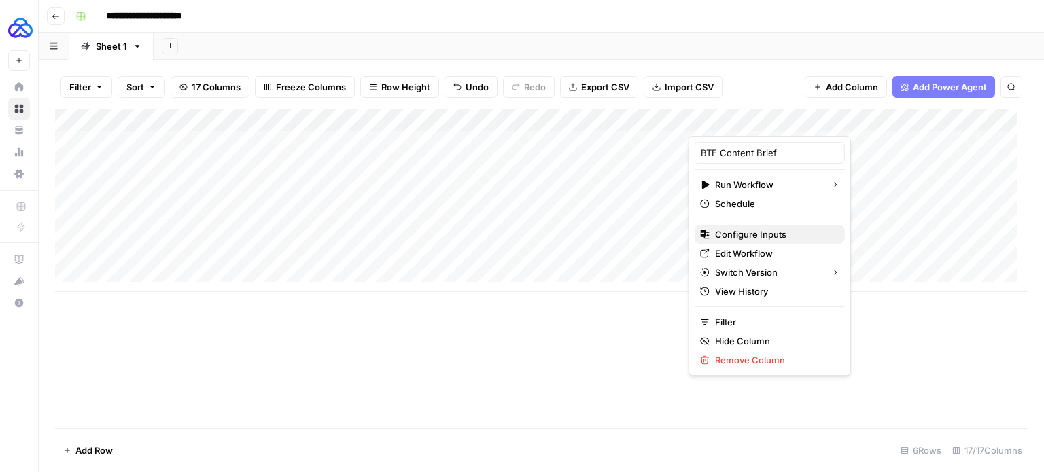
click at [723, 230] on span "Configure Inputs" at bounding box center [774, 235] width 119 height 14
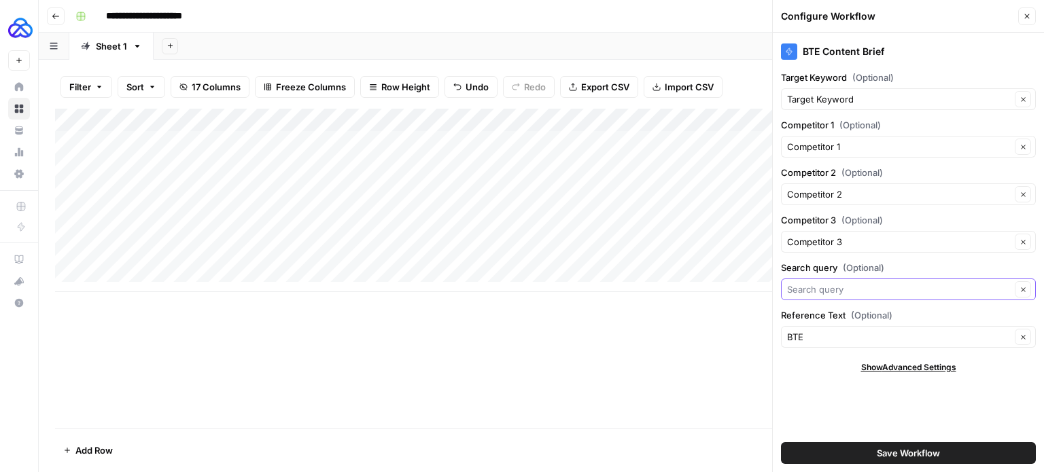
click at [1010, 293] on input "Search query (Optional)" at bounding box center [899, 290] width 224 height 14
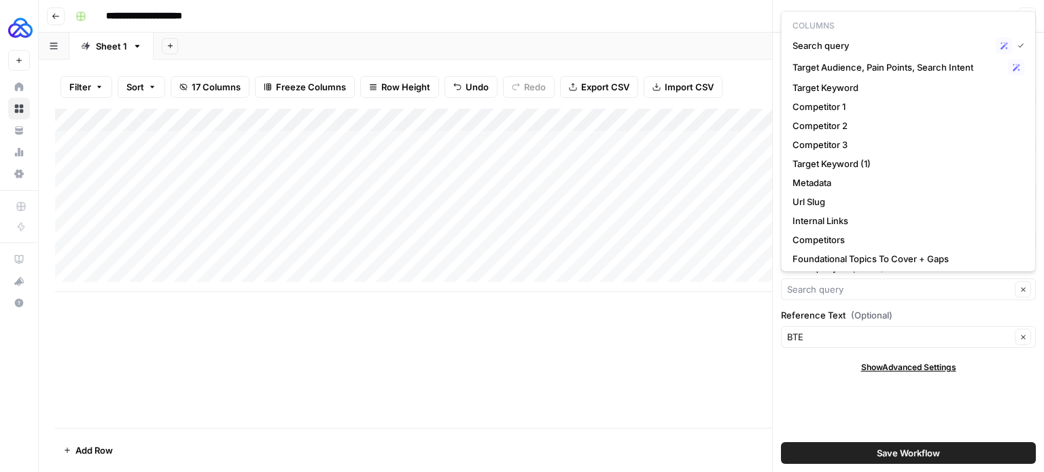
click at [1011, 296] on div "Clear" at bounding box center [908, 290] width 255 height 22
type input "Search query"
click at [960, 379] on div "BTE Content Brief Target Keyword (Optional) Target Keyword Clear Competitor 1 (…" at bounding box center [908, 253] width 271 height 440
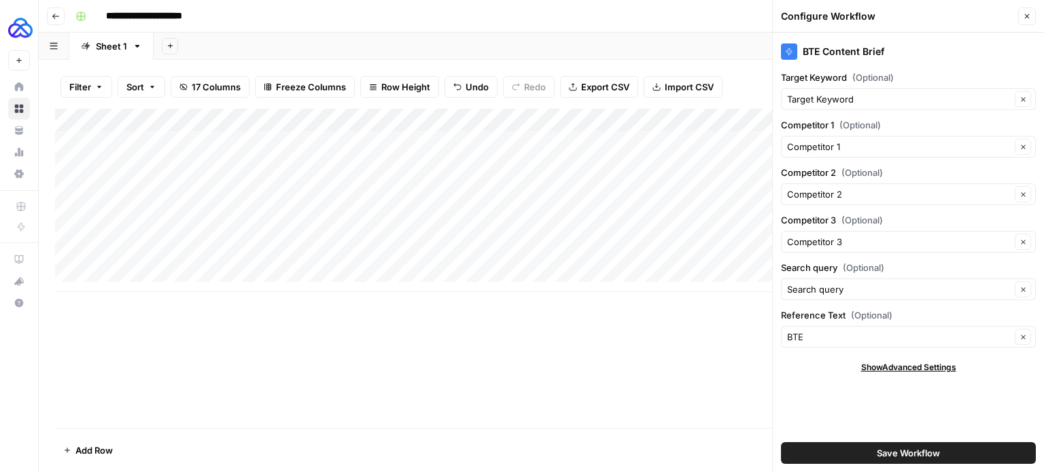
click at [954, 455] on button "Save Workflow" at bounding box center [908, 453] width 255 height 22
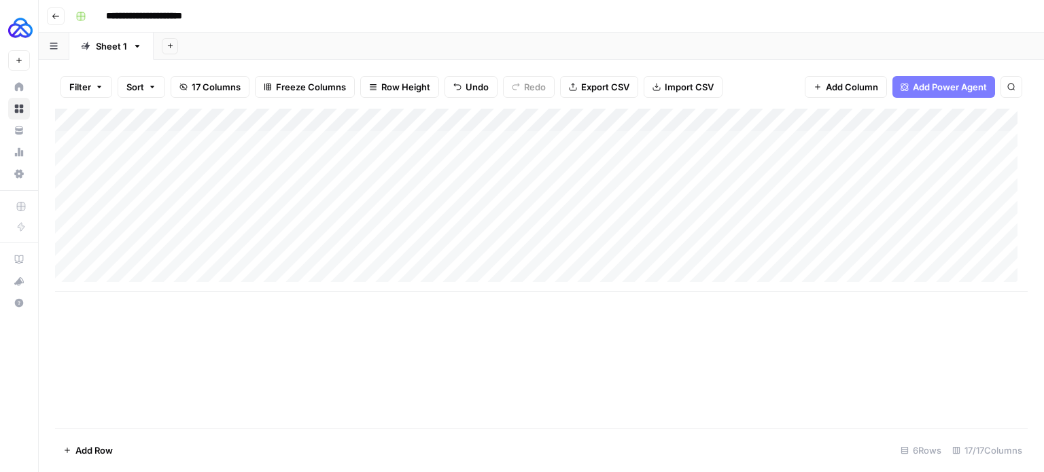
click at [797, 118] on div "Add Column" at bounding box center [541, 201] width 973 height 184
click at [817, 145] on span "All Rows" at bounding box center [848, 152] width 86 height 14
click at [804, 121] on div "Add Column" at bounding box center [541, 201] width 973 height 184
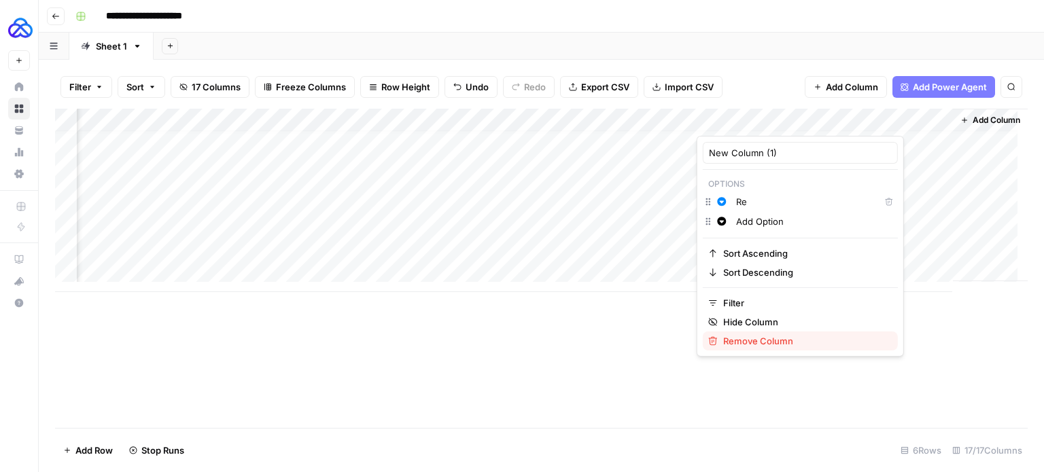
click at [786, 339] on span "Remove Column" at bounding box center [805, 341] width 164 height 14
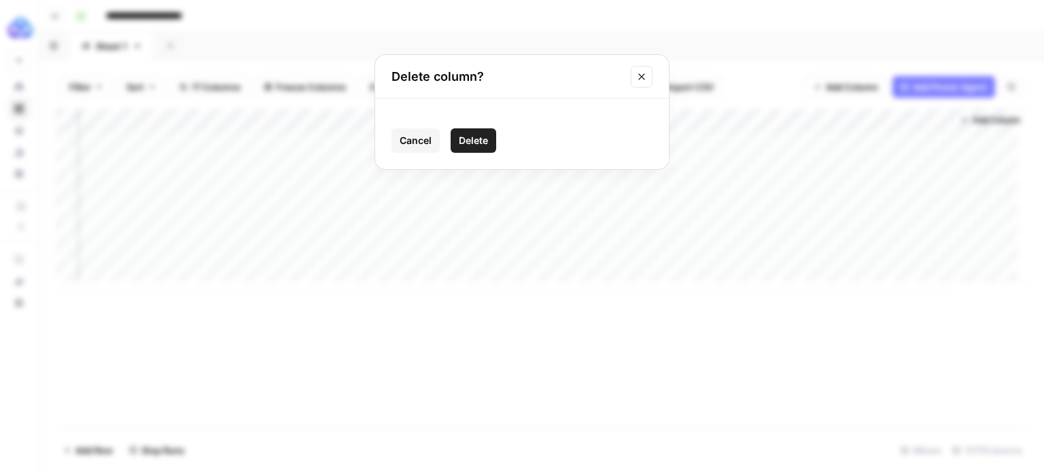
click at [473, 152] on button "Delete" at bounding box center [474, 140] width 46 height 24
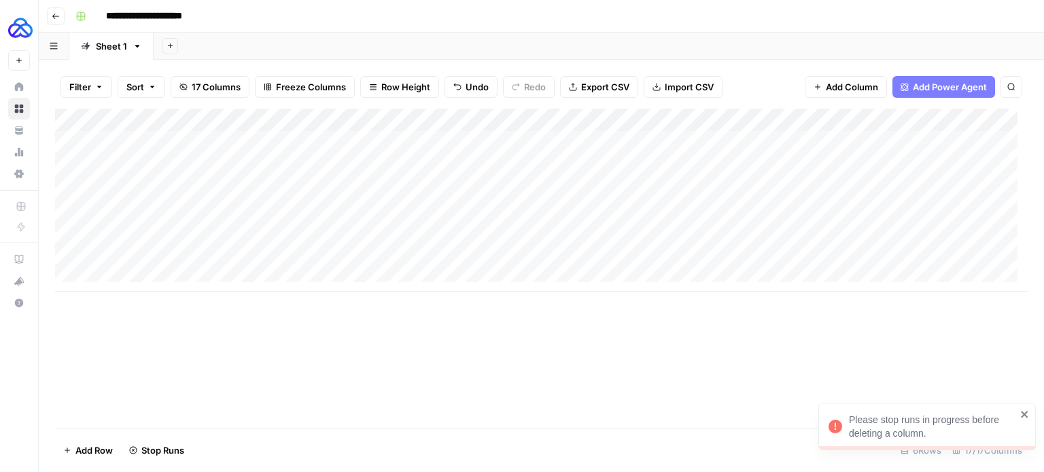
scroll to position [0, 0]
click at [778, 122] on div "Add Column" at bounding box center [541, 201] width 973 height 184
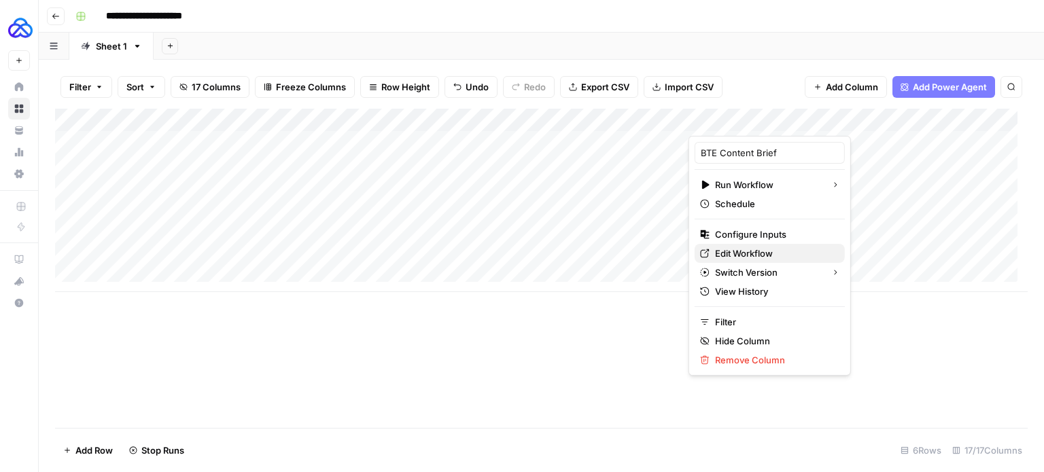
click at [766, 251] on span "Edit Workflow" at bounding box center [774, 254] width 119 height 14
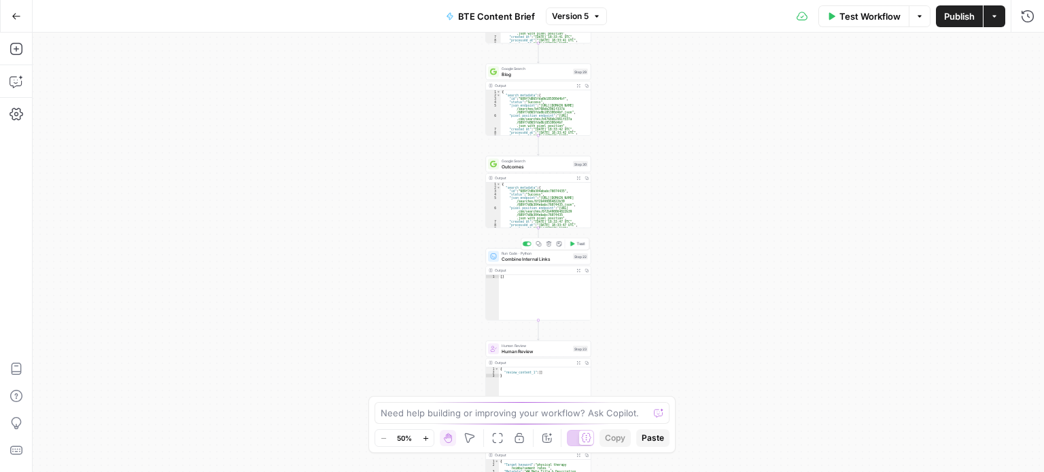
click at [551, 256] on span "Combine Internal Links" at bounding box center [536, 259] width 69 height 7
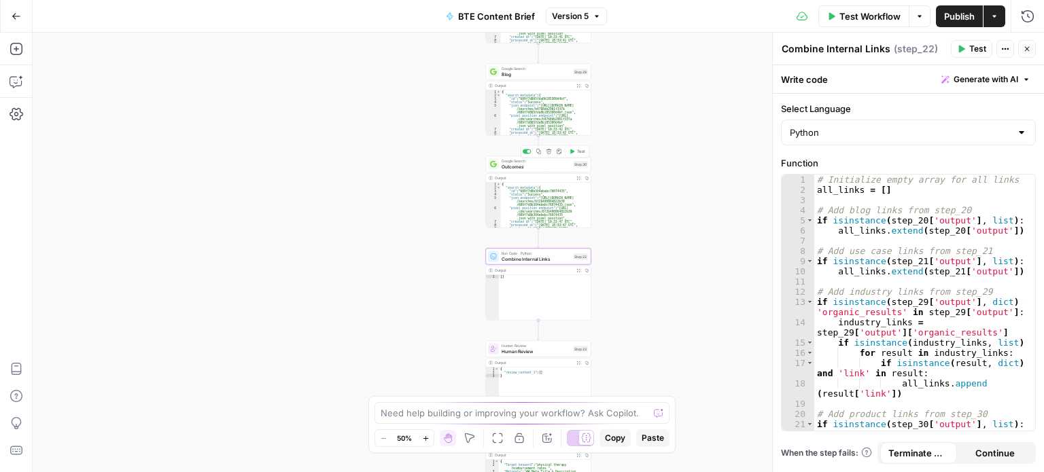
click at [536, 166] on span "Outcomes" at bounding box center [536, 166] width 69 height 7
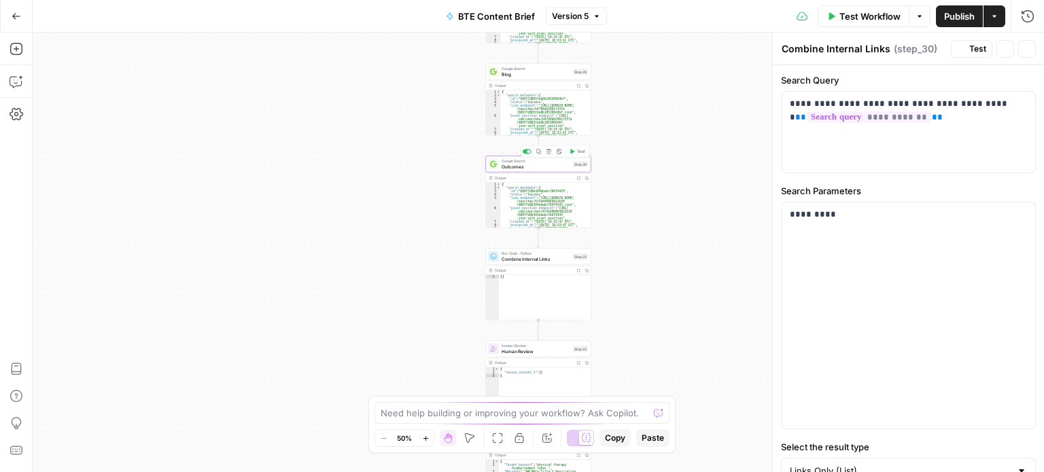
type textarea "Outcomes"
drag, startPoint x: 996, startPoint y: 102, endPoint x: 807, endPoint y: 101, distance: 188.3
click at [807, 101] on p "**********" at bounding box center [903, 110] width 227 height 27
paste div
click at [807, 103] on p "**********" at bounding box center [903, 110] width 227 height 27
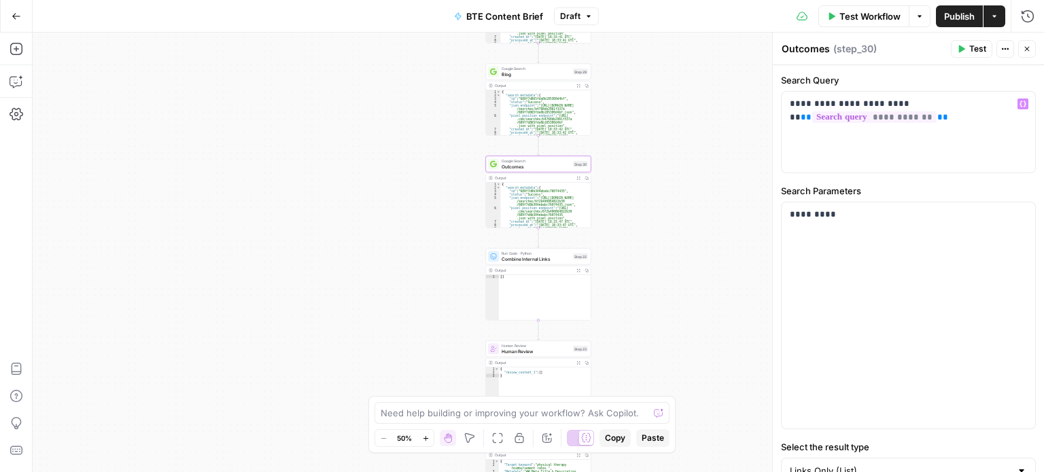
click at [543, 75] on span "Blog" at bounding box center [536, 74] width 69 height 7
type textarea "Blog"
click at [557, 167] on span "Outcomes" at bounding box center [536, 166] width 69 height 7
type textarea "Outcomes"
click at [937, 119] on span "**" at bounding box center [942, 117] width 11 height 9
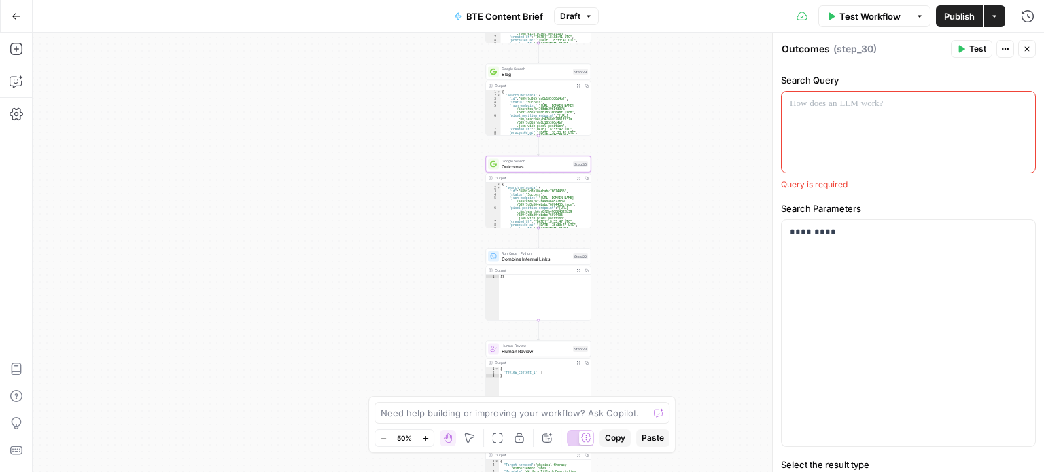
click at [995, 14] on icon "button" at bounding box center [994, 16] width 8 height 8
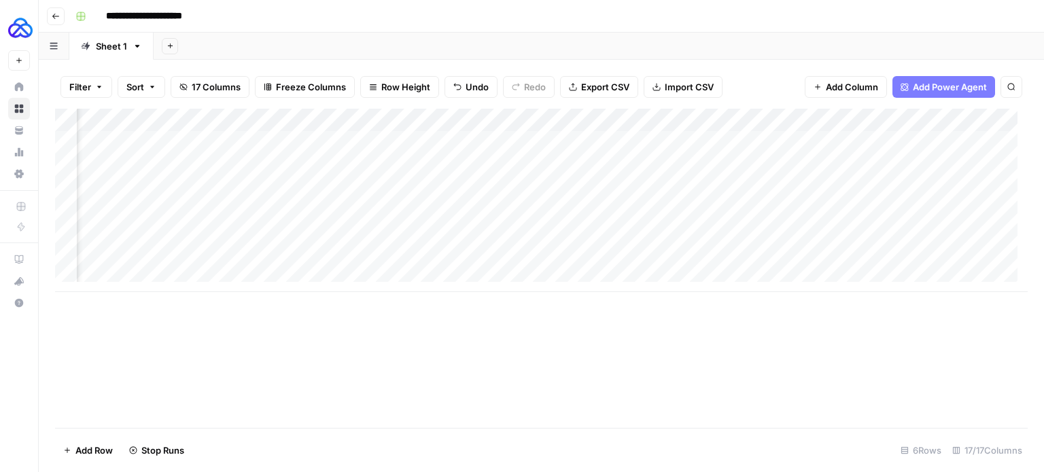
scroll to position [0, 374]
click at [421, 140] on div "Add Column" at bounding box center [541, 201] width 973 height 184
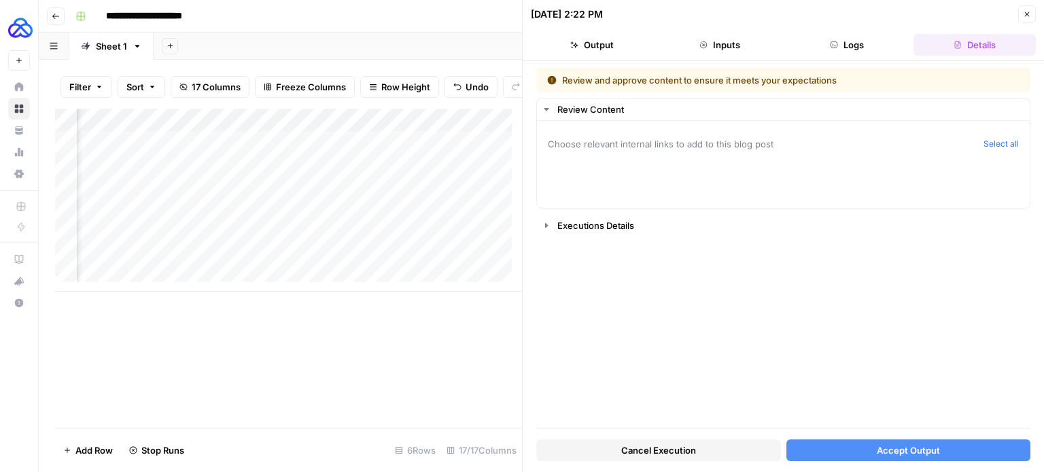
click at [904, 456] on span "Accept Output" at bounding box center [908, 451] width 63 height 14
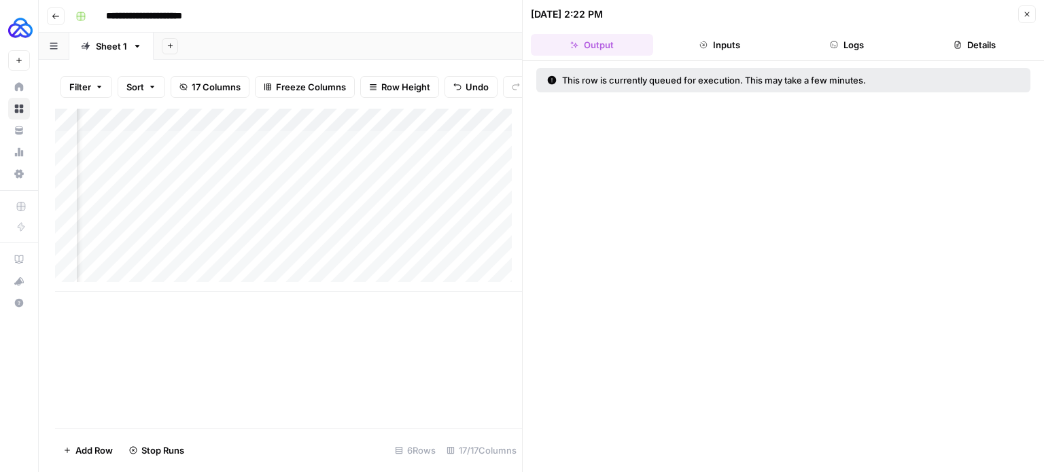
click at [419, 171] on div "Add Column" at bounding box center [288, 201] width 467 height 184
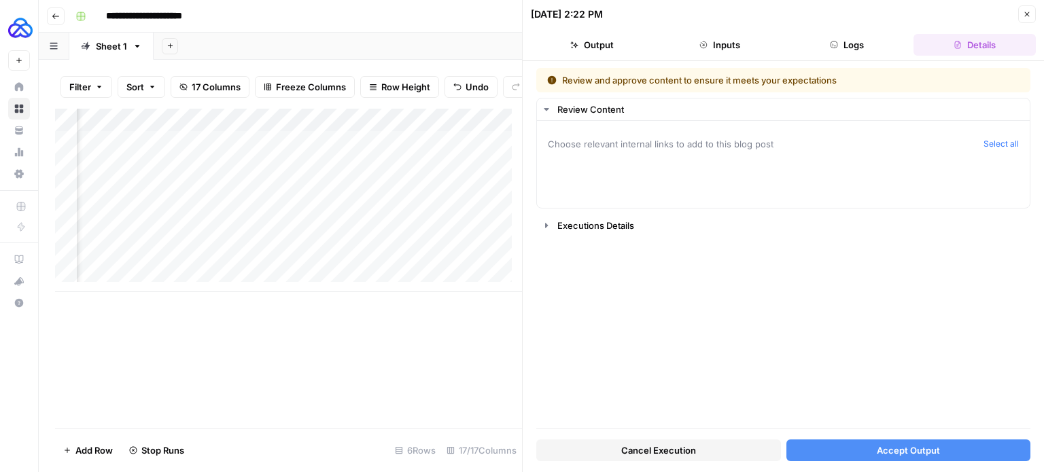
click at [908, 453] on span "Accept Output" at bounding box center [908, 451] width 63 height 14
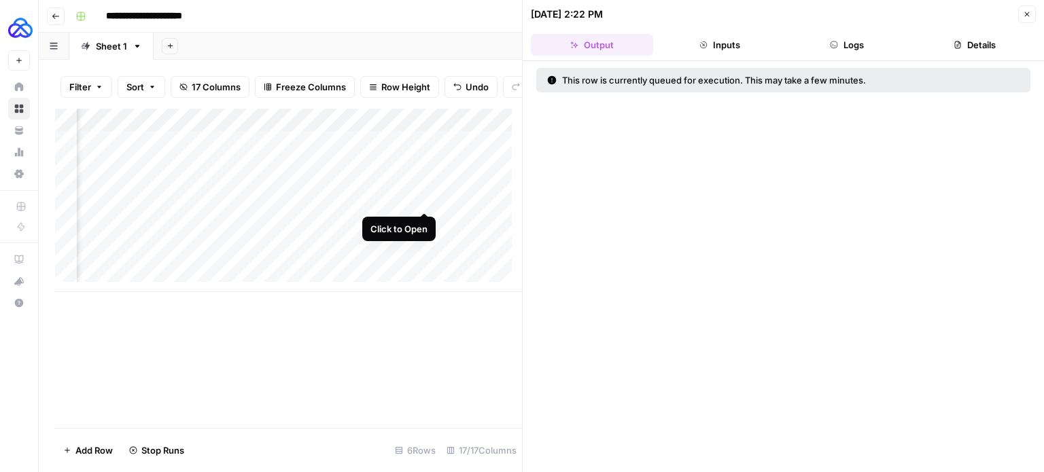
click at [424, 196] on div "Add Column" at bounding box center [288, 201] width 467 height 184
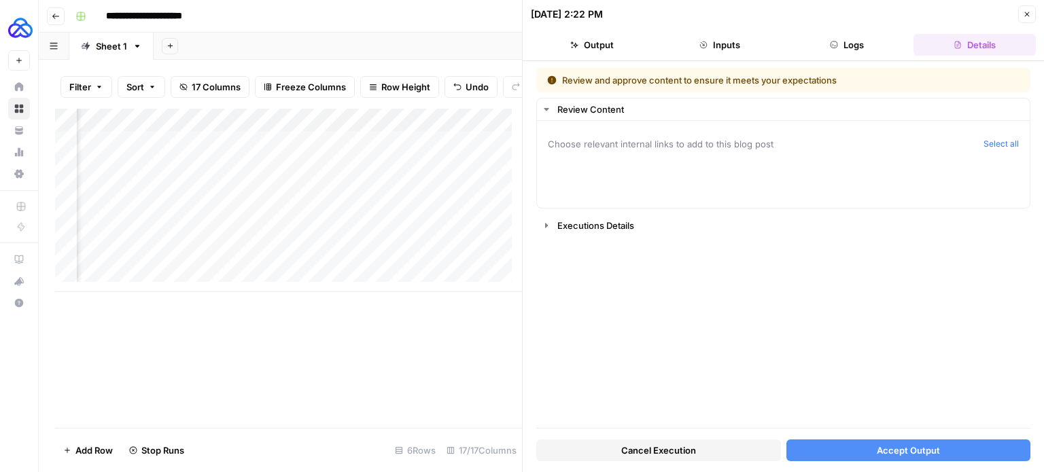
click at [873, 447] on button "Accept Output" at bounding box center [908, 451] width 245 height 22
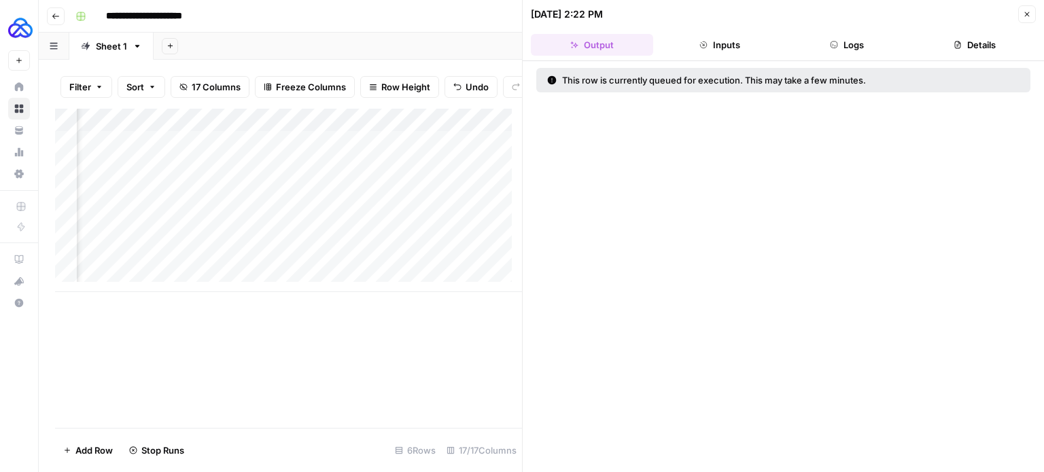
click at [421, 220] on div "Add Column" at bounding box center [288, 201] width 467 height 184
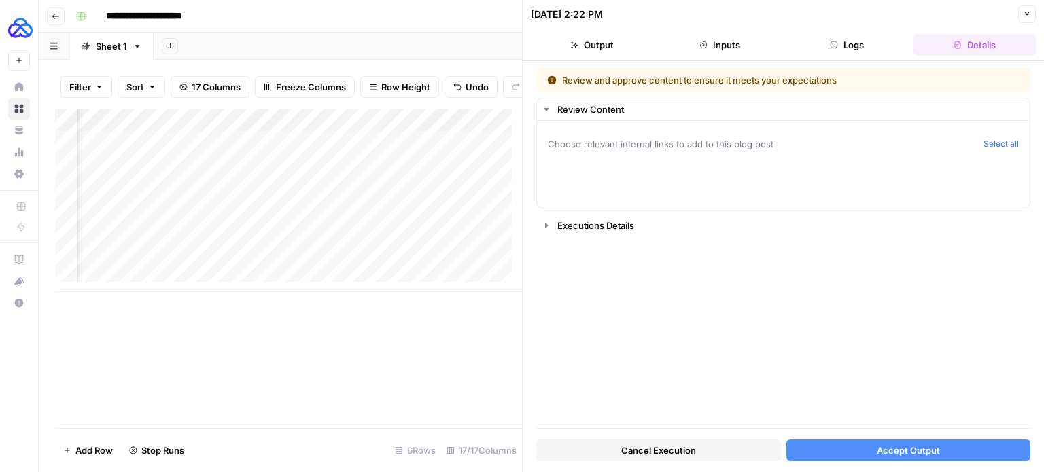
click at [836, 453] on button "Accept Output" at bounding box center [908, 451] width 245 height 22
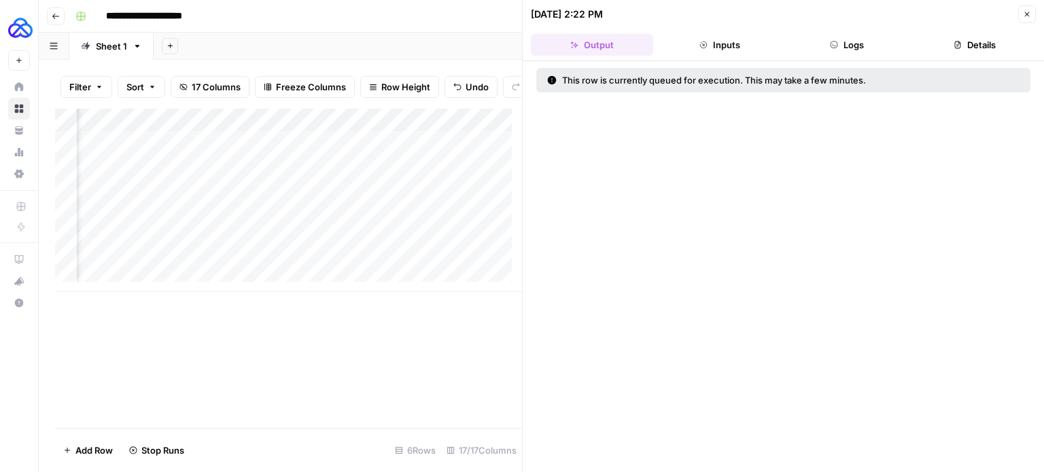
click at [427, 237] on div "Add Column" at bounding box center [288, 201] width 467 height 184
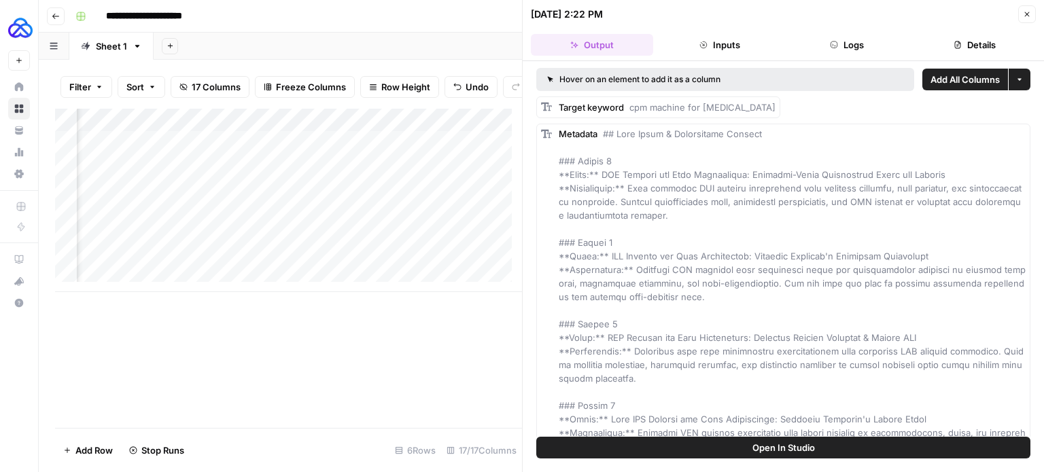
click at [423, 249] on div "Add Column" at bounding box center [288, 201] width 467 height 184
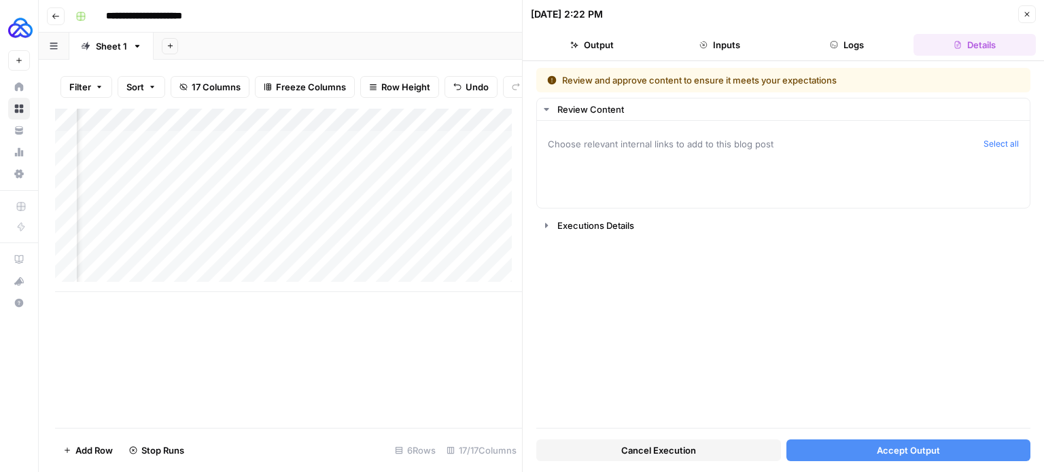
click at [815, 442] on button "Accept Output" at bounding box center [908, 451] width 245 height 22
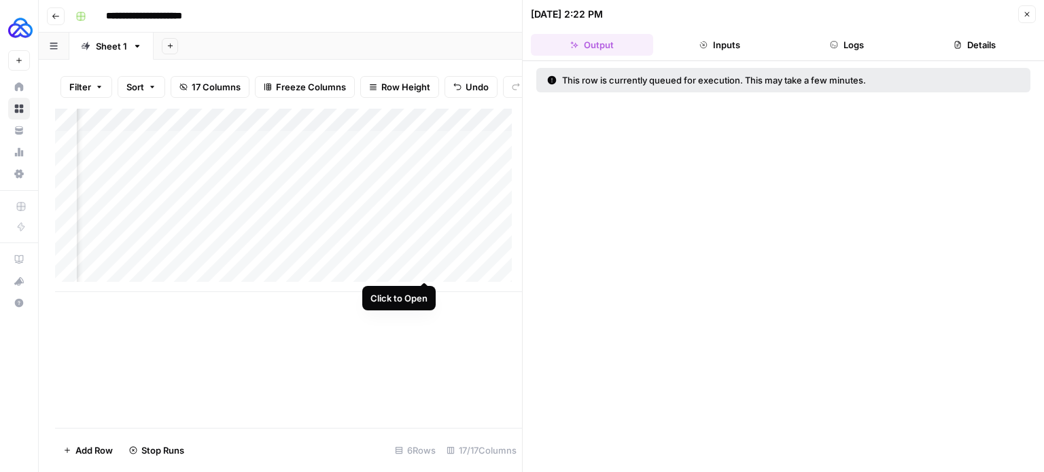
click at [423, 269] on div "Add Column" at bounding box center [288, 201] width 467 height 184
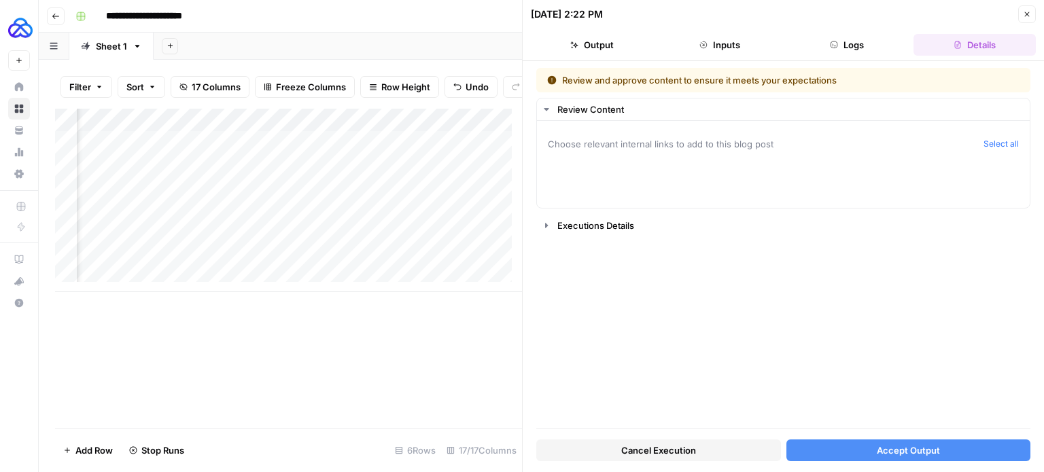
click at [847, 451] on button "Accept Output" at bounding box center [908, 451] width 245 height 22
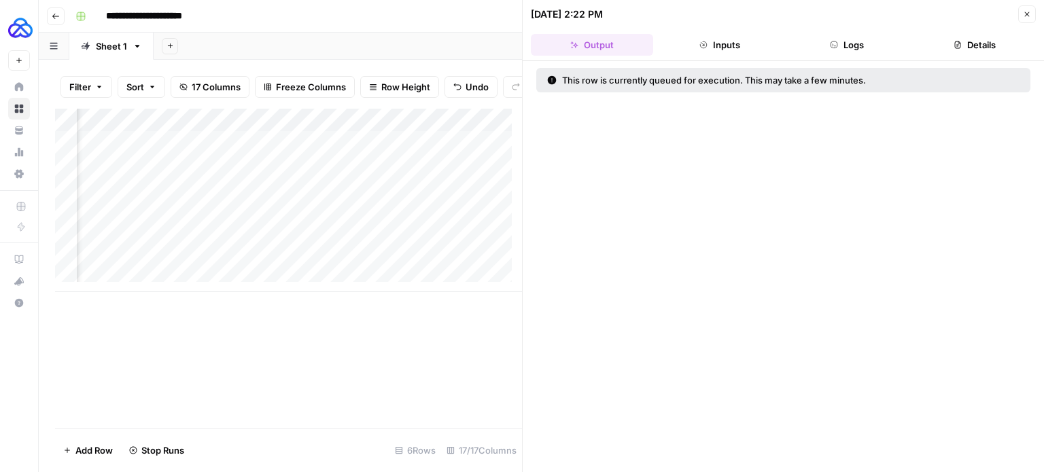
scroll to position [0, 880]
click at [375, 173] on div "Add Column" at bounding box center [288, 201] width 467 height 184
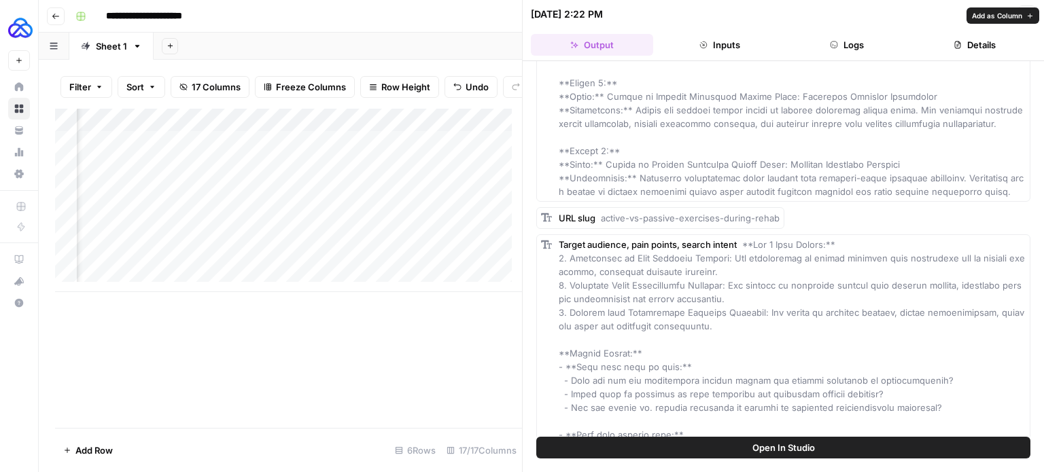
scroll to position [310, 0]
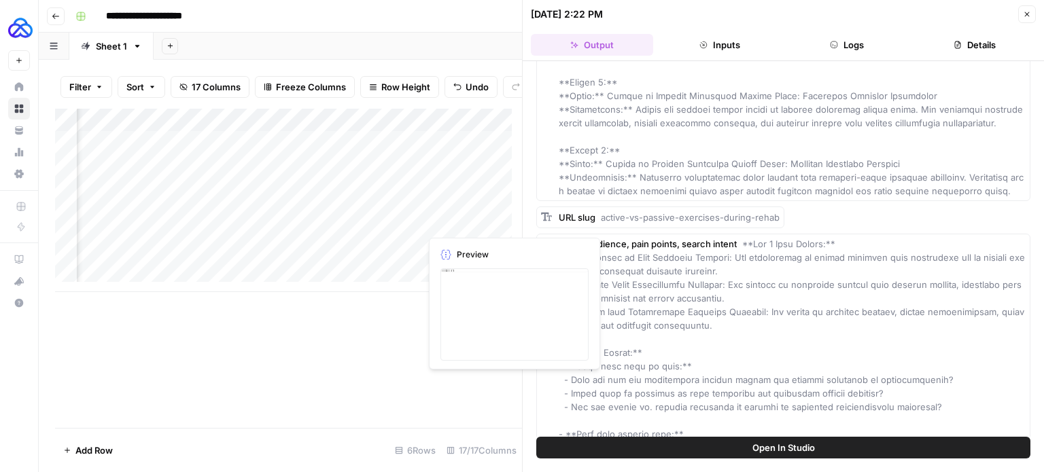
click at [372, 198] on div "Add Column" at bounding box center [288, 201] width 467 height 184
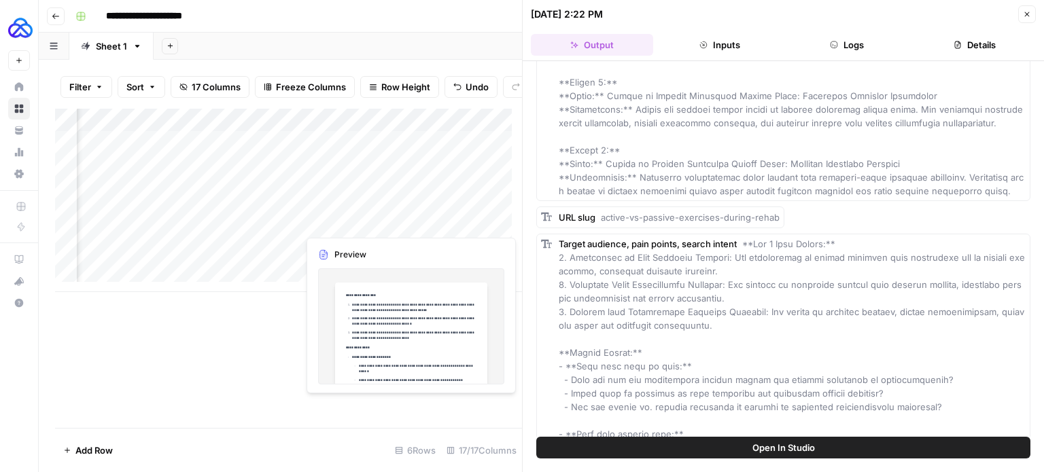
click at [368, 218] on div "Add Column" at bounding box center [288, 201] width 467 height 184
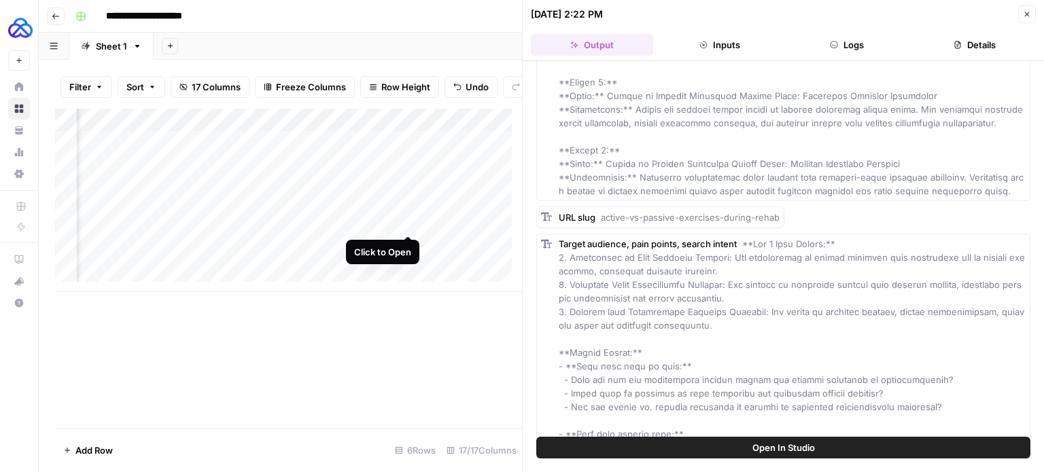
click at [411, 226] on div "Add Column" at bounding box center [288, 201] width 467 height 184
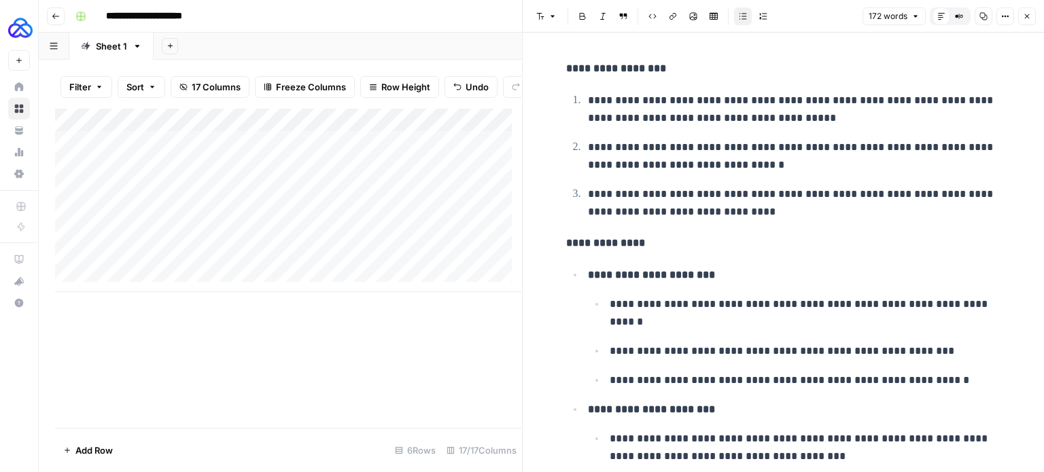
click at [147, 156] on div "Add Column" at bounding box center [288, 201] width 467 height 184
click at [329, 344] on div "Add Column" at bounding box center [288, 268] width 467 height 319
click at [321, 152] on div "Add Column" at bounding box center [288, 201] width 467 height 184
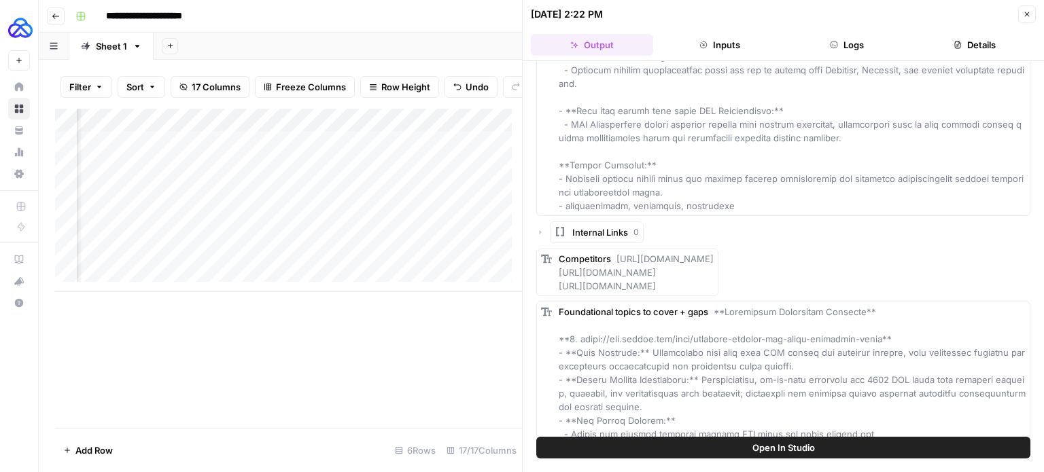
scroll to position [494, 0]
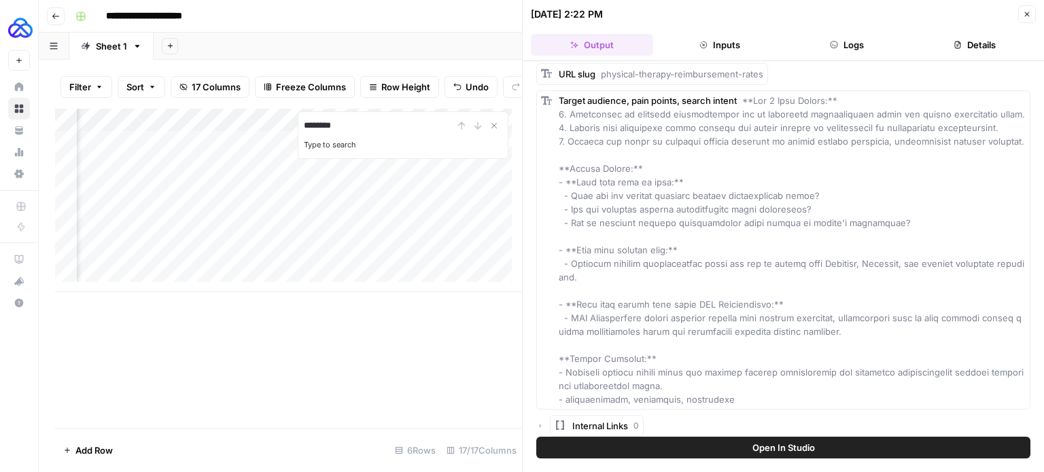
type input "********"
click at [737, 139] on div "Target audience, pain points, search intent" at bounding box center [792, 250] width 467 height 313
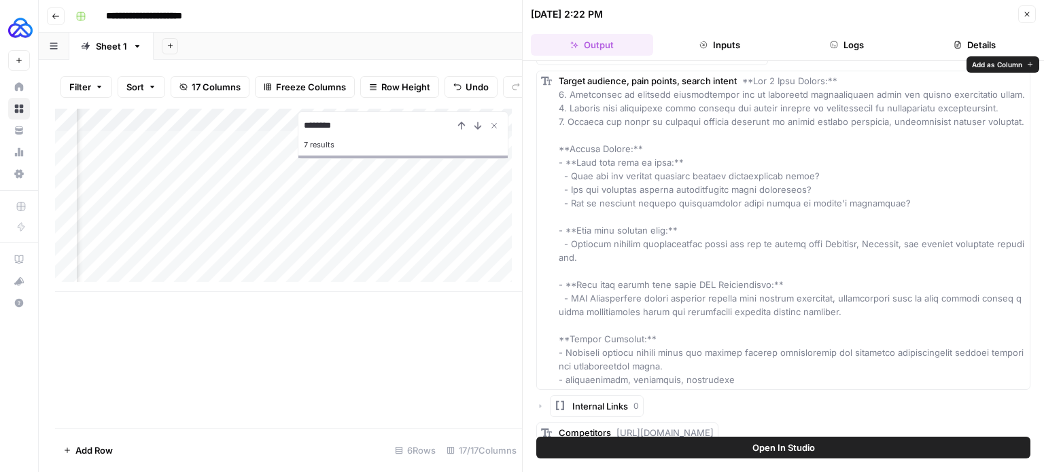
scroll to position [516, 0]
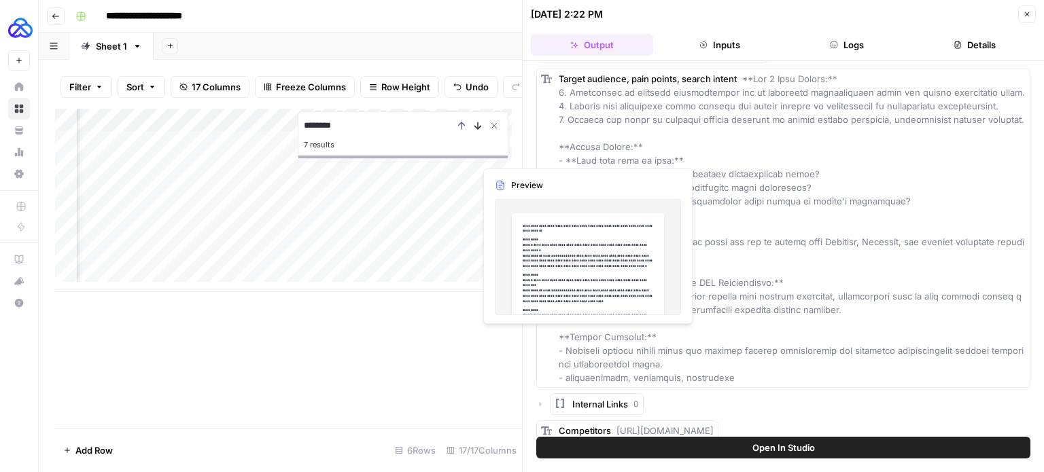
click at [476, 131] on icon "Next Result" at bounding box center [477, 125] width 11 height 11
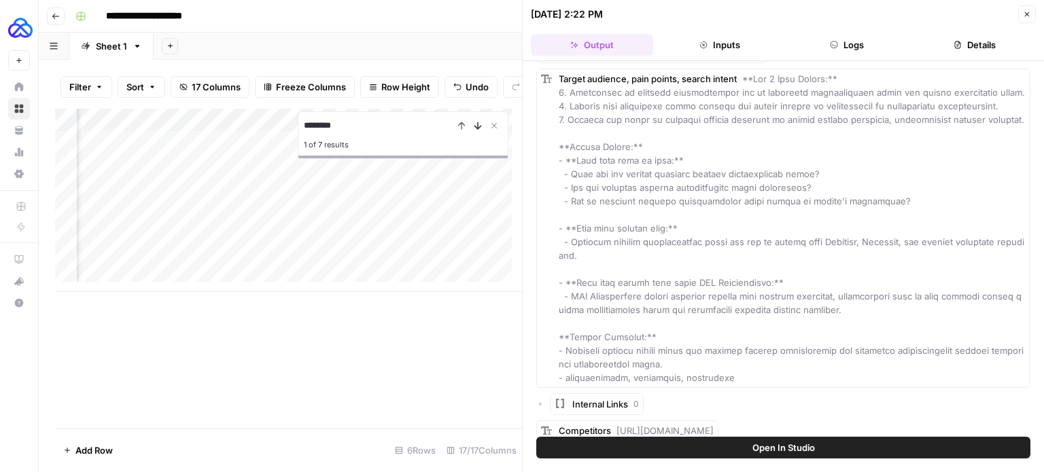
click at [476, 131] on icon "Next Result" at bounding box center [477, 125] width 11 height 11
click at [498, 131] on icon "Close Search" at bounding box center [494, 125] width 11 height 11
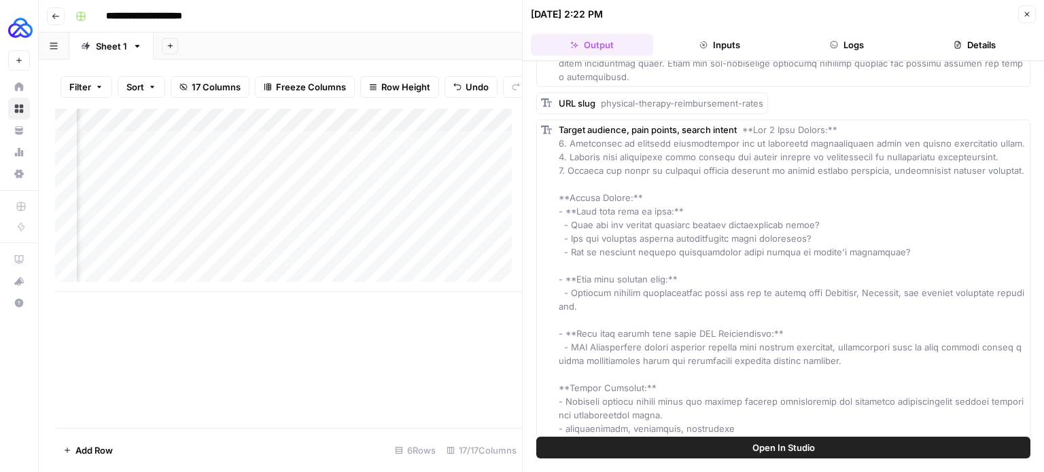
scroll to position [466, 0]
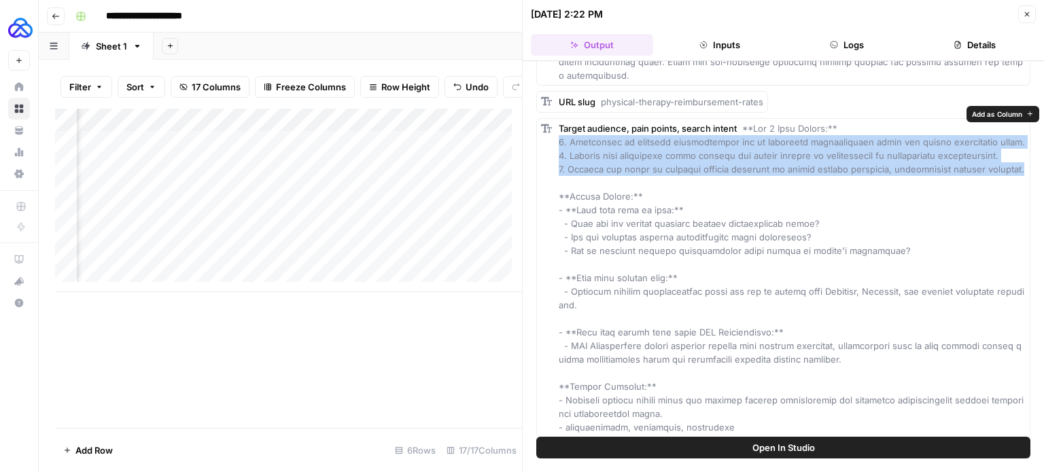
drag, startPoint x: 1012, startPoint y: 155, endPoint x: 553, endPoint y: 133, distance: 460.0
click at [553, 133] on div "Target audience, pain points, search intent" at bounding box center [783, 277] width 494 height 319
copy span "1. Struggling to maintain profitability due to shrinking reimbursement rates an…"
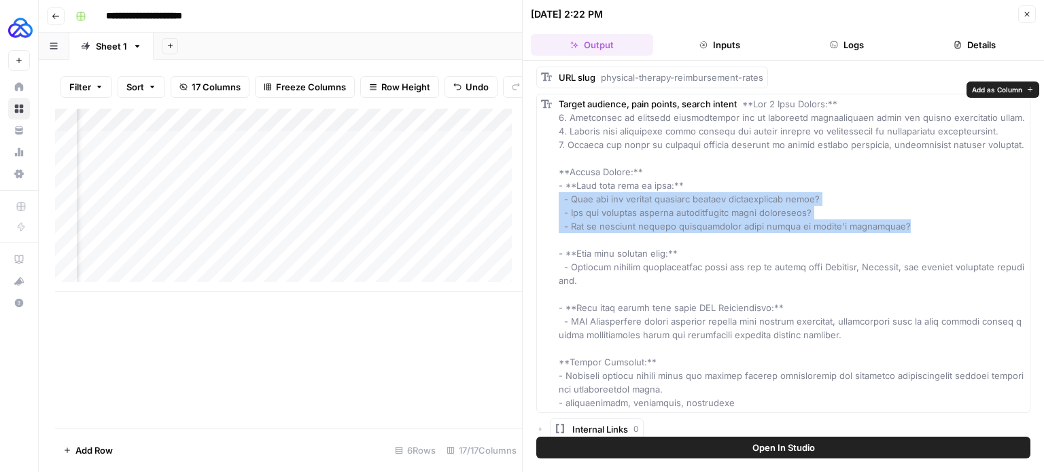
drag, startPoint x: 915, startPoint y: 213, endPoint x: 549, endPoint y: 187, distance: 366.6
click at [549, 187] on div "Target audience, pain points, search intent" at bounding box center [783, 253] width 494 height 319
copy span "- What are the current physical therapy reimbursement rates? - How are physical…"
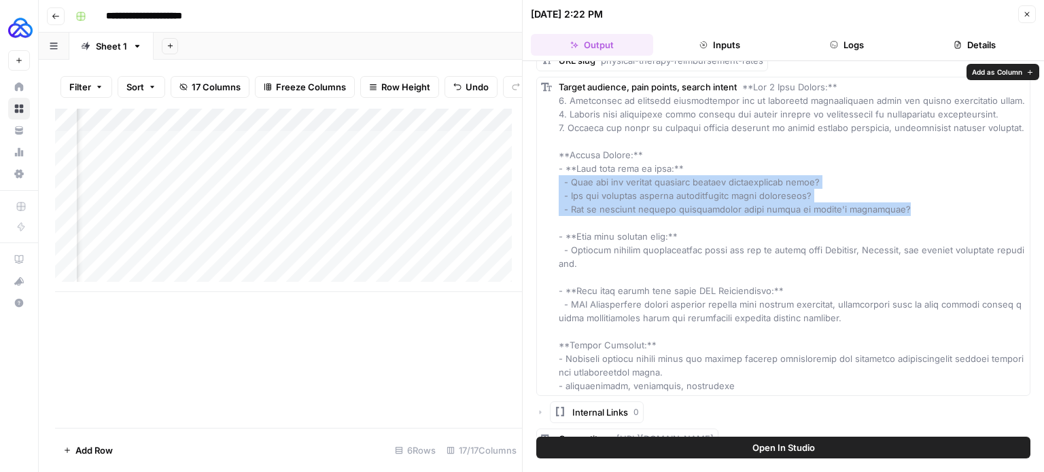
scroll to position [508, 0]
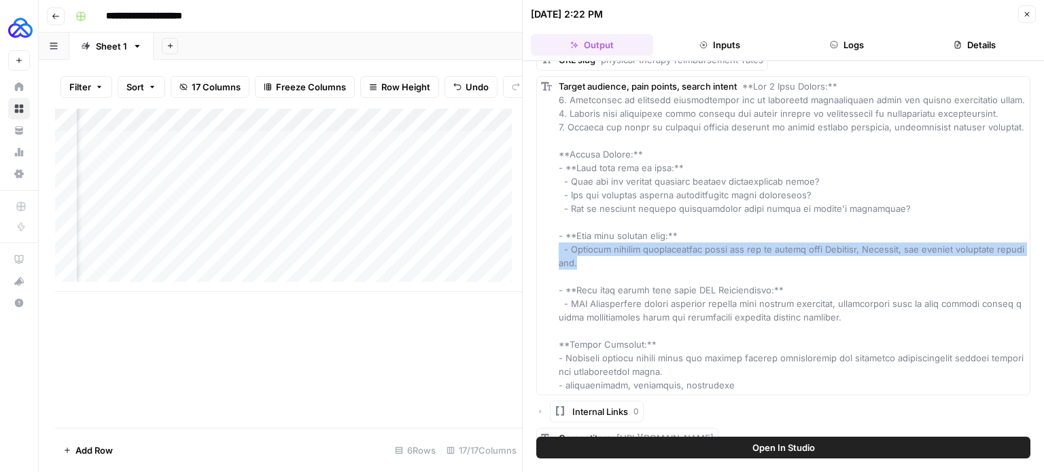
drag, startPoint x: 601, startPoint y: 249, endPoint x: 542, endPoint y: 235, distance: 60.2
click at [542, 235] on div "Target audience, pain points, search intent" at bounding box center [783, 235] width 494 height 319
copy span "- Physical therapy reimbursement rates are set by payers like Medicare, Medicai…"
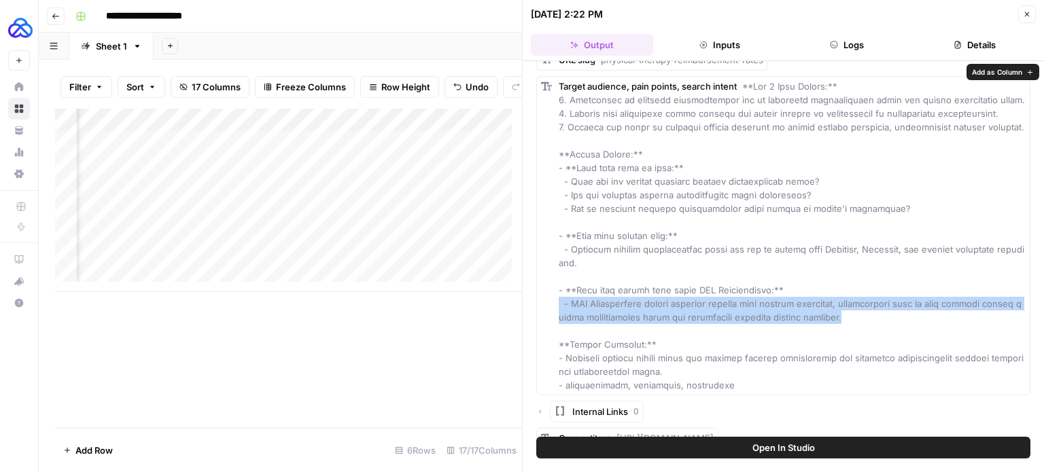
drag, startPoint x: 881, startPoint y: 307, endPoint x: 555, endPoint y: 291, distance: 326.6
click at [555, 291] on div "Target audience, pain points, search intent" at bounding box center [783, 235] width 494 height 319
copy span "- BTE Technologies offers advanced systems that provide objective, quantifiable…"
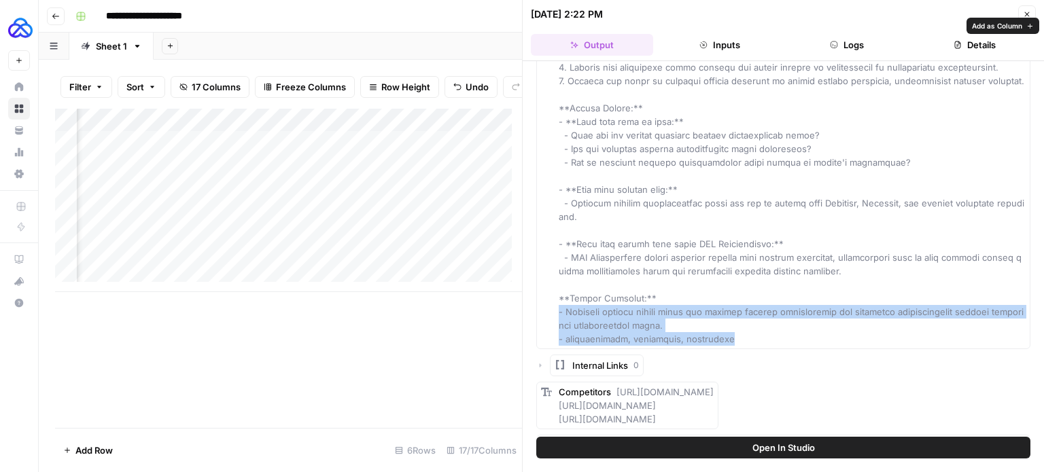
drag, startPoint x: 726, startPoint y: 332, endPoint x: 554, endPoint y: 301, distance: 174.8
click at [554, 301] on div "Target audience, pain points, search intent" at bounding box center [783, 189] width 494 height 319
copy span "- Physical therapy clinic owner who manages revenue optimization and financial …"
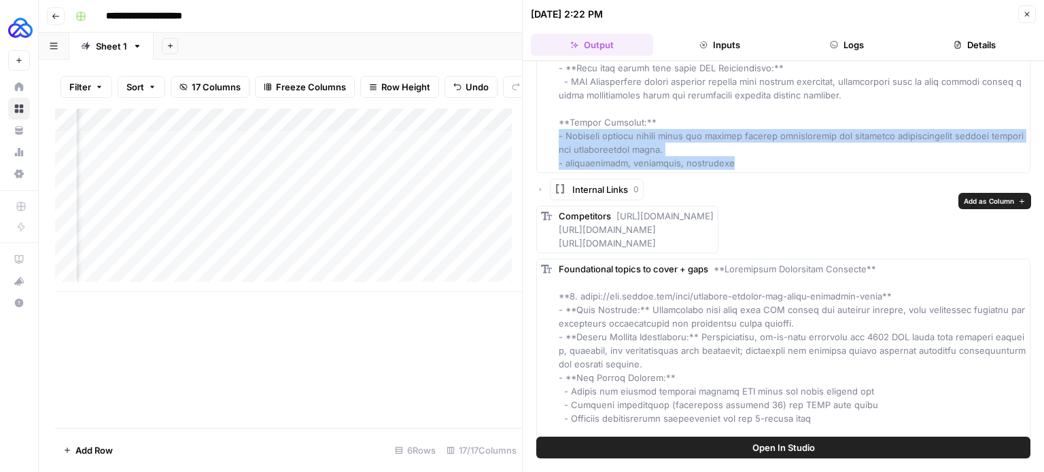
drag, startPoint x: 832, startPoint y: 234, endPoint x: 616, endPoint y: 200, distance: 218.8
click at [616, 209] on div "Competitors [URL][DOMAIN_NAME] [URL][DOMAIN_NAME] [URL][DOMAIN_NAME]" at bounding box center [636, 229] width 155 height 41
copy span "[URL][DOMAIN_NAME] [URL][DOMAIN_NAME] [URL][DOMAIN_NAME]"
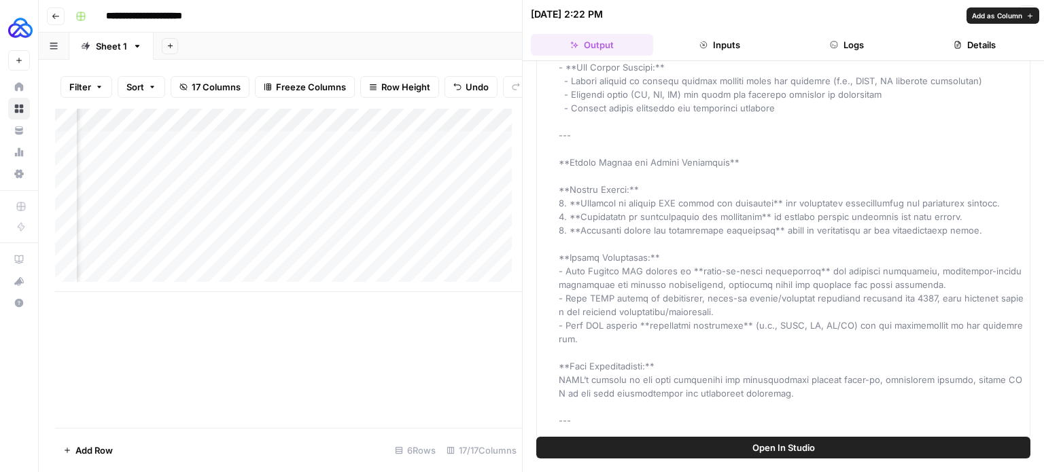
scroll to position [1315, 0]
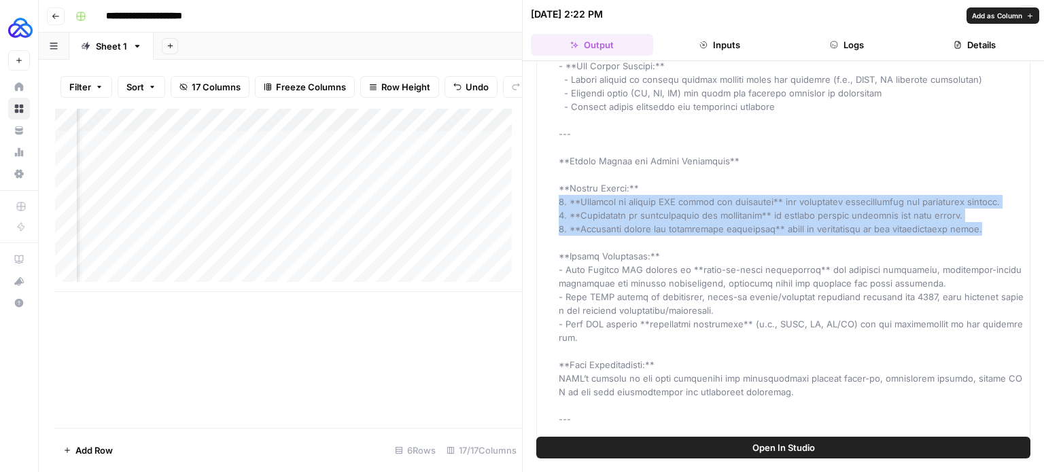
drag, startPoint x: 992, startPoint y: 212, endPoint x: 552, endPoint y: 190, distance: 440.3
click at [552, 190] on div "Foundational topics to cover + gaps" at bounding box center [783, 310] width 494 height 1271
copy span "1. **Emphasis on correct CPT coding and modifiers** for maximizing reimbursemen…"
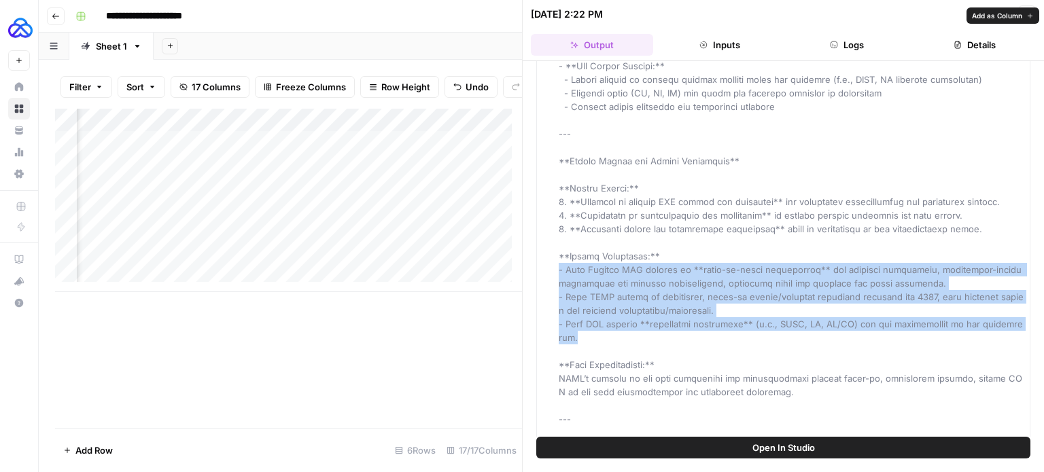
drag, startPoint x: 612, startPoint y: 328, endPoint x: 546, endPoint y: 258, distance: 95.7
click at [546, 258] on div "Foundational topics to cover + gaps" at bounding box center [783, 310] width 494 height 1271
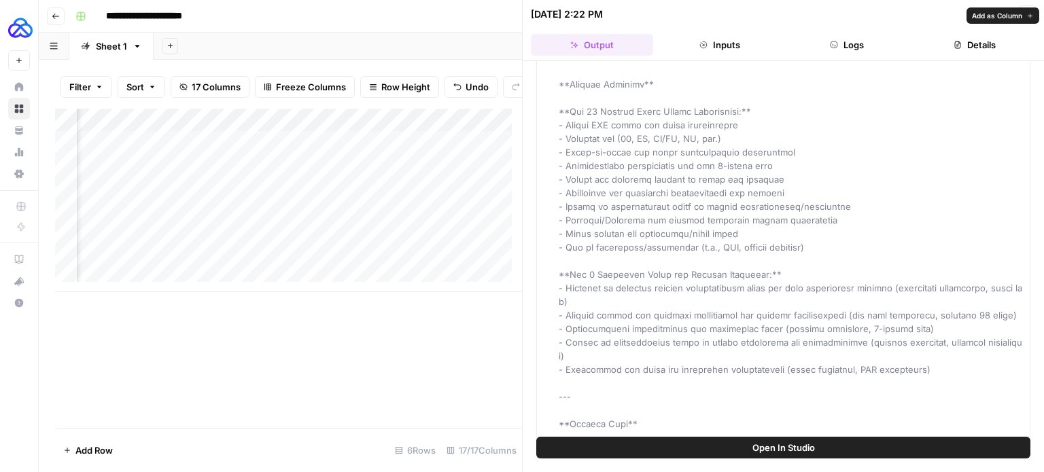
scroll to position [1682, 0]
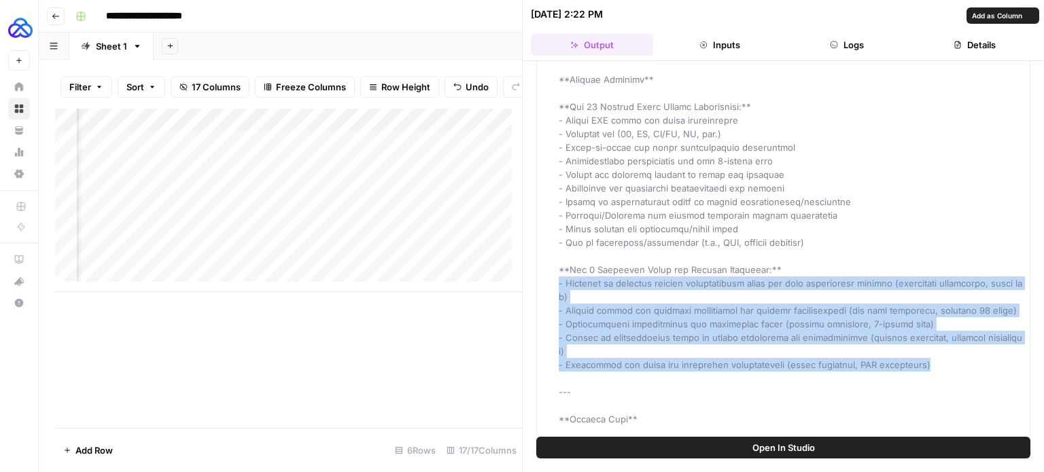
drag, startPoint x: 933, startPoint y: 353, endPoint x: 552, endPoint y: 268, distance: 390.1
copy span "- Overview of physical therapy reimbursement rates and main influencing factors…"
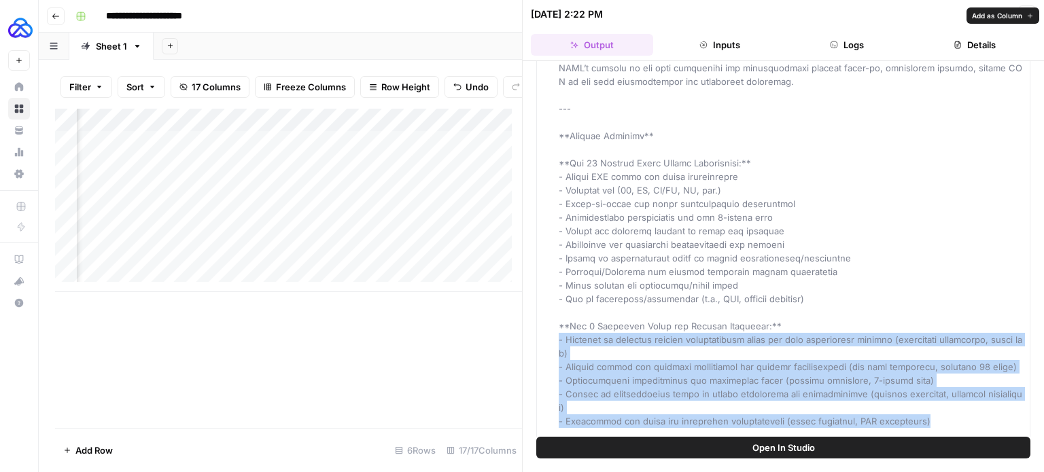
scroll to position [1624, 0]
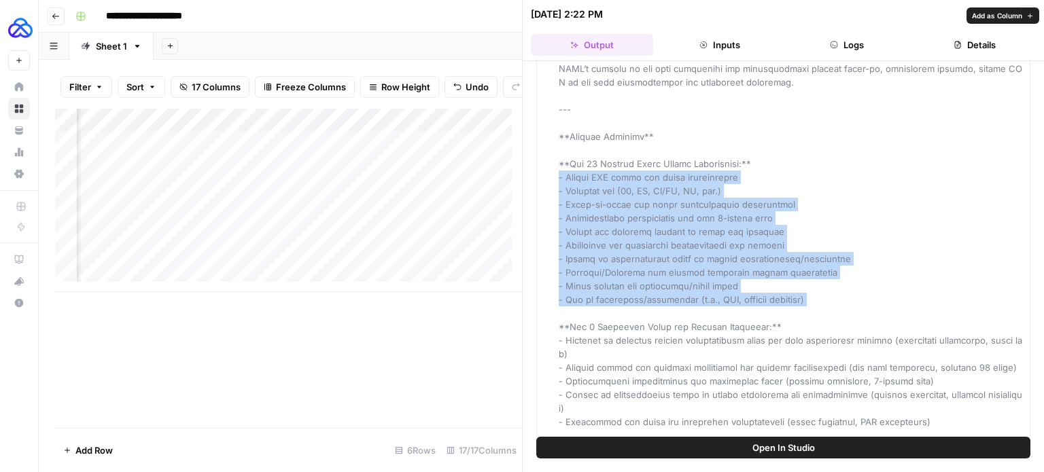
drag, startPoint x: 557, startPoint y: 162, endPoint x: 843, endPoint y: 292, distance: 314.2
click at [843, 292] on div "Foundational topics to cover + gaps" at bounding box center [783, 0] width 494 height 1271
copy span "- Common CPT codes and their descriptions - Modifier use (59, KX, CQ/CO, GP, et…"
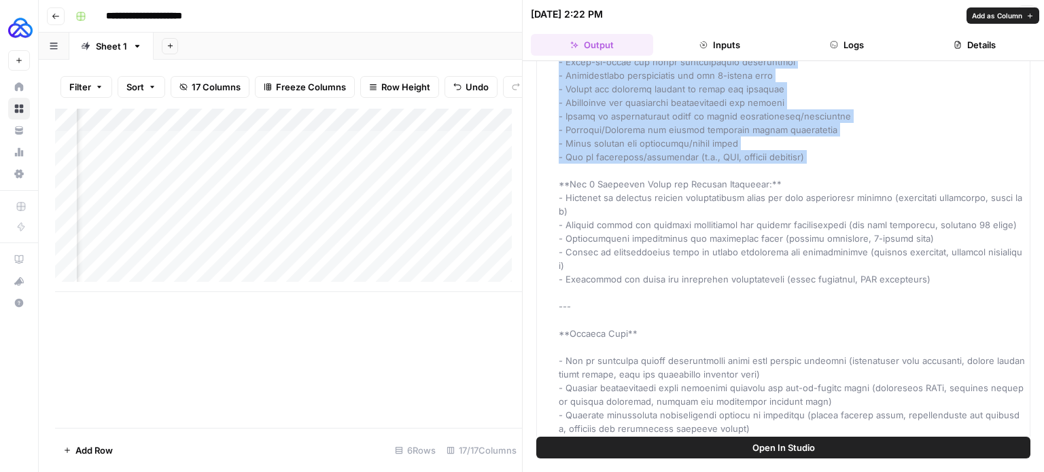
scroll to position [1649, 0]
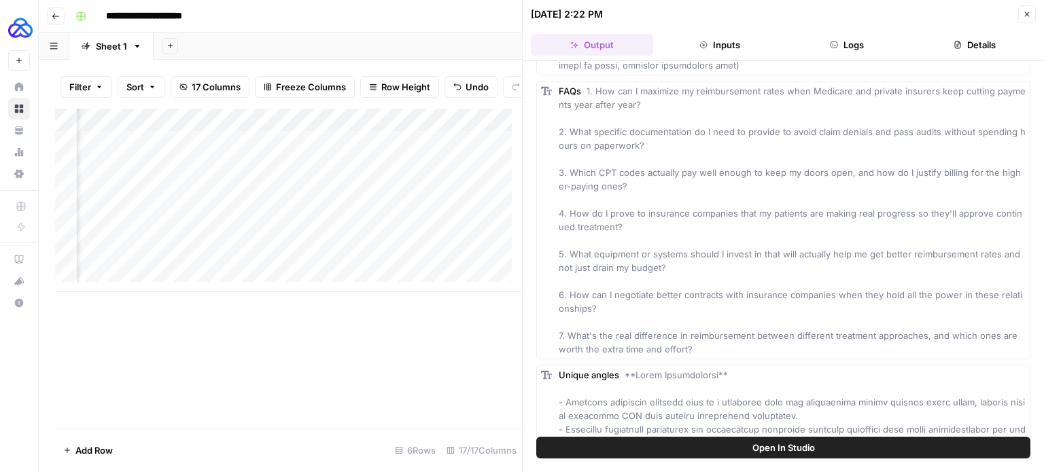
scroll to position [2186, 0]
click at [697, 355] on div "FAQs 1. How can I maximize my reimbursement rates when Medicare and private ins…" at bounding box center [792, 220] width 467 height 272
drag, startPoint x: 620, startPoint y: 301, endPoint x: 552, endPoint y: 104, distance: 208.5
click at [552, 104] on div "FAQs 1. How can I maximize my reimbursement rates when Medicare and private ins…" at bounding box center [783, 219] width 494 height 279
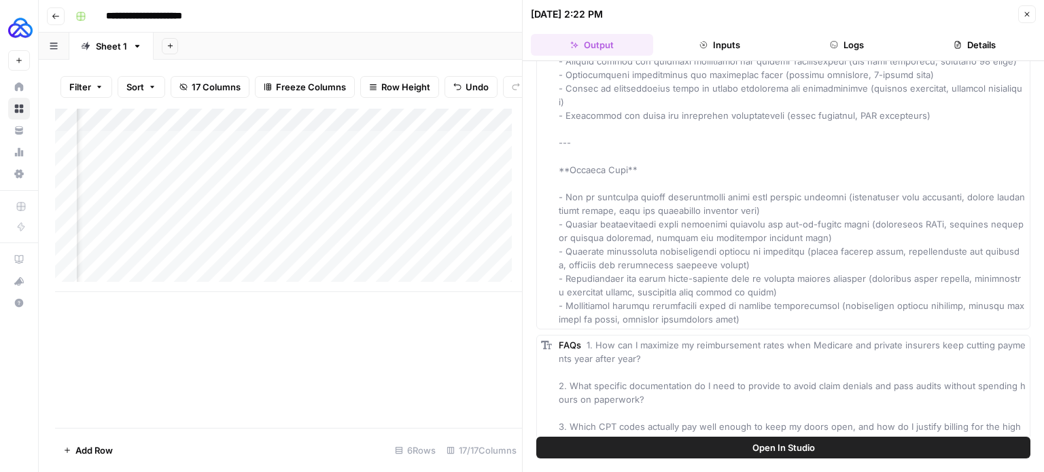
scroll to position [1930, 0]
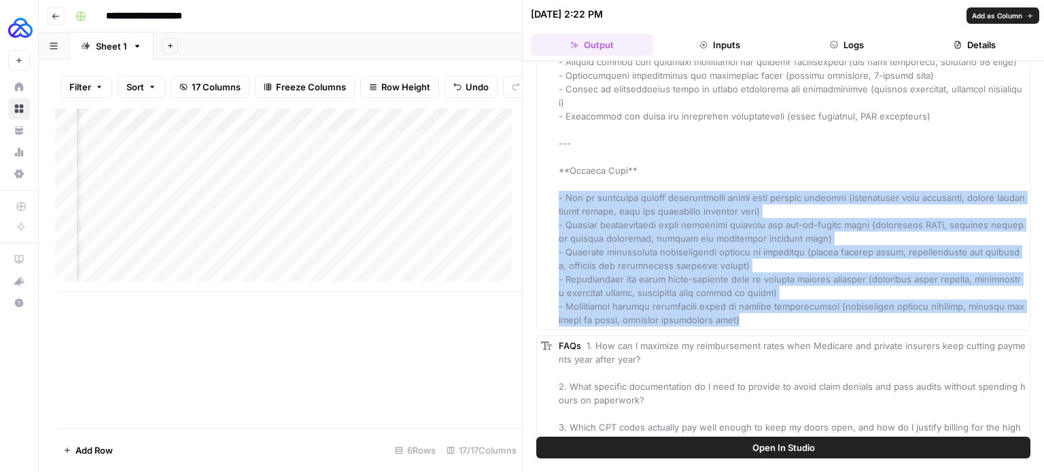
drag, startPoint x: 797, startPoint y: 311, endPoint x: 549, endPoint y: 184, distance: 277.8
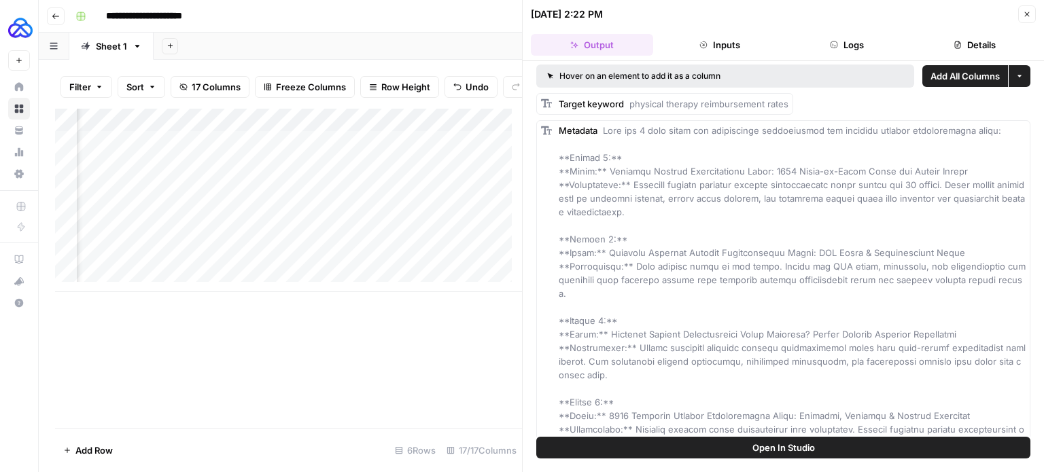
scroll to position [0, 0]
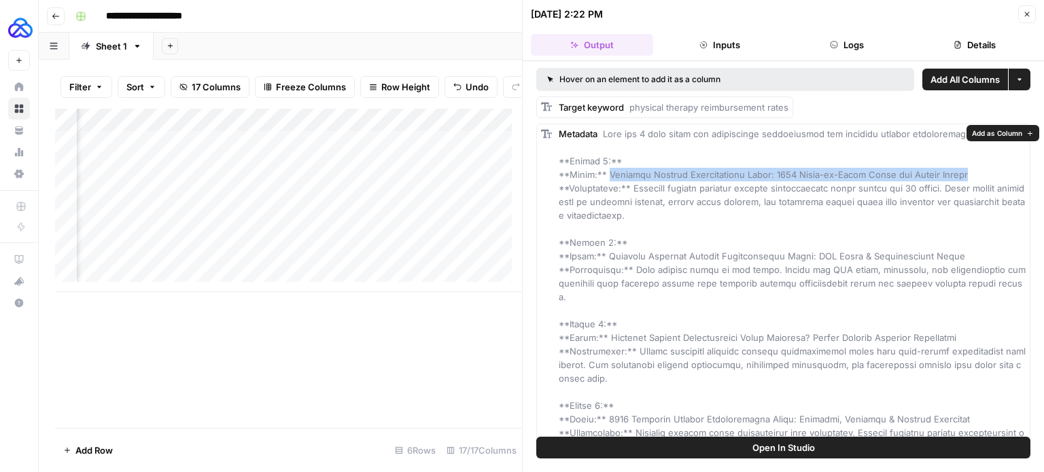
drag, startPoint x: 601, startPoint y: 173, endPoint x: 972, endPoint y: 175, distance: 371.1
click at [972, 175] on div "Metadata" at bounding box center [792, 337] width 467 height 421
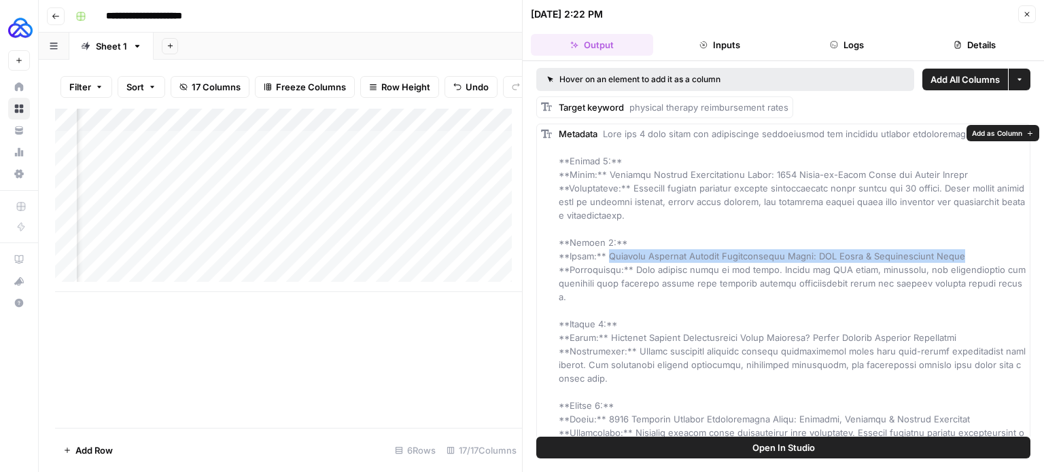
drag, startPoint x: 974, startPoint y: 256, endPoint x: 603, endPoint y: 256, distance: 371.1
click at [603, 256] on div "Metadata" at bounding box center [792, 337] width 467 height 421
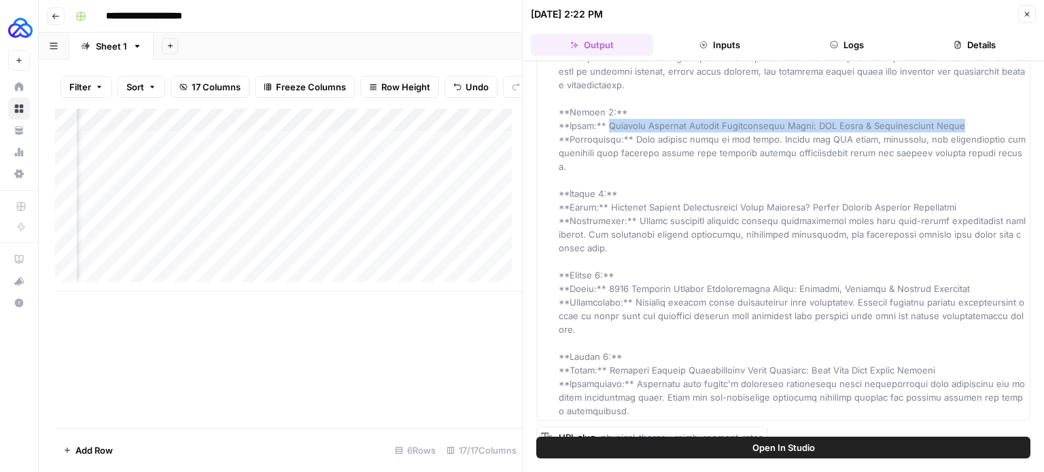
scroll to position [131, 0]
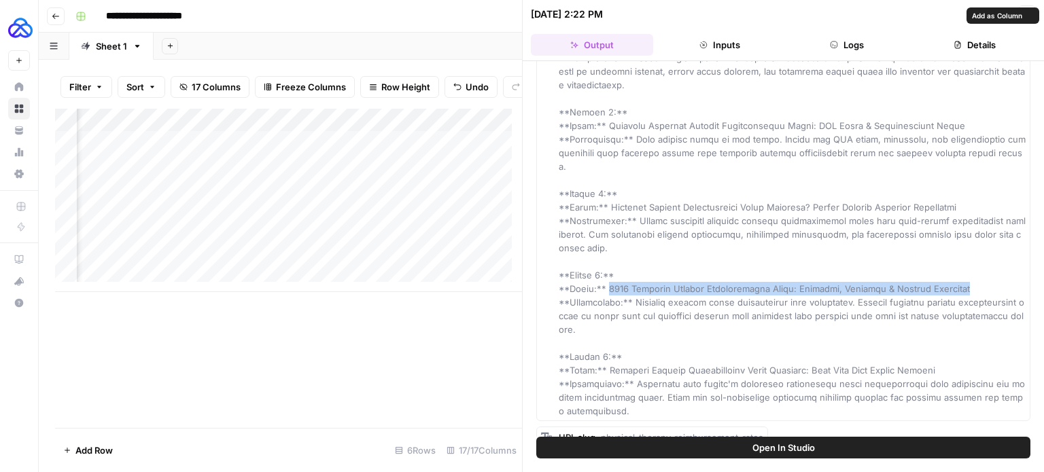
drag, startPoint x: 973, startPoint y: 275, endPoint x: 604, endPoint y: 271, distance: 369.1
click at [604, 271] on div "Metadata" at bounding box center [792, 207] width 467 height 421
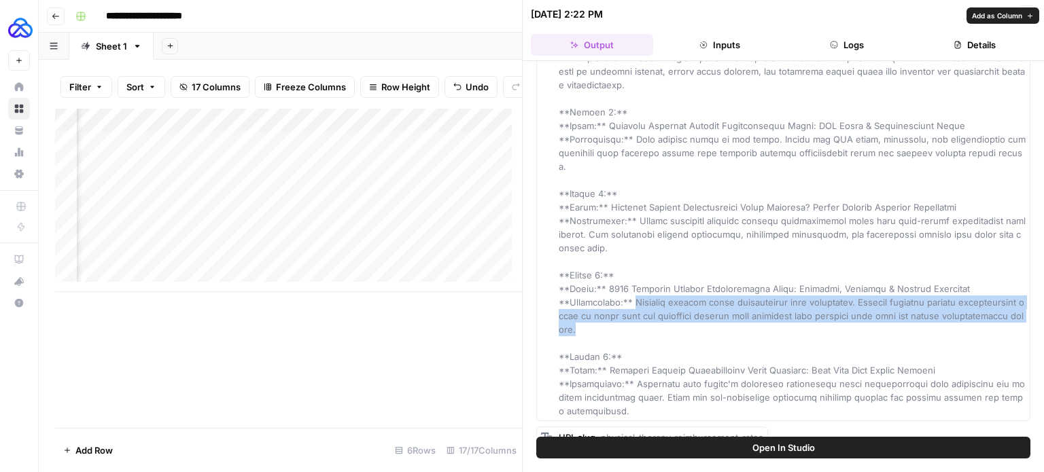
drag, startPoint x: 625, startPoint y: 315, endPoint x: 633, endPoint y: 285, distance: 30.3
click at [633, 285] on div "Metadata" at bounding box center [792, 207] width 467 height 421
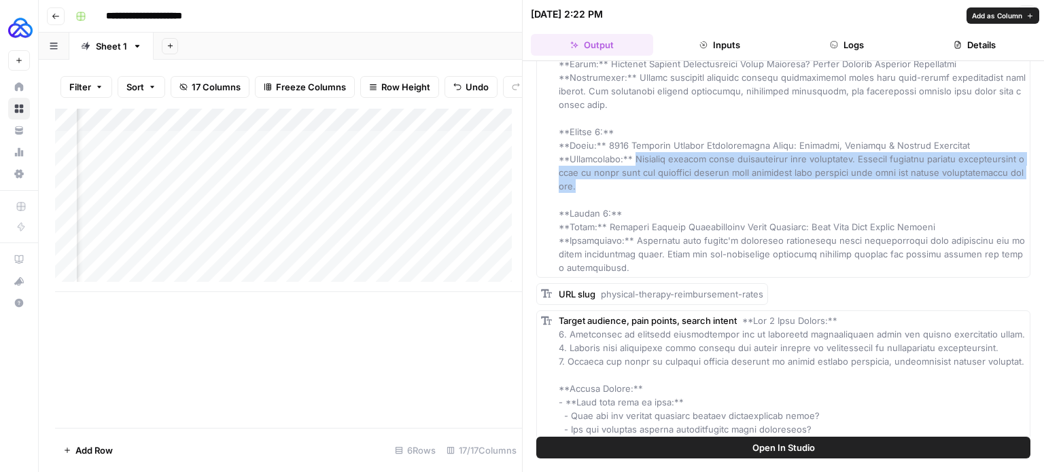
scroll to position [280, 0]
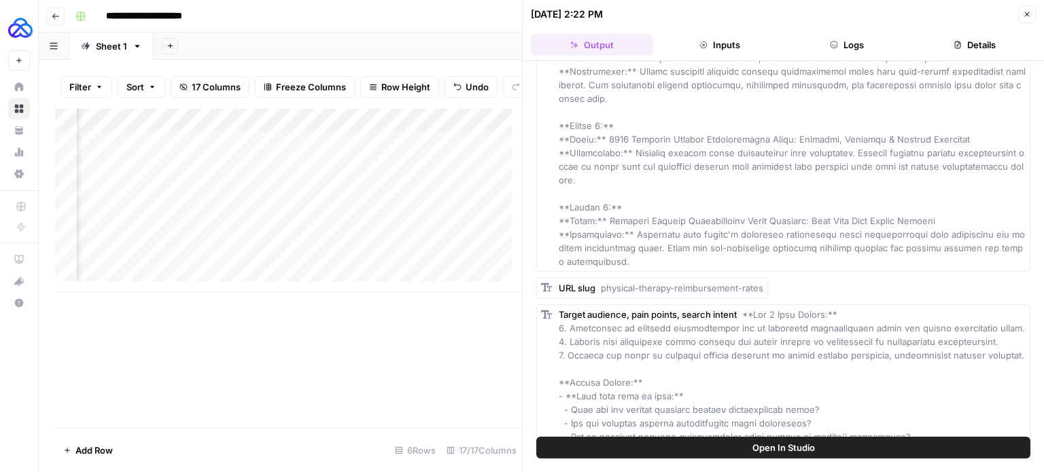
click at [744, 283] on span "physical-therapy-reimbursement-rates" at bounding box center [682, 288] width 162 height 11
click at [628, 283] on span "physical-therapy-reimbursement-rates" at bounding box center [682, 288] width 162 height 11
drag, startPoint x: 602, startPoint y: 271, endPoint x: 776, endPoint y: 265, distance: 174.1
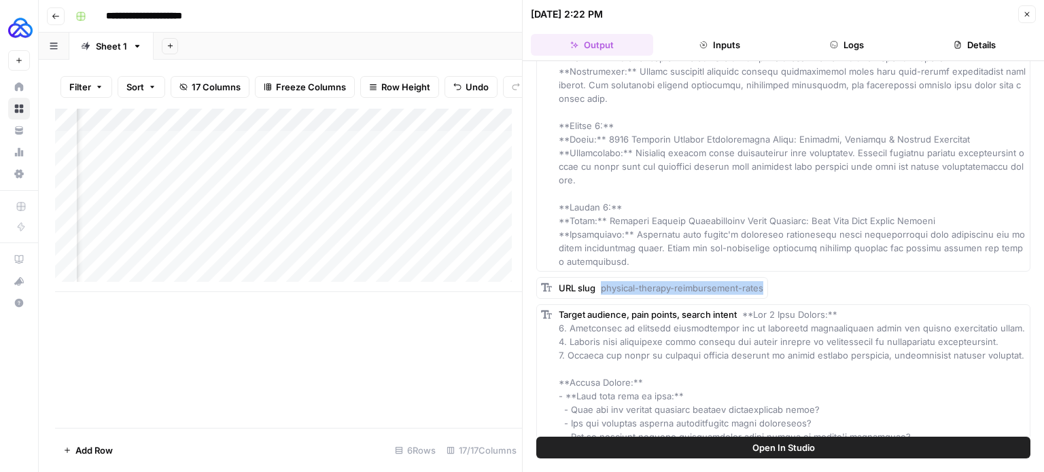
click at [776, 277] on div "URL slug physical-therapy-reimbursement-rates" at bounding box center [783, 288] width 494 height 22
click at [186, 175] on div "Add Column" at bounding box center [288, 201] width 467 height 184
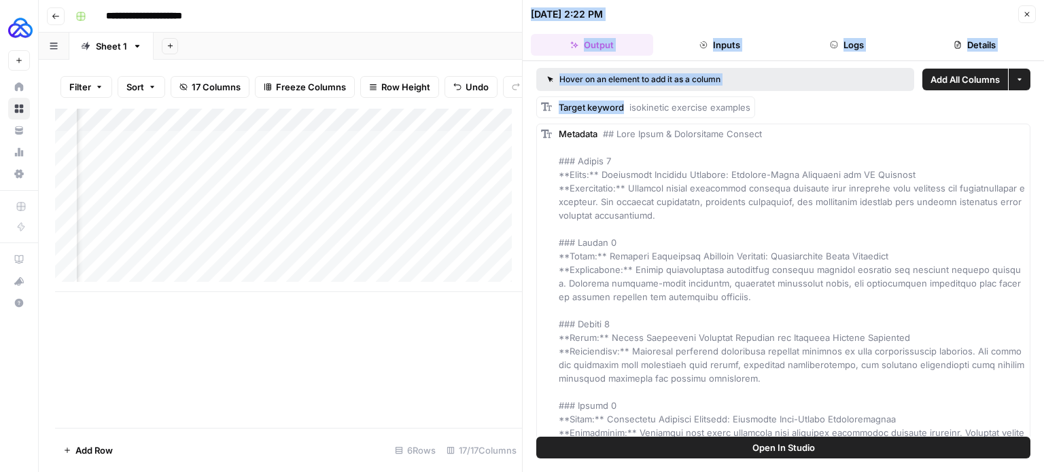
drag, startPoint x: 625, startPoint y: 107, endPoint x: 762, endPoint y: 111, distance: 136.7
click at [762, 111] on body "**********" at bounding box center [522, 236] width 1044 height 472
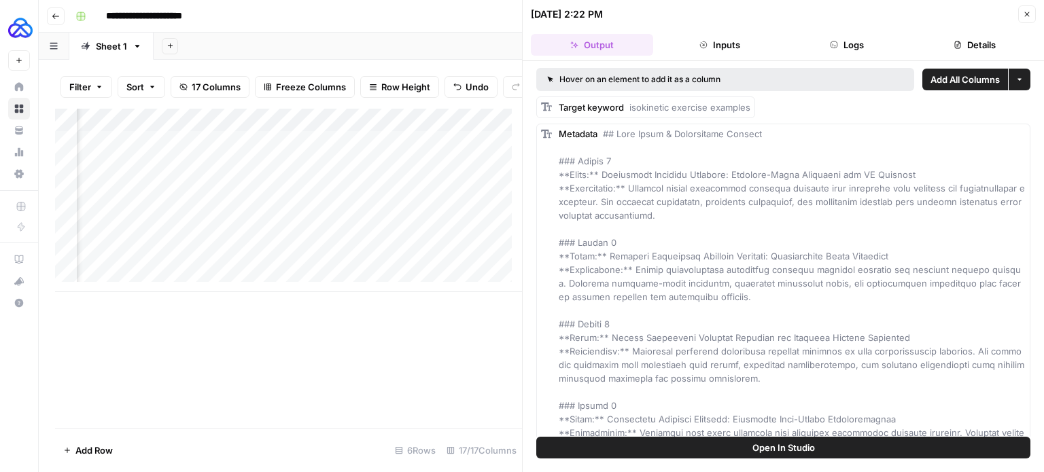
click at [731, 112] on div "Target keyword isokinetic exercise examples" at bounding box center [655, 108] width 192 height 14
drag, startPoint x: 628, startPoint y: 108, endPoint x: 760, endPoint y: 94, distance: 132.6
click at [164, 174] on div "Add Column" at bounding box center [288, 201] width 467 height 184
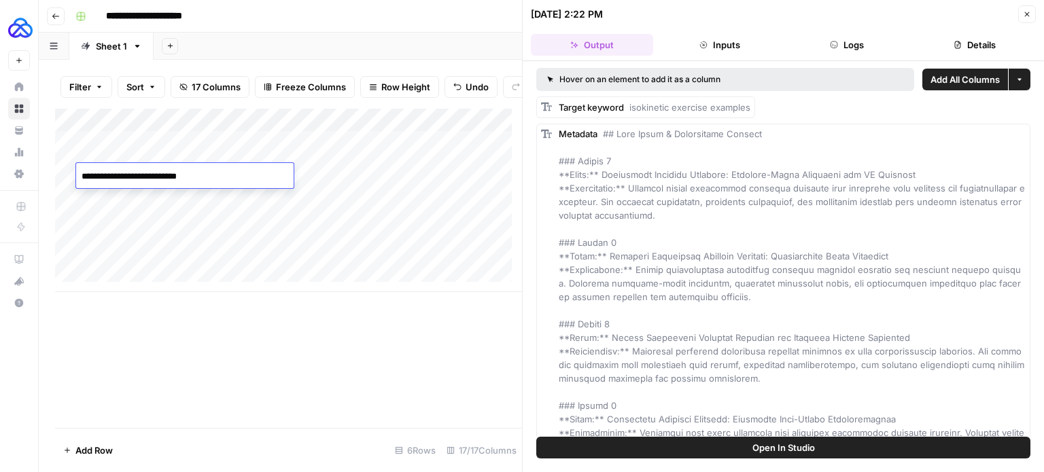
click at [164, 174] on textarea "**********" at bounding box center [185, 176] width 218 height 19
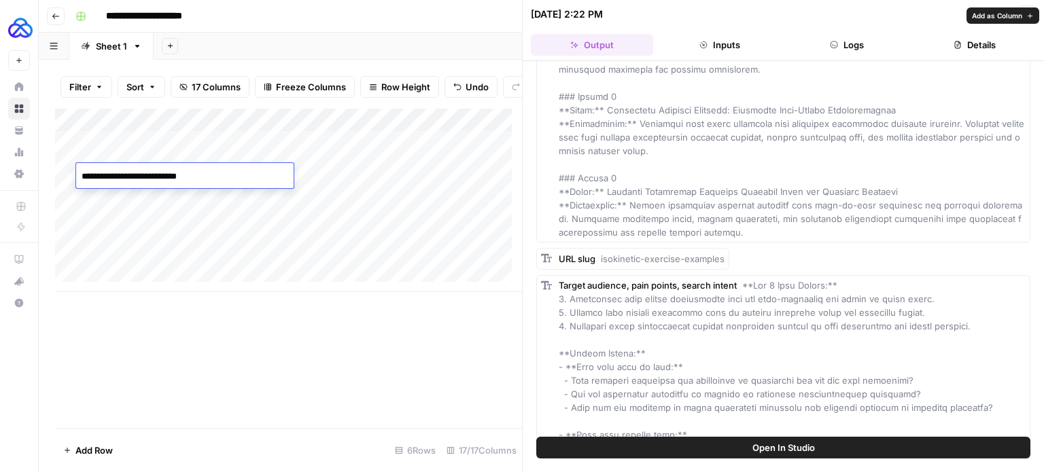
scroll to position [479, 0]
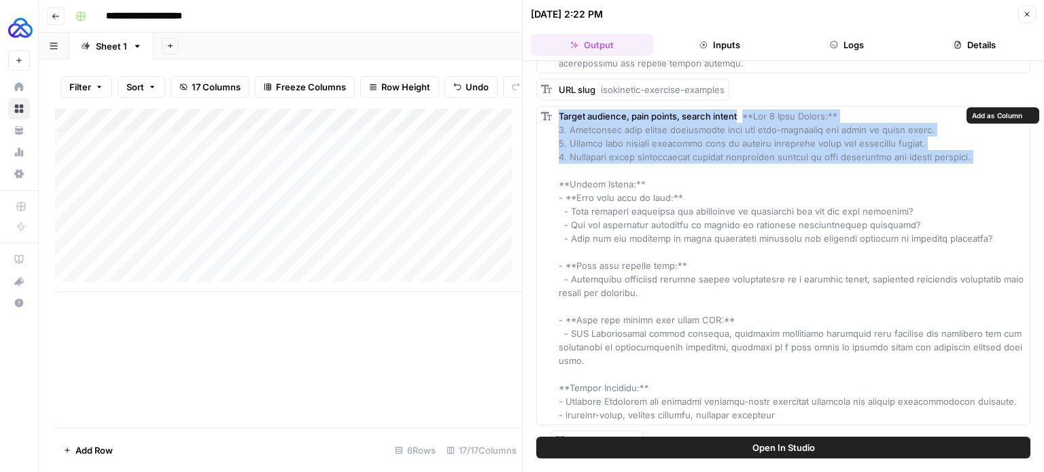
drag, startPoint x: 1001, startPoint y: 167, endPoint x: 545, endPoint y: 130, distance: 456.9
click at [545, 130] on div "Target audience, pain points, search intent" at bounding box center [783, 265] width 494 height 319
drag, startPoint x: 545, startPoint y: 130, endPoint x: 958, endPoint y: 182, distance: 415.9
click at [958, 182] on div "Target audience, pain points, search intent" at bounding box center [783, 265] width 494 height 319
click at [958, 182] on div "Target audience, pain points, search intent" at bounding box center [792, 265] width 467 height 313
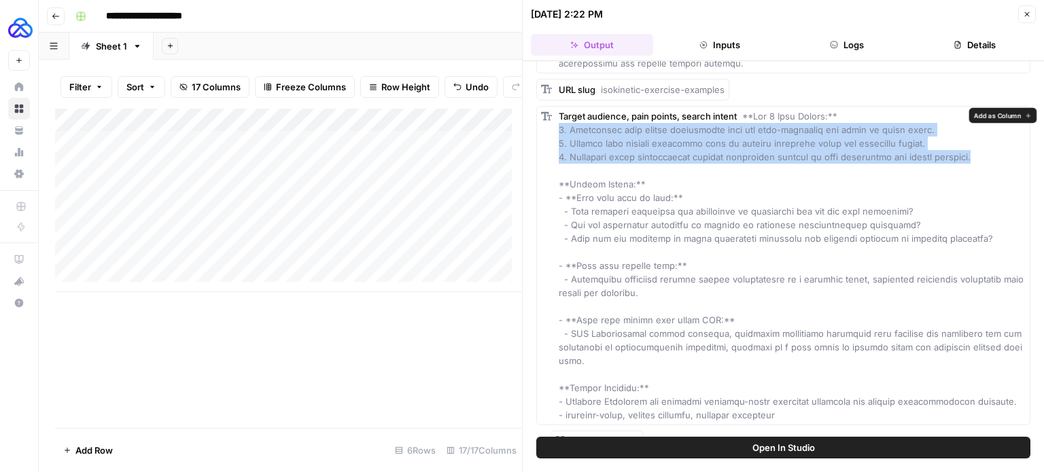
drag, startPoint x: 997, startPoint y: 162, endPoint x: 555, endPoint y: 131, distance: 443.6
click at [555, 131] on div "Target audience, pain points, search intent" at bounding box center [783, 265] width 494 height 319
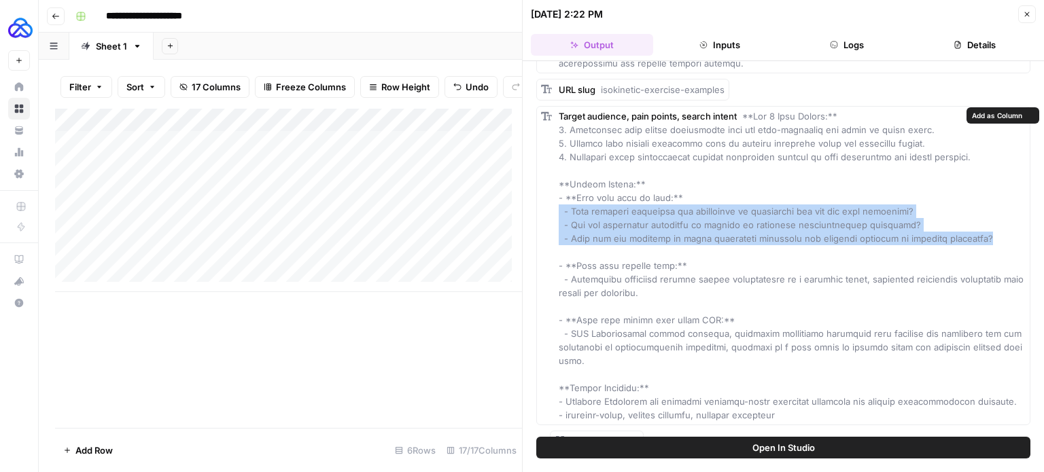
drag, startPoint x: 971, startPoint y: 237, endPoint x: 552, endPoint y: 209, distance: 419.6
click at [552, 209] on div "Target audience, pain points, search intent" at bounding box center [783, 265] width 494 height 319
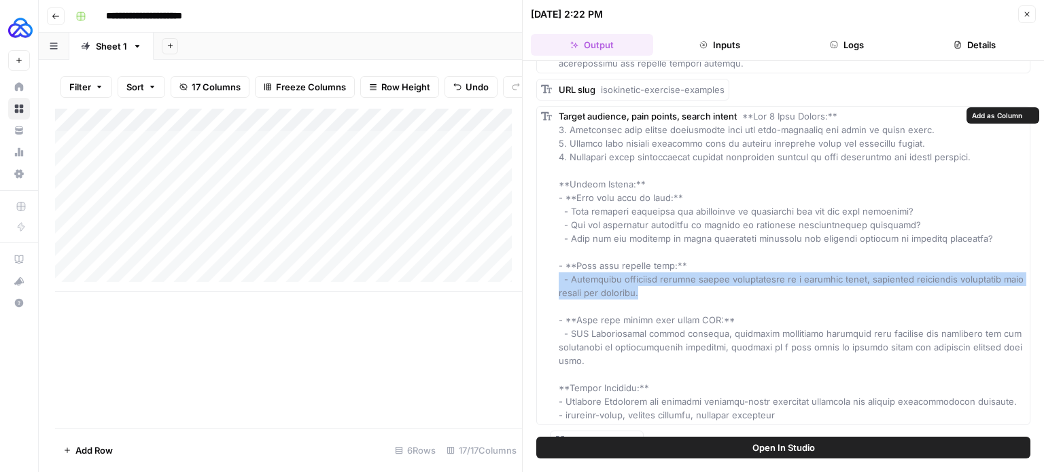
drag, startPoint x: 679, startPoint y: 291, endPoint x: 558, endPoint y: 275, distance: 122.0
click at [559, 275] on div "Target audience, pain points, search intent" at bounding box center [792, 265] width 467 height 313
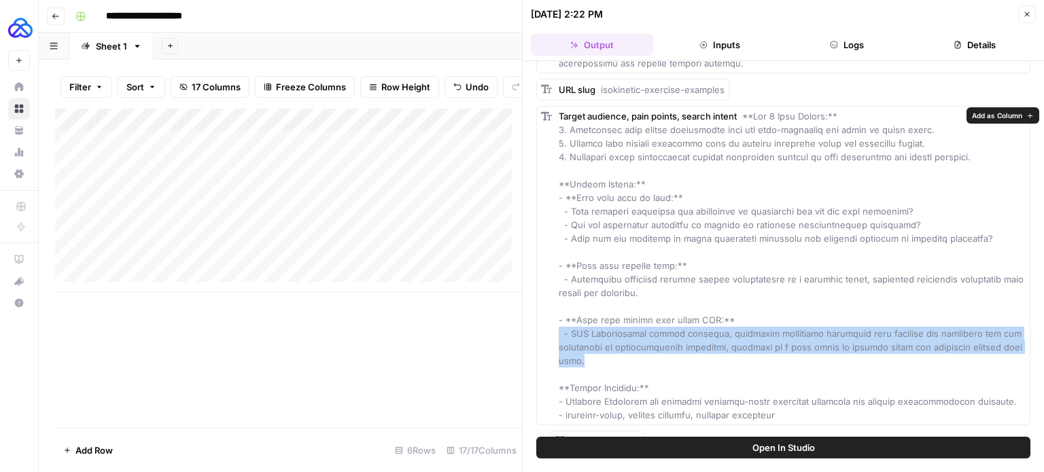
drag, startPoint x: 557, startPoint y: 334, endPoint x: 1014, endPoint y: 347, distance: 457.0
click at [1014, 347] on div "Target audience, pain points, search intent" at bounding box center [783, 265] width 494 height 319
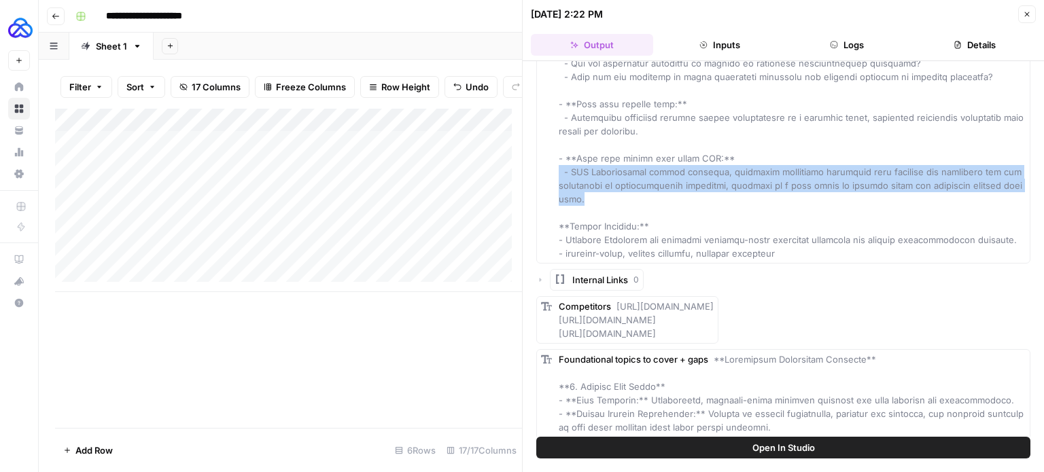
scroll to position [642, 0]
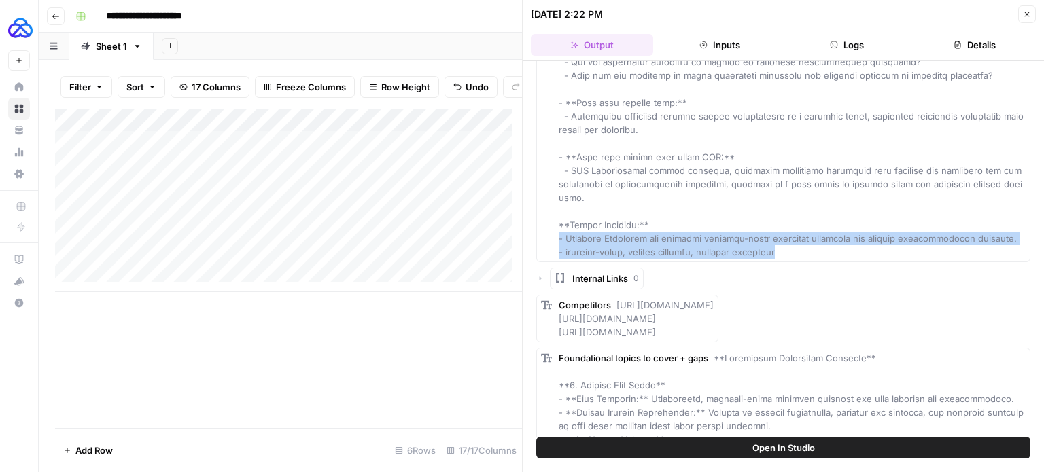
drag, startPoint x: 807, startPoint y: 239, endPoint x: 545, endPoint y: 230, distance: 262.5
click at [545, 230] on div "Target audience, pain points, search intent" at bounding box center [783, 102] width 494 height 319
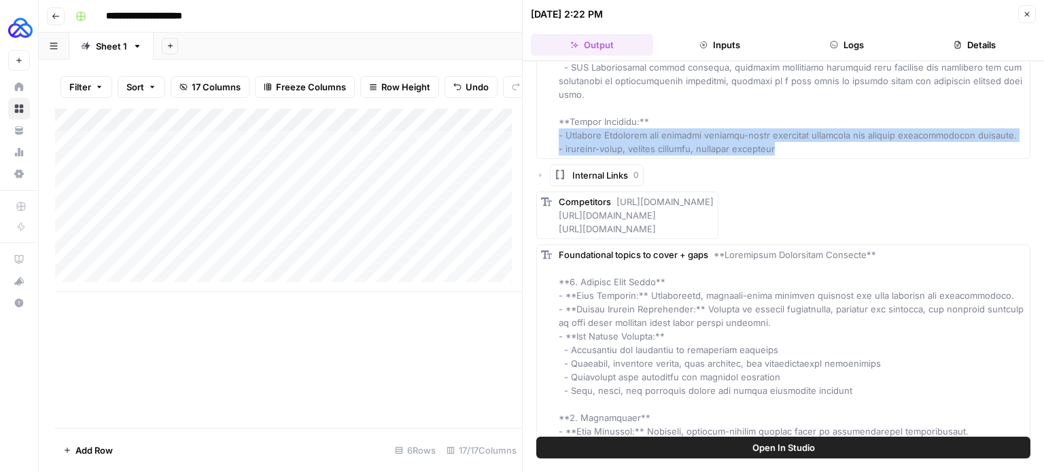
drag, startPoint x: 827, startPoint y: 214, endPoint x: 616, endPoint y: 188, distance: 212.3
click at [616, 195] on div "Competitors [URL][DOMAIN_NAME] [URL][DOMAIN_NAME] [URL][DOMAIN_NAME]" at bounding box center [636, 215] width 155 height 41
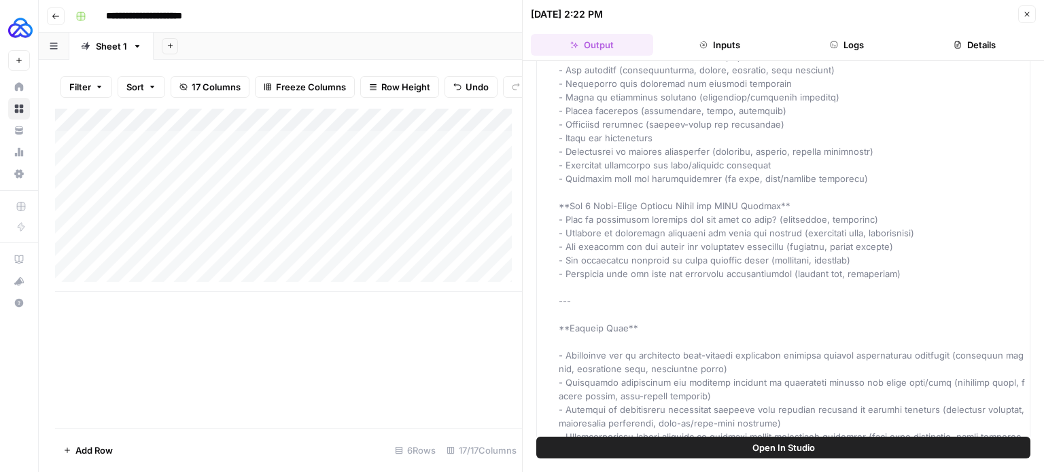
scroll to position [1759, 0]
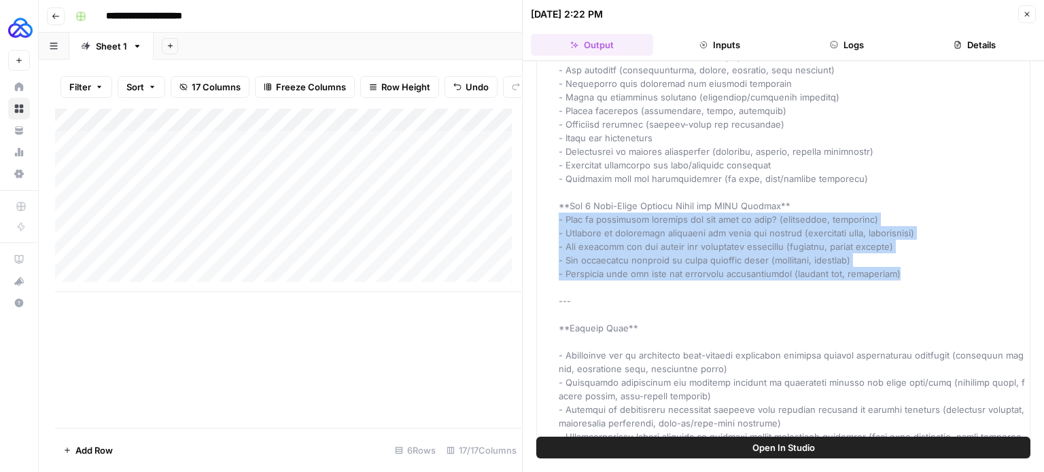
drag, startPoint x: 914, startPoint y: 228, endPoint x: 552, endPoint y: 176, distance: 365.3
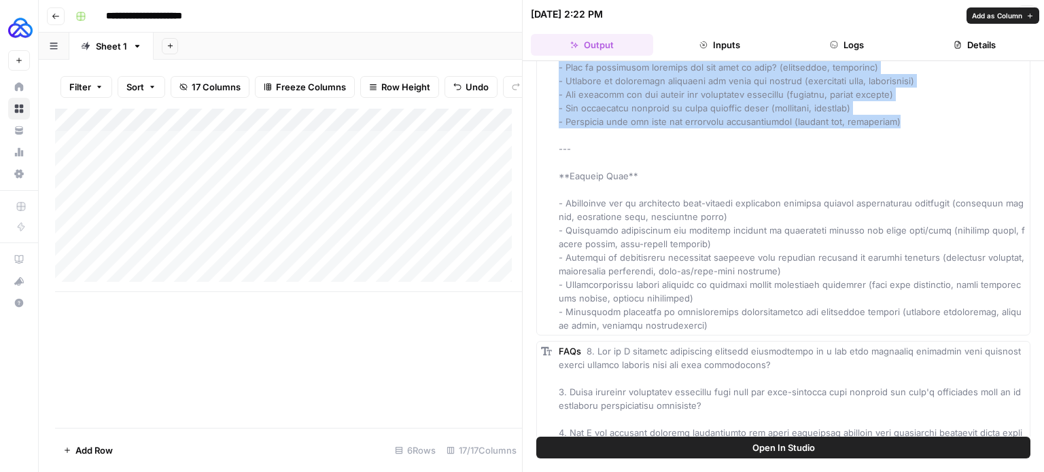
scroll to position [1913, 0]
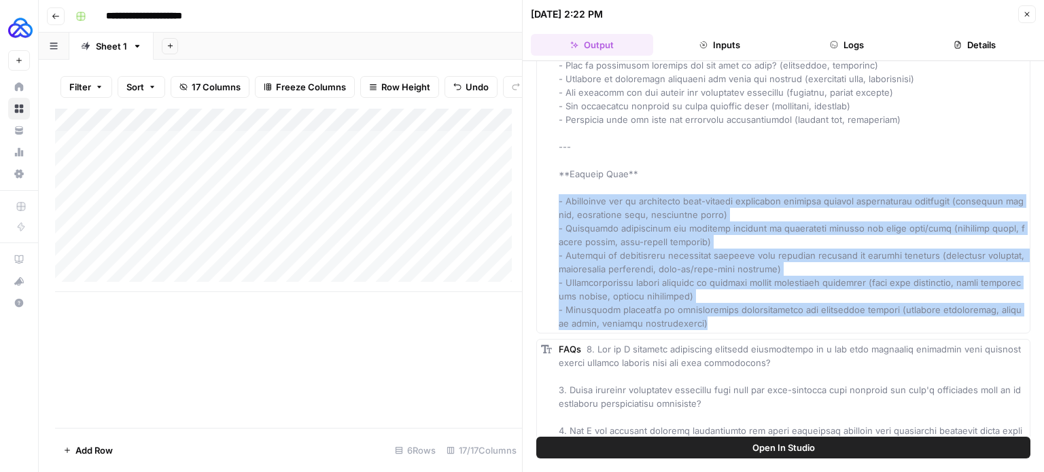
drag, startPoint x: 669, startPoint y: 278, endPoint x: 536, endPoint y: 154, distance: 181.8
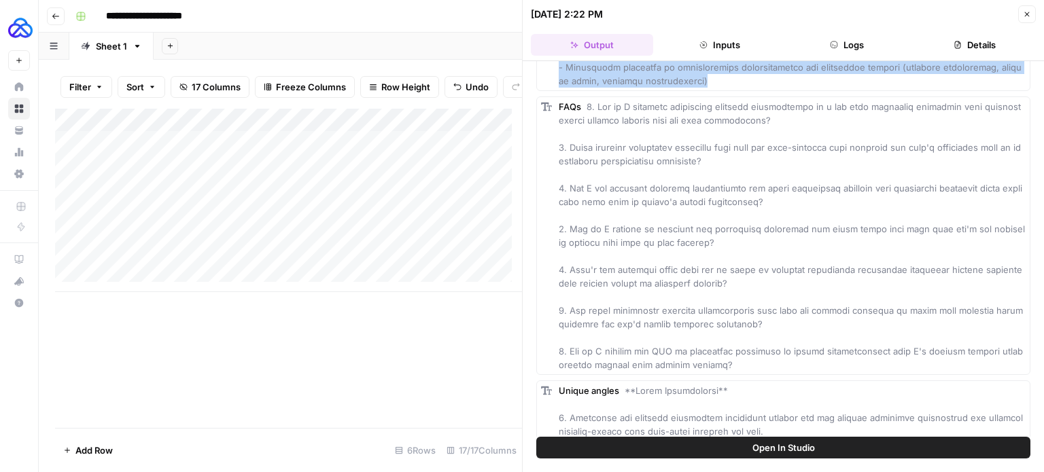
scroll to position [2166, 0]
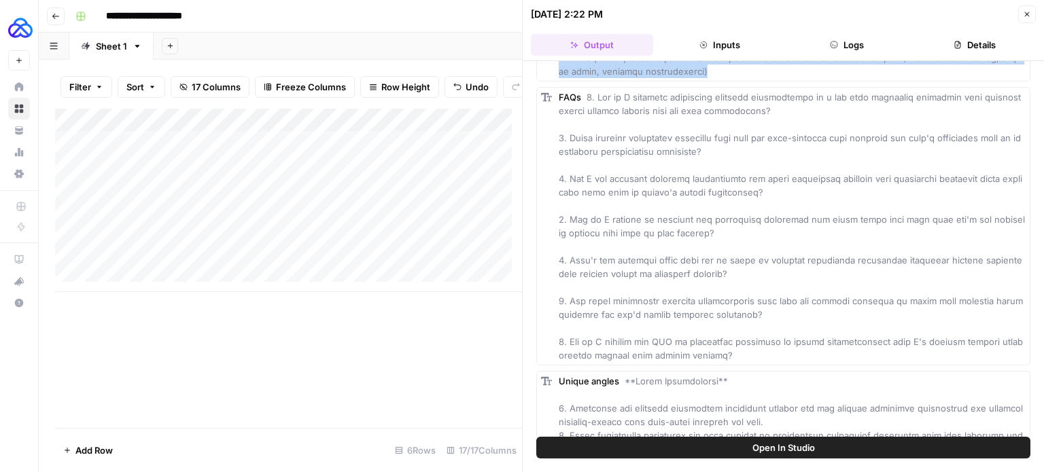
drag, startPoint x: 706, startPoint y: 342, endPoint x: 551, endPoint y: 85, distance: 299.7
click at [551, 87] on div "FAQs" at bounding box center [783, 226] width 494 height 279
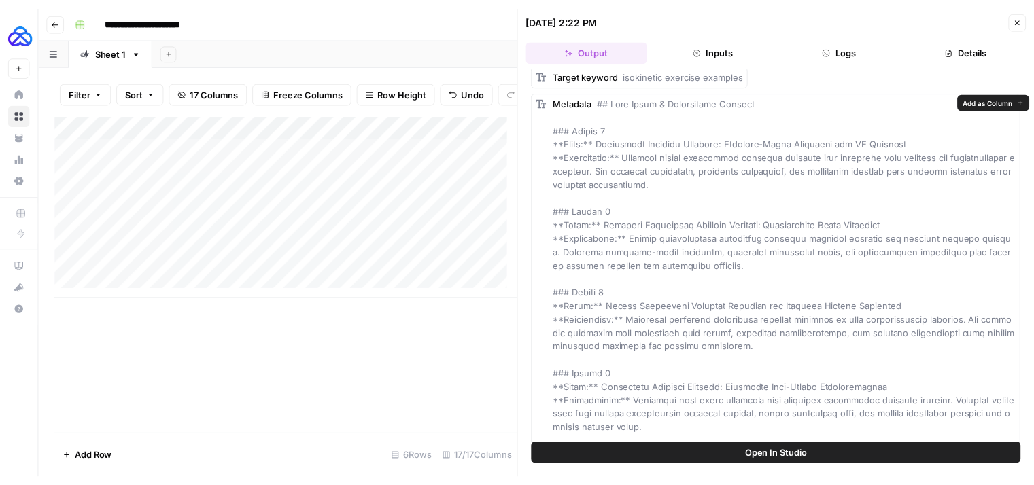
scroll to position [37, 0]
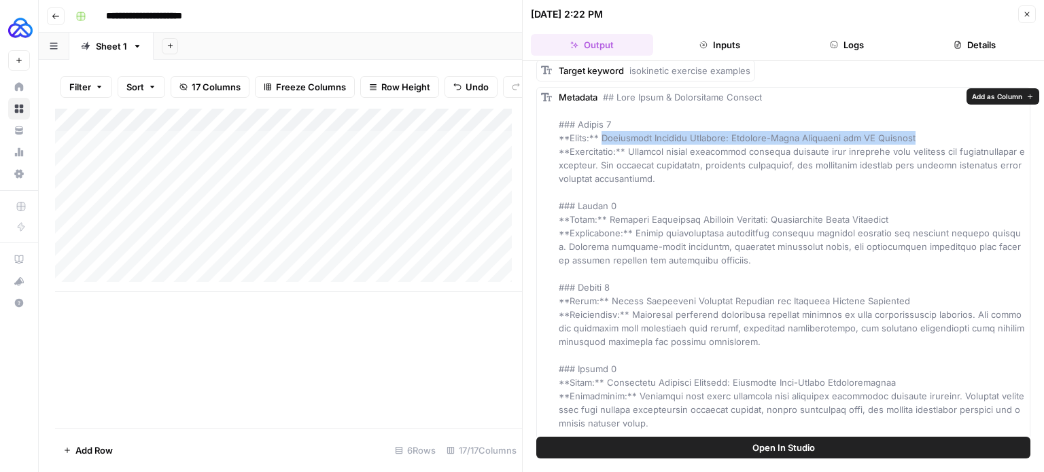
drag, startPoint x: 600, startPoint y: 136, endPoint x: 901, endPoint y: 137, distance: 300.4
click at [901, 137] on span at bounding box center [793, 301] width 468 height 419
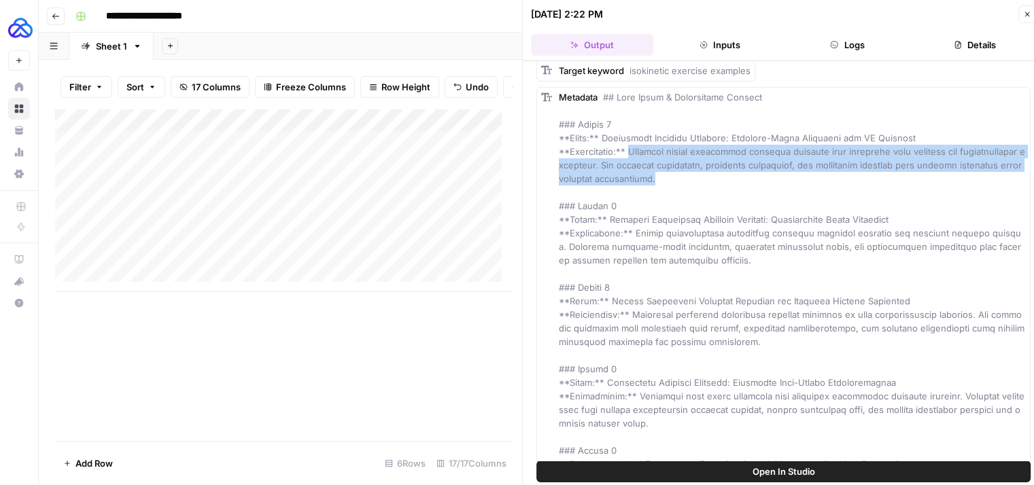
drag, startPoint x: 689, startPoint y: 179, endPoint x: 631, endPoint y: 147, distance: 66.6
click at [631, 147] on div "Metadata" at bounding box center [792, 300] width 467 height 421
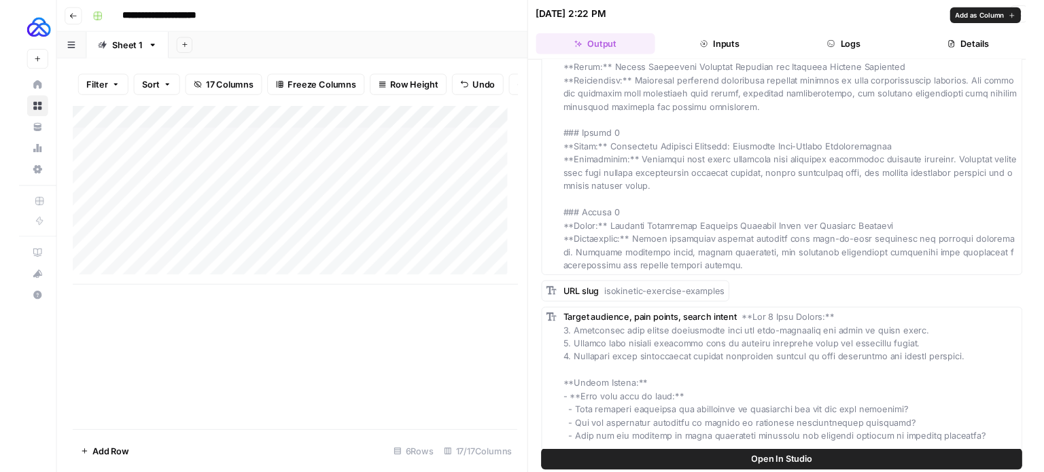
scroll to position [387, 0]
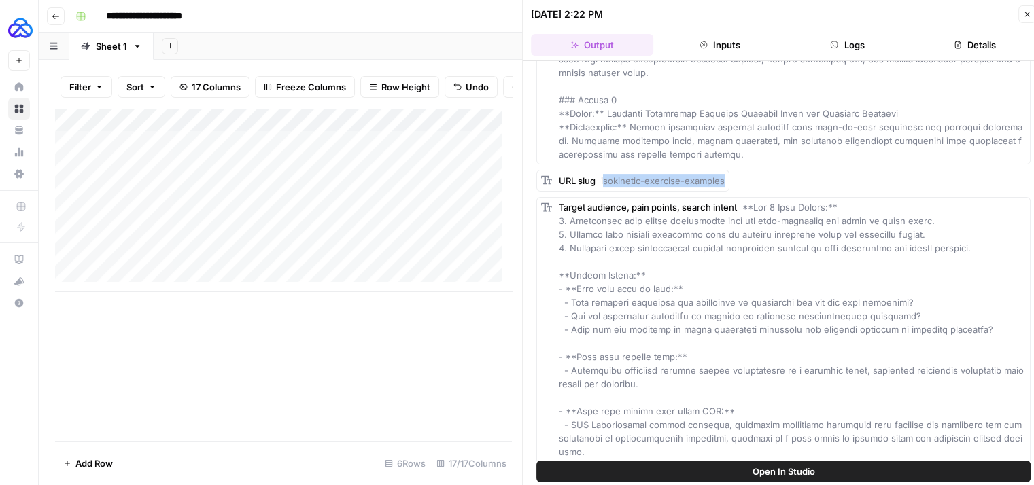
drag, startPoint x: 602, startPoint y: 177, endPoint x: 735, endPoint y: 175, distance: 133.2
click at [735, 175] on div "URL slug isokinetic-exercise-examples" at bounding box center [783, 181] width 494 height 22
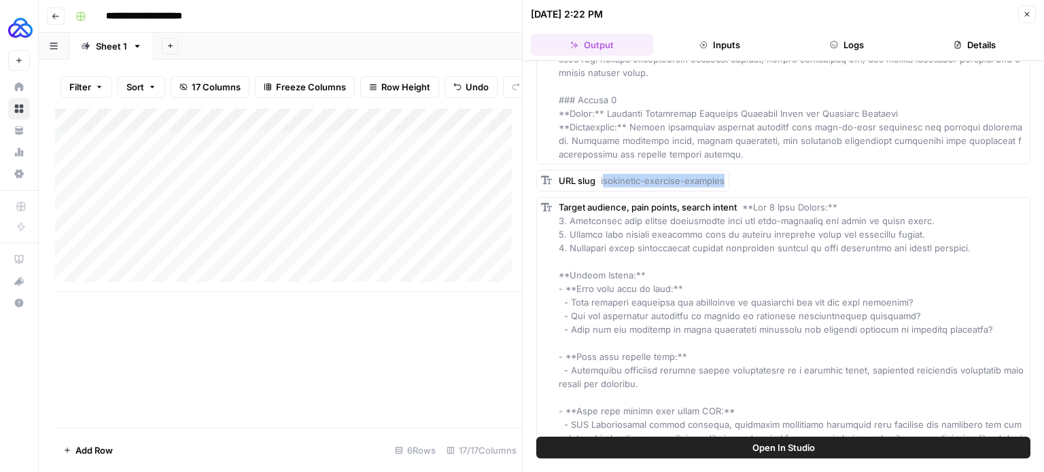
click at [157, 201] on div "Add Column" at bounding box center [288, 201] width 467 height 184
click at [355, 197] on div "Add Column" at bounding box center [288, 201] width 467 height 184
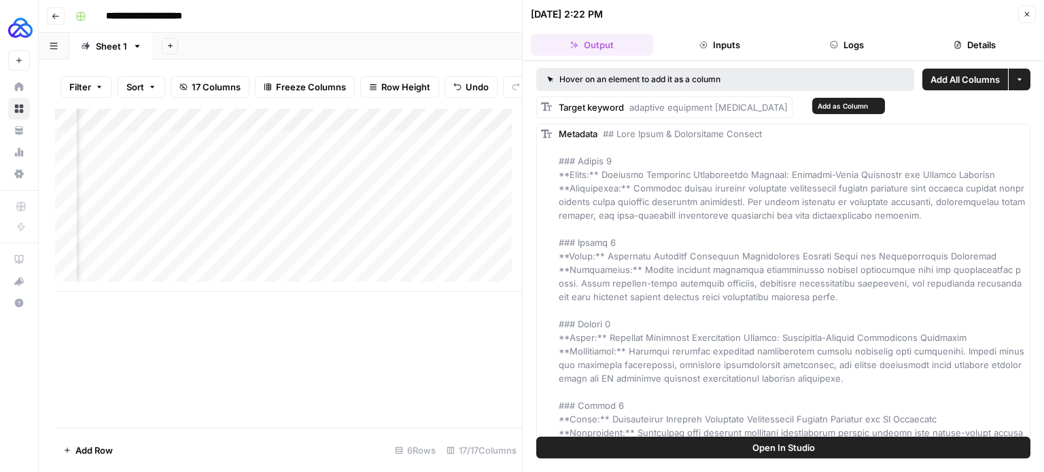
drag, startPoint x: 628, startPoint y: 107, endPoint x: 801, endPoint y: 105, distance: 173.3
click at [788, 105] on div "Target keyword adaptive equipment [MEDICAL_DATA]" at bounding box center [673, 108] width 229 height 14
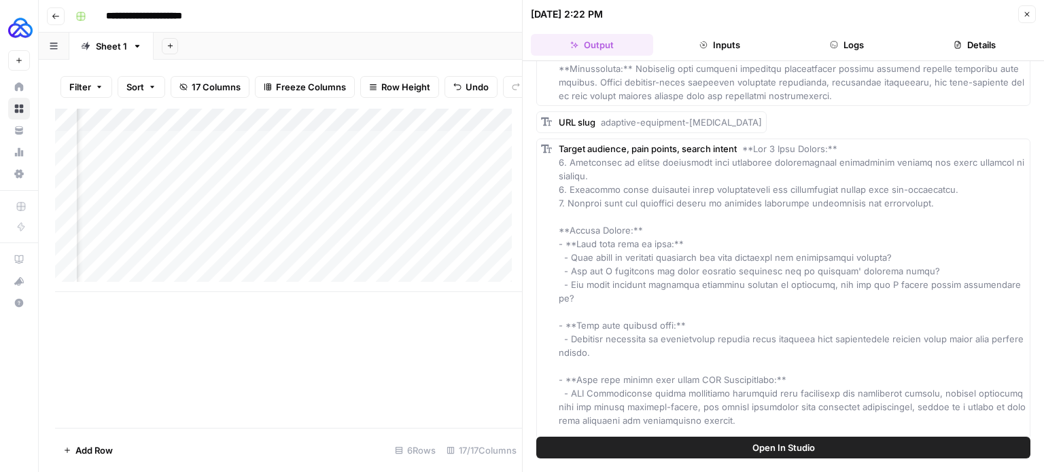
scroll to position [436, 0]
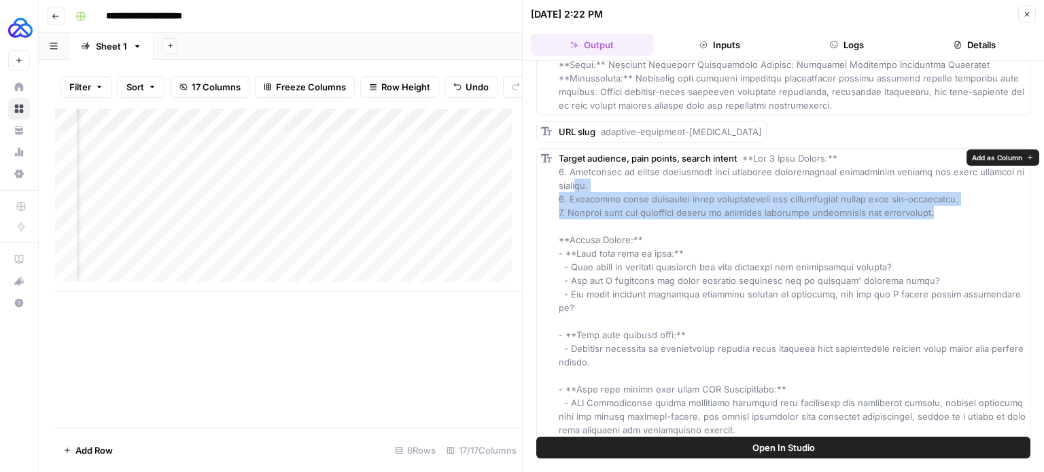
drag, startPoint x: 952, startPoint y: 211, endPoint x: 550, endPoint y: 178, distance: 403.0
click at [550, 178] on div "Target audience, pain points, search intent" at bounding box center [783, 328] width 494 height 360
click at [627, 179] on div "Target audience, pain points, search intent" at bounding box center [792, 328] width 467 height 353
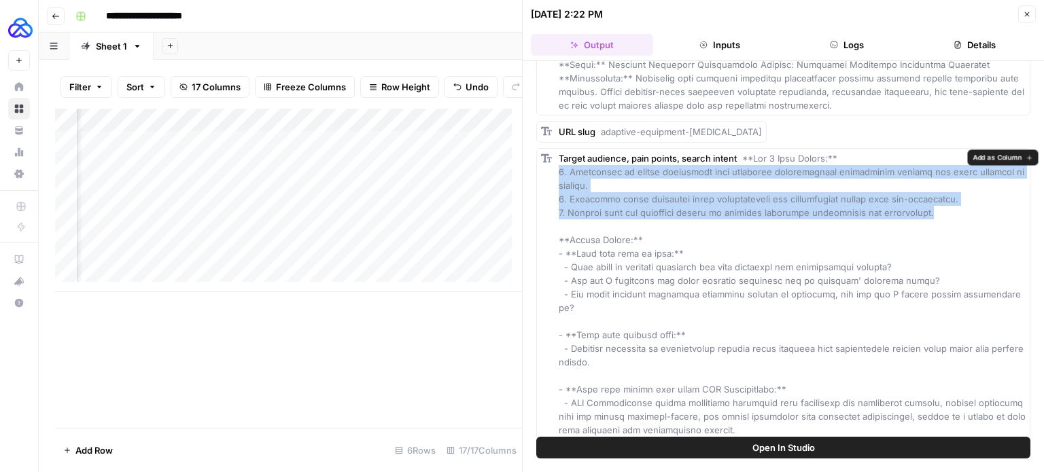
drag, startPoint x: 943, startPoint y: 214, endPoint x: 555, endPoint y: 173, distance: 390.3
click at [555, 173] on div "Target audience, pain points, search intent" at bounding box center [783, 328] width 494 height 360
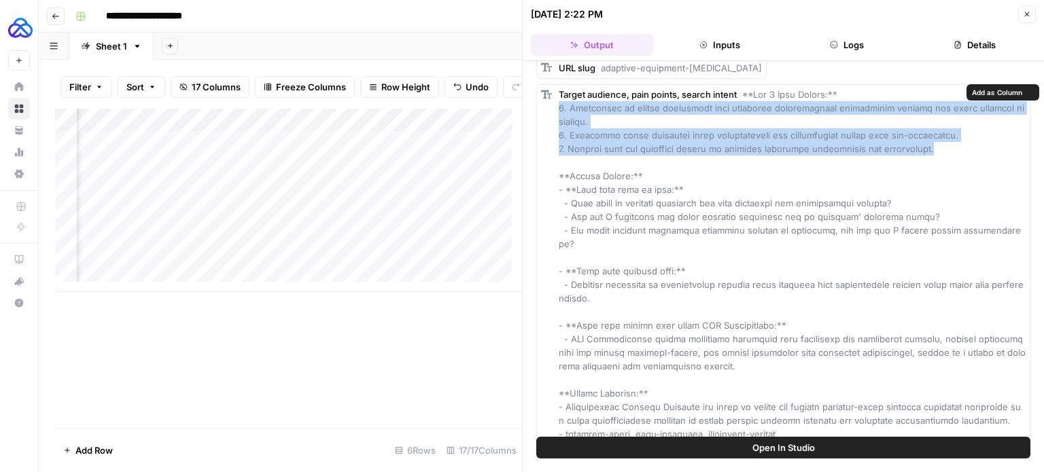
scroll to position [502, 0]
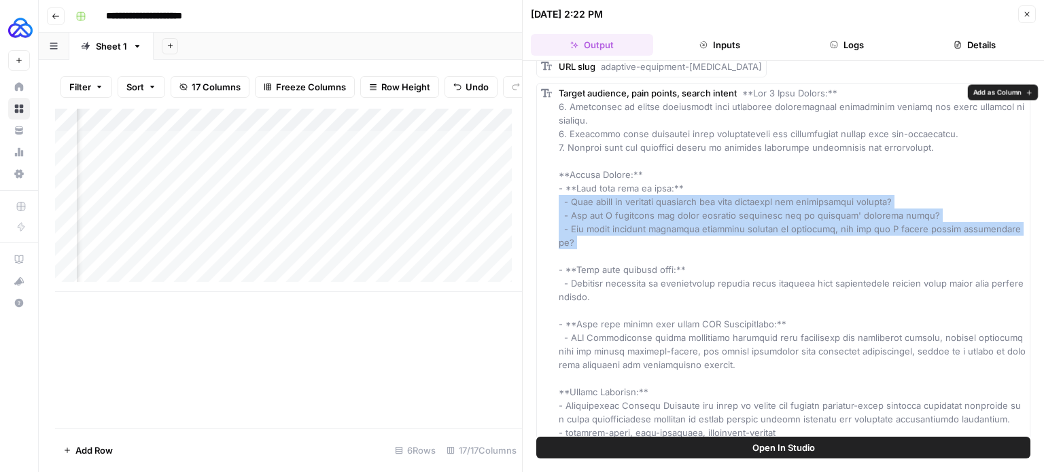
drag, startPoint x: 653, startPoint y: 253, endPoint x: 557, endPoint y: 207, distance: 106.7
click at [557, 207] on div "Target audience, pain points, search intent" at bounding box center [783, 263] width 494 height 360
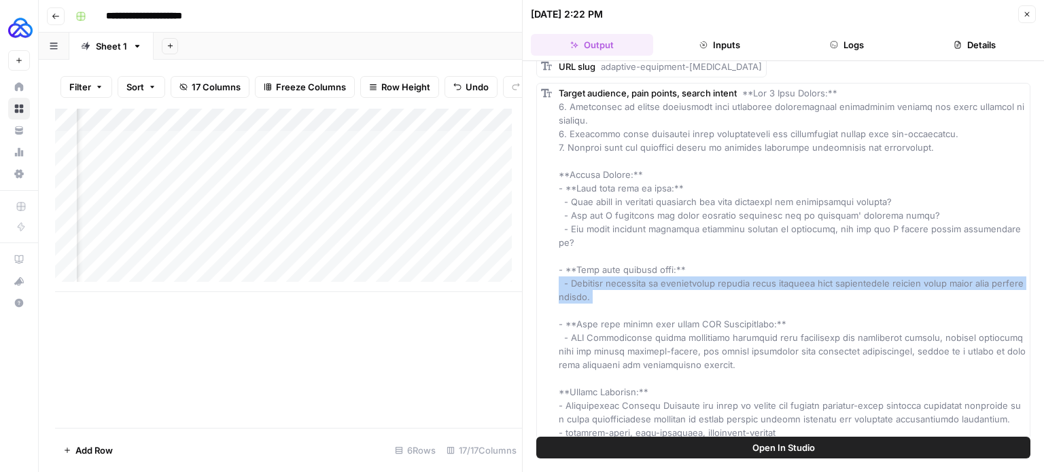
drag, startPoint x: 632, startPoint y: 311, endPoint x: 547, endPoint y: 279, distance: 90.8
click at [547, 279] on div "Target audience, pain points, search intent" at bounding box center [783, 263] width 494 height 360
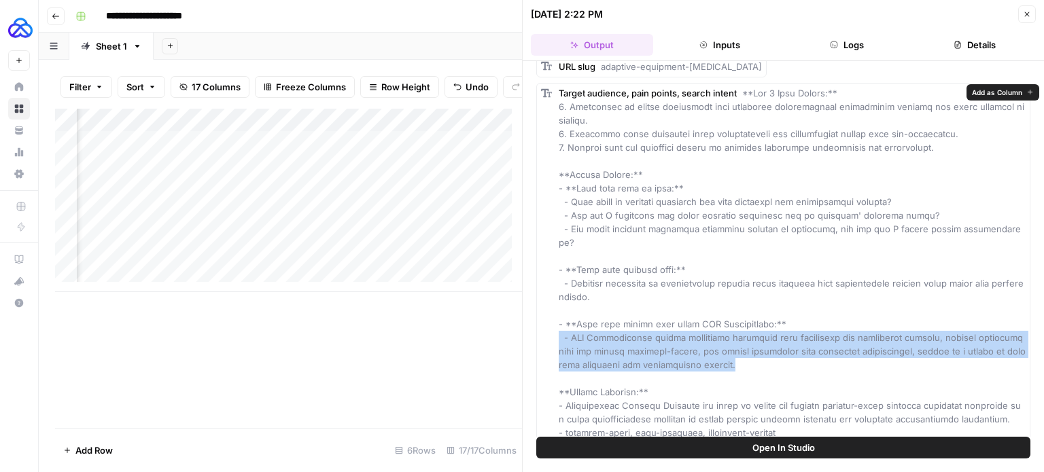
drag, startPoint x: 737, startPoint y: 369, endPoint x: 555, endPoint y: 340, distance: 184.5
click at [555, 340] on div "Target audience, pain points, search intent" at bounding box center [783, 263] width 494 height 360
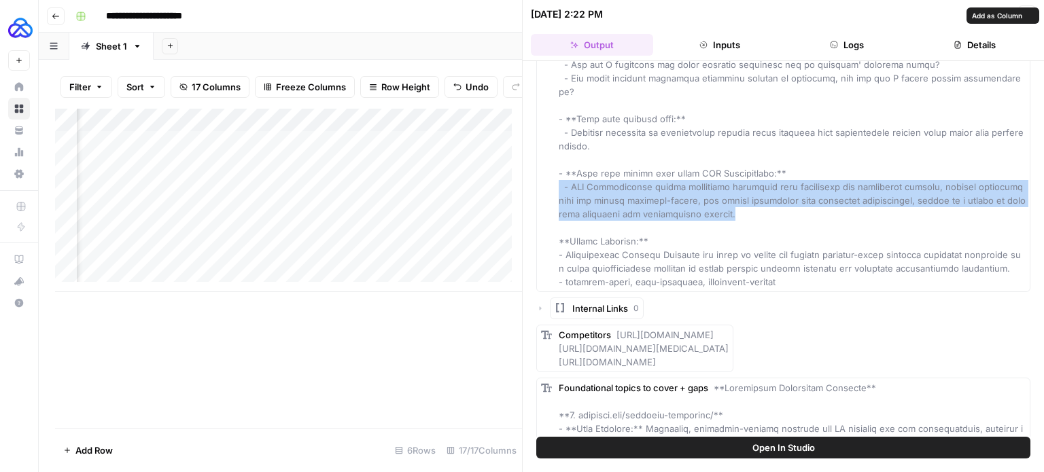
scroll to position [655, 0]
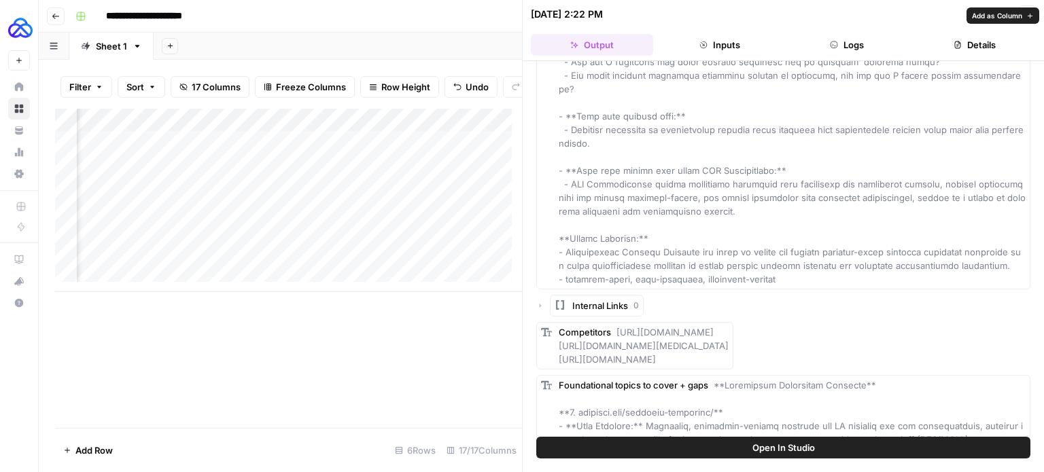
drag, startPoint x: 807, startPoint y: 288, endPoint x: 691, endPoint y: 263, distance: 119.6
drag, startPoint x: 691, startPoint y: 263, endPoint x: 817, endPoint y: 285, distance: 128.3
click at [817, 285] on div "Target audience, pain points, search intent" at bounding box center [792, 109] width 467 height 353
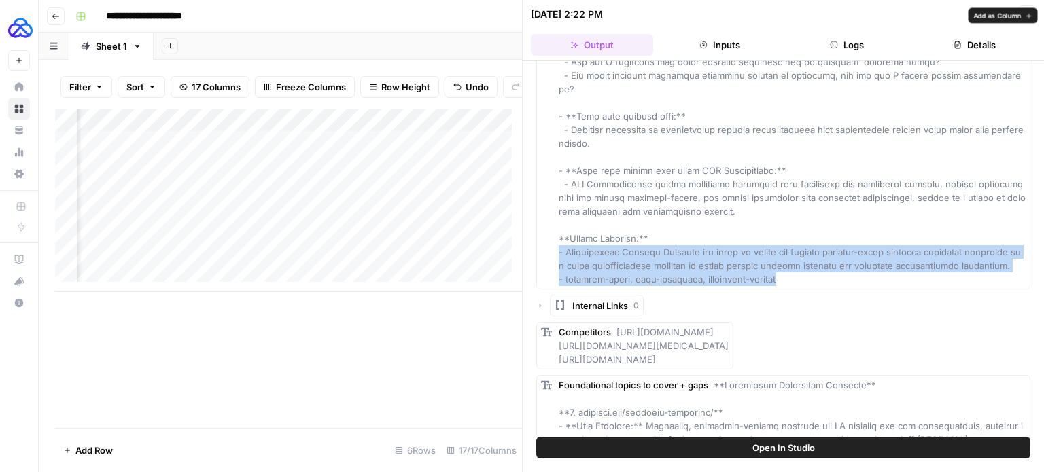
drag, startPoint x: 793, startPoint y: 294, endPoint x: 547, endPoint y: 252, distance: 248.9
click at [547, 252] on div "Target audience, pain points, search intent" at bounding box center [783, 109] width 494 height 360
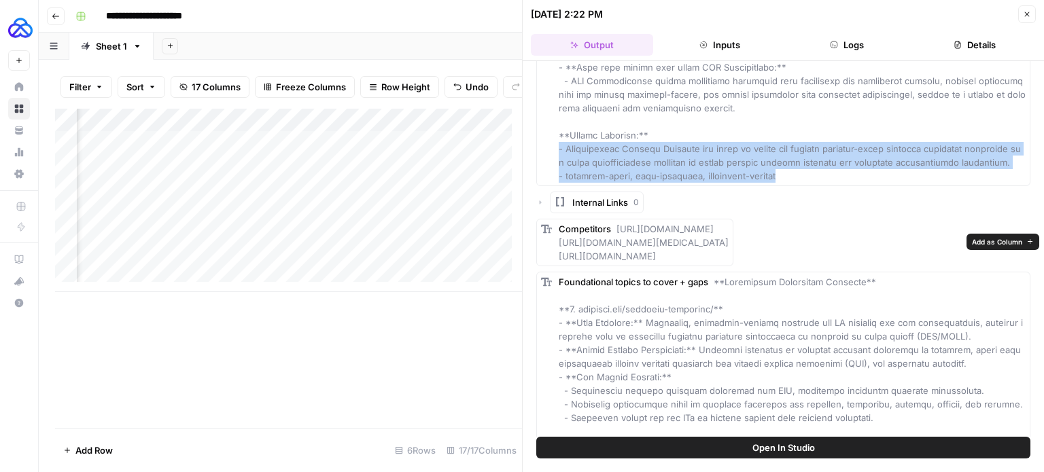
drag, startPoint x: 965, startPoint y: 272, endPoint x: 616, endPoint y: 241, distance: 350.0
click at [616, 241] on div "Competitors [URL][DOMAIN_NAME] [URL][DOMAIN_NAME][MEDICAL_DATA] [URL][DOMAIN_NA…" at bounding box center [634, 243] width 197 height 48
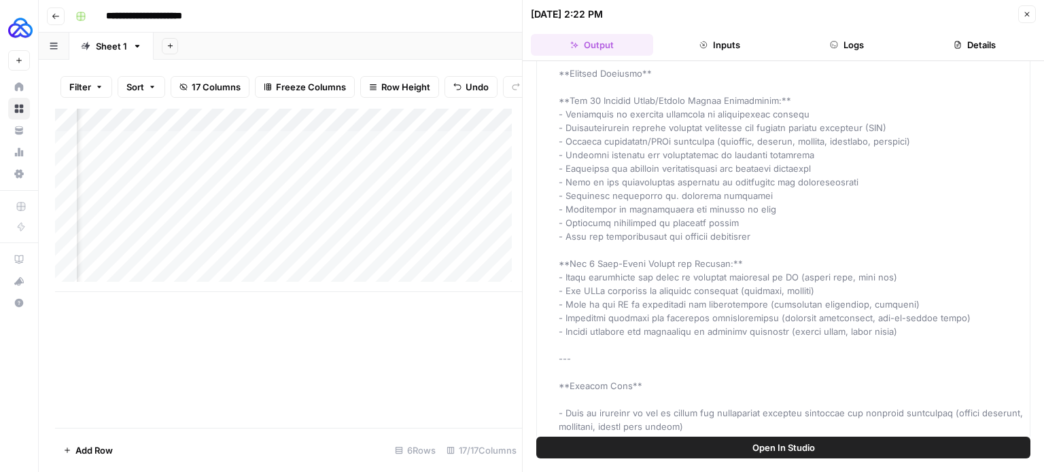
scroll to position [1703, 0]
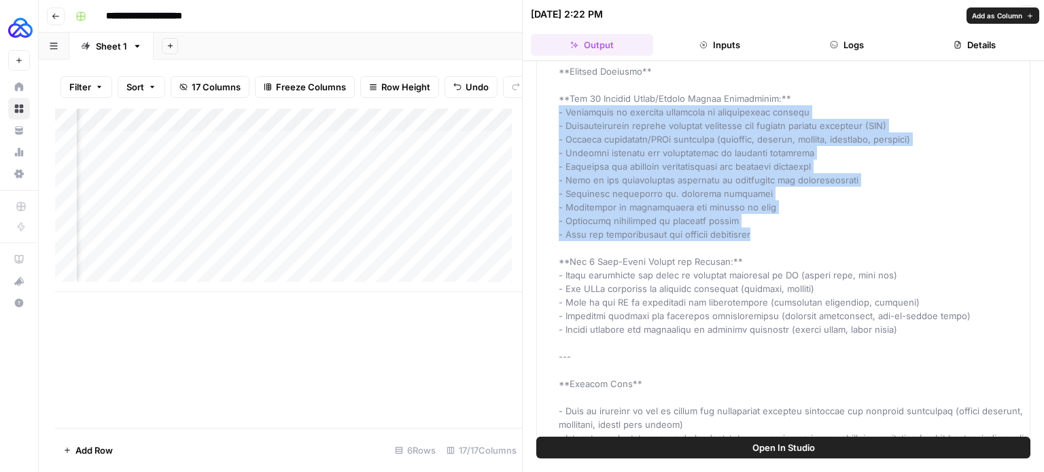
drag, startPoint x: 778, startPoint y: 240, endPoint x: 551, endPoint y: 125, distance: 254.4
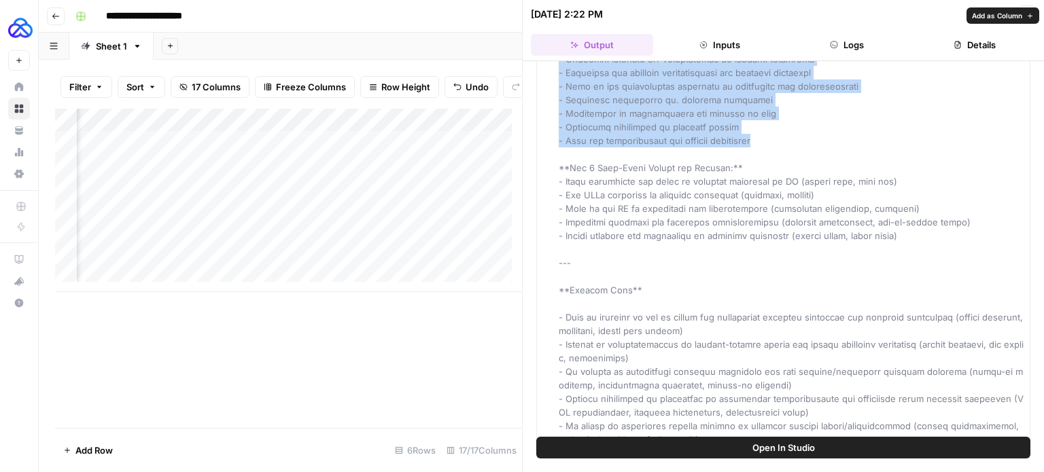
scroll to position [1798, 0]
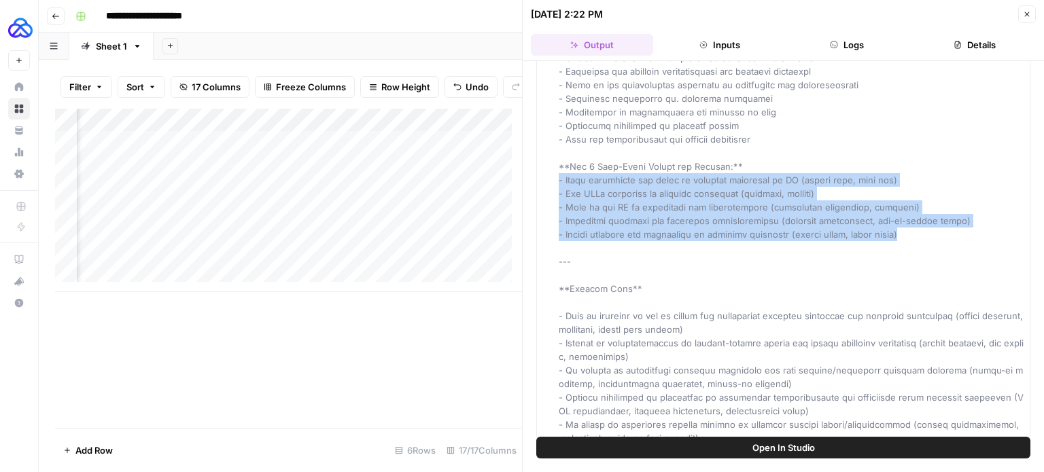
drag, startPoint x: 940, startPoint y: 249, endPoint x: 547, endPoint y: 194, distance: 396.7
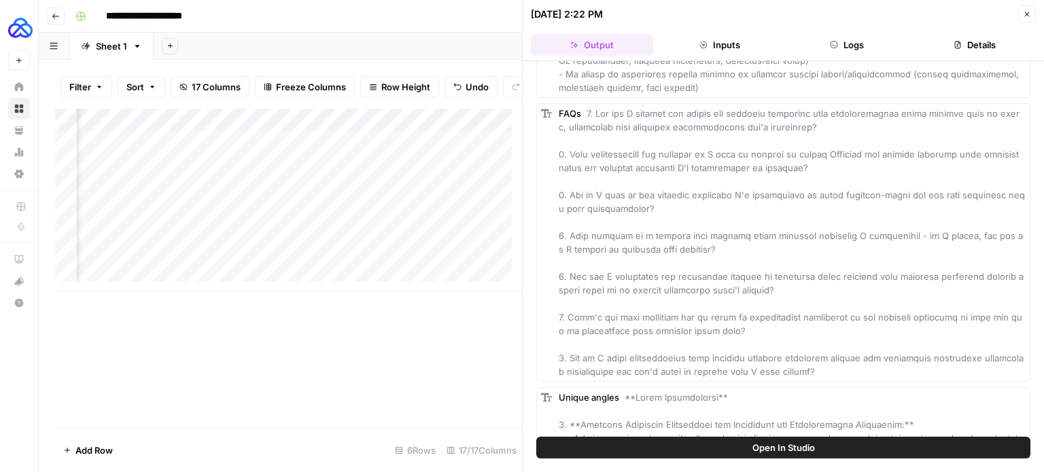
scroll to position [2204, 0]
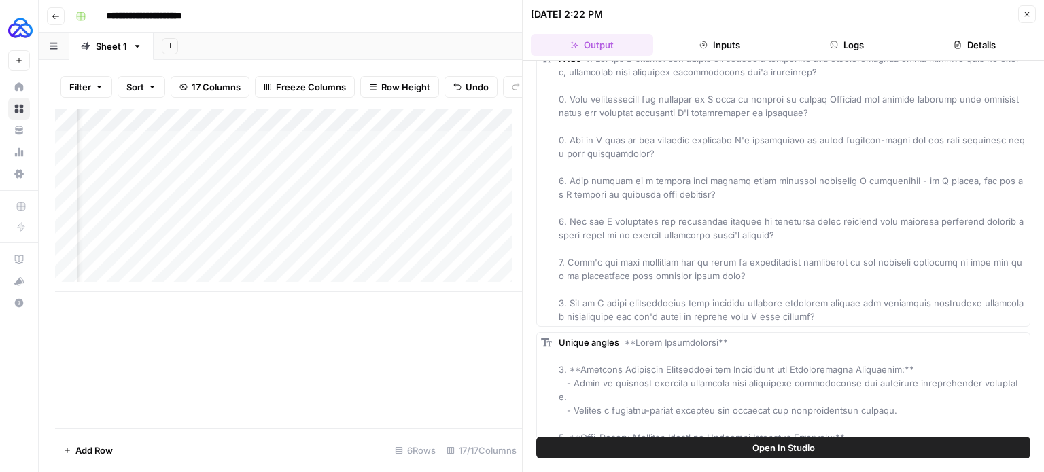
drag, startPoint x: 884, startPoint y: 364, endPoint x: 575, endPoint y: 205, distance: 346.9
drag, startPoint x: 575, startPoint y: 205, endPoint x: 879, endPoint y: 283, distance: 313.7
click at [879, 283] on div "FAQs" at bounding box center [792, 188] width 467 height 272
drag, startPoint x: 843, startPoint y: 361, endPoint x: 554, endPoint y: 101, distance: 388.4
click at [554, 101] on div "FAQs" at bounding box center [783, 187] width 494 height 279
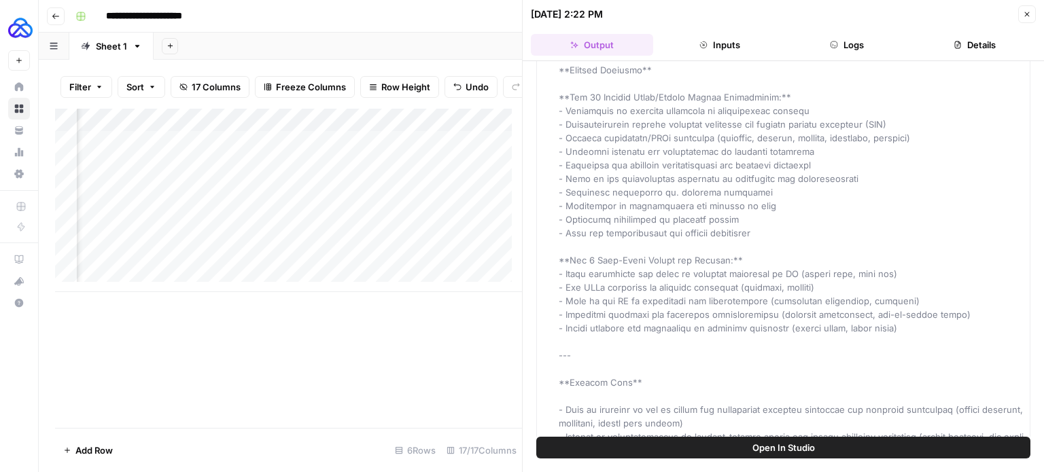
scroll to position [1672, 0]
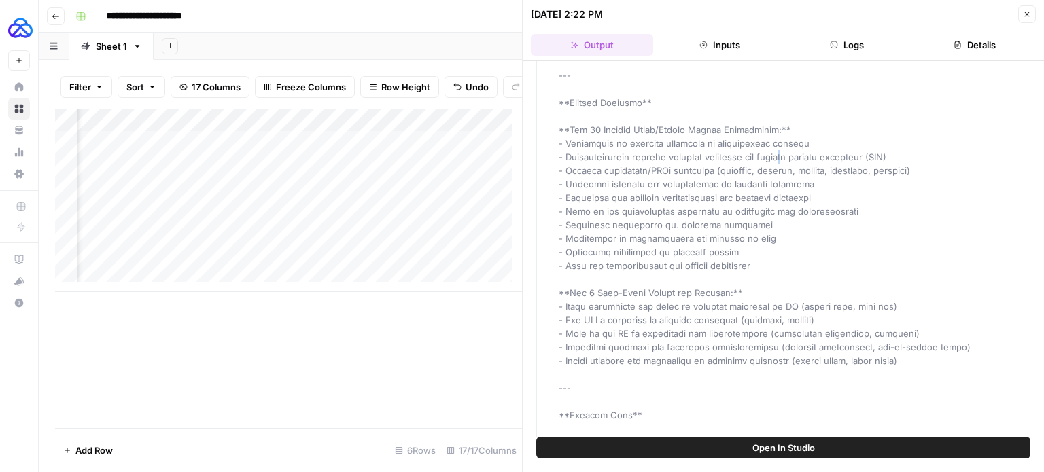
drag, startPoint x: 1041, startPoint y: 263, endPoint x: 788, endPoint y: 174, distance: 268.1
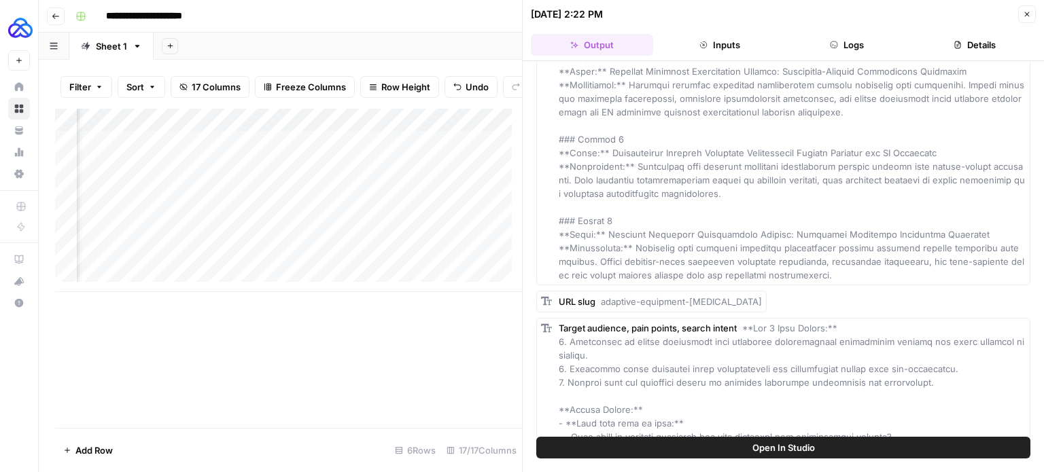
scroll to position [0, 0]
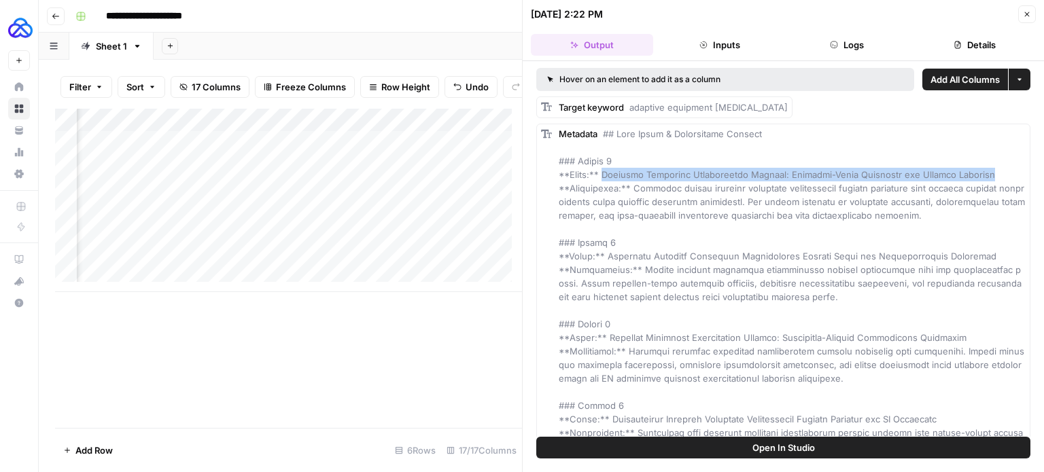
drag, startPoint x: 604, startPoint y: 173, endPoint x: 999, endPoint y: 173, distance: 395.6
click at [999, 173] on div "Metadata" at bounding box center [792, 337] width 467 height 421
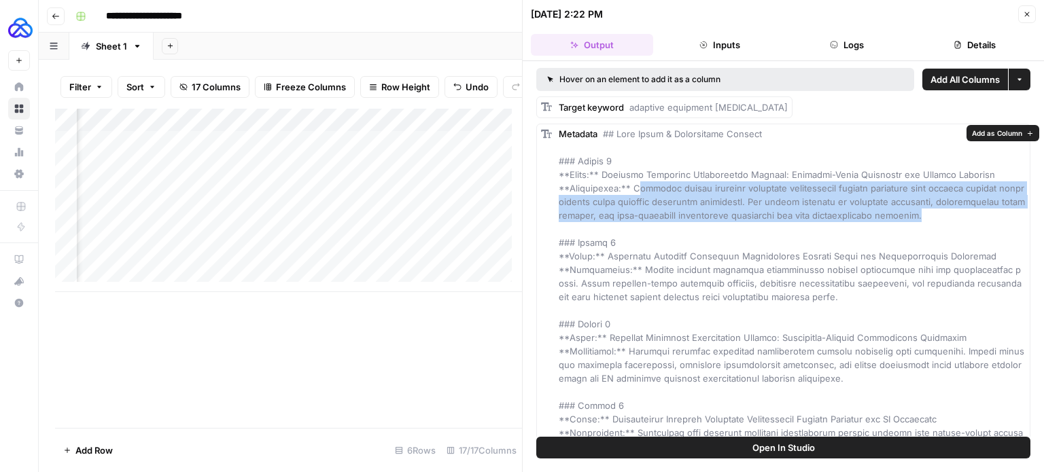
drag, startPoint x: 952, startPoint y: 211, endPoint x: 635, endPoint y: 188, distance: 317.6
click at [635, 188] on div "Metadata" at bounding box center [792, 337] width 467 height 421
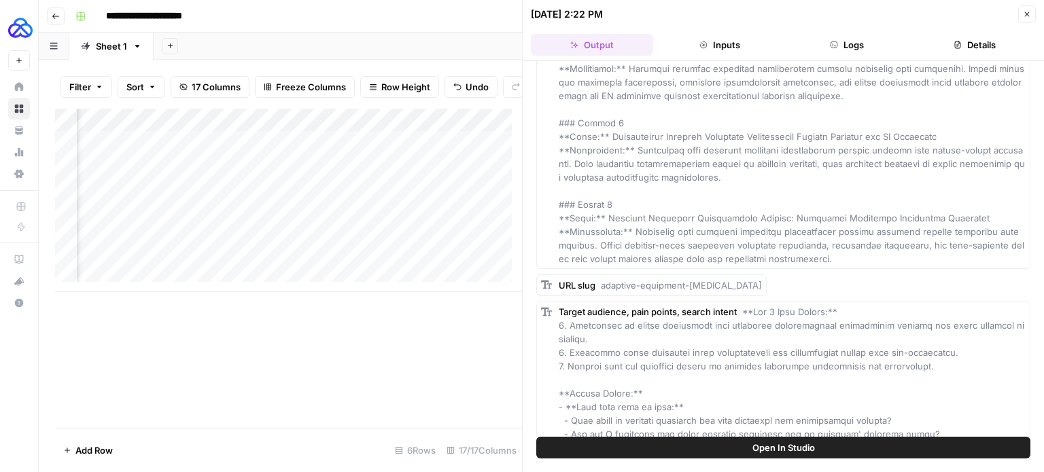
scroll to position [0, 419]
click at [360, 222] on div "Add Column" at bounding box center [288, 201] width 467 height 184
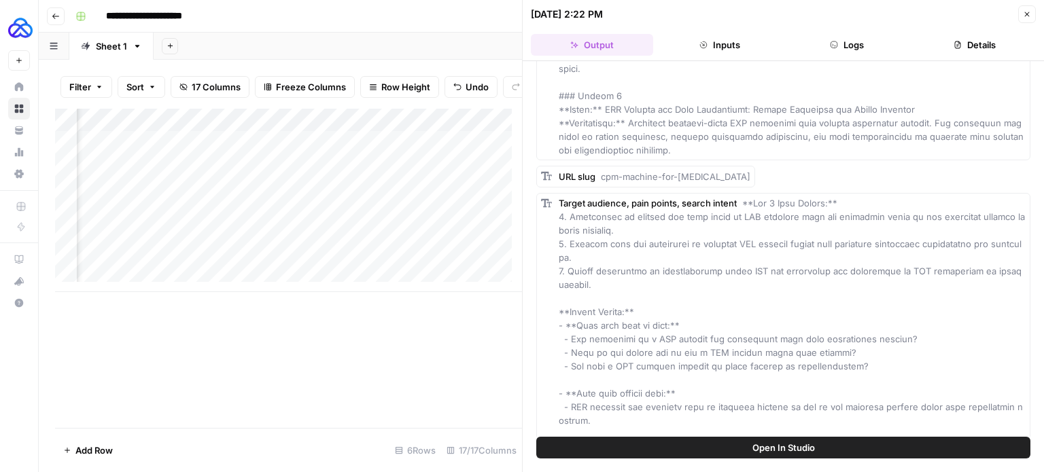
scroll to position [430, 0]
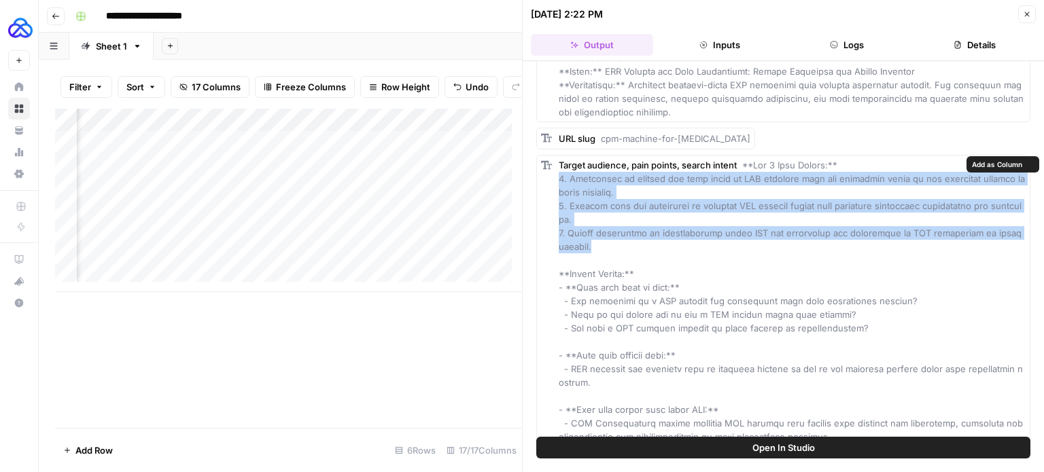
drag, startPoint x: 608, startPoint y: 249, endPoint x: 557, endPoint y: 184, distance: 83.3
click at [557, 184] on div "Target audience, pain points, search intent" at bounding box center [783, 335] width 494 height 360
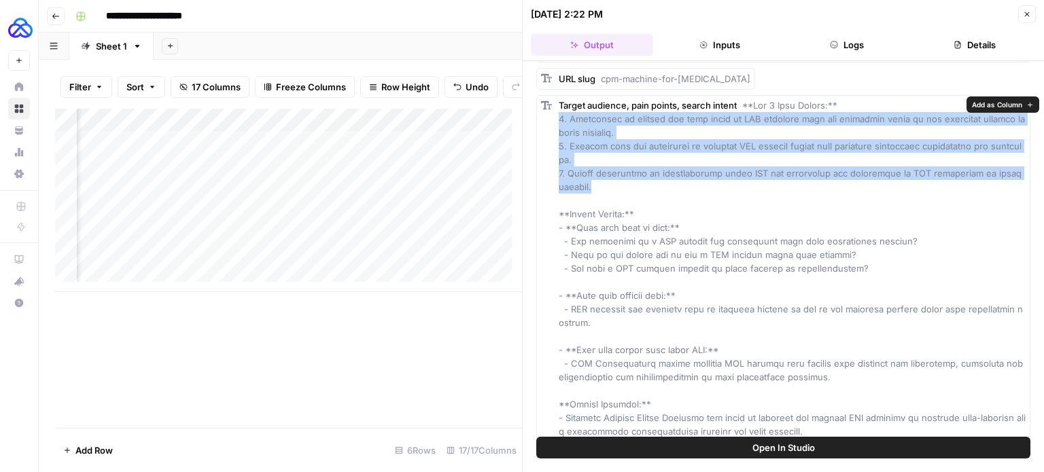
scroll to position [489, 0]
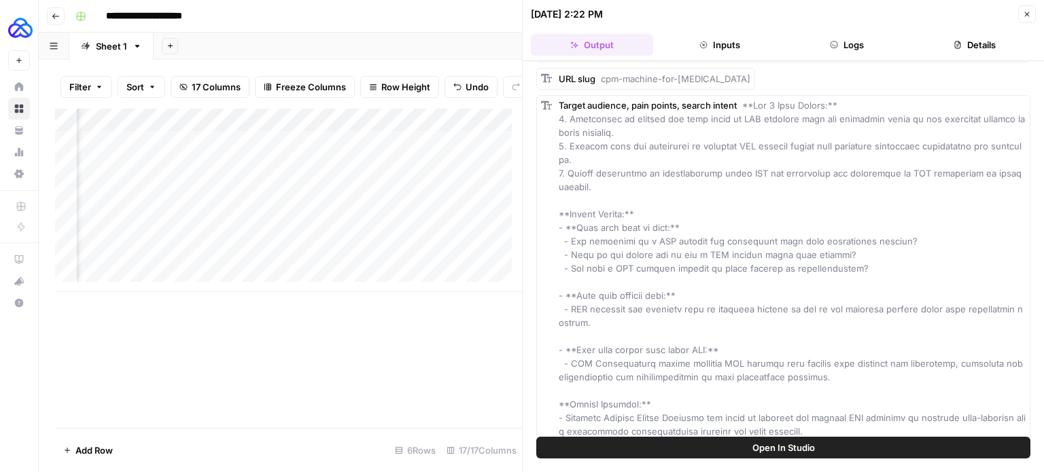
drag, startPoint x: 884, startPoint y: 268, endPoint x: 533, endPoint y: 239, distance: 352.0
drag, startPoint x: 533, startPoint y: 239, endPoint x: 865, endPoint y: 257, distance: 332.2
click at [865, 257] on div "Target audience, pain points, search intent" at bounding box center [792, 275] width 467 height 353
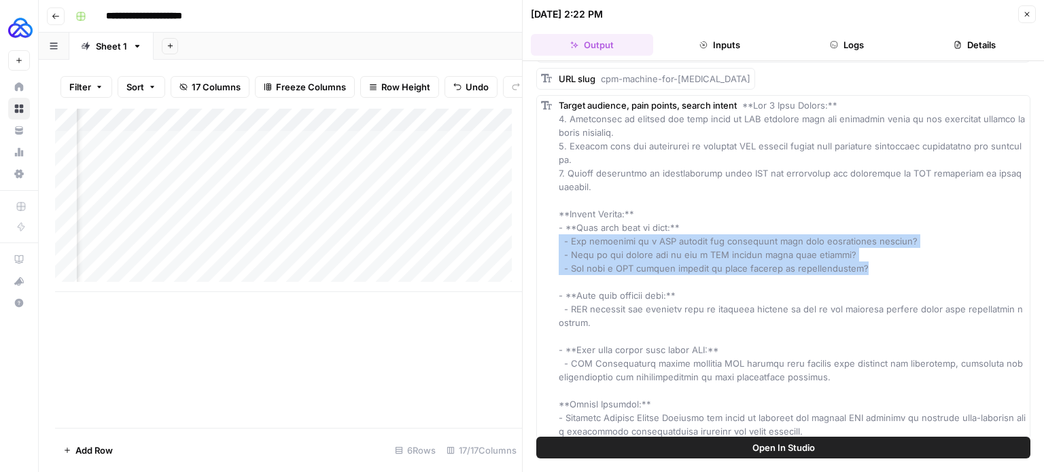
drag, startPoint x: 885, startPoint y: 272, endPoint x: 536, endPoint y: 241, distance: 350.7
click at [536, 241] on div "Hover on an element to add it as a column Add All Columns More options Target k…" at bounding box center [783, 249] width 521 height 376
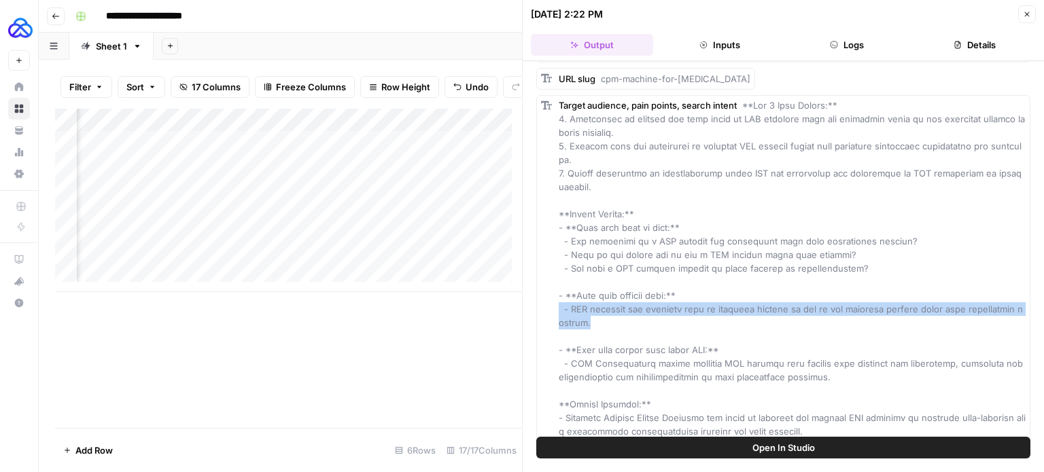
drag, startPoint x: 612, startPoint y: 317, endPoint x: 555, endPoint y: 307, distance: 57.3
click at [555, 307] on div "Target audience, pain points, search intent" at bounding box center [783, 275] width 494 height 360
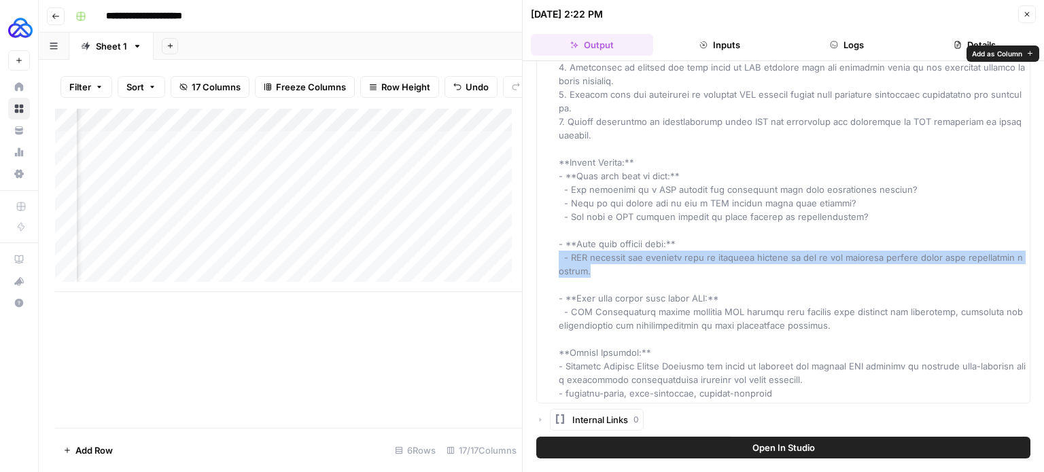
scroll to position [541, 0]
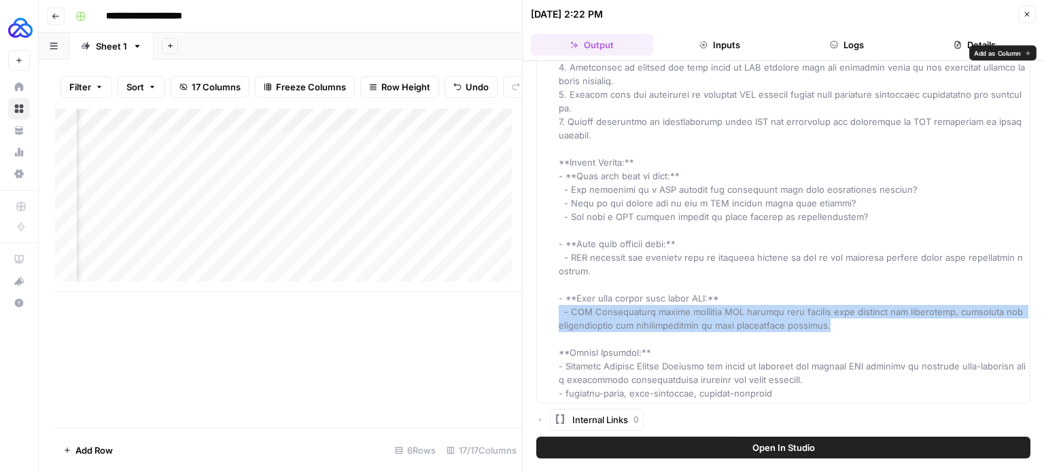
drag, startPoint x: 851, startPoint y: 322, endPoint x: 543, endPoint y: 313, distance: 308.1
click at [543, 313] on div "Target audience, pain points, search intent" at bounding box center [783, 224] width 494 height 360
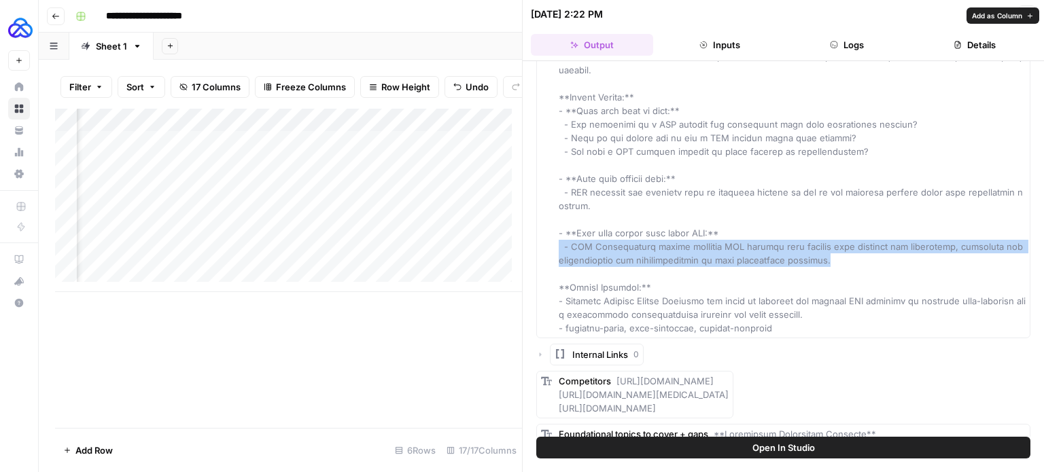
scroll to position [608, 0]
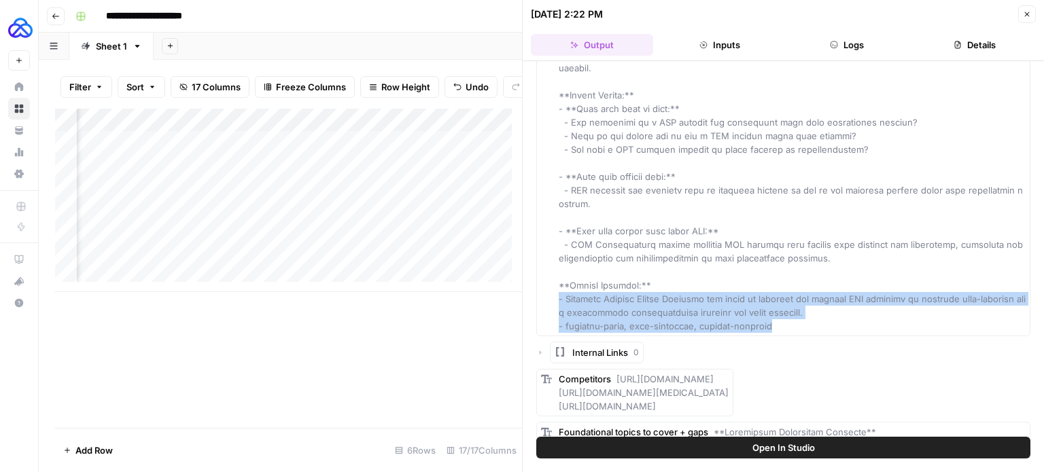
drag, startPoint x: 794, startPoint y: 326, endPoint x: 544, endPoint y: 300, distance: 251.5
click at [544, 300] on div "Target audience, pain points, search intent" at bounding box center [783, 156] width 494 height 360
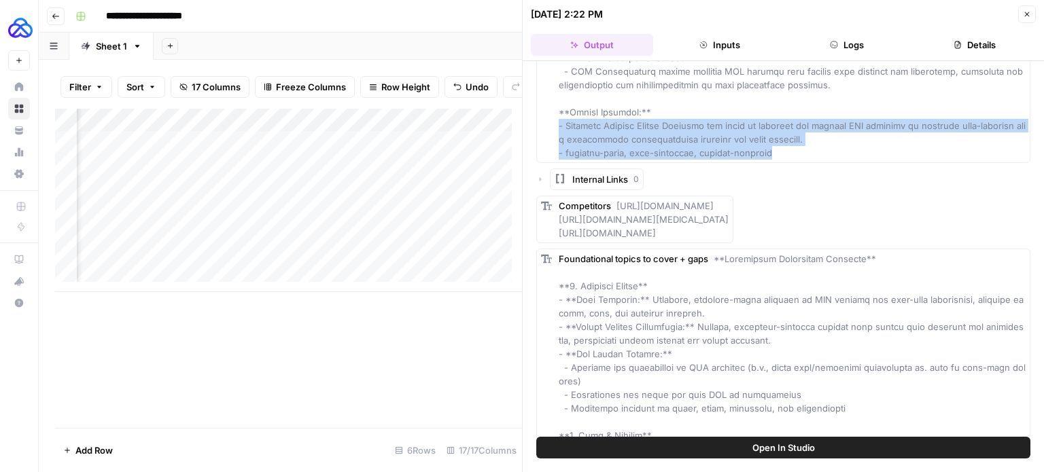
scroll to position [786, 0]
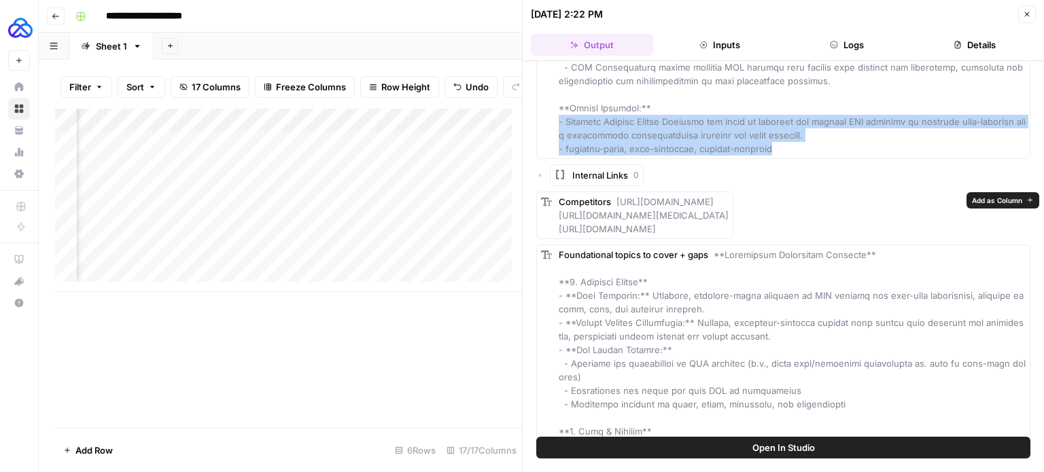
drag, startPoint x: 879, startPoint y: 234, endPoint x: 616, endPoint y: 201, distance: 265.1
click at [616, 201] on div "Competitors [URL][DOMAIN_NAME] [URL][DOMAIN_NAME][MEDICAL_DATA] [URL][DOMAIN_NA…" at bounding box center [634, 216] width 197 height 48
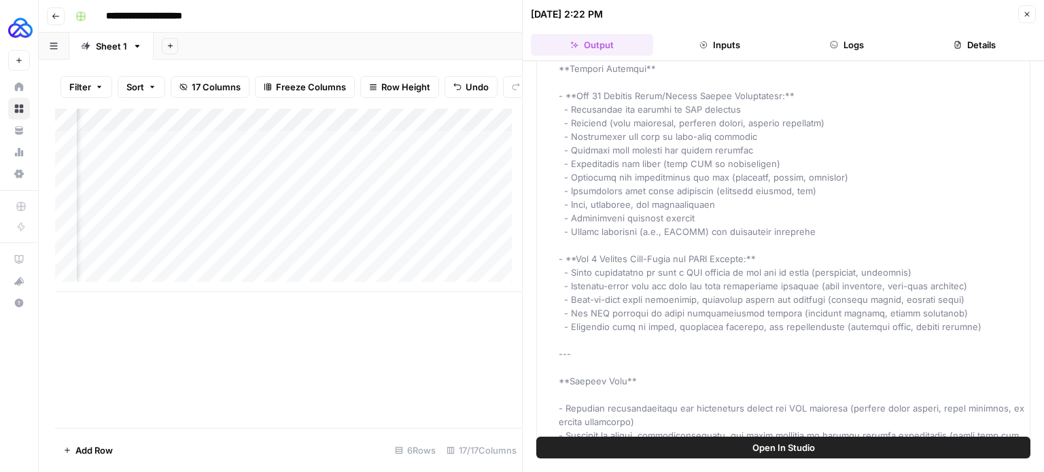
scroll to position [1724, 0]
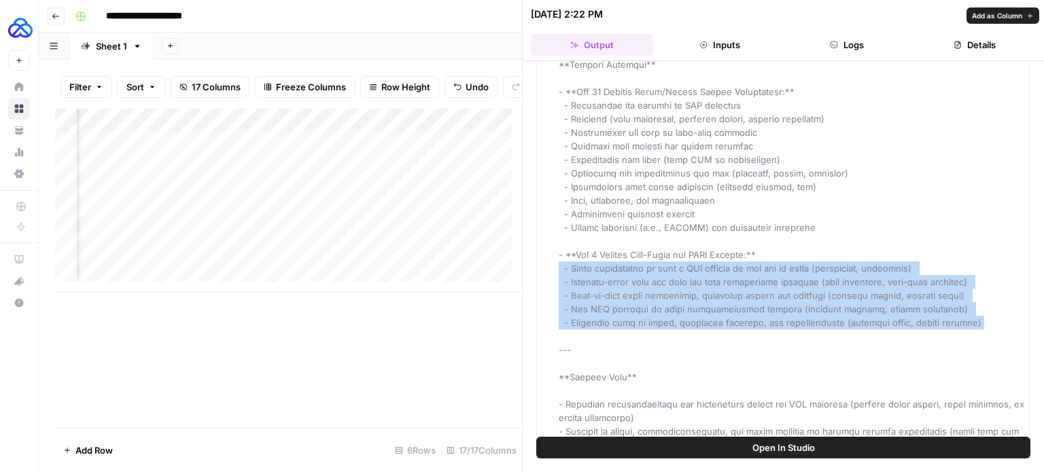
drag, startPoint x: 987, startPoint y: 332, endPoint x: 556, endPoint y: 271, distance: 435.3
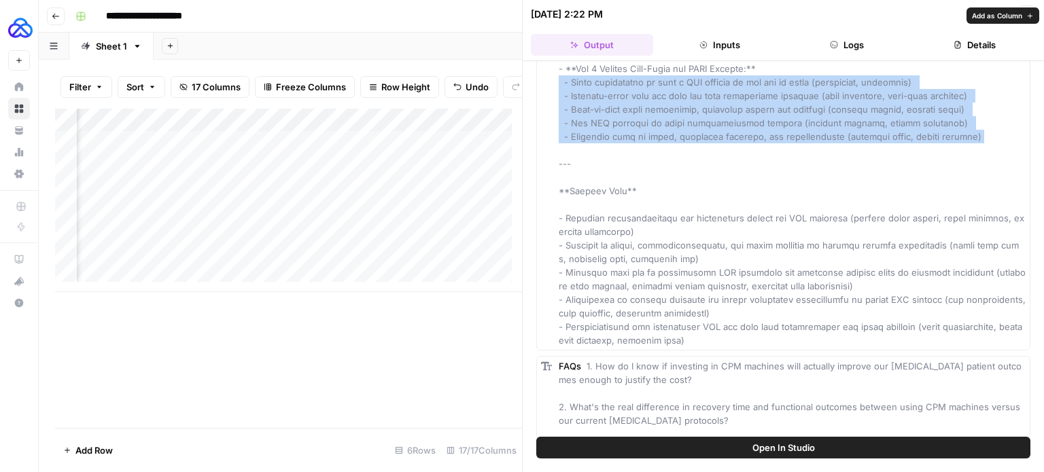
scroll to position [1958, 0]
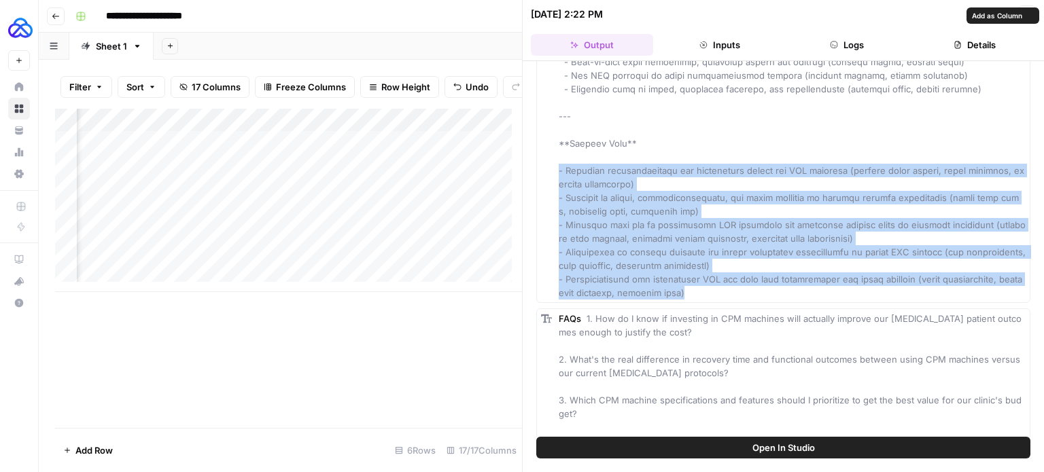
drag, startPoint x: 699, startPoint y: 290, endPoint x: 540, endPoint y: 168, distance: 200.7
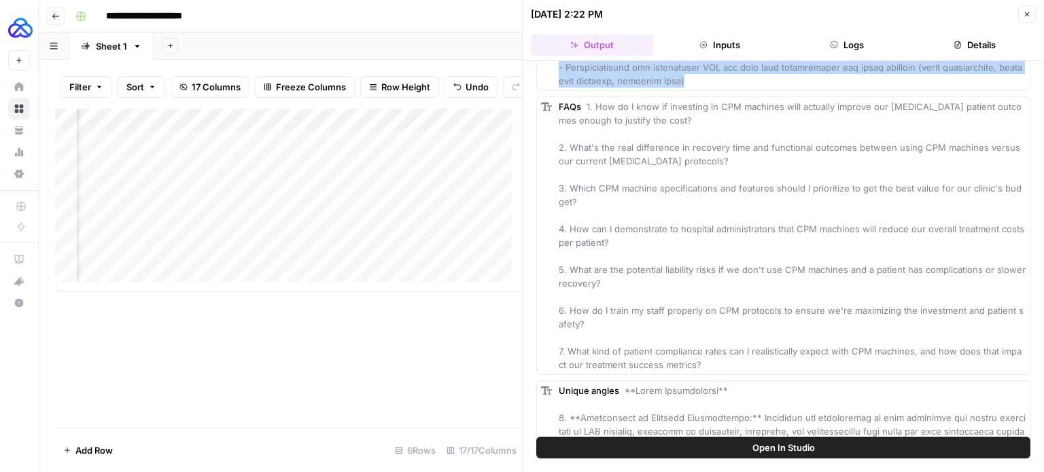
scroll to position [2178, 0]
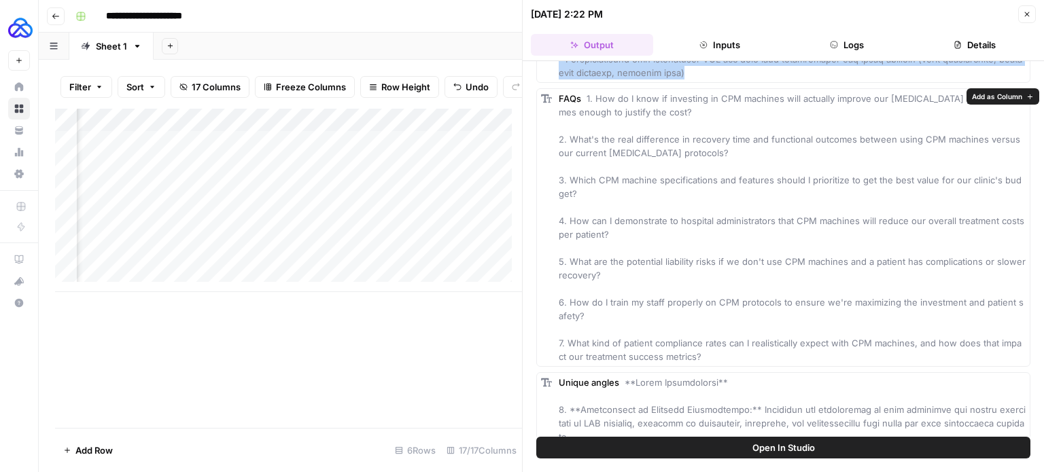
drag, startPoint x: 716, startPoint y: 379, endPoint x: 552, endPoint y: 128, distance: 299.9
click at [552, 128] on div "FAQs 1. How do I know if investing in CPM machines will actually improve our [M…" at bounding box center [783, 227] width 494 height 279
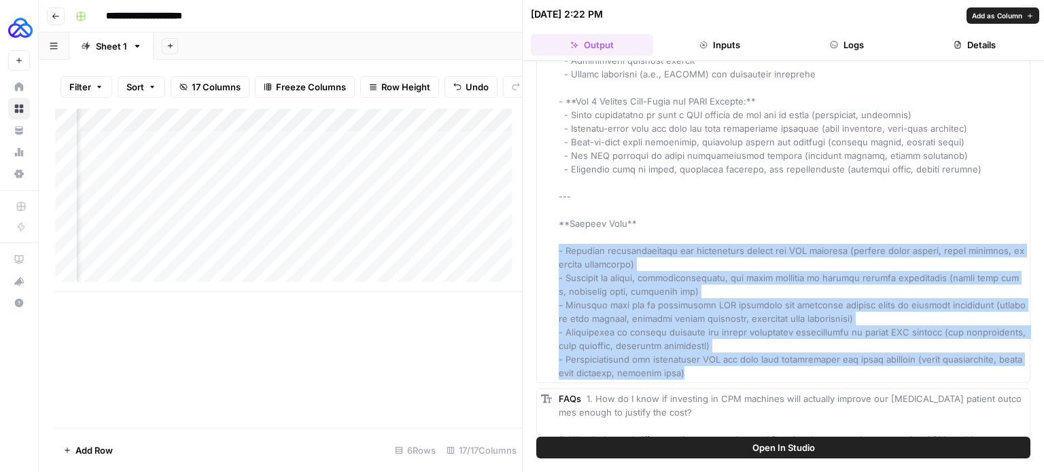
scroll to position [1857, 0]
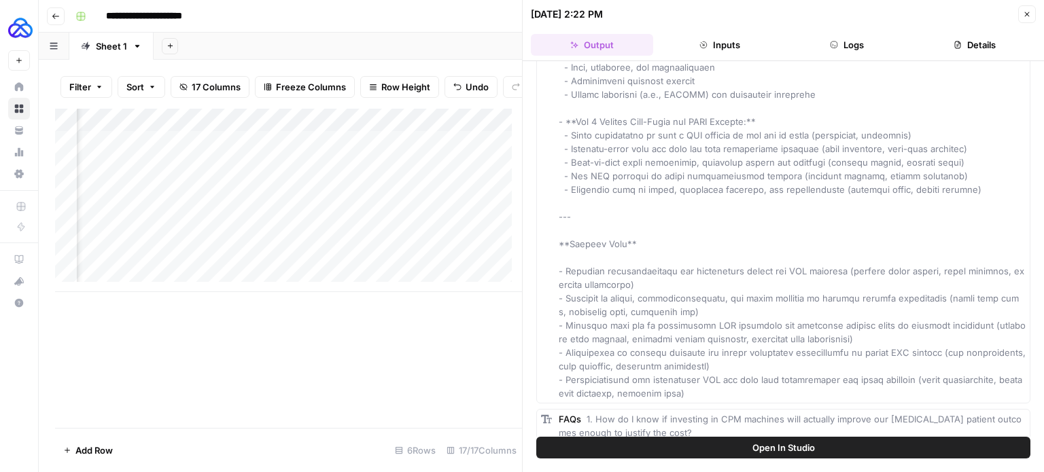
drag, startPoint x: 1043, startPoint y: 312, endPoint x: 795, endPoint y: 188, distance: 277.8
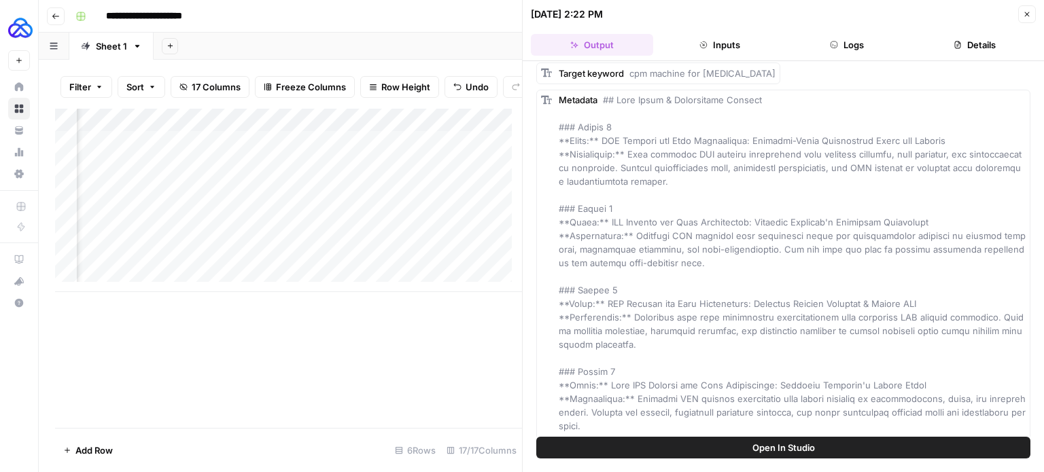
scroll to position [0, 0]
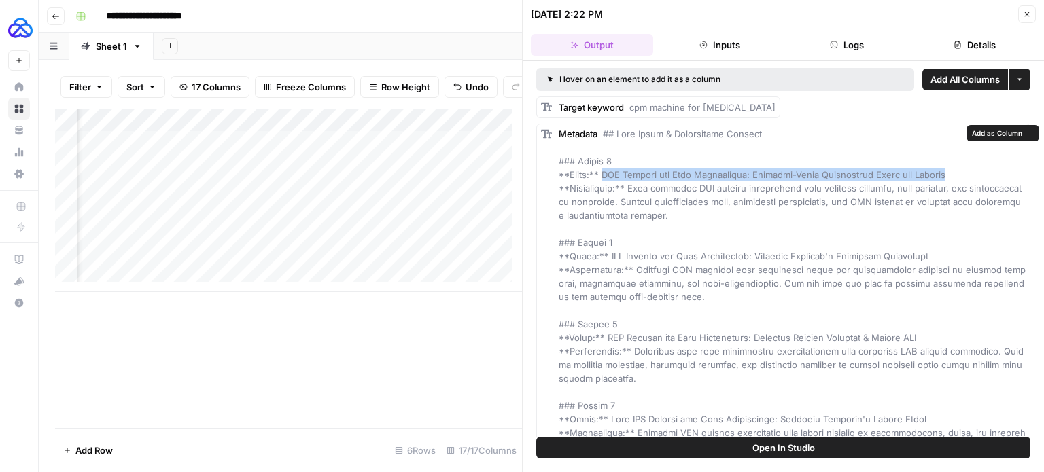
drag, startPoint x: 600, startPoint y: 174, endPoint x: 969, endPoint y: 173, distance: 368.4
click at [969, 173] on div "Metadata" at bounding box center [792, 337] width 467 height 421
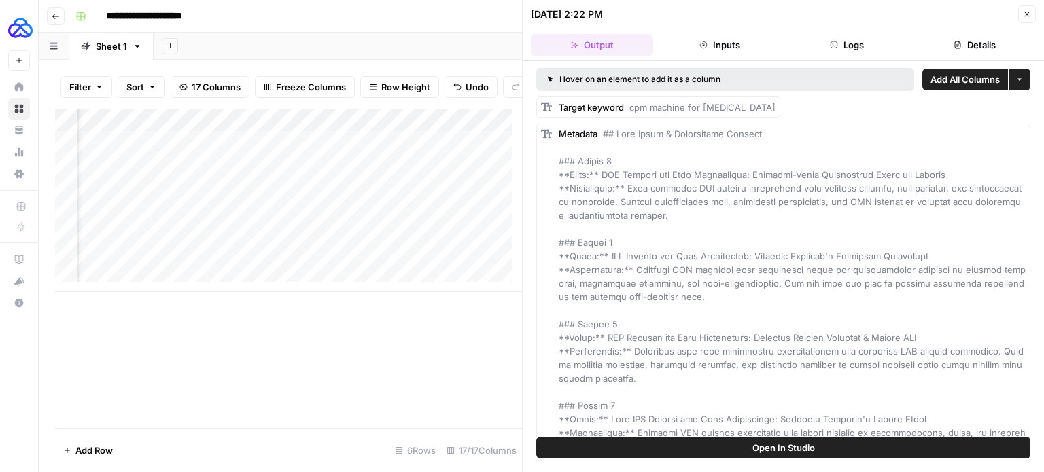
click at [701, 230] on div "Metadata" at bounding box center [792, 337] width 467 height 421
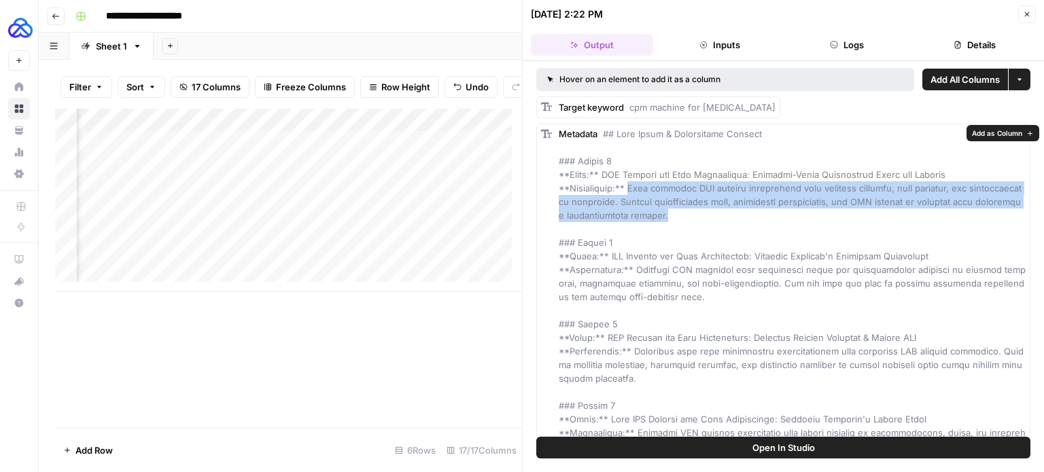
drag, startPoint x: 691, startPoint y: 216, endPoint x: 631, endPoint y: 186, distance: 67.2
click at [631, 186] on span at bounding box center [792, 337] width 467 height 419
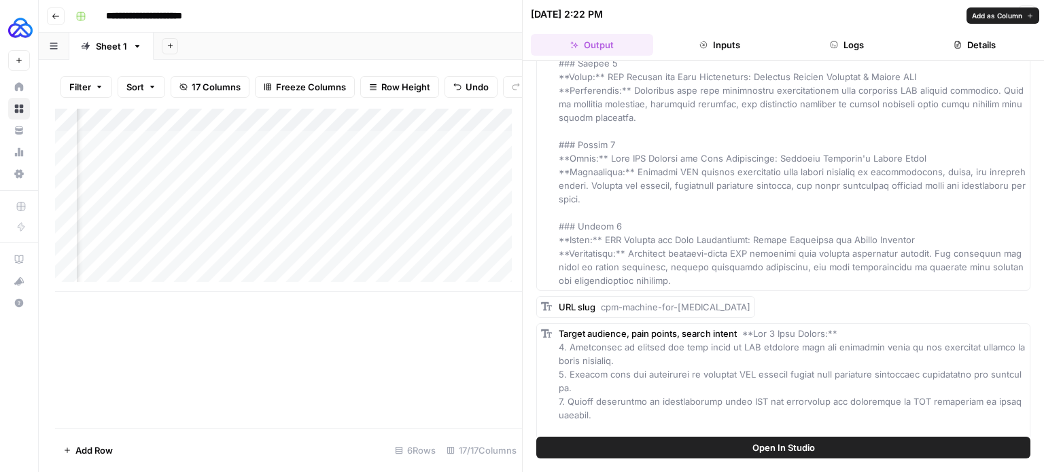
scroll to position [272, 0]
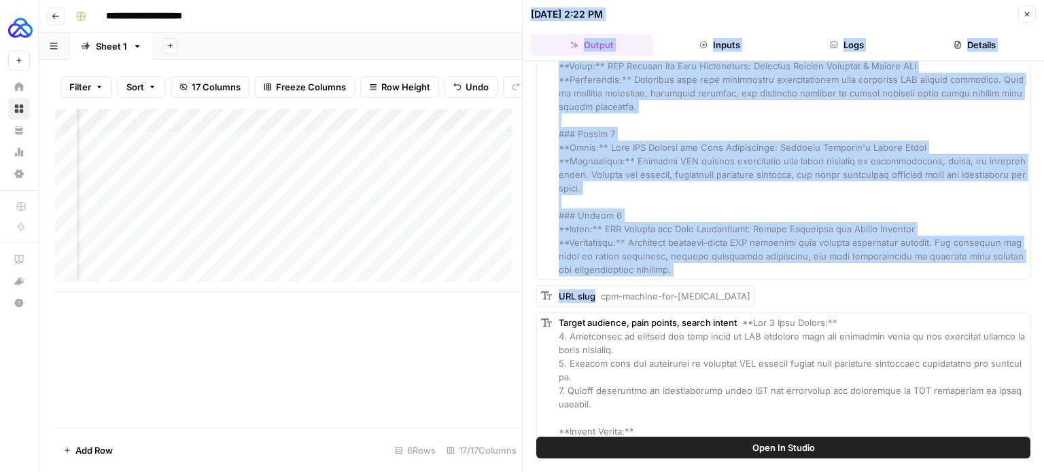
drag, startPoint x: 600, startPoint y: 293, endPoint x: 770, endPoint y: 298, distance: 170.0
click at [770, 298] on body "**********" at bounding box center [522, 236] width 1044 height 472
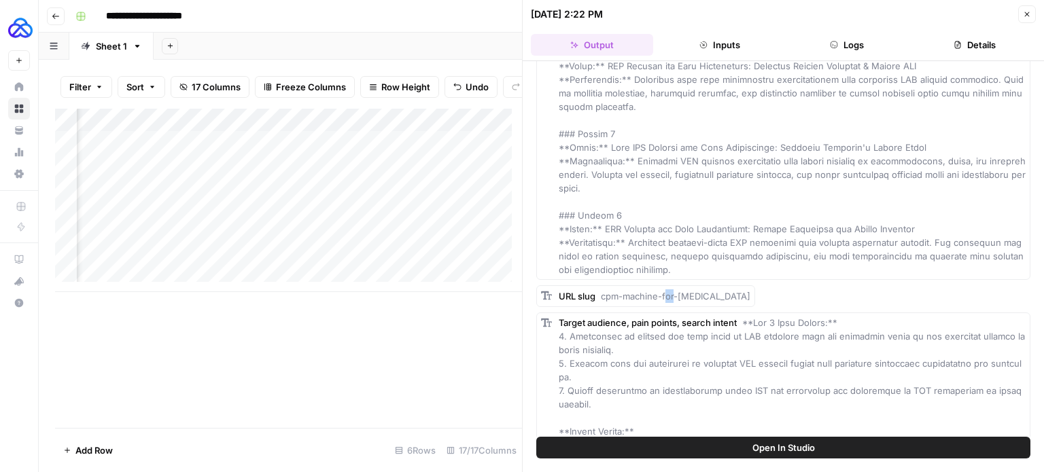
drag, startPoint x: 667, startPoint y: 294, endPoint x: 658, endPoint y: 292, distance: 9.7
click at [658, 292] on span "cpm-machine-for-[MEDICAL_DATA]" at bounding box center [676, 296] width 150 height 11
drag, startPoint x: 601, startPoint y: 294, endPoint x: 813, endPoint y: 298, distance: 212.1
click at [813, 298] on div "URL slug cpm-machine-for-[MEDICAL_DATA]" at bounding box center [783, 296] width 494 height 22
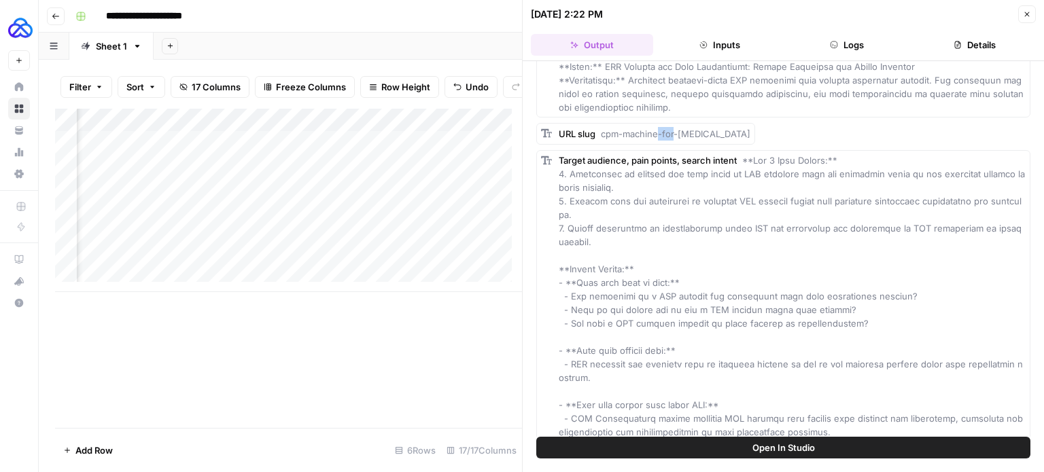
scroll to position [436, 0]
drag, startPoint x: 592, startPoint y: 246, endPoint x: 533, endPoint y: 171, distance: 95.9
drag, startPoint x: 533, startPoint y: 171, endPoint x: 767, endPoint y: 218, distance: 239.3
click at [767, 218] on div "Target audience, pain points, search intent" at bounding box center [792, 328] width 467 height 353
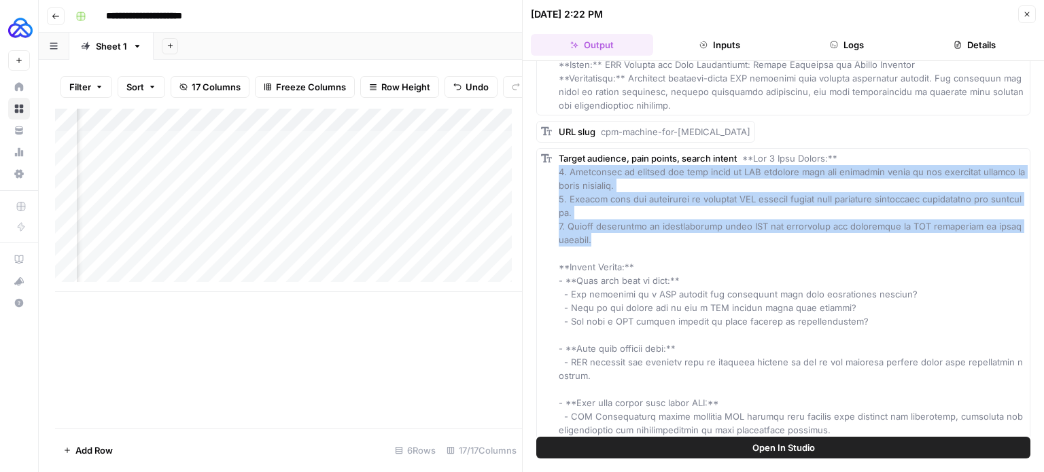
drag, startPoint x: 577, startPoint y: 238, endPoint x: 555, endPoint y: 174, distance: 67.5
click at [555, 174] on div "Target audience, pain points, search intent" at bounding box center [783, 328] width 494 height 360
click at [356, 248] on div "Add Column" at bounding box center [288, 201] width 467 height 184
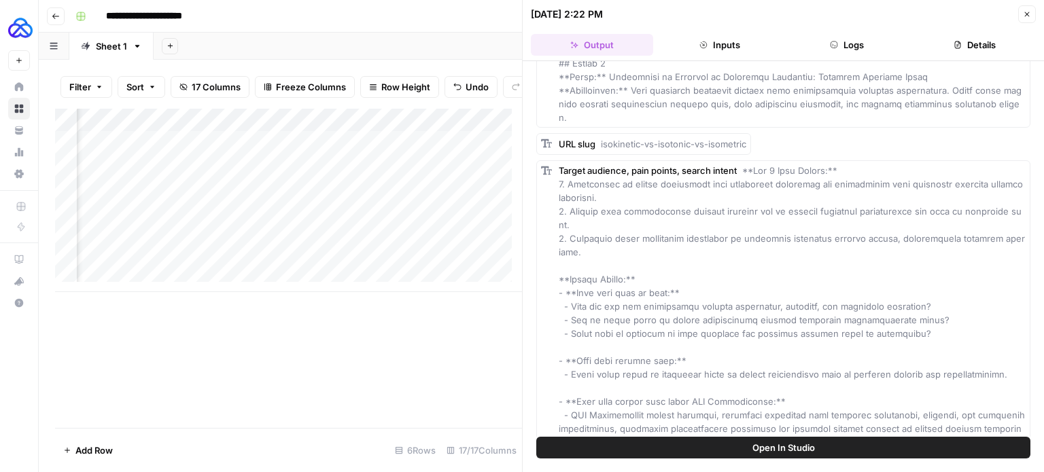
scroll to position [413, 0]
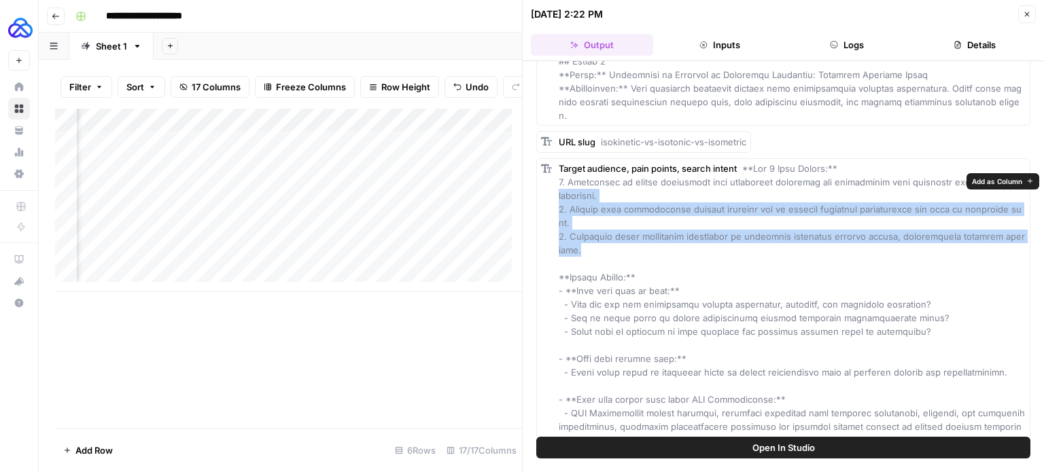
drag, startPoint x: 598, startPoint y: 264, endPoint x: 549, endPoint y: 203, distance: 78.3
click at [549, 203] on div "Target audience, pain points, search intent" at bounding box center [783, 338] width 494 height 360
click at [608, 245] on span at bounding box center [793, 338] width 469 height 351
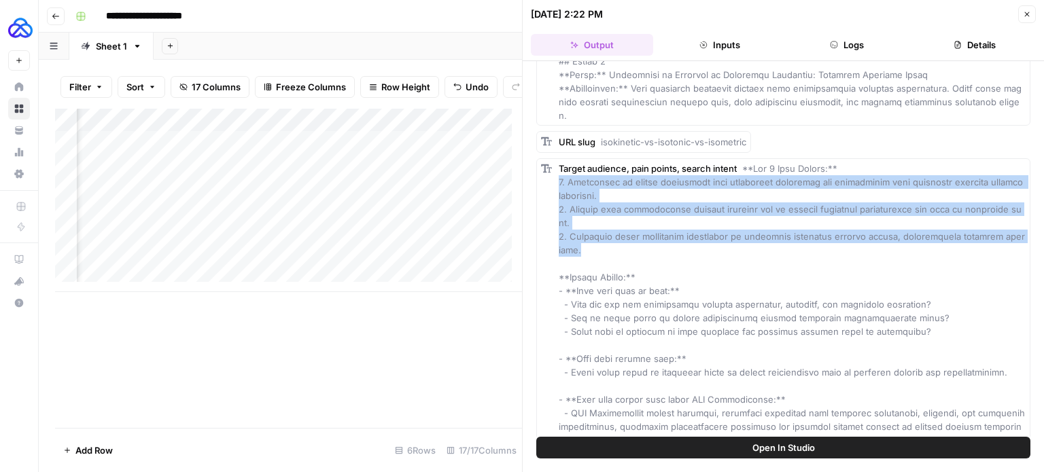
drag, startPoint x: 582, startPoint y: 265, endPoint x: 547, endPoint y: 201, distance: 73.3
click at [547, 201] on div "Target audience, pain points, search intent" at bounding box center [783, 338] width 494 height 360
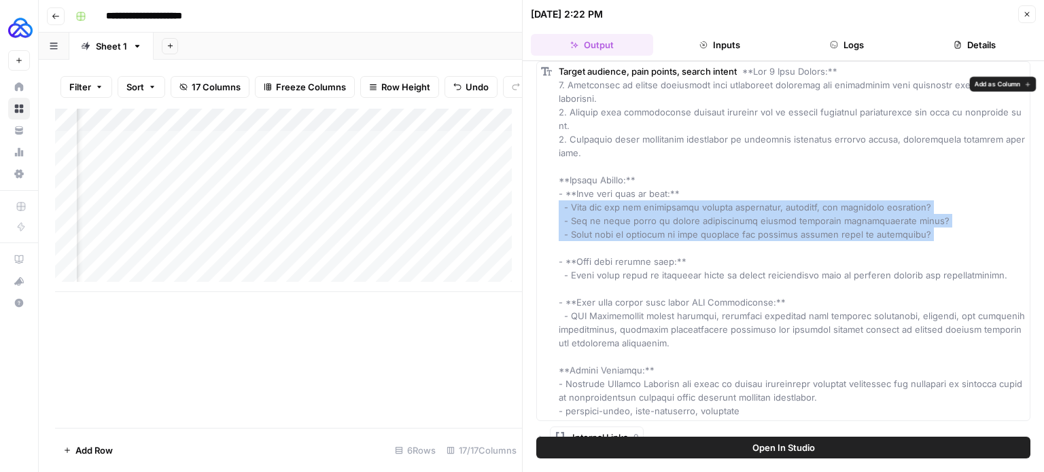
drag, startPoint x: 916, startPoint y: 256, endPoint x: 538, endPoint y: 215, distance: 380.7
click at [538, 215] on div "Target audience, pain points, search intent" at bounding box center [783, 241] width 494 height 360
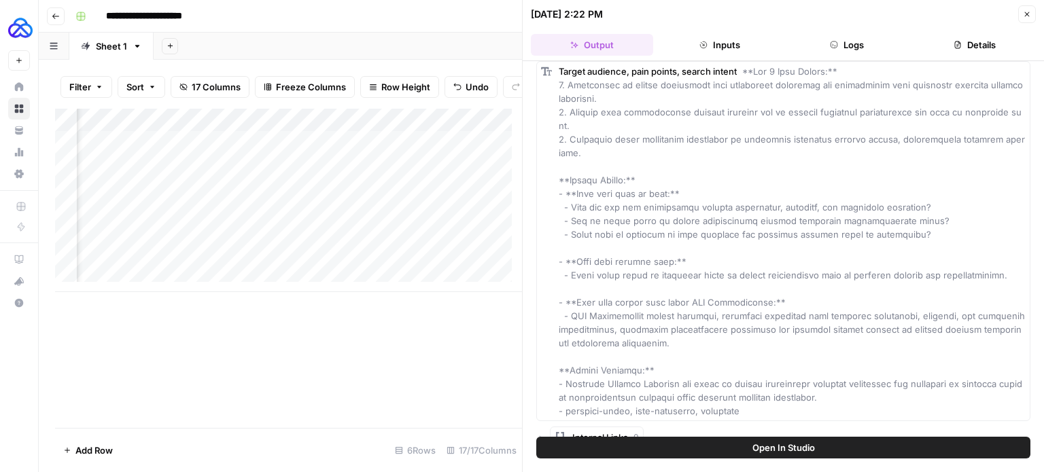
click at [821, 287] on span at bounding box center [793, 241] width 469 height 351
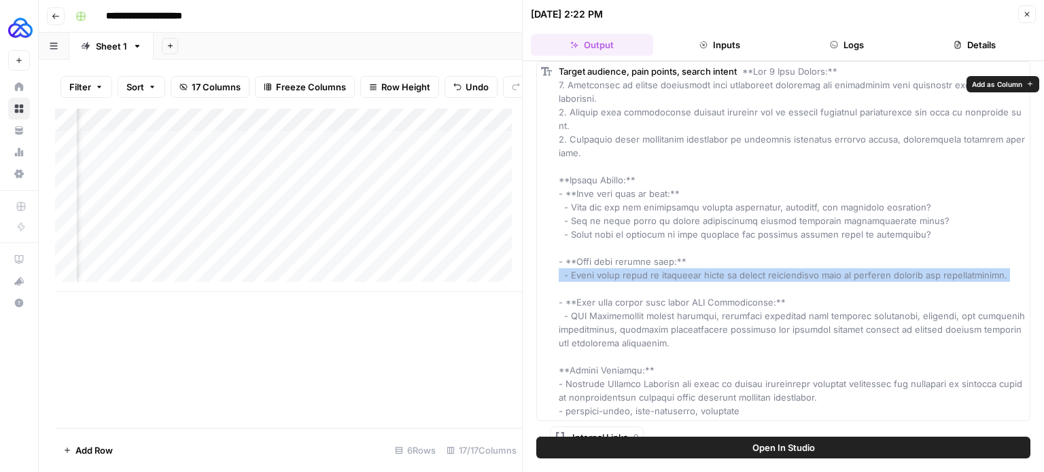
click at [821, 287] on span at bounding box center [793, 241] width 469 height 351
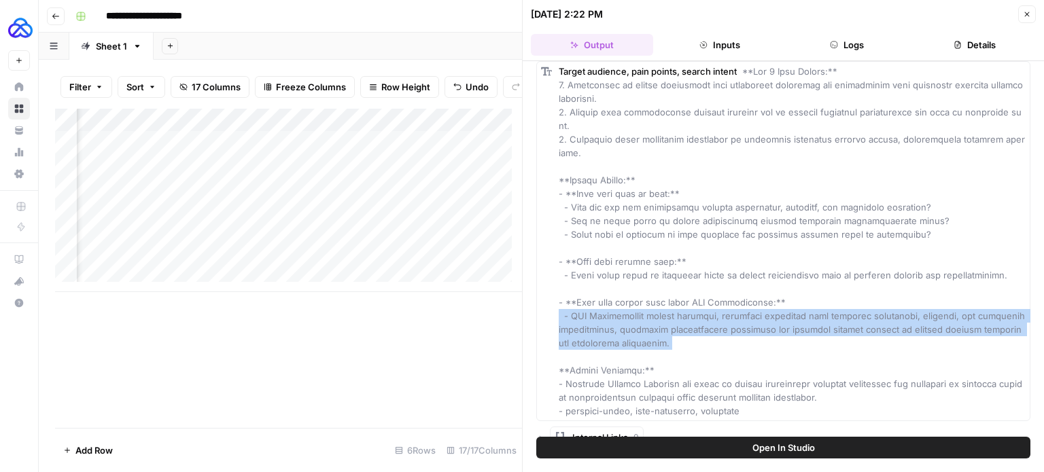
drag, startPoint x: 660, startPoint y: 363, endPoint x: 549, endPoint y: 328, distance: 116.9
click at [549, 328] on div "Target audience, pain points, search intent" at bounding box center [783, 241] width 494 height 360
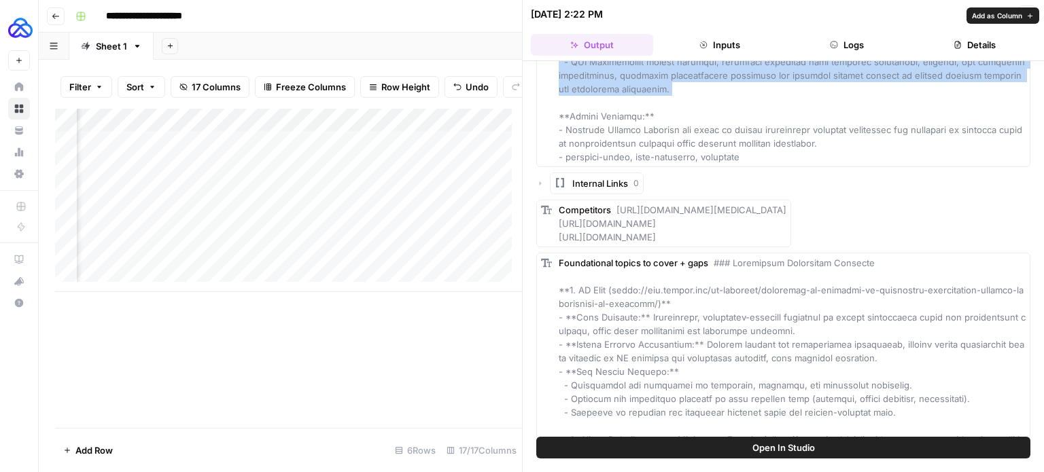
scroll to position [764, 0]
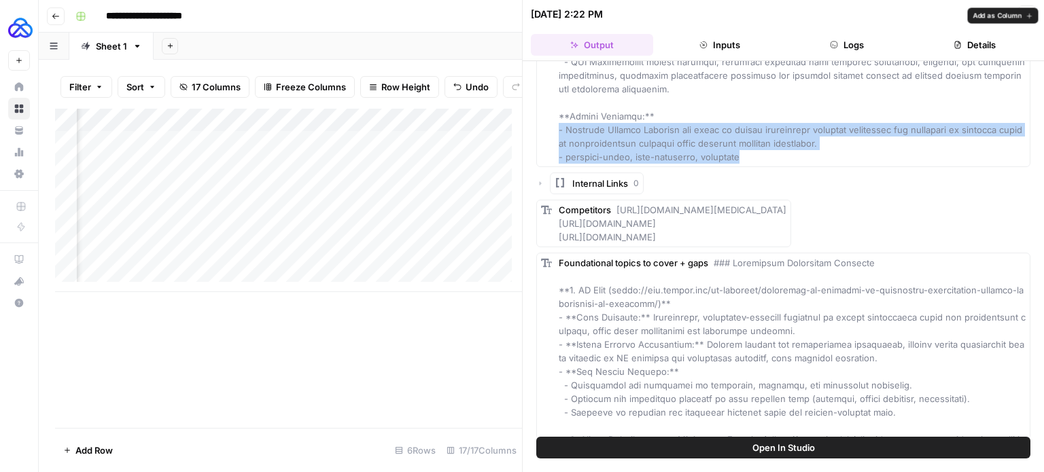
drag, startPoint x: 767, startPoint y: 170, endPoint x: 546, endPoint y: 147, distance: 222.1
drag, startPoint x: 890, startPoint y: 263, endPoint x: 616, endPoint y: 220, distance: 277.4
click at [616, 220] on div "Competitors [URL][DOMAIN_NAME][MEDICAL_DATA] [URL][DOMAIN_NAME] [URL][DOMAIN_NA…" at bounding box center [673, 223] width 228 height 41
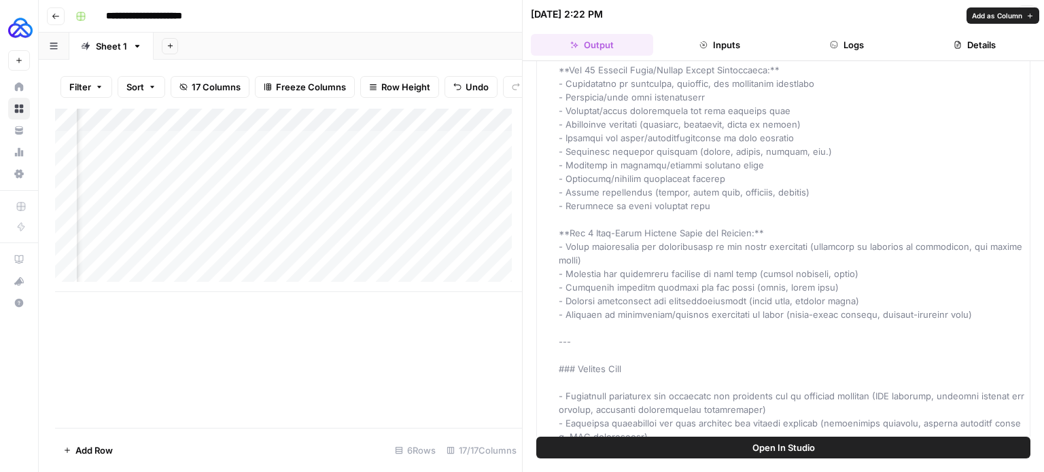
scroll to position [1800, 0]
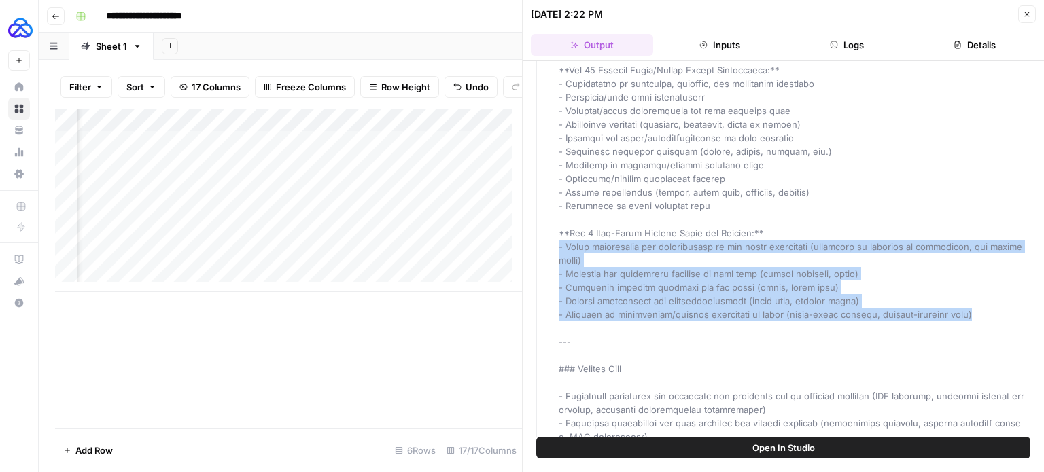
drag, startPoint x: 1001, startPoint y: 332, endPoint x: 555, endPoint y: 276, distance: 448.8
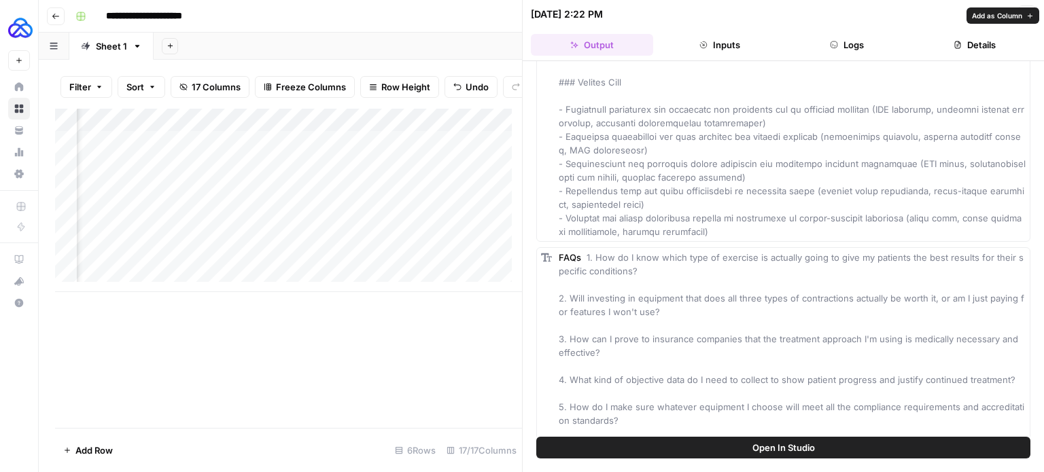
scroll to position [2079, 0]
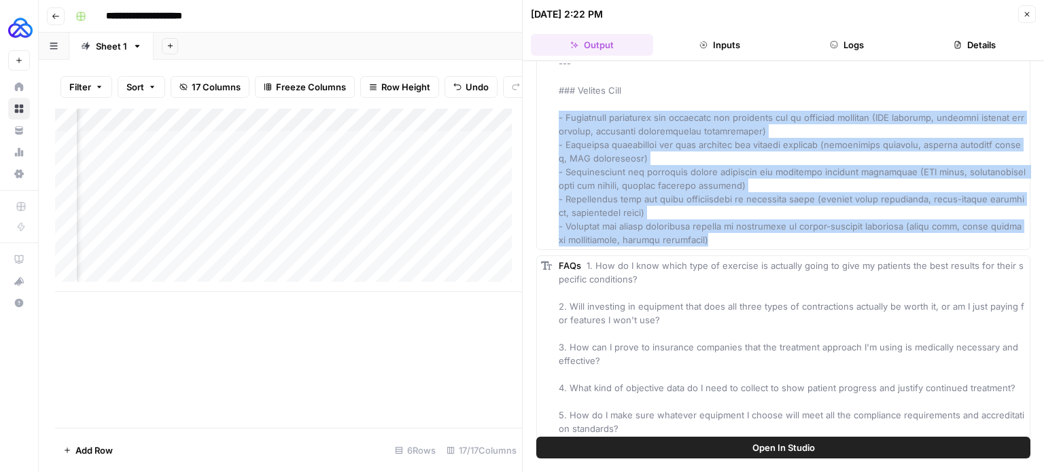
drag, startPoint x: 728, startPoint y: 257, endPoint x: 544, endPoint y: 127, distance: 225.4
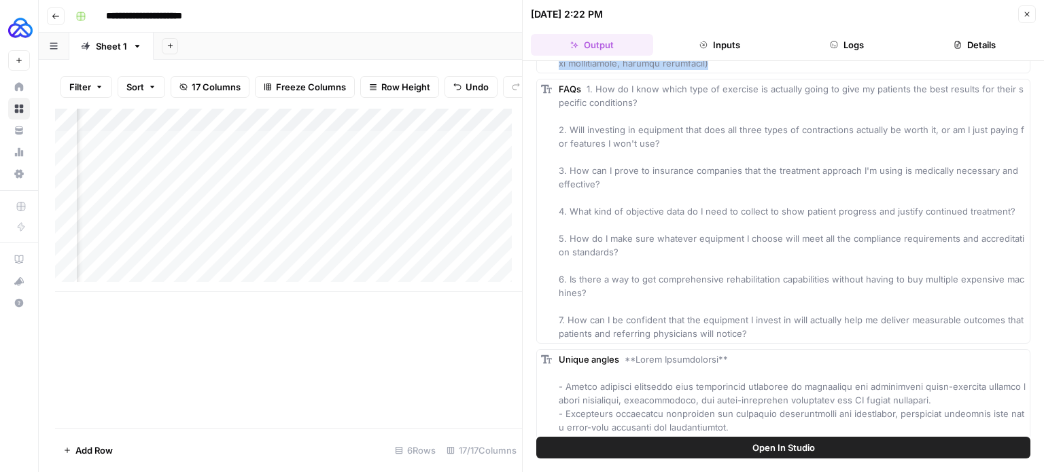
scroll to position [2259, 0]
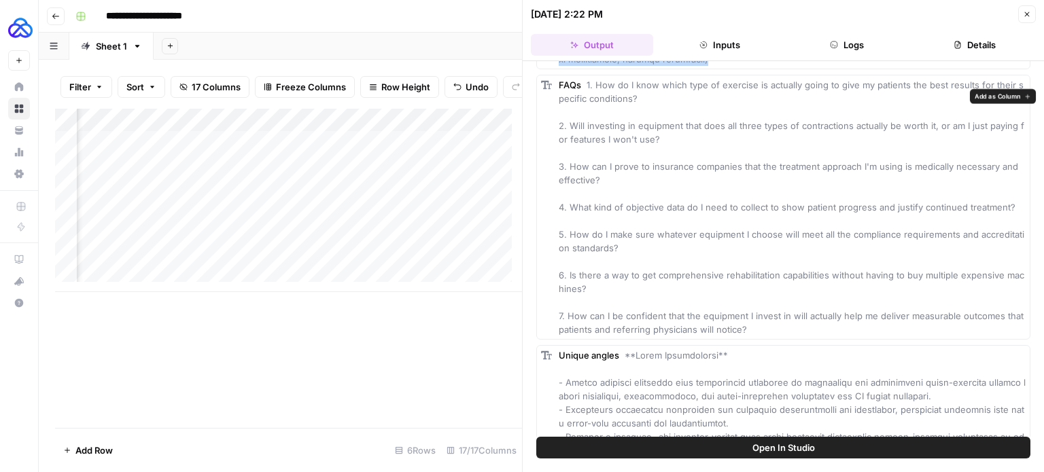
drag, startPoint x: 555, startPoint y: 114, endPoint x: 763, endPoint y: 371, distance: 330.6
click at [763, 340] on div "FAQs 1. How do I know which type of exercise is actually going to give my patie…" at bounding box center [783, 207] width 494 height 265
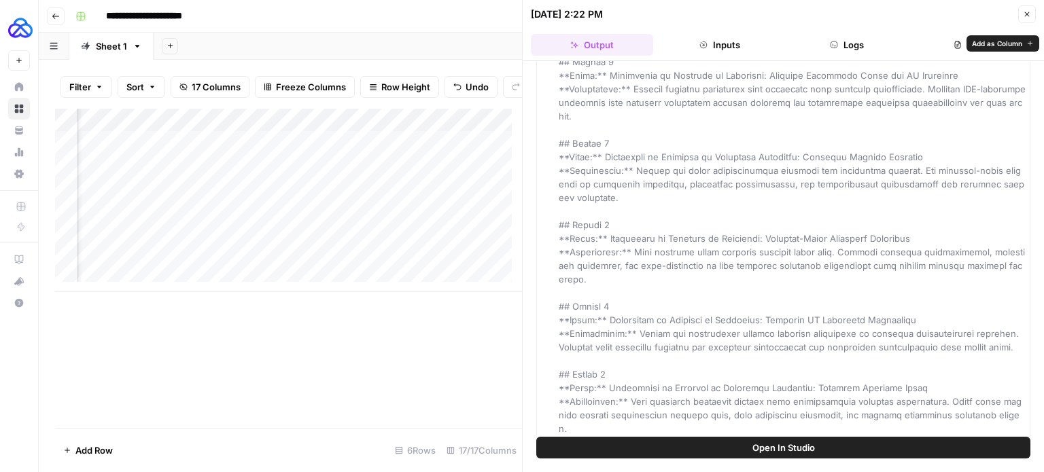
scroll to position [4, 0]
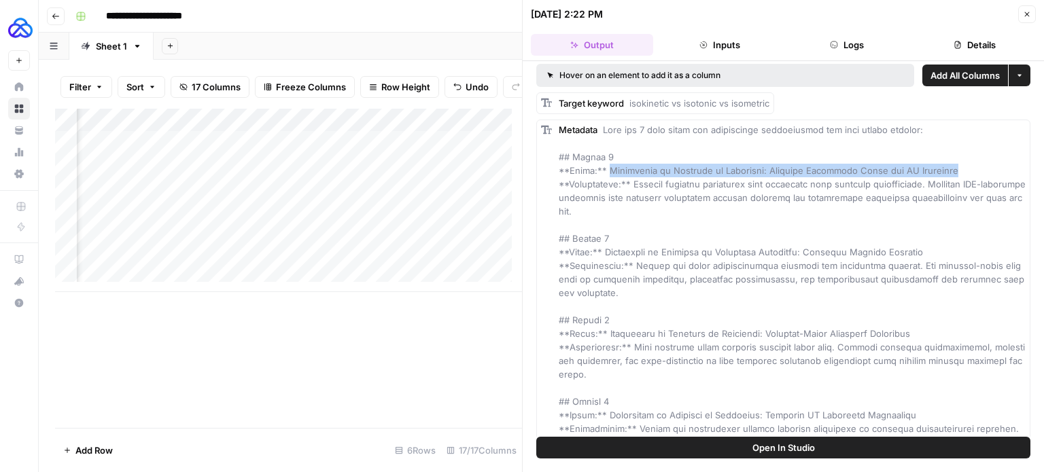
drag, startPoint x: 601, startPoint y: 169, endPoint x: 960, endPoint y: 167, distance: 359.6
click at [960, 167] on div "Metadata" at bounding box center [792, 327] width 467 height 408
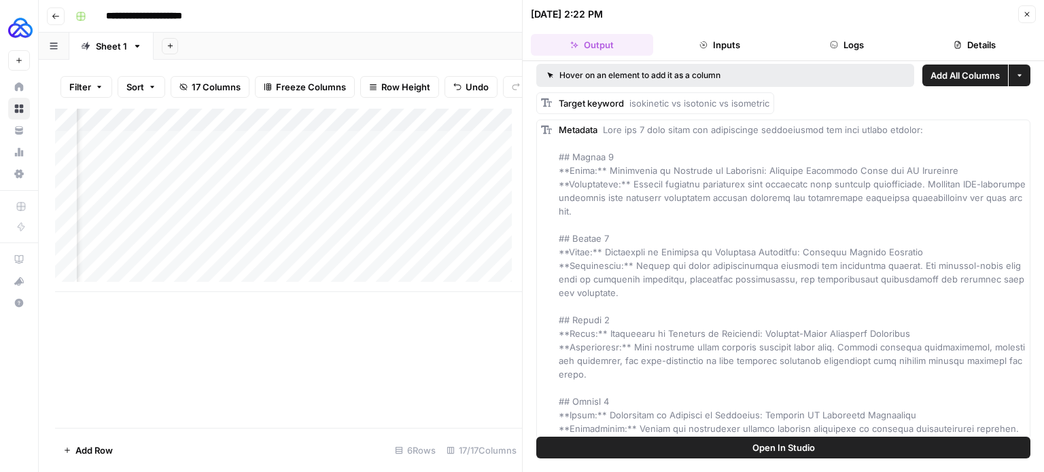
click at [911, 245] on div "Metadata" at bounding box center [792, 327] width 467 height 408
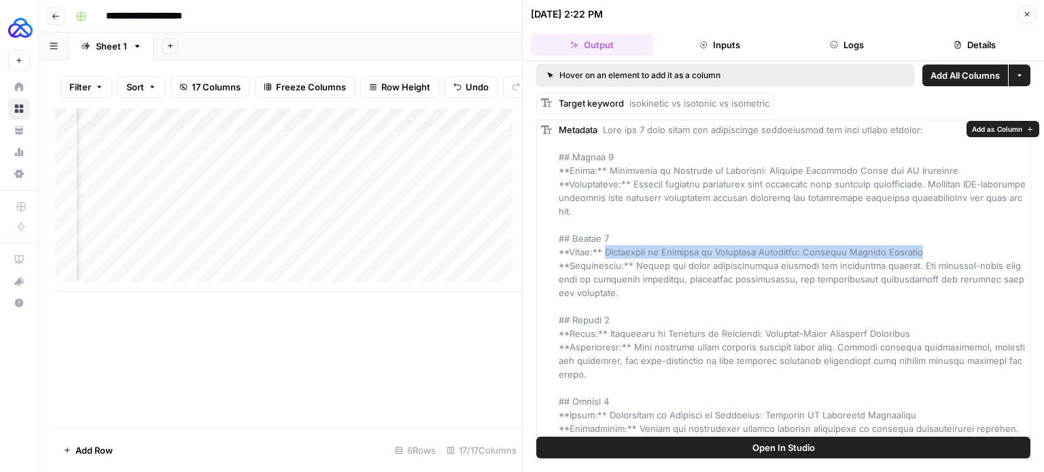
drag, startPoint x: 915, startPoint y: 255, endPoint x: 601, endPoint y: 256, distance: 314.0
click at [601, 256] on div "Metadata" at bounding box center [792, 327] width 467 height 408
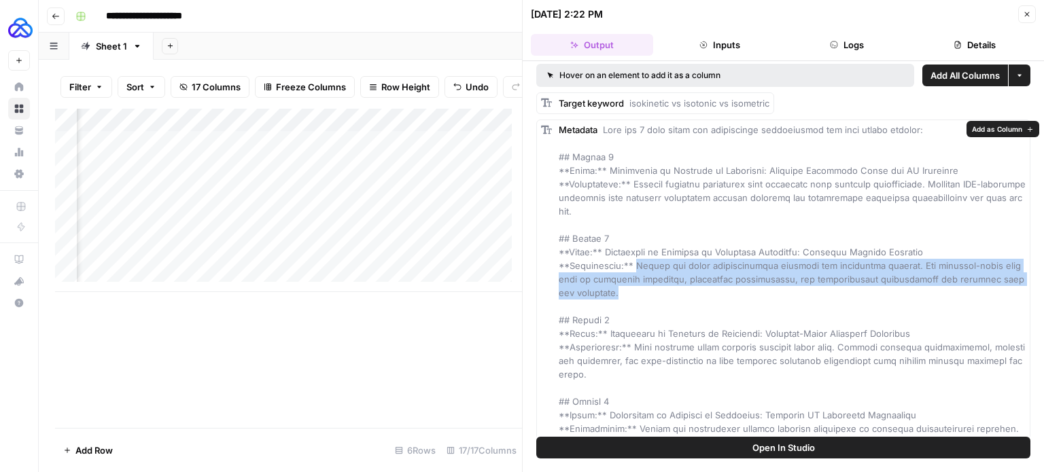
drag, startPoint x: 609, startPoint y: 296, endPoint x: 633, endPoint y: 266, distance: 38.7
click at [633, 266] on div "Metadata" at bounding box center [792, 327] width 467 height 408
click at [358, 267] on div "Add Column" at bounding box center [288, 201] width 467 height 184
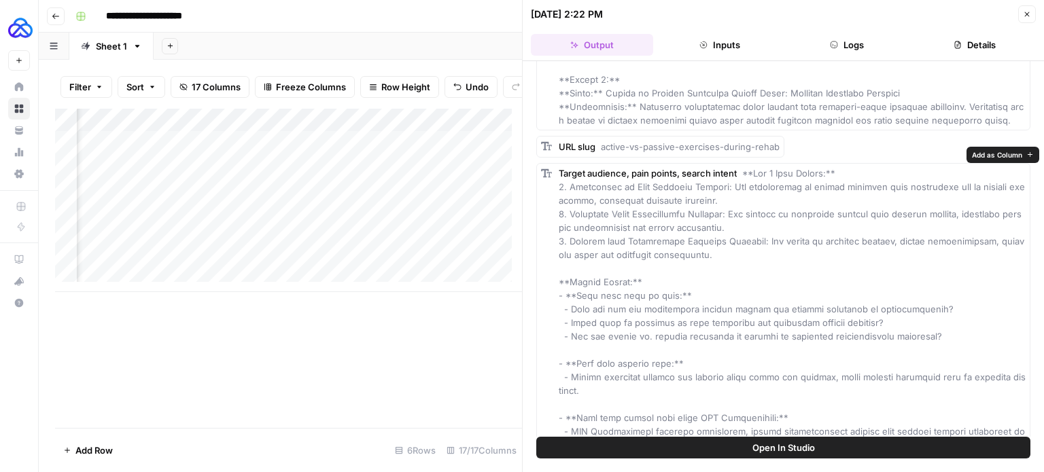
scroll to position [381, 0]
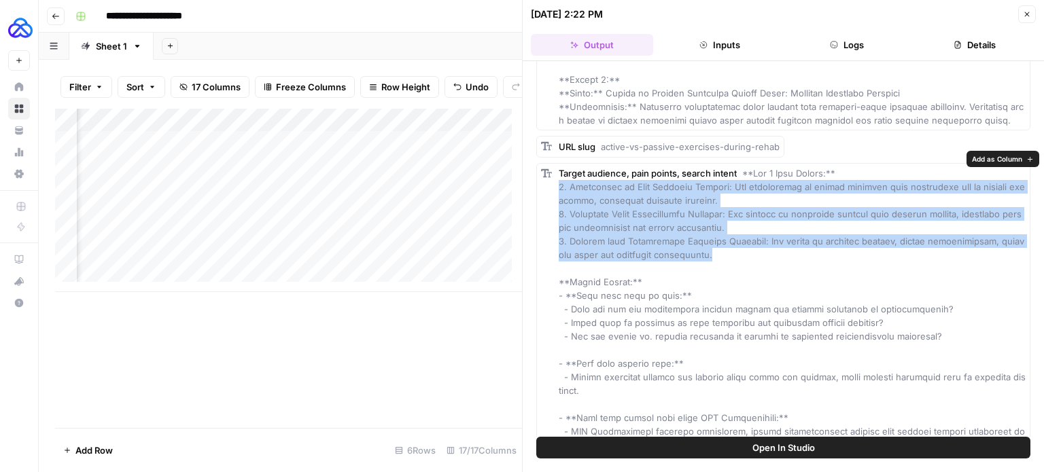
drag, startPoint x: 726, startPoint y: 236, endPoint x: 554, endPoint y: 179, distance: 181.2
click at [554, 179] on div "Target audience, pain points, search intent" at bounding box center [783, 343] width 494 height 360
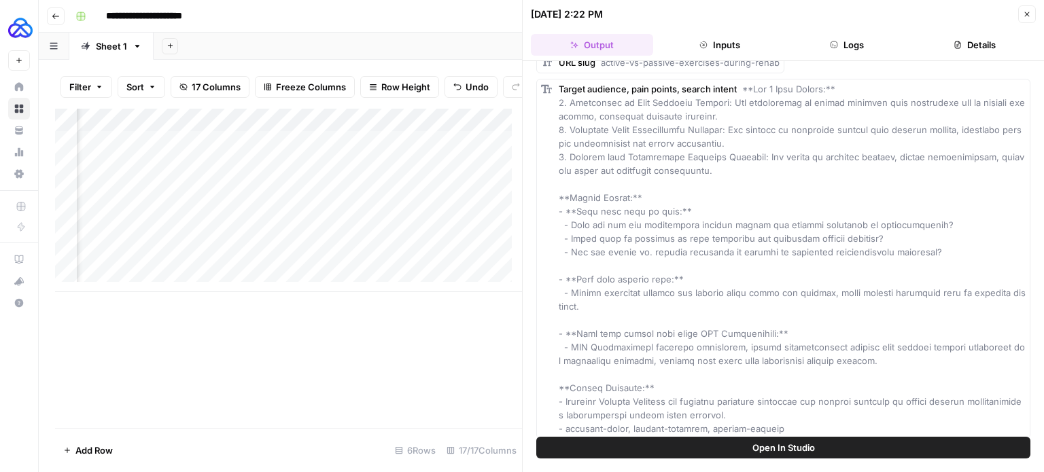
drag, startPoint x: 945, startPoint y: 230, endPoint x: 565, endPoint y: 211, distance: 380.4
click at [565, 211] on div "Target audience, pain points, search intent" at bounding box center [792, 258] width 467 height 353
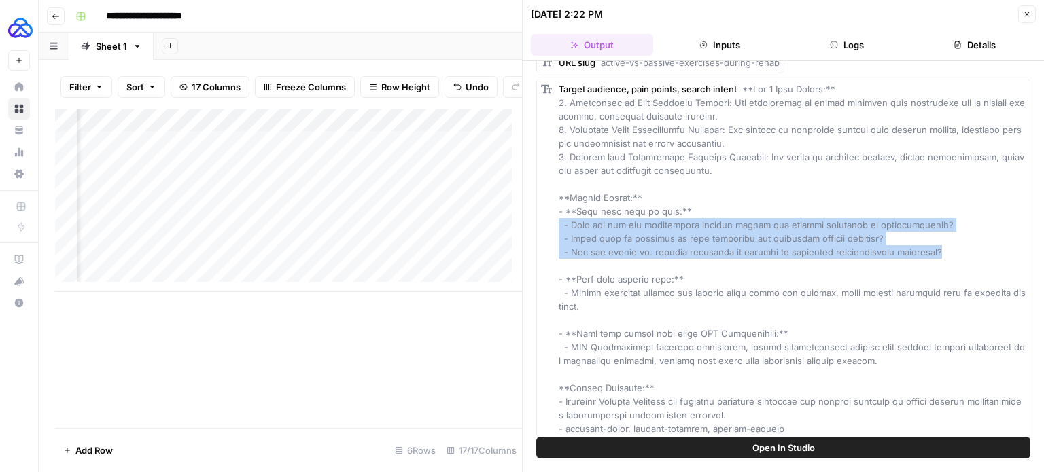
drag, startPoint x: 941, startPoint y: 241, endPoint x: 546, endPoint y: 214, distance: 395.8
click at [546, 214] on div "Target audience, pain points, search intent" at bounding box center [783, 259] width 494 height 360
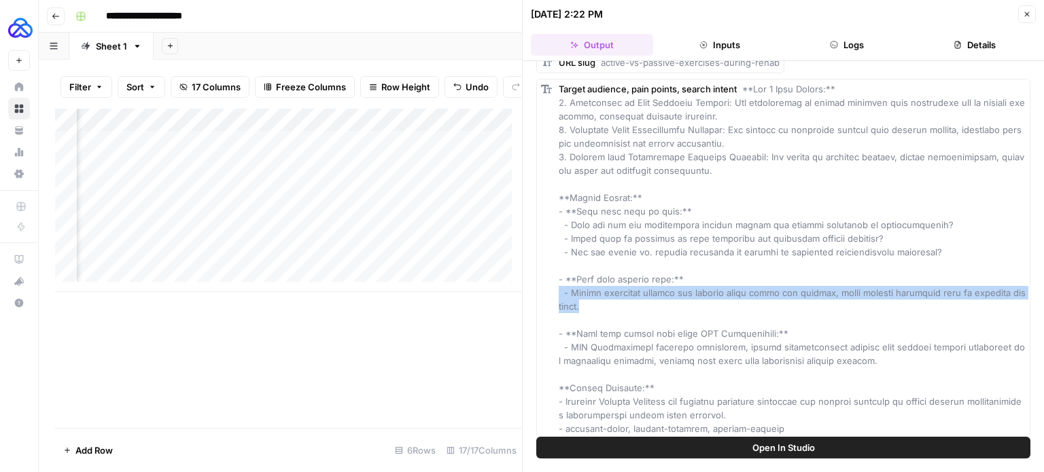
drag, startPoint x: 627, startPoint y: 294, endPoint x: 547, endPoint y: 275, distance: 82.4
click at [547, 275] on div "Target audience, pain points, search intent" at bounding box center [783, 259] width 494 height 360
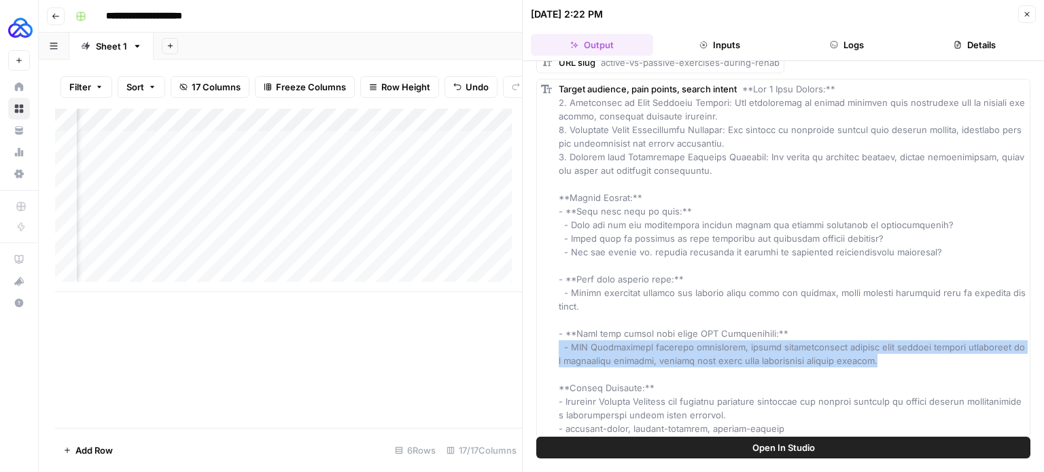
drag, startPoint x: 897, startPoint y: 348, endPoint x: 536, endPoint y: 334, distance: 361.2
click at [536, 334] on div "Target audience, pain points, search intent" at bounding box center [783, 259] width 494 height 360
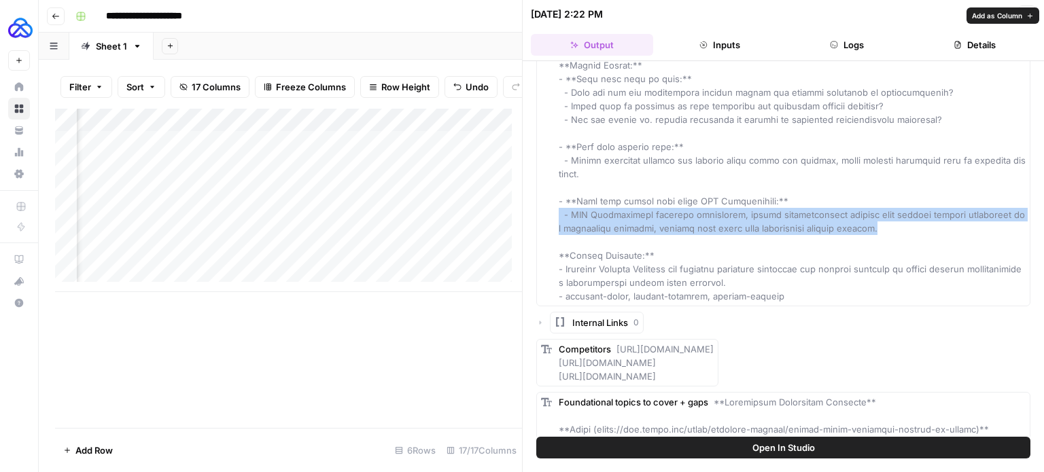
scroll to position [601, 0]
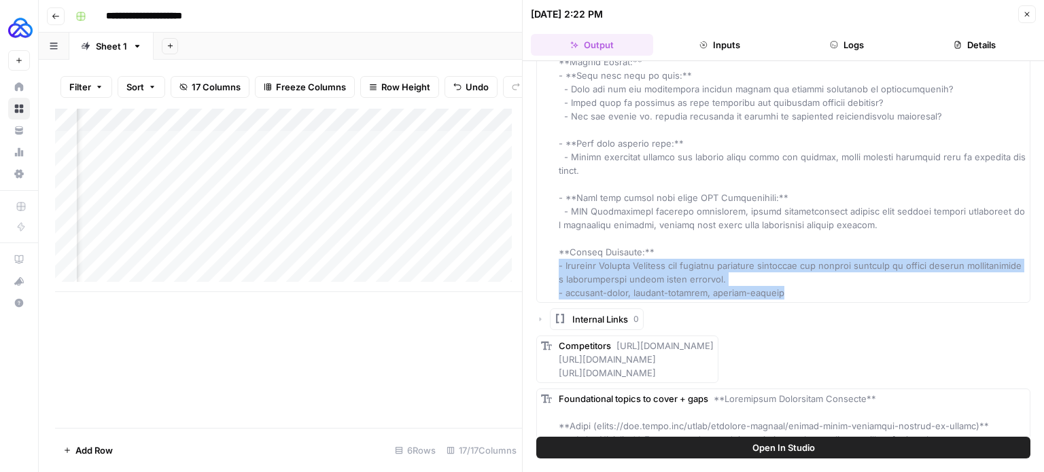
drag, startPoint x: 807, startPoint y: 277, endPoint x: 547, endPoint y: 257, distance: 261.1
click at [547, 257] on div "Target audience, pain points, search intent" at bounding box center [783, 123] width 494 height 360
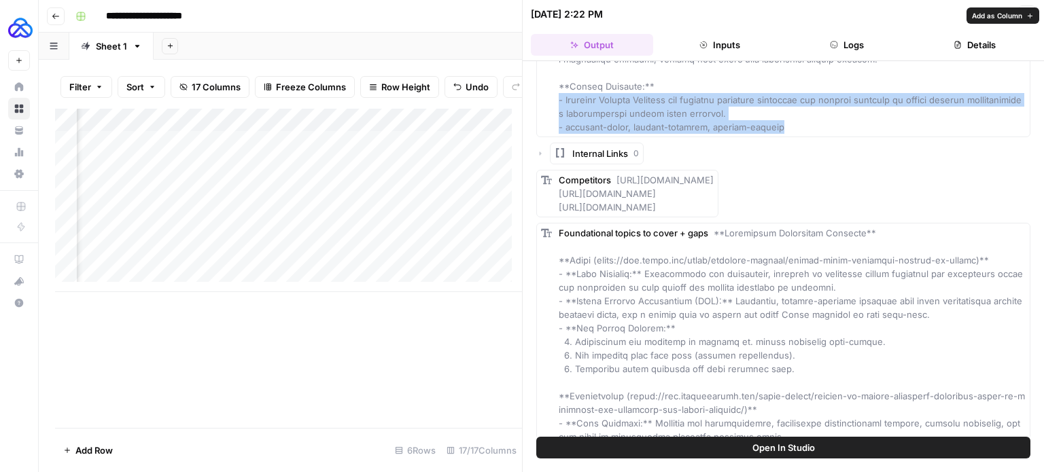
scroll to position [776, 0]
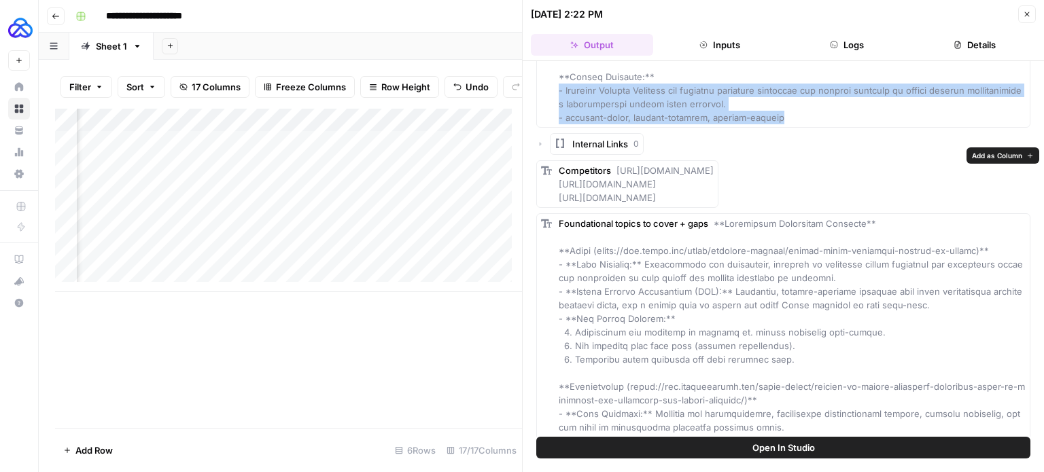
drag, startPoint x: 1001, startPoint y: 211, endPoint x: 614, endPoint y: 162, distance: 389.9
click at [614, 164] on div "Competitors [URL][DOMAIN_NAME] [URL][DOMAIN_NAME] [URL][DOMAIN_NAME]" at bounding box center [636, 184] width 155 height 41
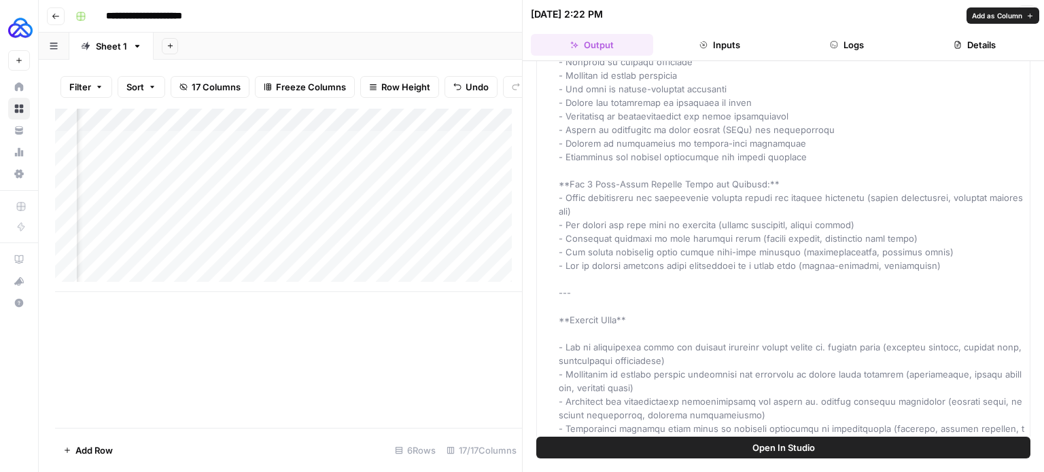
scroll to position [1751, 0]
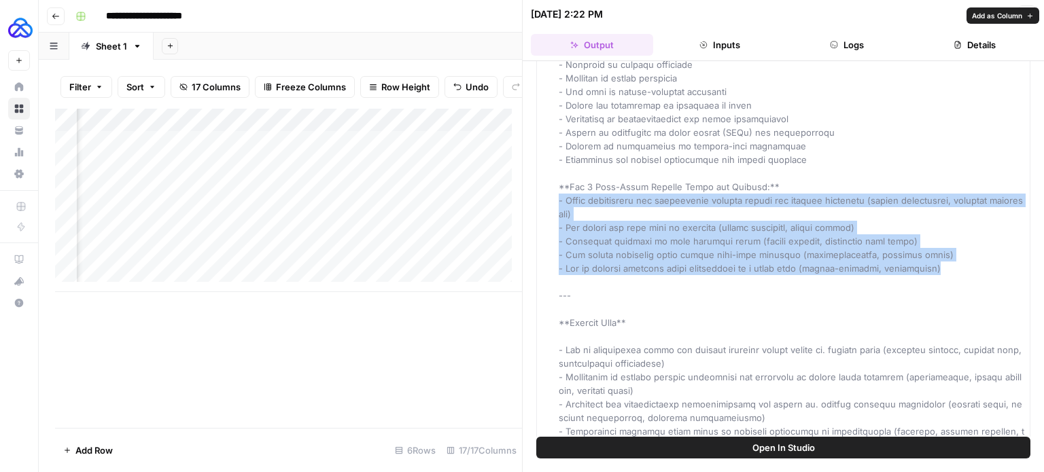
drag, startPoint x: 948, startPoint y: 296, endPoint x: 546, endPoint y: 229, distance: 407.2
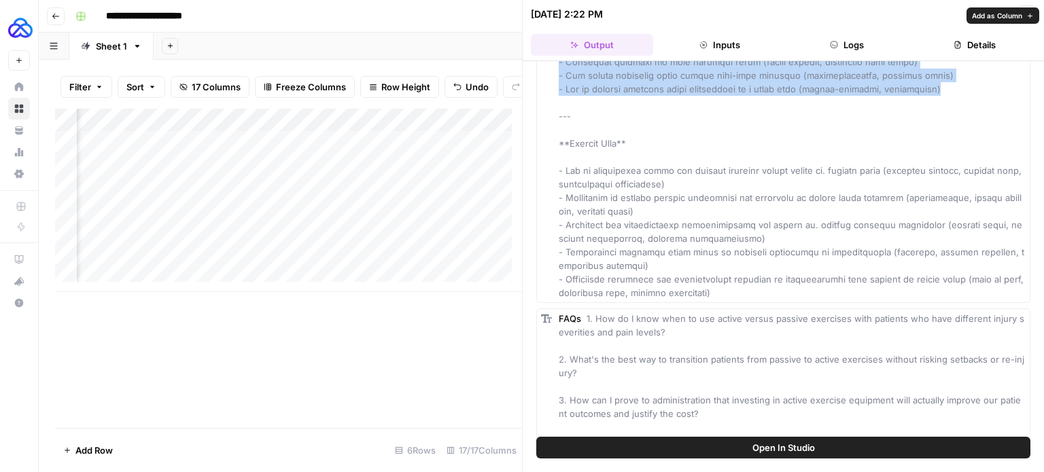
scroll to position [1932, 0]
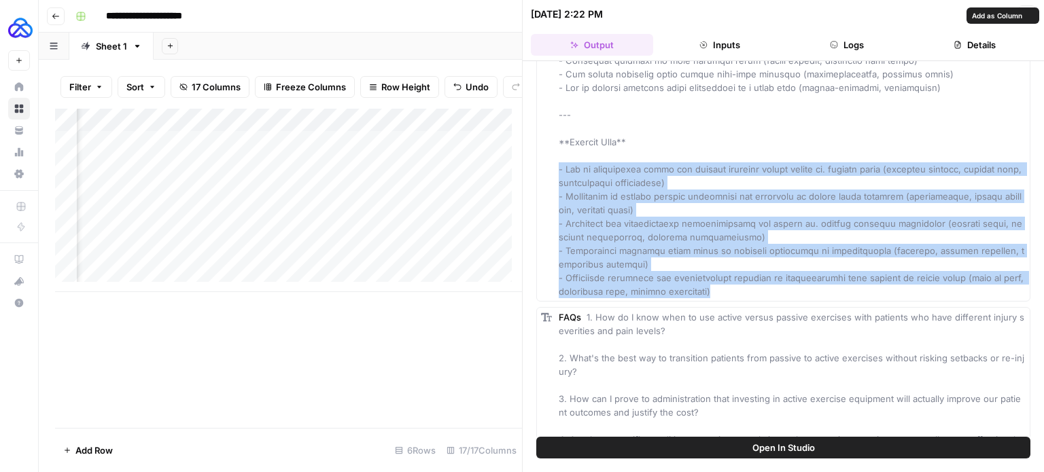
drag, startPoint x: 727, startPoint y: 319, endPoint x: 542, endPoint y: 192, distance: 224.9
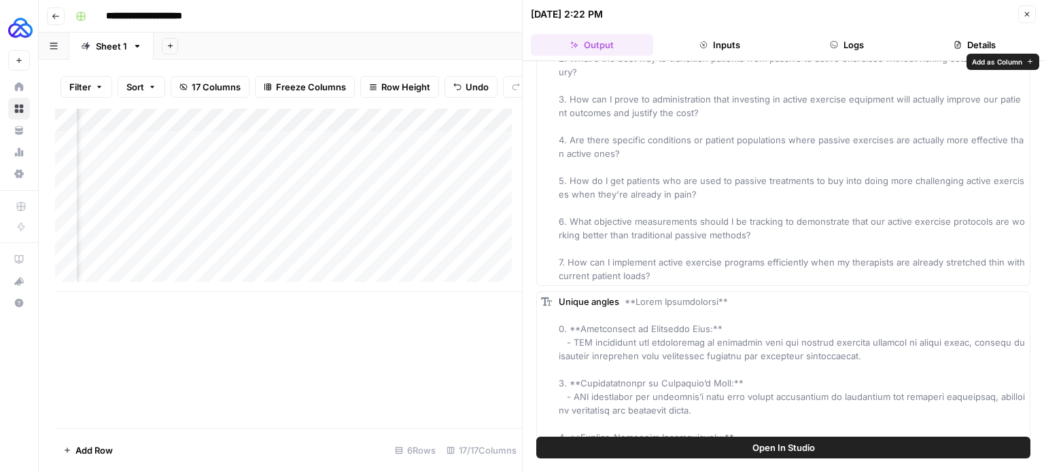
scroll to position [2209, 0]
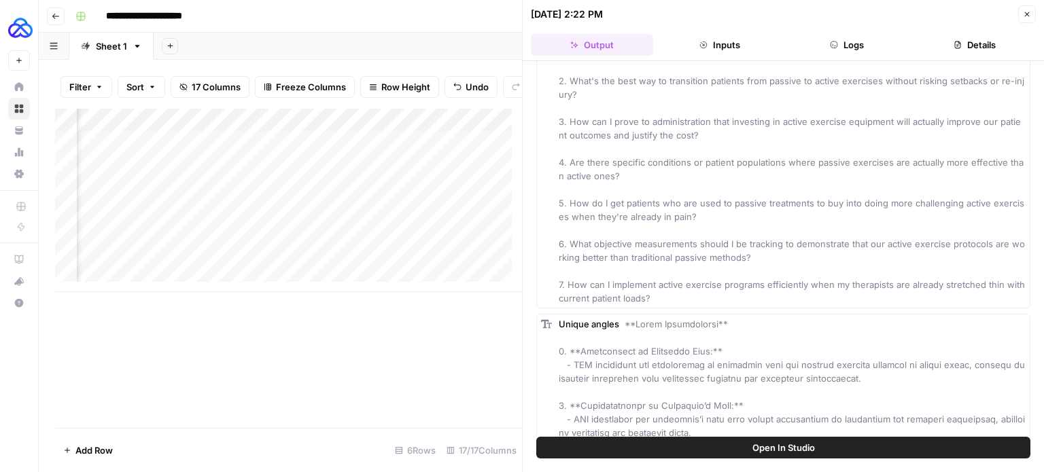
drag, startPoint x: 665, startPoint y: 351, endPoint x: 557, endPoint y: 97, distance: 275.6
click at [557, 97] on div "FAQs 1. How do I know when to use active versus passive exercises with patients…" at bounding box center [783, 169] width 494 height 279
click at [591, 162] on div "FAQs 1. How do I know when to use active versus passive exercises with patients…" at bounding box center [792, 169] width 467 height 272
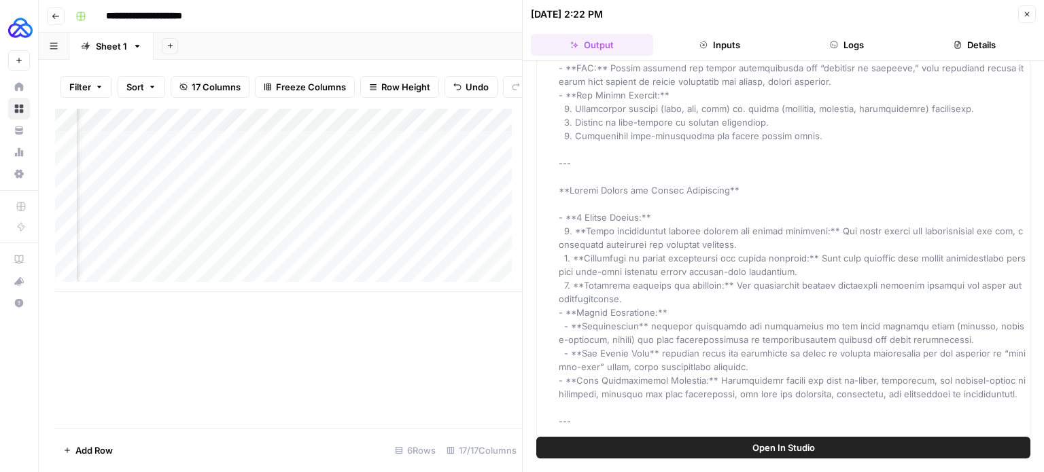
scroll to position [1298, 0]
drag, startPoint x: 1037, startPoint y: 232, endPoint x: 782, endPoint y: 194, distance: 257.7
click at [782, 194] on div "Foundational topics to cover + gaps" at bounding box center [792, 313] width 467 height 1237
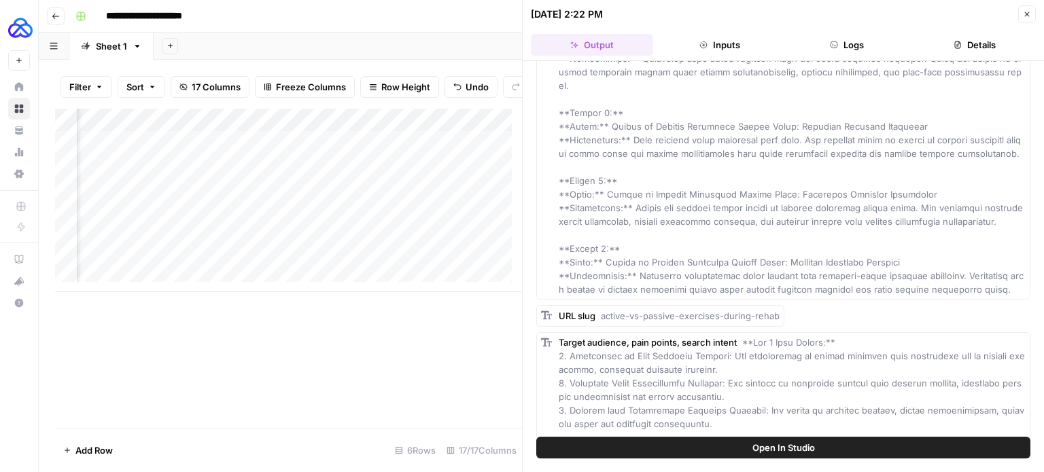
scroll to position [0, 0]
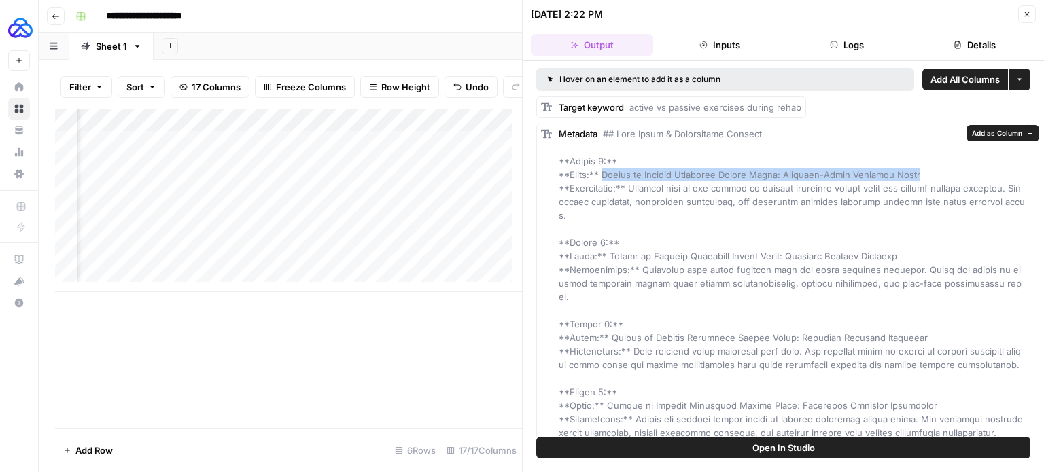
drag, startPoint x: 601, startPoint y: 176, endPoint x: 933, endPoint y: 175, distance: 331.7
click at [933, 175] on div "Metadata" at bounding box center [792, 317] width 467 height 381
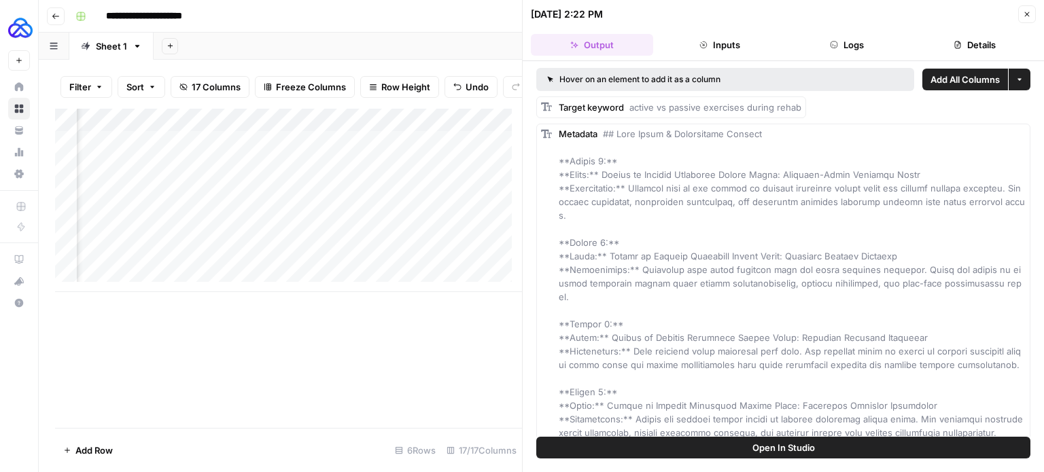
click at [887, 258] on span at bounding box center [792, 317] width 466 height 378
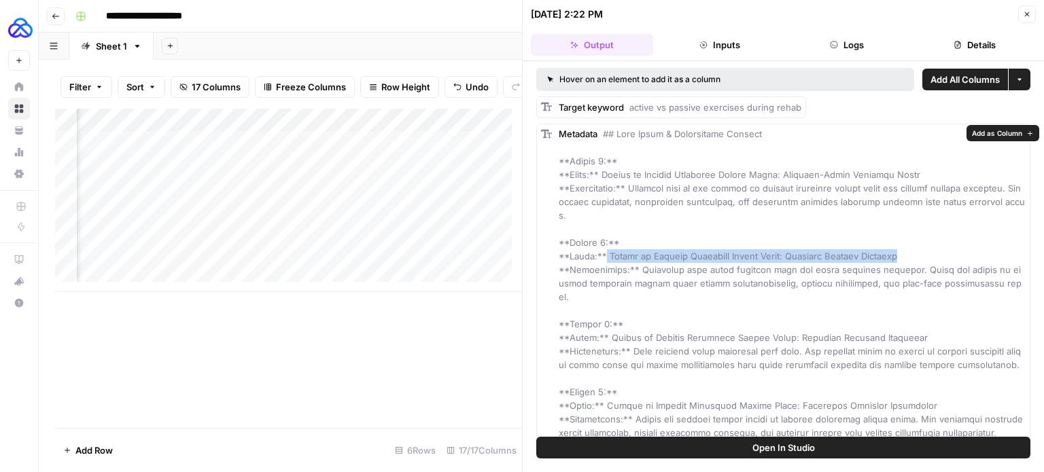
drag, startPoint x: 894, startPoint y: 258, endPoint x: 599, endPoint y: 259, distance: 294.3
click at [599, 259] on div "Metadata" at bounding box center [792, 317] width 467 height 381
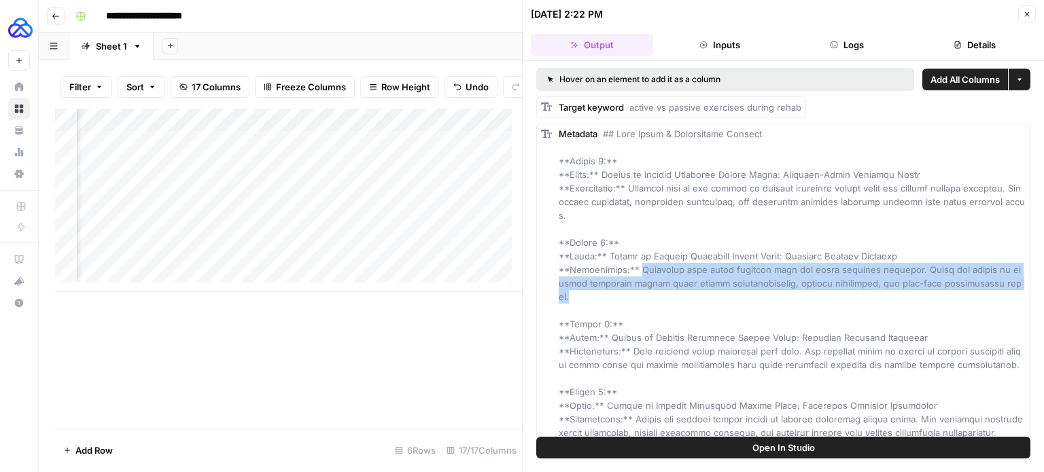
drag, startPoint x: 631, startPoint y: 268, endPoint x: 1043, endPoint y: 285, distance: 412.3
click at [1043, 285] on div "Hover on an element to add it as a column Add All Columns More options Target k…" at bounding box center [783, 249] width 521 height 376
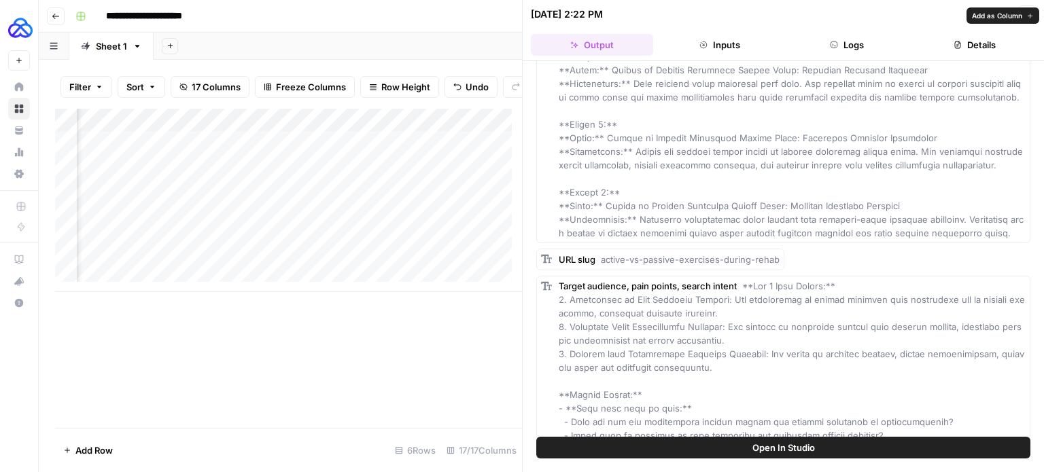
scroll to position [307, 0]
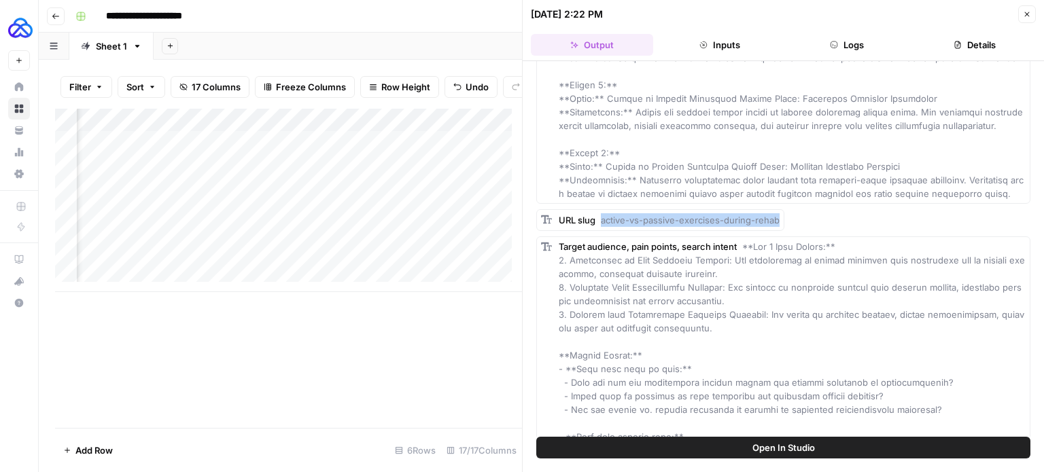
drag, startPoint x: 599, startPoint y: 205, endPoint x: 840, endPoint y: 205, distance: 241.3
click at [840, 209] on div "URL slug active-vs-passive-exercises-during-rehab" at bounding box center [783, 220] width 494 height 22
